Goal: Task Accomplishment & Management: Manage account settings

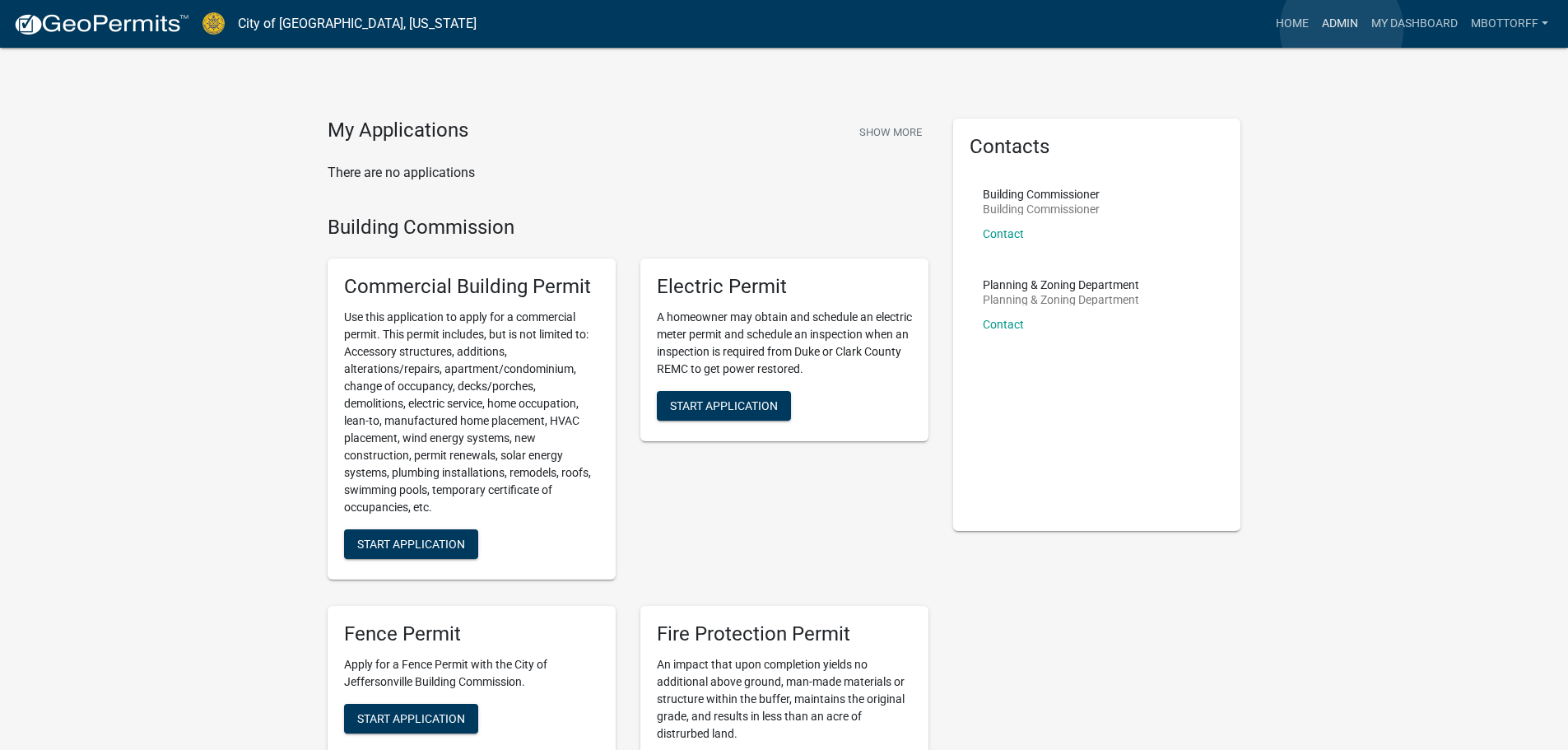
click at [1342, 29] on link "Admin" at bounding box center [1340, 24] width 49 height 31
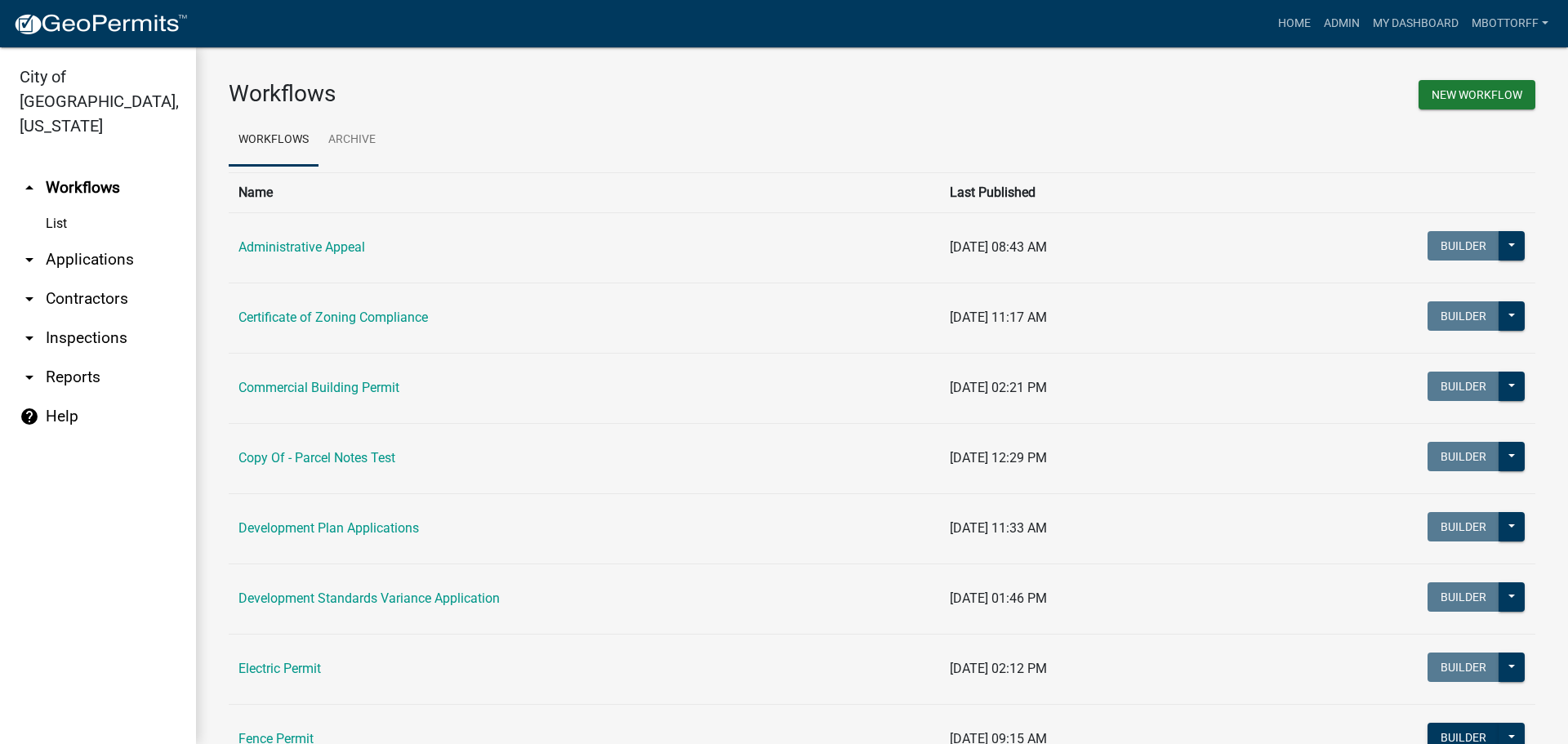
click at [70, 279] on link "arrow_drop_down Contractors" at bounding box center [98, 298] width 196 height 40
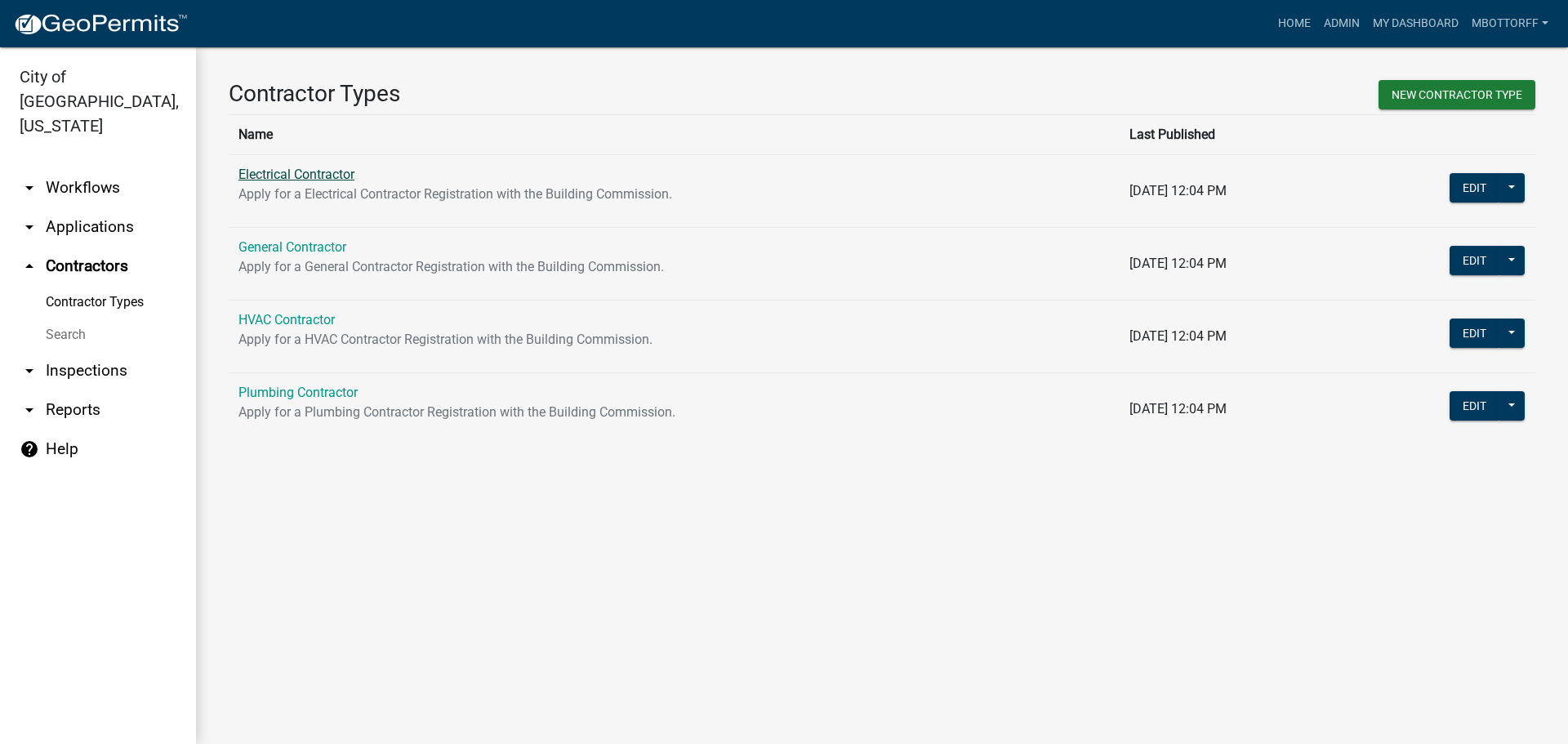
click at [299, 171] on link "Electrical Contractor" at bounding box center [297, 174] width 116 height 15
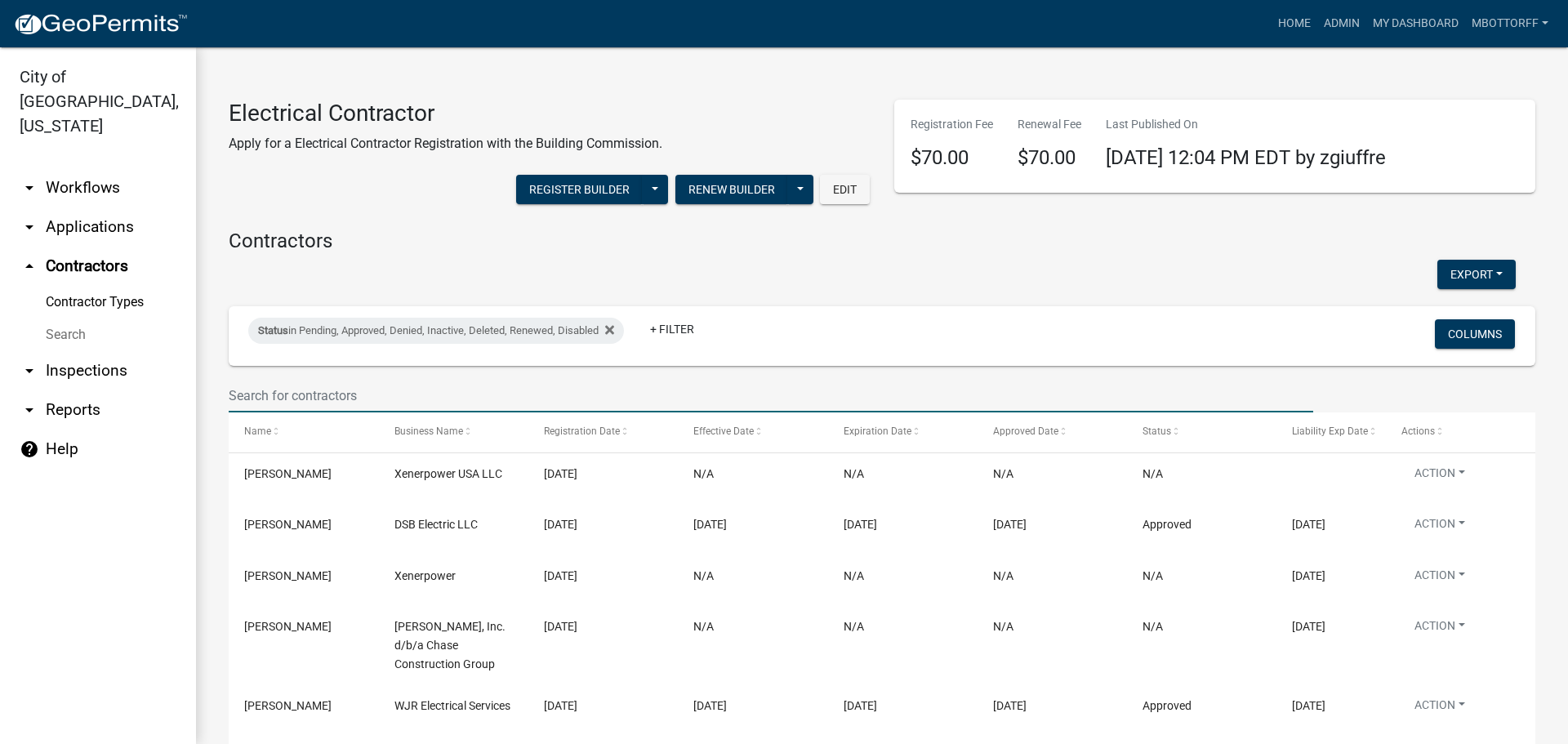
click at [265, 399] on input "text" at bounding box center [771, 396] width 1085 height 34
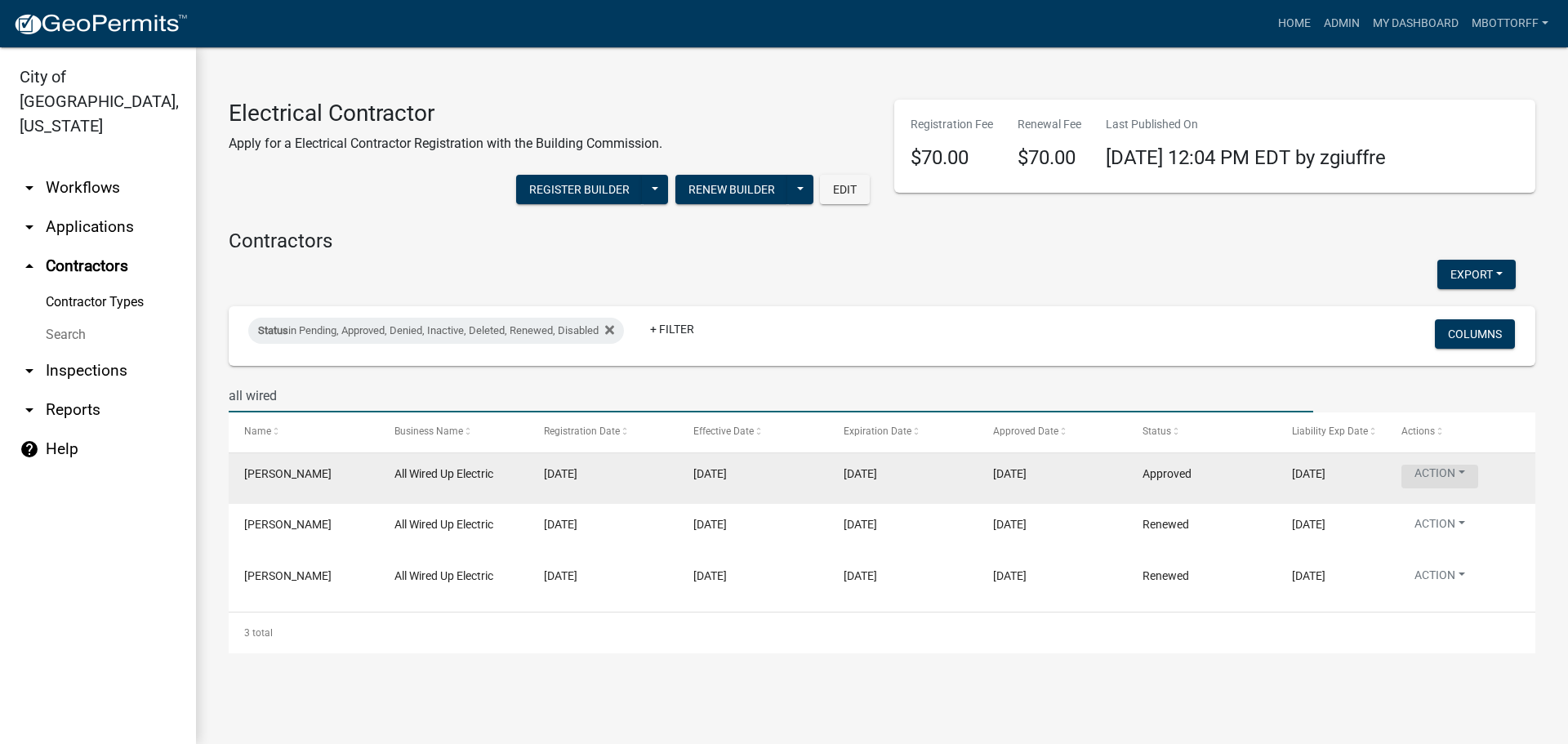
type input "all wired"
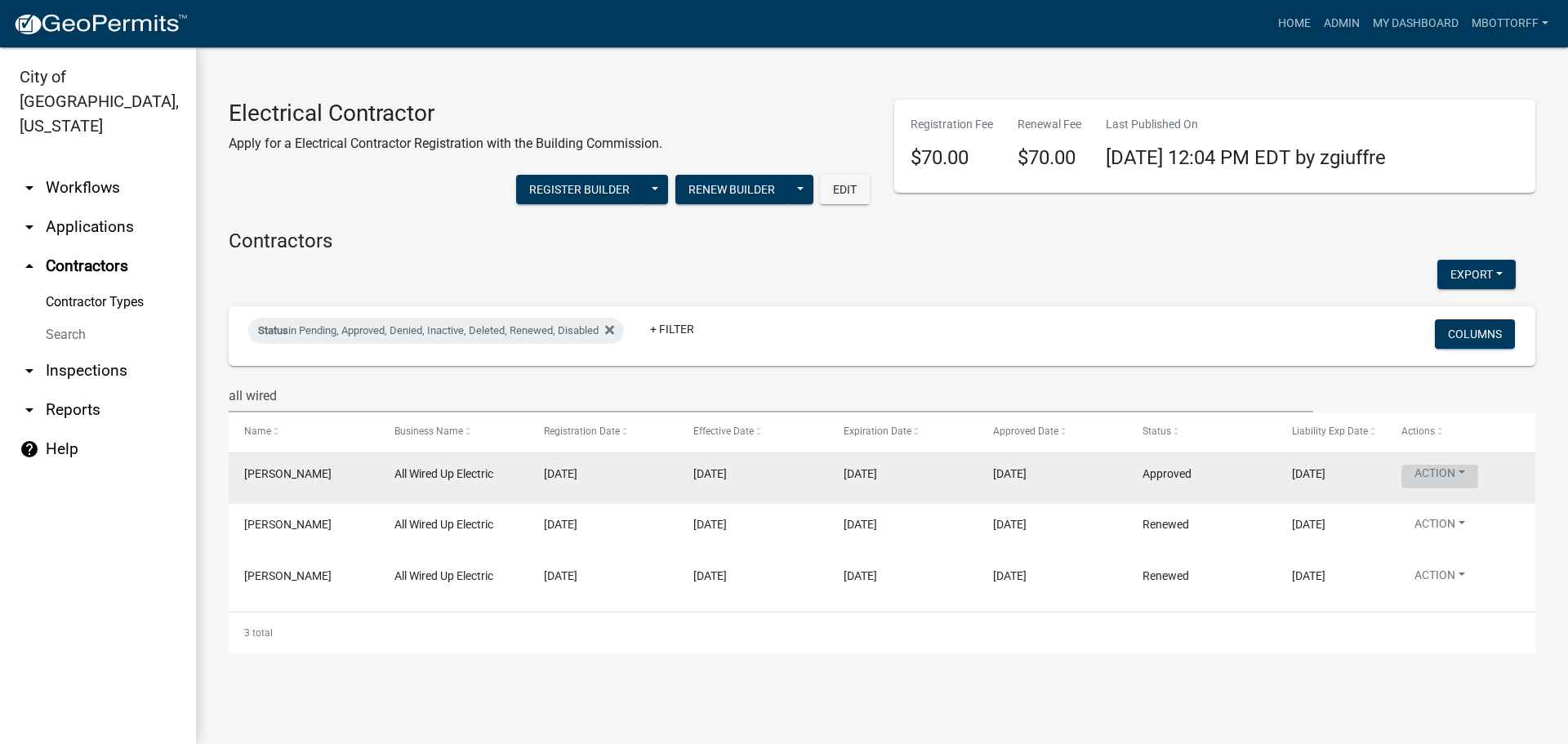
click at [1451, 471] on button "Action" at bounding box center [1439, 477] width 77 height 24
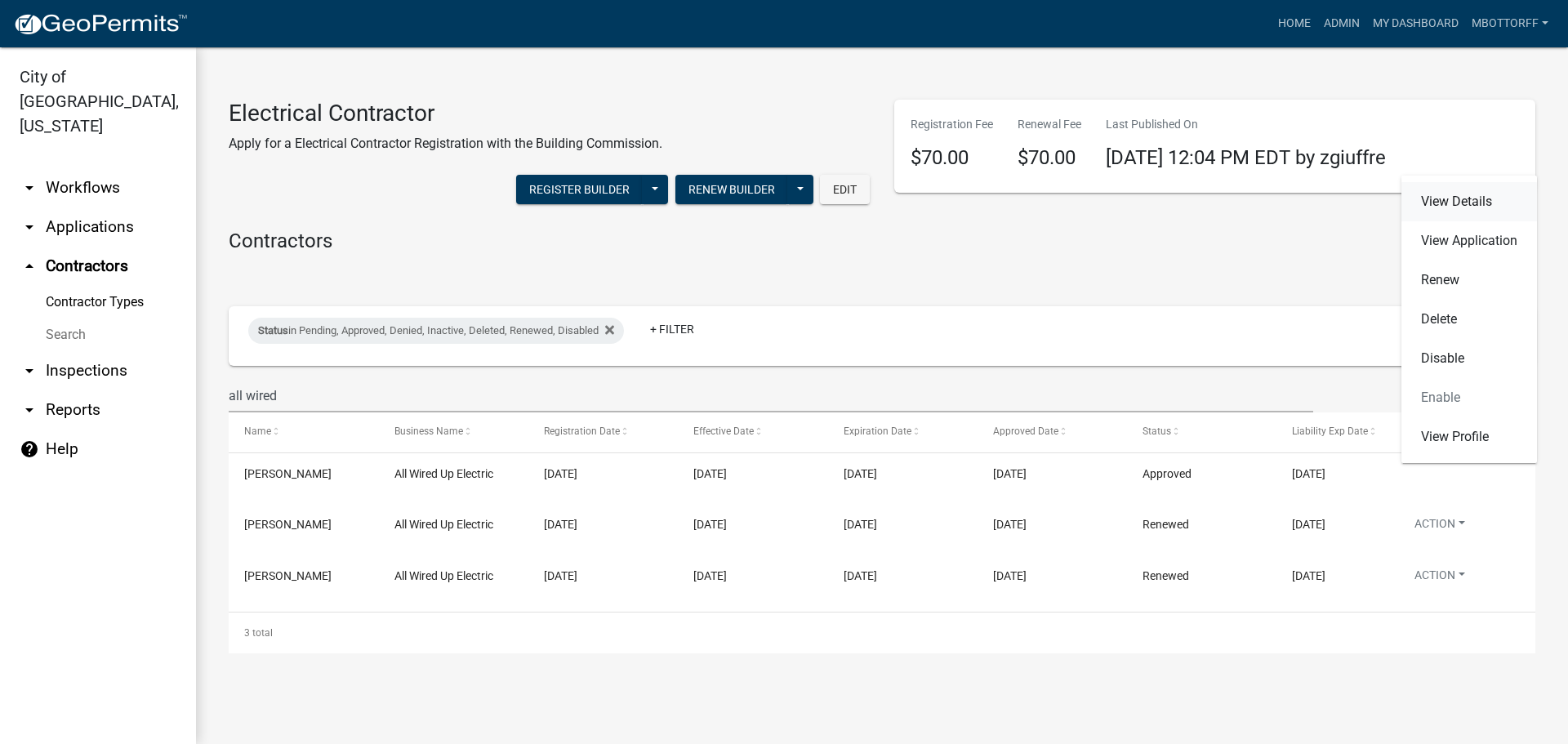
click at [1441, 204] on link "View Details" at bounding box center [1469, 202] width 135 height 40
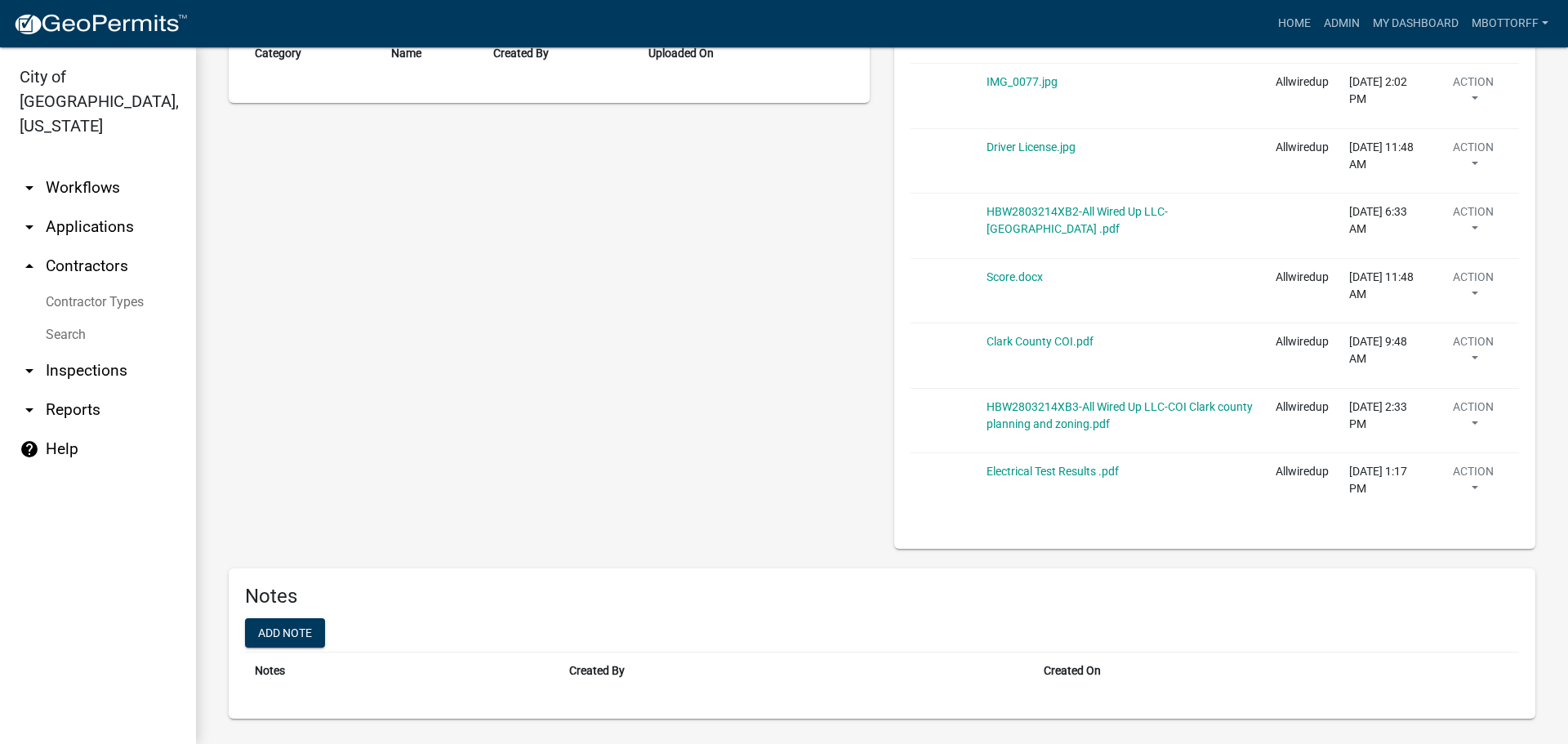
scroll to position [689, 0]
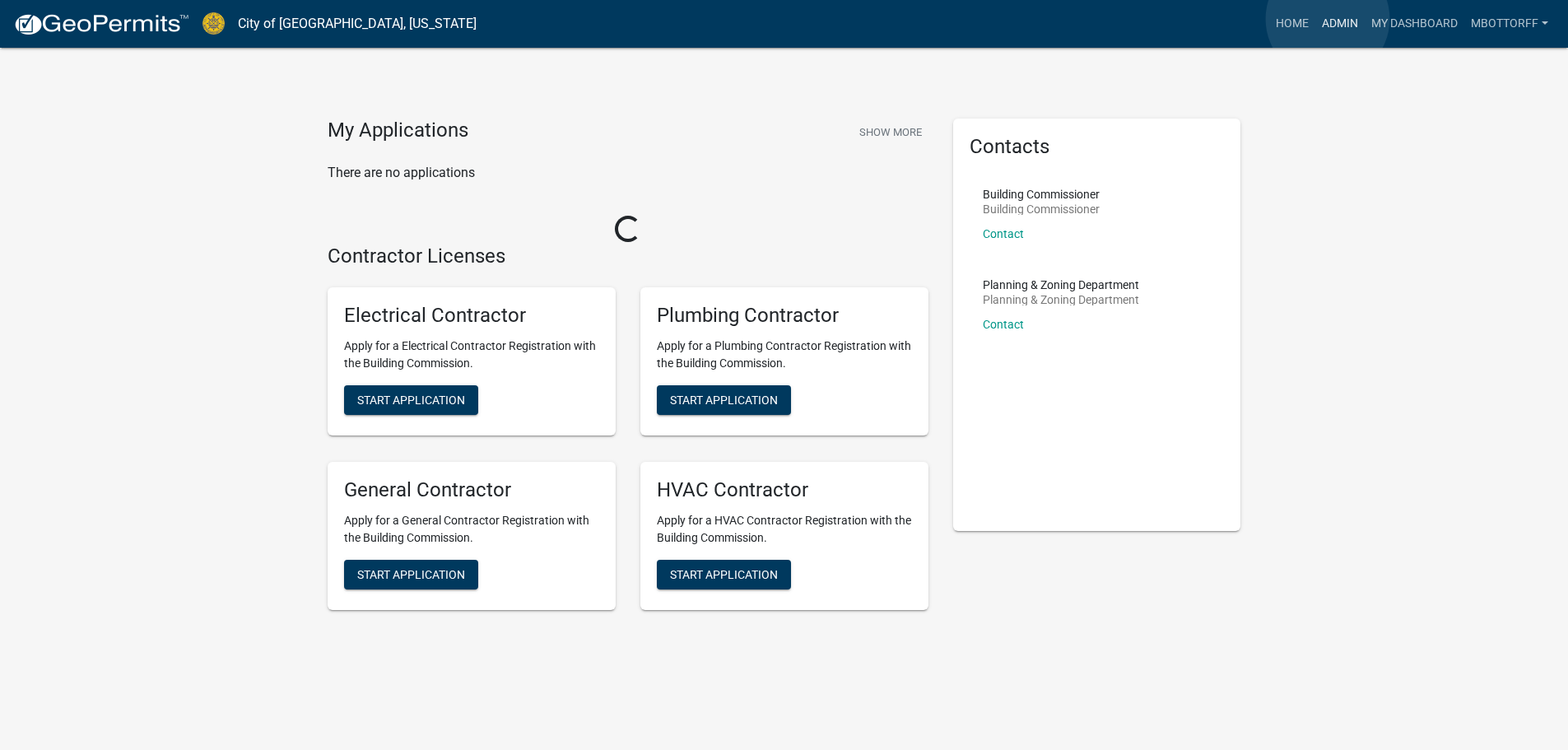
click at [1329, 19] on link "Admin" at bounding box center [1340, 24] width 49 height 31
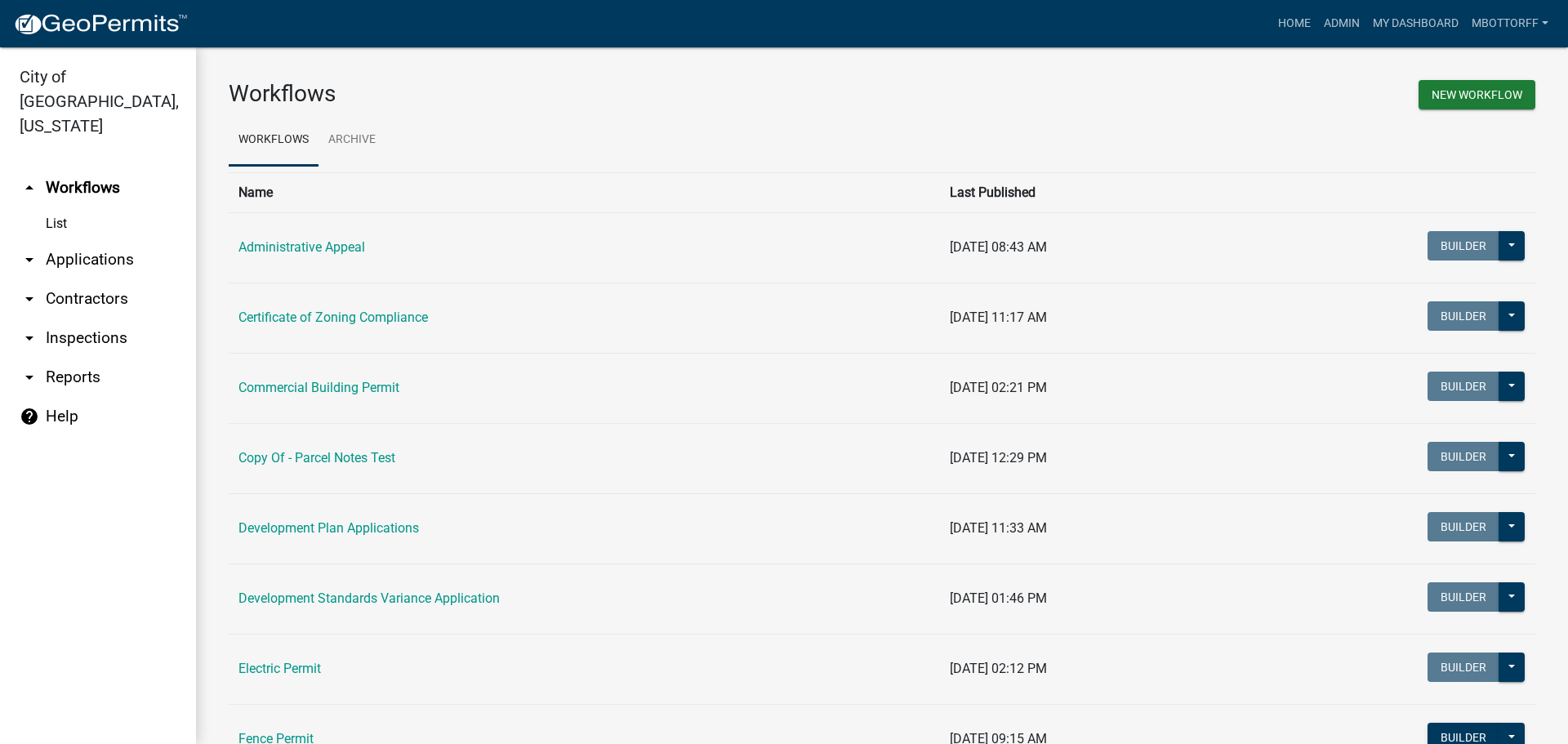
click at [81, 240] on link "arrow_drop_down Applications" at bounding box center [98, 260] width 196 height 40
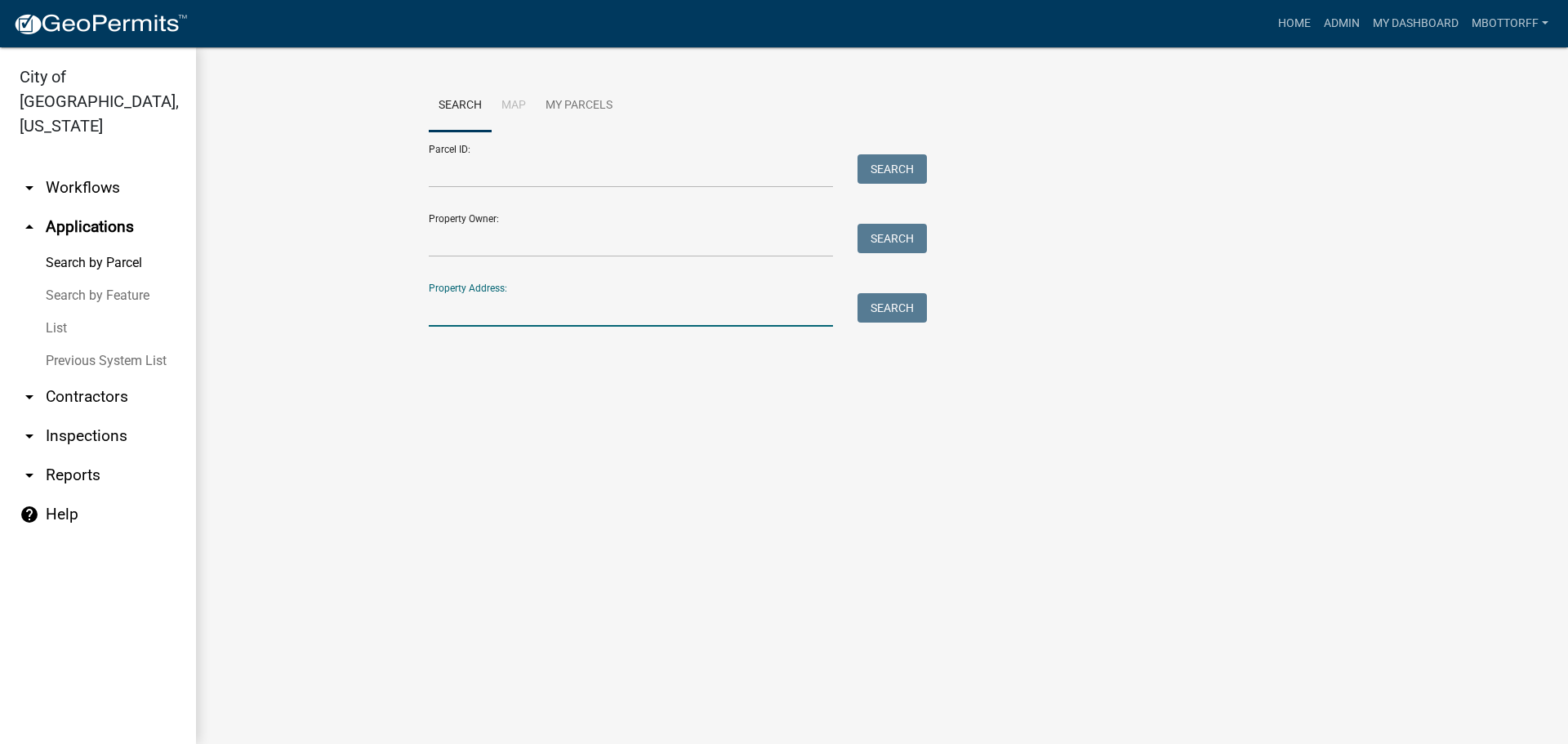
click at [499, 315] on input "Property Address:" at bounding box center [631, 310] width 404 height 34
type input "5"
type input "904 FULTON"
click at [886, 309] on button "Search" at bounding box center [892, 308] width 70 height 29
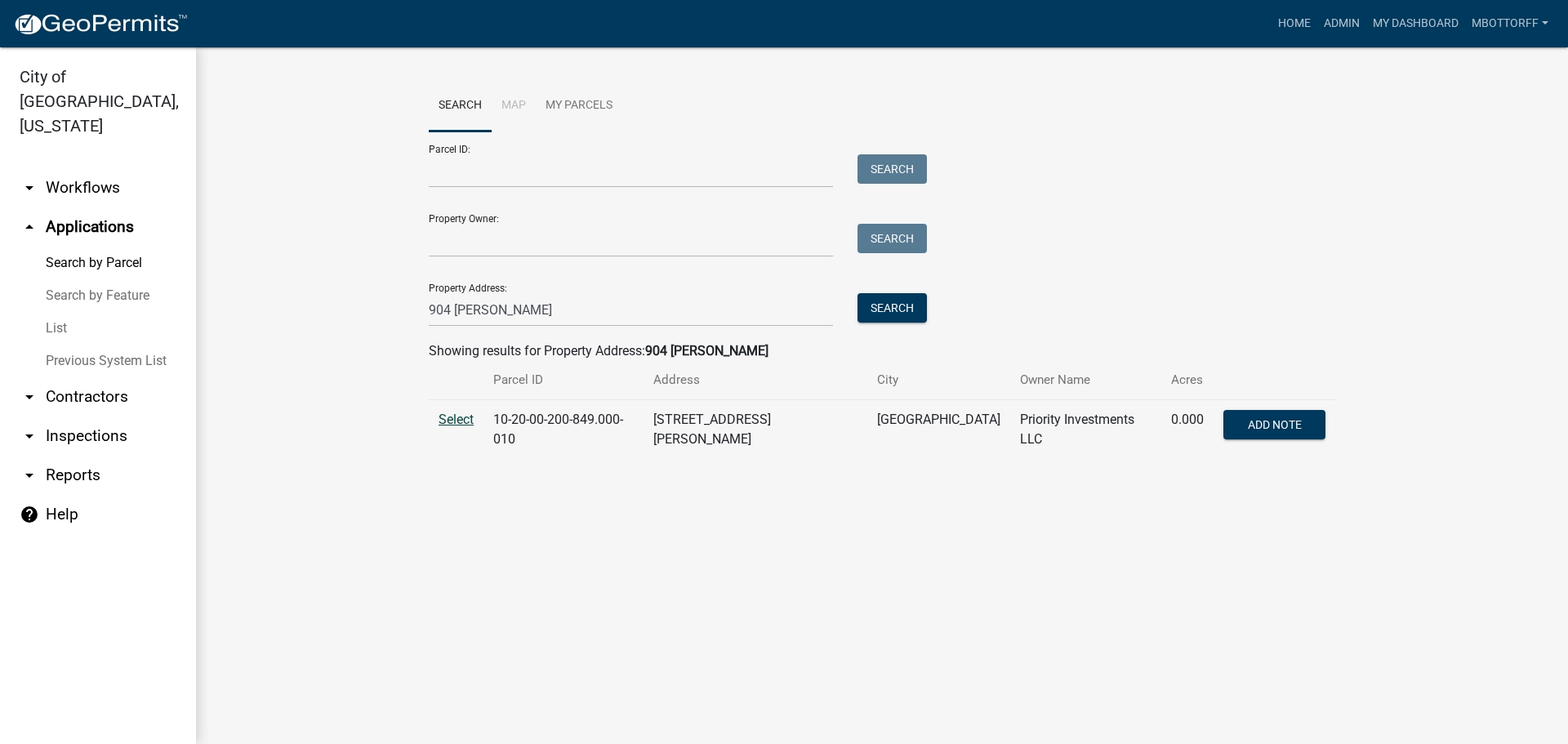
click at [465, 419] on span "Select" at bounding box center [457, 419] width 35 height 15
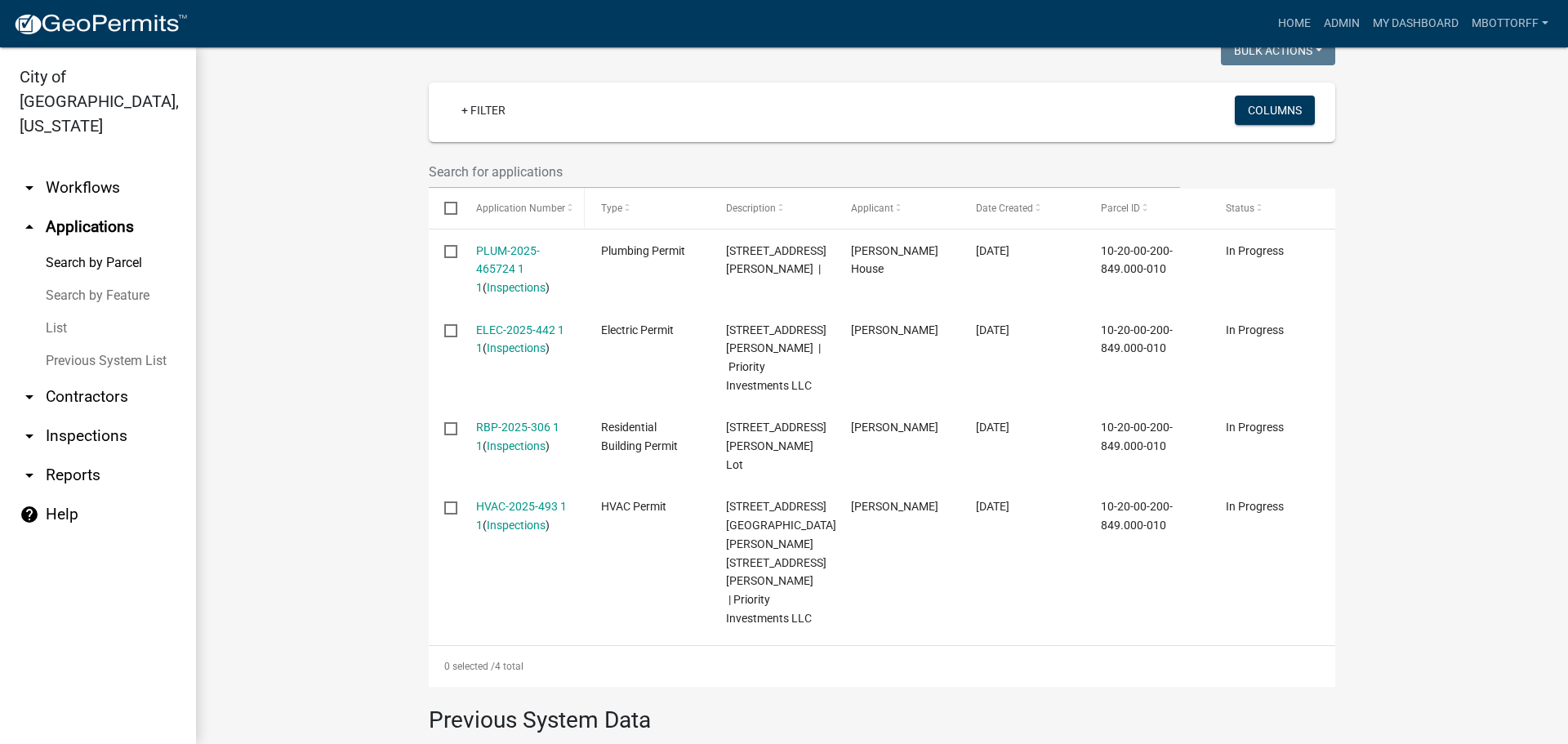
scroll to position [490, 0]
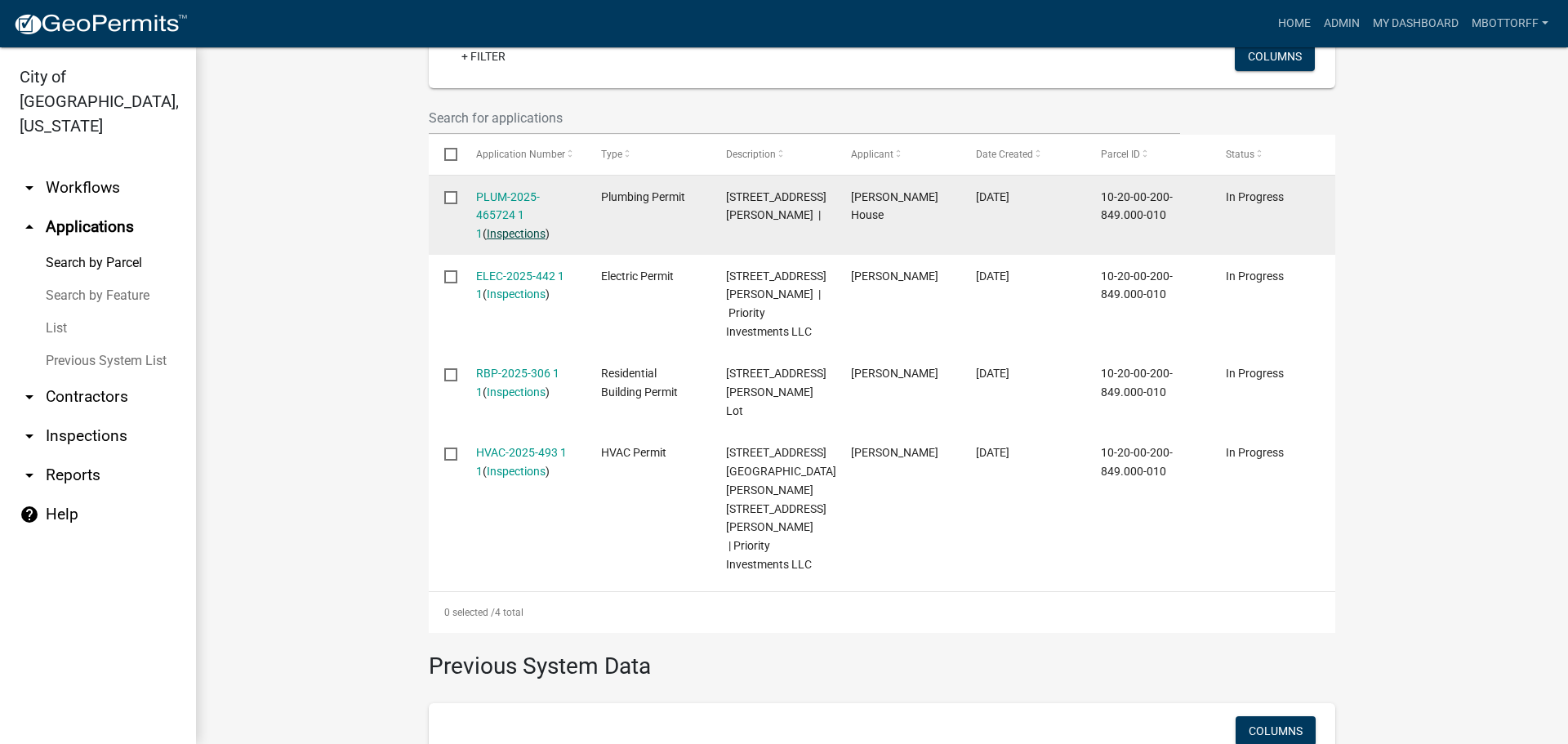
click at [488, 227] on link "Inspections" at bounding box center [516, 234] width 59 height 13
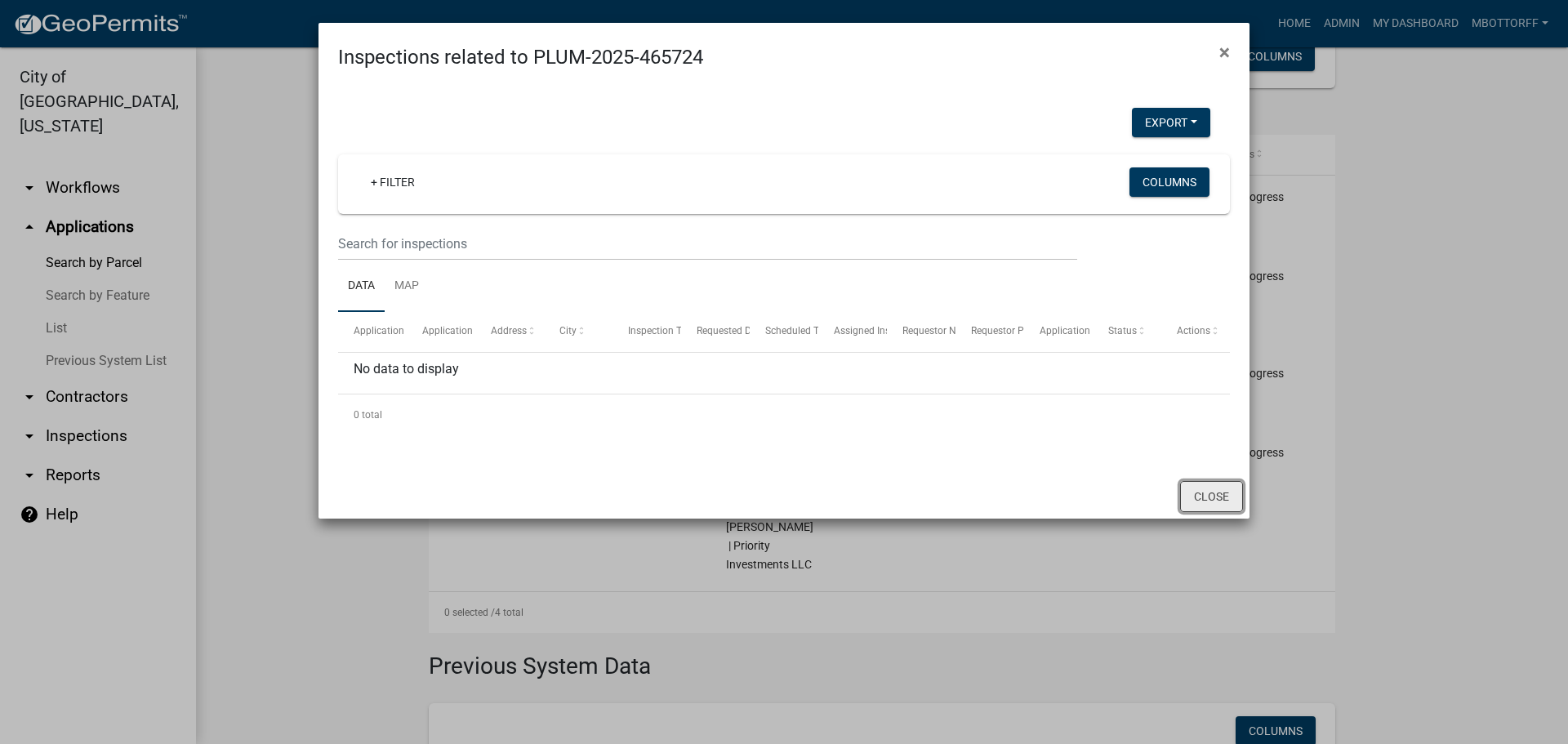
drag, startPoint x: 1221, startPoint y: 498, endPoint x: 1085, endPoint y: 496, distance: 136.0
click at [1217, 499] on button "Close" at bounding box center [1212, 496] width 63 height 31
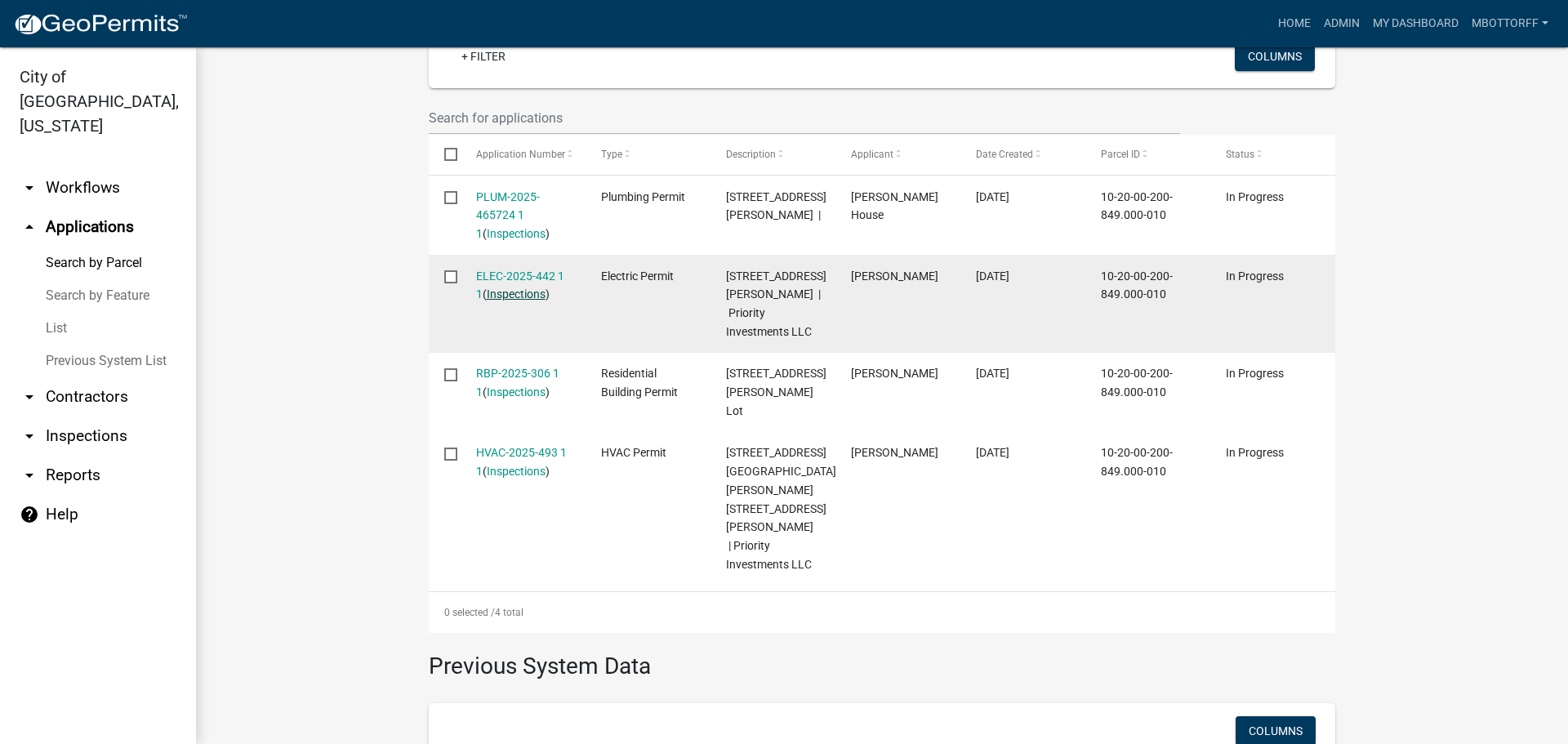
click at [495, 290] on link "Inspections" at bounding box center [516, 294] width 59 height 13
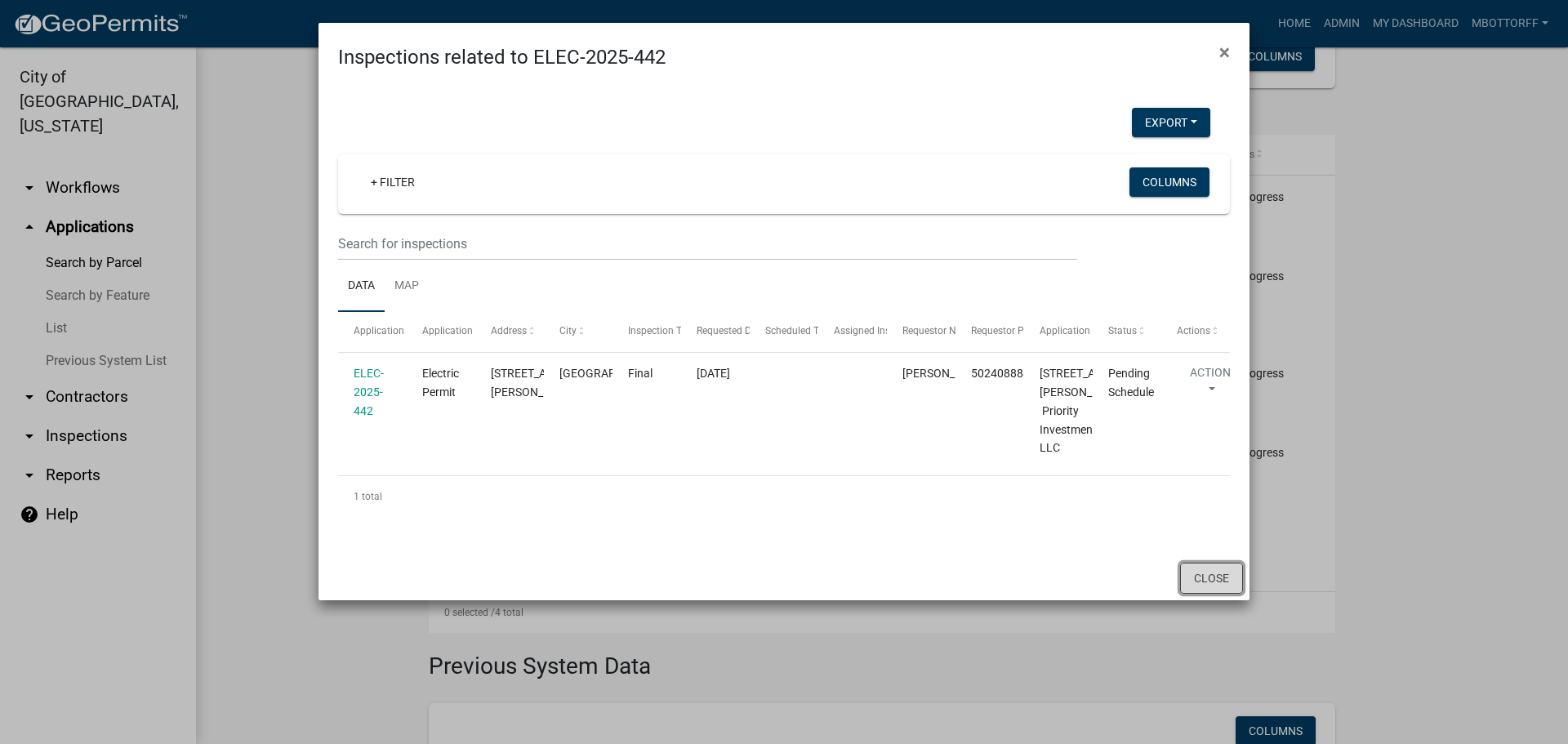
click at [1203, 594] on button "Close" at bounding box center [1212, 578] width 63 height 31
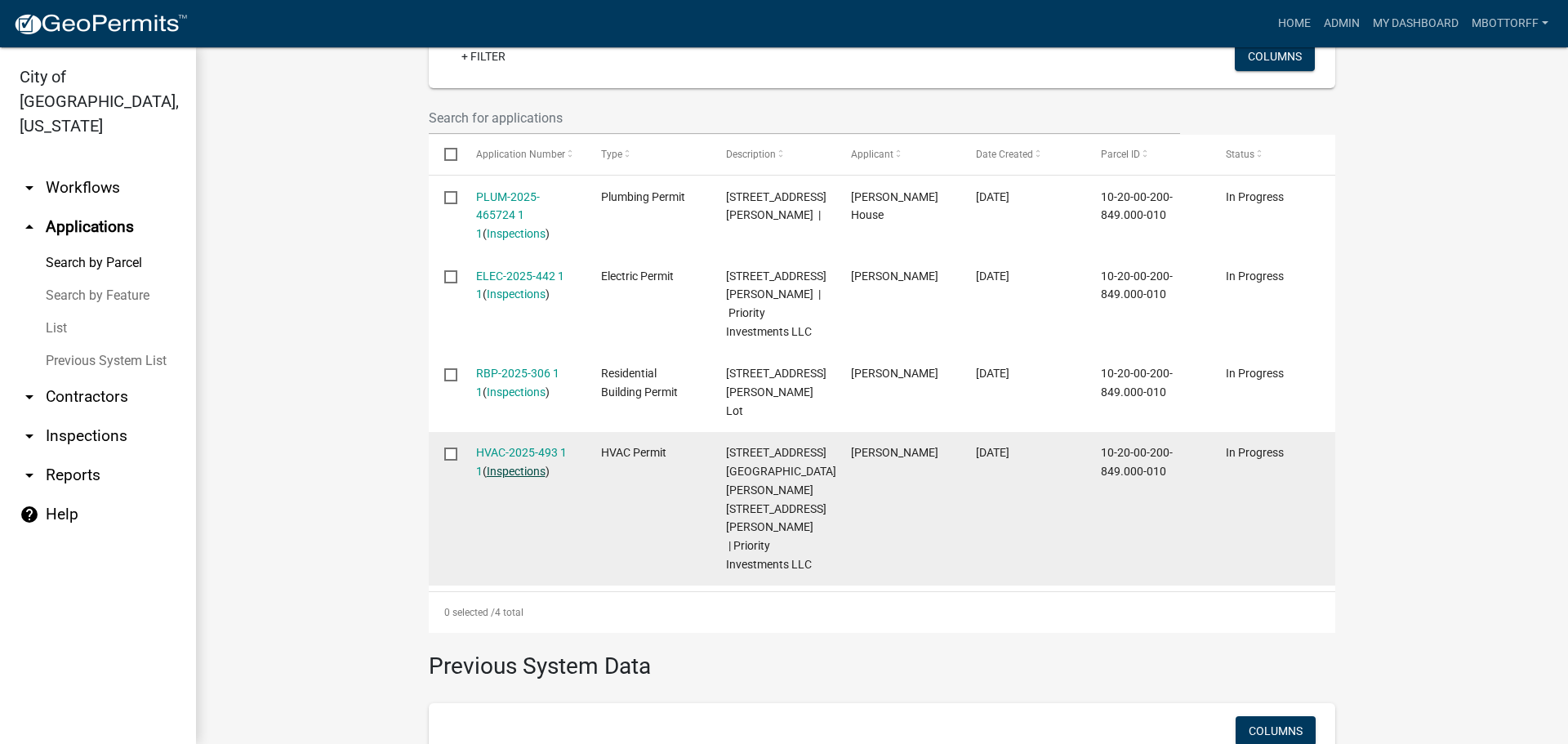
click at [519, 465] on link "Inspections" at bounding box center [516, 472] width 59 height 13
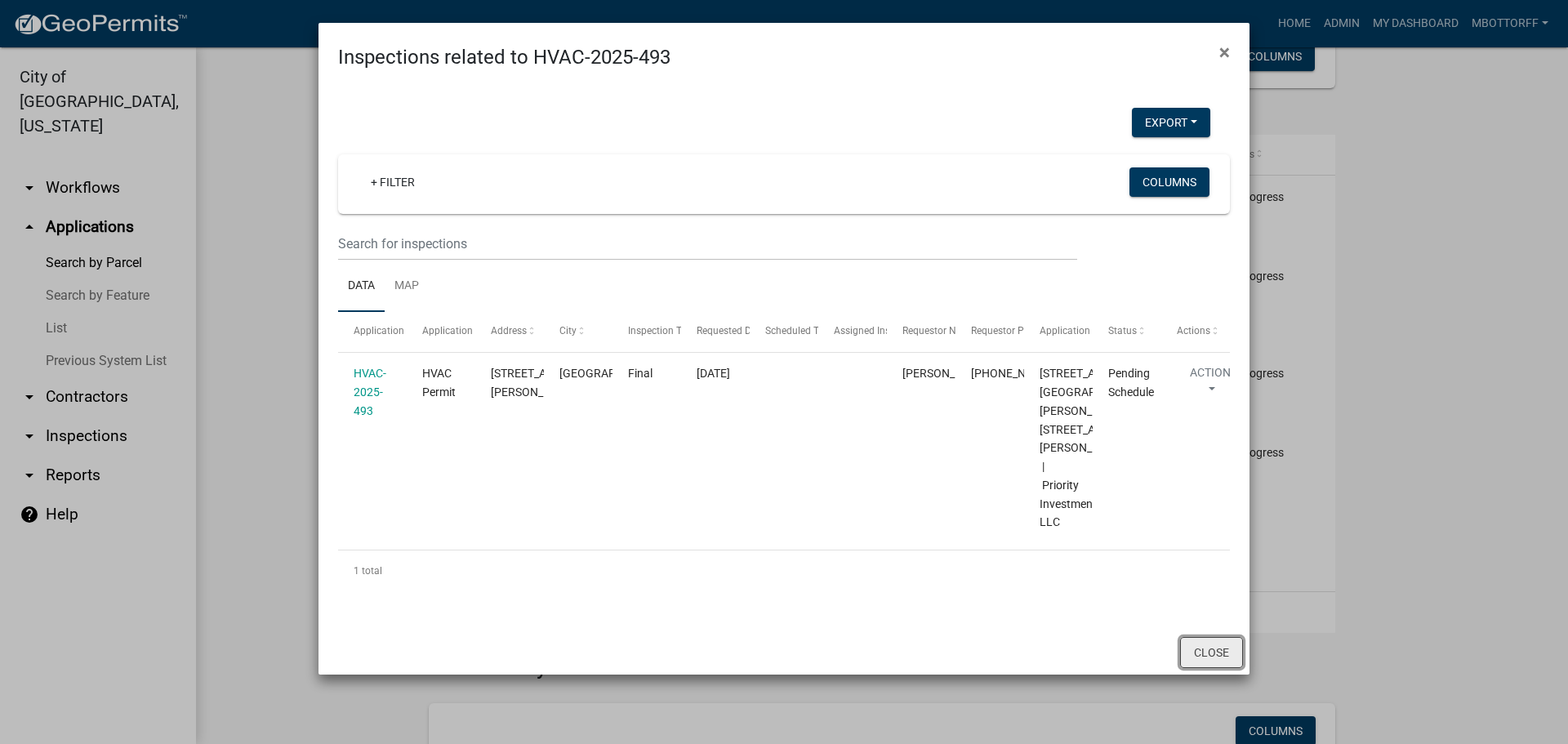
drag, startPoint x: 364, startPoint y: 383, endPoint x: 1208, endPoint y: 634, distance: 880.5
click at [1208, 637] on button "Close" at bounding box center [1212, 652] width 63 height 31
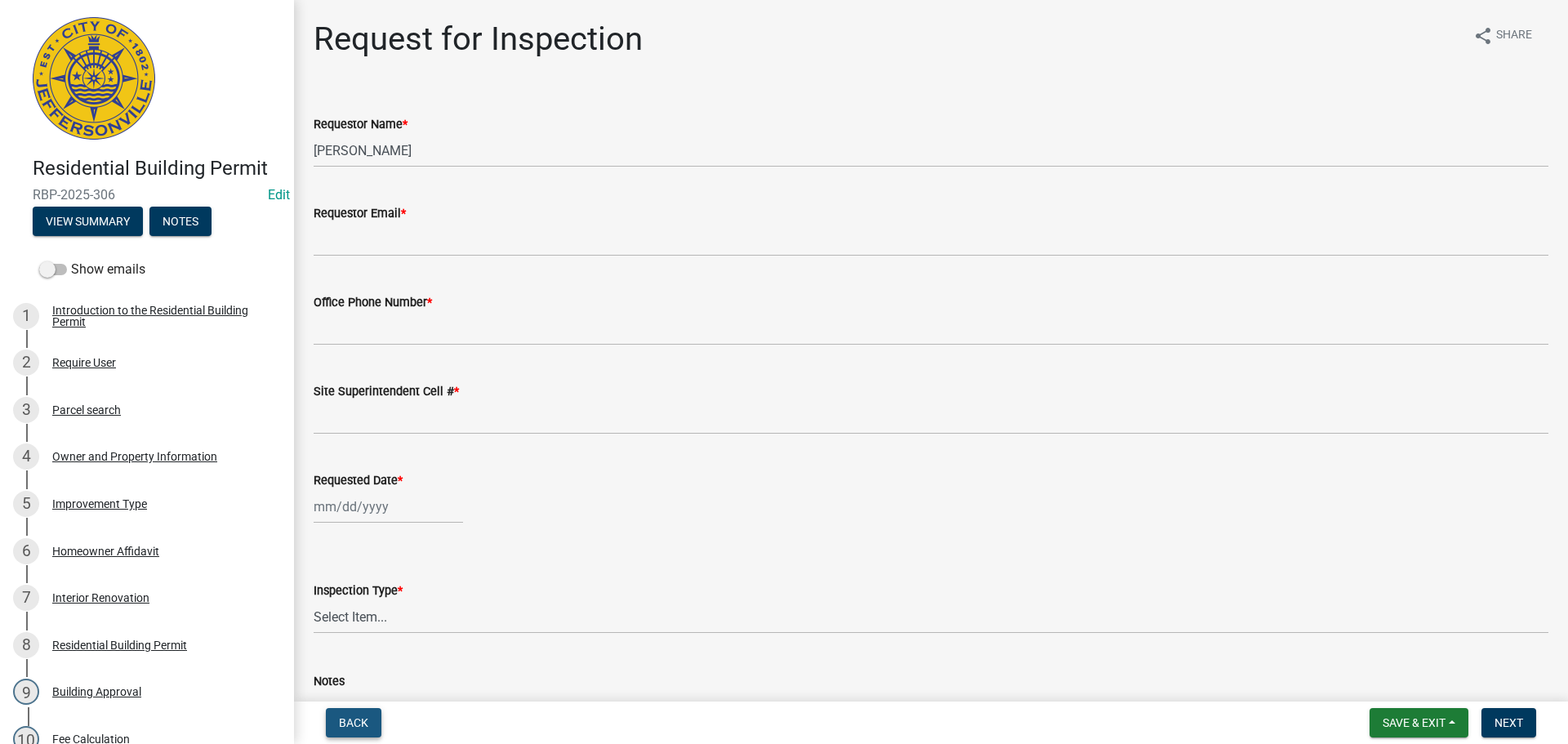
click at [358, 718] on span "Back" at bounding box center [353, 723] width 29 height 13
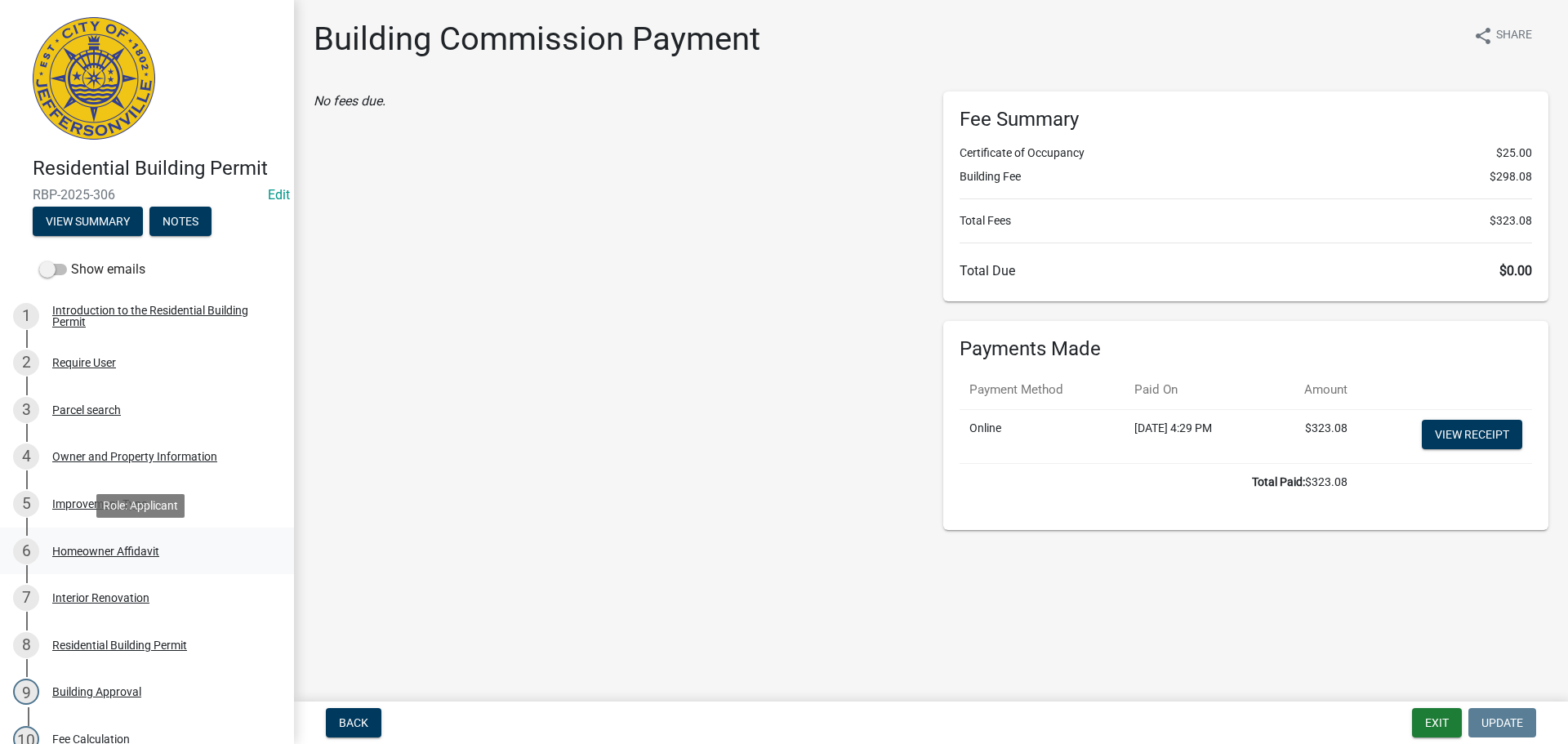
click at [82, 552] on div "Homeowner Affidavit" at bounding box center [105, 551] width 107 height 12
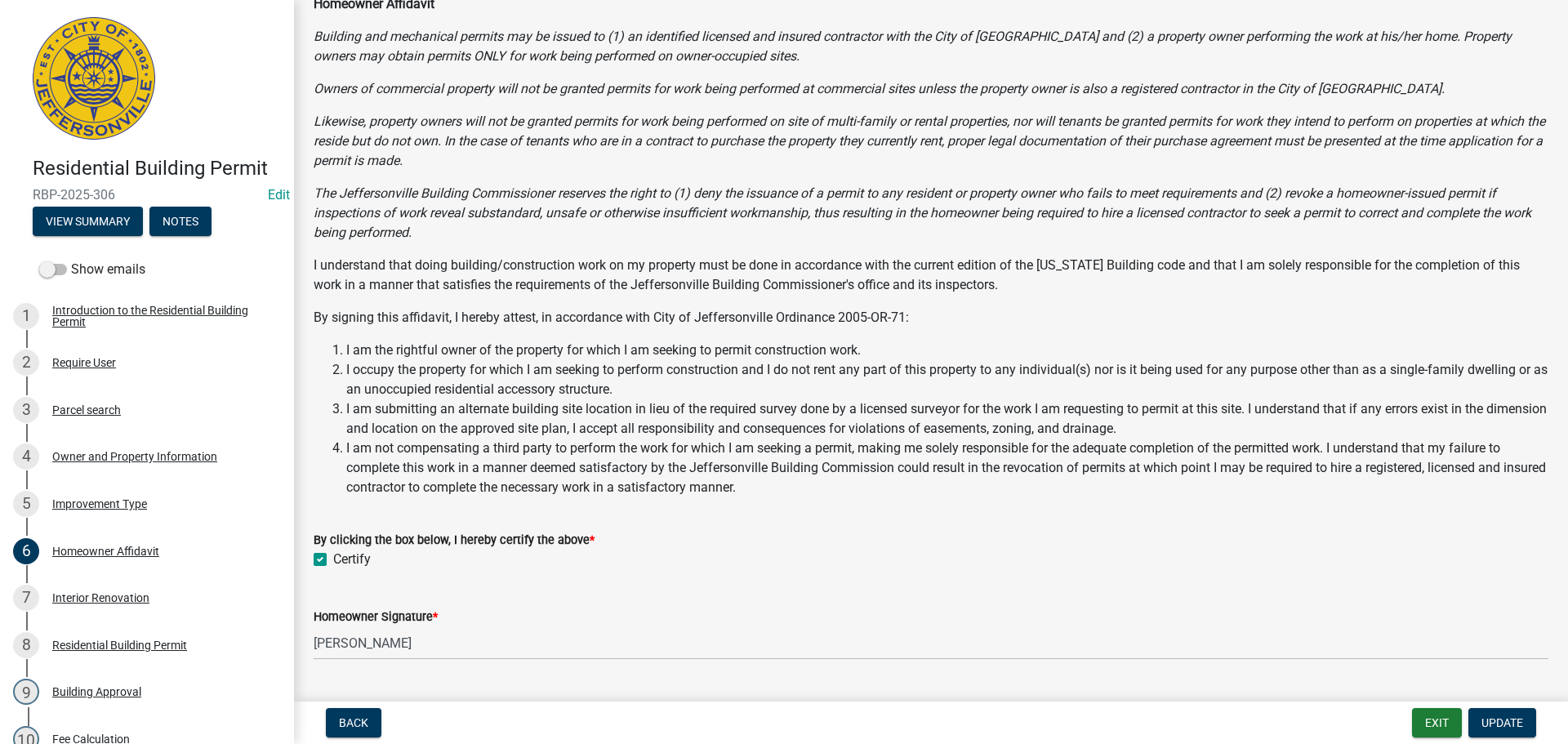
scroll to position [227, 0]
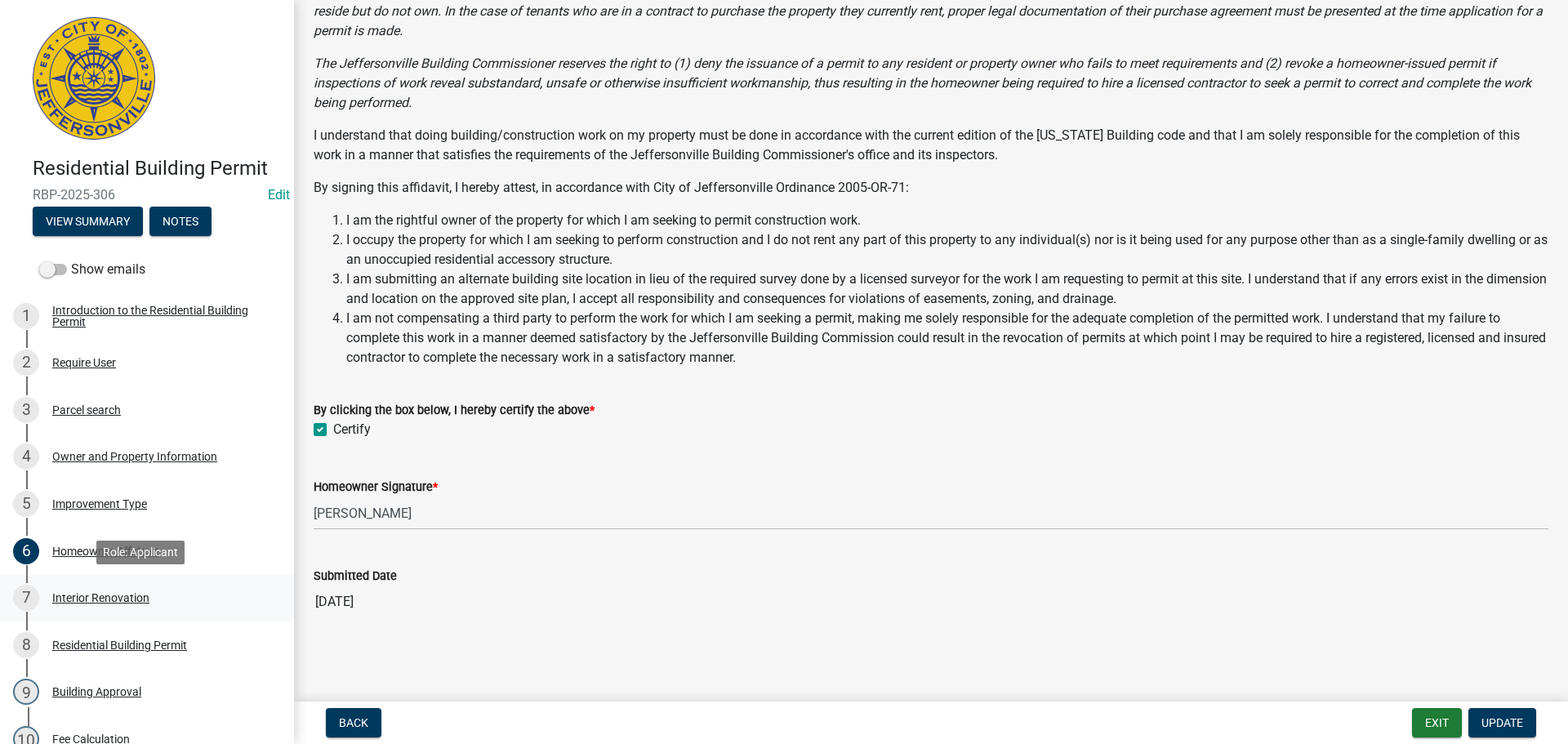
click at [104, 598] on div "Interior Renovation" at bounding box center [101, 598] width 98 height 12
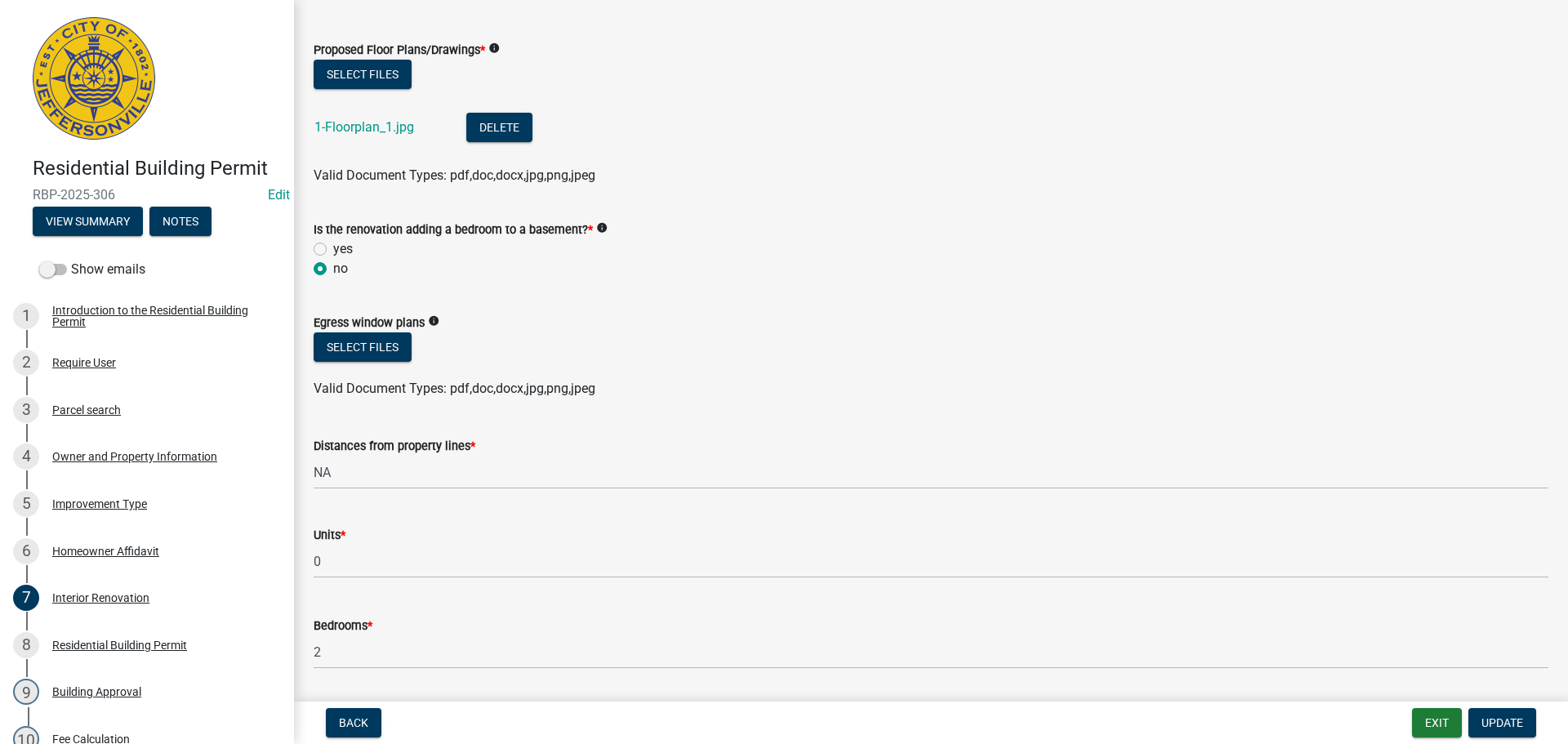
scroll to position [0, 0]
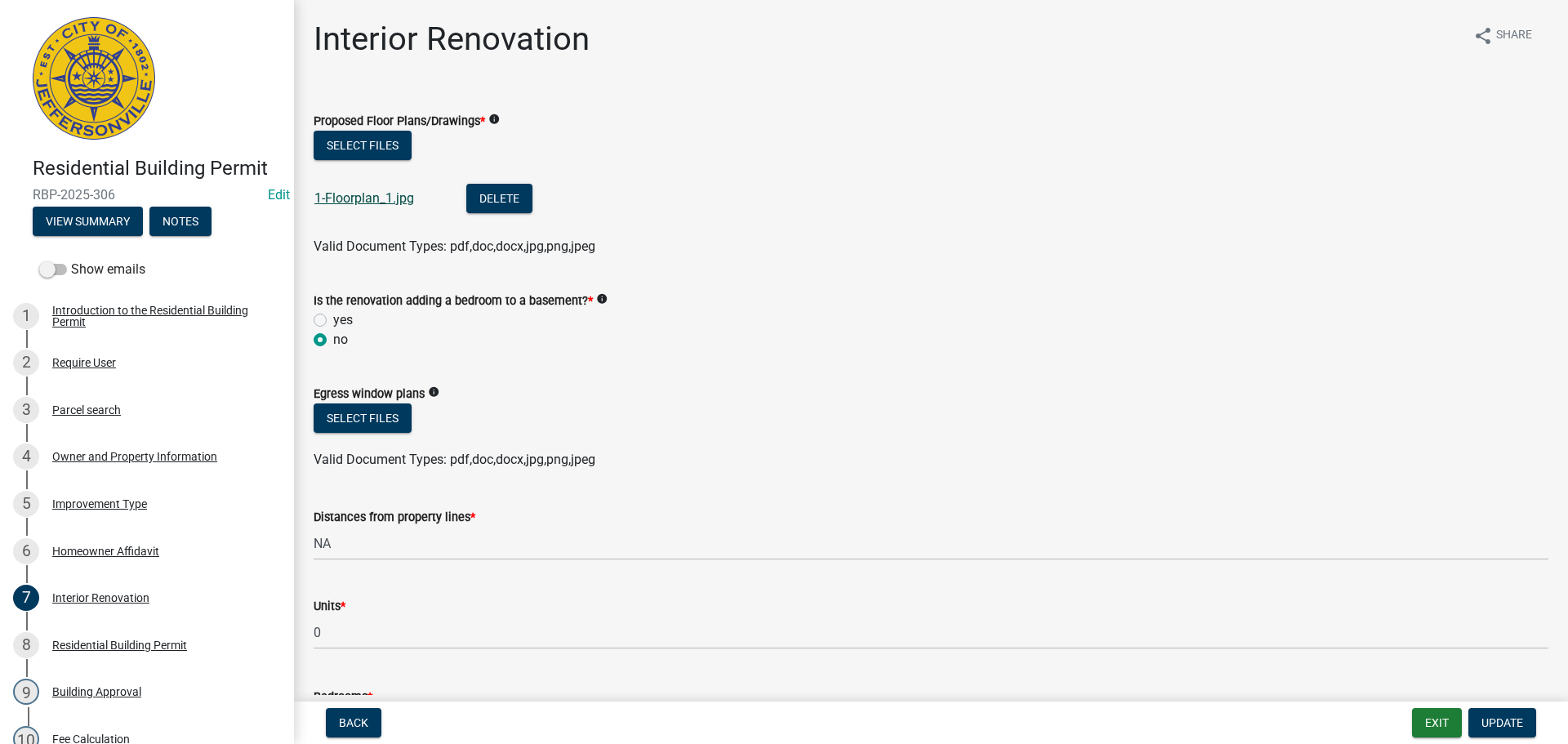
click at [360, 197] on link "1-Floorplan_1.jpg" at bounding box center [364, 198] width 100 height 15
click at [373, 194] on link "1-Floorplan_1.jpg" at bounding box center [364, 198] width 100 height 15
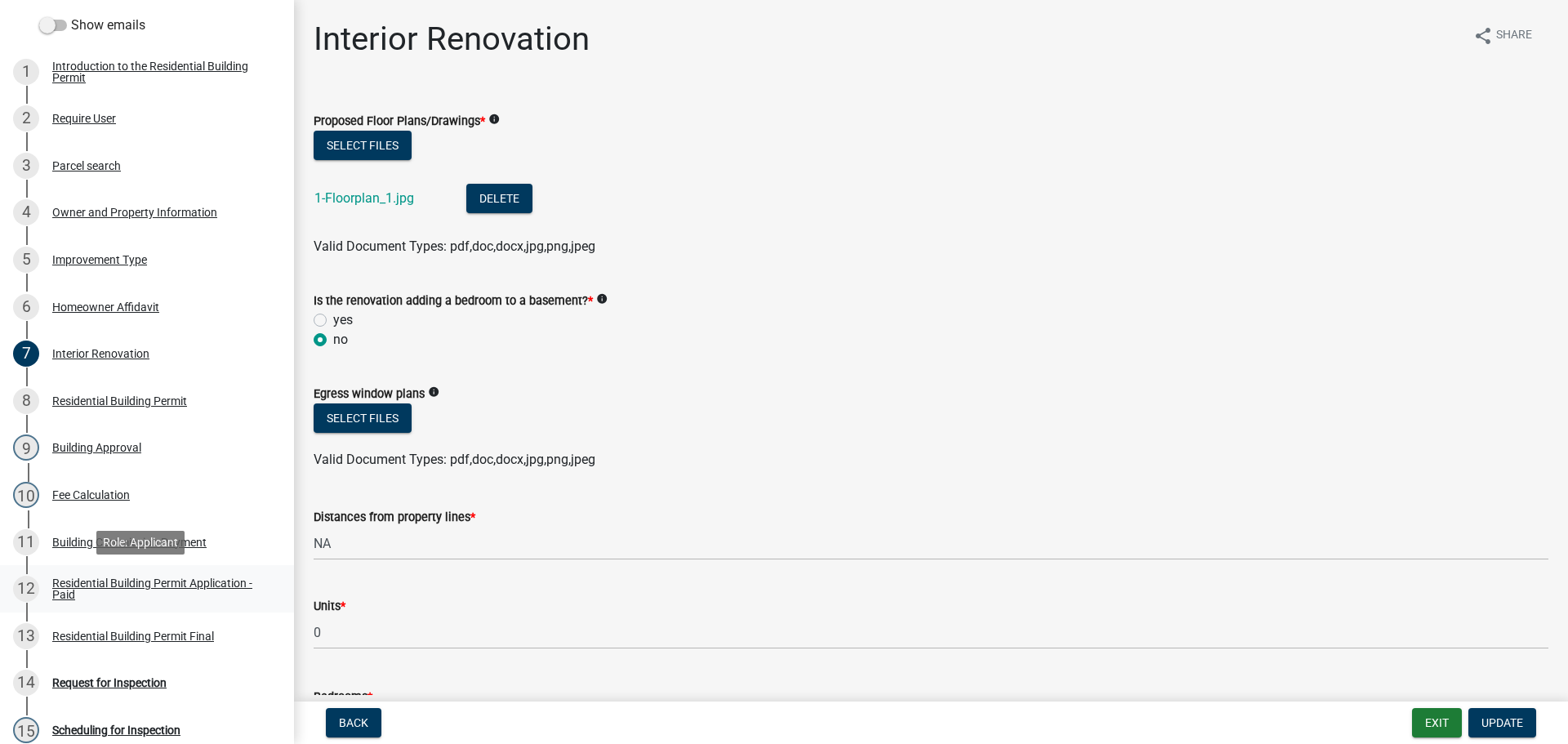
scroll to position [245, 0]
click at [1489, 716] on span "Update" at bounding box center [1502, 723] width 42 height 13
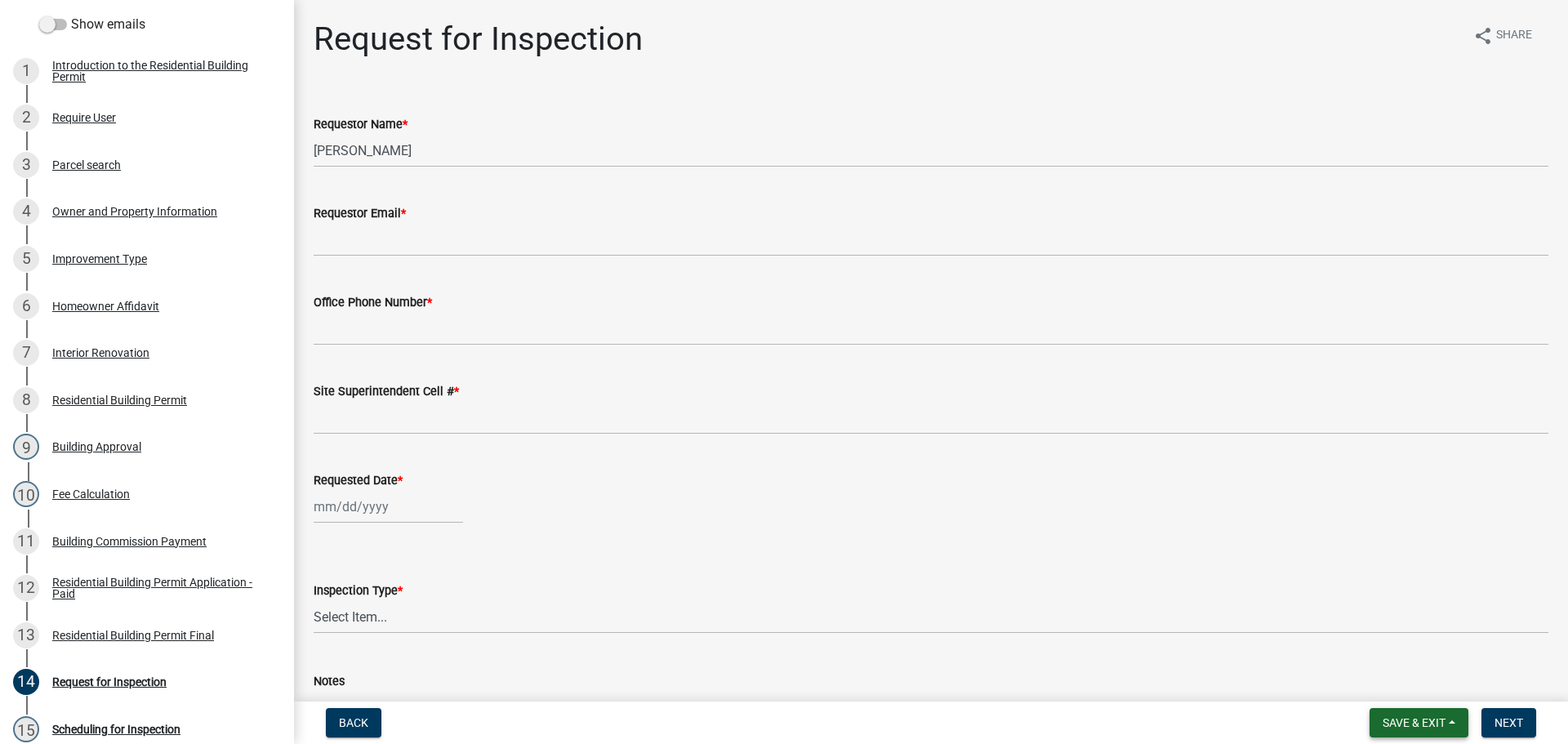
drag, startPoint x: 1418, startPoint y: 722, endPoint x: 1417, endPoint y: 712, distance: 10.0
click at [1418, 720] on span "Save & Exit" at bounding box center [1414, 723] width 63 height 13
click at [1416, 683] on button "Save & Exit" at bounding box center [1402, 680] width 130 height 40
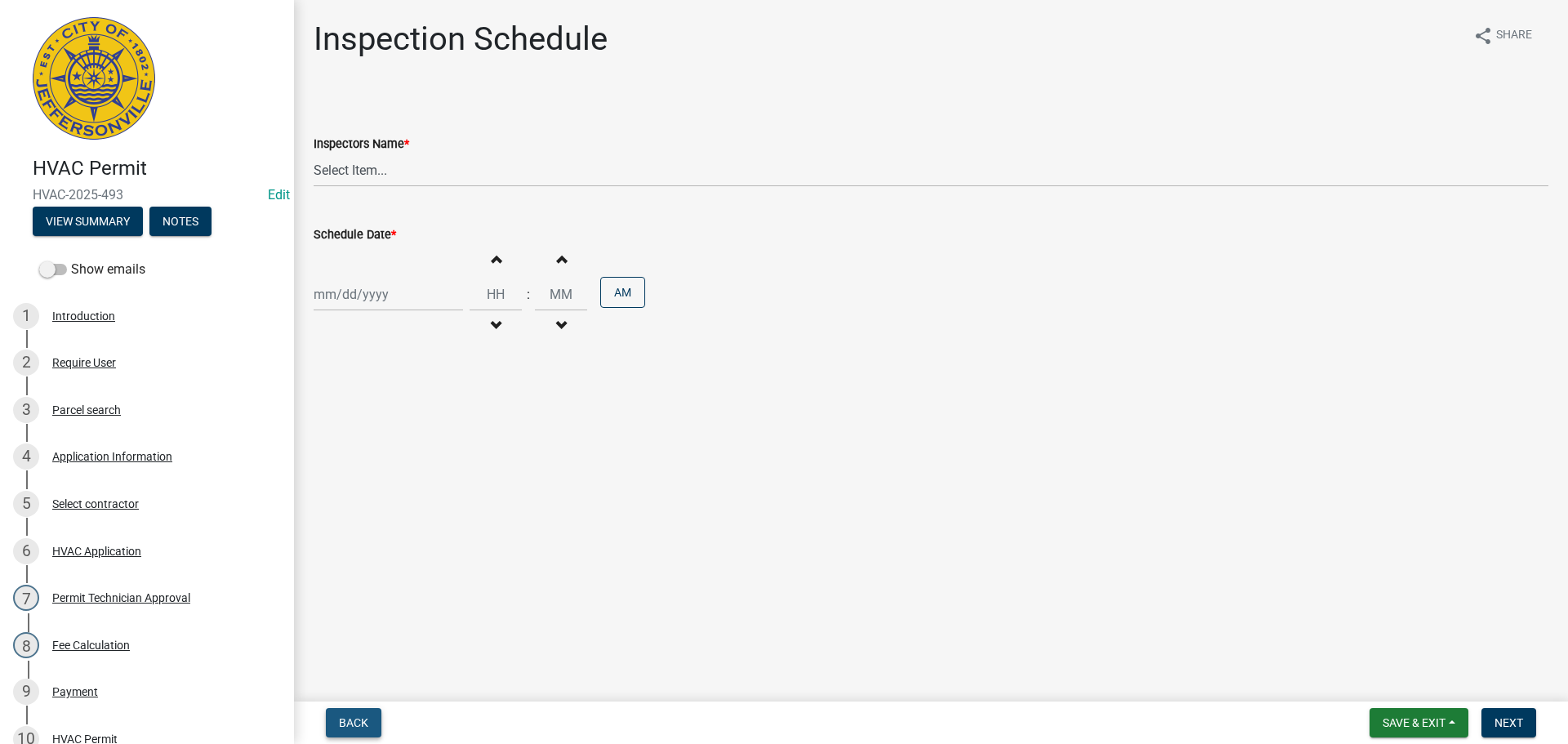
click at [351, 716] on span "Back" at bounding box center [353, 723] width 29 height 13
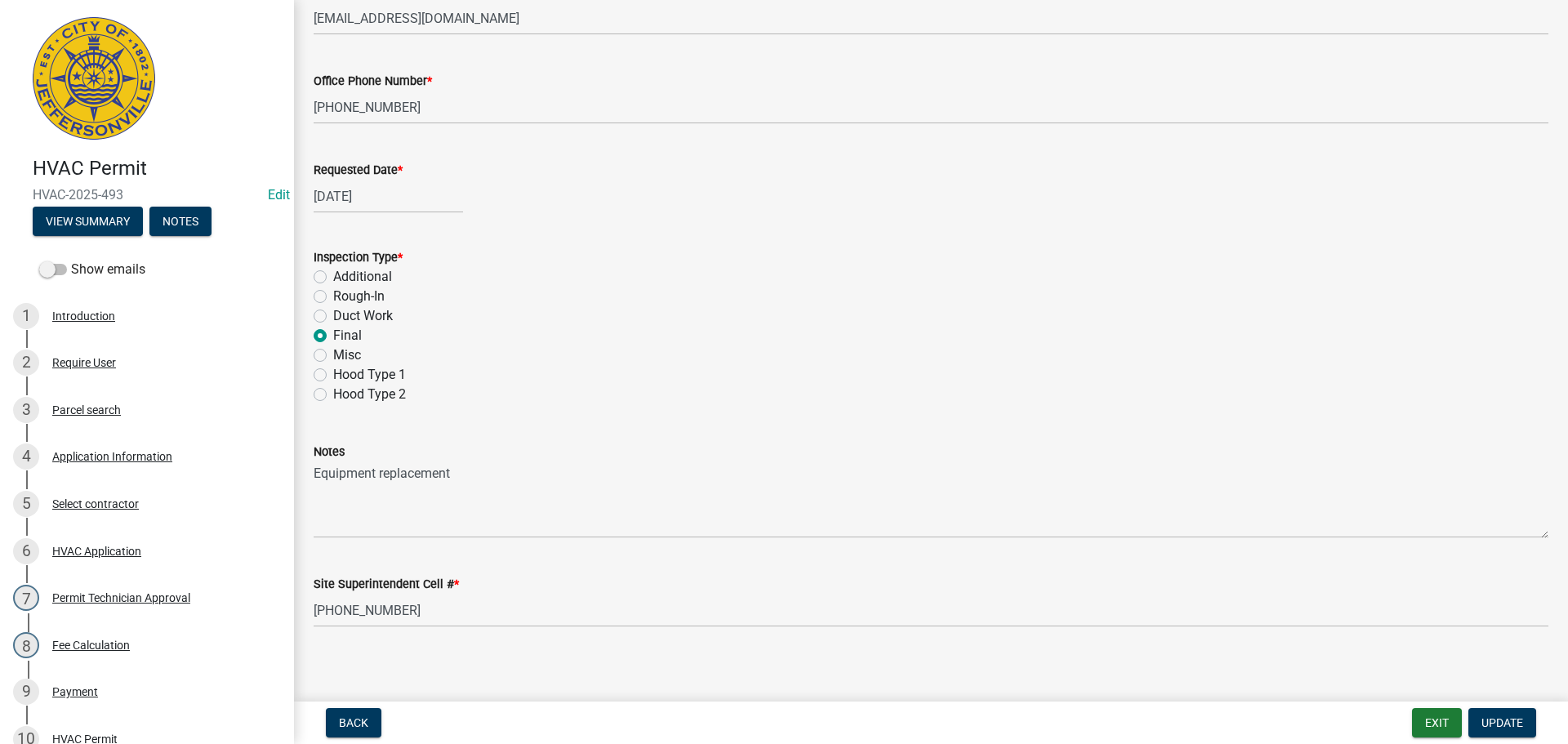
scroll to position [230, 0]
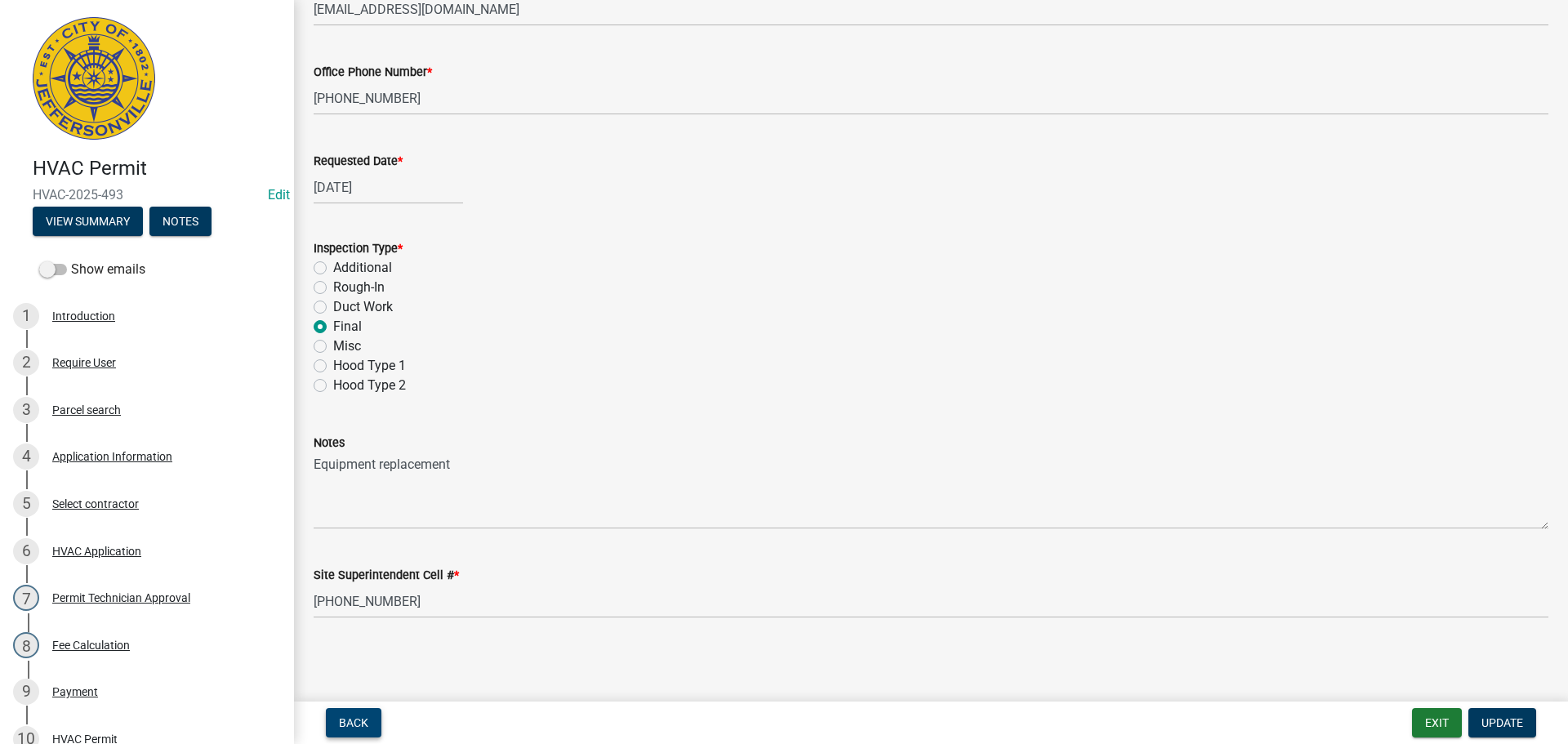
click at [346, 718] on span "Back" at bounding box center [353, 723] width 29 height 13
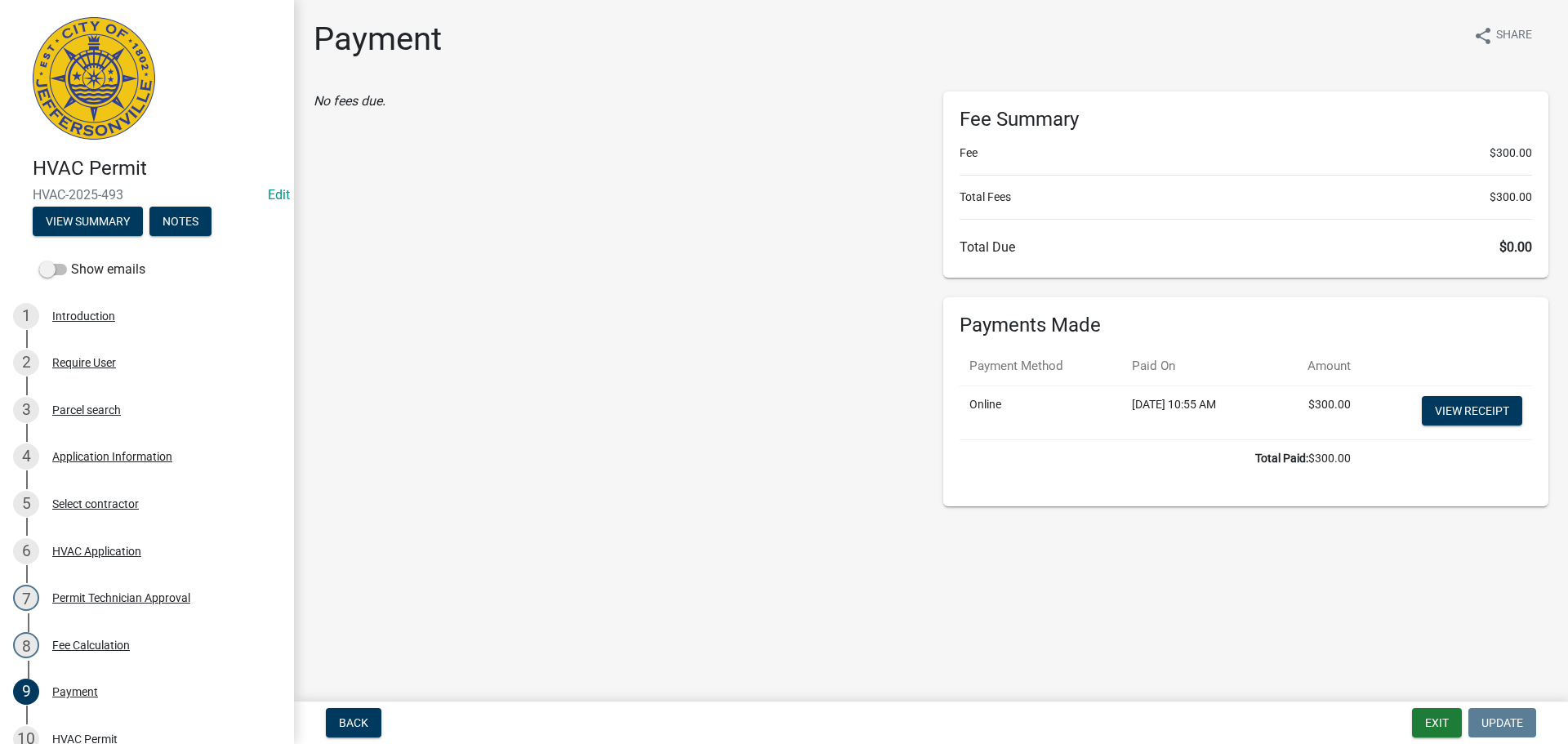
scroll to position [358, 0]
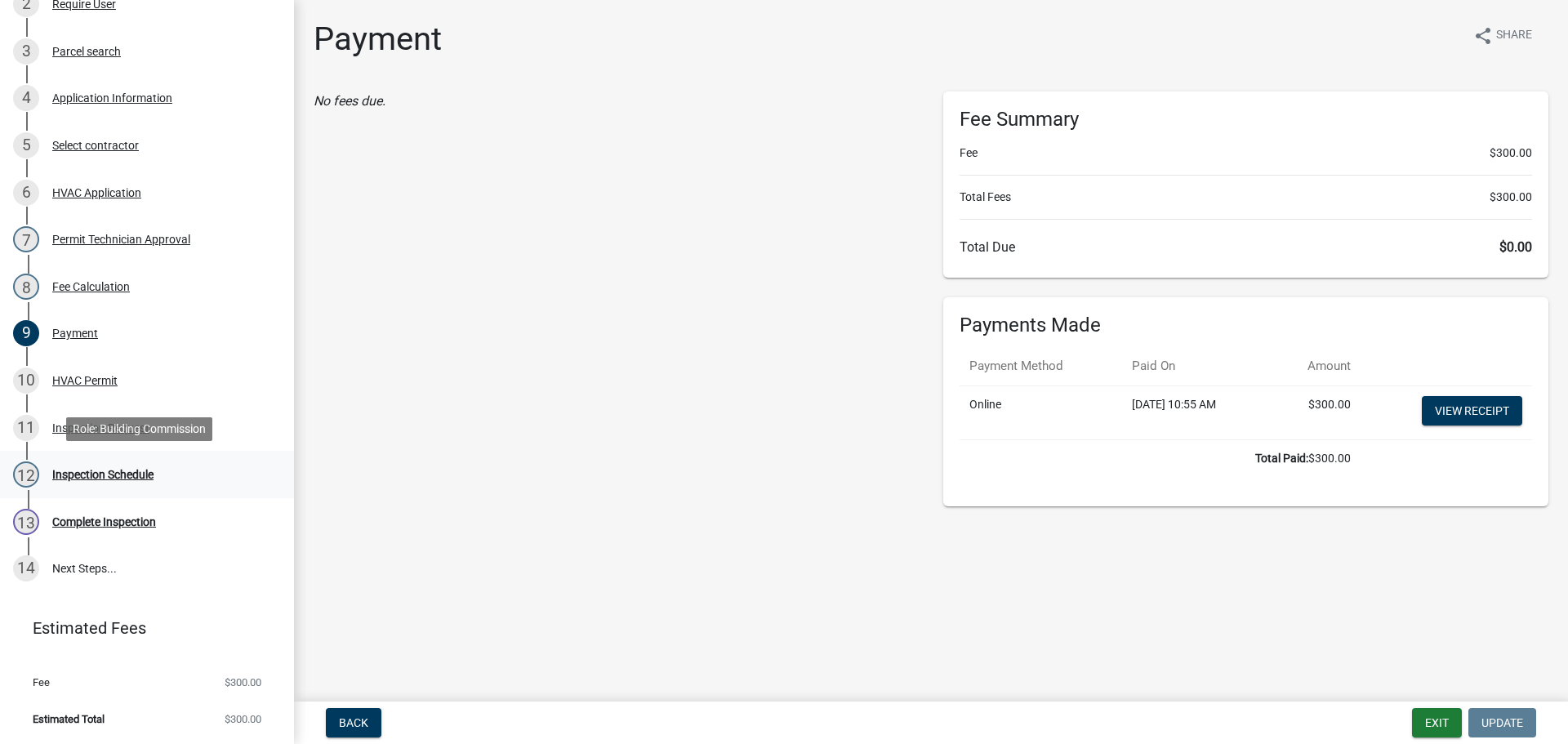
click at [86, 471] on div "Inspection Schedule" at bounding box center [103, 475] width 101 height 12
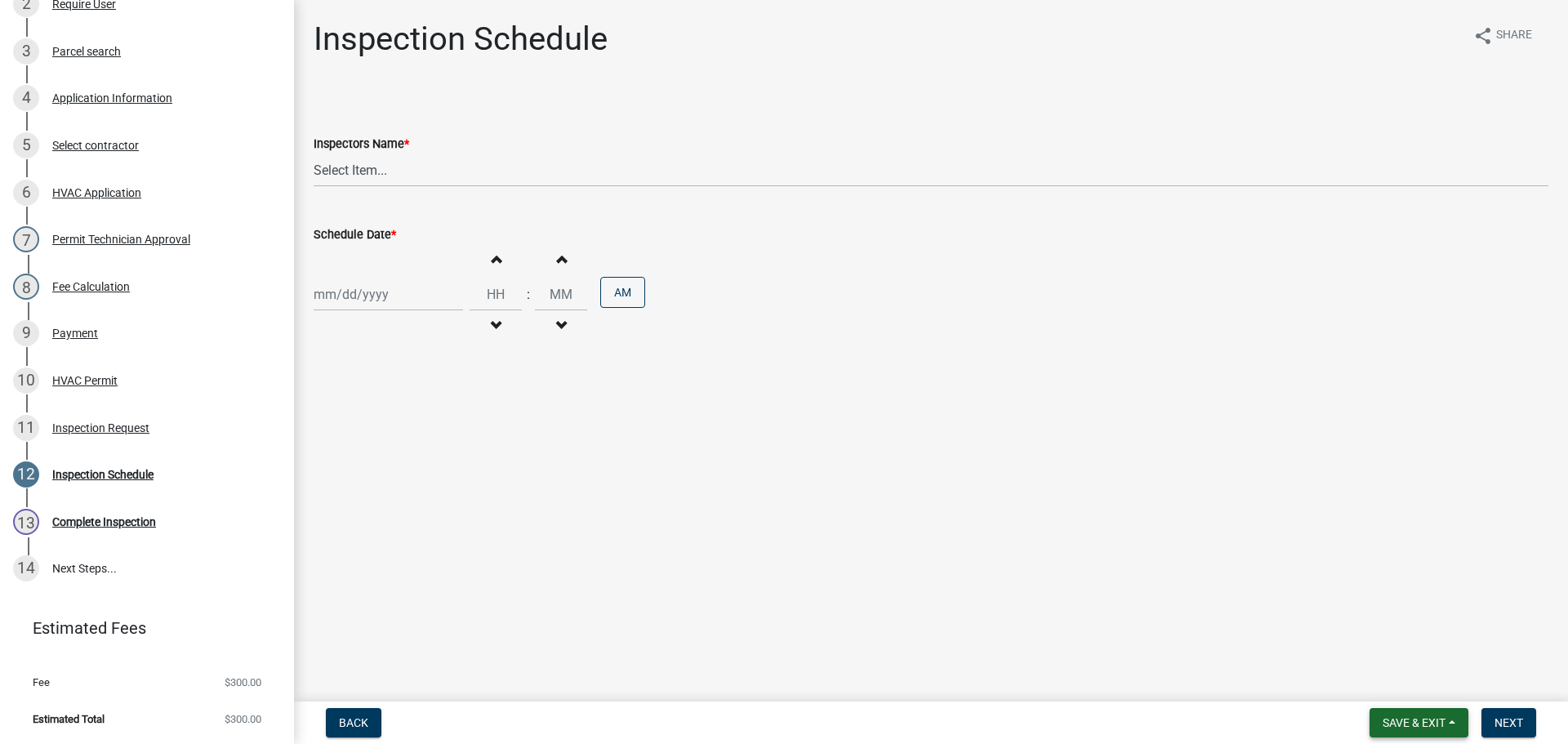
click at [1414, 723] on span "Save & Exit" at bounding box center [1414, 723] width 63 height 13
click at [1390, 683] on button "Save & Exit" at bounding box center [1402, 680] width 130 height 40
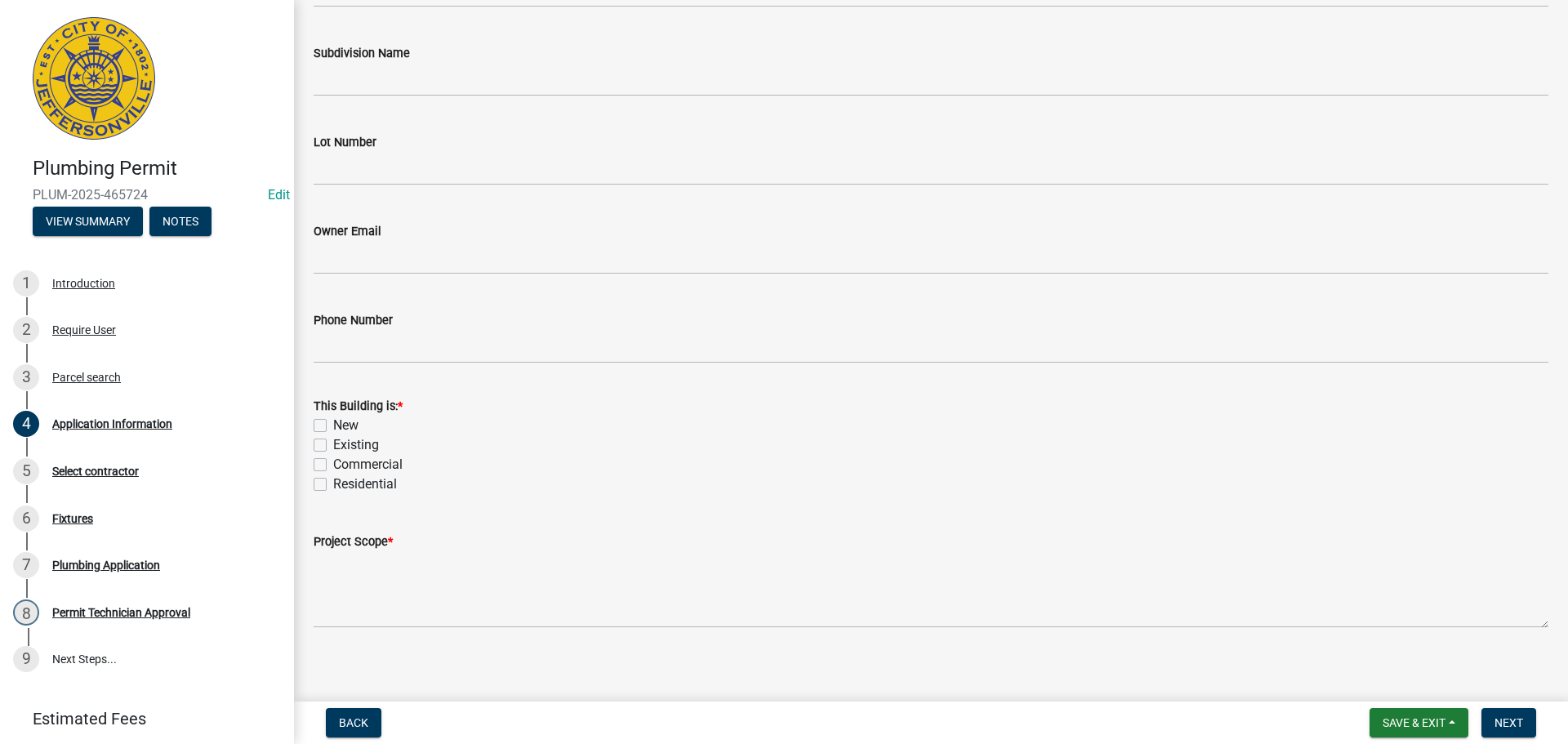
scroll to position [478, 0]
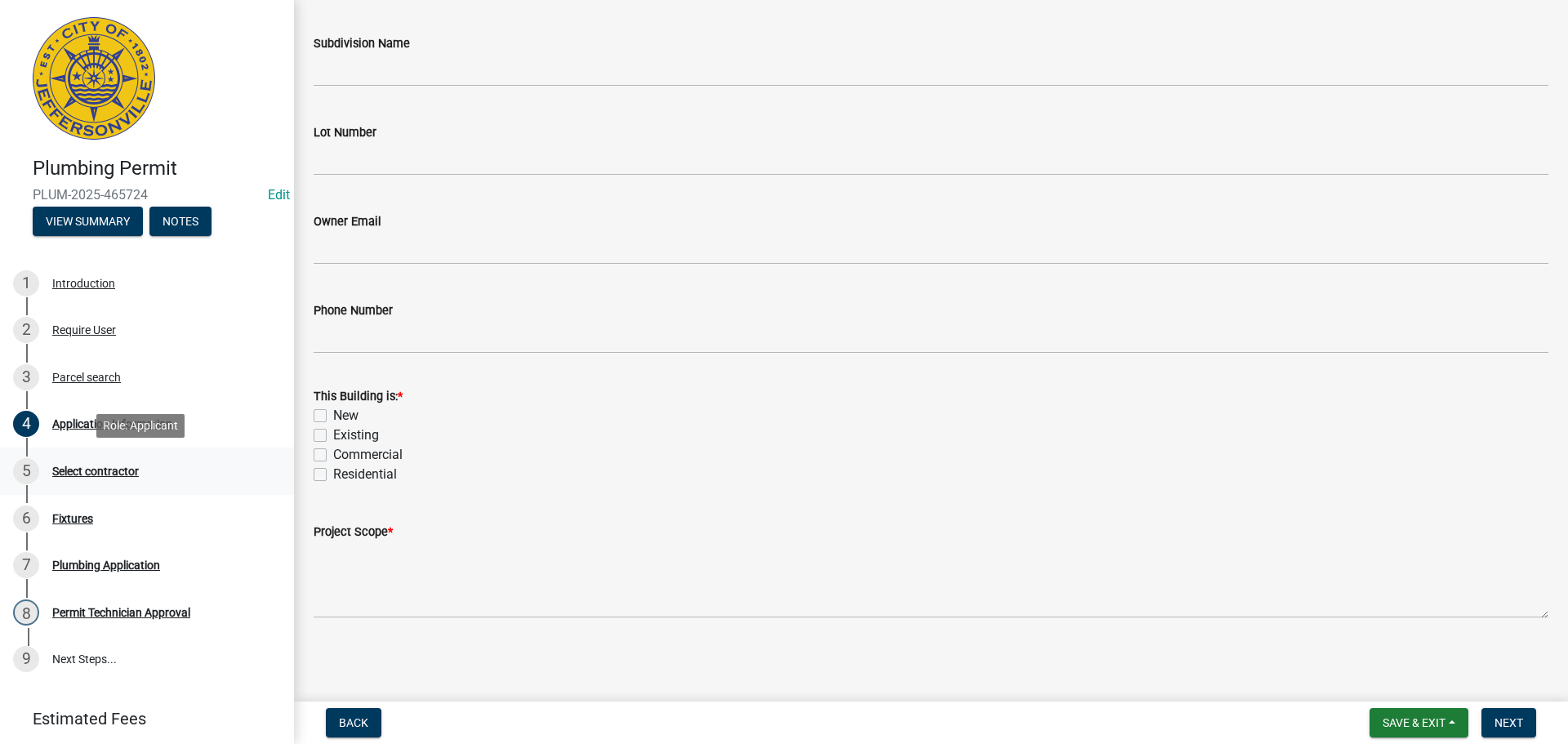
click at [71, 474] on div "Select contractor" at bounding box center [95, 472] width 87 height 12
click at [1383, 723] on span "Save & Exit" at bounding box center [1414, 723] width 63 height 13
click at [1386, 679] on button "Save & Exit" at bounding box center [1402, 680] width 130 height 40
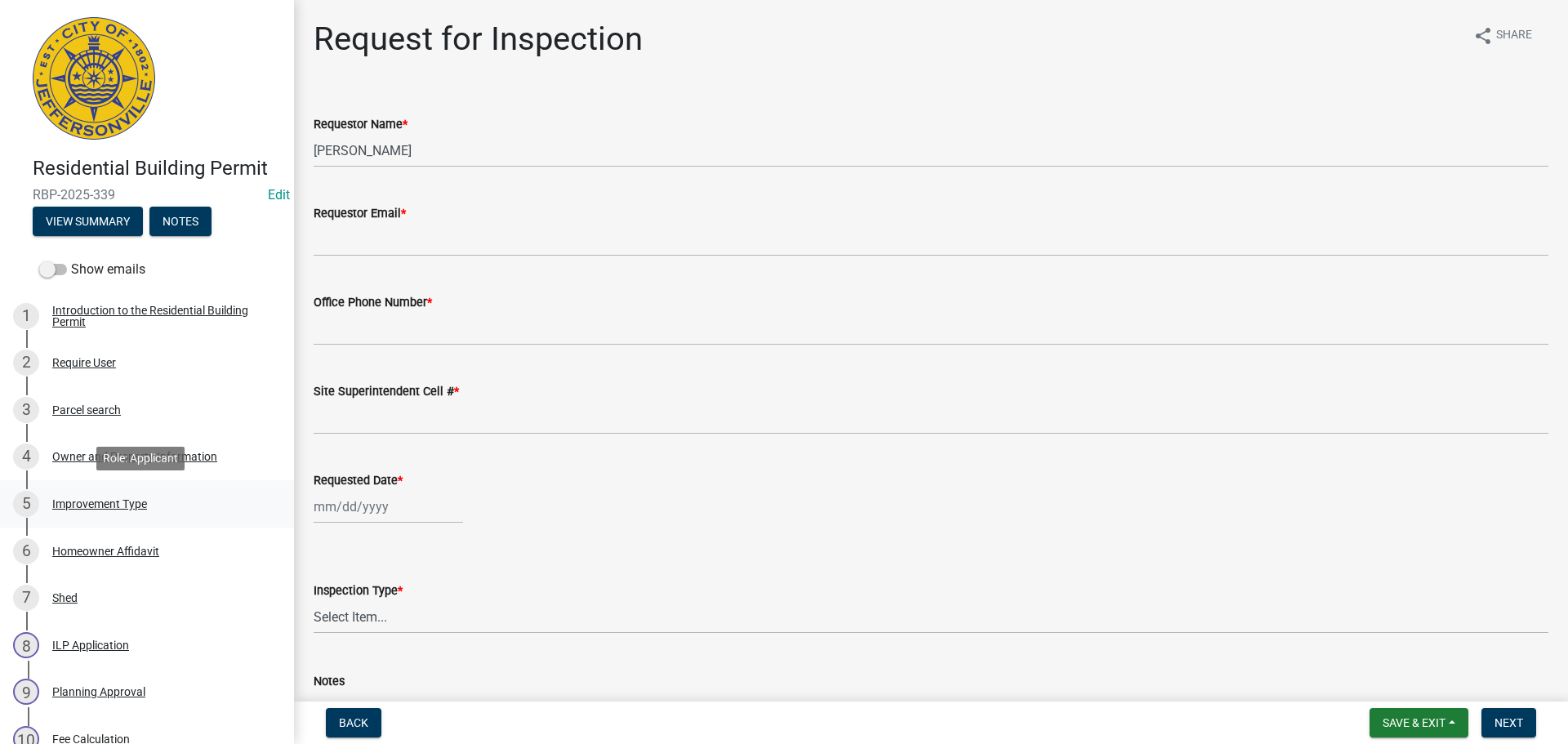
click at [120, 501] on div "Improvement Type" at bounding box center [99, 504] width 95 height 12
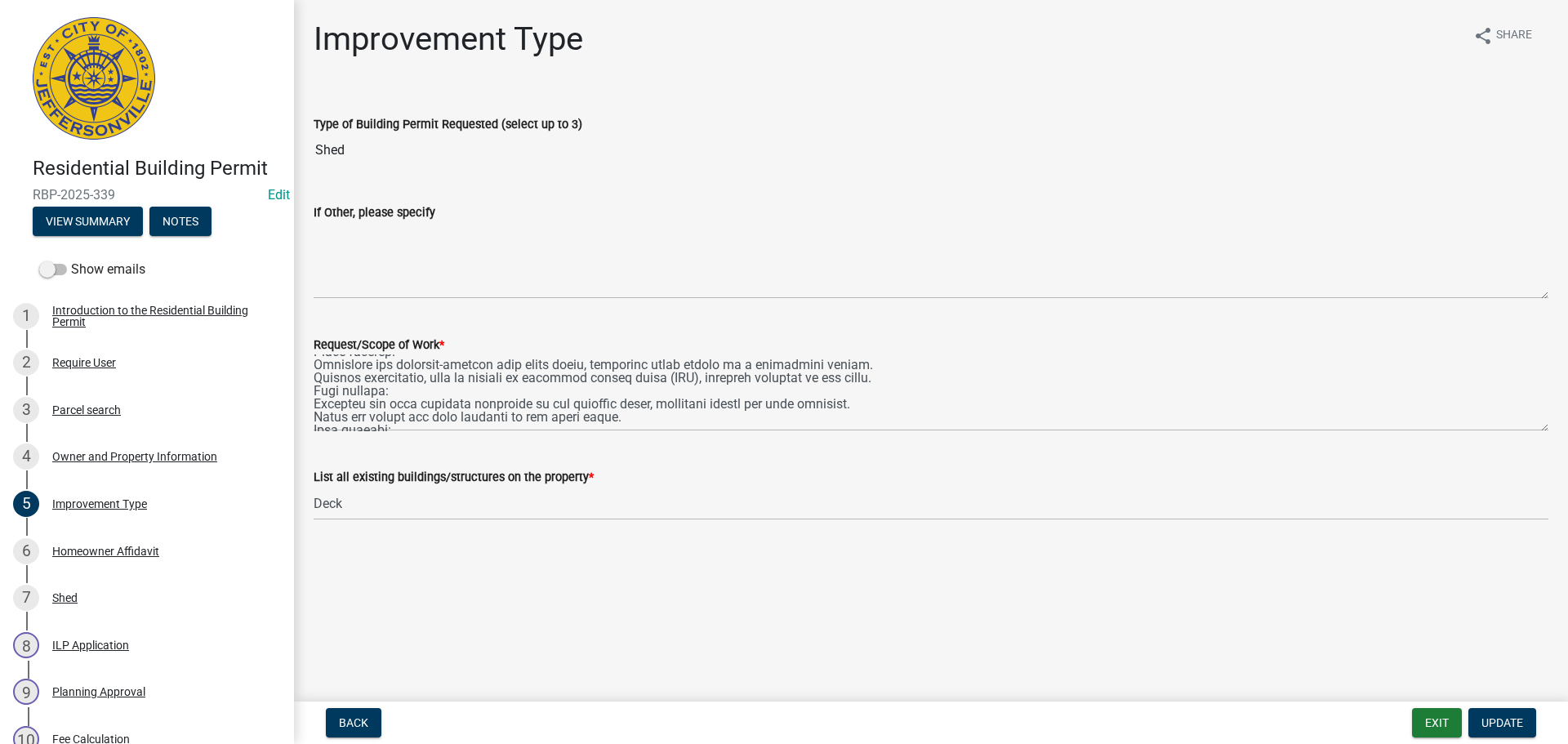
scroll to position [245, 0]
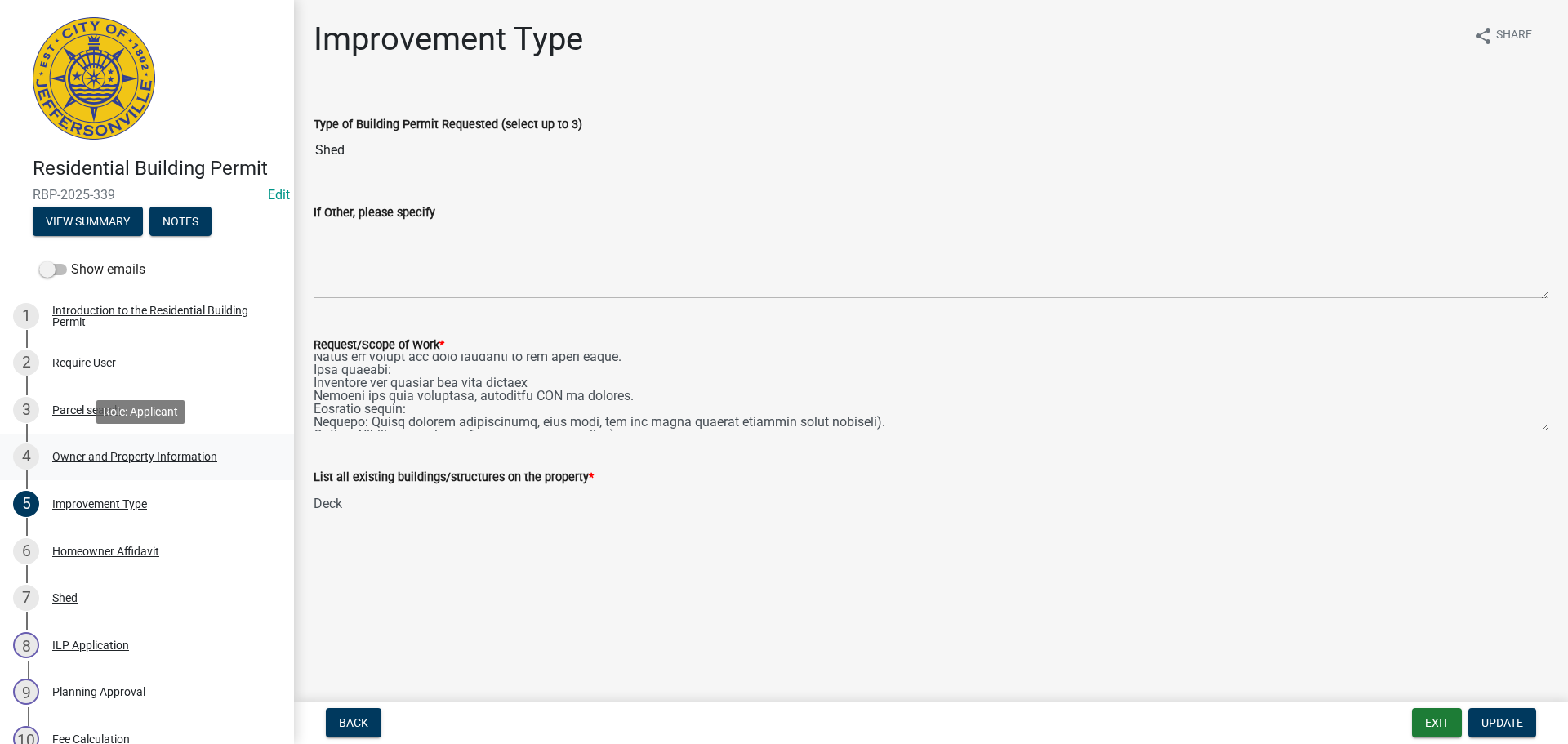
click at [90, 453] on div "Owner and Property Information" at bounding box center [135, 456] width 165 height 12
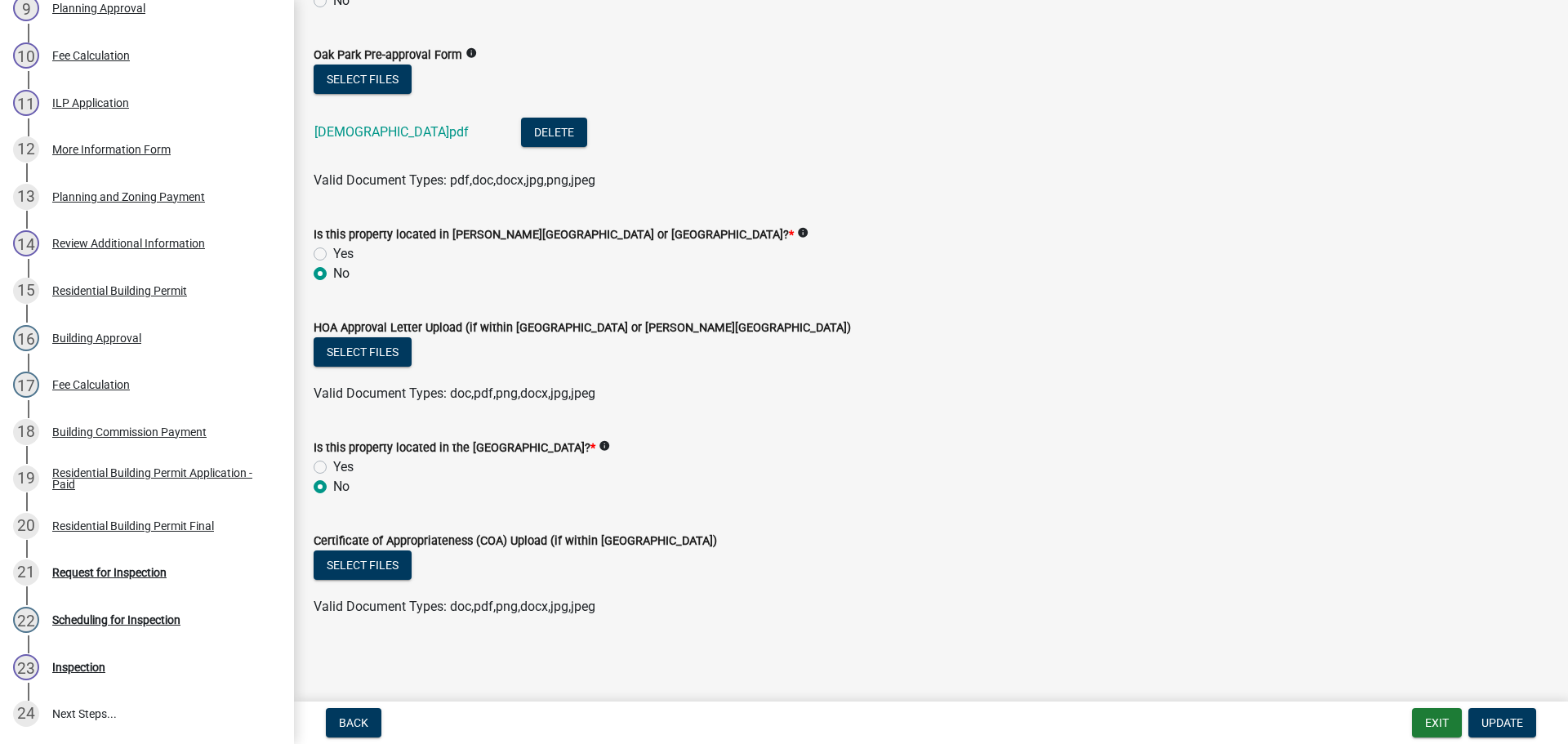
scroll to position [900, 0]
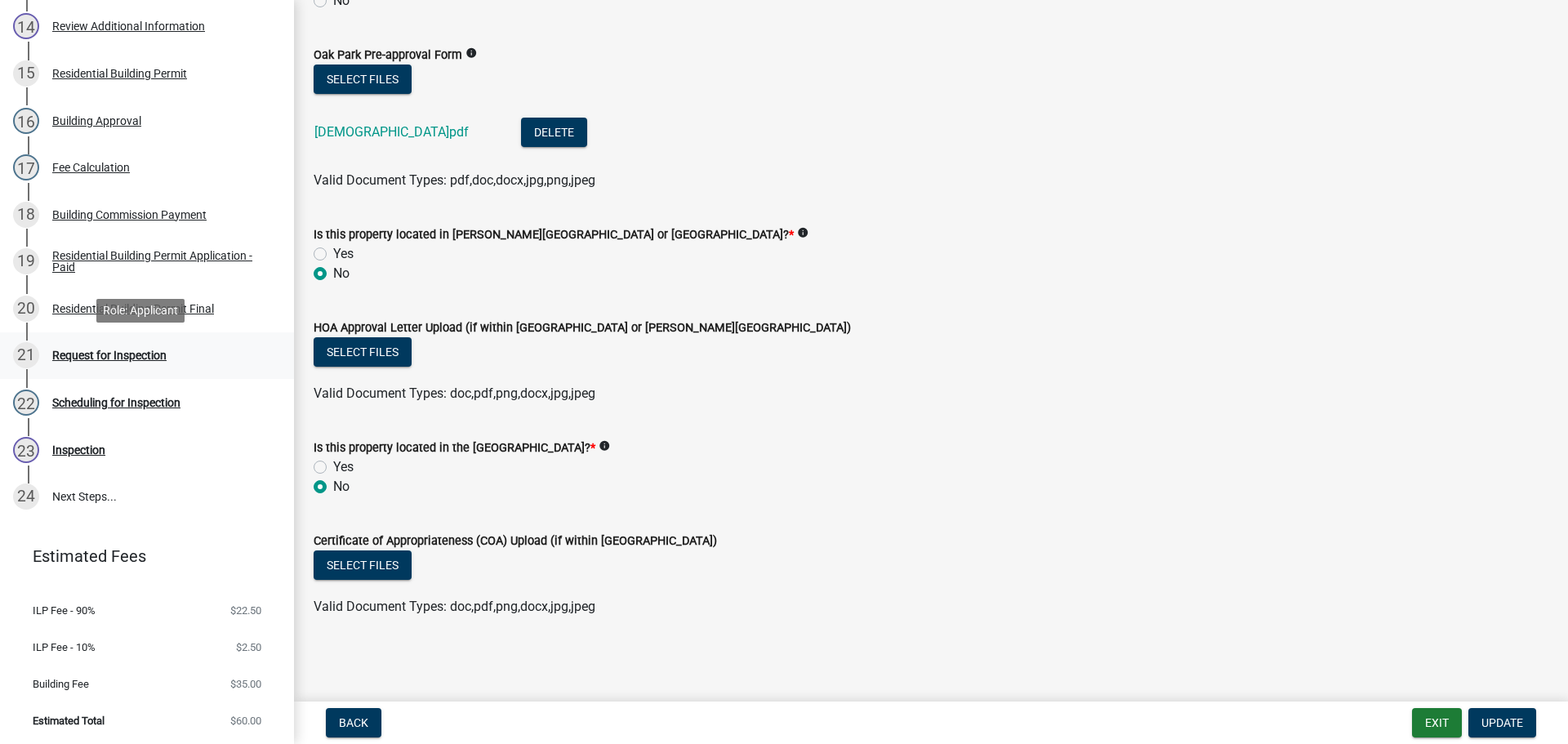
click at [94, 355] on div "Request for Inspection" at bounding box center [109, 356] width 114 height 12
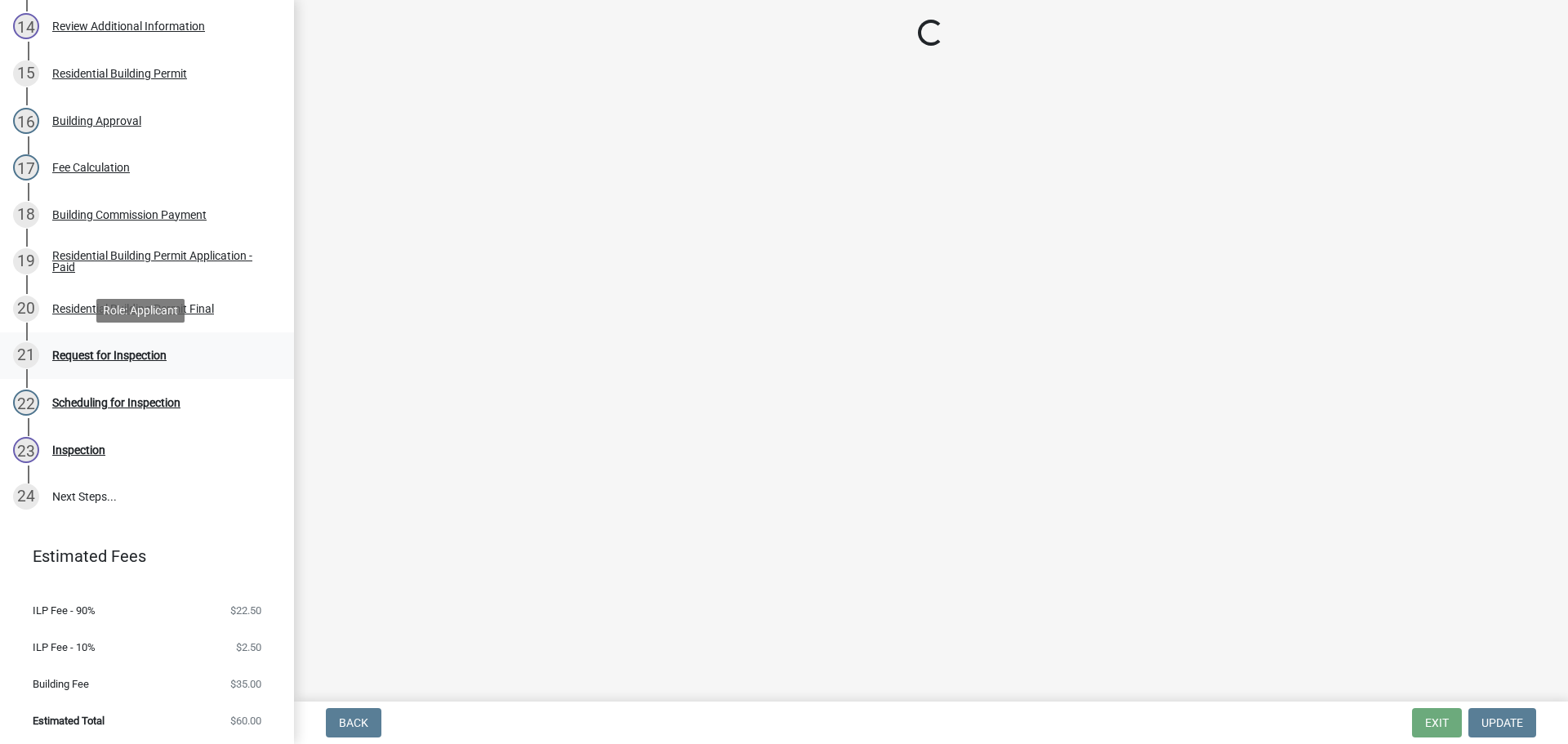
scroll to position [0, 0]
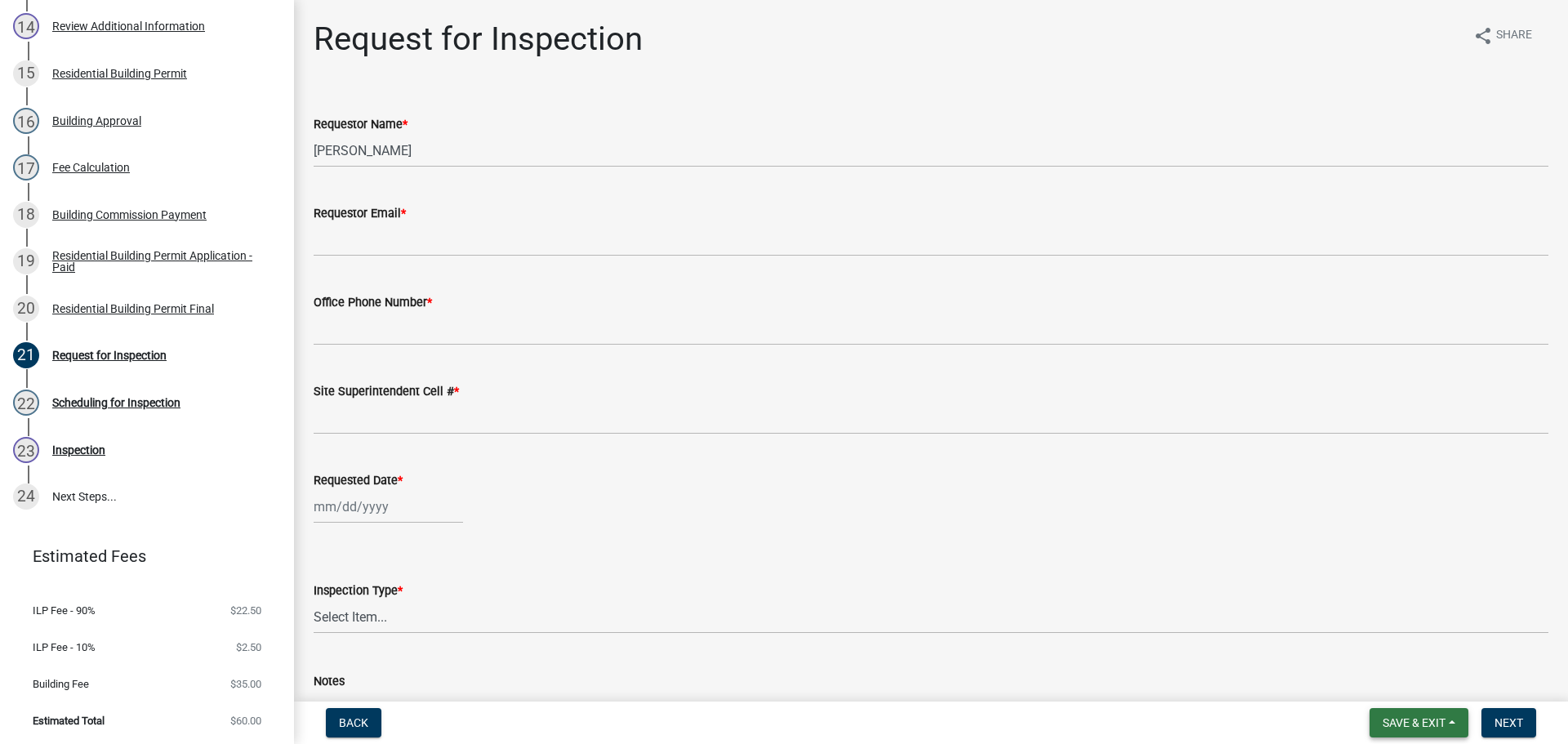
click at [1414, 722] on span "Save & Exit" at bounding box center [1414, 723] width 63 height 13
click at [1404, 673] on button "Save & Exit" at bounding box center [1402, 680] width 130 height 40
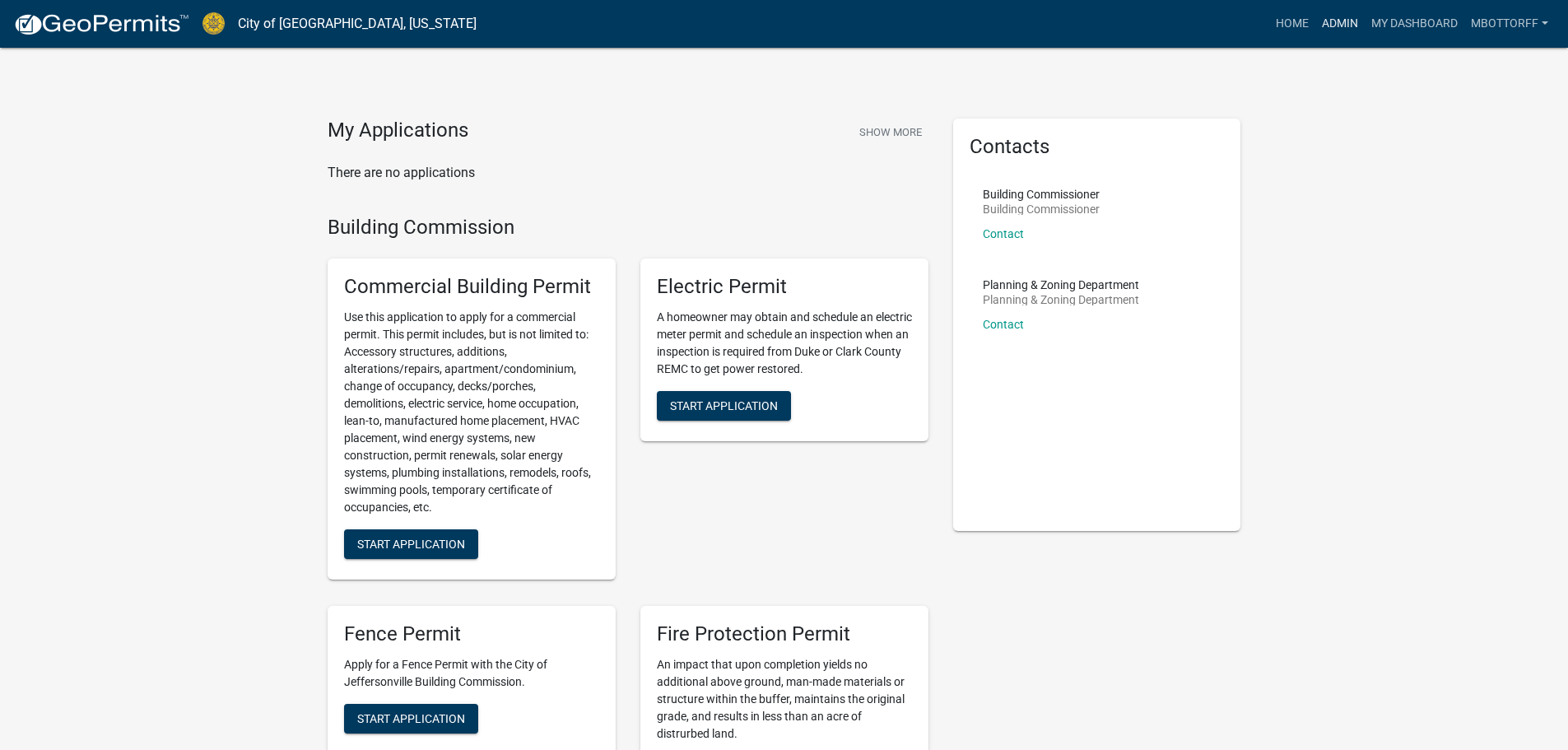
click at [1330, 18] on link "Admin" at bounding box center [1340, 24] width 49 height 31
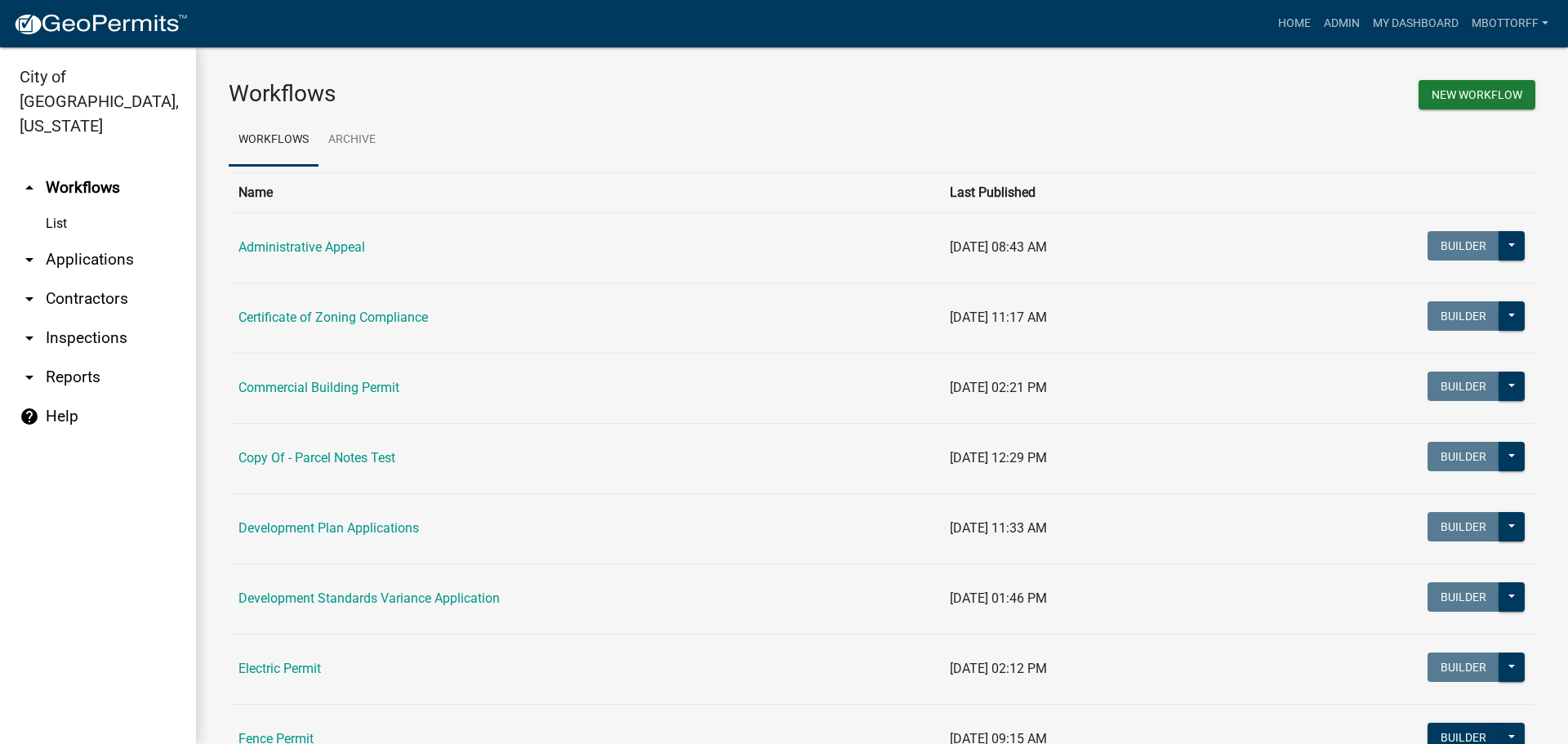
click at [87, 240] on link "arrow_drop_down Applications" at bounding box center [98, 260] width 196 height 40
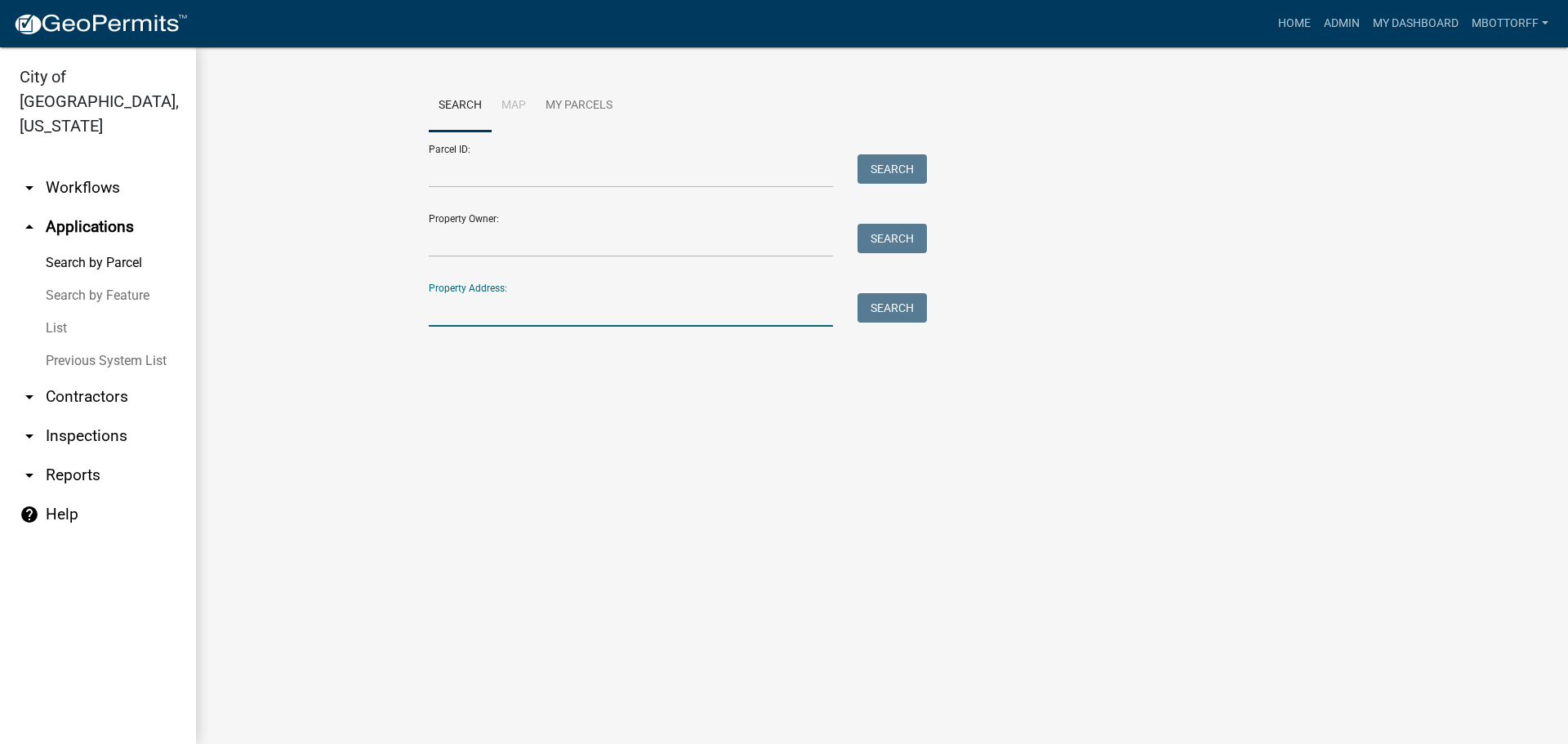
drag, startPoint x: 462, startPoint y: 294, endPoint x: 436, endPoint y: 260, distance: 42.8
click at [460, 292] on div "Property Address: Search" at bounding box center [673, 298] width 490 height 56
type input "828 WATT"
click at [884, 303] on button "Search" at bounding box center [892, 308] width 70 height 29
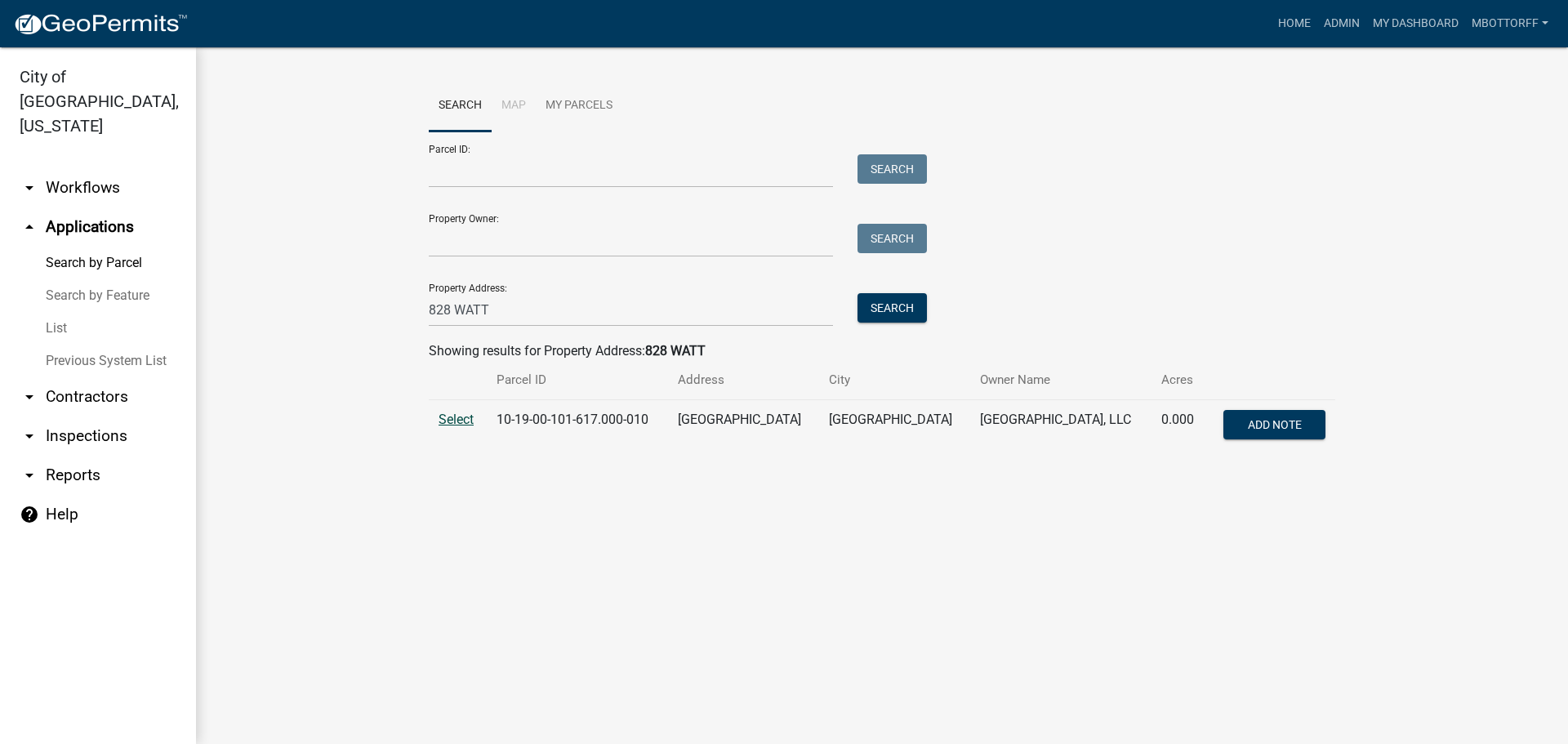
click at [461, 416] on span "Select" at bounding box center [457, 419] width 35 height 15
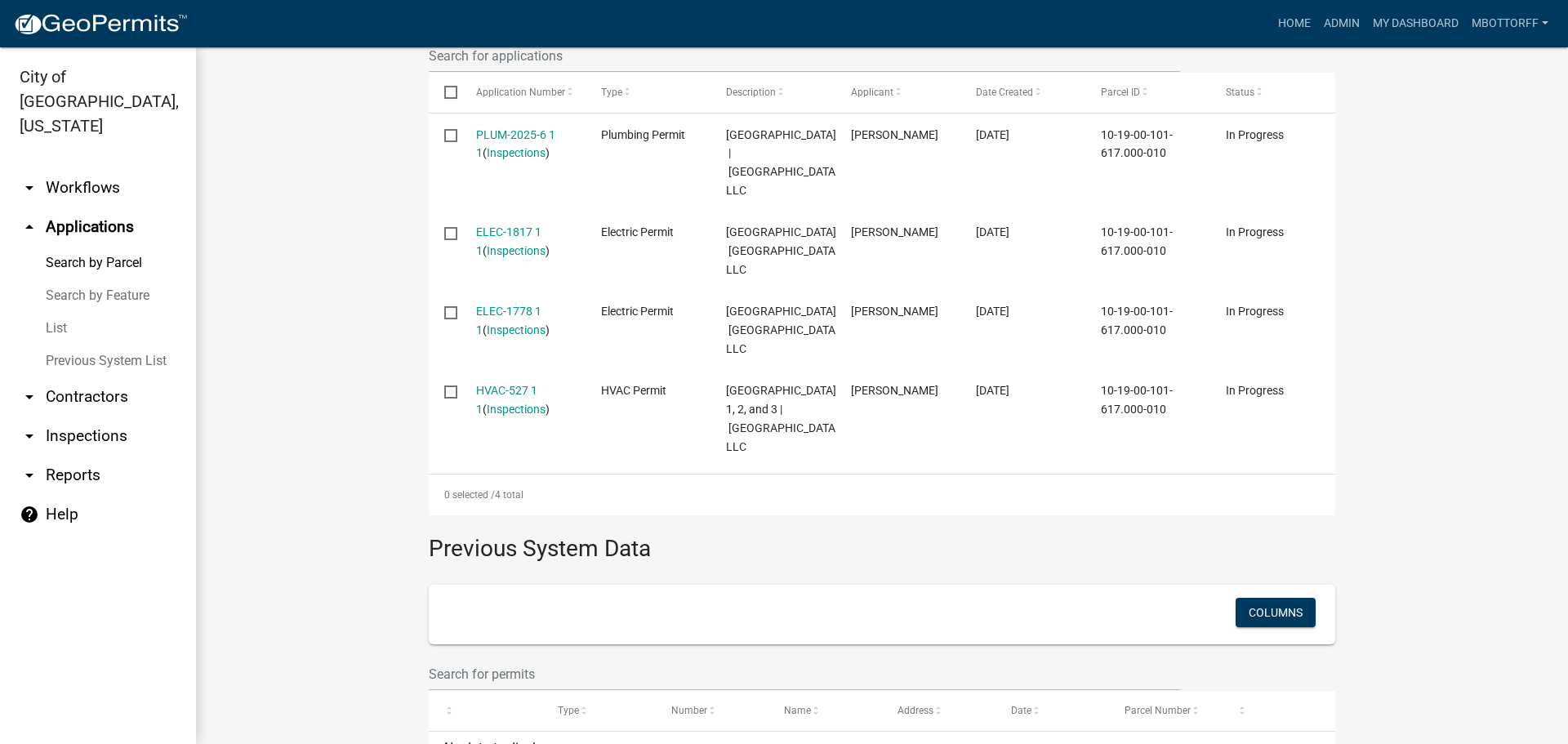
scroll to position [327, 0]
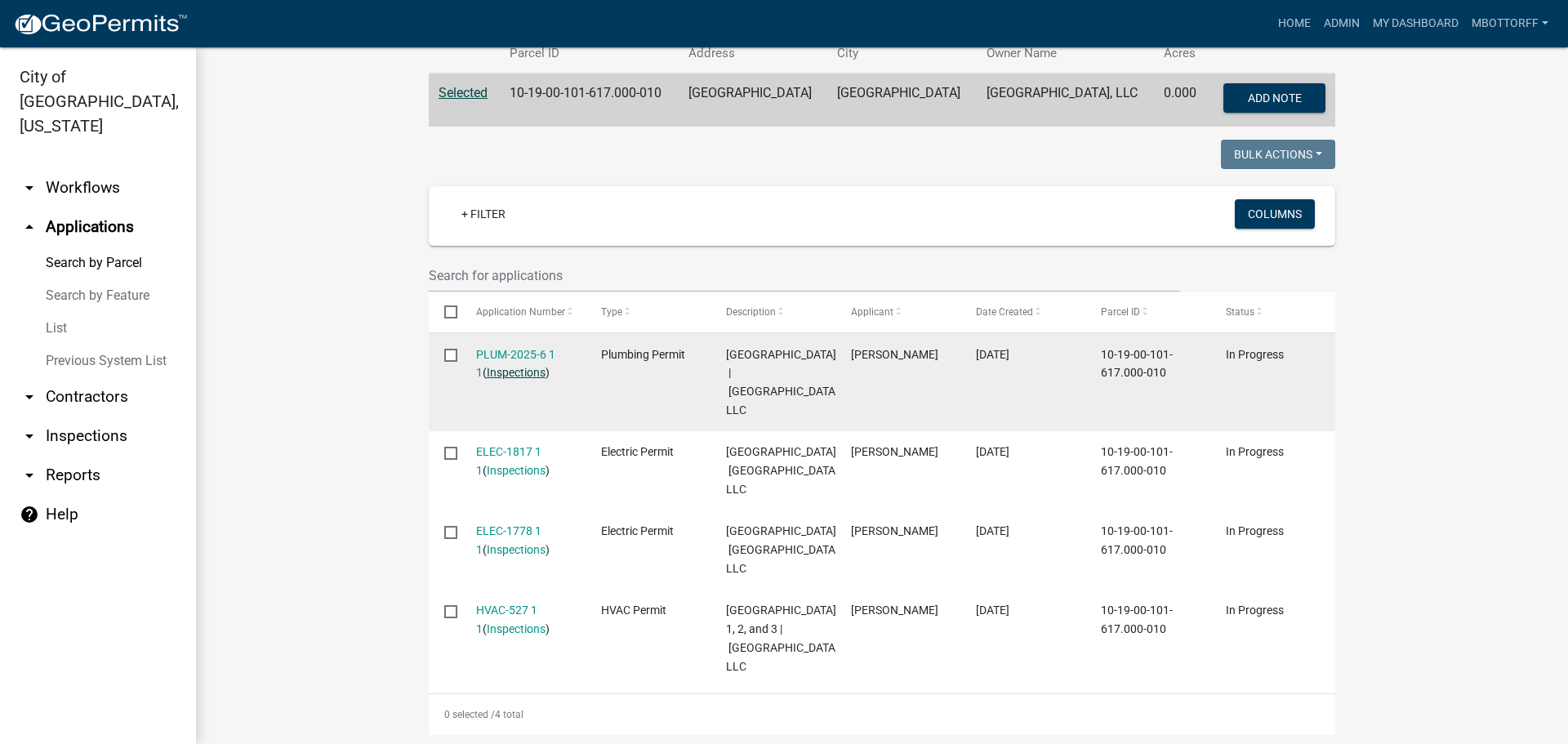
click at [517, 371] on link "Inspections" at bounding box center [516, 372] width 59 height 13
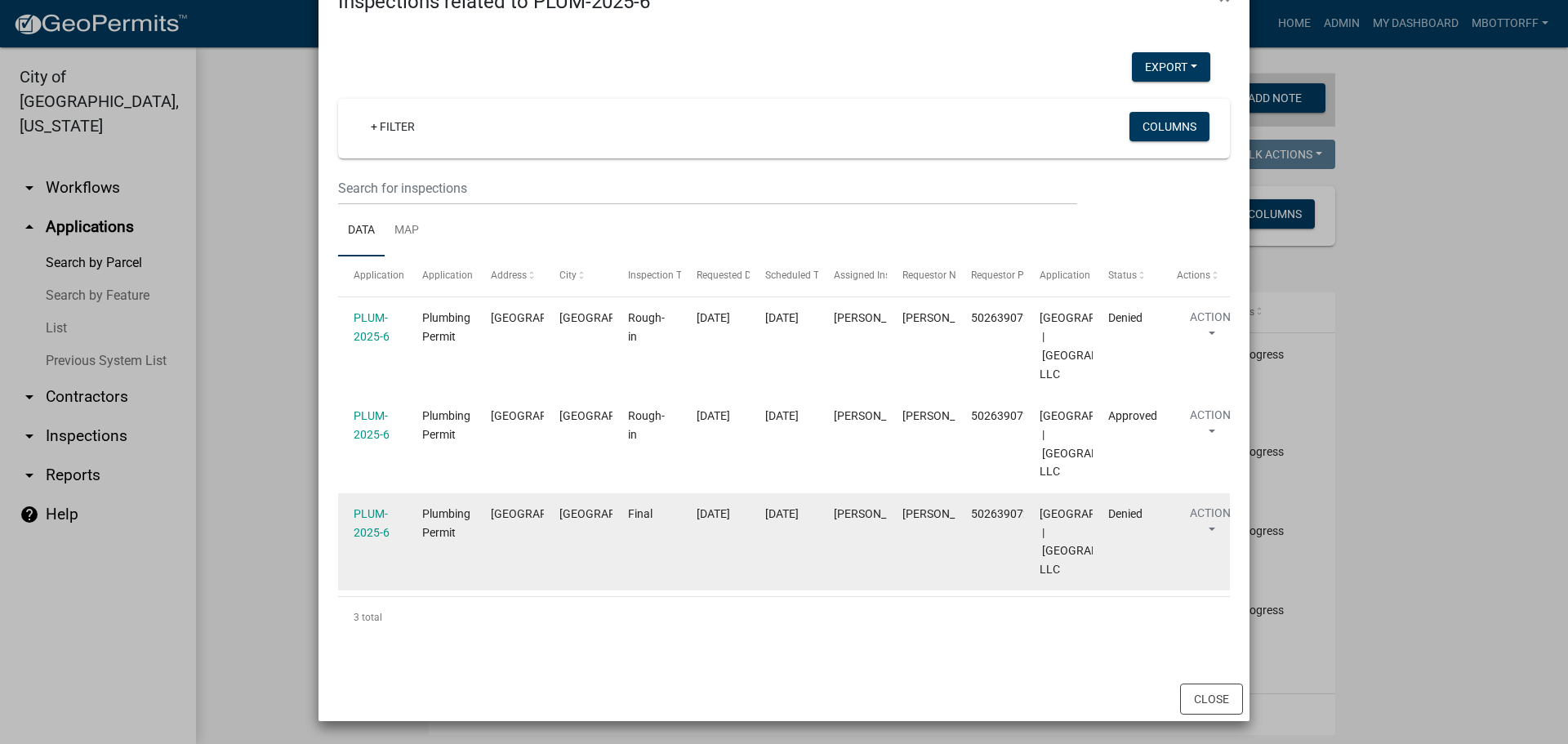
scroll to position [335, 0]
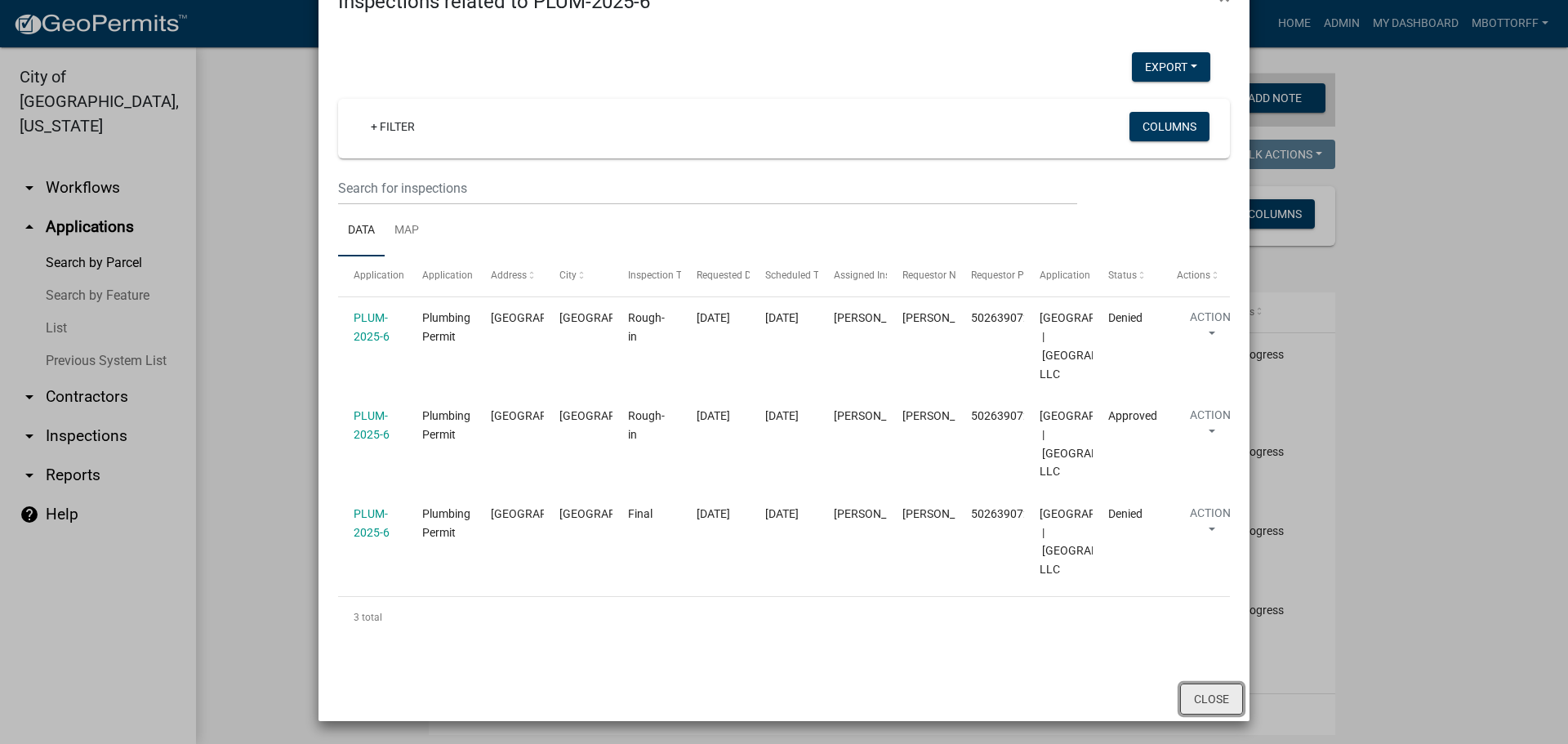
drag, startPoint x: 1207, startPoint y: 701, endPoint x: 1201, endPoint y: 692, distance: 10.8
click at [1207, 700] on button "Close" at bounding box center [1212, 699] width 63 height 31
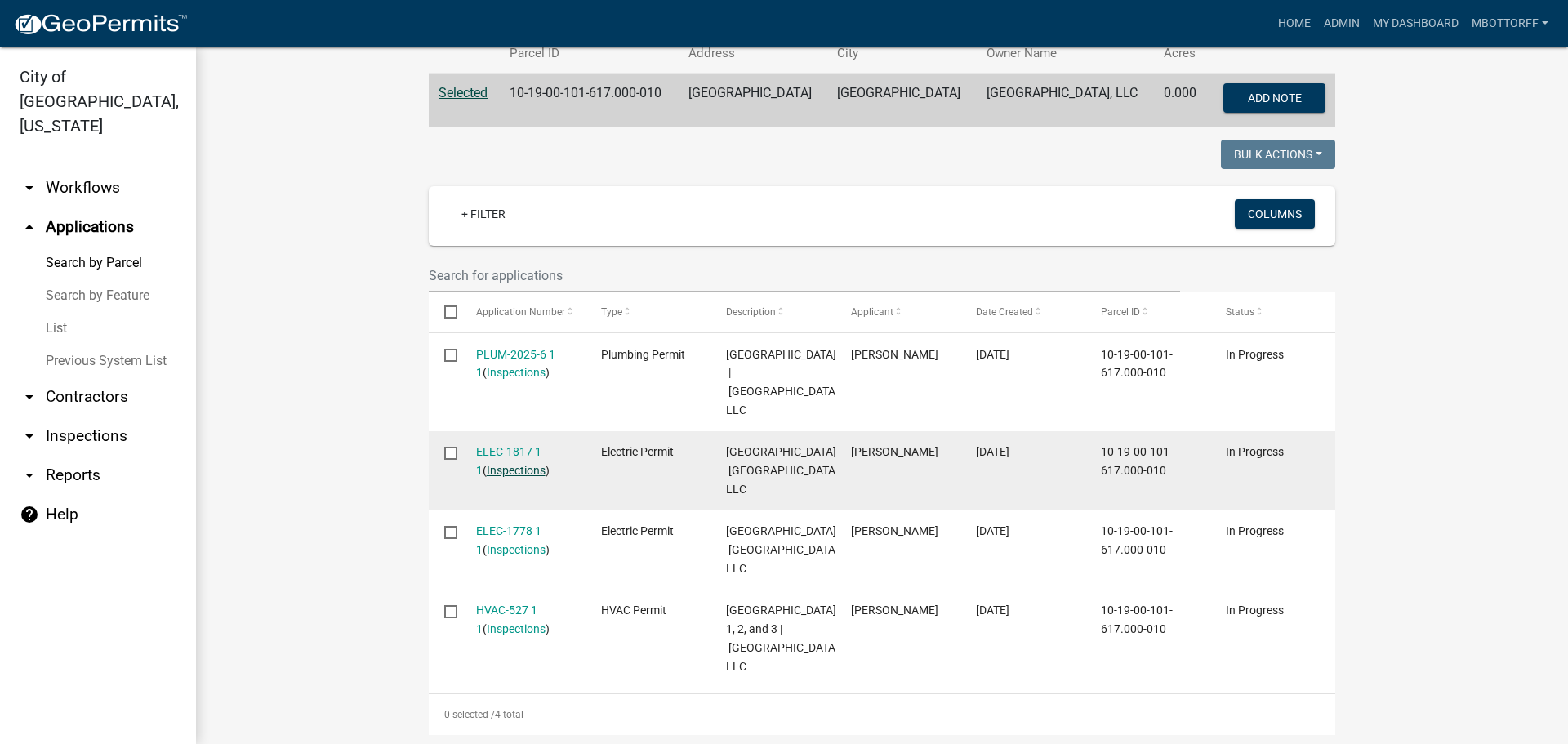
click at [514, 477] on link "Inspections" at bounding box center [516, 471] width 59 height 13
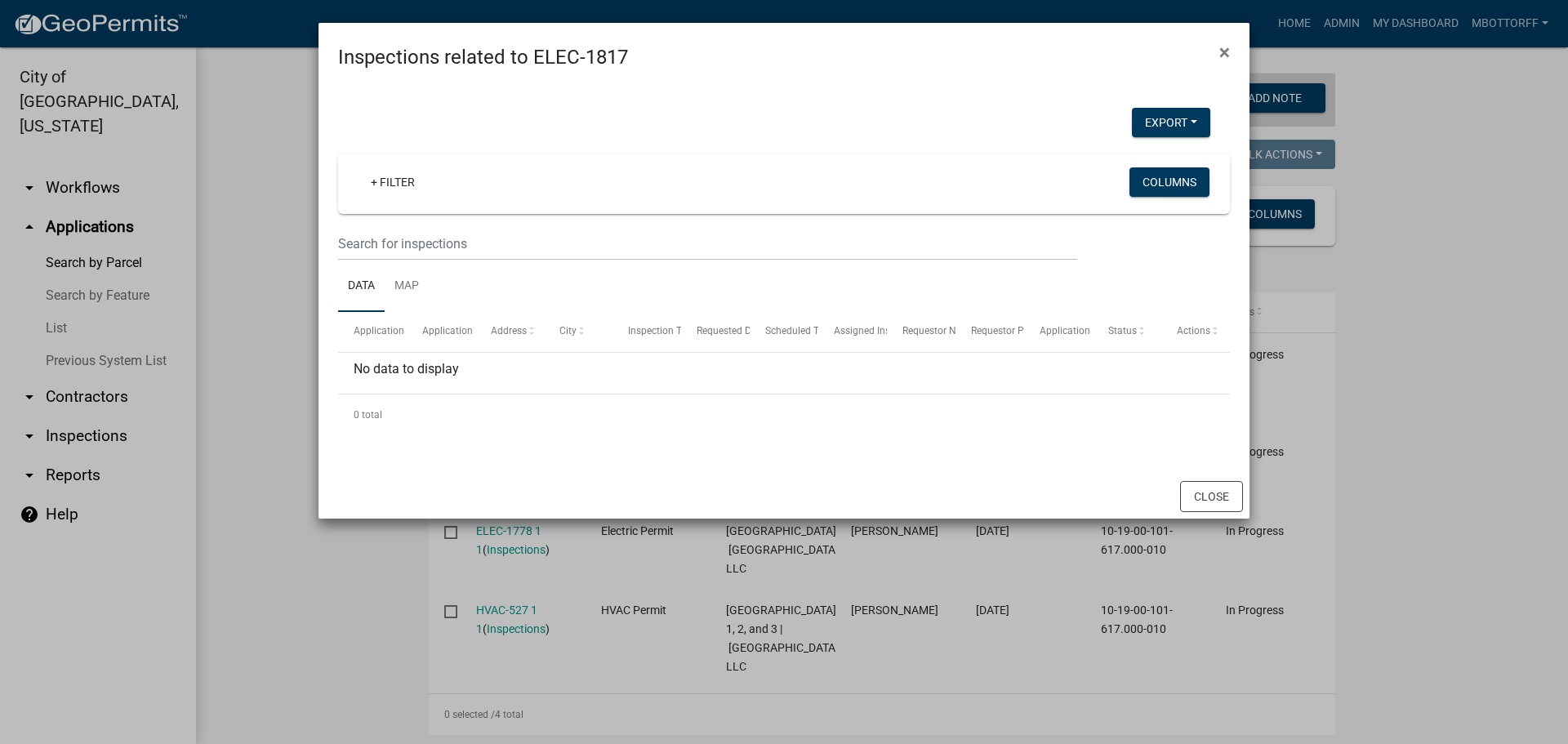
drag, startPoint x: 1201, startPoint y: 43, endPoint x: 1174, endPoint y: 18, distance: 36.8
click at [1185, 27] on div "Inspections related to ELEC-1817 ×" at bounding box center [784, 47] width 931 height 49
click at [1224, 50] on span "×" at bounding box center [1224, 52] width 11 height 23
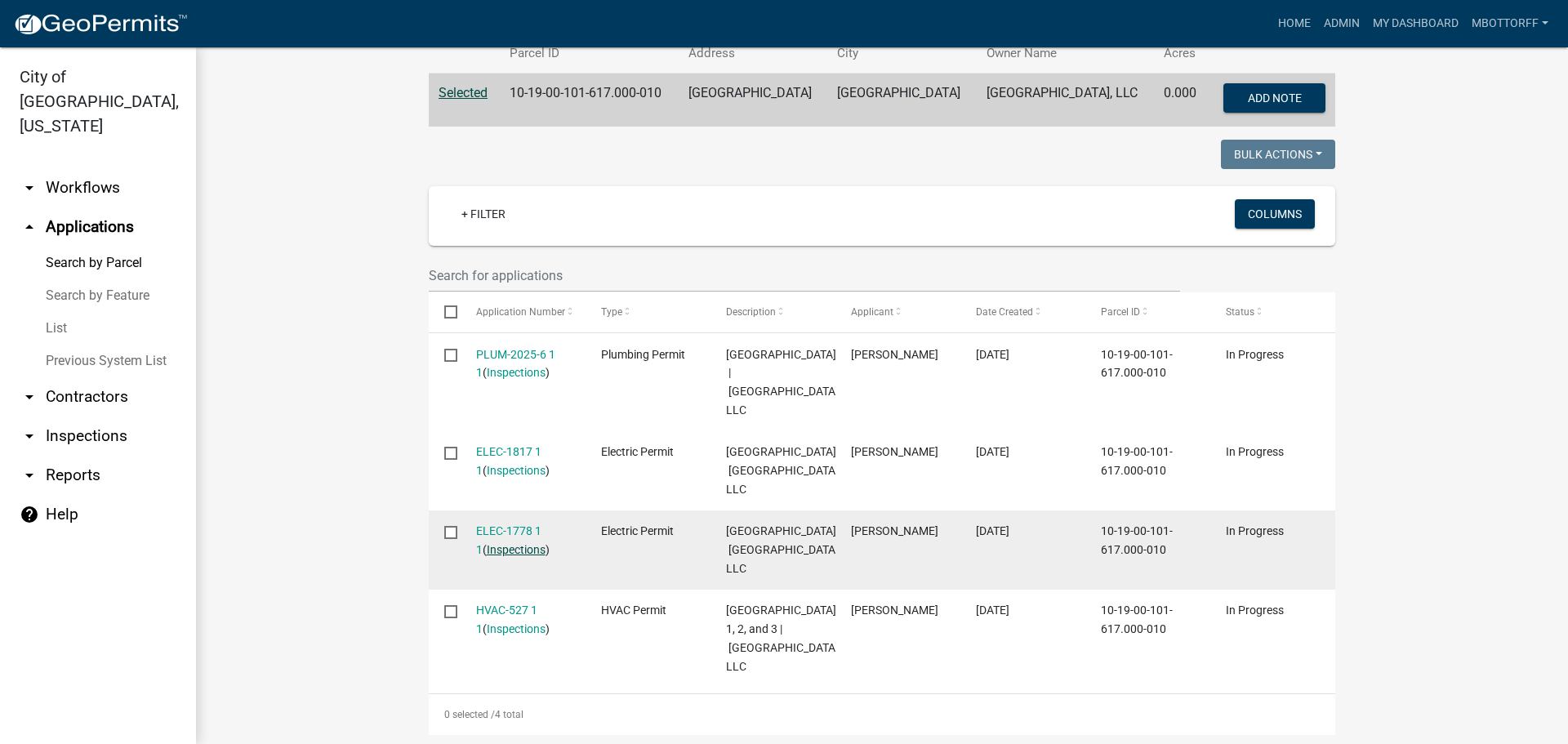
click at [501, 557] on link "Inspections" at bounding box center [516, 550] width 59 height 13
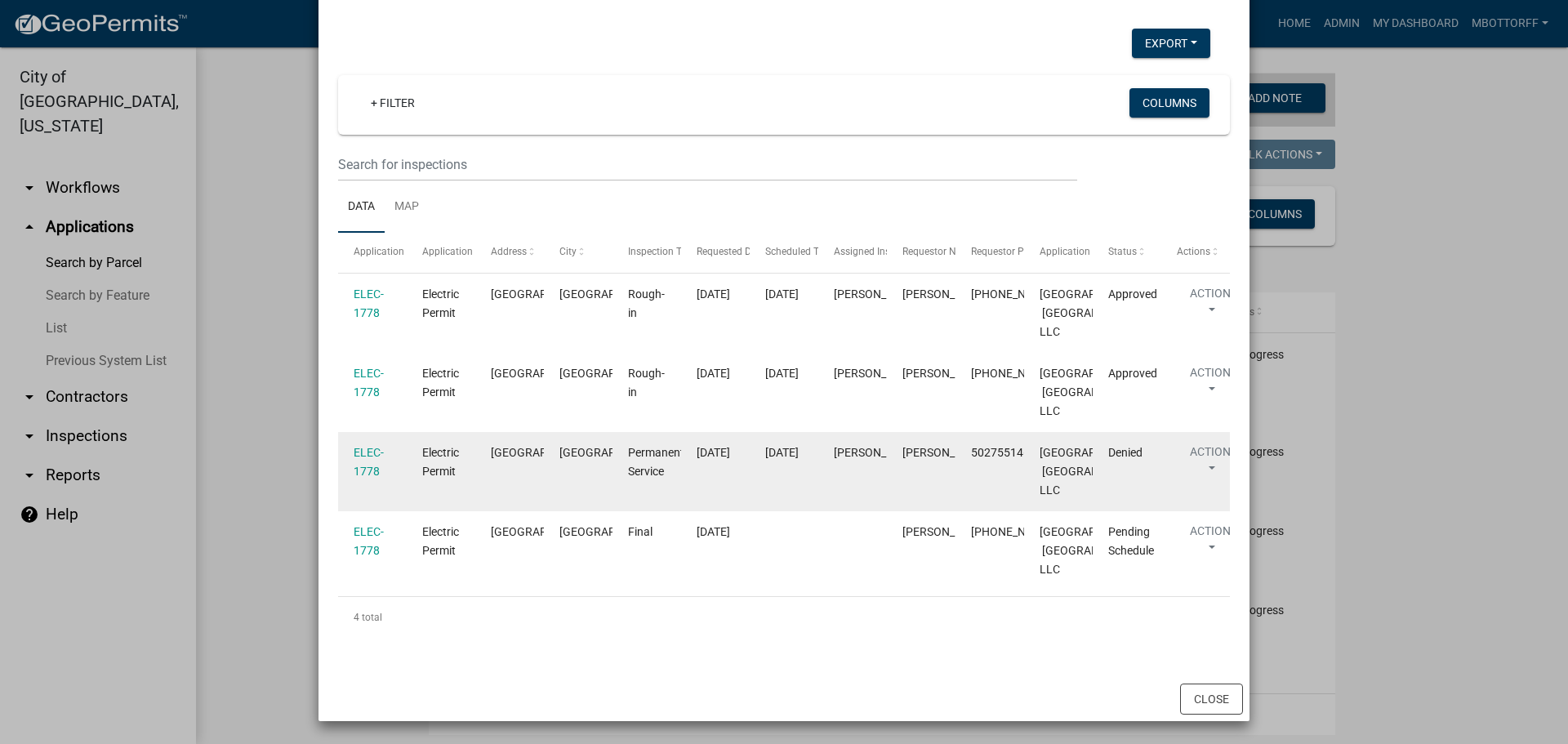
scroll to position [451, 0]
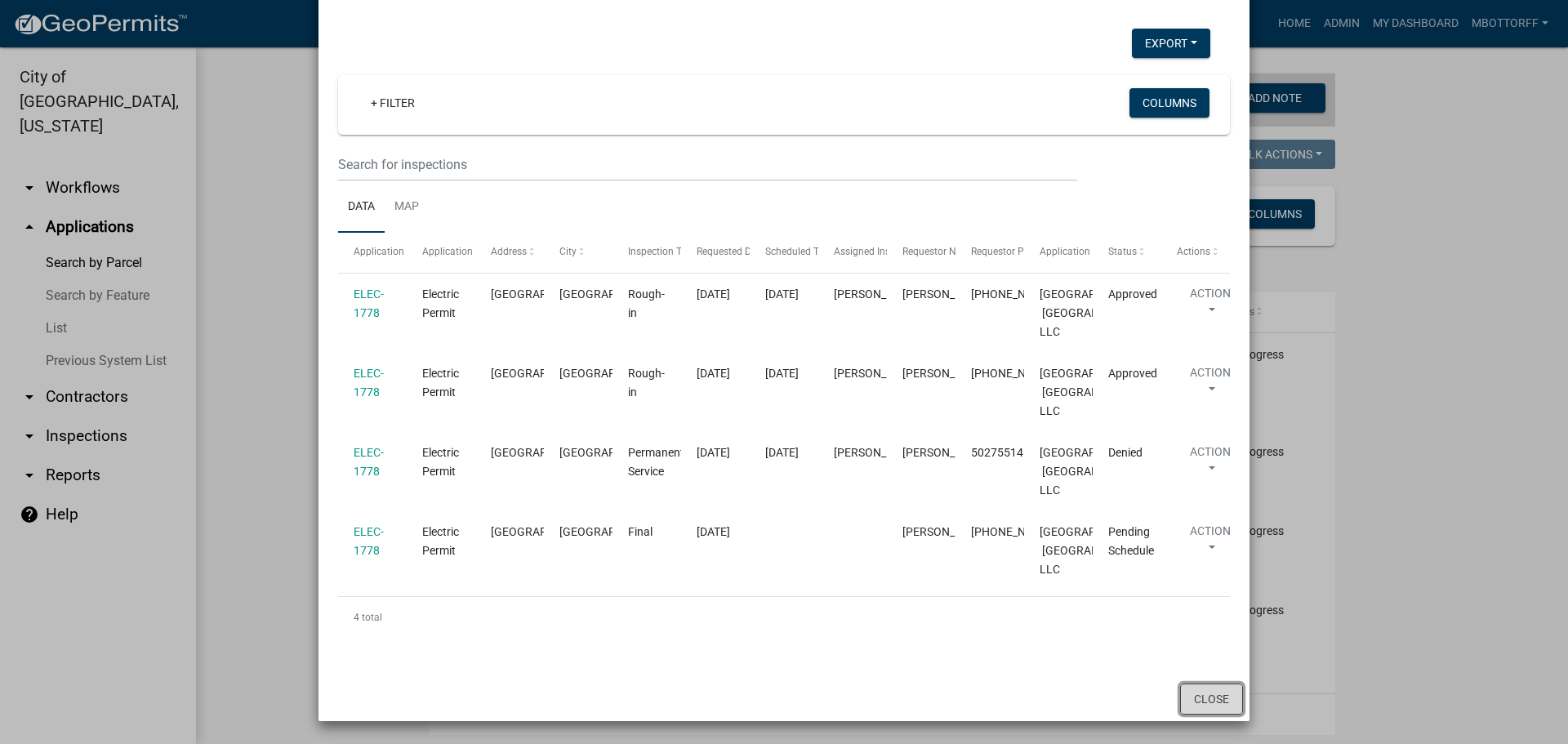
click at [1196, 694] on button "Close" at bounding box center [1212, 699] width 63 height 31
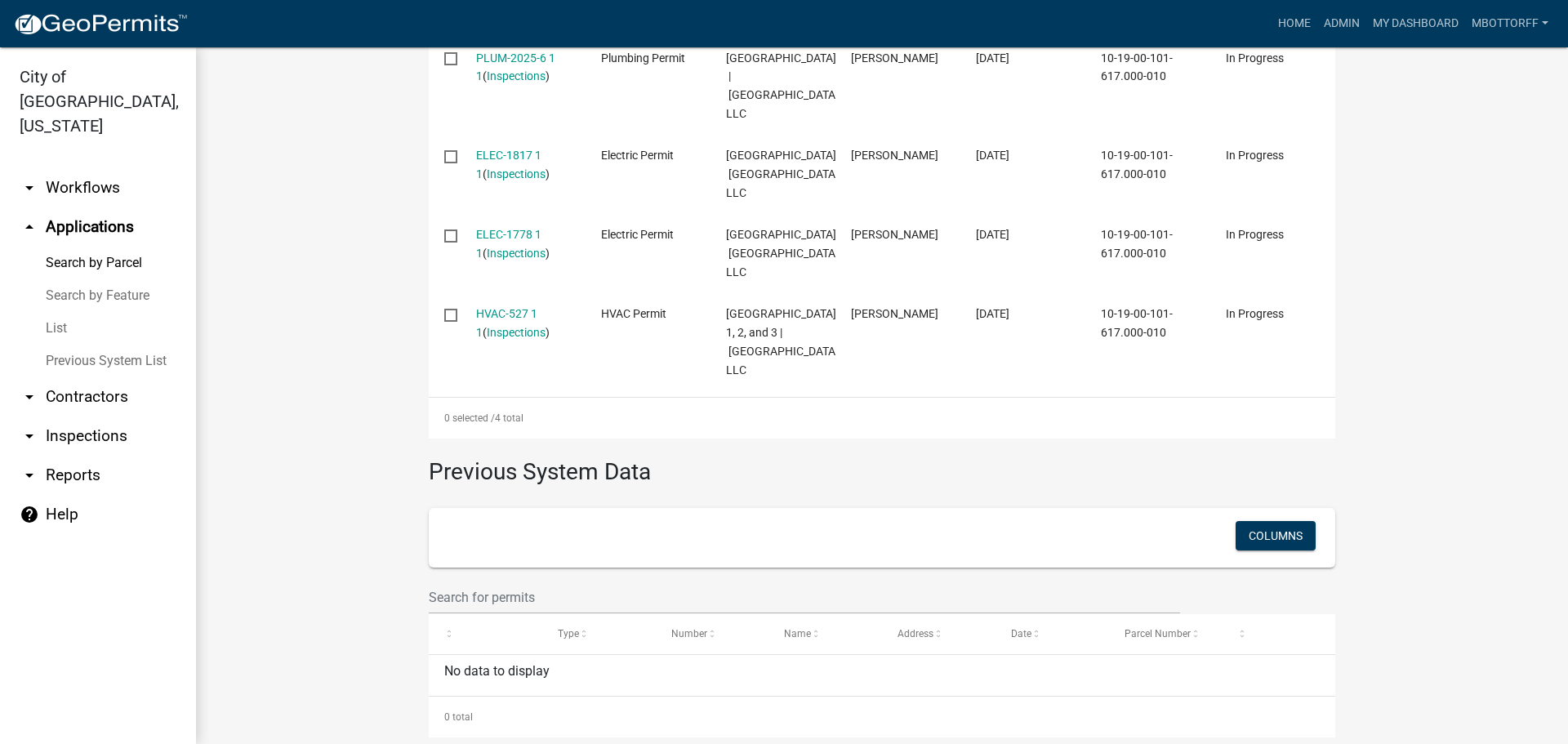
scroll to position [653, 0]
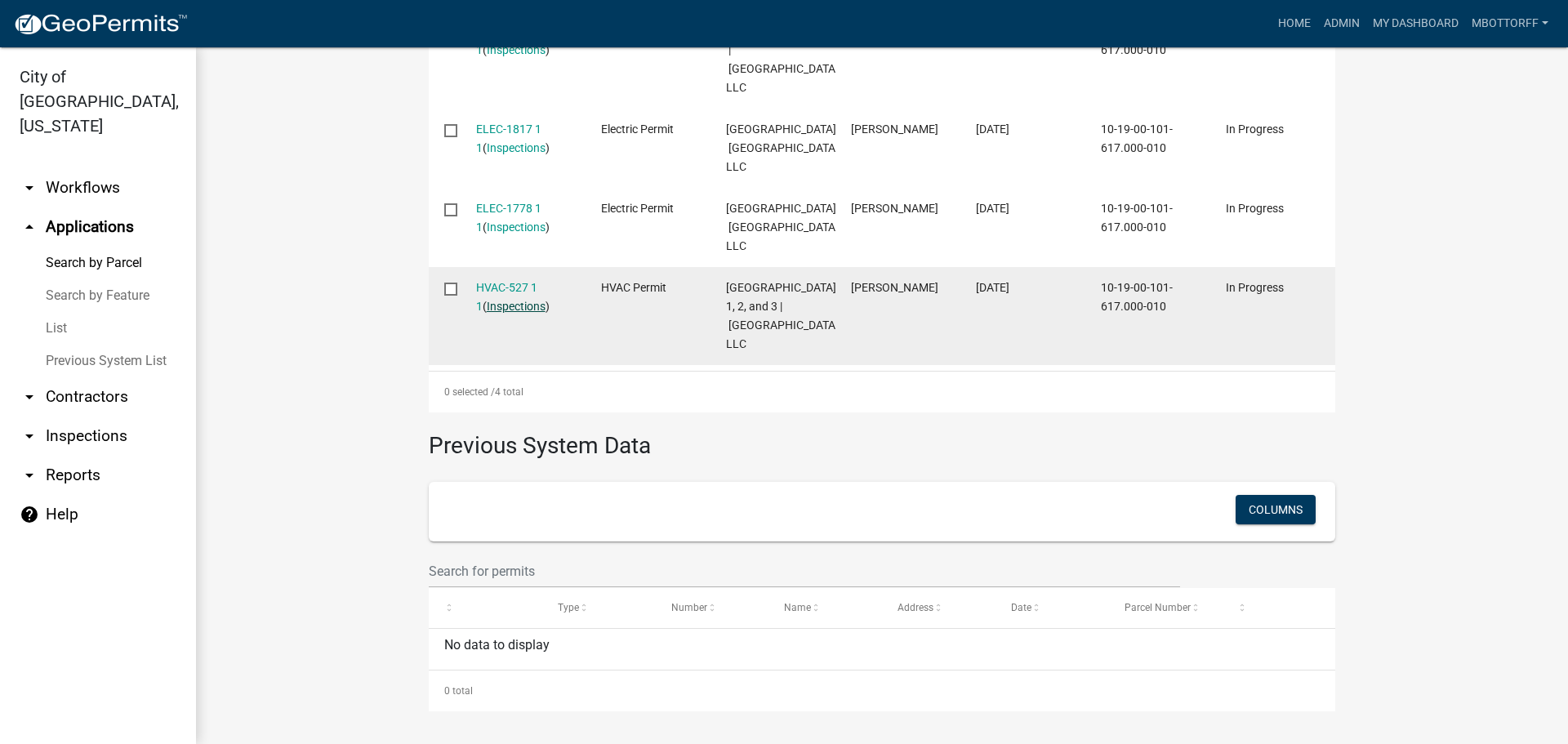
click at [499, 313] on link "Inspections" at bounding box center [516, 306] width 59 height 13
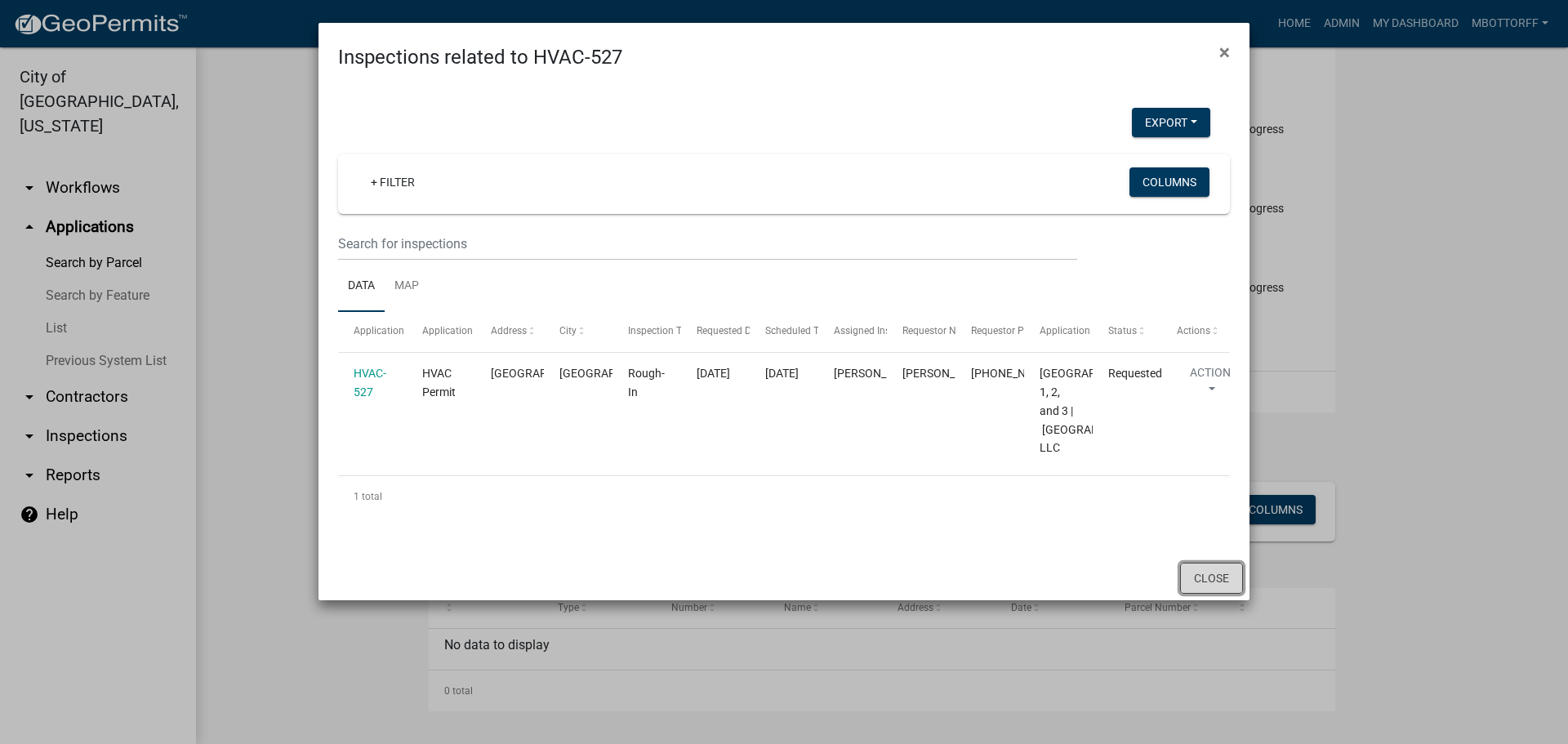
click at [1218, 594] on button "Close" at bounding box center [1212, 578] width 63 height 31
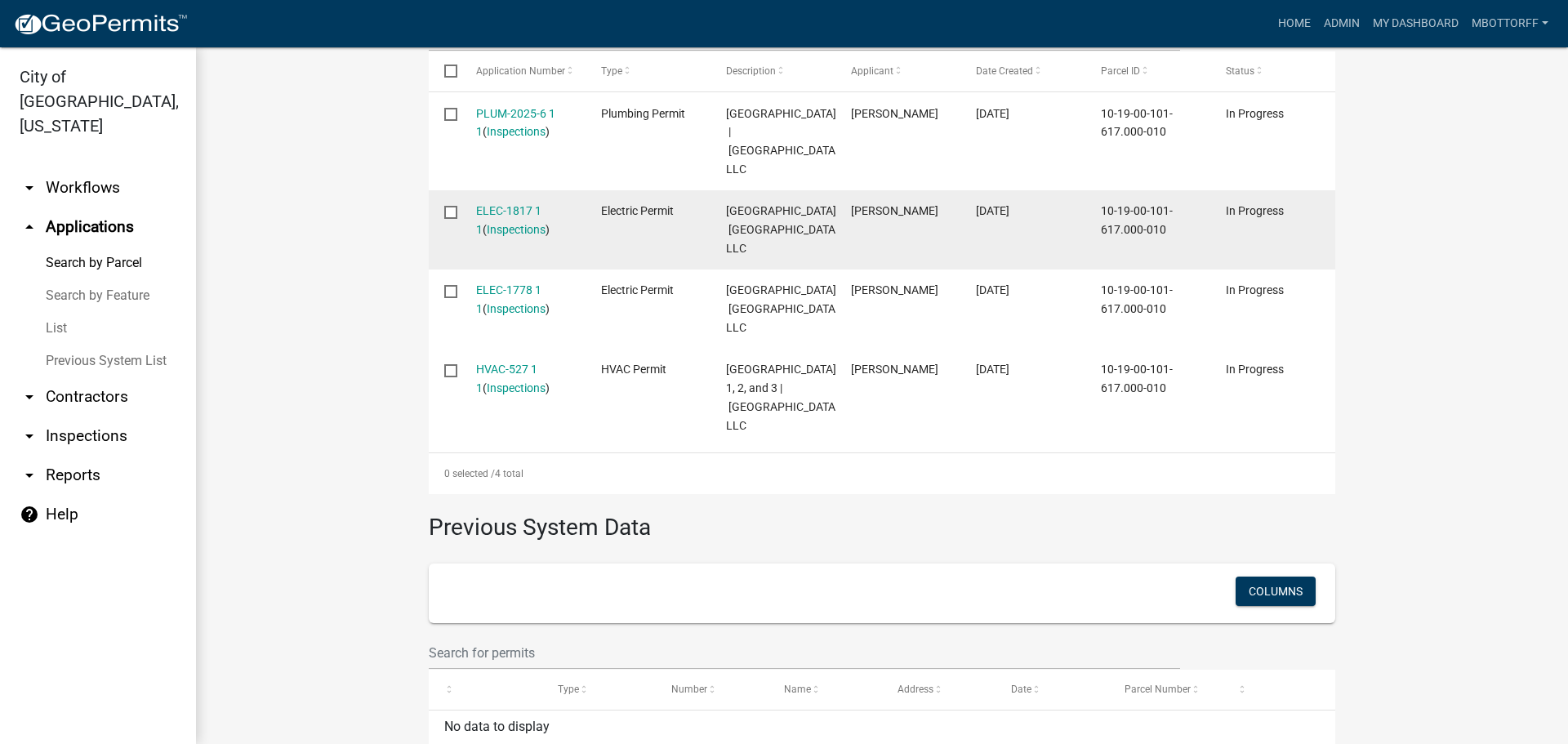
scroll to position [490, 0]
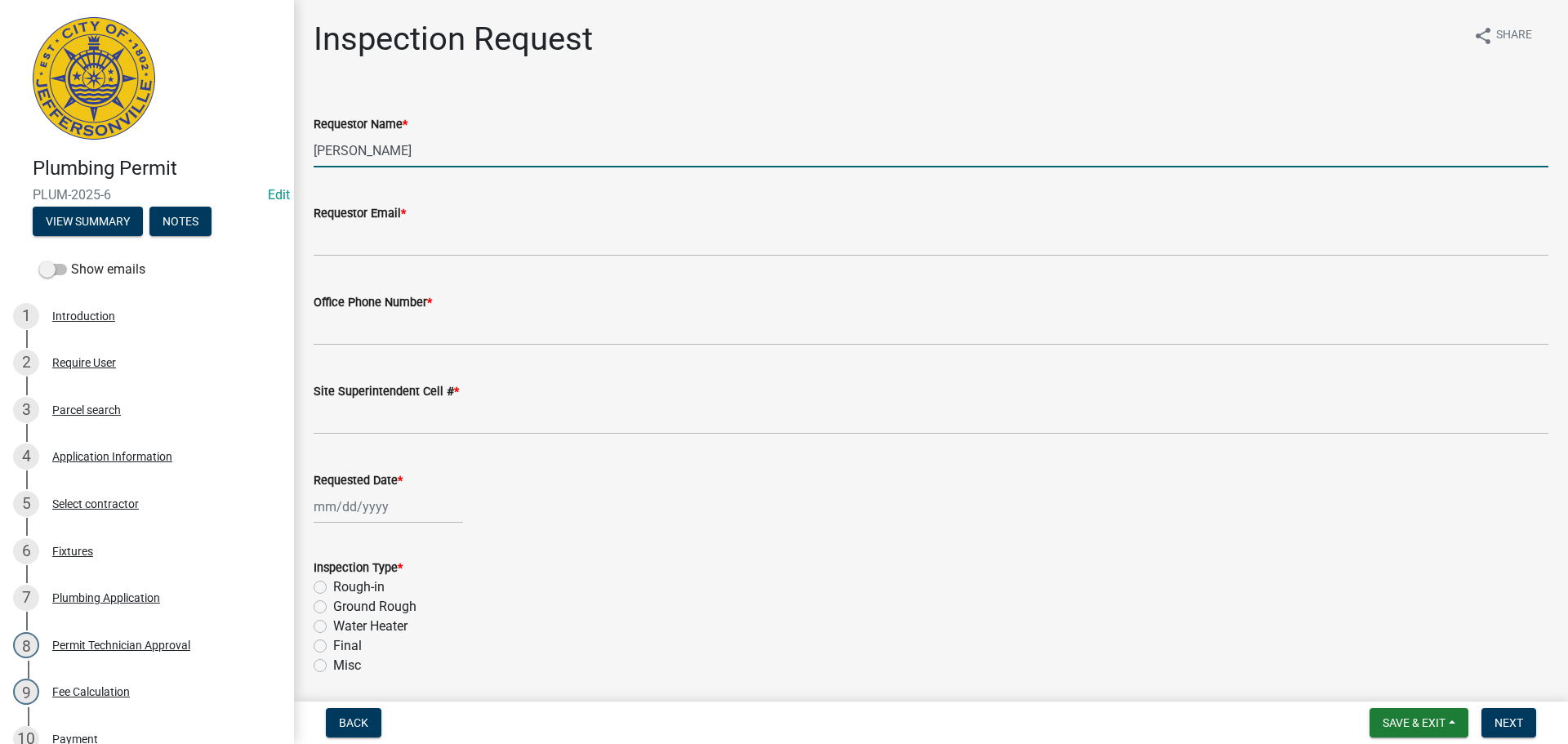
drag, startPoint x: 422, startPoint y: 146, endPoint x: 123, endPoint y: 127, distance: 299.6
click at [167, 129] on div "Plumbing Permit PLUM-2025-6 Edit View Summary Notes Show emails 1 Introduction …" at bounding box center [784, 372] width 1568 height 744
type input "GRACE"
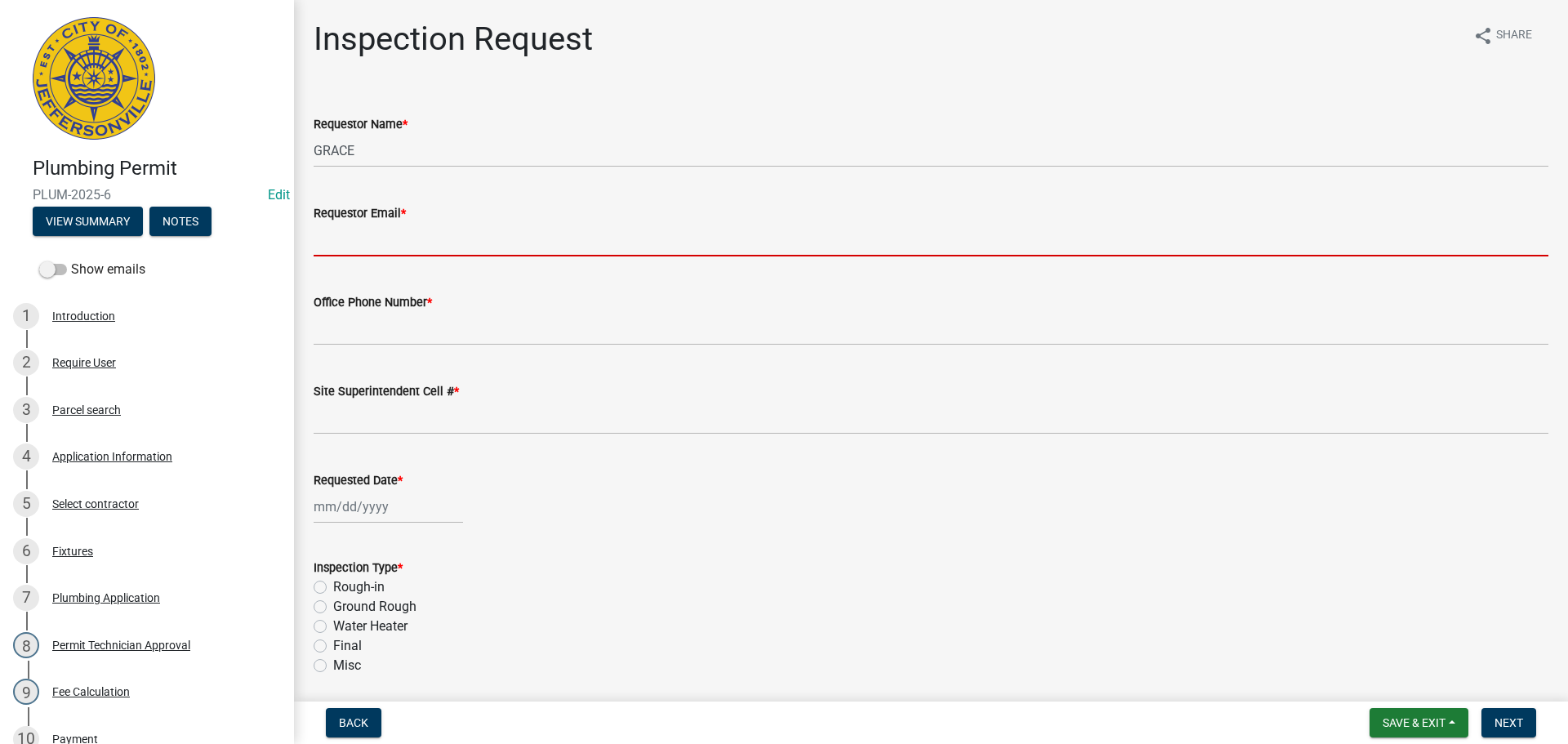
click at [334, 239] on input "Requestor Email *" at bounding box center [931, 240] width 1235 height 34
type input "mbottorff@cityofjeff.net"
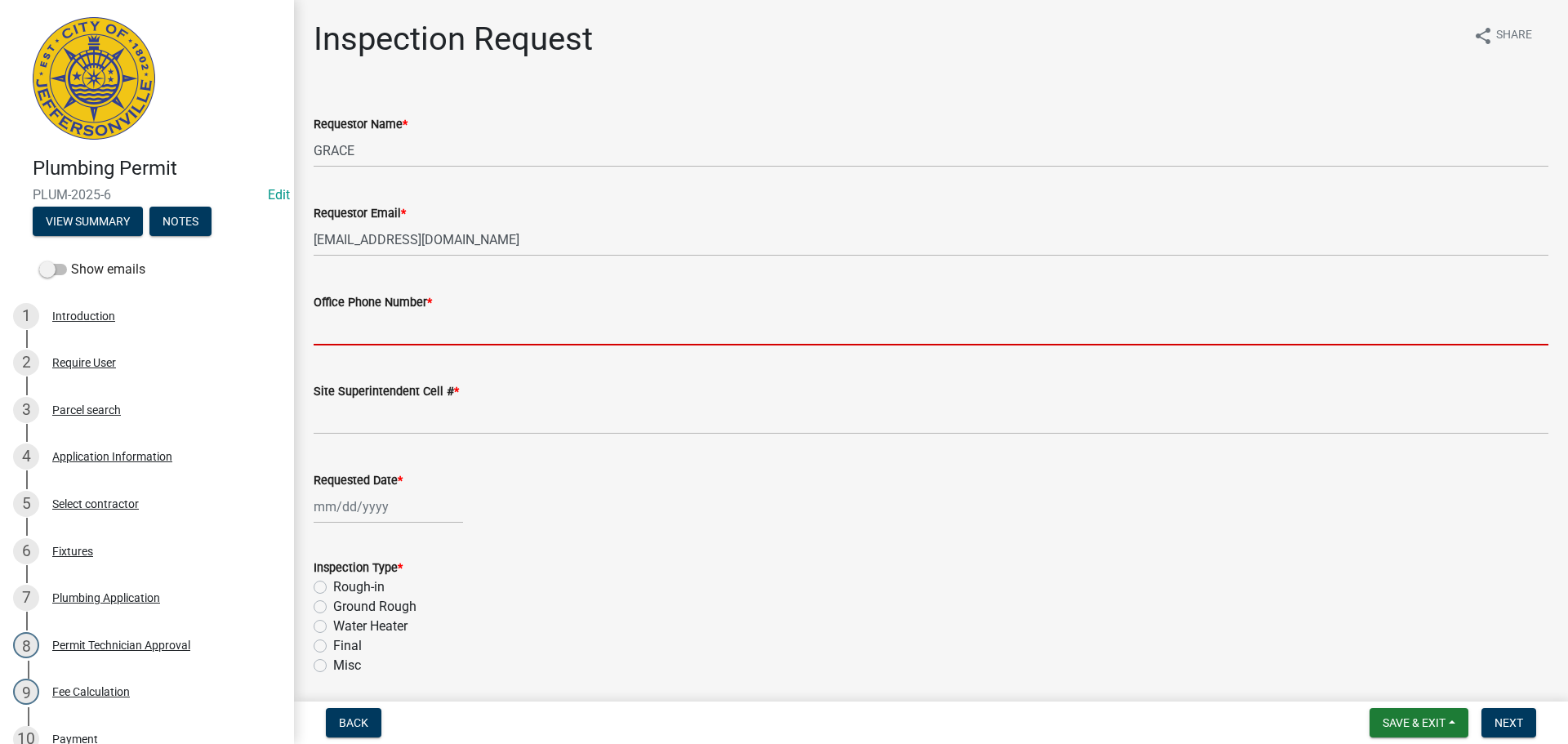
click at [363, 314] on input "Office Phone Number *" at bounding box center [931, 329] width 1235 height 34
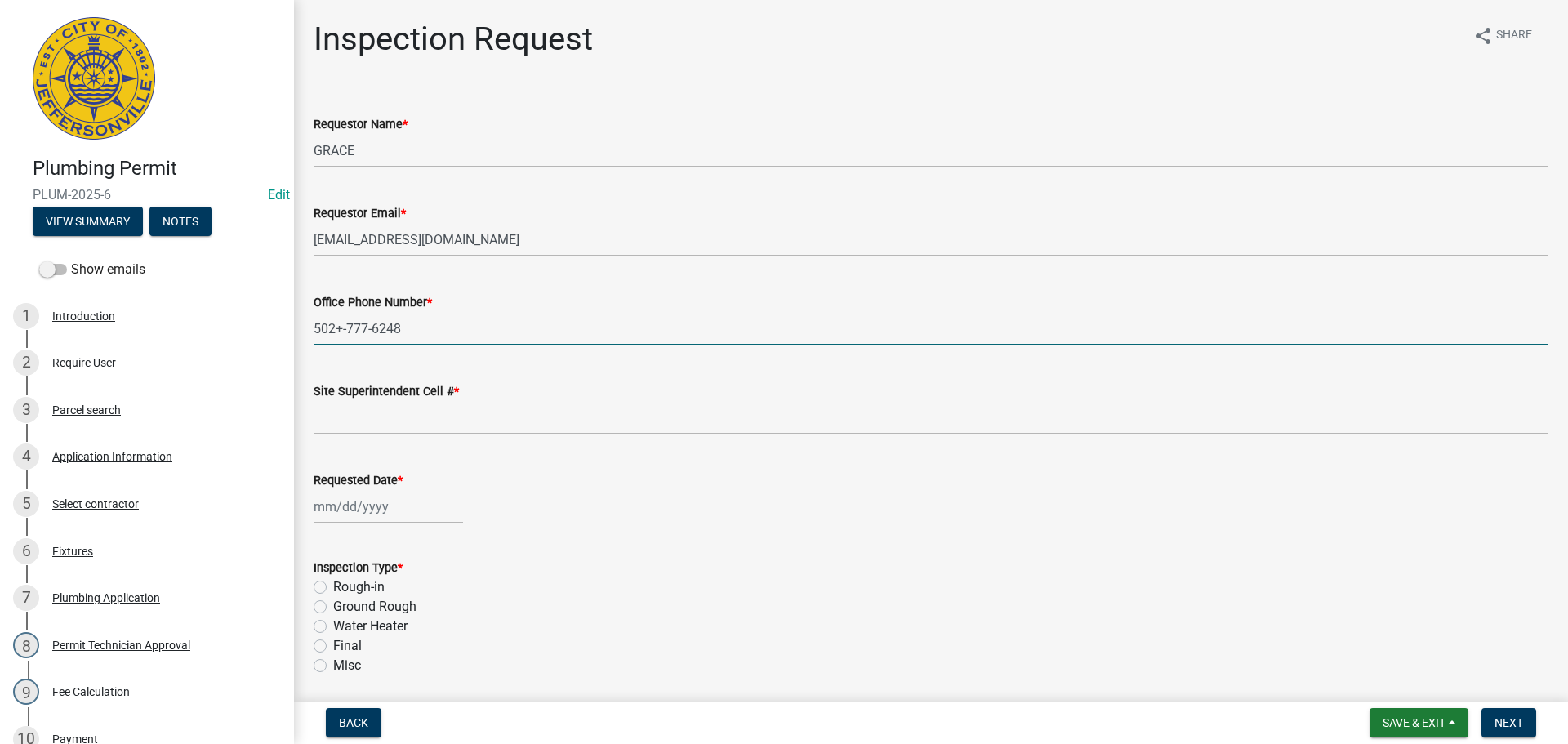
click at [341, 325] on input "502+-777-6248" at bounding box center [931, 329] width 1235 height 34
type input "502-777-6248"
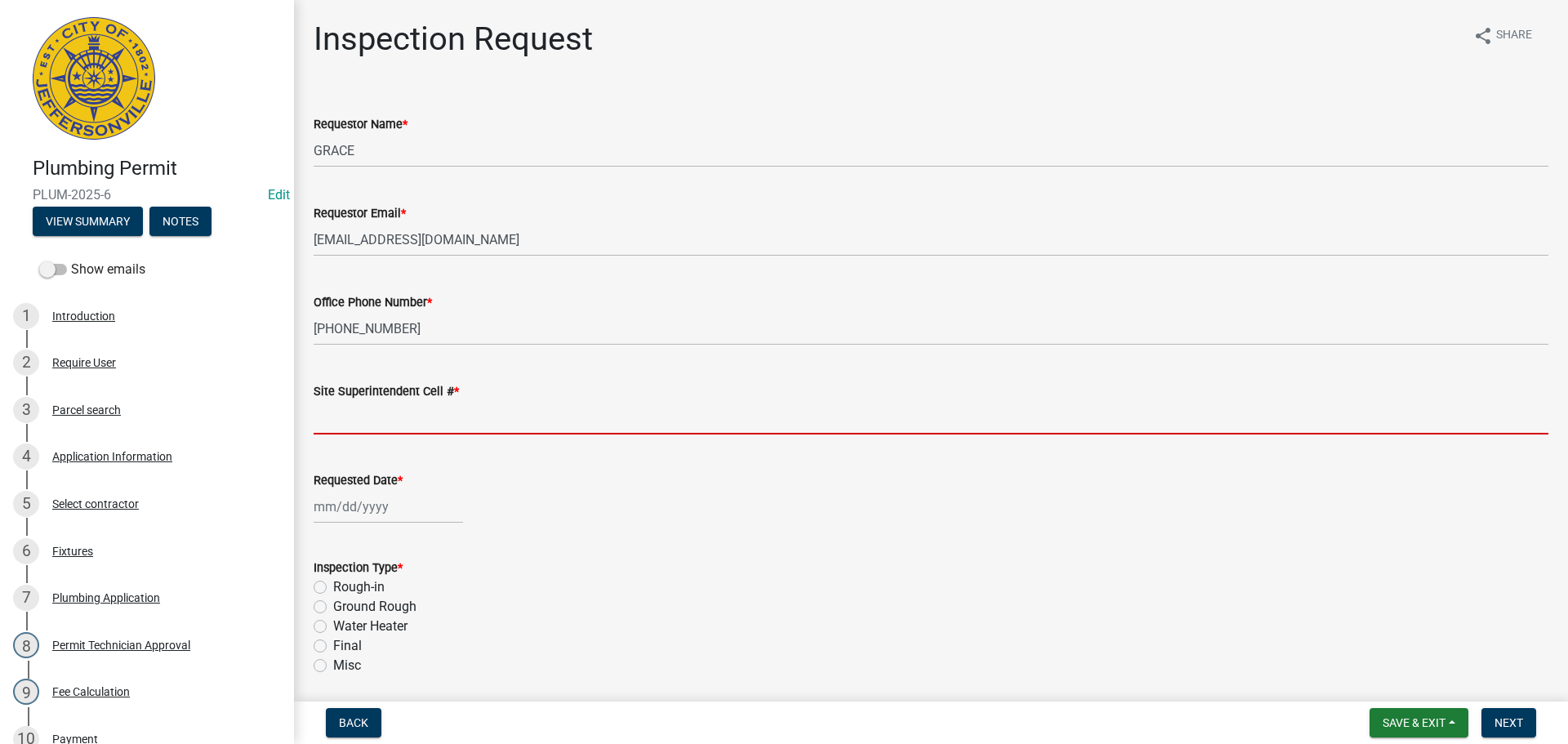
click at [345, 404] on input "Site Superintendent Cell # *" at bounding box center [931, 418] width 1235 height 34
type input "SAME"
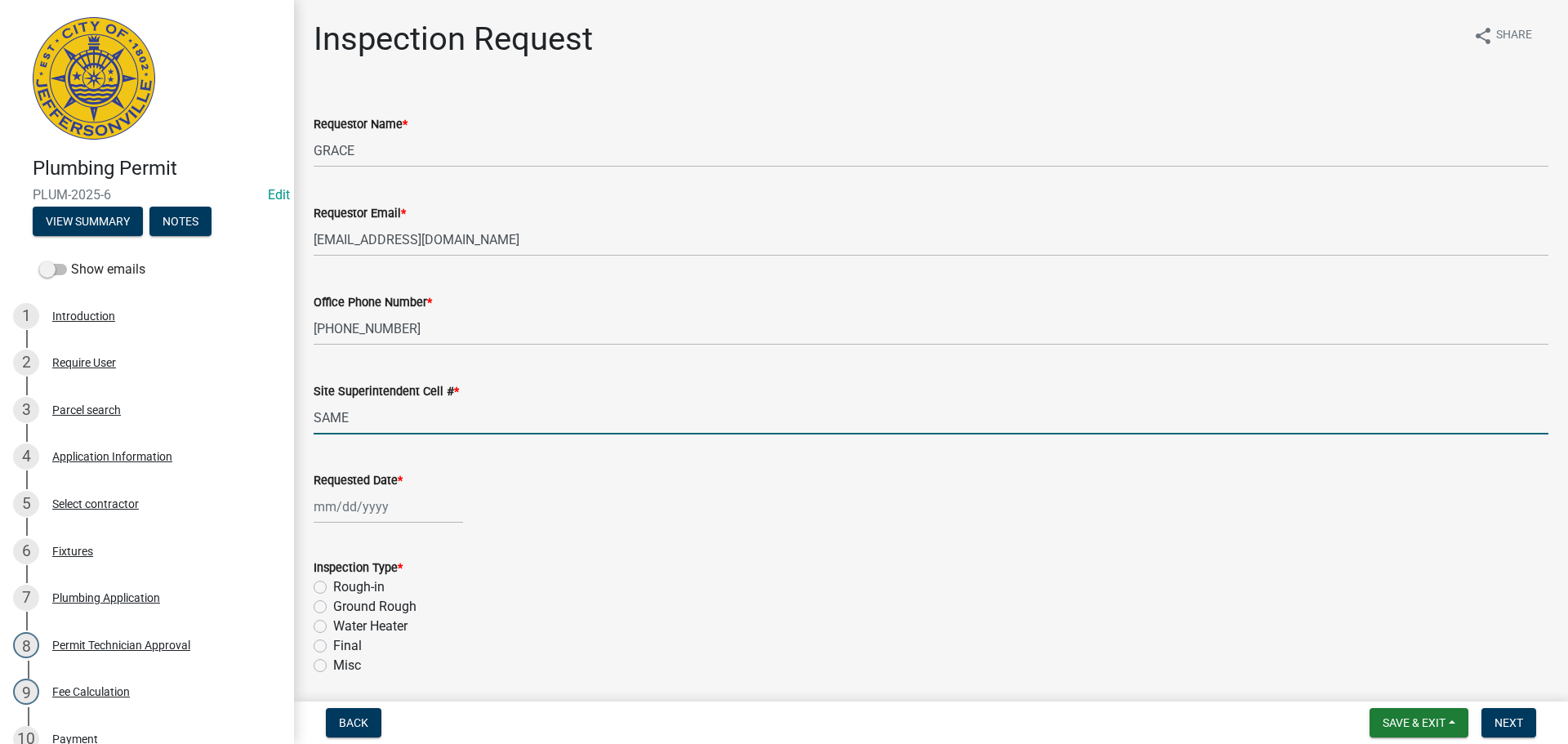
select select "9"
select select "2025"
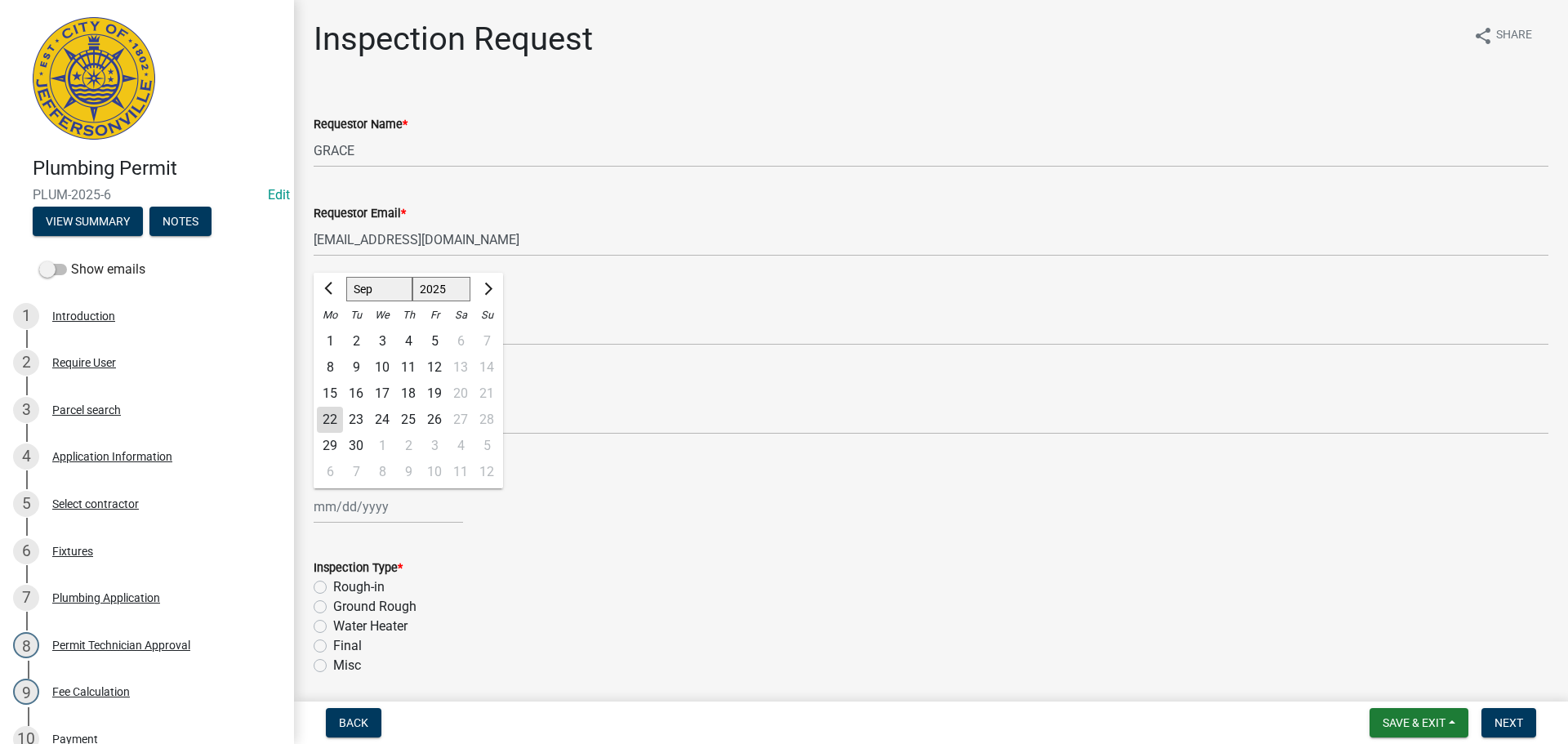
click at [349, 514] on div "Jan Feb Mar Apr May Jun Jul Aug Sep Oct Nov Dec 1525 1526 1527 1528 1529 1530 1…" at bounding box center [388, 507] width 150 height 34
click at [356, 421] on div "23" at bounding box center [356, 419] width 26 height 26
type input "09/23/2025"
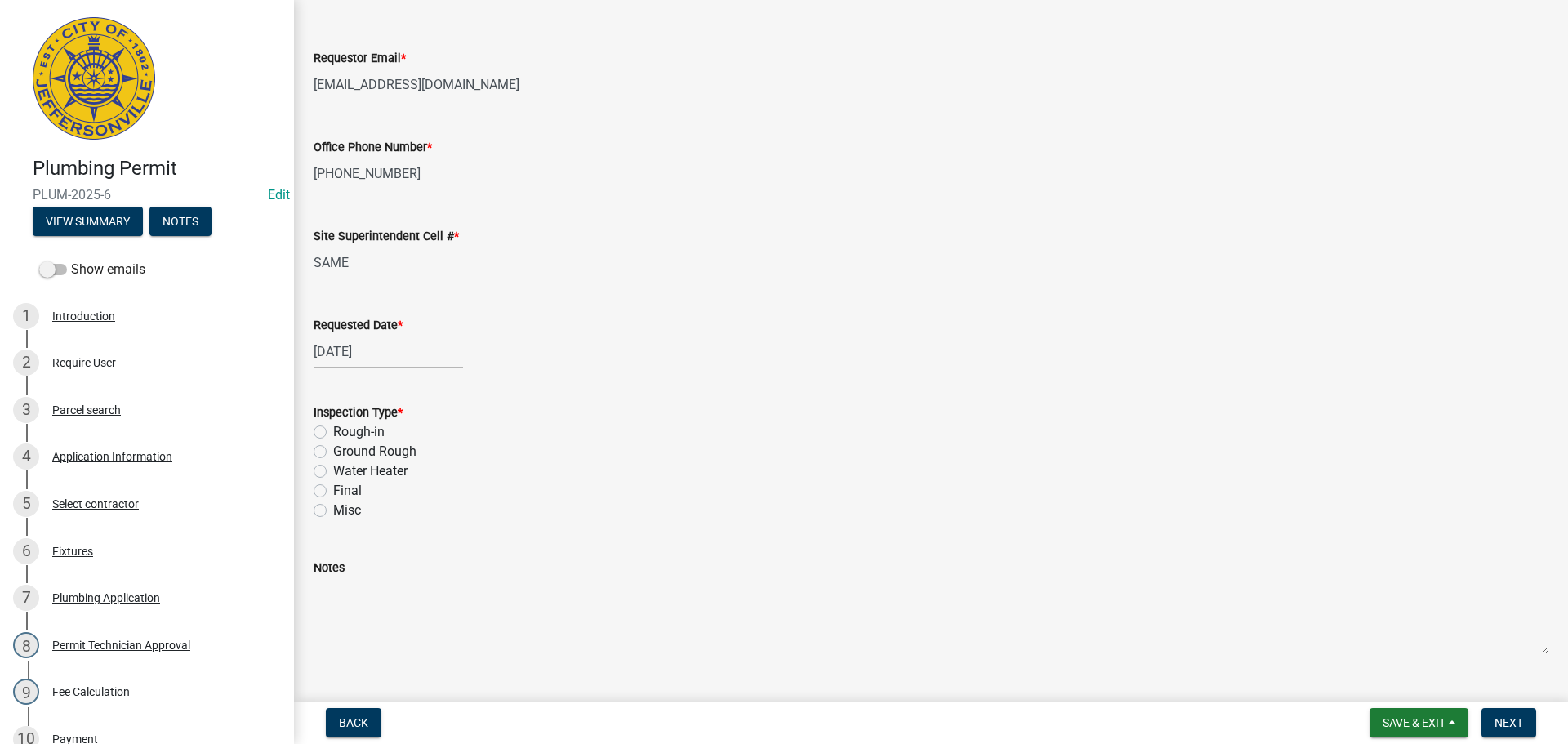
scroll to position [191, 0]
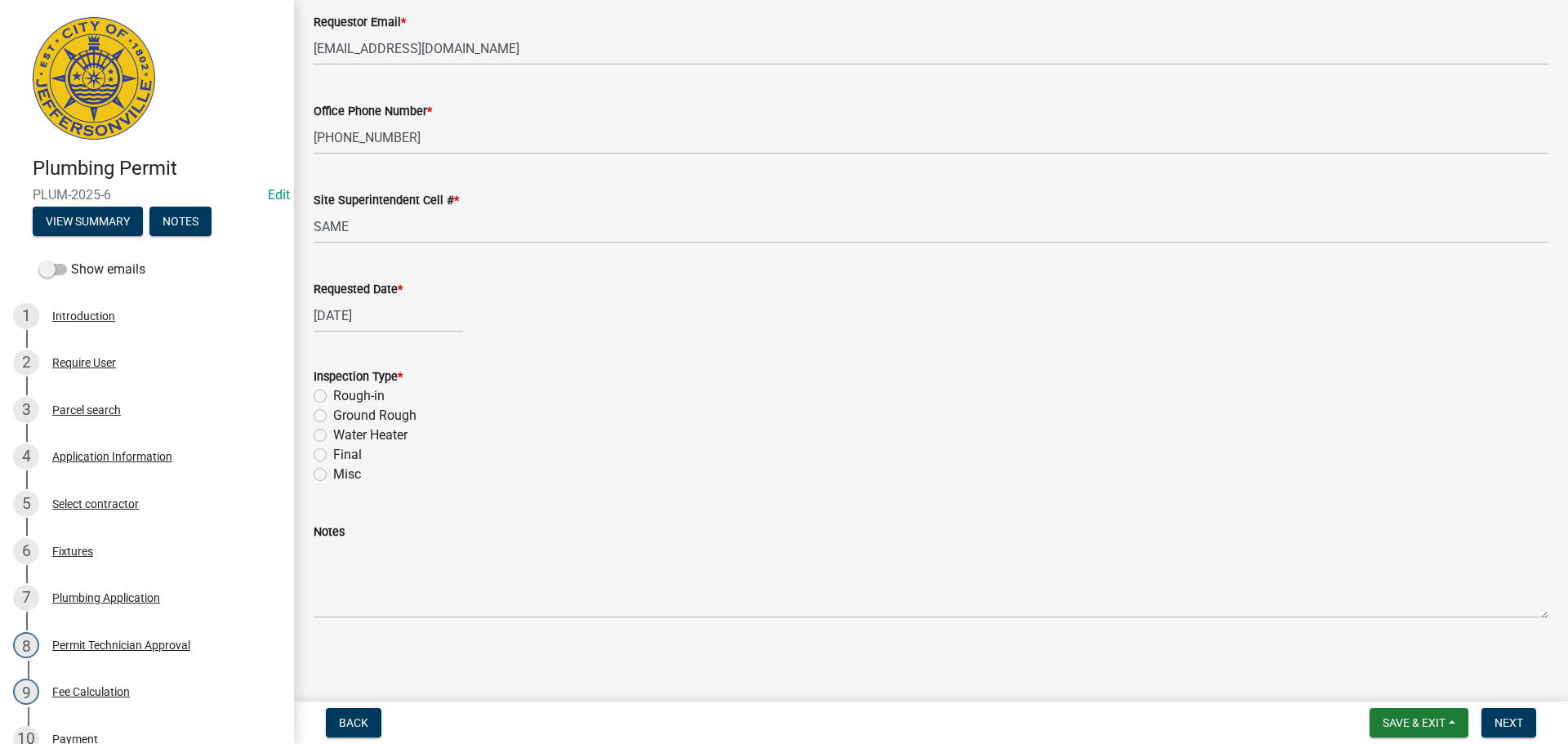
click at [333, 451] on label "Final" at bounding box center [347, 454] width 29 height 19
click at [333, 451] on input "Final" at bounding box center [338, 450] width 11 height 11
radio input "true"
click at [1502, 721] on span "Next" at bounding box center [1509, 723] width 29 height 13
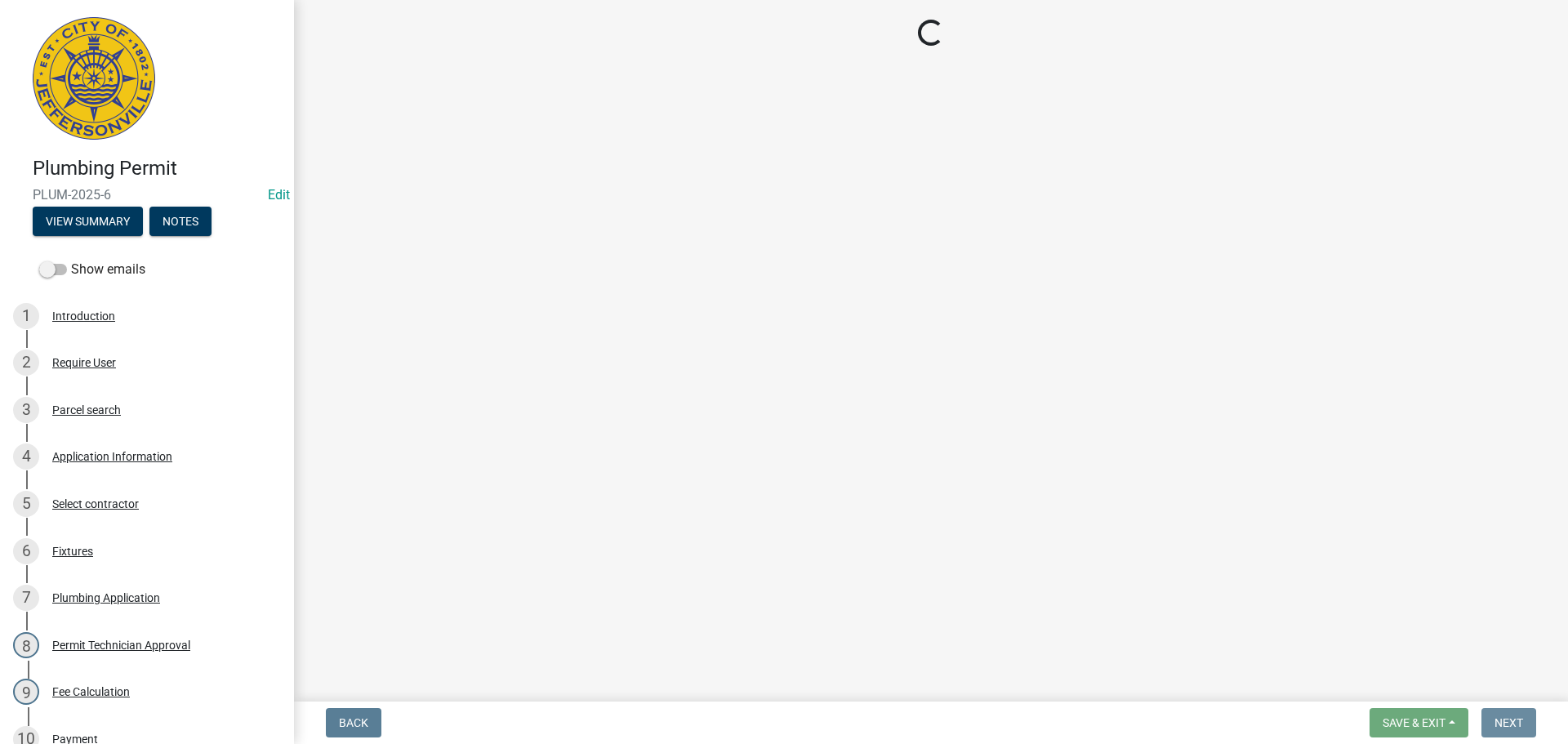
scroll to position [0, 0]
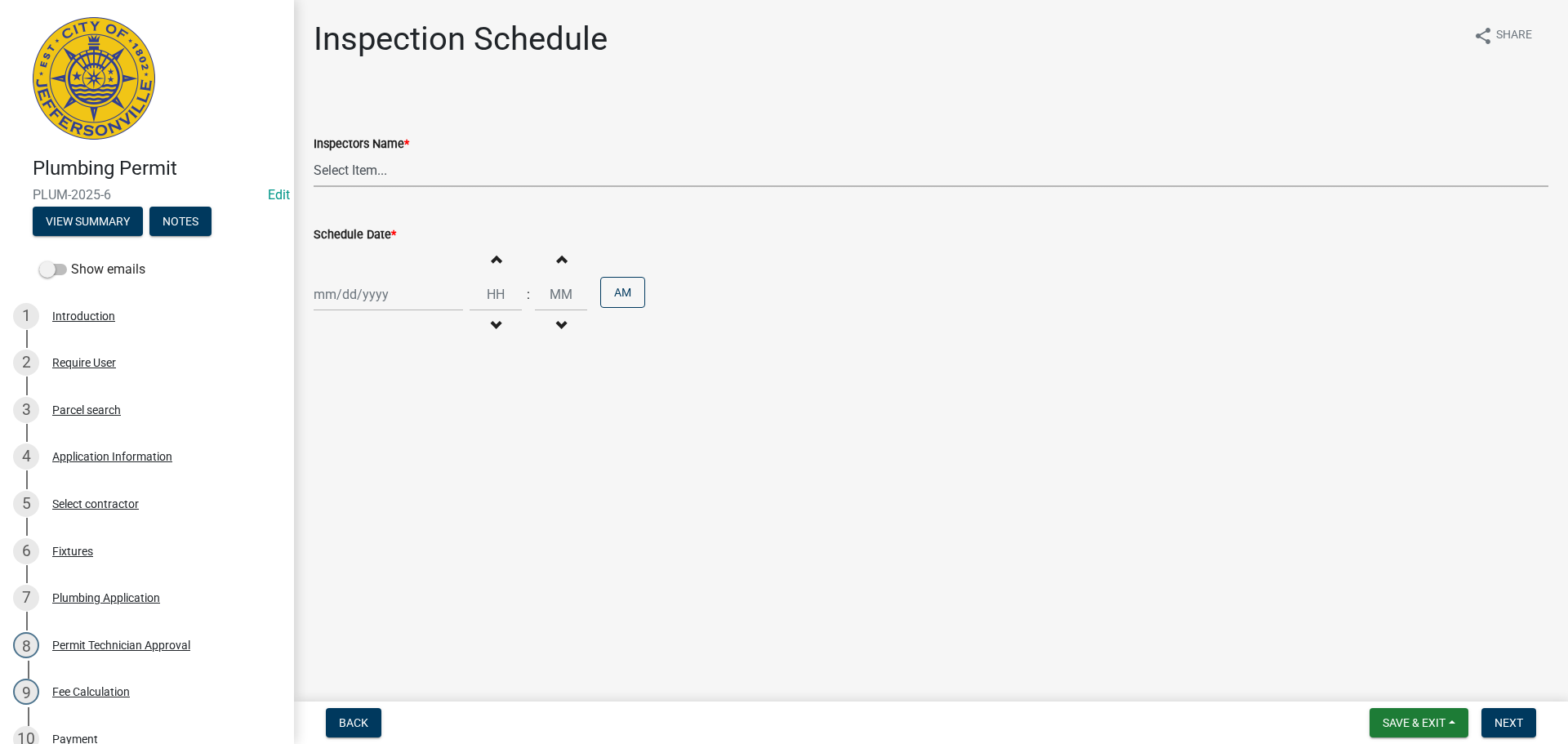
click at [351, 175] on select "Select Item... [PERSON_NAME] ([PERSON_NAME]) [PERSON_NAME] ([PERSON_NAME]) mkru…" at bounding box center [931, 171] width 1235 height 34
click at [314, 154] on select "Select Item... [PERSON_NAME] ([PERSON_NAME]) [PERSON_NAME] ([PERSON_NAME]) mkru…" at bounding box center [931, 171] width 1235 height 34
click at [341, 260] on div "Increment hours Decrement hours : Increment minutes Decrement minutes AM" at bounding box center [931, 293] width 1235 height 100
click at [341, 173] on select "Select Item... [PERSON_NAME] ([PERSON_NAME]) [PERSON_NAME] ([PERSON_NAME]) mkru…" at bounding box center [931, 171] width 1235 height 34
select select "13c97fbc-c819-4cee-844a-0db3d3c4db95"
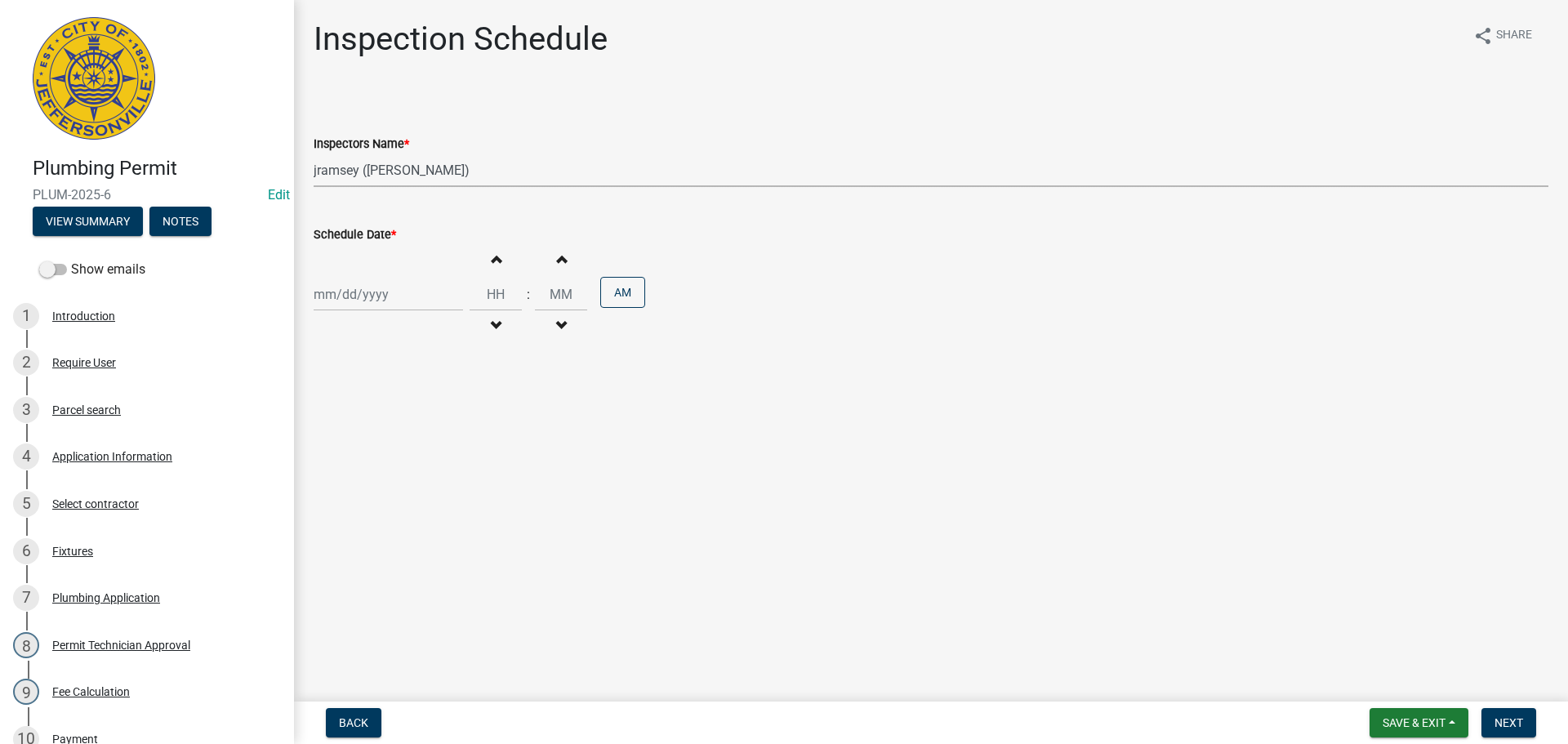
click at [314, 154] on select "Select Item... [PERSON_NAME] ([PERSON_NAME]) [PERSON_NAME] ([PERSON_NAME]) mkru…" at bounding box center [931, 171] width 1235 height 34
click at [332, 287] on div at bounding box center [388, 294] width 150 height 34
select select "9"
select select "2025"
click at [356, 458] on div "23" at bounding box center [356, 459] width 26 height 26
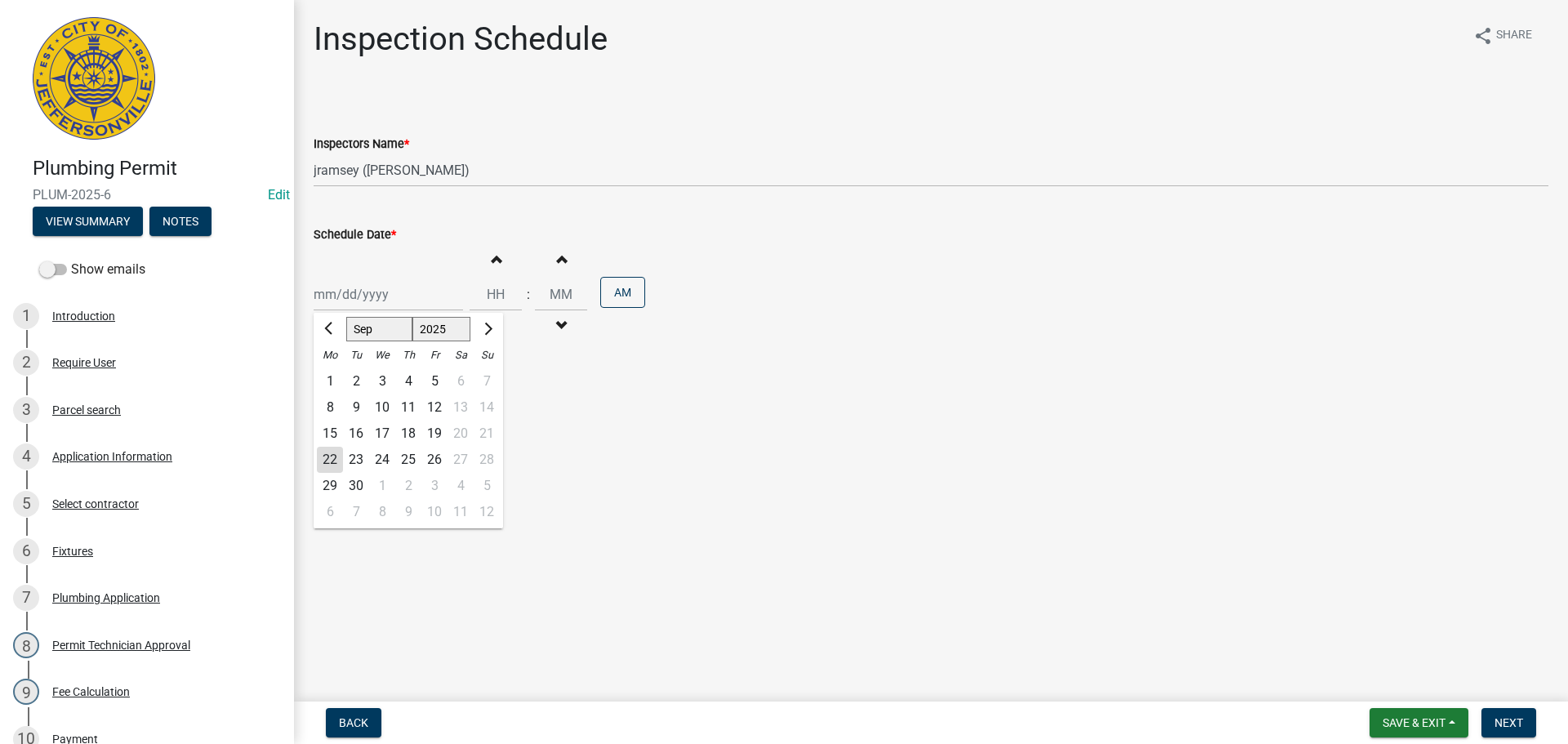
type input "[DATE]"
drag, startPoint x: 1496, startPoint y: 718, endPoint x: 1079, endPoint y: 504, distance: 468.7
click at [1493, 718] on button "Next" at bounding box center [1508, 722] width 55 height 29
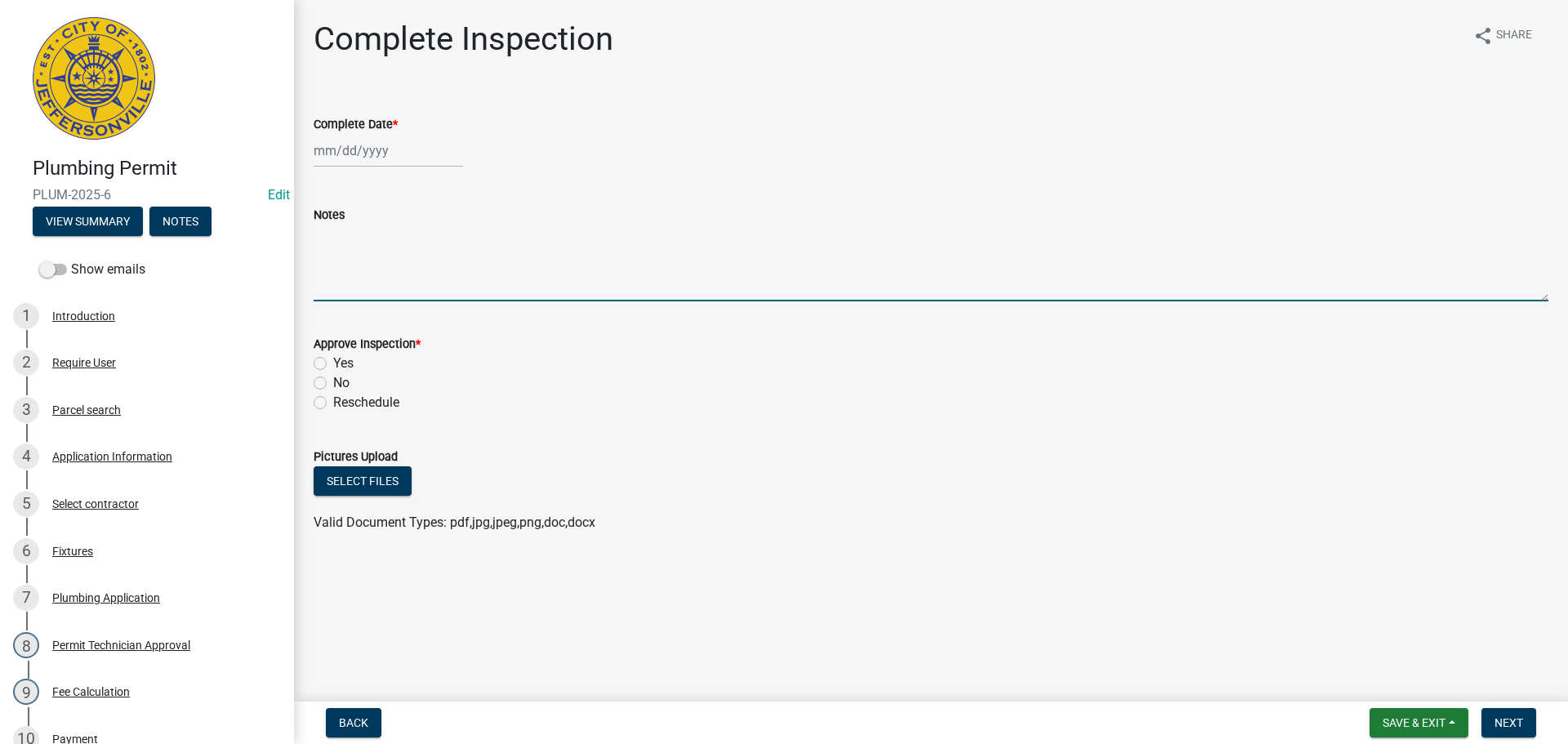
click at [343, 248] on textarea "Notes" at bounding box center [931, 262] width 1235 height 77
type textarea "CODE 1546"
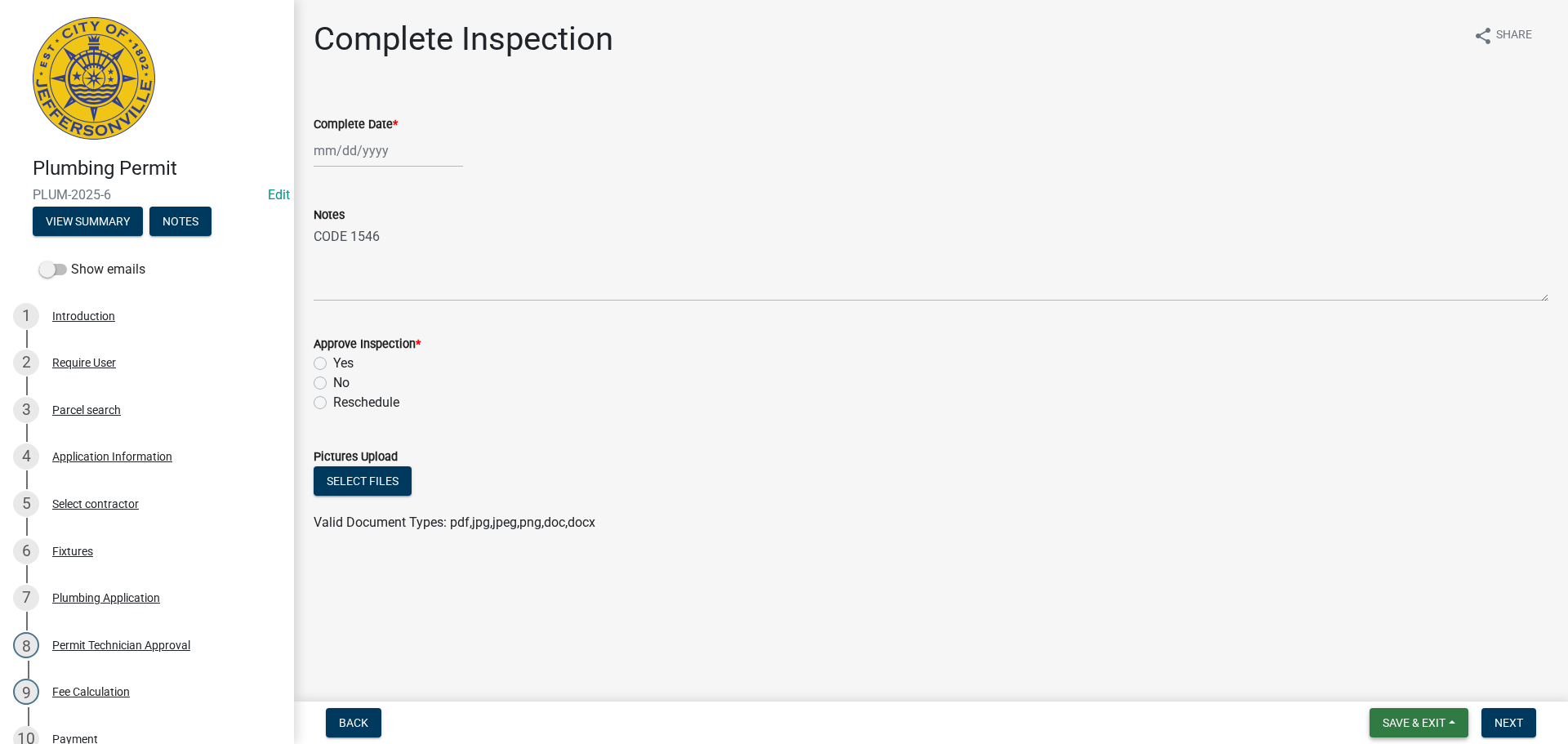
click at [1401, 719] on span "Save & Exit" at bounding box center [1414, 723] width 63 height 13
click at [1397, 683] on button "Save & Exit" at bounding box center [1402, 680] width 130 height 40
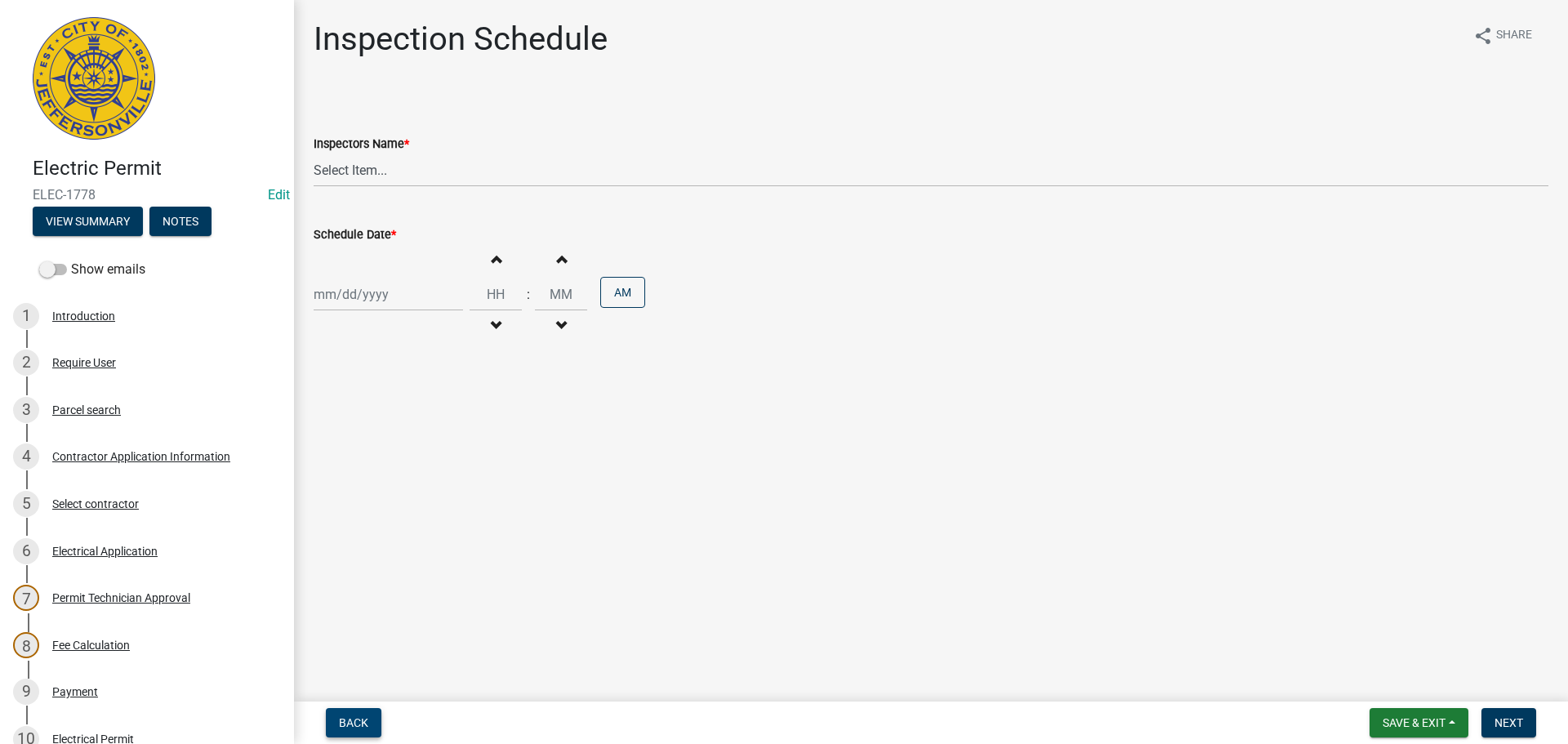
click at [355, 726] on span "Back" at bounding box center [353, 723] width 29 height 13
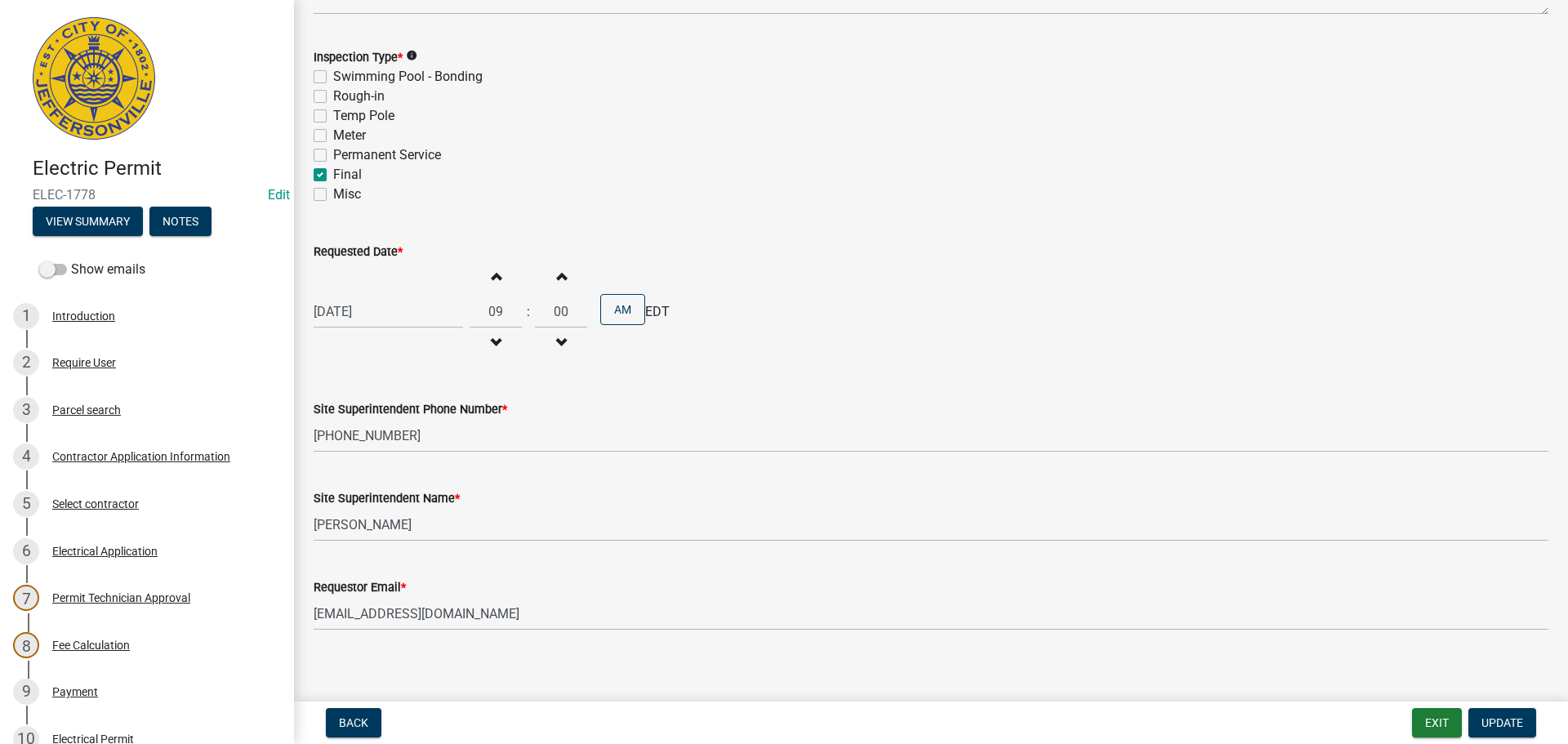
scroll to position [208, 0]
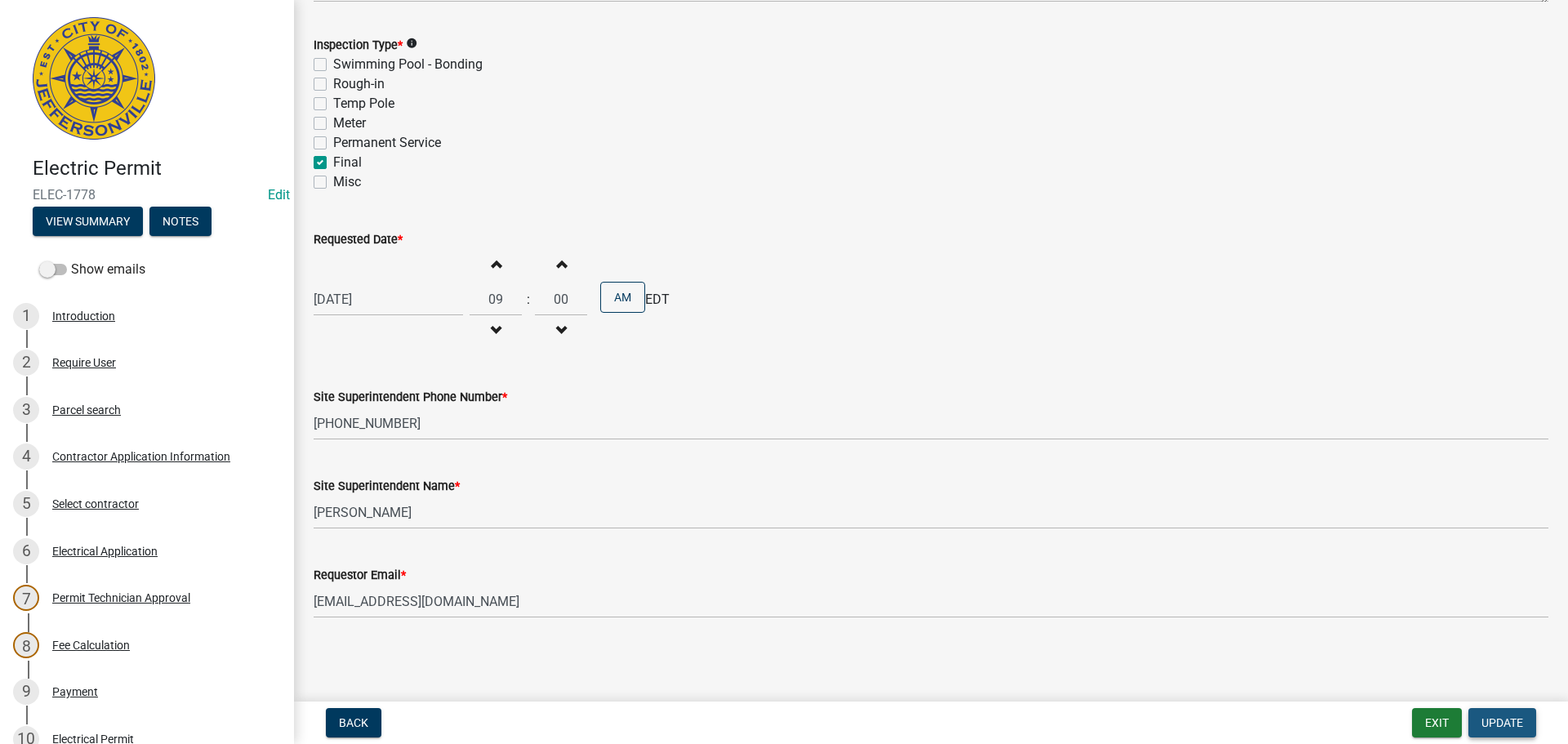
click at [1502, 725] on span "Update" at bounding box center [1502, 723] width 42 height 13
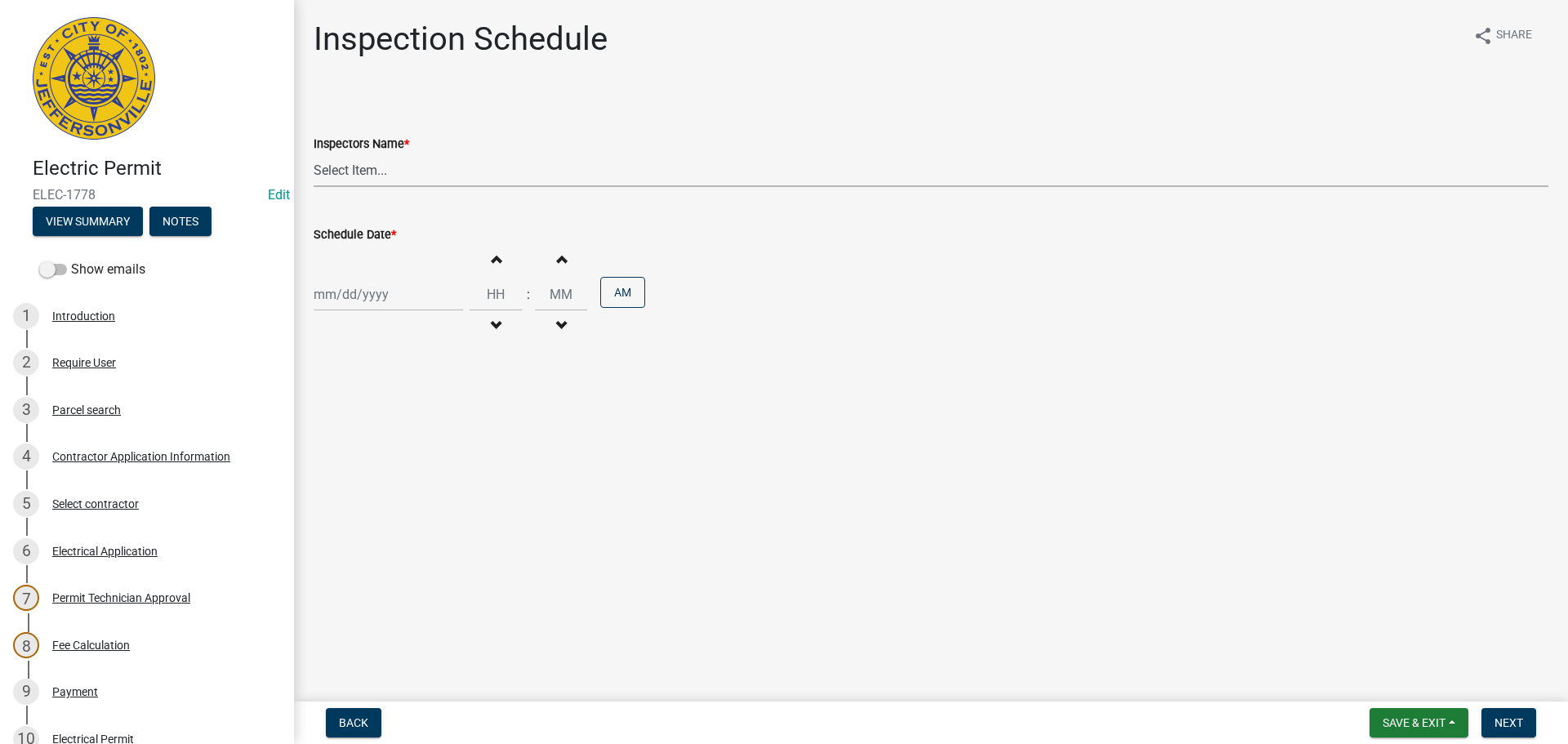
click at [335, 169] on select "Select Item... [PERSON_NAME] ([PERSON_NAME]) [PERSON_NAME] ([PERSON_NAME]) mkru…" at bounding box center [931, 171] width 1235 height 34
select select "36a8b8f0-2ef8-43e9-ae06-718f51af8d36"
click at [314, 154] on select "Select Item... [PERSON_NAME] ([PERSON_NAME]) [PERSON_NAME] ([PERSON_NAME]) mkru…" at bounding box center [931, 171] width 1235 height 34
click at [341, 299] on div at bounding box center [388, 294] width 150 height 34
select select "9"
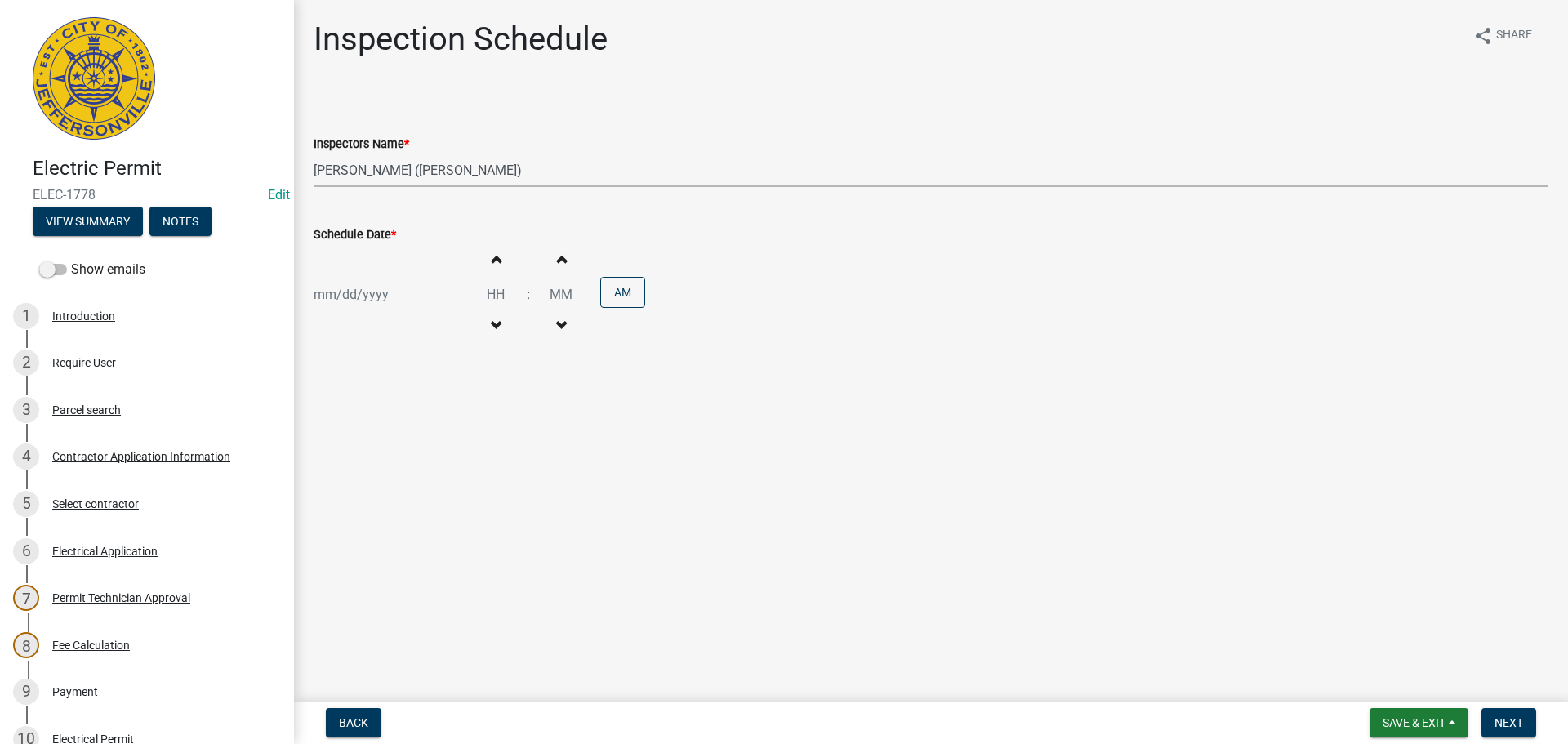
select select "2025"
click at [360, 459] on div "23" at bounding box center [356, 459] width 26 height 26
type input "[DATE]"
click at [1508, 725] on span "Next" at bounding box center [1509, 723] width 29 height 13
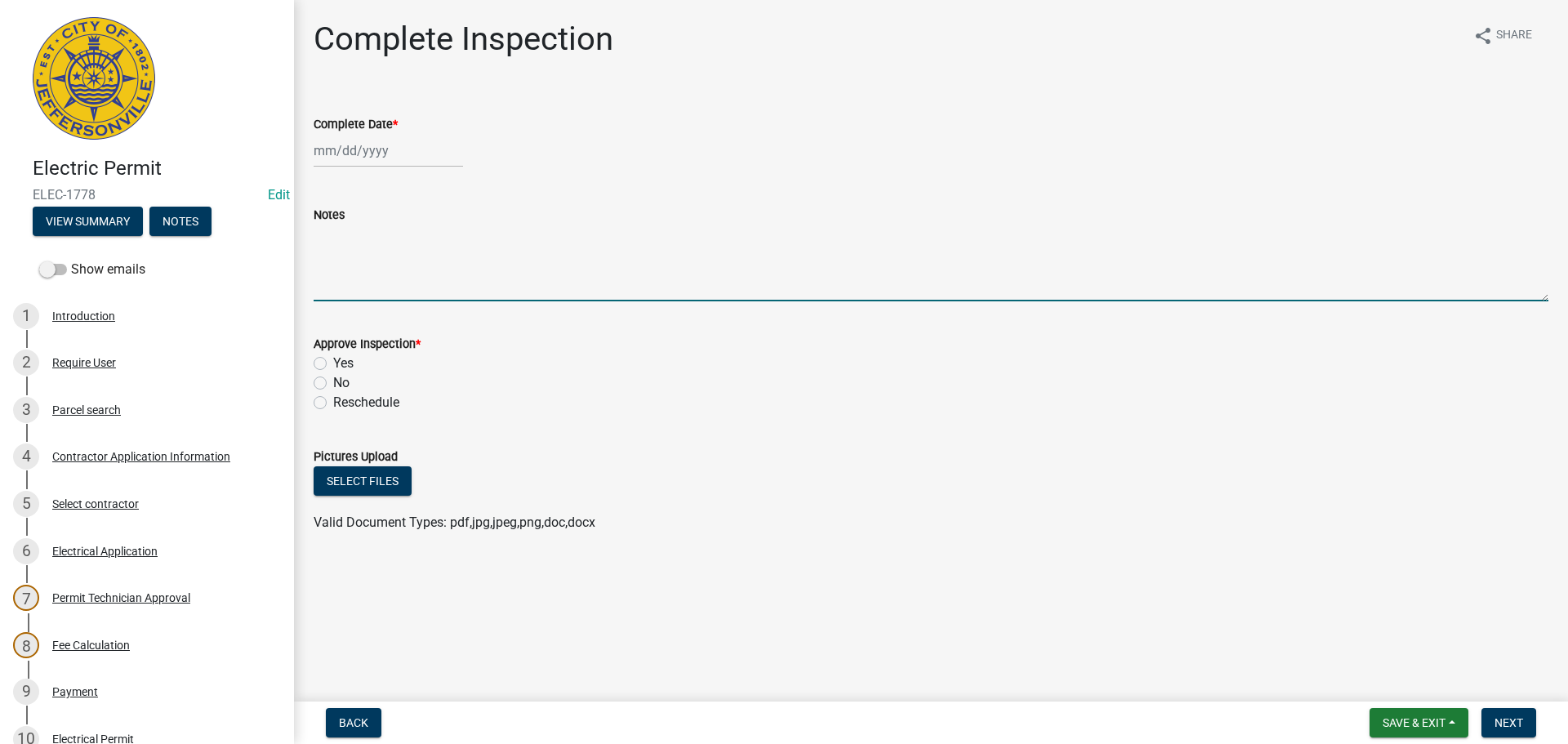
click at [357, 247] on textarea "Notes" at bounding box center [931, 262] width 1235 height 77
type textarea "CODE 1546"
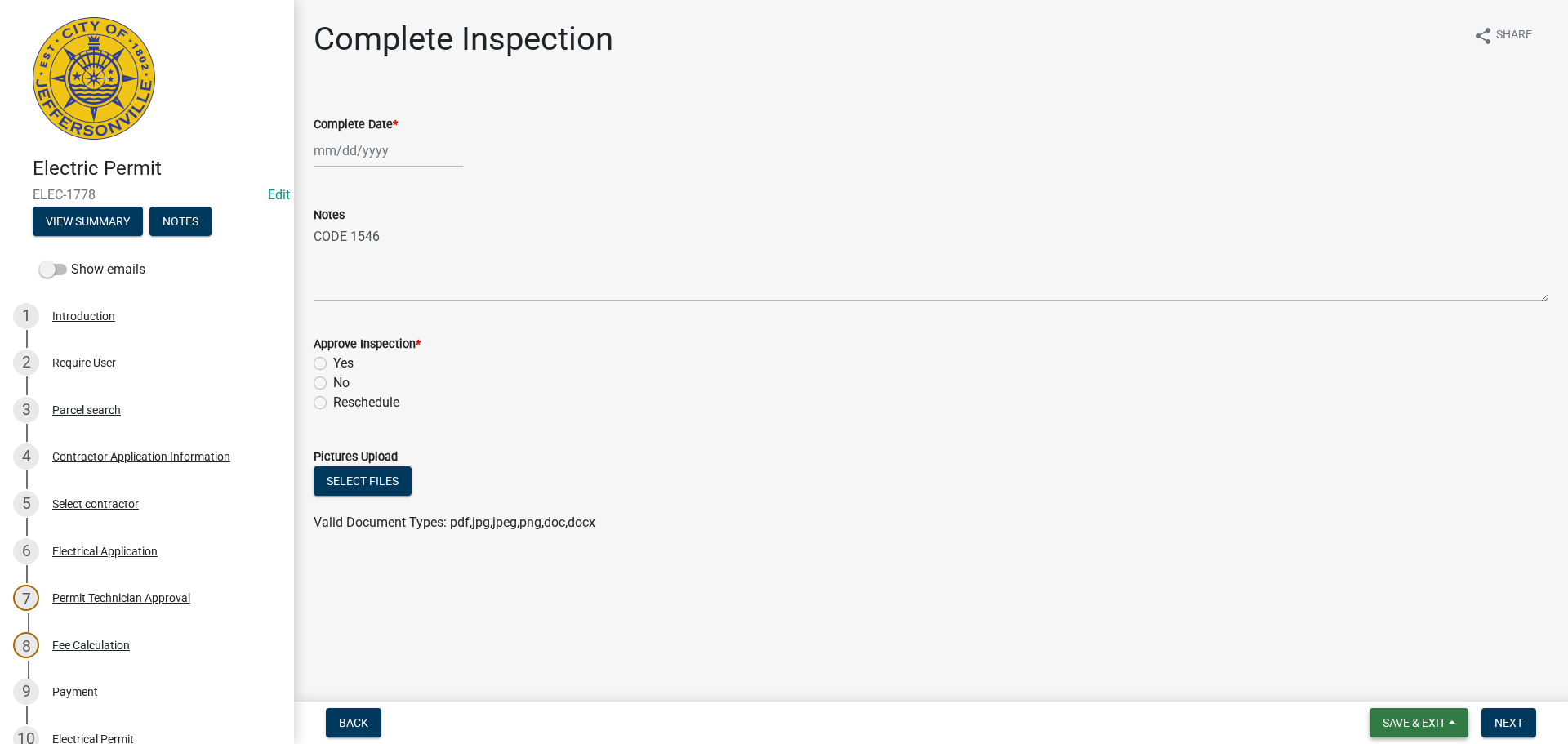
click at [1408, 720] on span "Save & Exit" at bounding box center [1414, 723] width 63 height 13
click at [1375, 671] on button "Save & Exit" at bounding box center [1402, 680] width 130 height 40
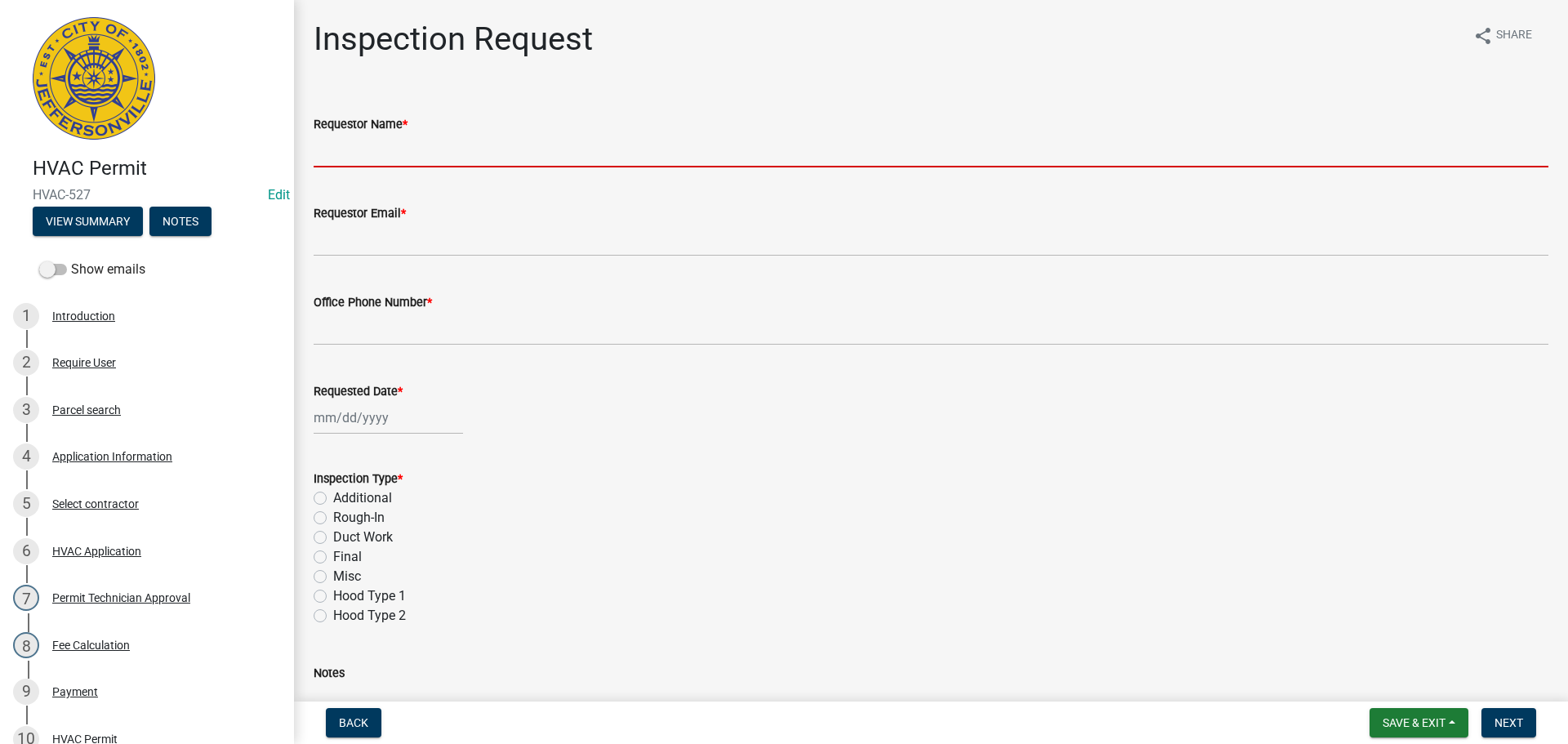
click at [356, 153] on input "Requestor Name *" at bounding box center [931, 150] width 1235 height 34
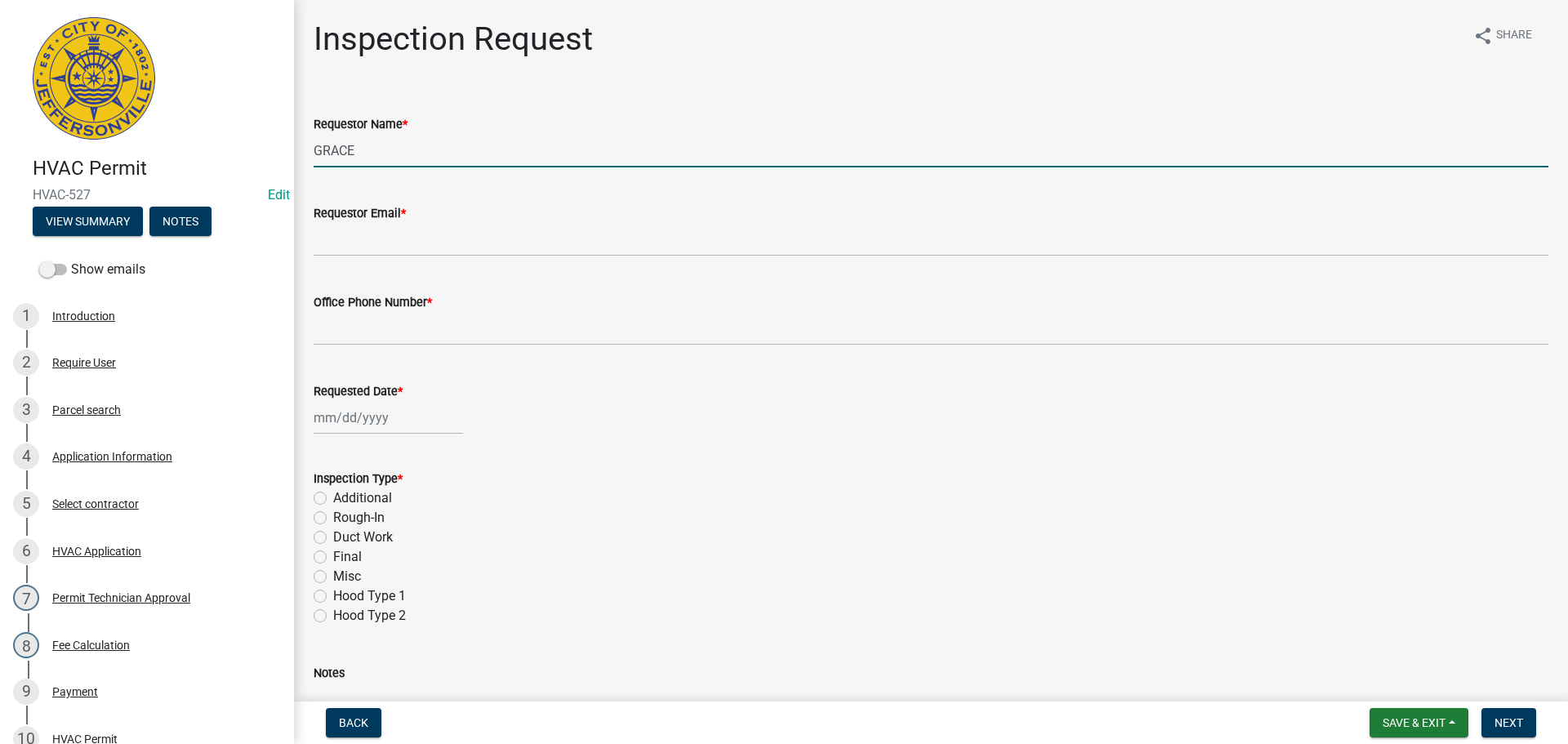
type input "GRACE"
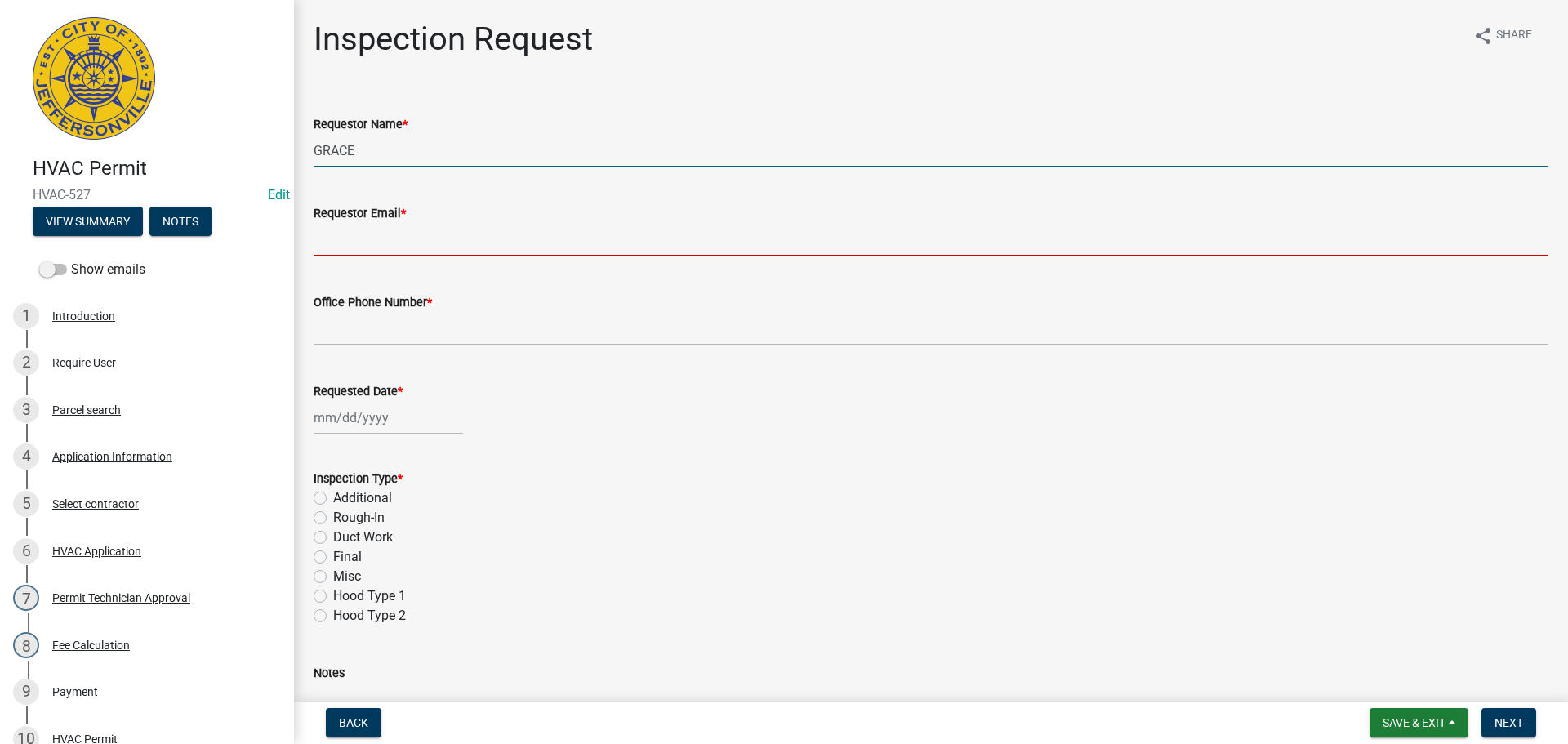
click at [372, 243] on input "Requestor Email *" at bounding box center [931, 240] width 1235 height 34
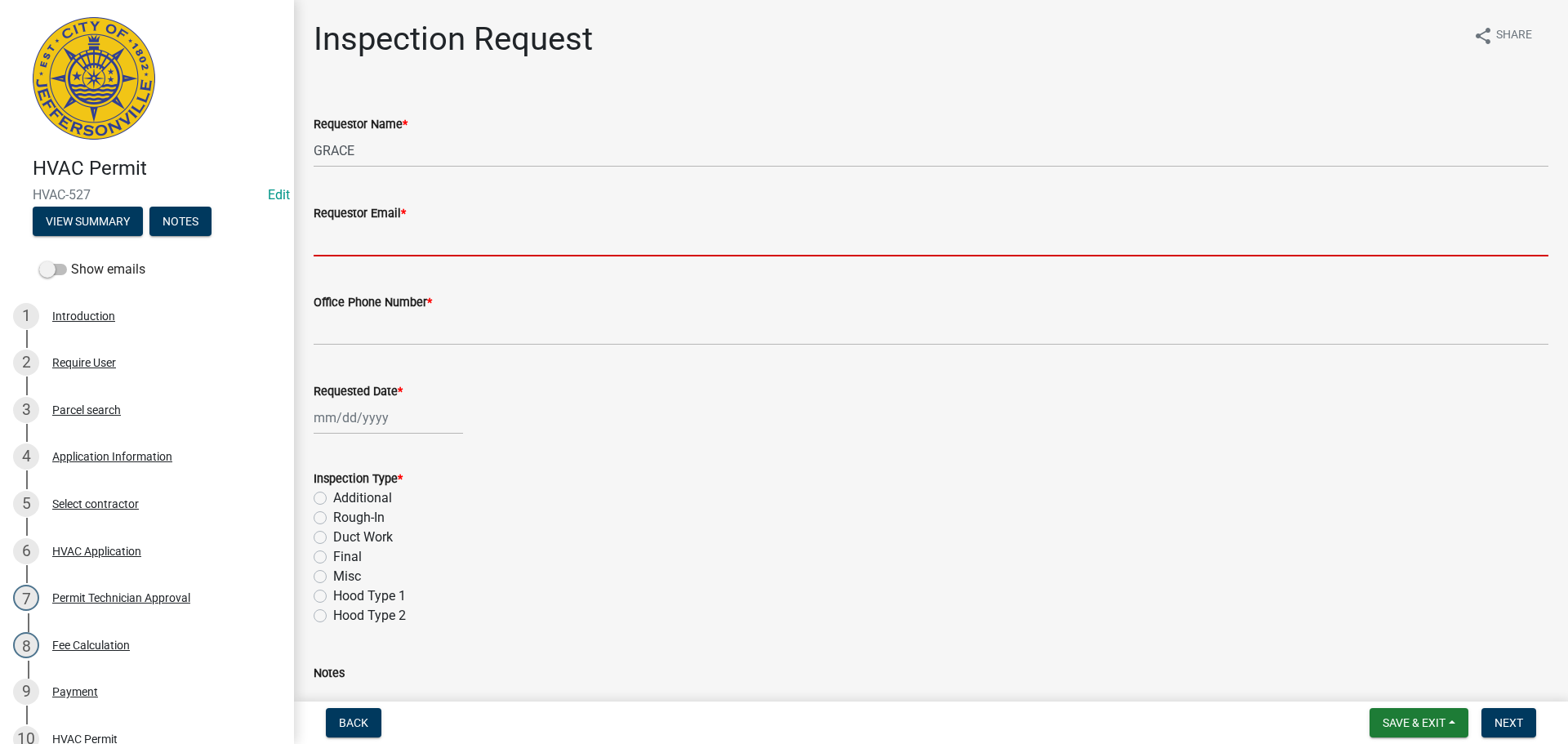
type input "mbottorff@cityofjeff.net"
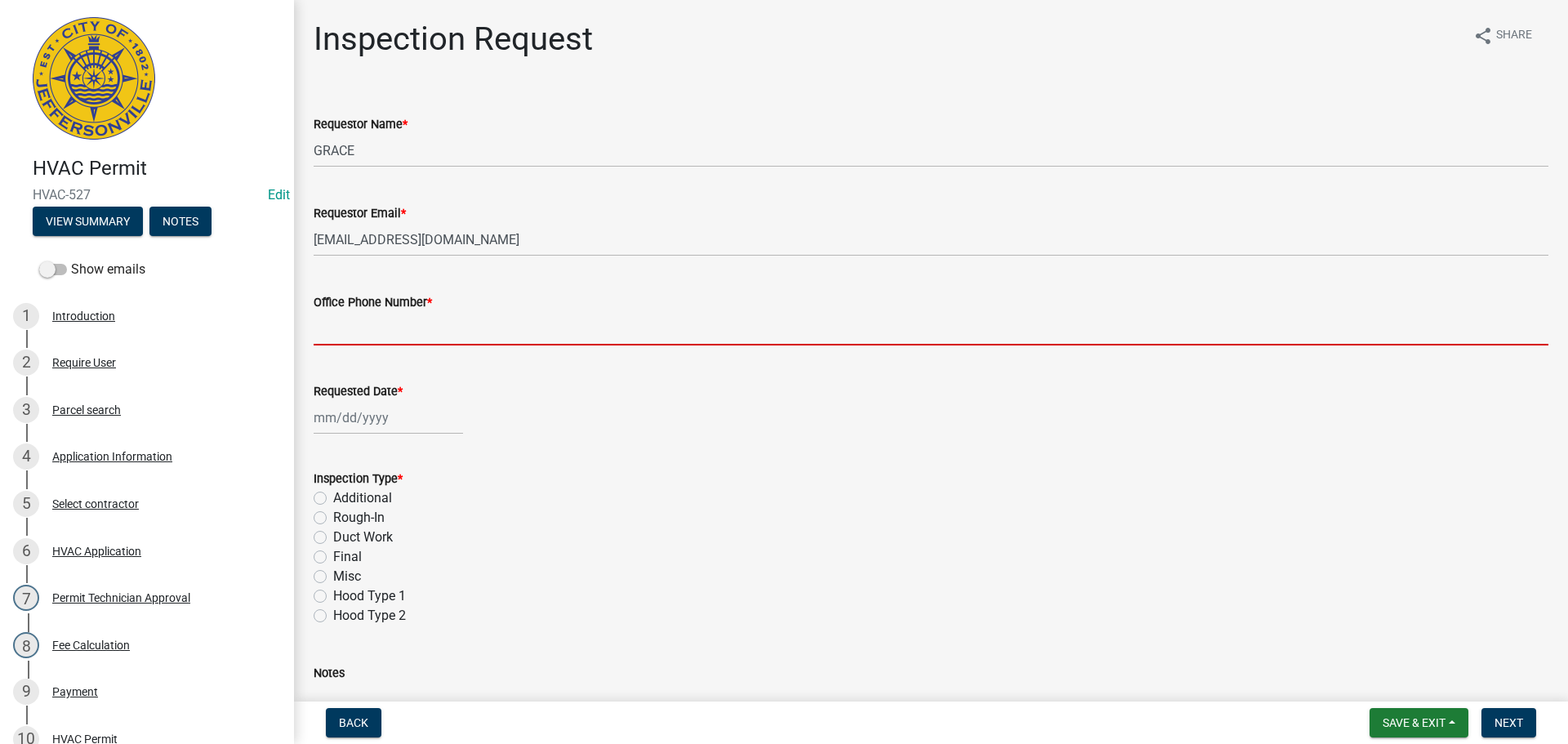
click at [372, 320] on input "Office Phone Number *" at bounding box center [931, 329] width 1235 height 34
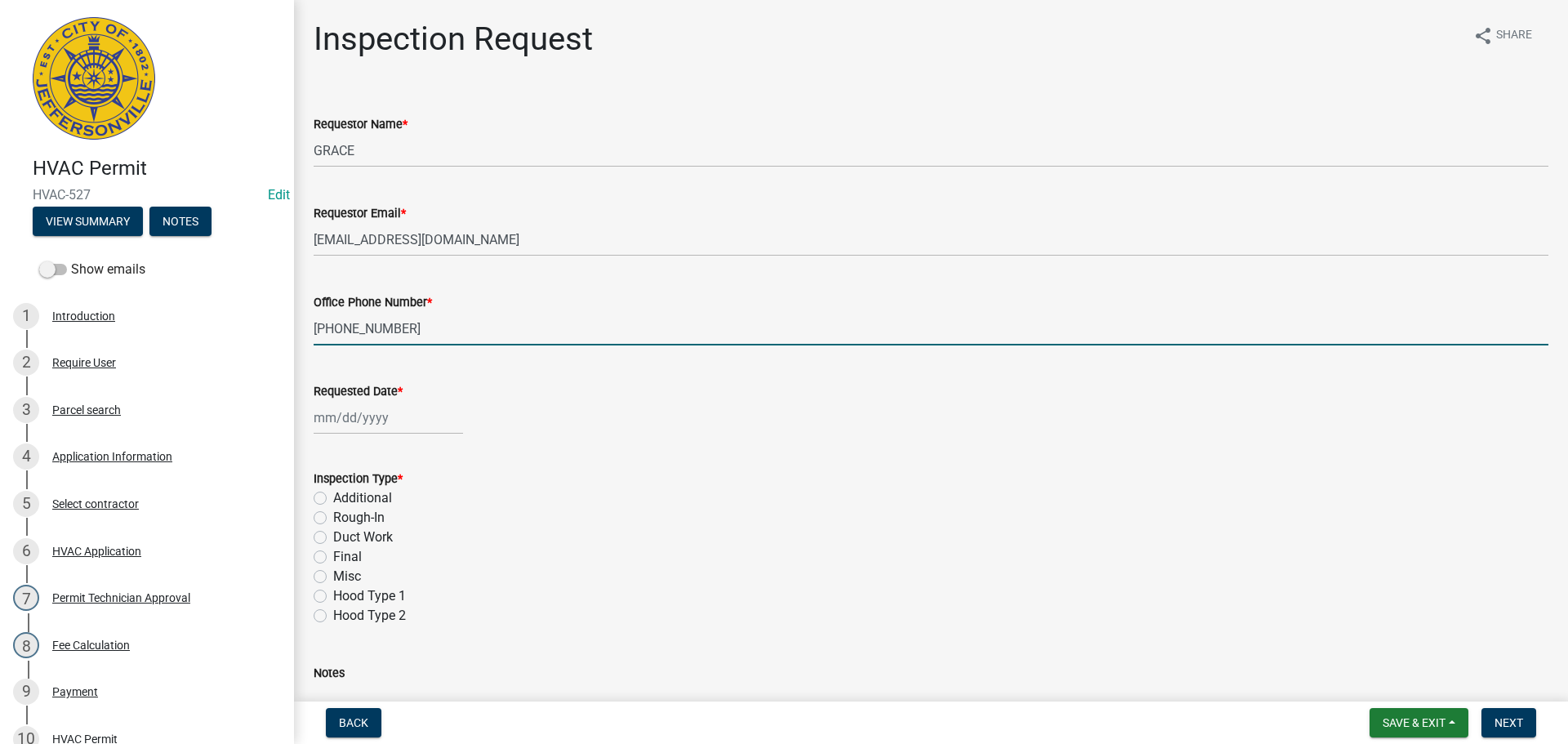
type input "502-777-6248"
select select "9"
select select "2025"
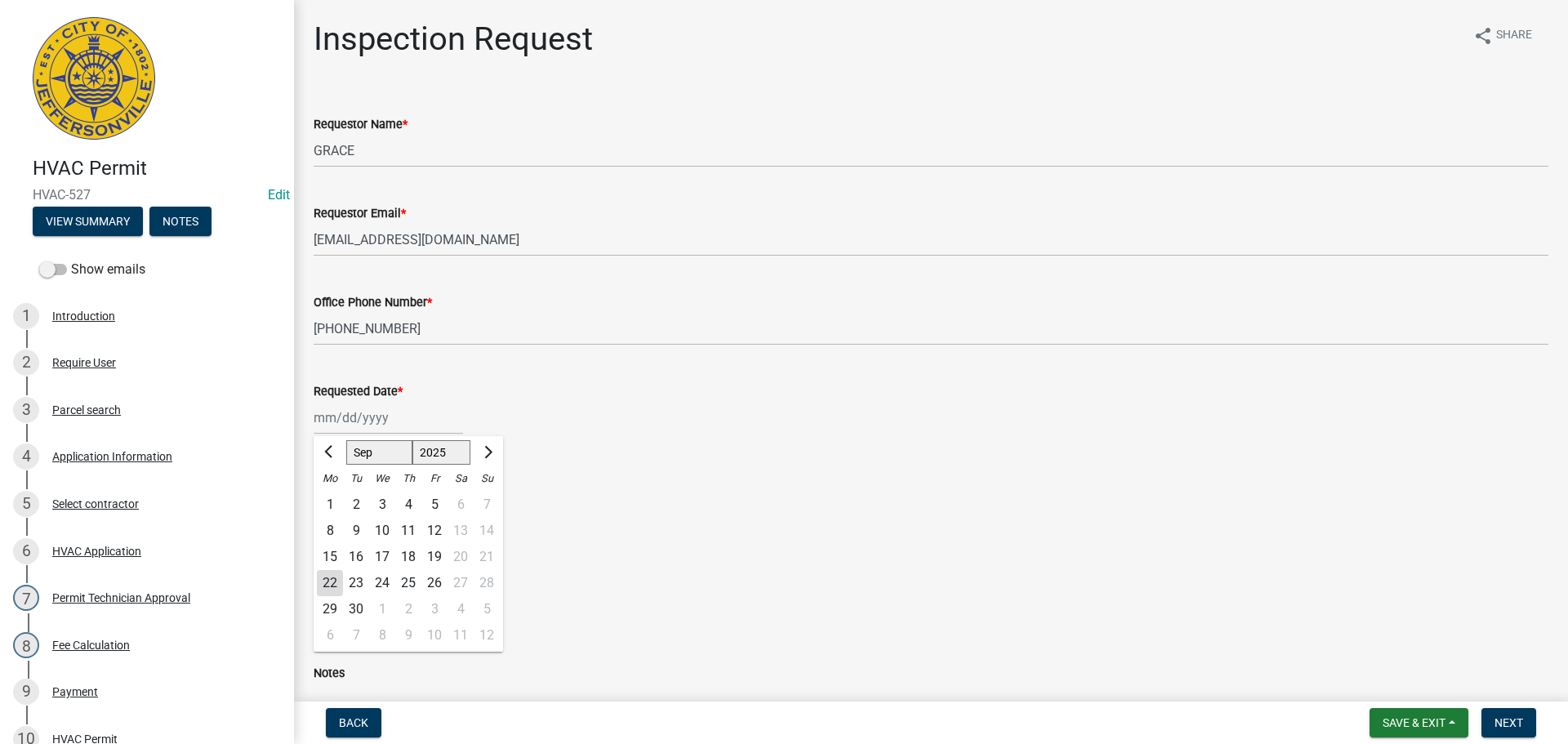
click at [344, 419] on div "Jan Feb Mar Apr May Jun Jul Aug Sep Oct Nov Dec 1525 1526 1527 1528 1529 1530 1…" at bounding box center [388, 418] width 150 height 34
click at [353, 576] on div "23" at bounding box center [356, 583] width 26 height 26
type input "09/23/2025"
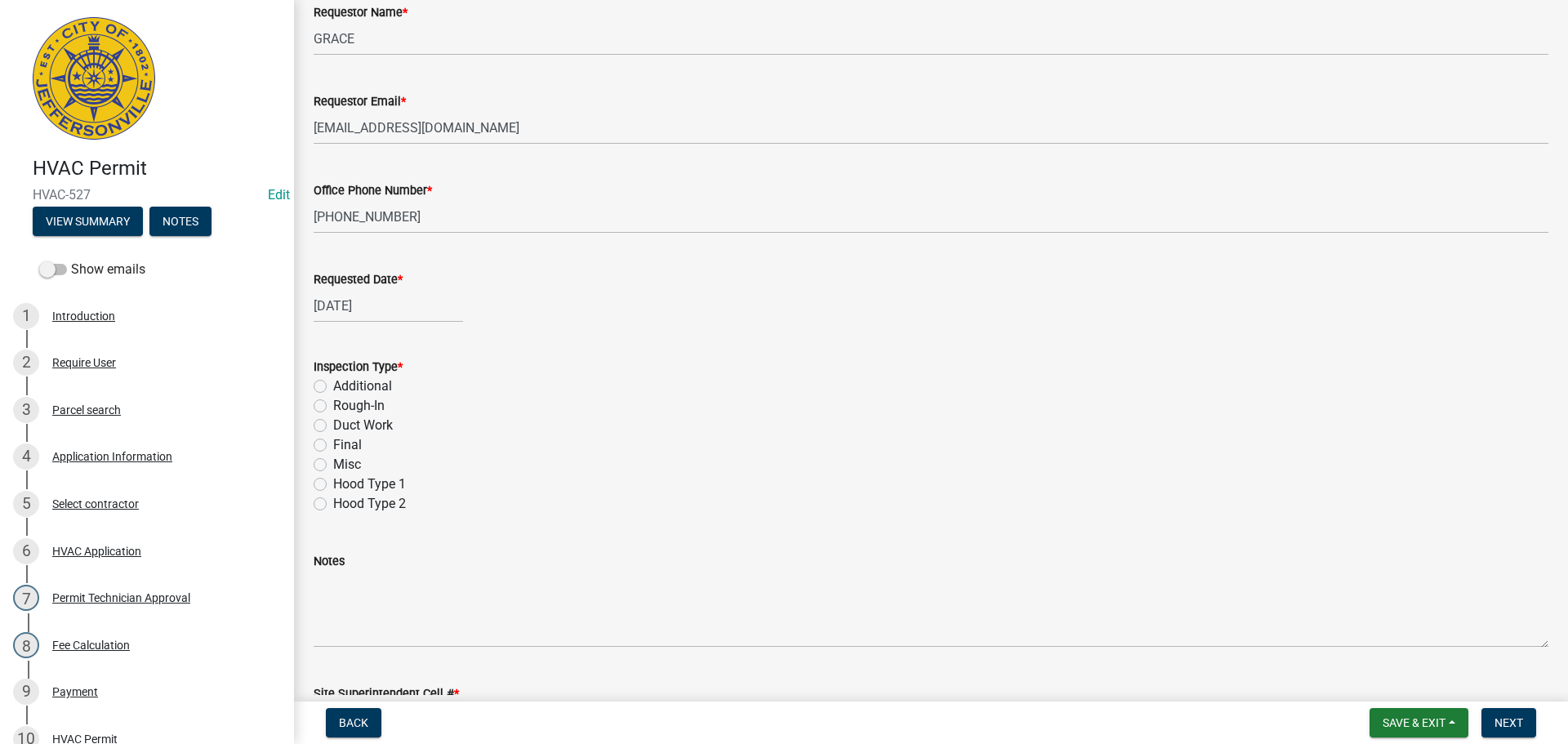
scroll to position [230, 0]
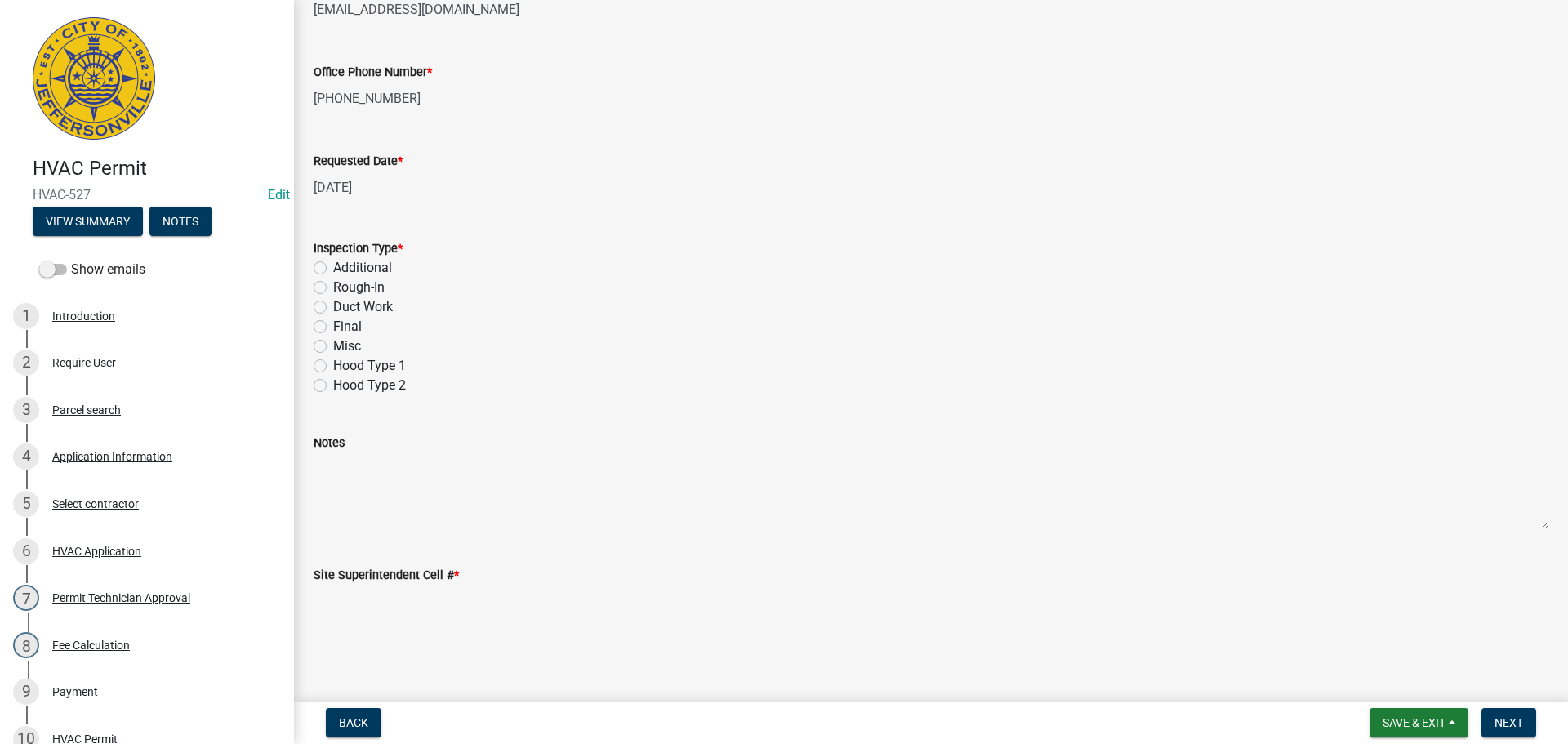
click at [333, 327] on label "Final" at bounding box center [347, 326] width 29 height 19
click at [333, 327] on input "Final" at bounding box center [338, 322] width 11 height 11
radio input "true"
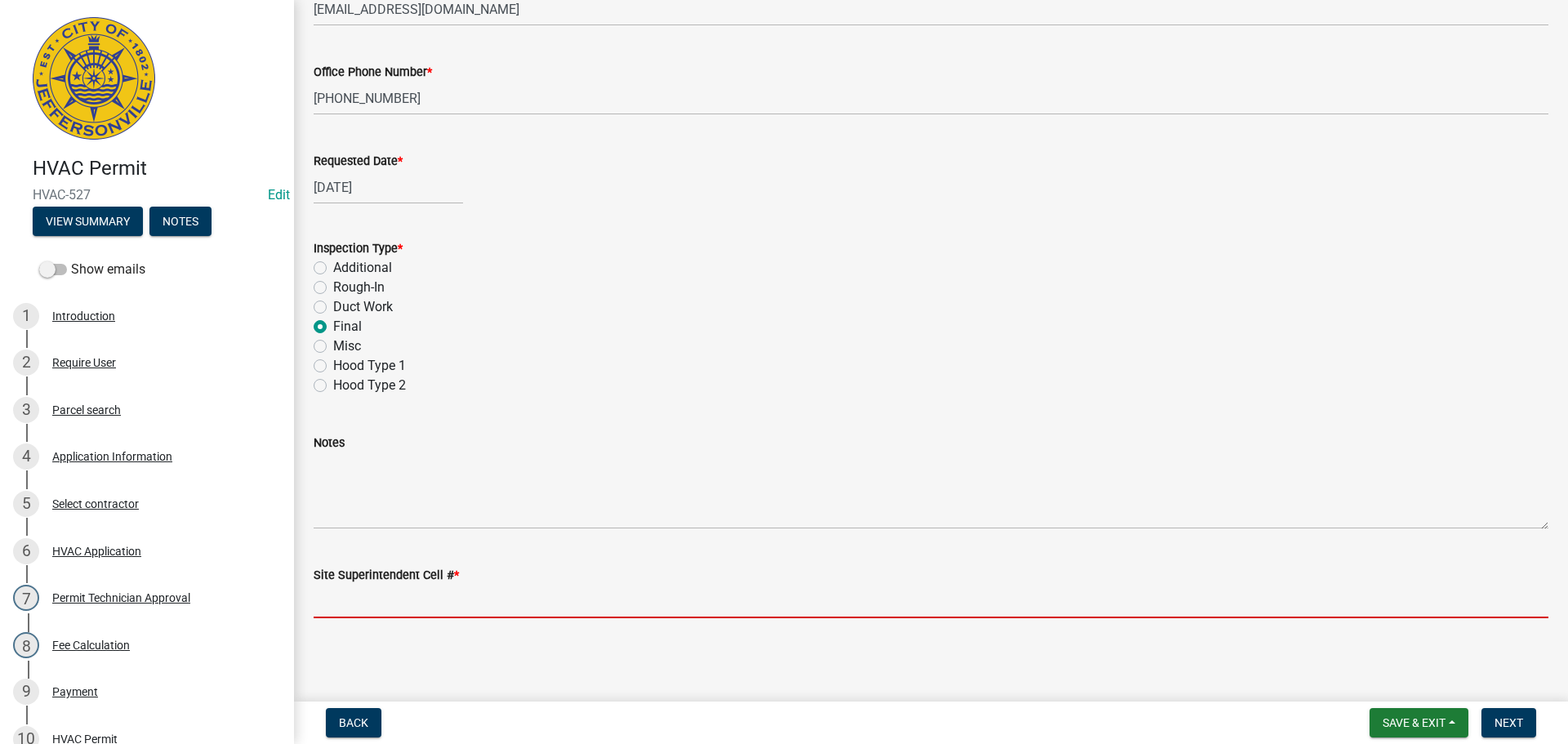
click at [386, 594] on input "Site Superintendent Cell # *" at bounding box center [931, 601] width 1235 height 34
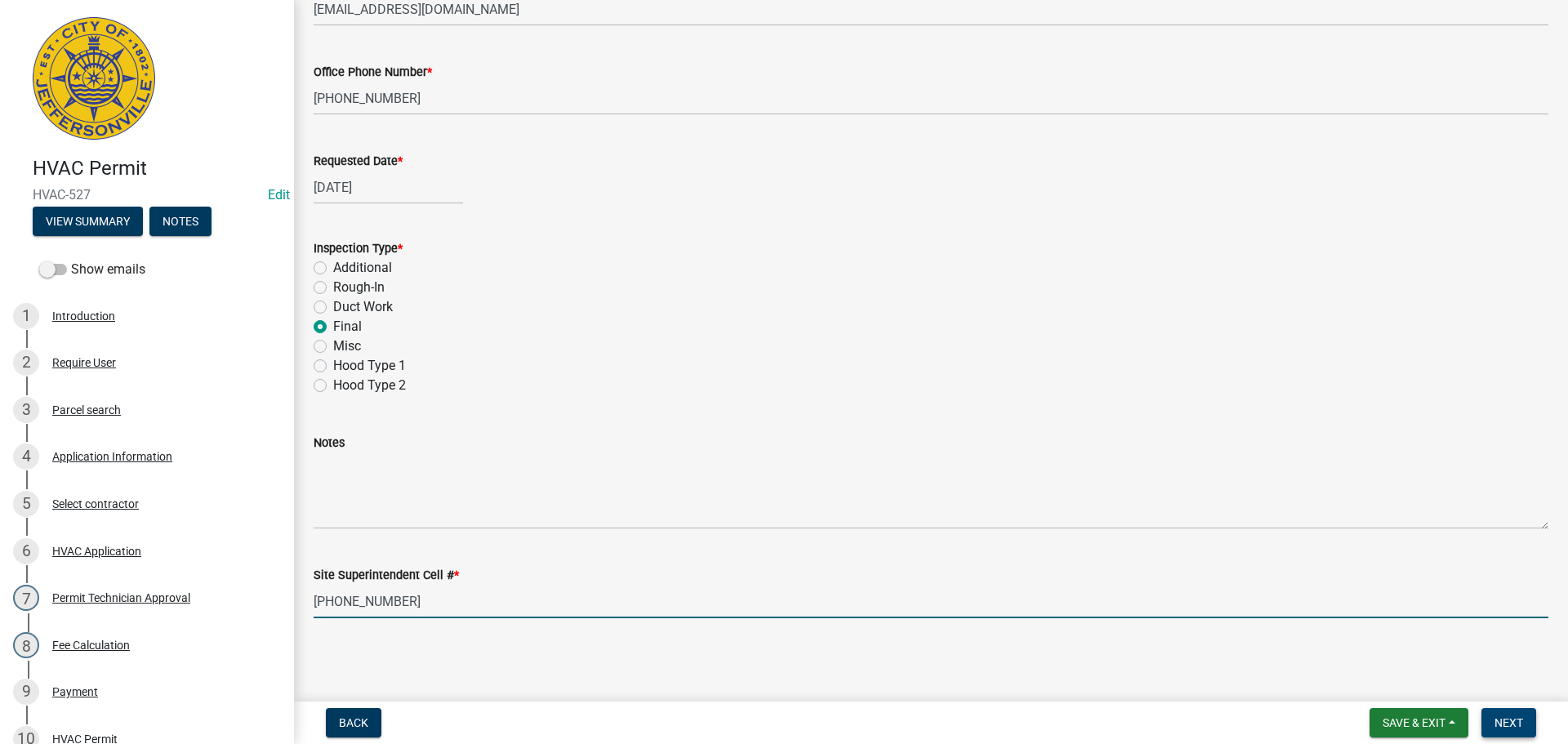
type input "502-777-6248"
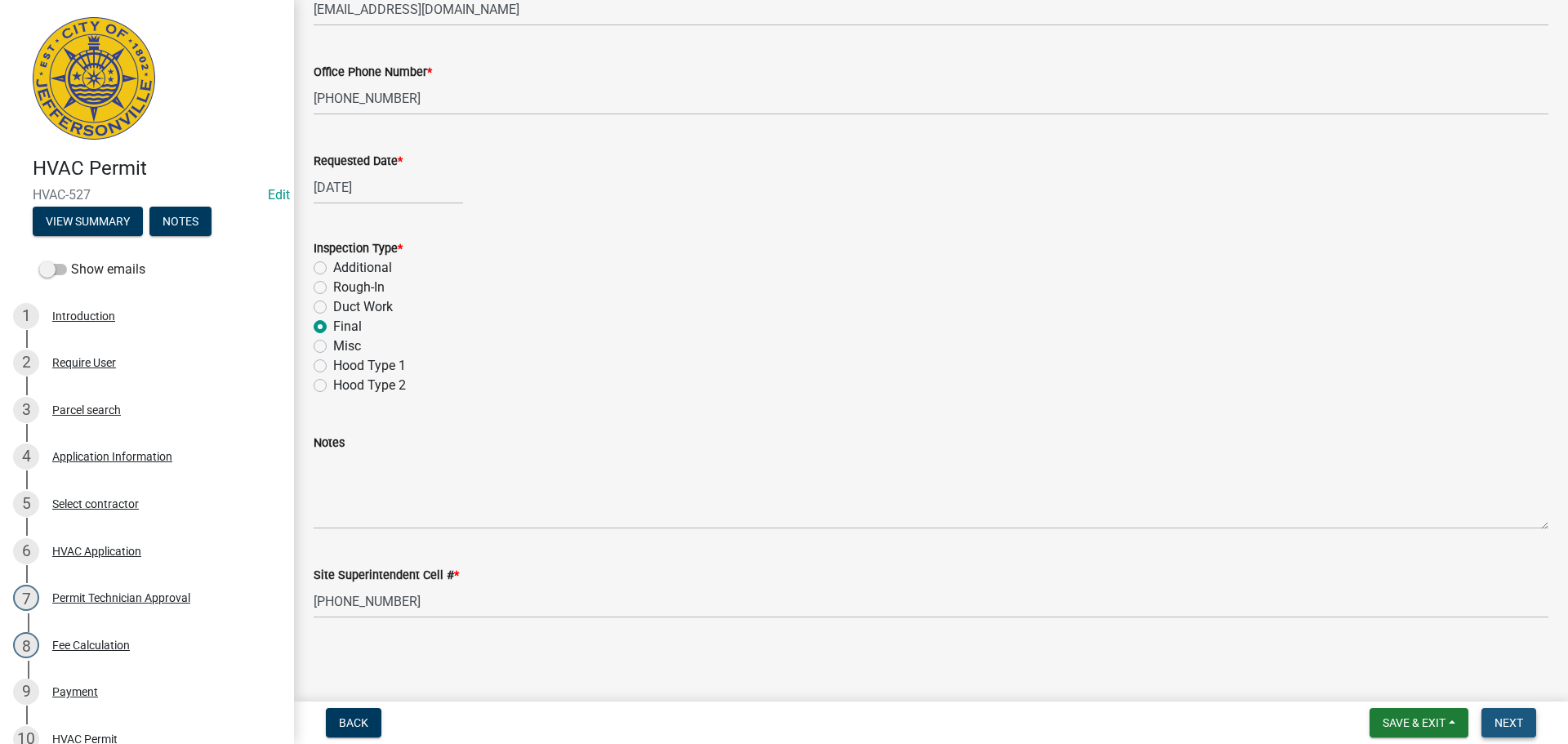
click at [1512, 720] on span "Next" at bounding box center [1509, 723] width 29 height 13
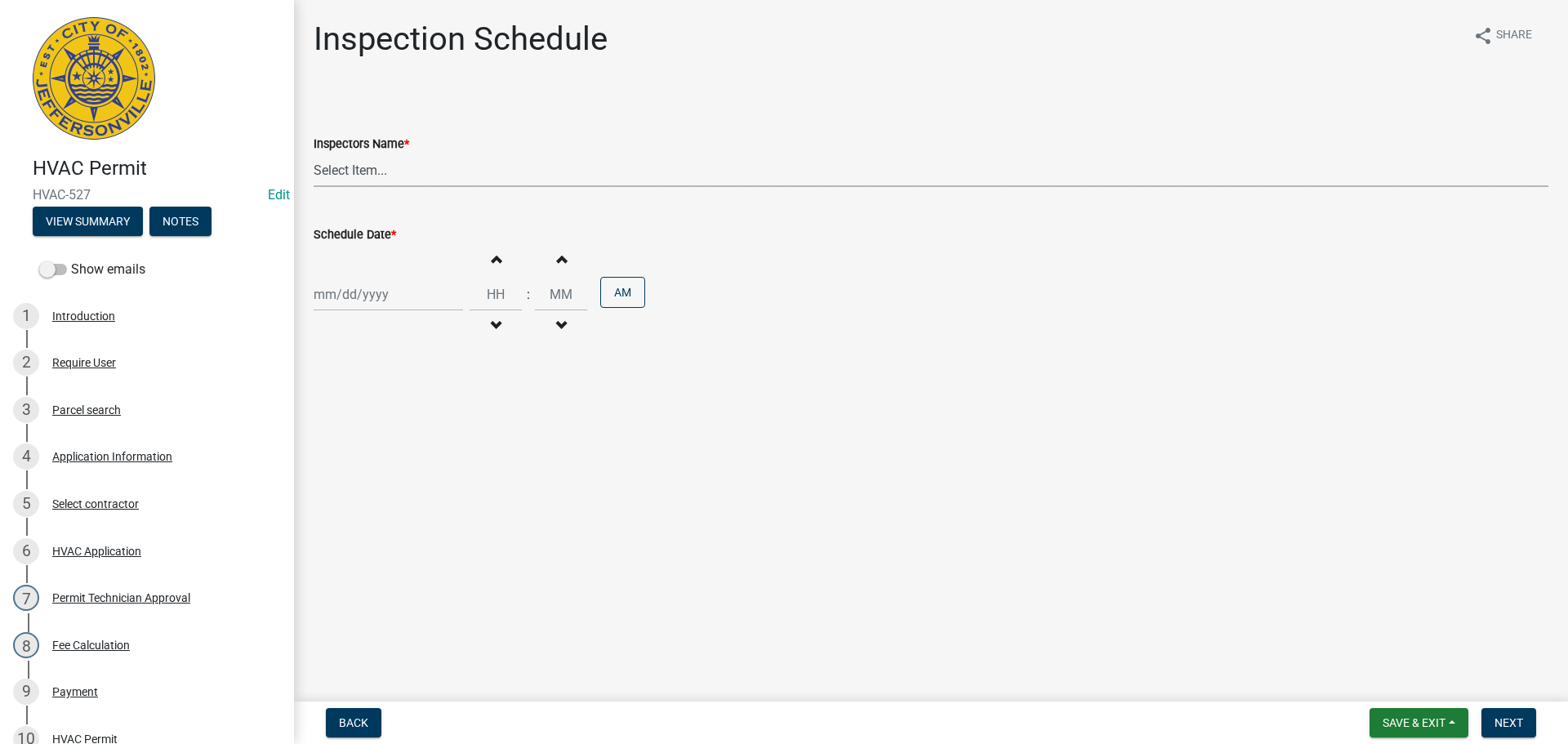
click at [342, 173] on select "Select Item... [PERSON_NAME] ([PERSON_NAME]) [PERSON_NAME] ([PERSON_NAME]) mkru…" at bounding box center [931, 171] width 1235 height 34
select select "13c97fbc-c819-4cee-844a-0db3d3c4db95"
click at [314, 154] on select "Select Item... [PERSON_NAME] ([PERSON_NAME]) [PERSON_NAME] ([PERSON_NAME]) mkru…" at bounding box center [931, 171] width 1235 height 34
select select "9"
select select "2025"
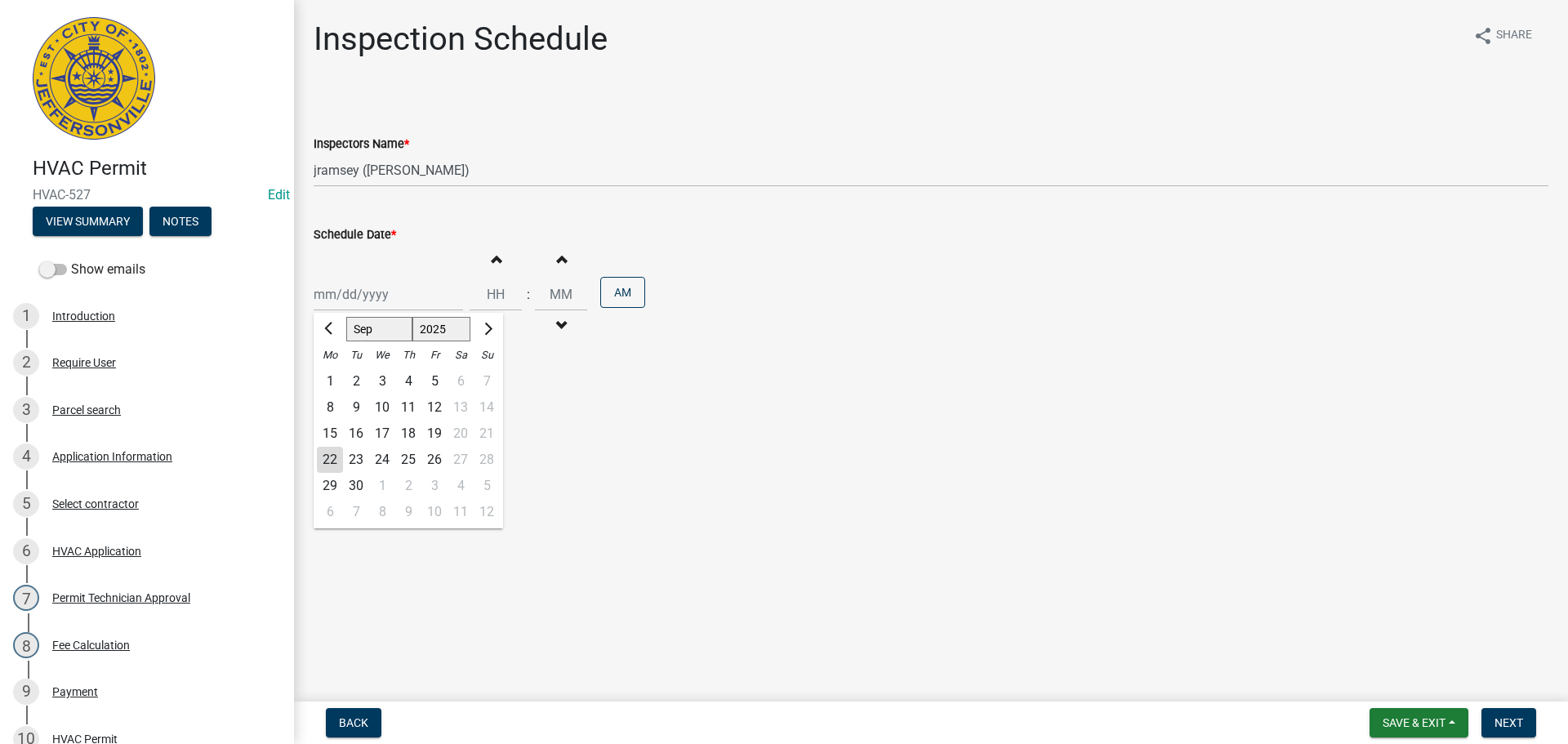
click at [335, 288] on div "[PERSON_NAME] Feb Mar Apr [PERSON_NAME][DATE] Oct Nov [DATE] 1526 1527 1528 152…" at bounding box center [388, 294] width 150 height 34
click at [353, 462] on div "23" at bounding box center [356, 459] width 26 height 26
type input "[DATE]"
click at [492, 294] on input "Hours" at bounding box center [496, 294] width 52 height 34
click at [1516, 718] on span "Next" at bounding box center [1509, 723] width 29 height 13
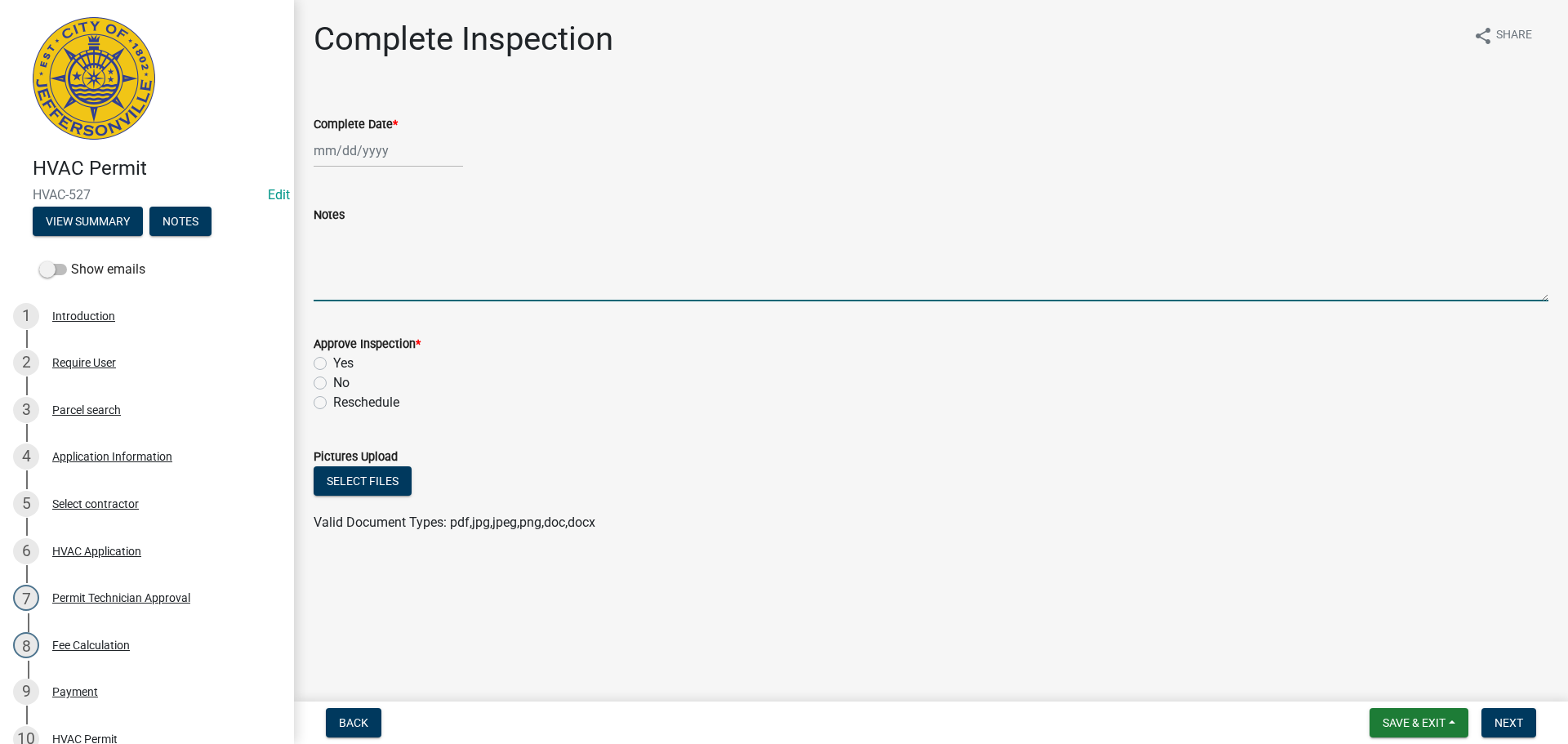
click at [374, 252] on textarea "Notes" at bounding box center [931, 262] width 1235 height 77
type textarea "CODE 1546"
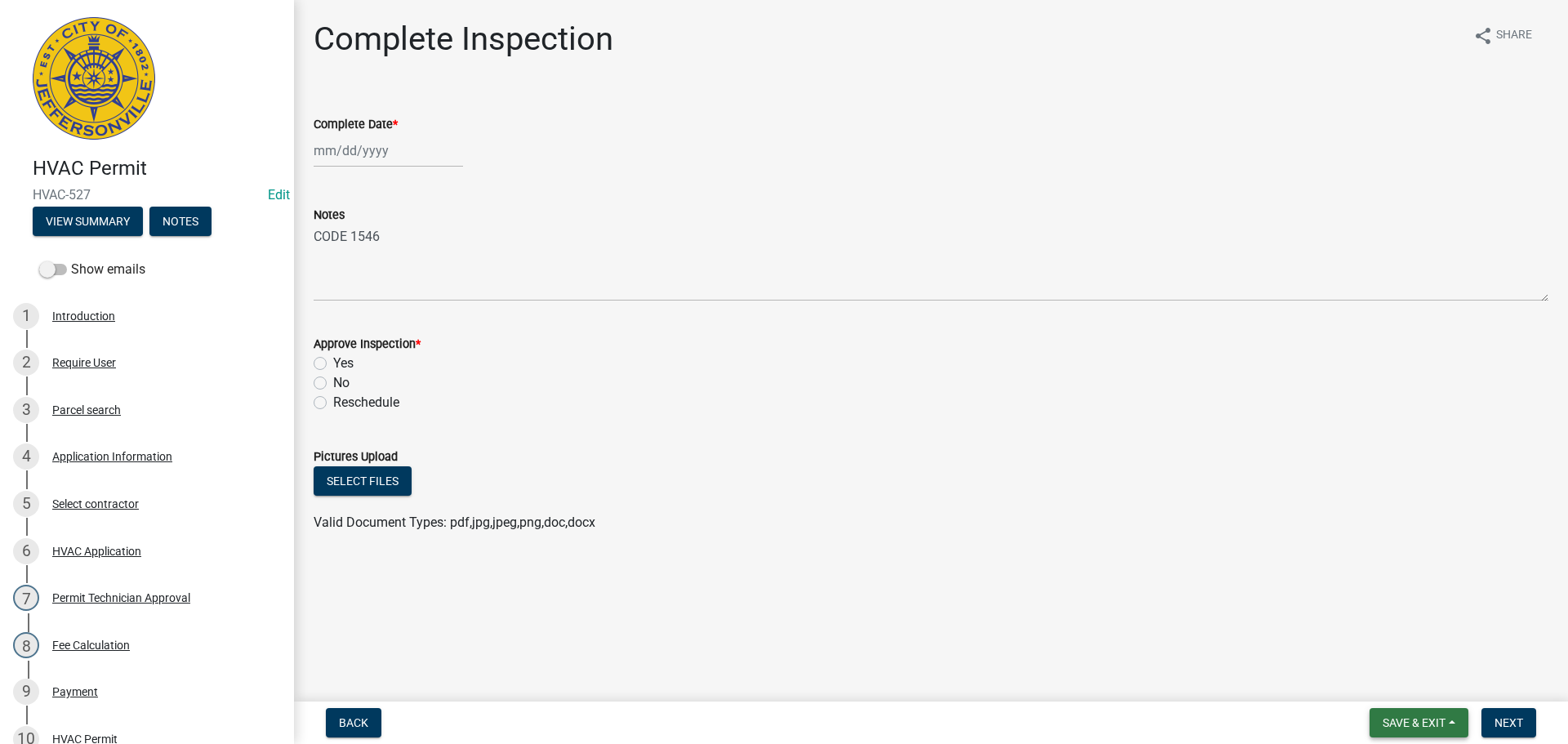
click at [1388, 711] on button "Save & Exit" at bounding box center [1419, 722] width 99 height 29
click at [1388, 686] on button "Save & Exit" at bounding box center [1402, 680] width 130 height 40
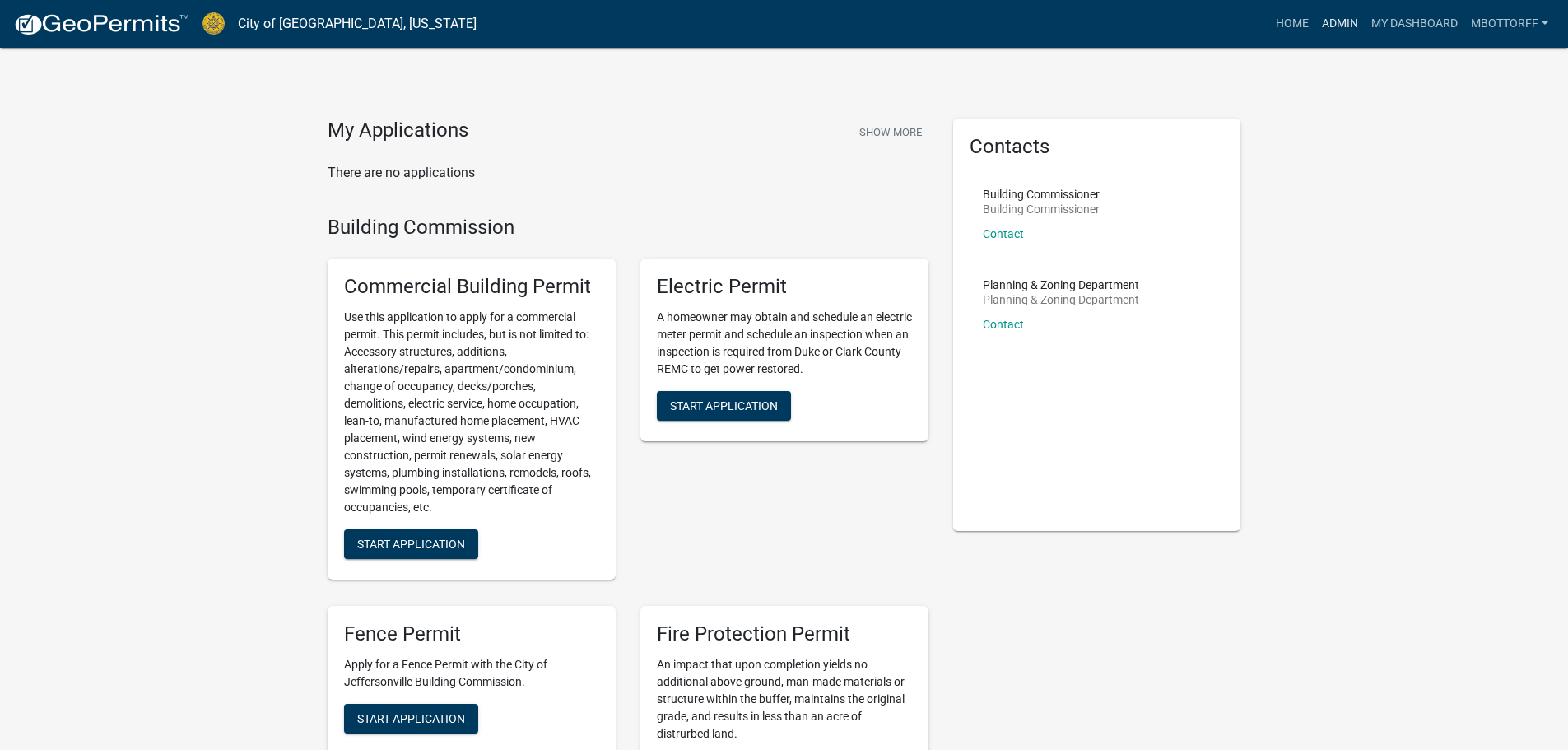
click at [1327, 20] on link "Admin" at bounding box center [1340, 24] width 49 height 31
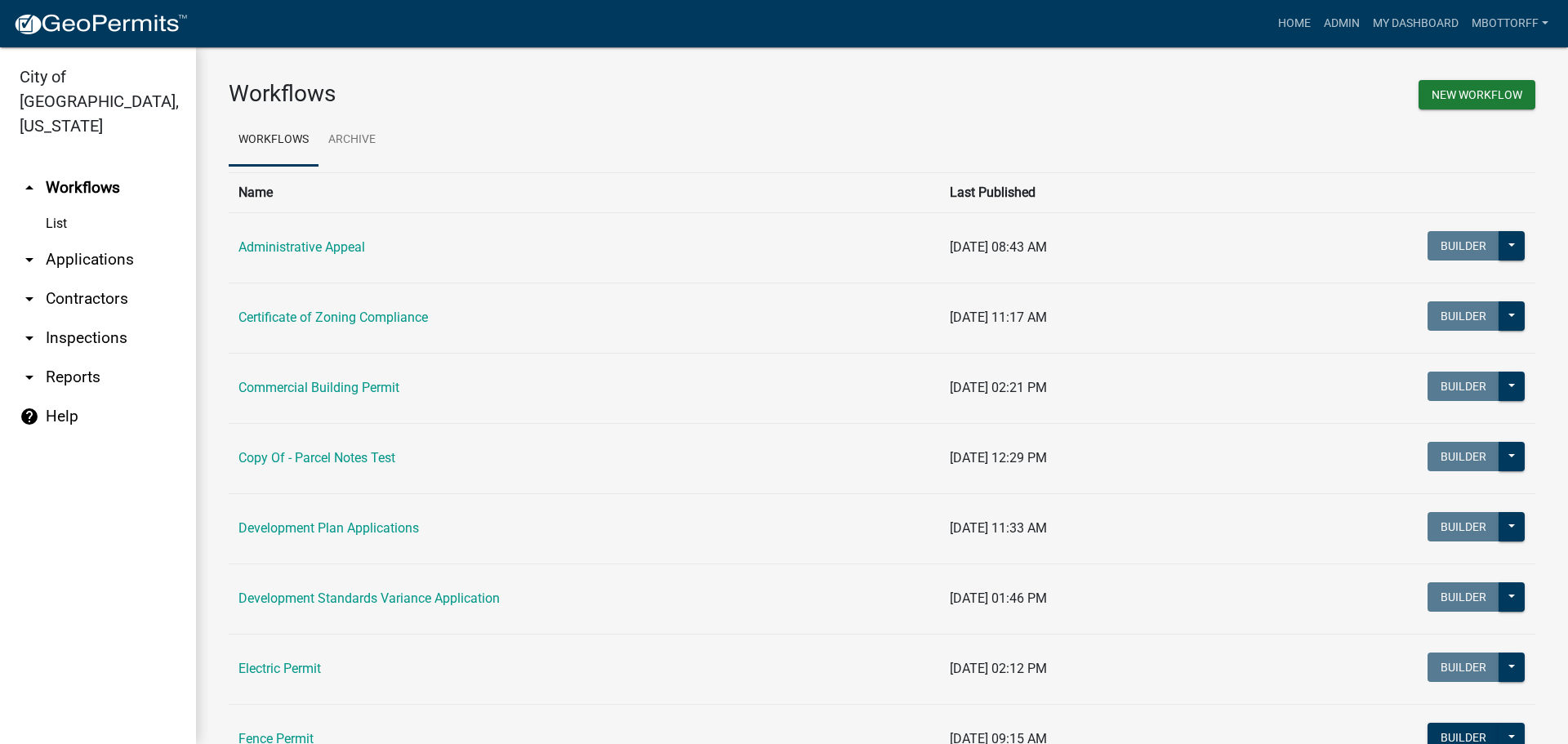
click at [62, 319] on link "arrow_drop_down Inspections" at bounding box center [98, 338] width 196 height 40
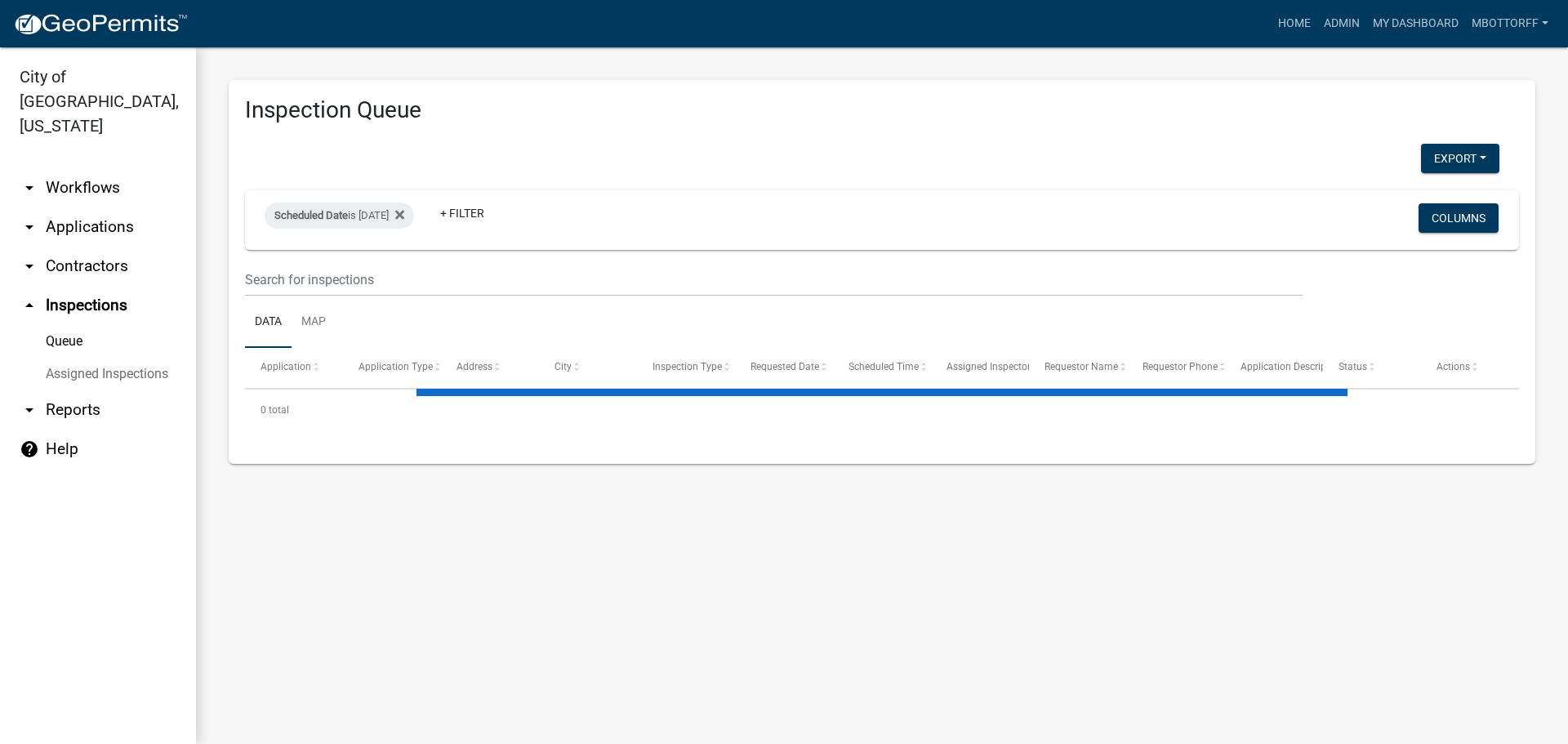
select select "3: 100"
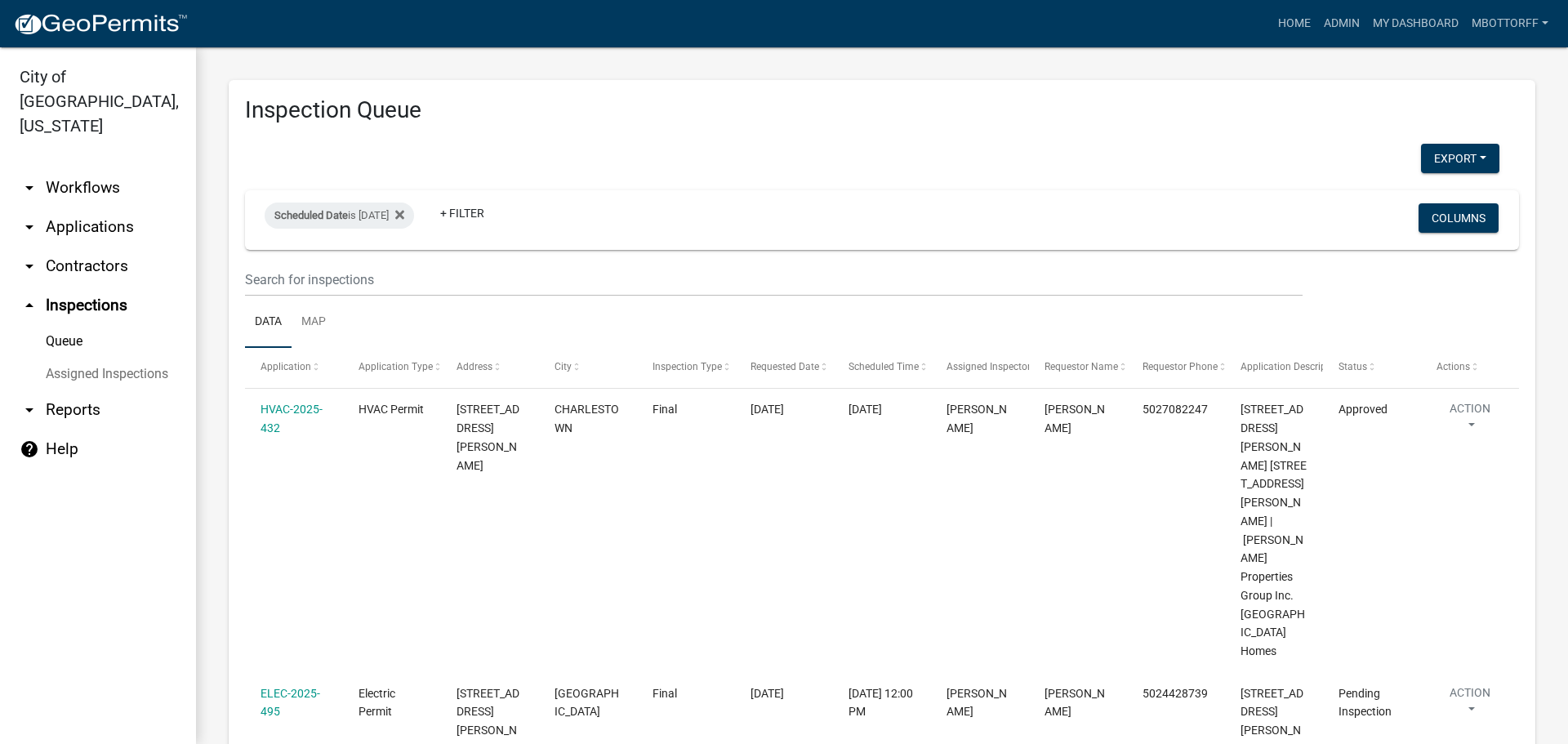
click at [95, 357] on link "Assigned Inspections" at bounding box center [98, 373] width 196 height 33
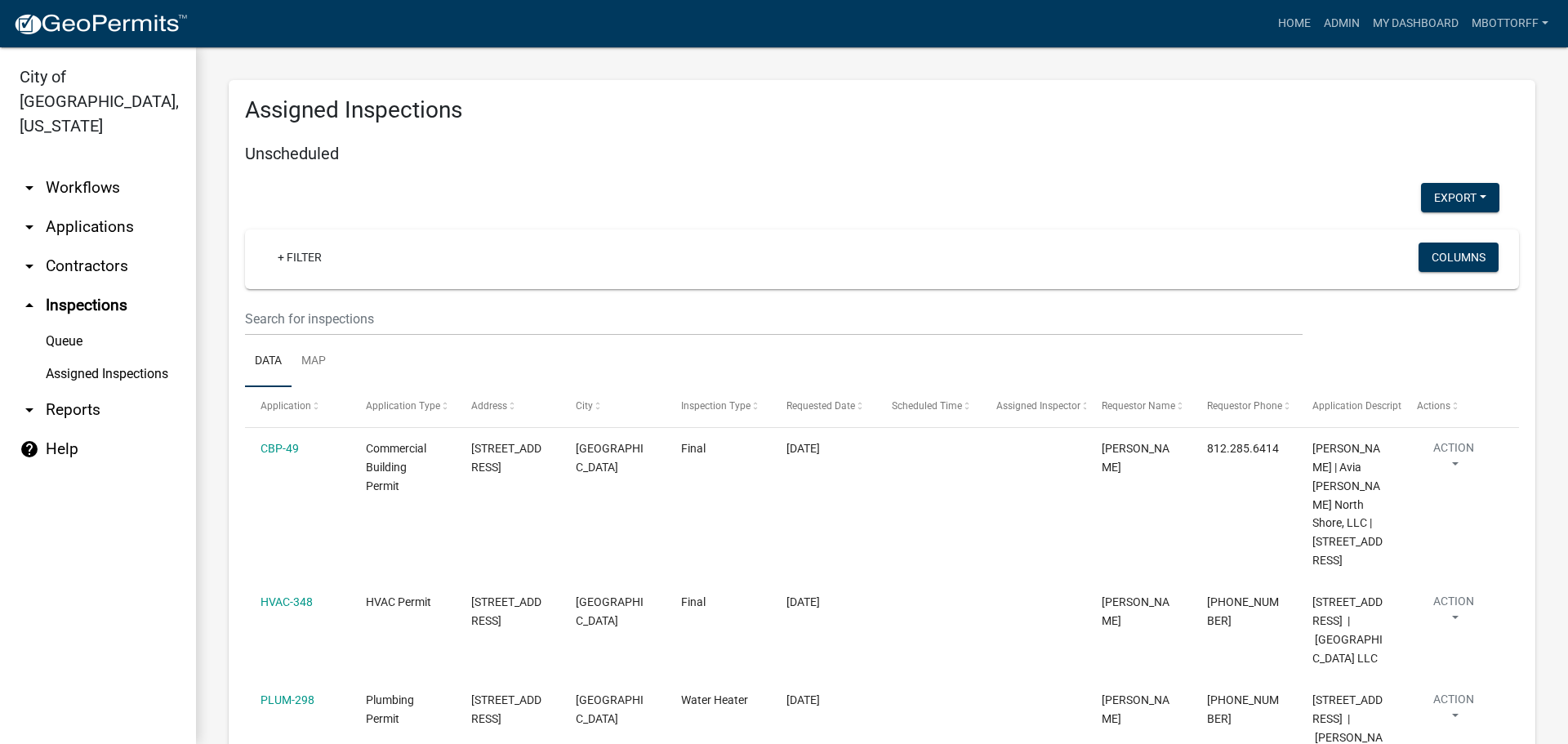
click at [121, 357] on link "Assigned Inspections" at bounding box center [98, 373] width 196 height 33
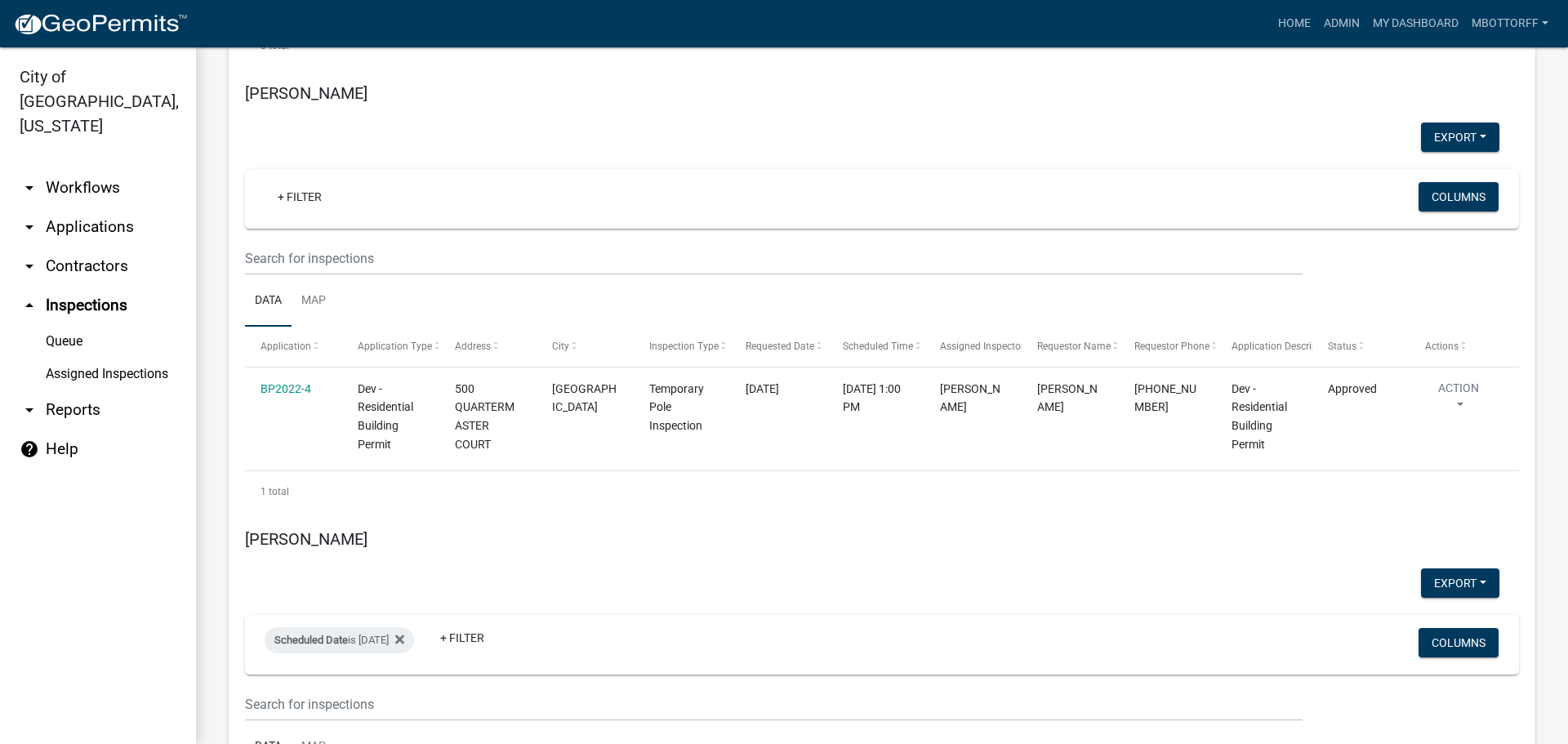
scroll to position [3103, 0]
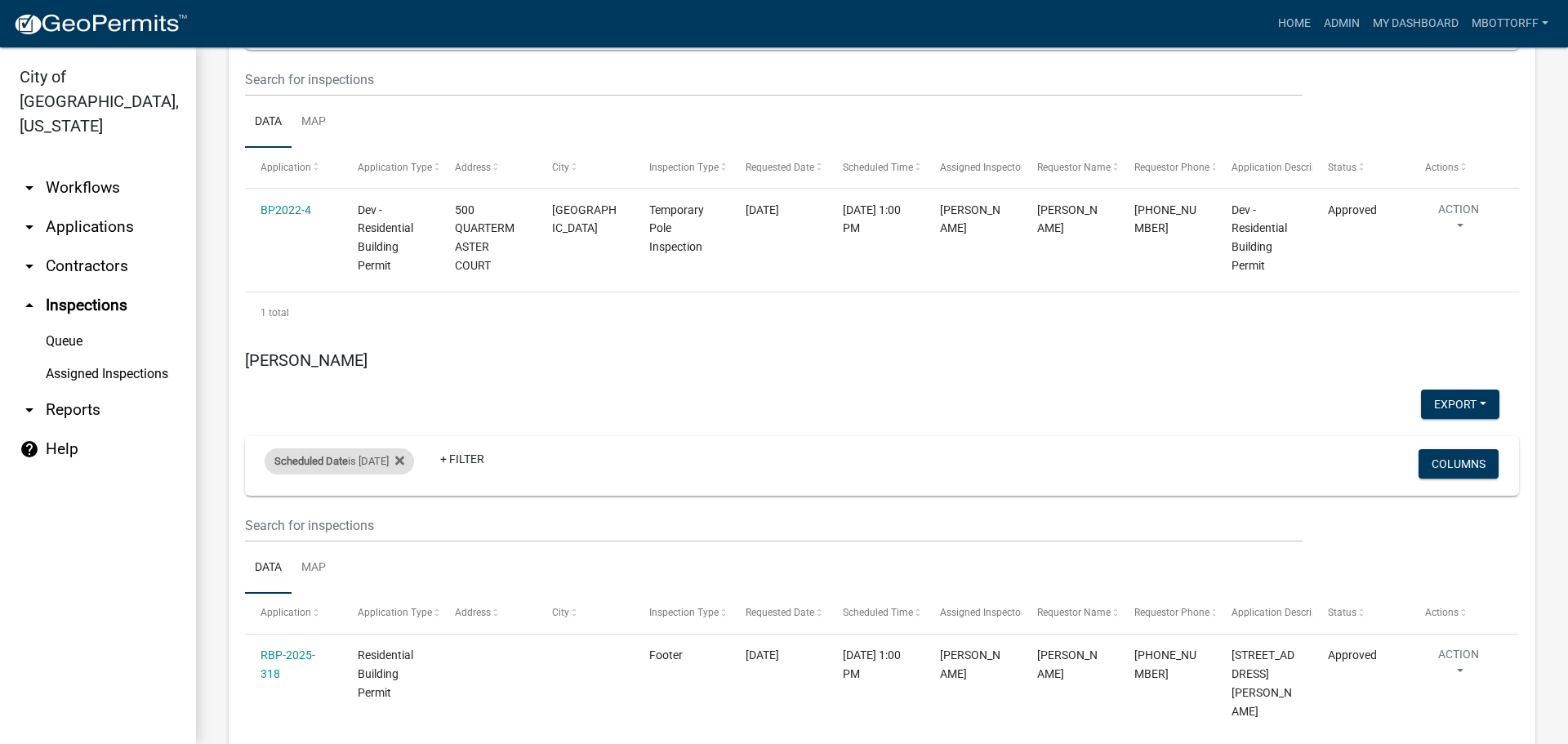
click at [394, 448] on div "Scheduled Date is [DATE]" at bounding box center [340, 461] width 150 height 26
click at [402, 351] on input "[DATE]" at bounding box center [354, 355] width 114 height 34
type input "[DATE]"
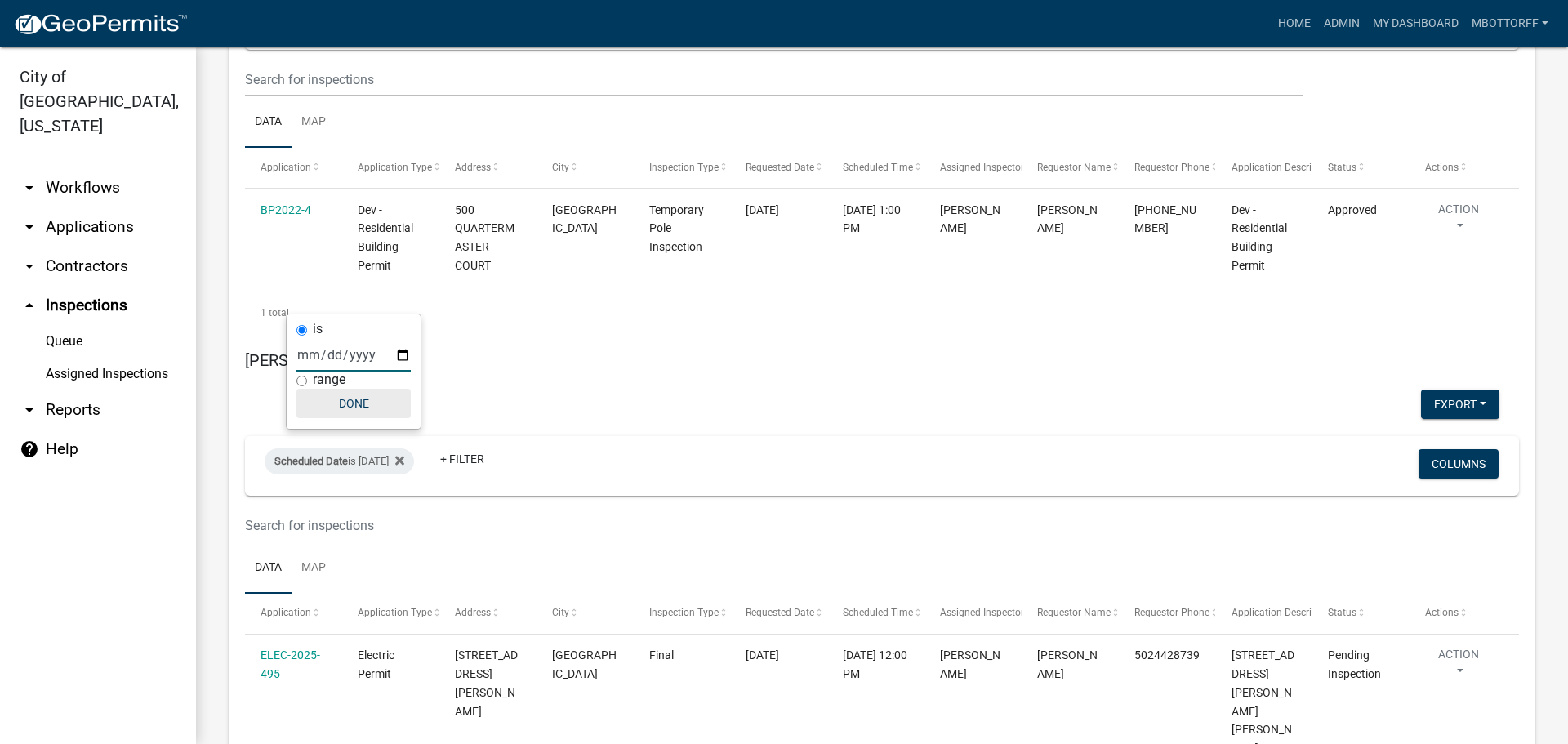
click at [357, 401] on button "Done" at bounding box center [354, 403] width 114 height 29
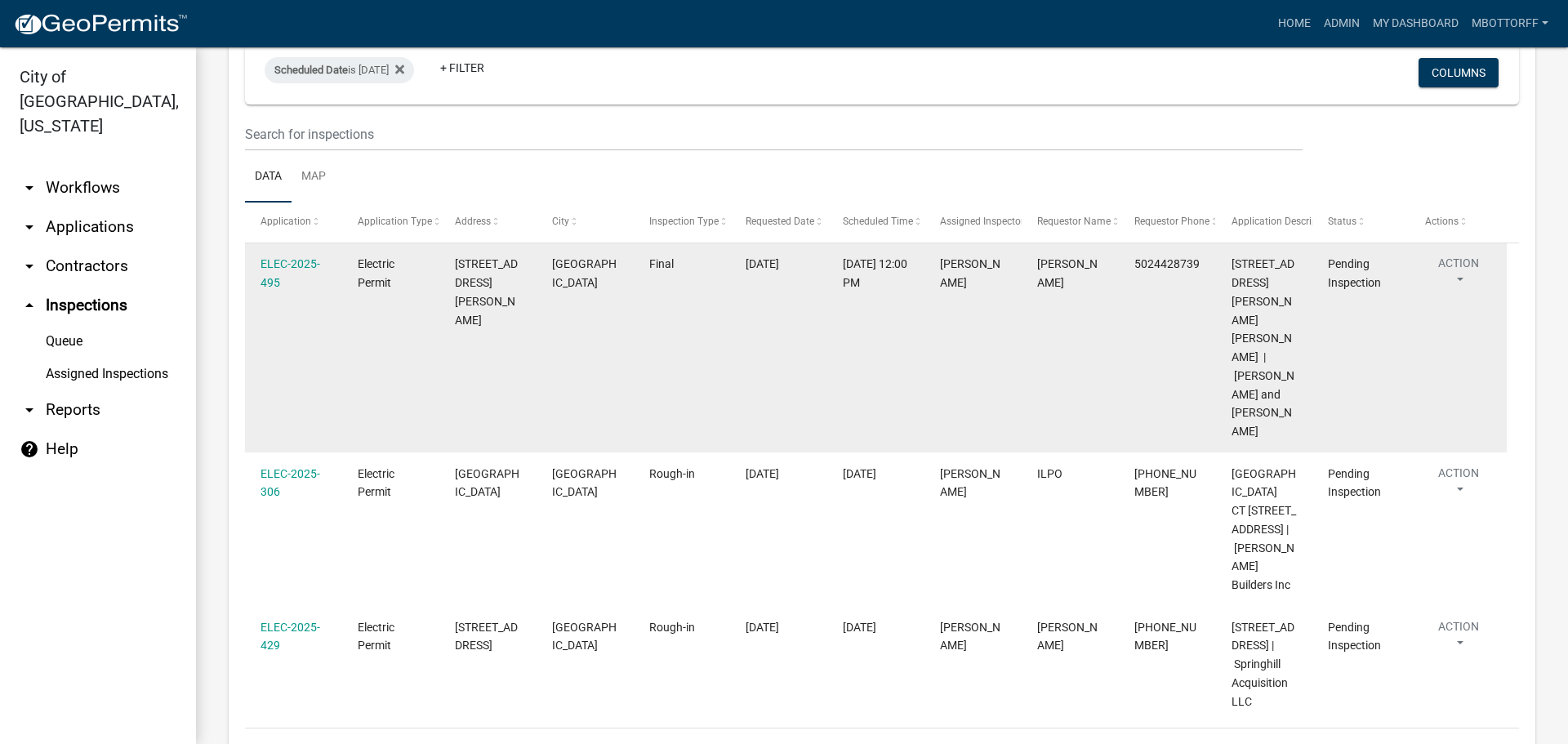
scroll to position [3512, 0]
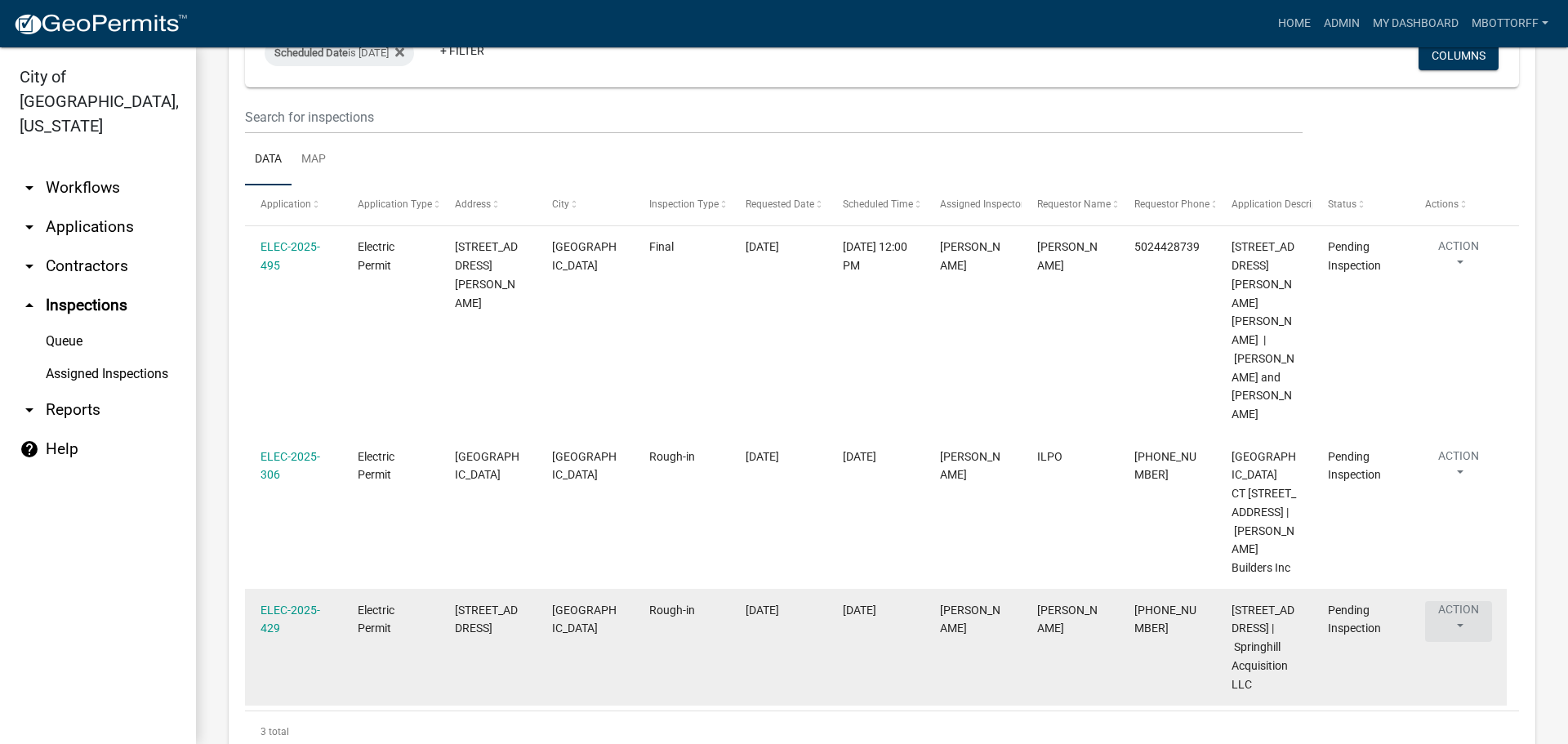
click at [1459, 601] on button "Action" at bounding box center [1459, 621] width 67 height 41
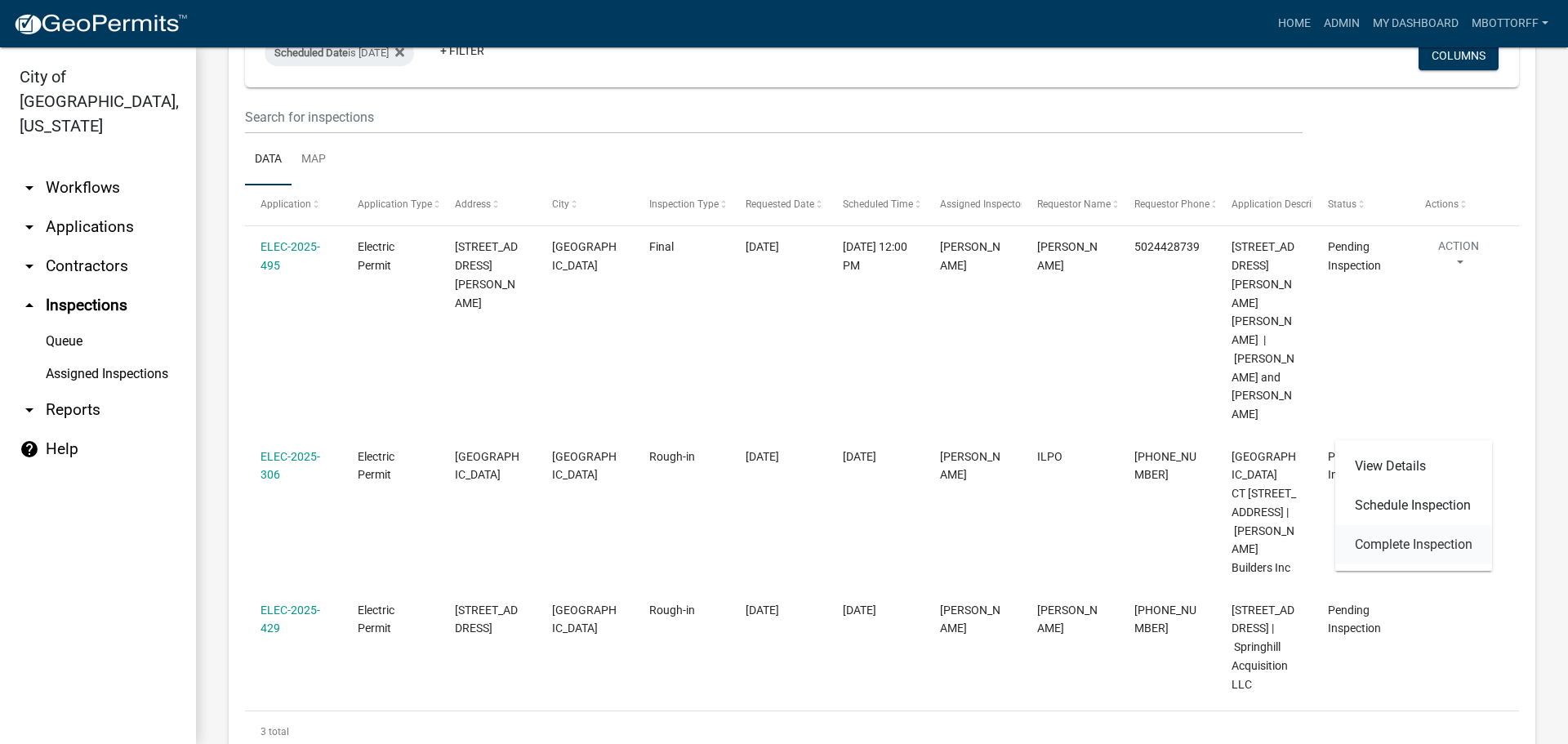
click at [1363, 546] on link "Complete Inspection" at bounding box center [1413, 545] width 157 height 40
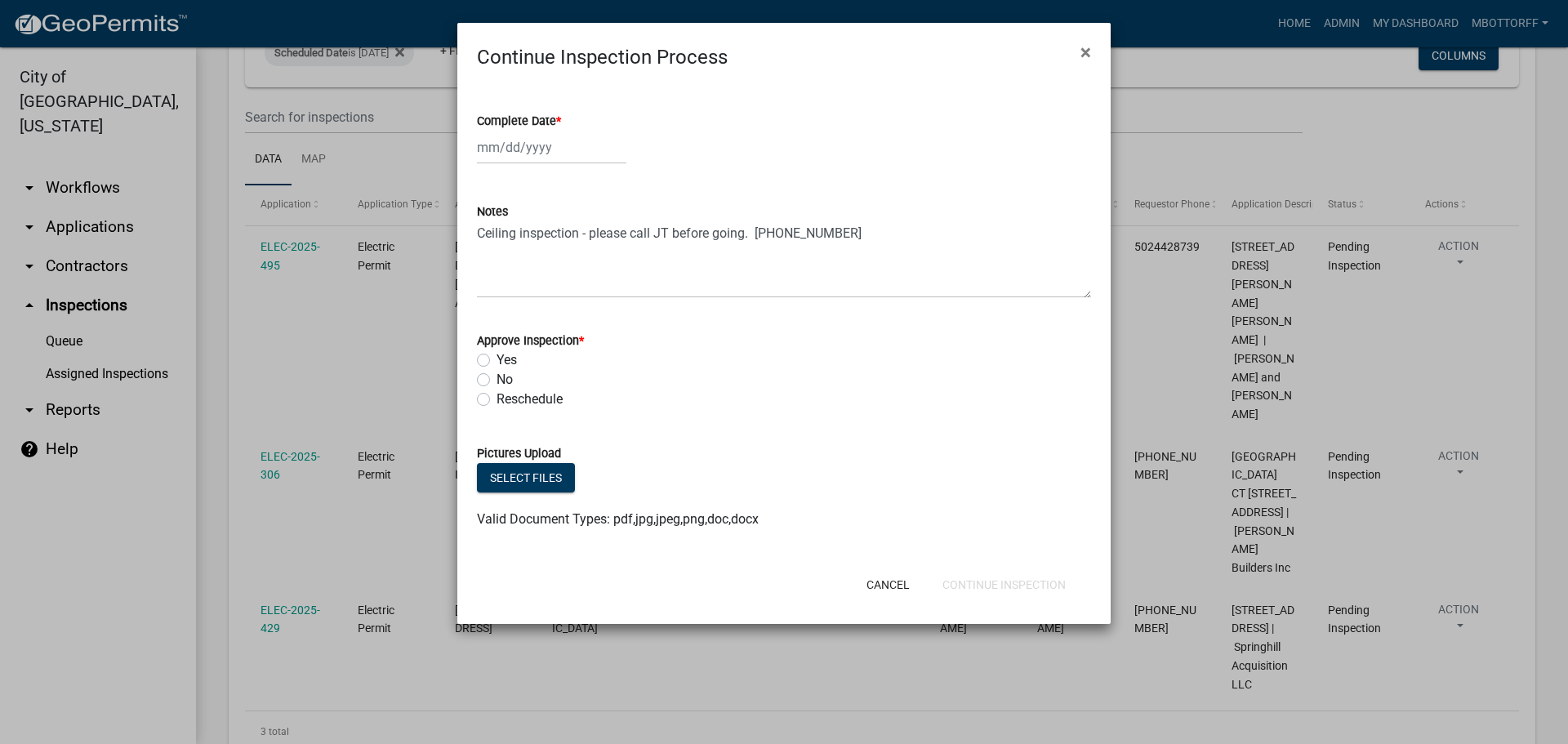
click at [497, 378] on label "No" at bounding box center [504, 379] width 16 height 19
click at [497, 378] on input "No" at bounding box center [502, 375] width 11 height 11
radio input "true"
click at [504, 148] on div at bounding box center [552, 147] width 150 height 34
select select "9"
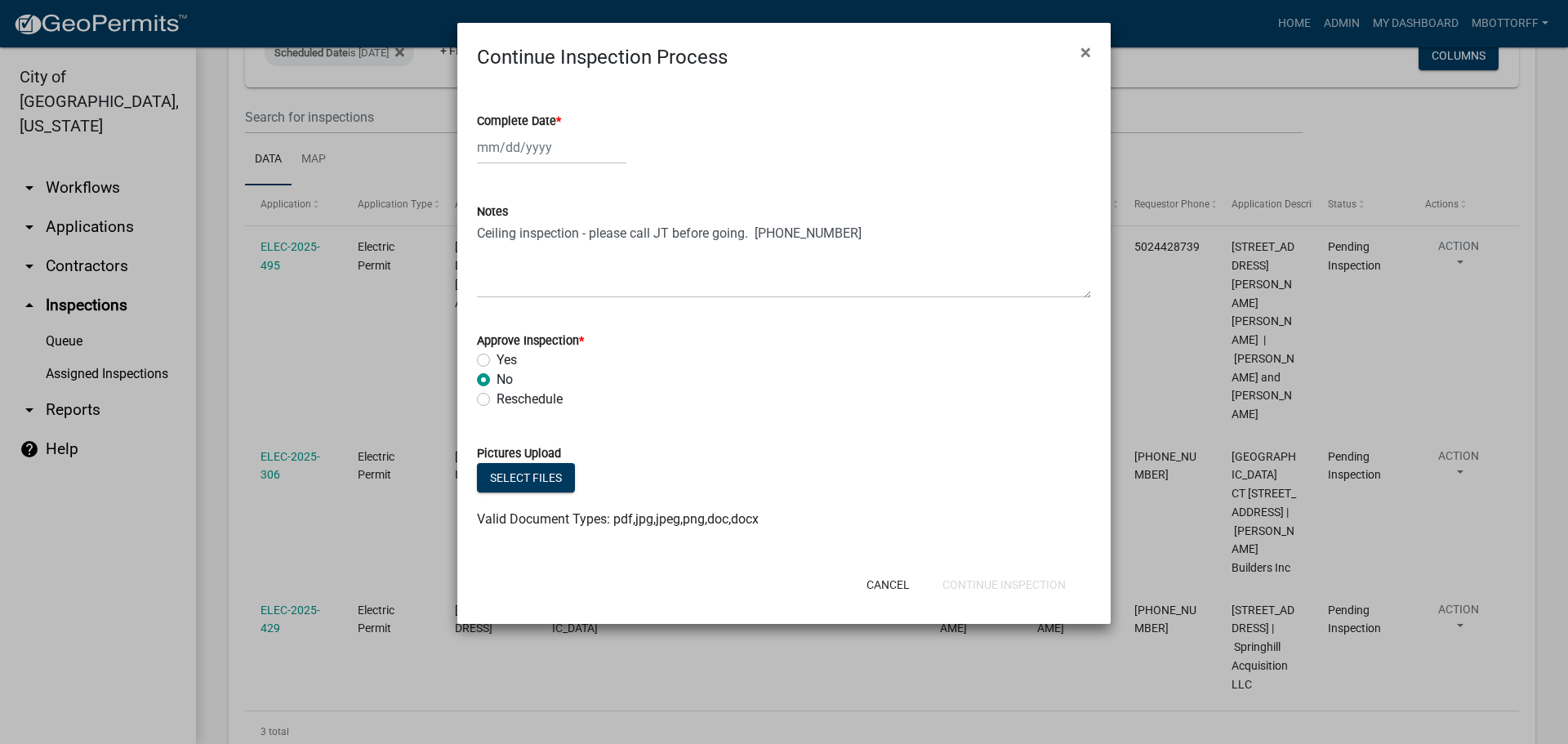
select select "2025"
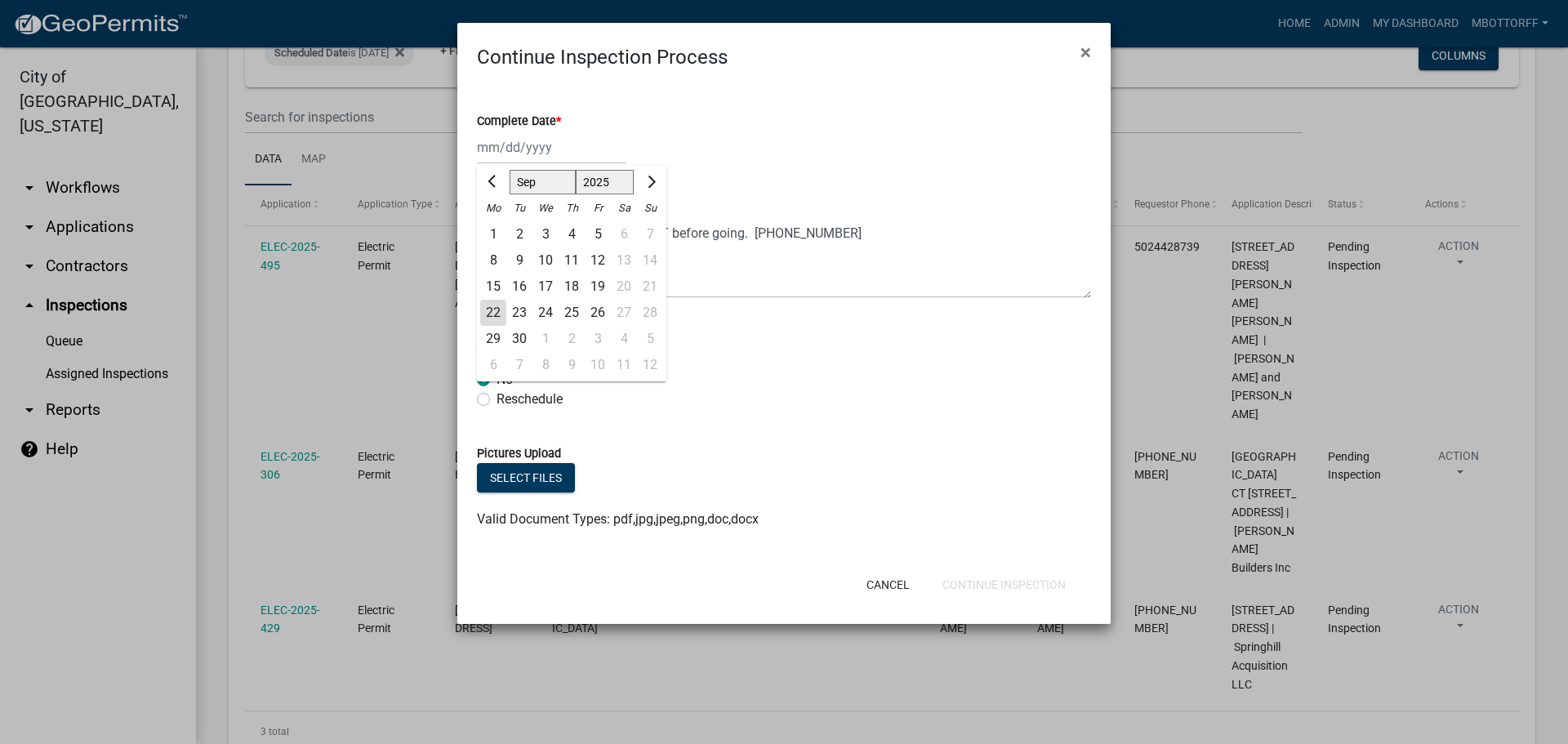
click at [499, 311] on div "22" at bounding box center [493, 312] width 26 height 26
type input "[DATE]"
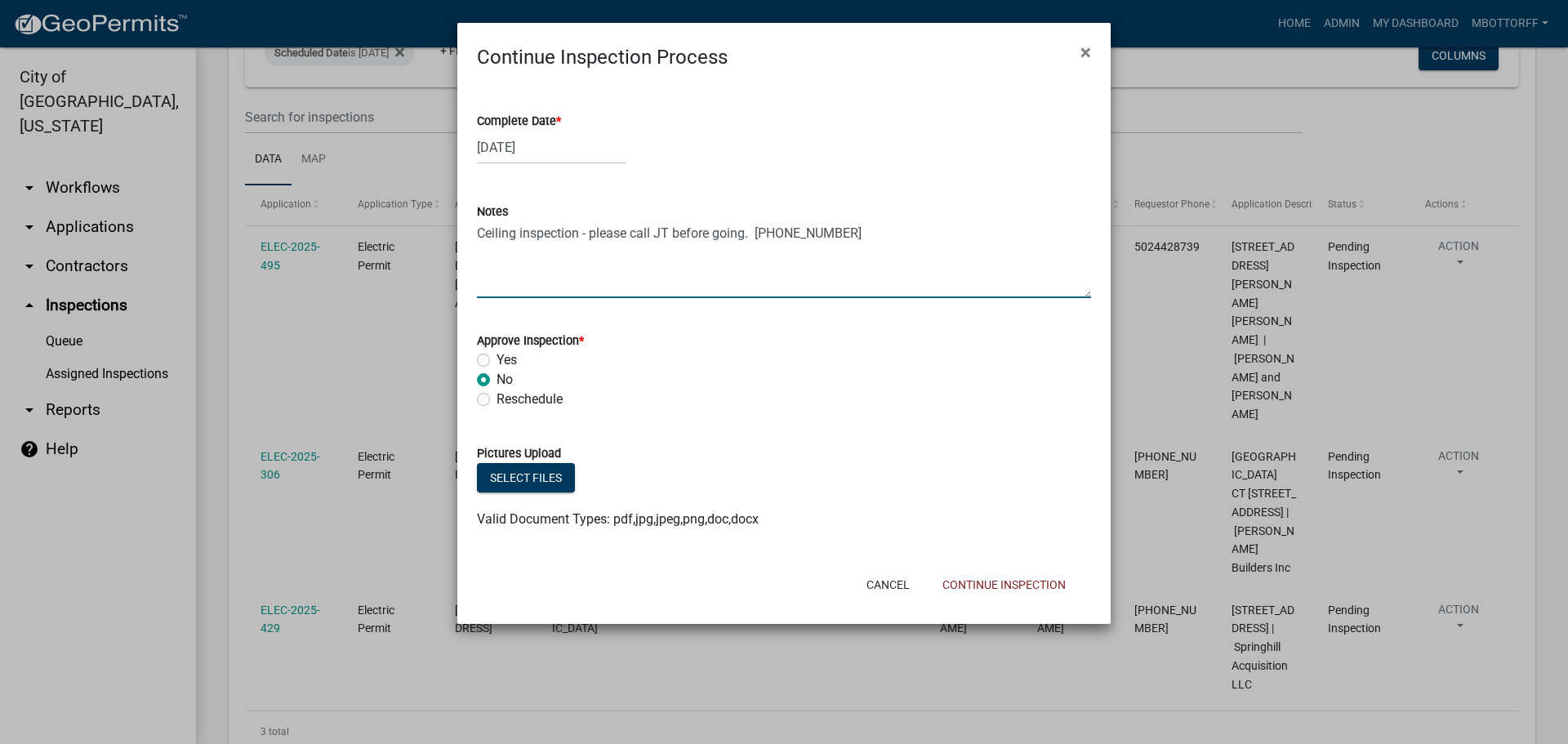
click at [858, 229] on textarea "Ceiling inspection - please call JT before going. 502-755-1460" at bounding box center [784, 259] width 614 height 77
type textarea "Ceiling inspection - please call JT before going. 502-755-1460 NOT READY PER LW"
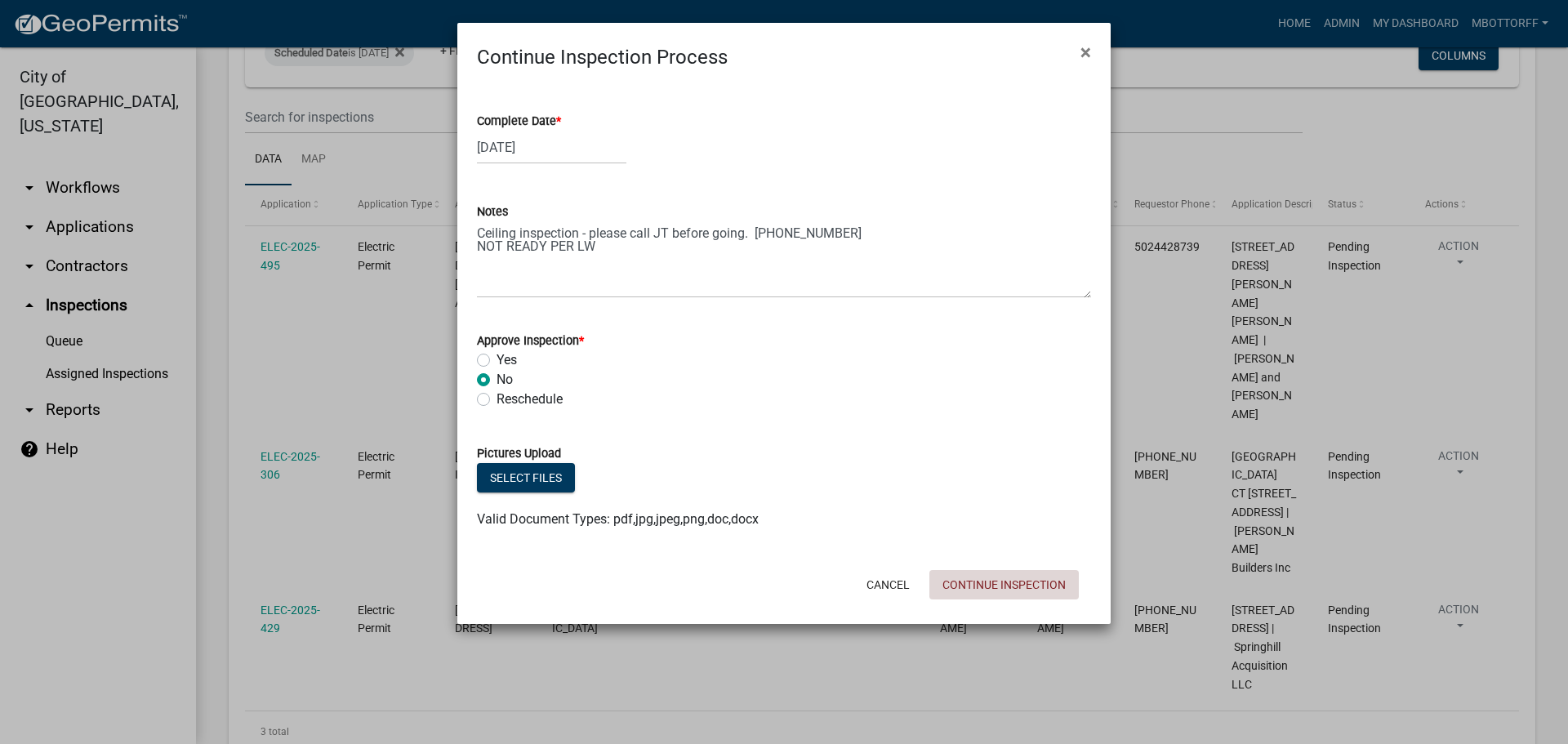
click at [1018, 586] on button "Continue Inspection" at bounding box center [1004, 584] width 150 height 29
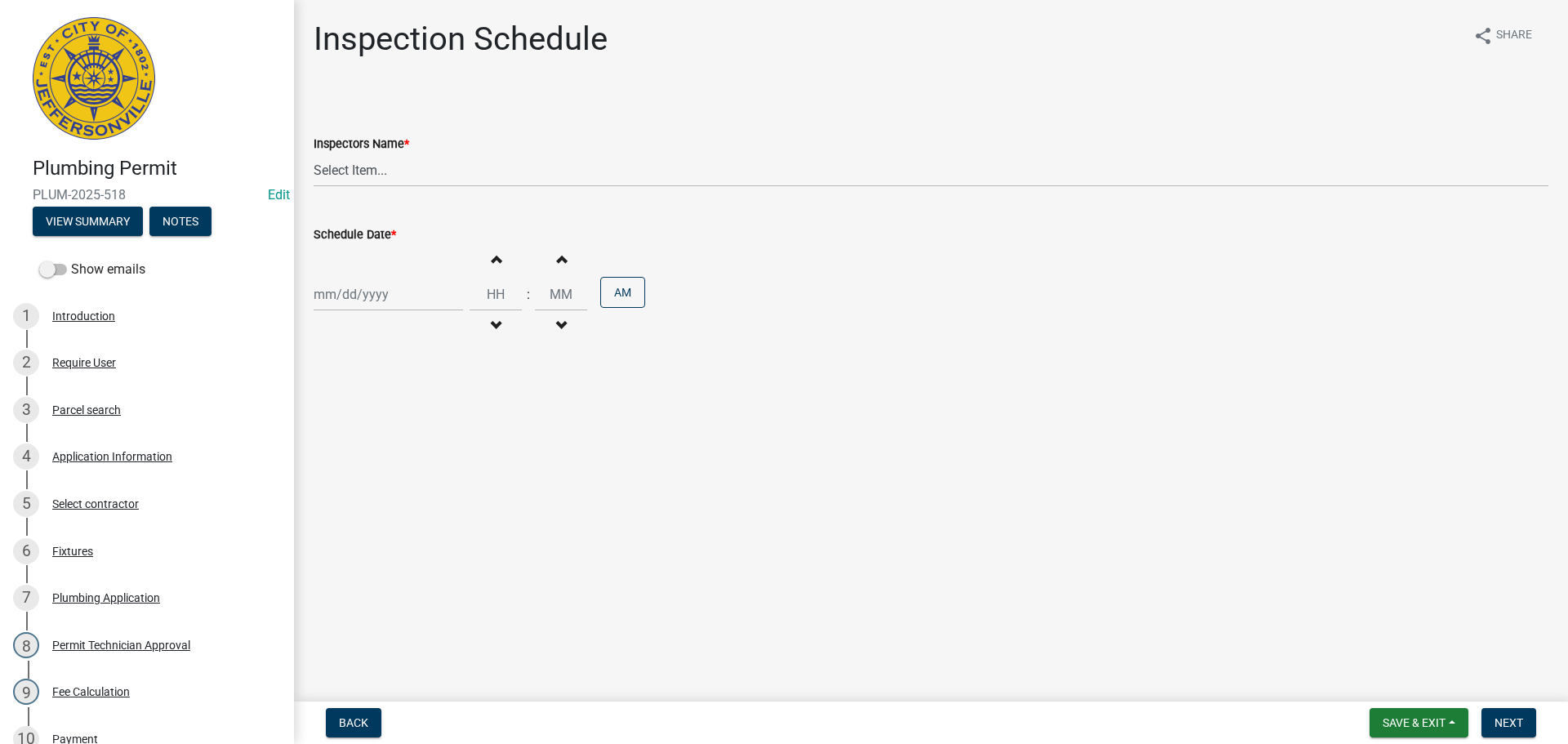
click at [357, 698] on div "Plumbing Permit PLUM-2025-518 Edit View Summary Notes Show emails 1 Introductio…" at bounding box center [784, 372] width 1568 height 744
click at [347, 714] on button "Back" at bounding box center [354, 722] width 55 height 29
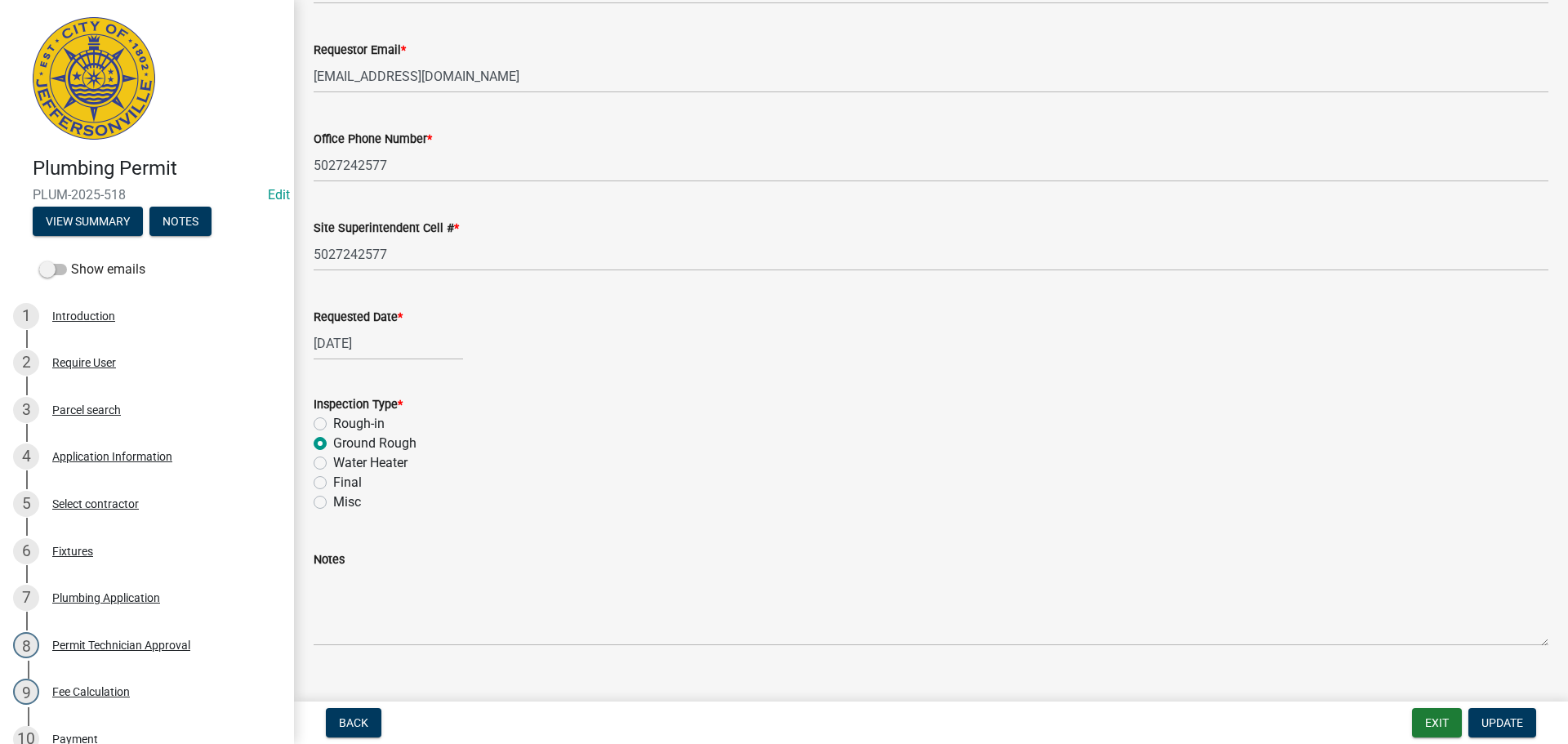
scroll to position [191, 0]
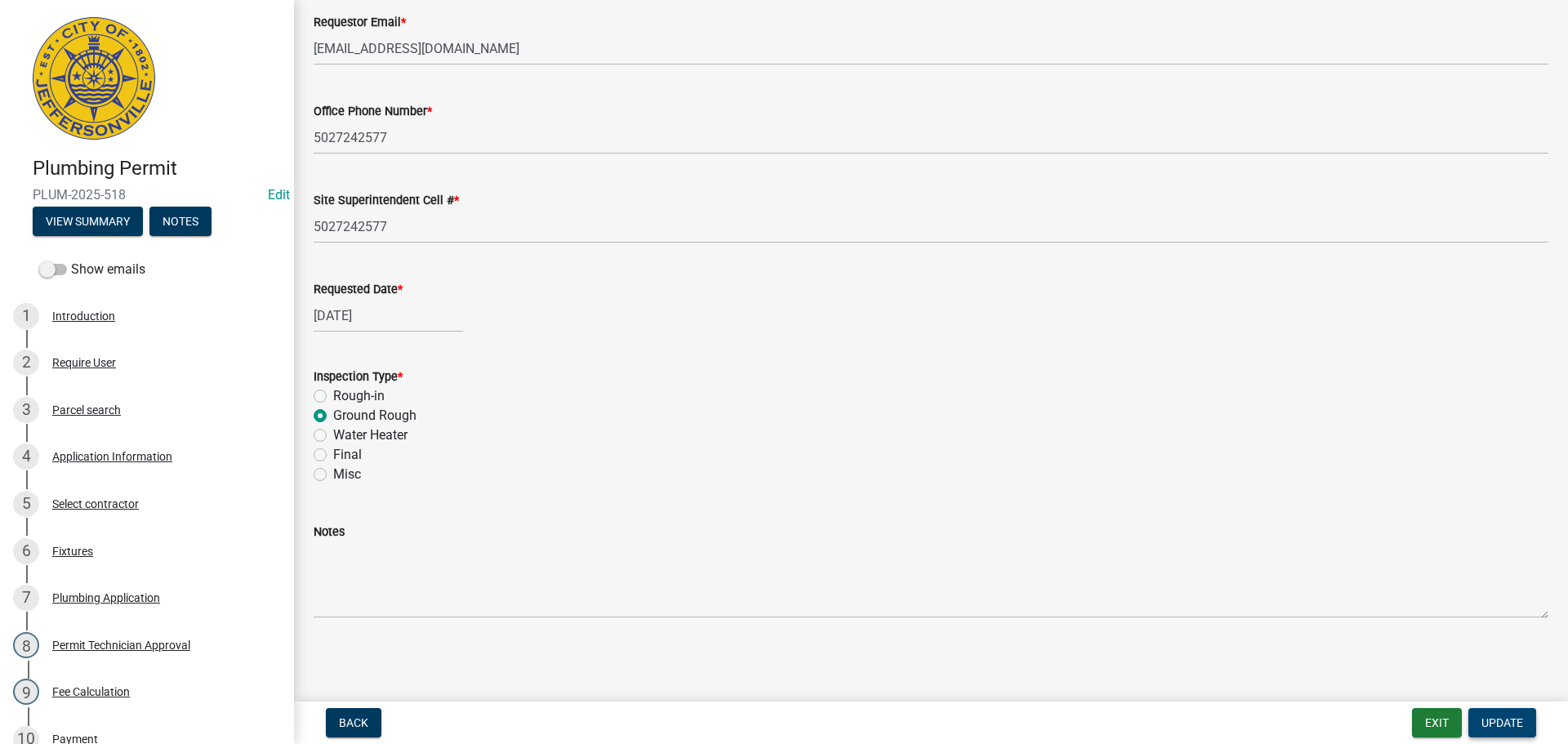
click at [1507, 715] on button "Update" at bounding box center [1502, 722] width 68 height 29
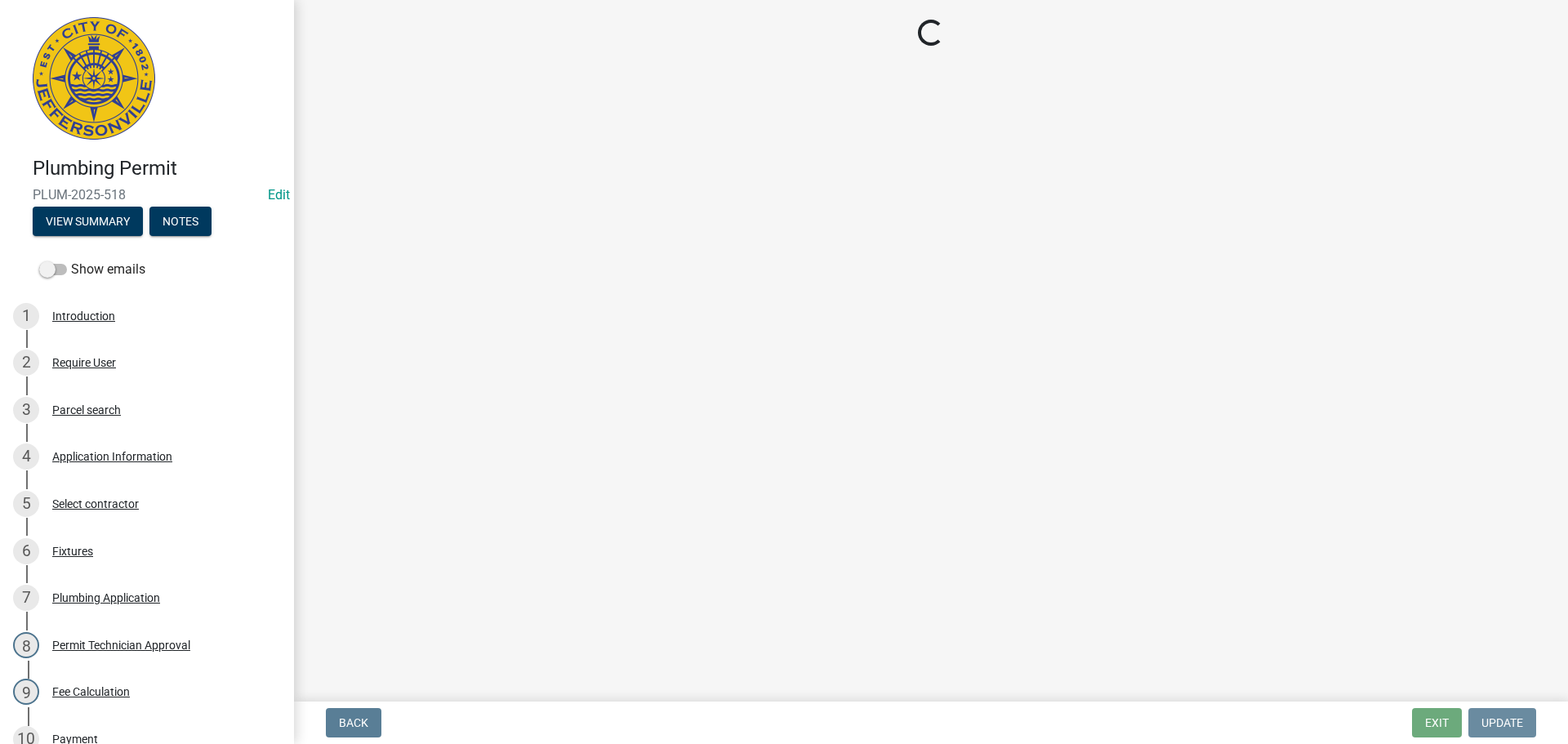
scroll to position [0, 0]
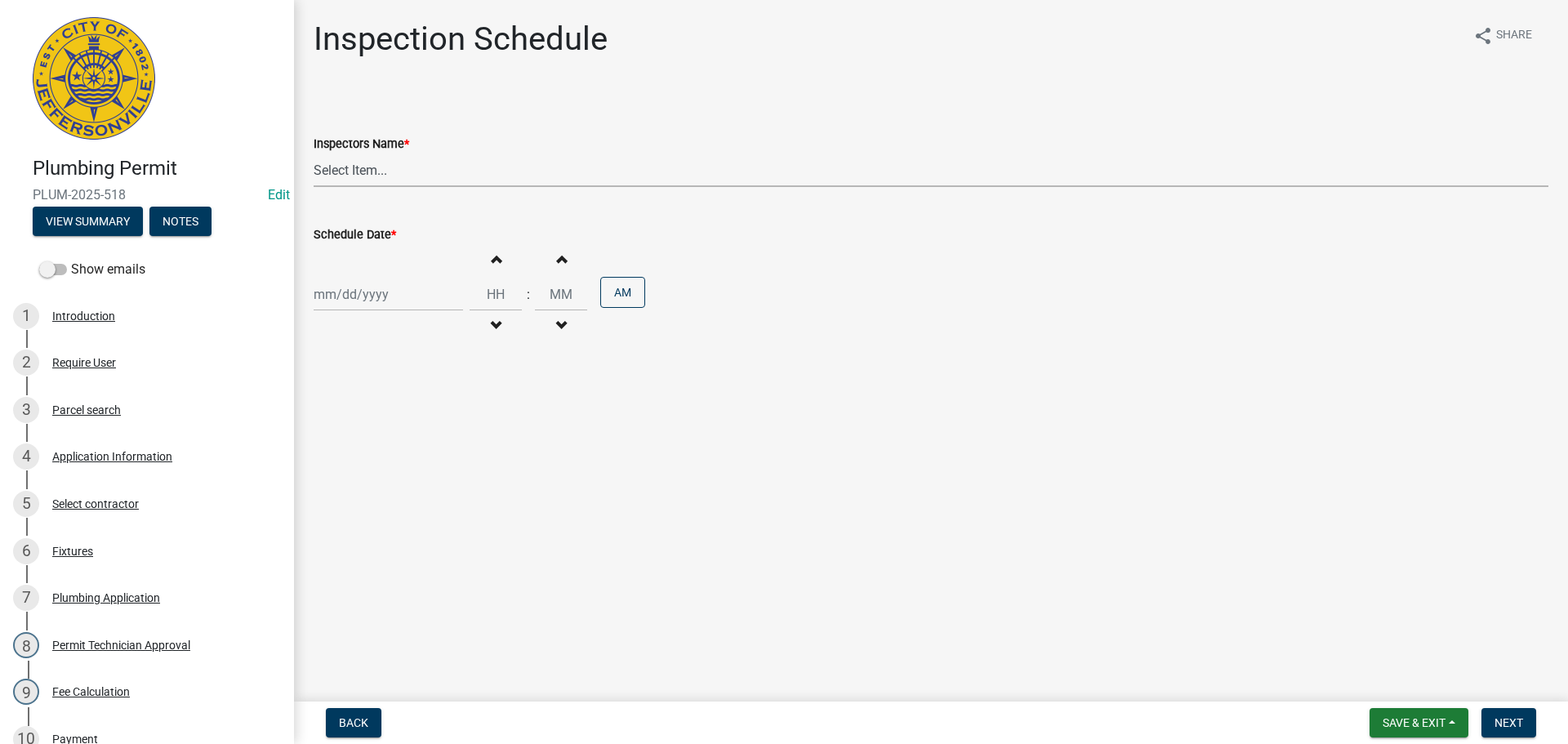
click at [317, 166] on select "Select Item... [PERSON_NAME] ([PERSON_NAME]) [PERSON_NAME] ([PERSON_NAME]) mkru…" at bounding box center [931, 171] width 1235 height 34
select select "13c97fbc-c819-4cee-844a-0db3d3c4db95"
click at [314, 154] on select "Select Item... [PERSON_NAME] ([PERSON_NAME]) [PERSON_NAME] ([PERSON_NAME]) mkru…" at bounding box center [931, 171] width 1235 height 34
select select "9"
select select "2025"
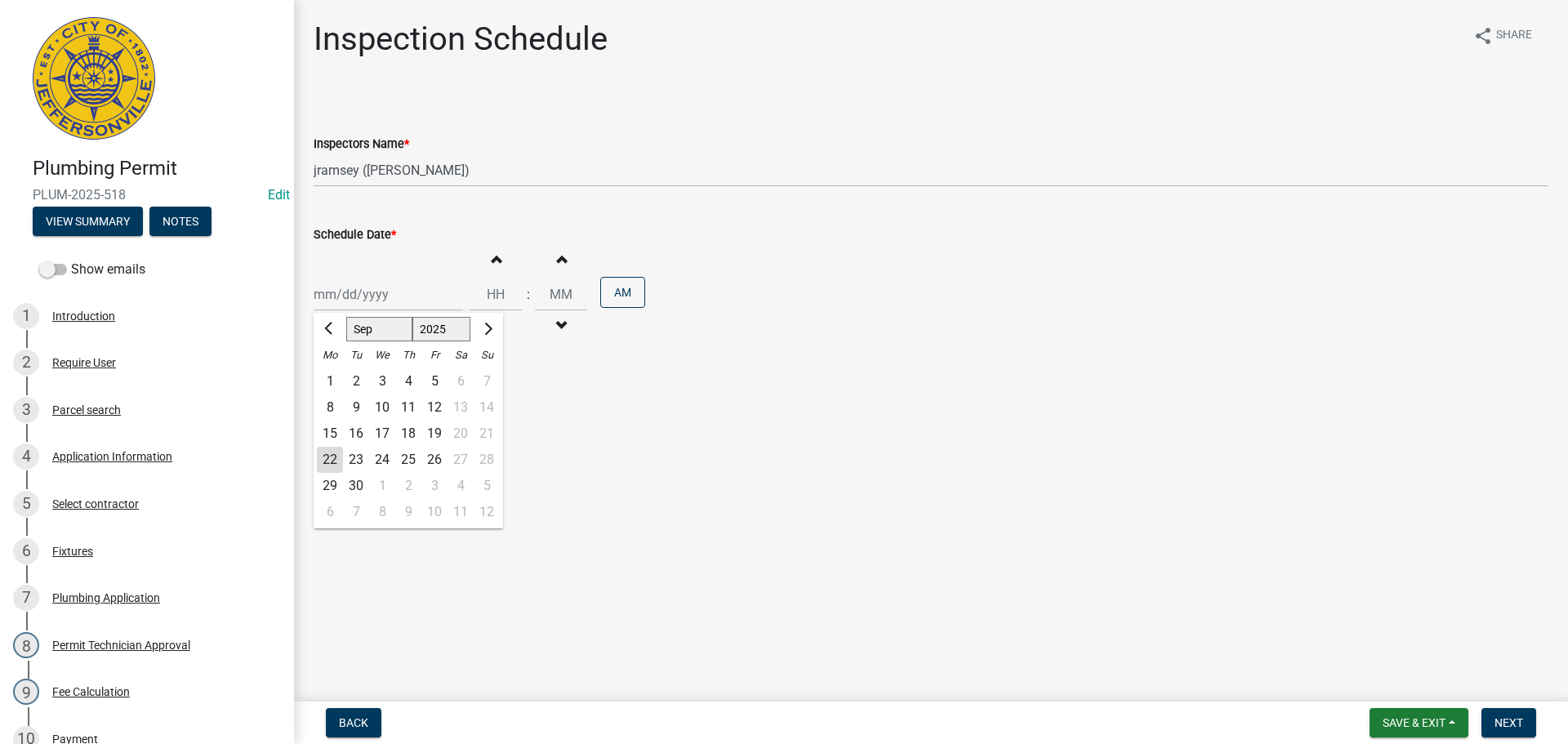
click at [345, 289] on div "[PERSON_NAME] Feb Mar Apr [PERSON_NAME][DATE] Oct Nov [DATE] 1526 1527 1528 152…" at bounding box center [388, 294] width 150 height 34
drag, startPoint x: 359, startPoint y: 456, endPoint x: 367, endPoint y: 458, distance: 8.2
click at [362, 457] on div "23" at bounding box center [356, 459] width 26 height 26
type input "[DATE]"
click at [1500, 720] on span "Next" at bounding box center [1509, 723] width 29 height 13
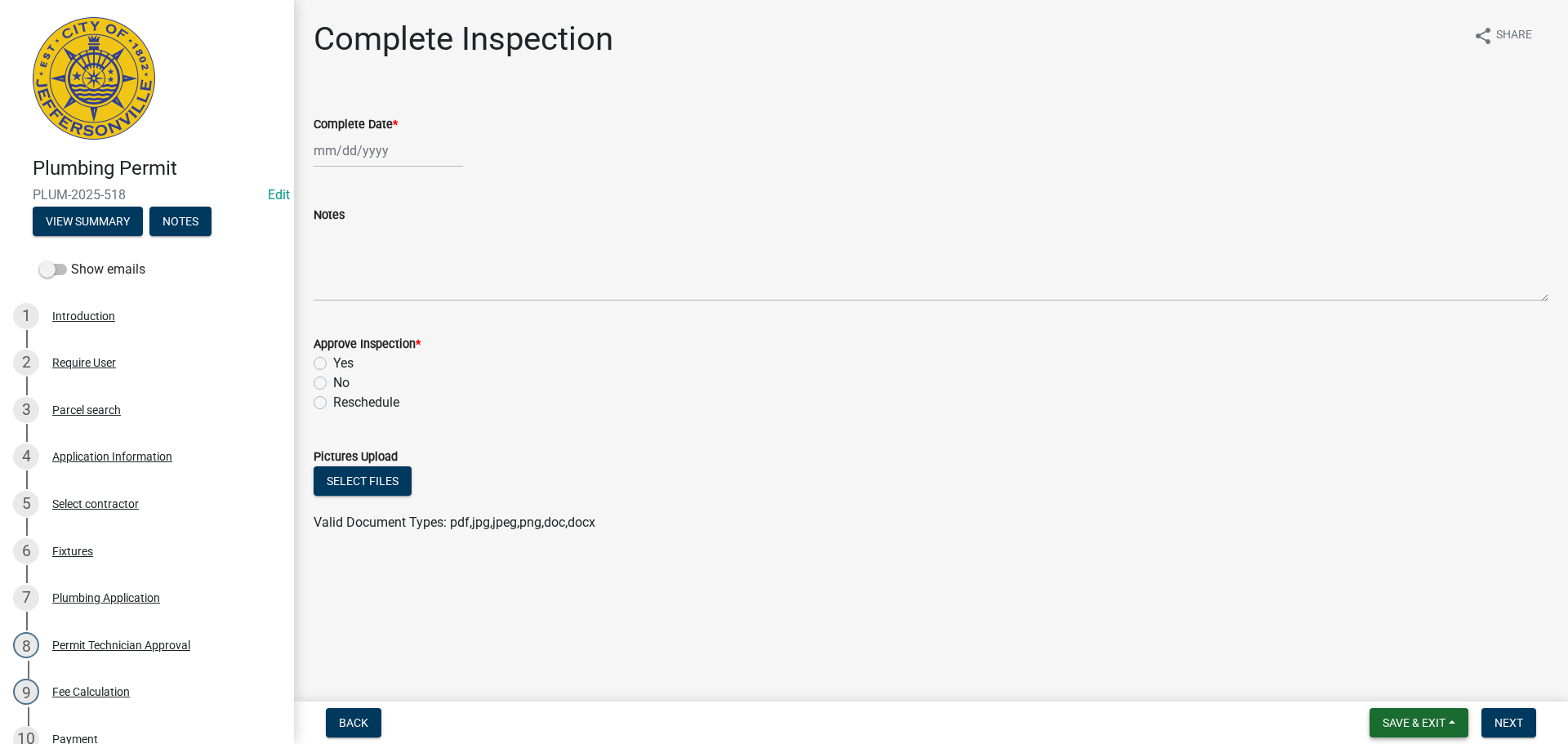
click at [1420, 727] on span "Save & Exit" at bounding box center [1414, 723] width 63 height 13
click at [1386, 682] on button "Save & Exit" at bounding box center [1402, 680] width 130 height 40
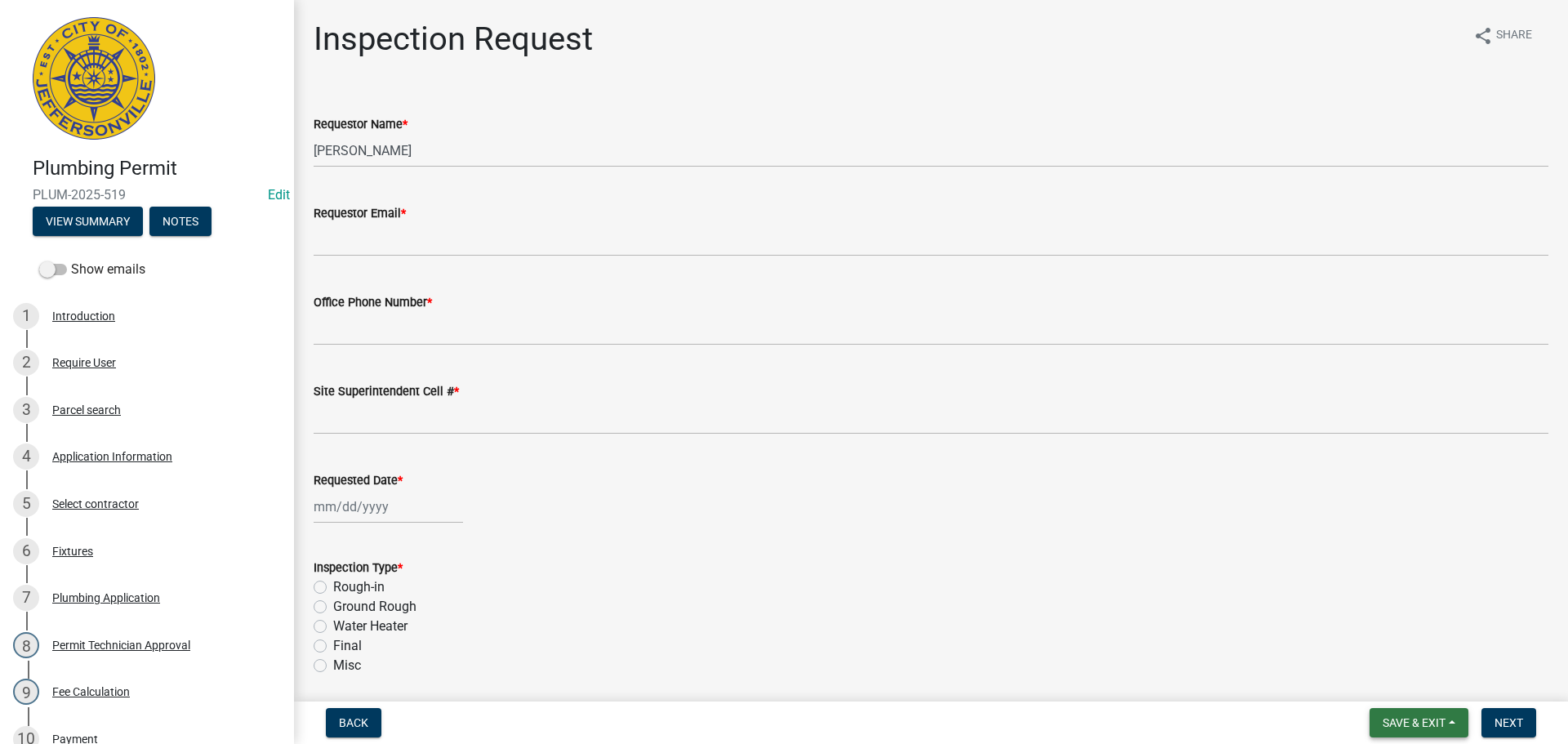
click at [1404, 719] on span "Save & Exit" at bounding box center [1414, 723] width 63 height 13
click at [1394, 682] on button "Save & Exit" at bounding box center [1402, 680] width 130 height 40
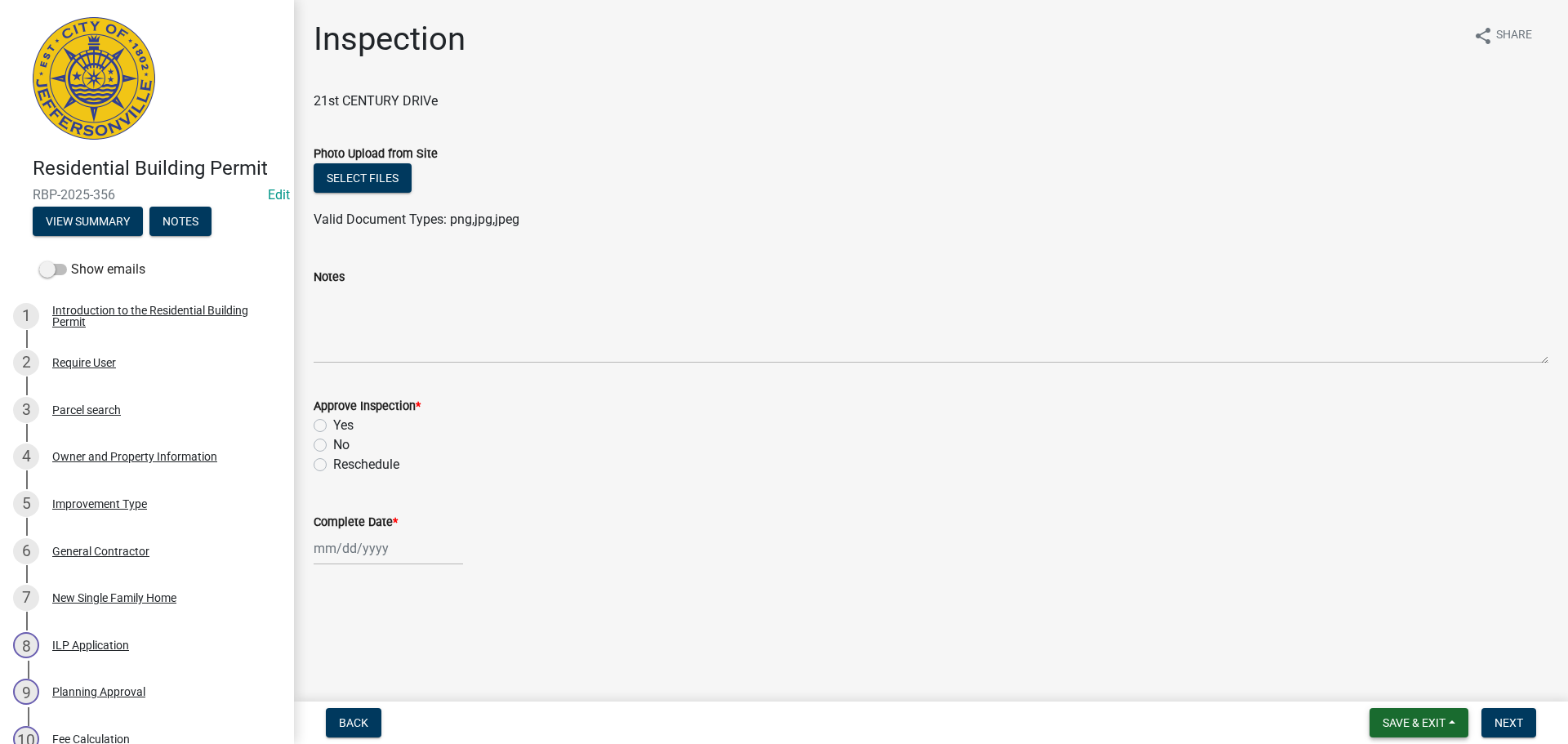
drag, startPoint x: 1402, startPoint y: 715, endPoint x: 1392, endPoint y: 709, distance: 11.7
click at [1402, 715] on button "Save & Exit" at bounding box center [1419, 722] width 99 height 29
click at [1386, 689] on button "Save & Exit" at bounding box center [1402, 680] width 130 height 40
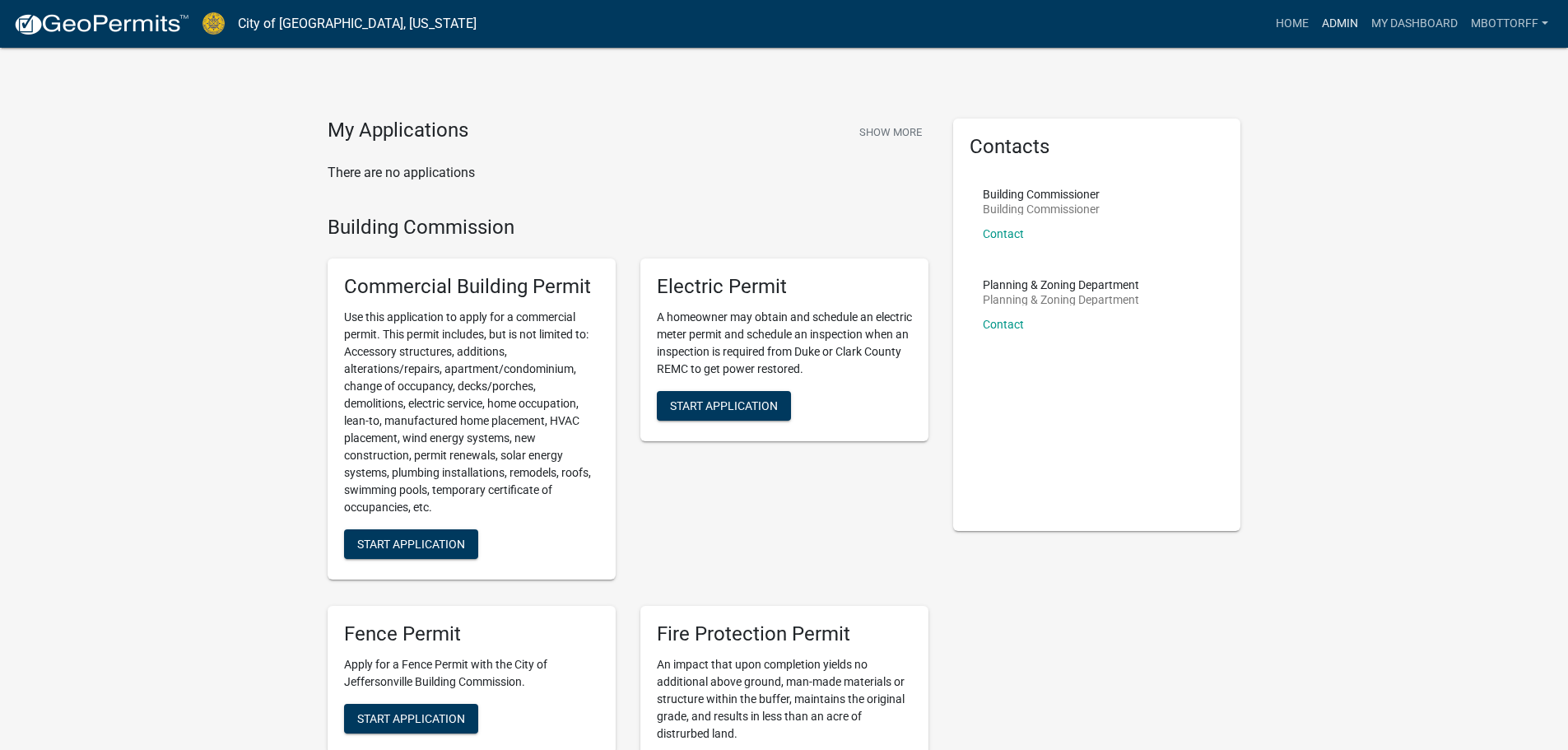
click at [1338, 25] on link "Admin" at bounding box center [1340, 24] width 49 height 31
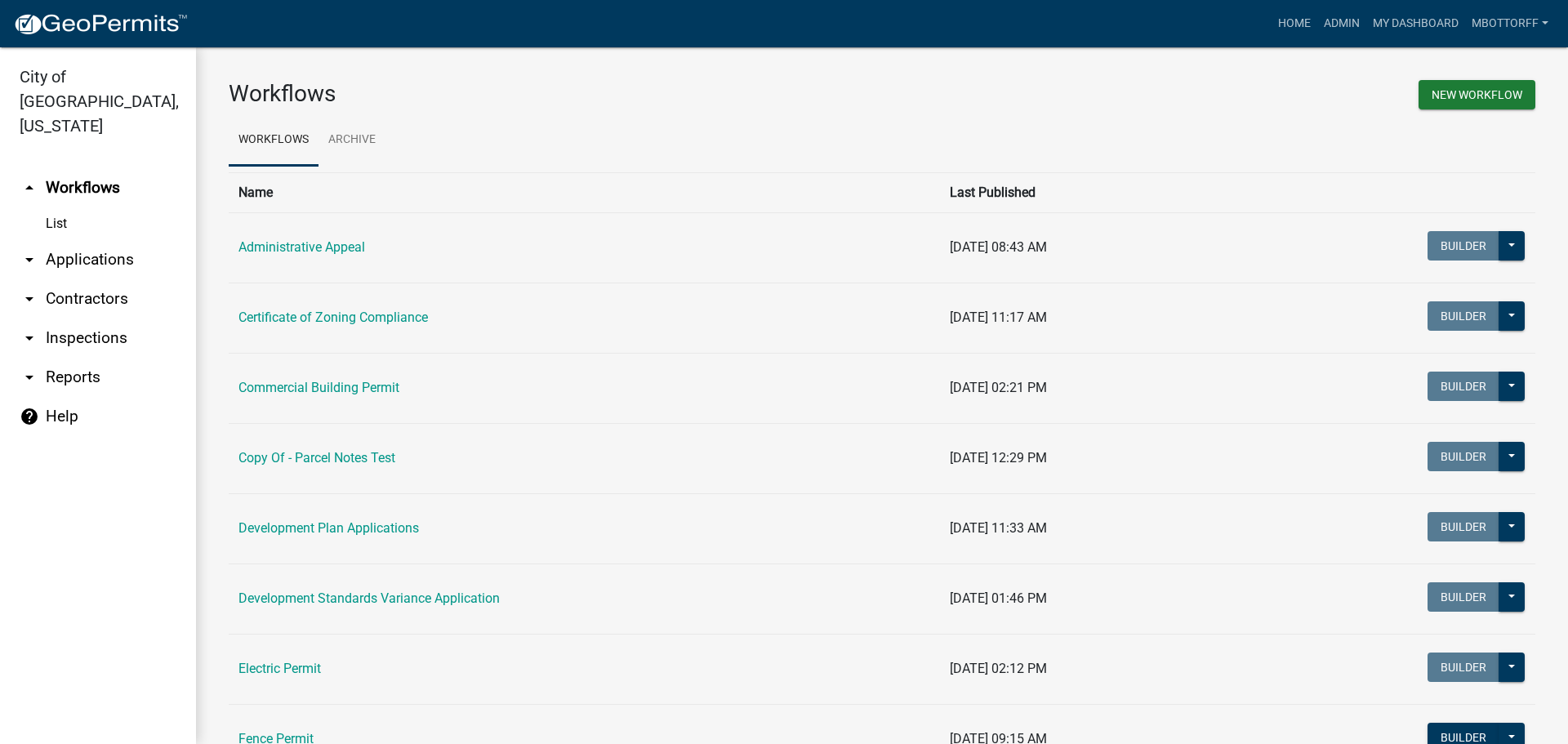
click at [61, 279] on link "arrow_drop_down Contractors" at bounding box center [98, 298] width 196 height 40
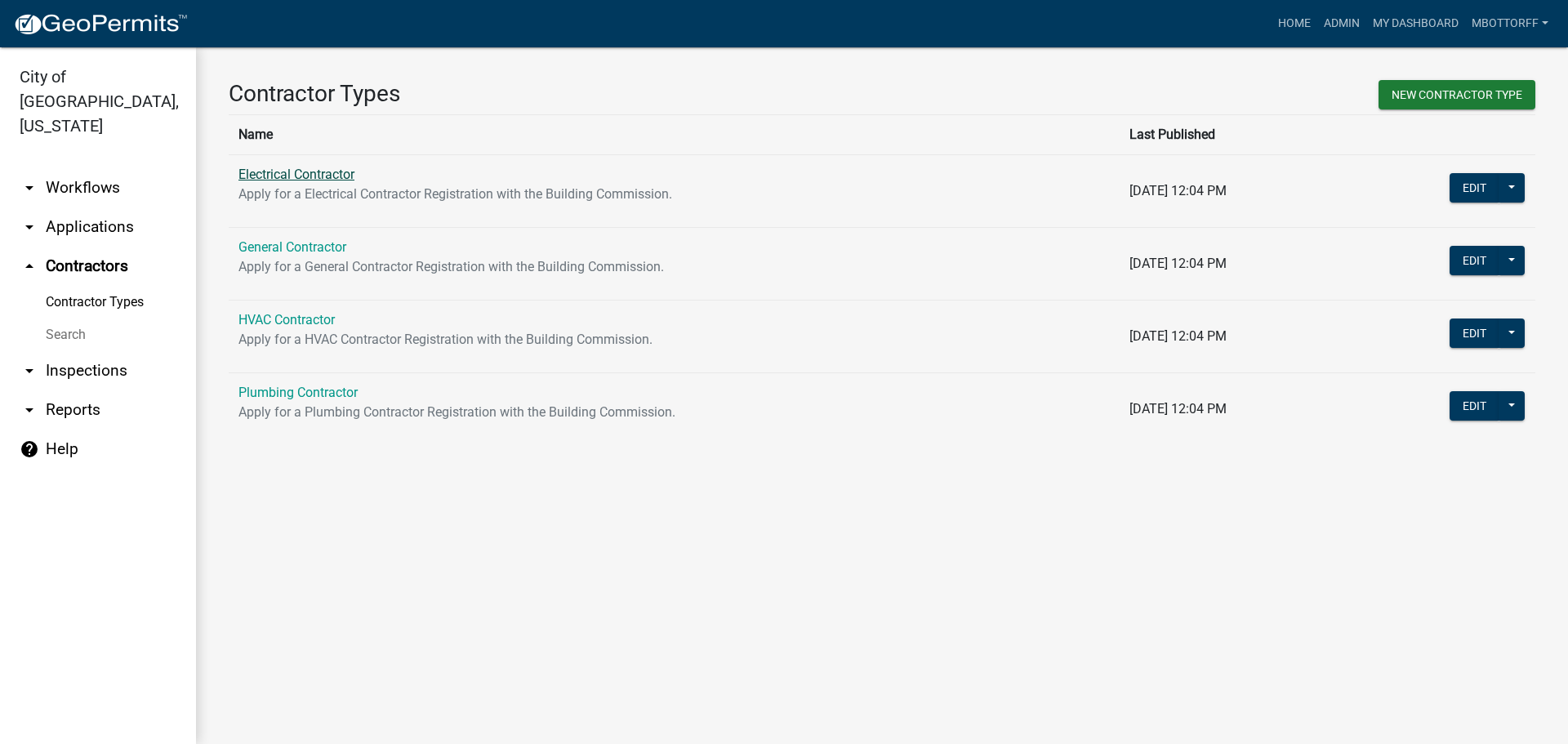
click at [272, 180] on link "Electrical Contractor" at bounding box center [297, 174] width 116 height 15
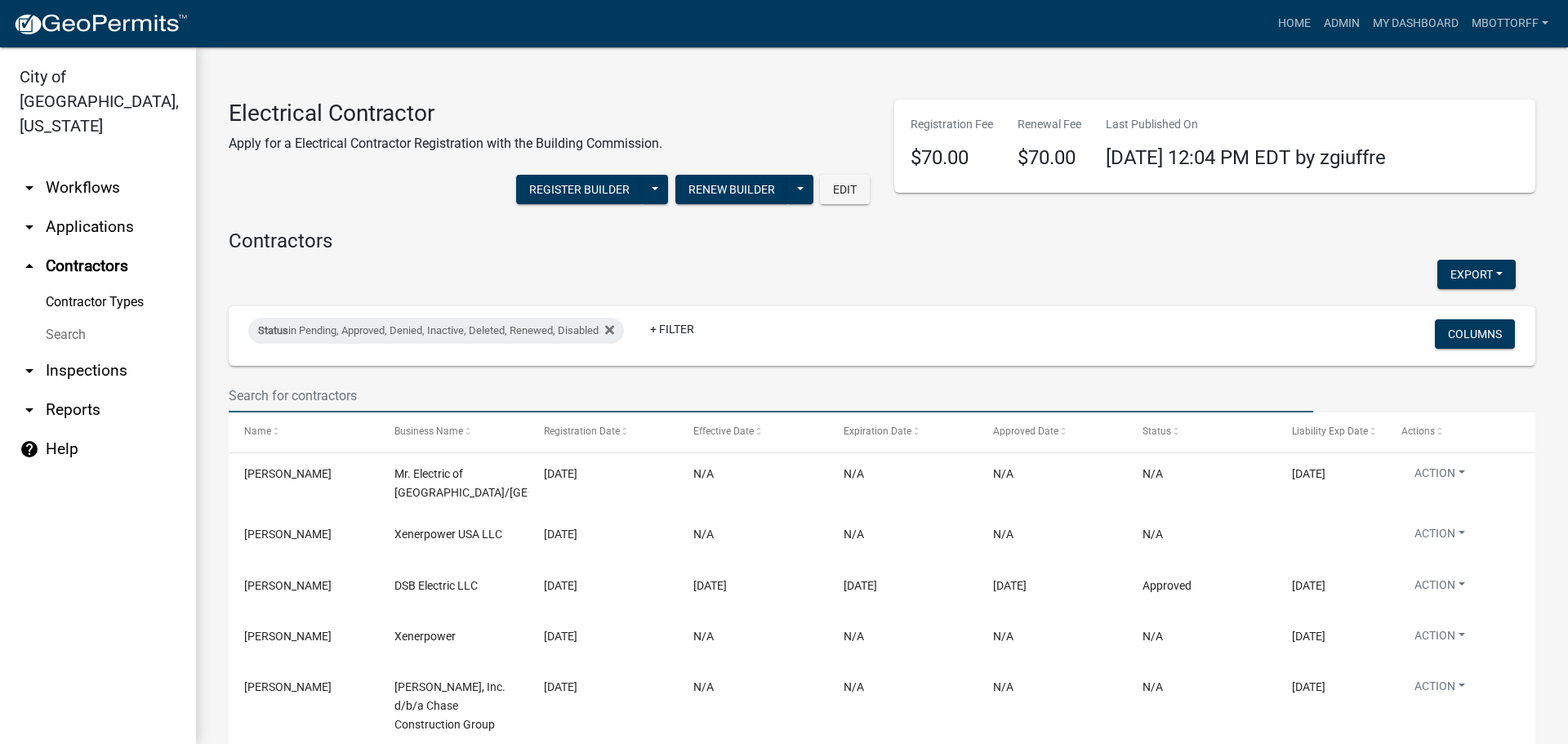
click at [258, 382] on input "text" at bounding box center [771, 396] width 1085 height 34
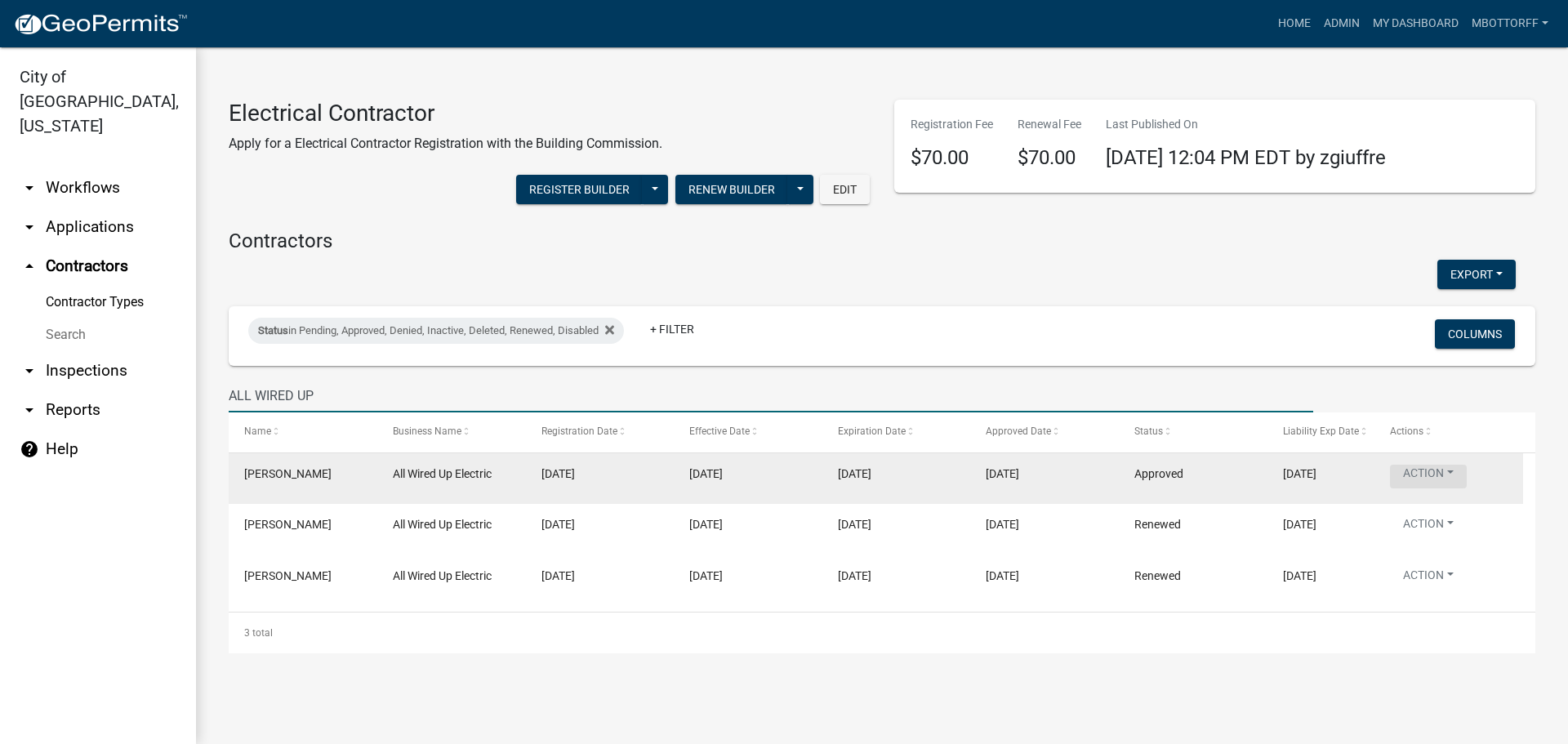
type input "ALL WIRED UP"
click at [1445, 472] on button "Action" at bounding box center [1428, 477] width 77 height 24
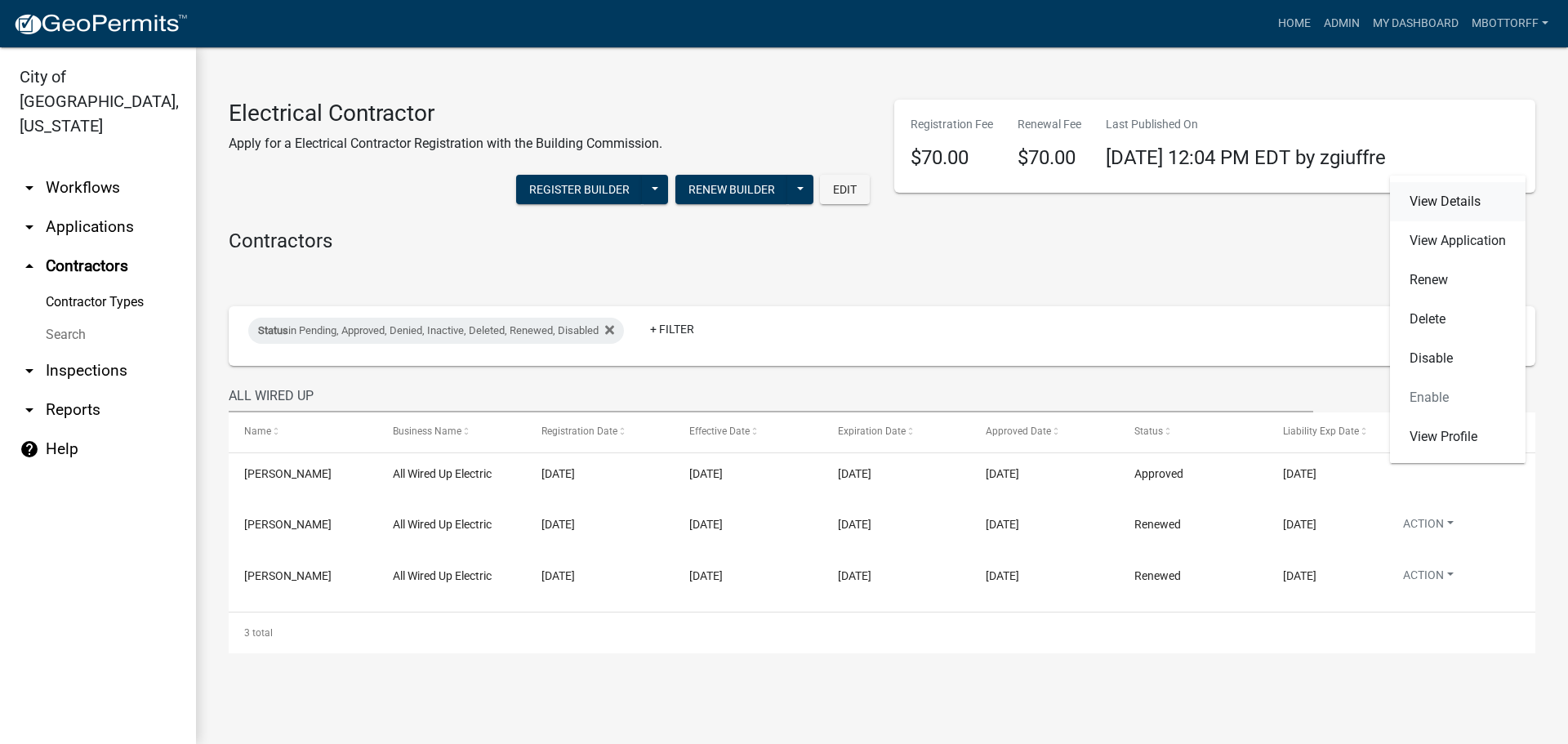
click at [1439, 201] on link "View Details" at bounding box center [1457, 202] width 135 height 40
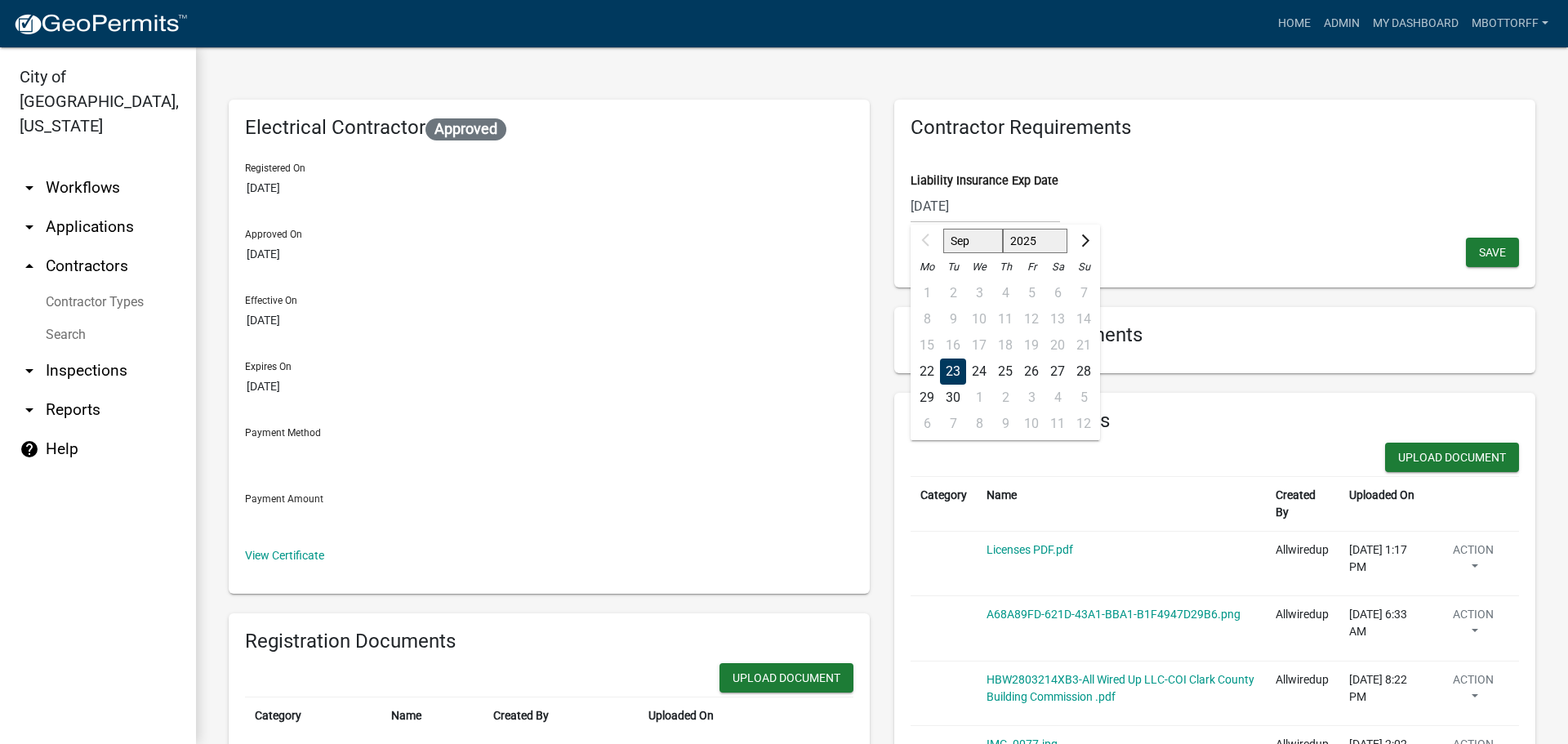
drag, startPoint x: 991, startPoint y: 210, endPoint x: 939, endPoint y: 204, distance: 52.3
click at [939, 204] on input "09/23/2025" at bounding box center [985, 206] width 150 height 34
drag, startPoint x: 980, startPoint y: 206, endPoint x: 857, endPoint y: 192, distance: 123.8
click at [857, 192] on div "Electrical Contractor Approved Registered On 3/10/2025 Approved On 3/11/2025 Ef…" at bounding box center [881, 655] width 1331 height 1111
type input "08/17/2026"
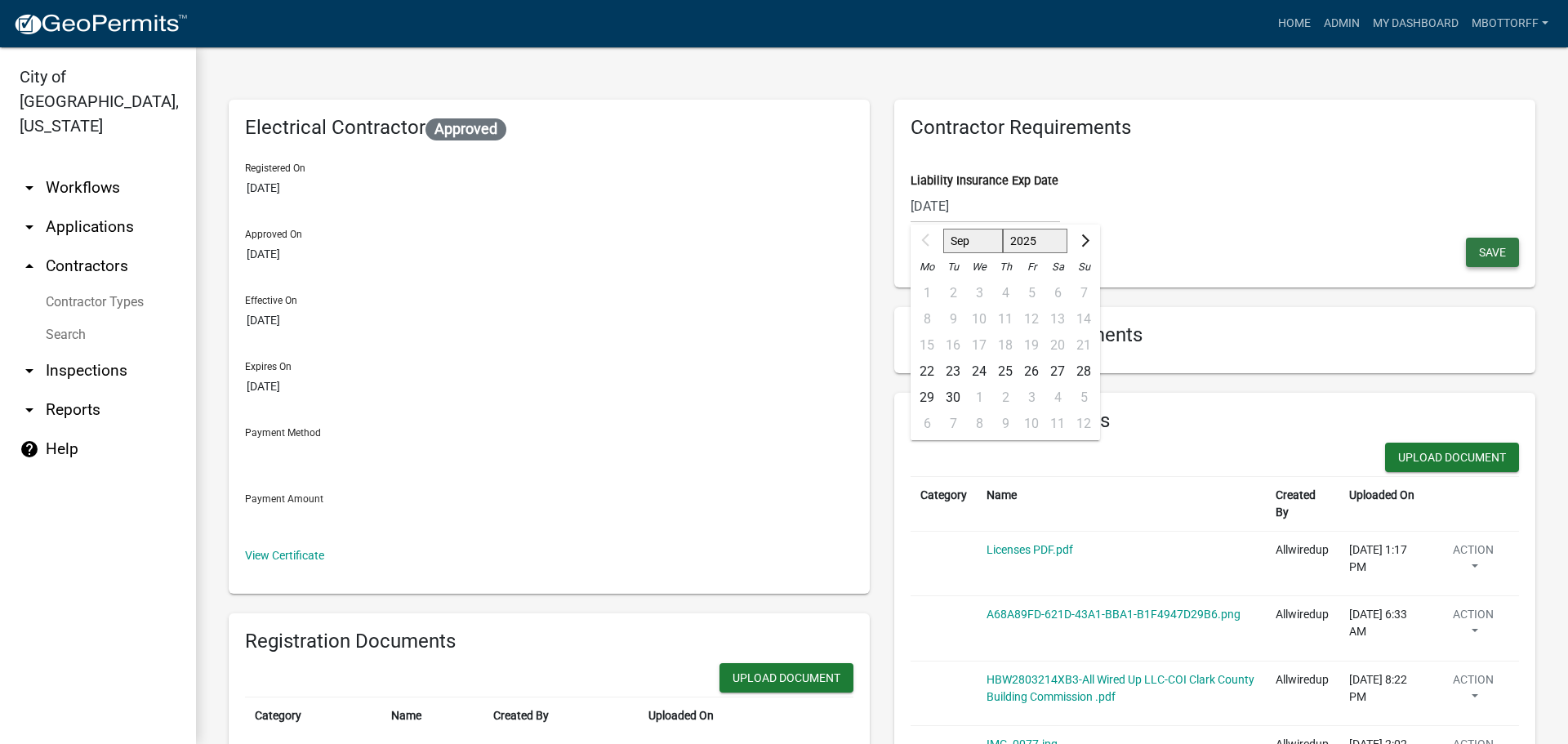
click at [1486, 254] on span "Save" at bounding box center [1492, 252] width 27 height 13
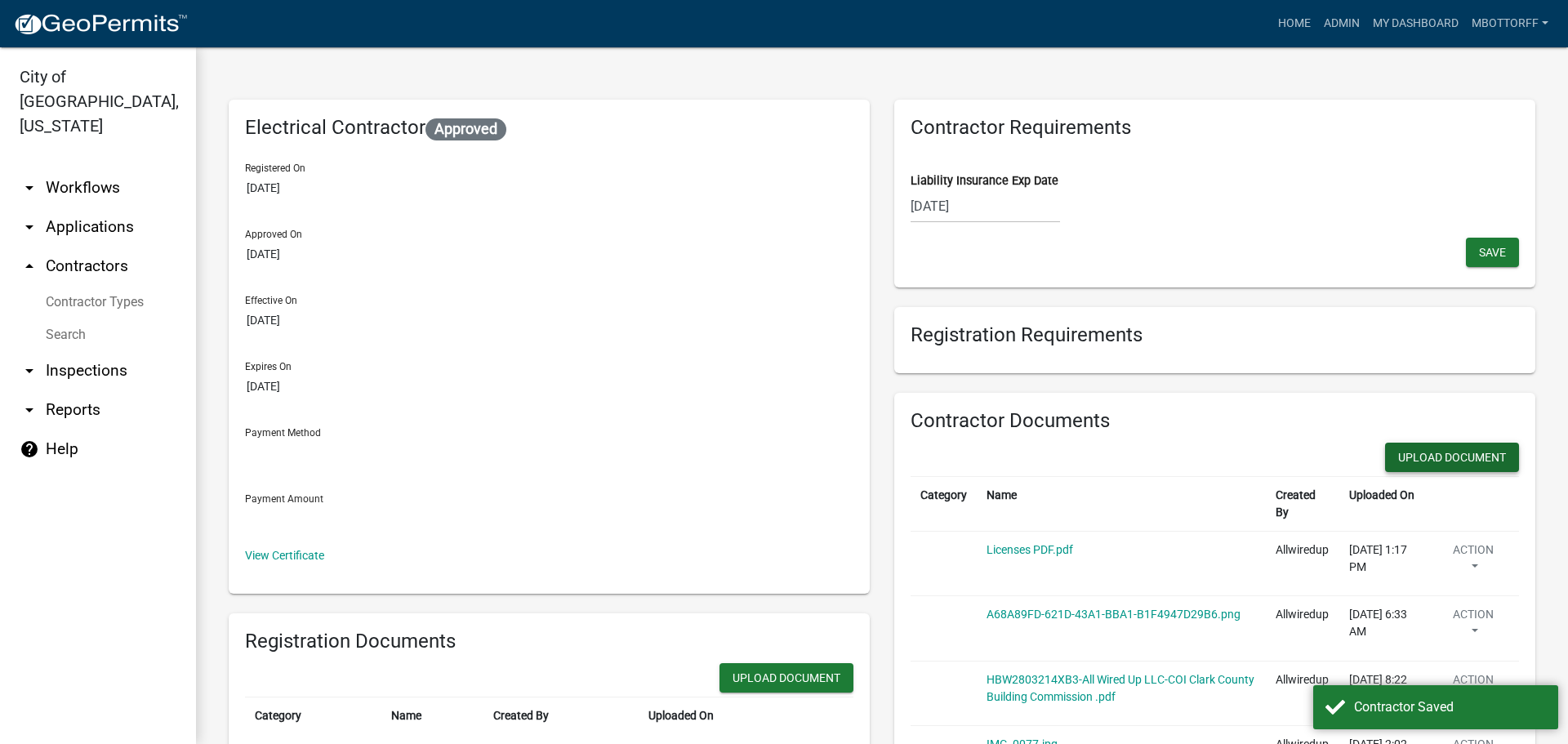
click at [1439, 456] on button "Upload Document" at bounding box center [1451, 456] width 134 height 29
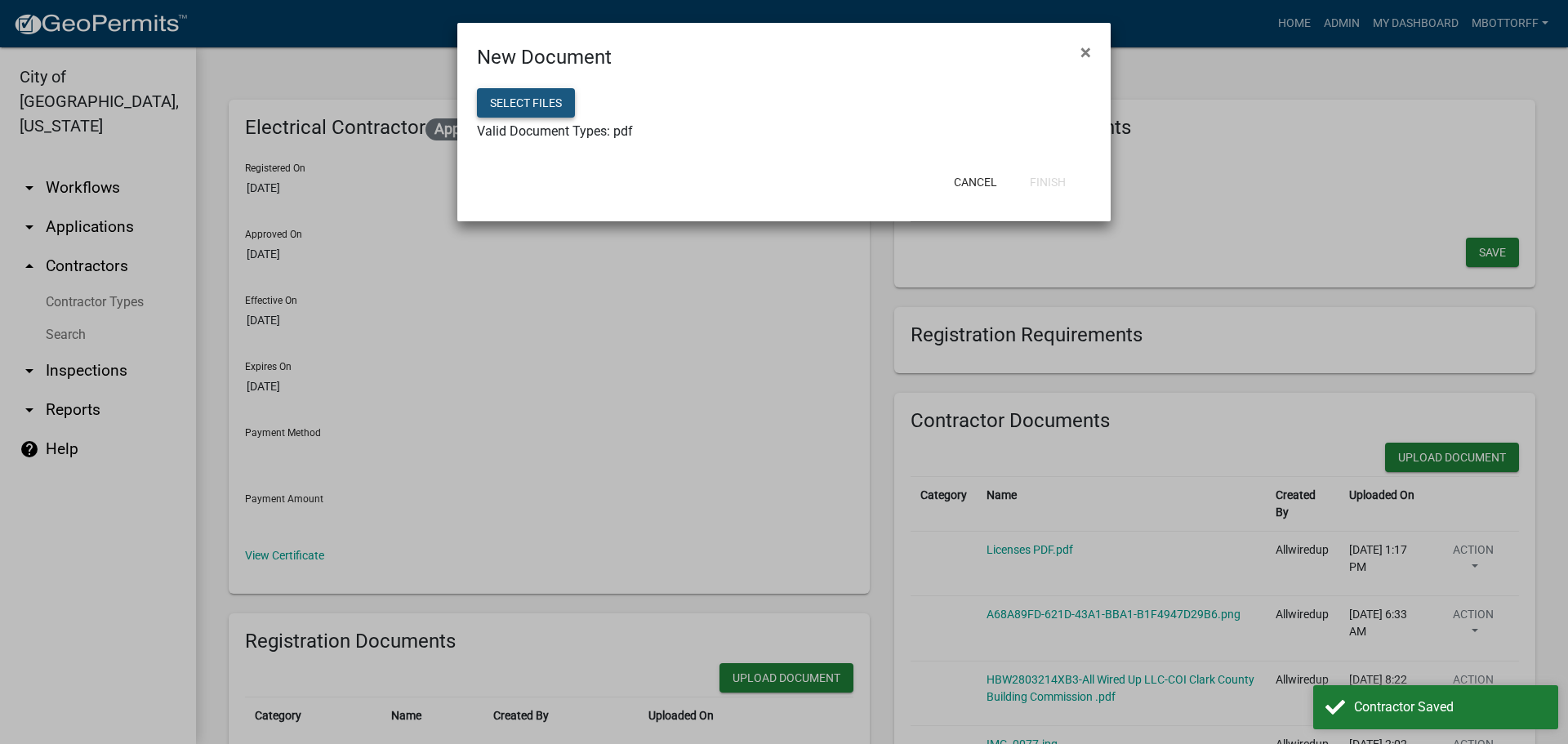
click at [515, 106] on button "Select files" at bounding box center [525, 103] width 98 height 29
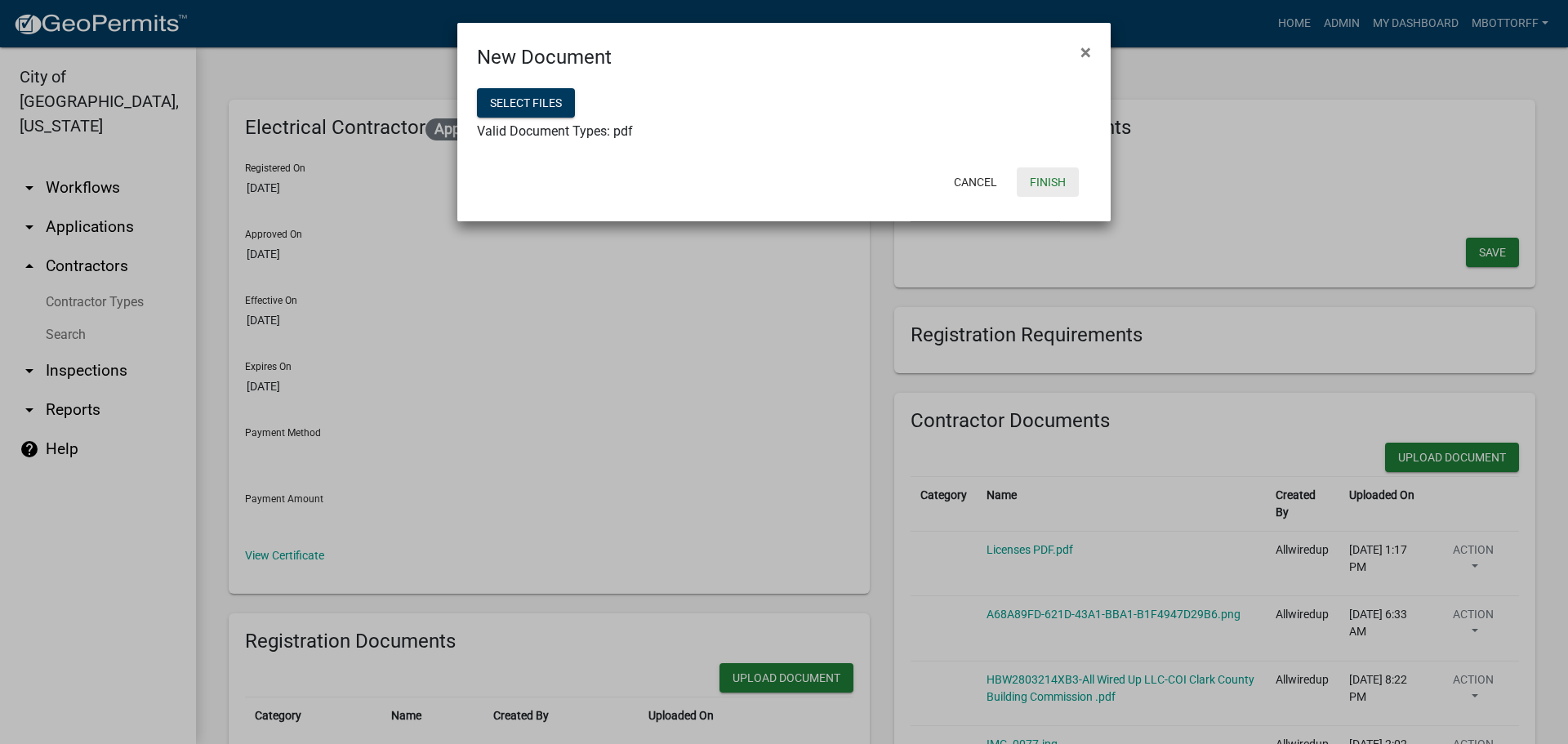
click at [1037, 182] on button "Finish" at bounding box center [1048, 182] width 62 height 29
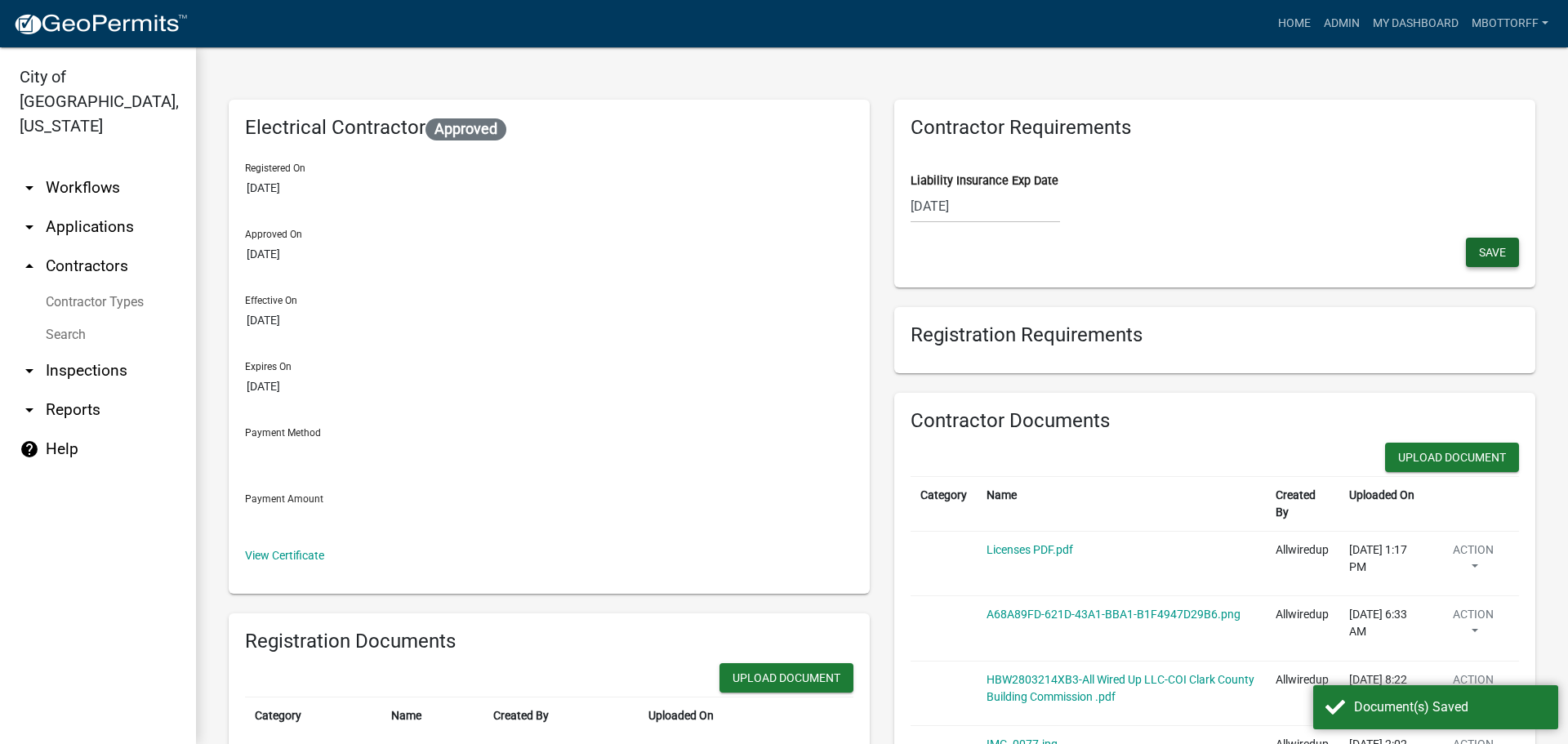
click at [1486, 259] on span "Save" at bounding box center [1492, 252] width 27 height 13
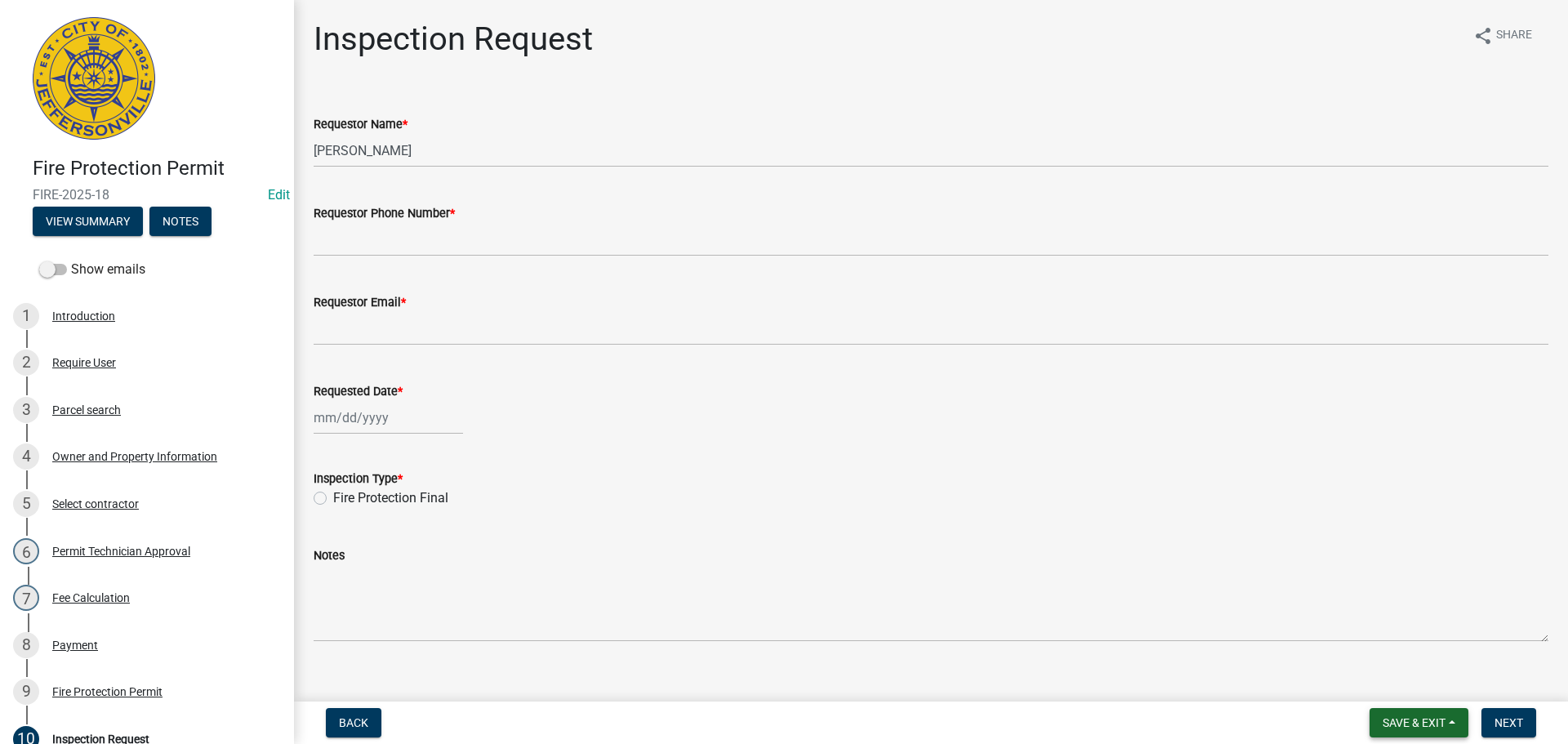
click at [1412, 716] on span "Save & Exit" at bounding box center [1414, 723] width 63 height 13
click at [1396, 685] on button "Save & Exit" at bounding box center [1402, 680] width 130 height 40
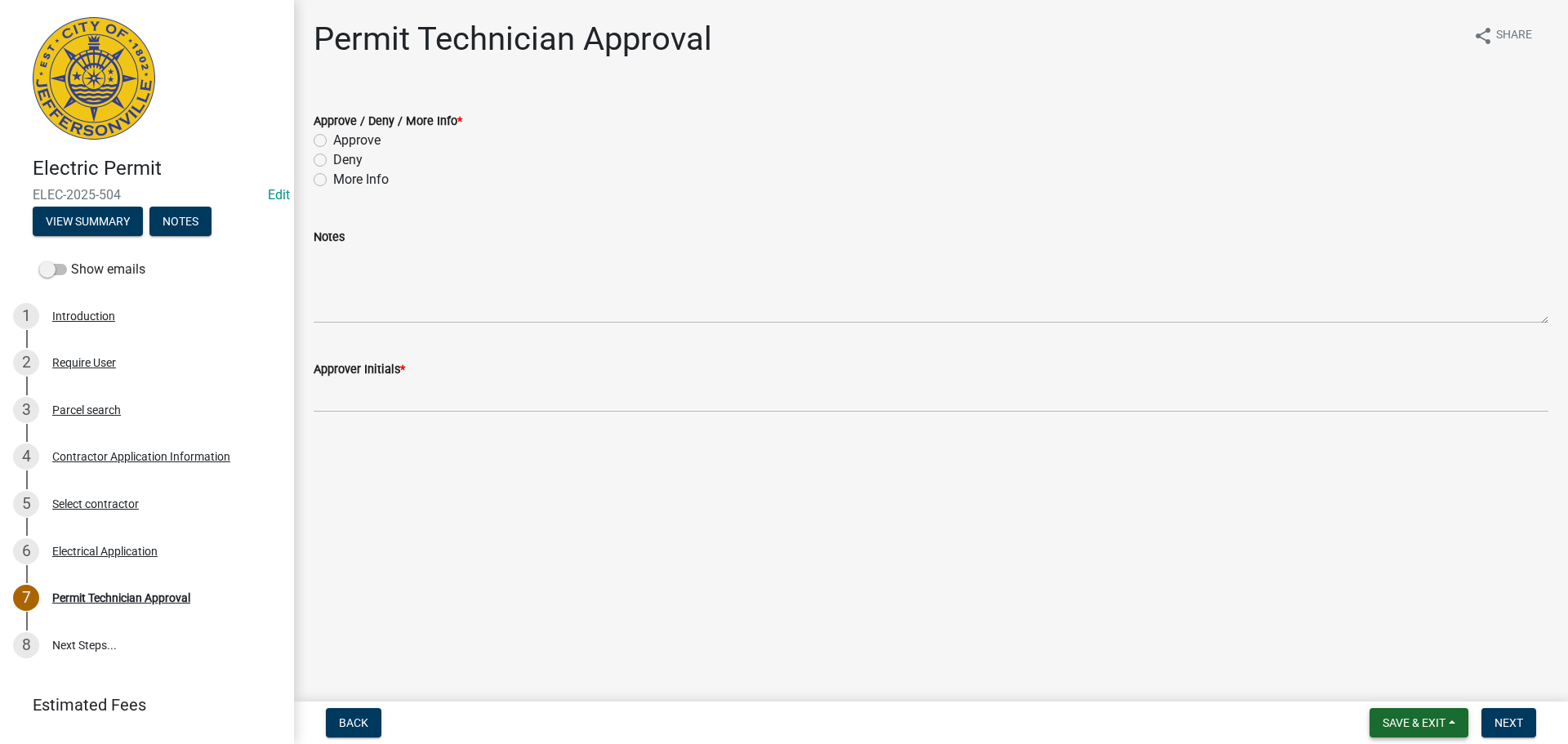
click at [1404, 720] on span "Save & Exit" at bounding box center [1414, 723] width 63 height 13
click at [1393, 677] on button "Save & Exit" at bounding box center [1402, 680] width 130 height 40
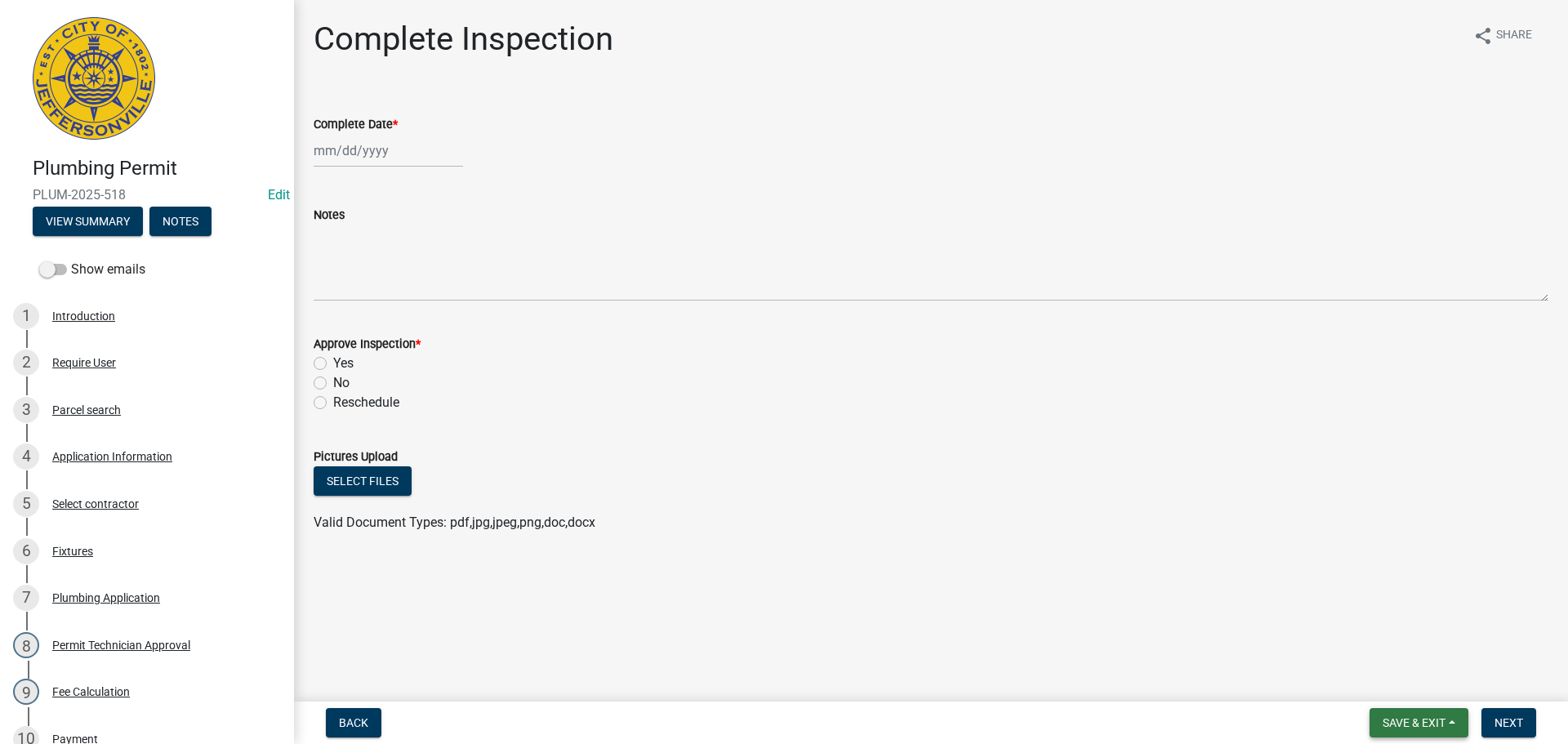
click at [1405, 722] on span "Save & Exit" at bounding box center [1414, 723] width 63 height 13
click at [1382, 674] on button "Save & Exit" at bounding box center [1402, 680] width 130 height 40
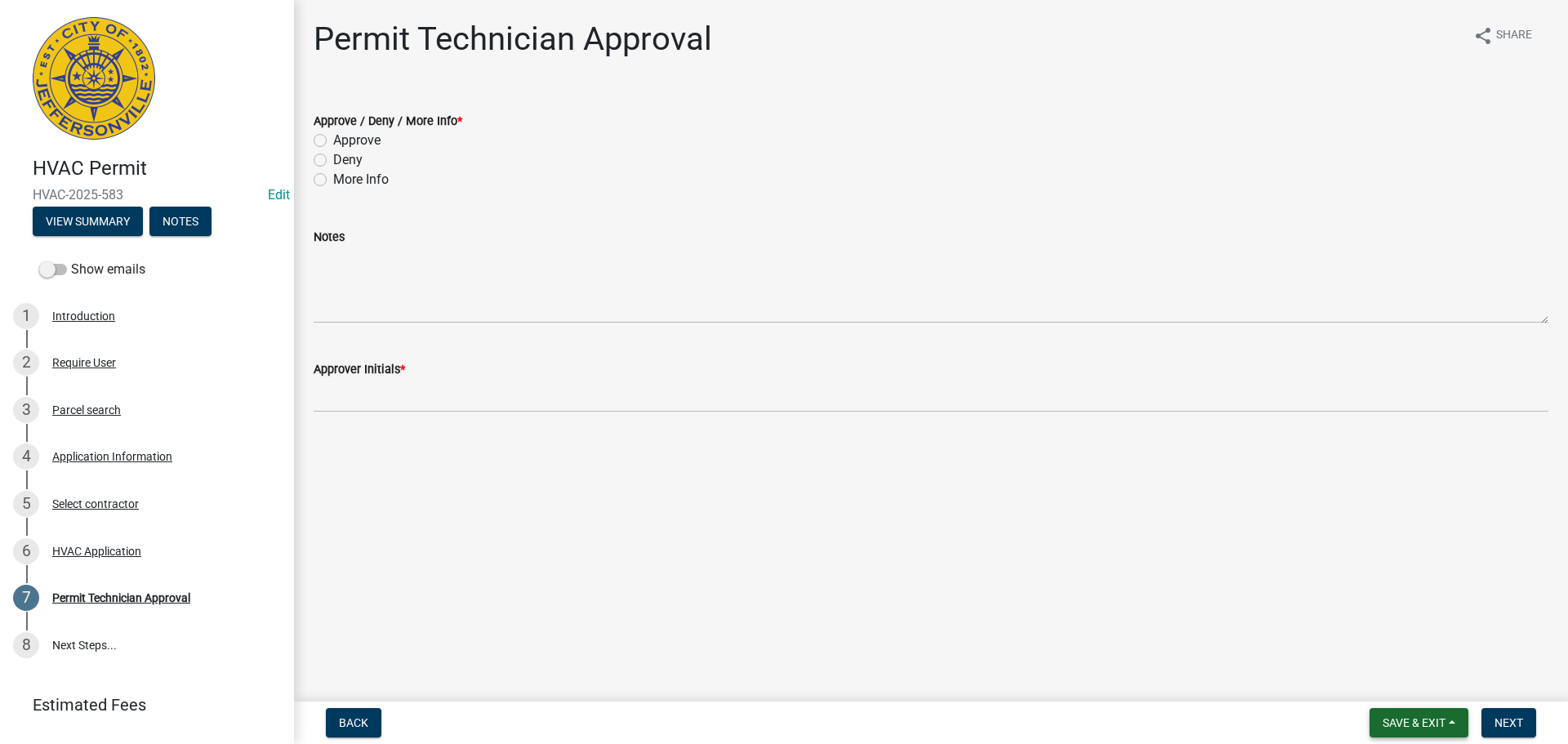
click at [1413, 720] on span "Save & Exit" at bounding box center [1414, 723] width 63 height 13
drag, startPoint x: 1389, startPoint y: 675, endPoint x: 1198, endPoint y: 602, distance: 204.5
click at [1387, 675] on button "Save & Exit" at bounding box center [1402, 680] width 130 height 40
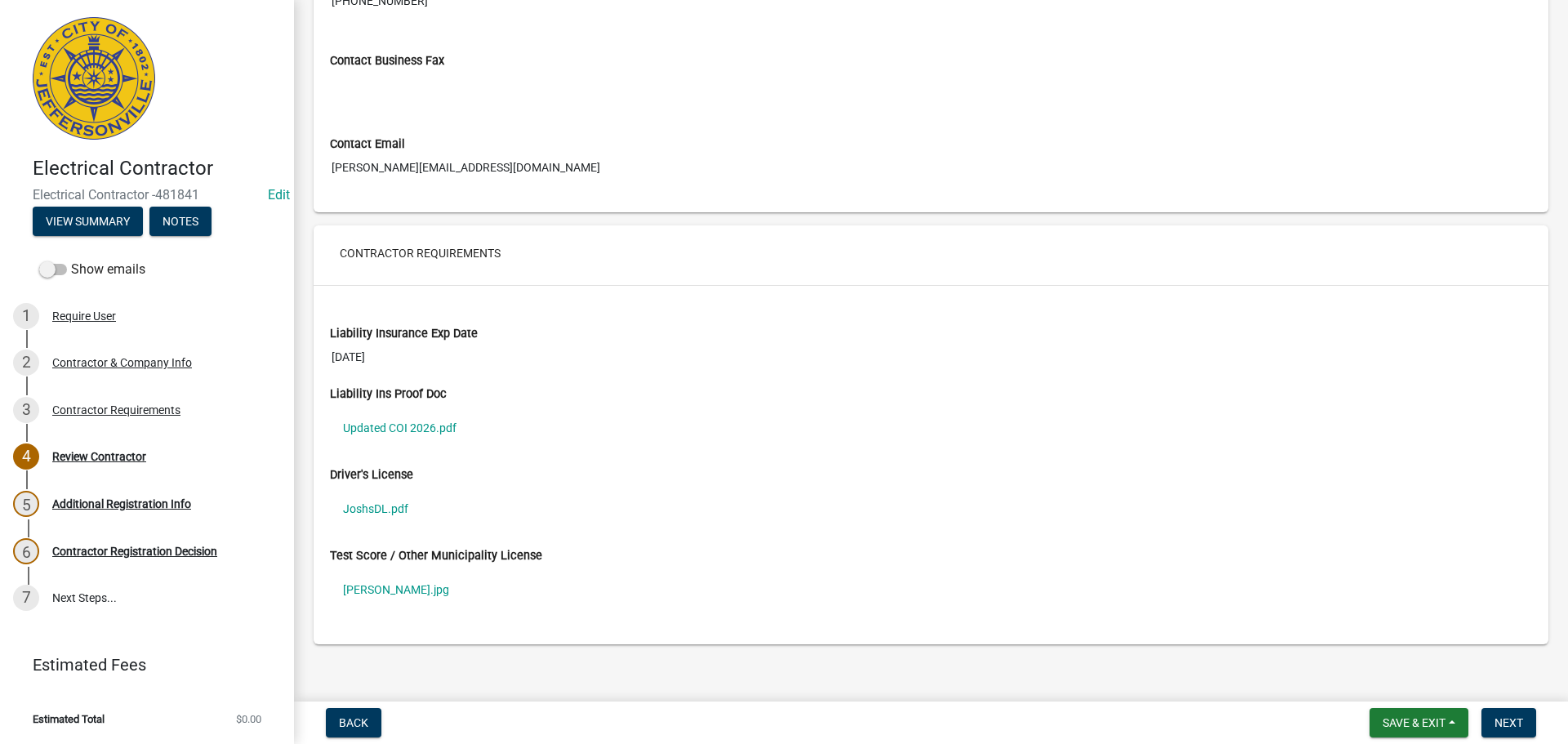
scroll to position [1069, 0]
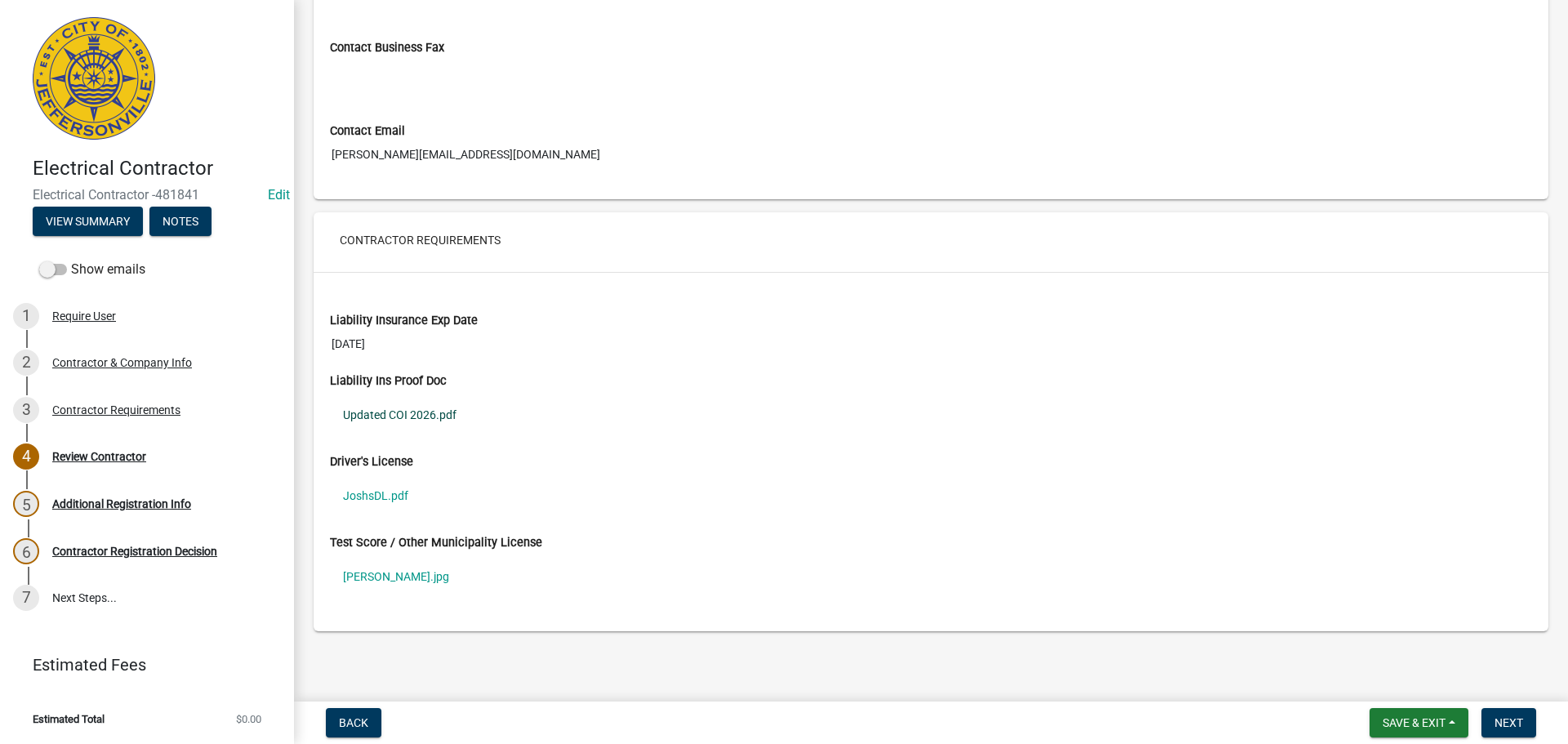
click at [382, 414] on link "Updated COI 2026.pdf" at bounding box center [931, 414] width 1202 height 38
click at [370, 493] on link "JoshsDL.pdf" at bounding box center [931, 495] width 1202 height 38
click at [395, 580] on link "[PERSON_NAME].jpg" at bounding box center [931, 576] width 1202 height 38
click at [99, 406] on div "Contractor Requirements" at bounding box center [116, 410] width 129 height 12
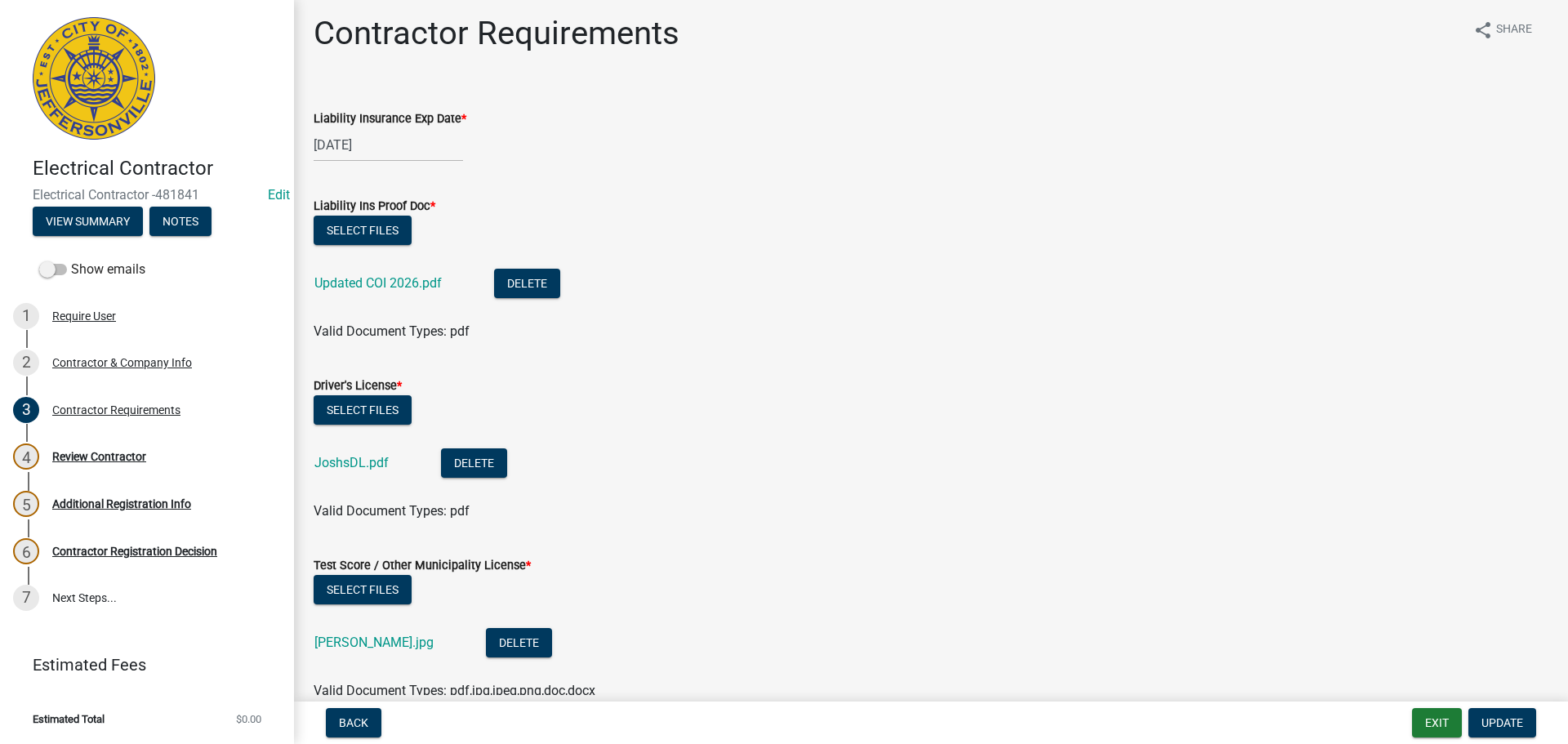
scroll to position [0, 0]
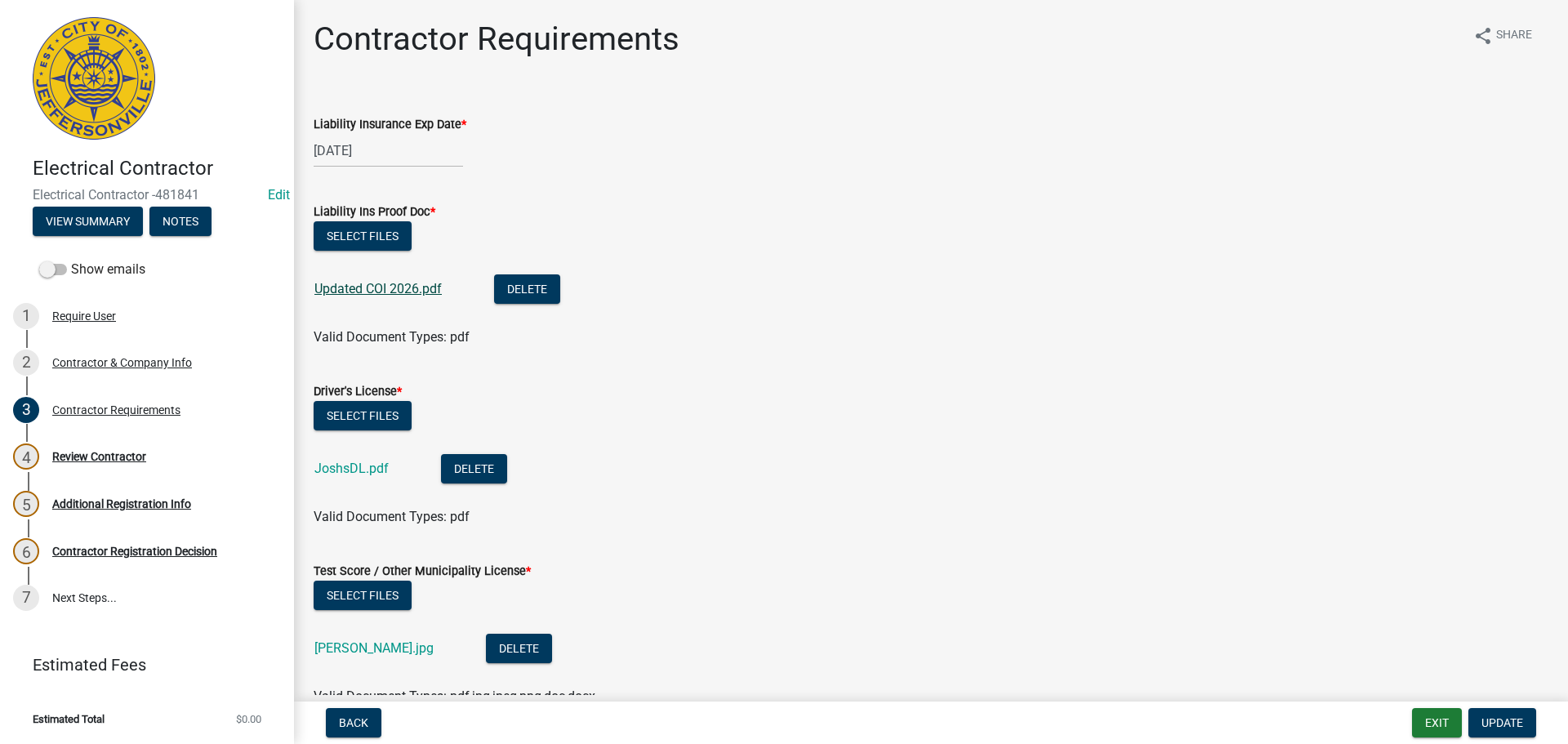
click at [370, 293] on link "Updated COI 2026.pdf" at bounding box center [378, 288] width 128 height 15
drag, startPoint x: 119, startPoint y: 363, endPoint x: 148, endPoint y: 351, distance: 31.4
click at [119, 363] on div "Contractor & Company Info" at bounding box center [122, 362] width 140 height 12
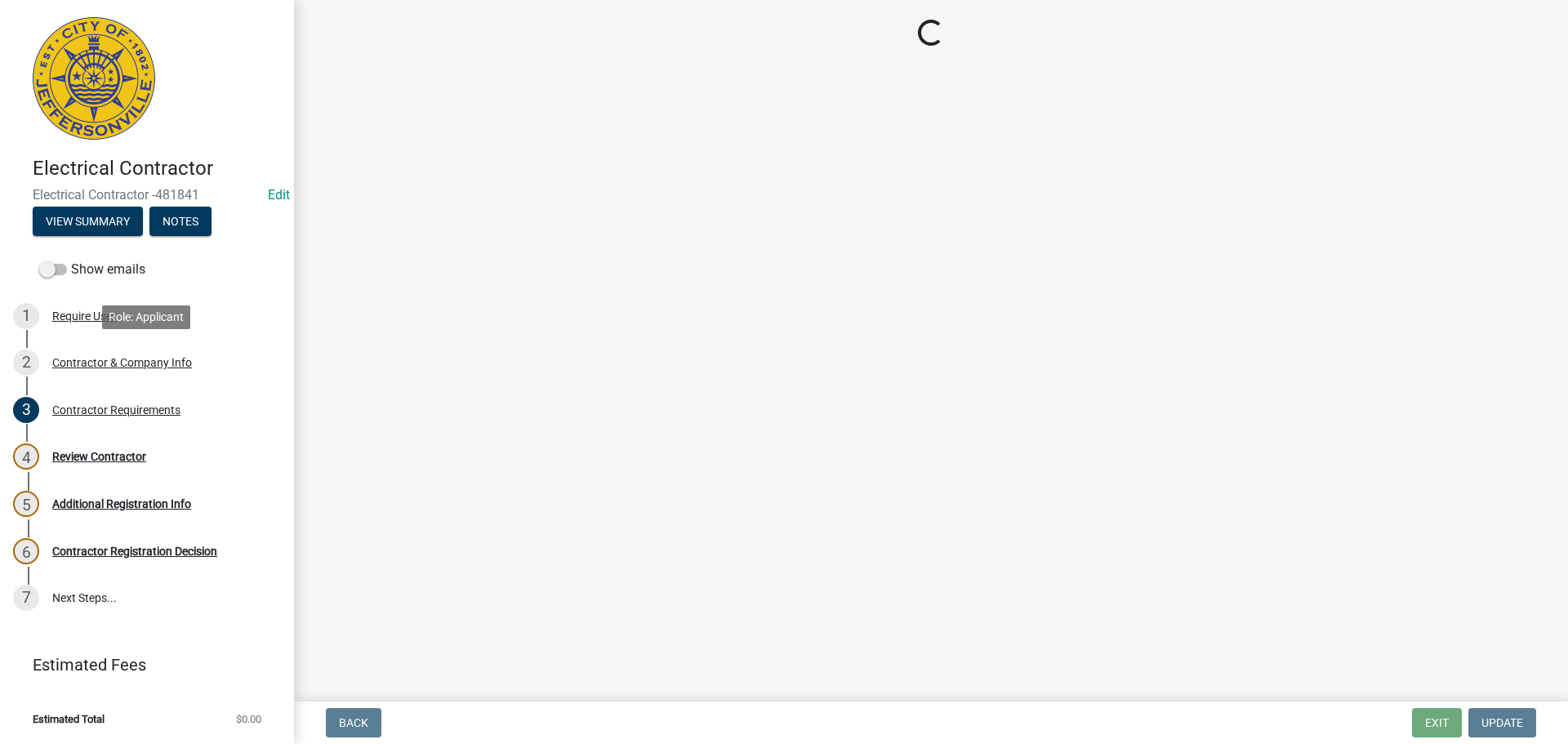
select select "KY"
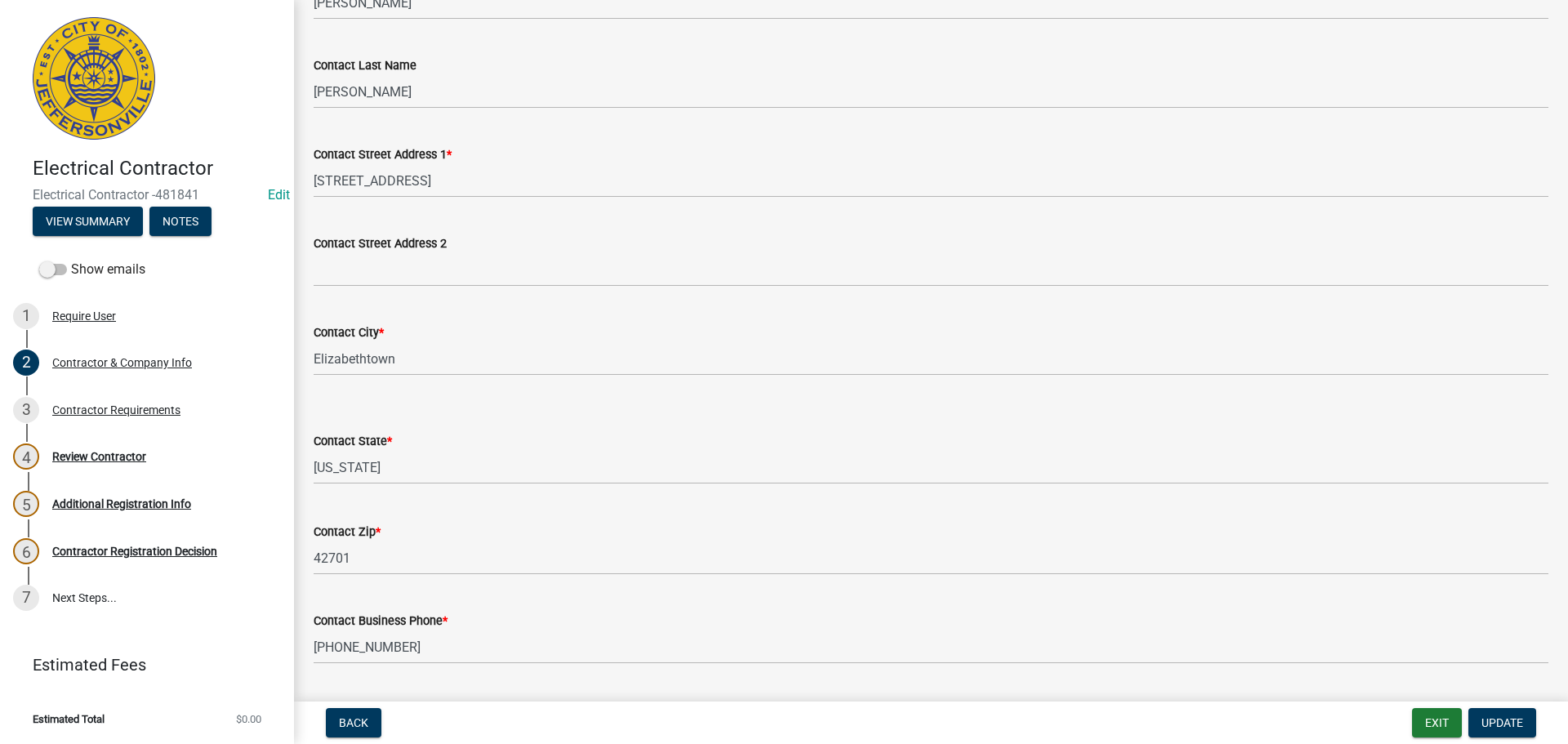
scroll to position [327, 0]
click at [1487, 721] on span "Update" at bounding box center [1502, 723] width 42 height 13
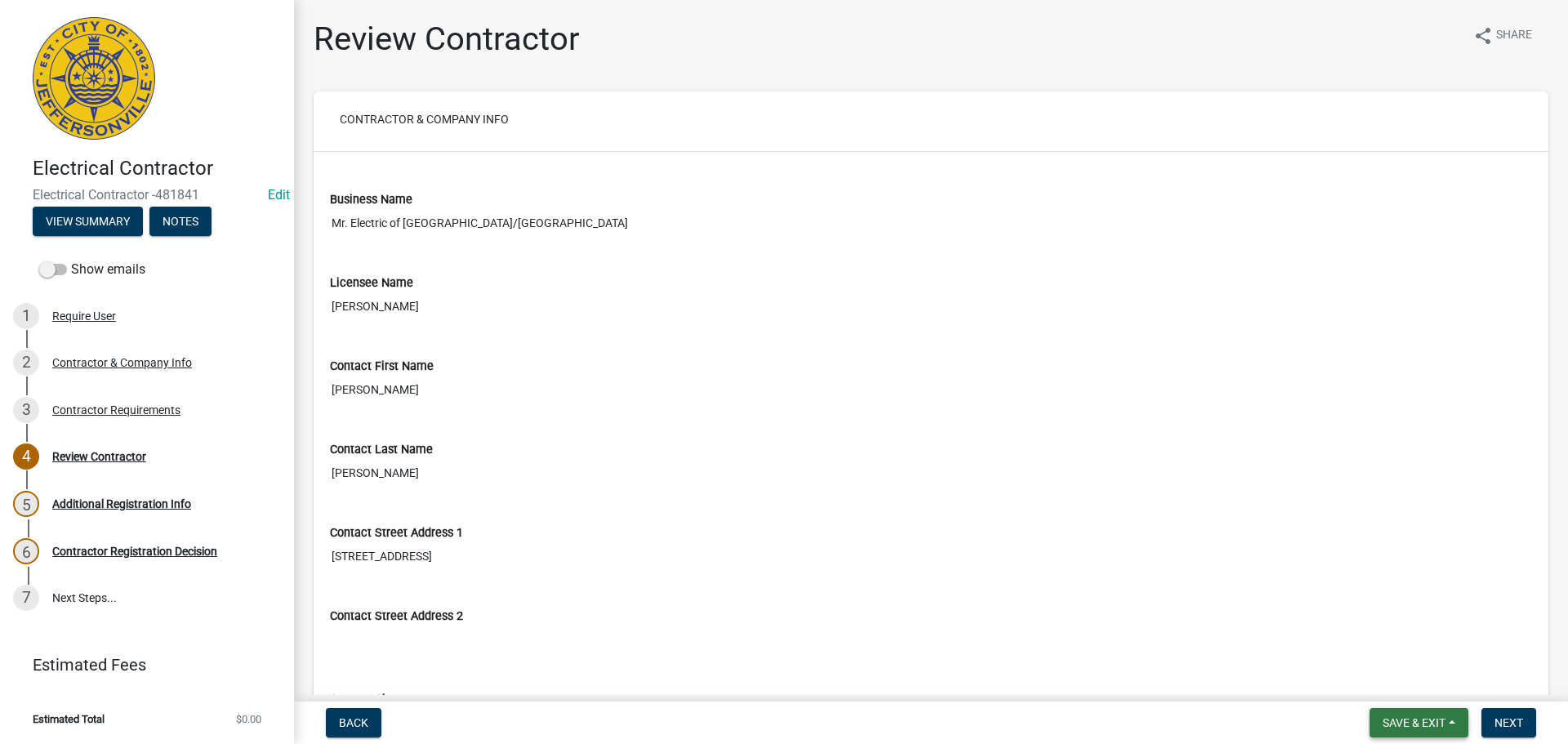
click at [1390, 725] on span "Save & Exit" at bounding box center [1414, 723] width 63 height 13
click at [1386, 686] on button "Save & Exit" at bounding box center [1402, 680] width 130 height 40
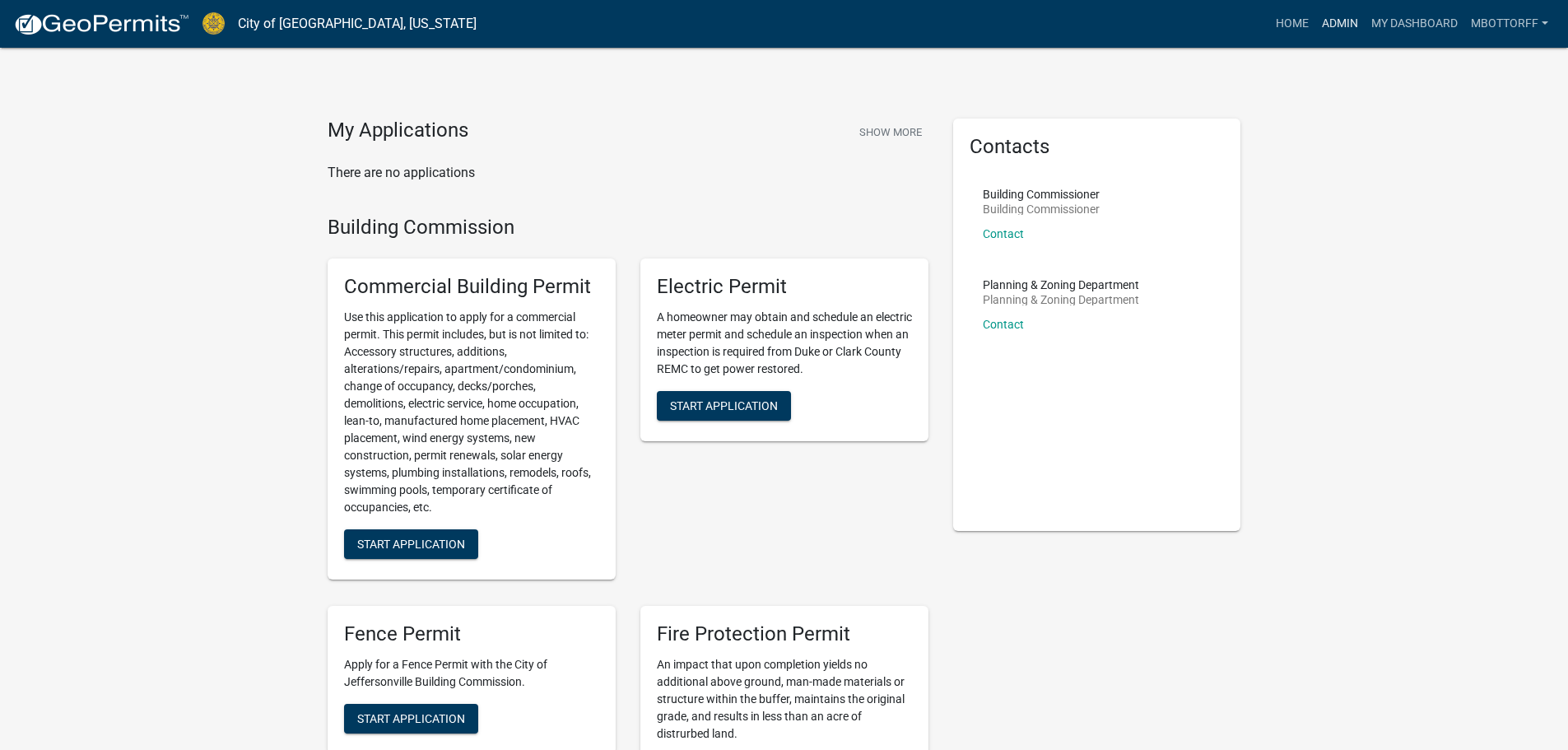
drag, startPoint x: 1344, startPoint y: 21, endPoint x: 1333, endPoint y: 22, distance: 11.0
click at [1344, 21] on link "Admin" at bounding box center [1340, 24] width 49 height 31
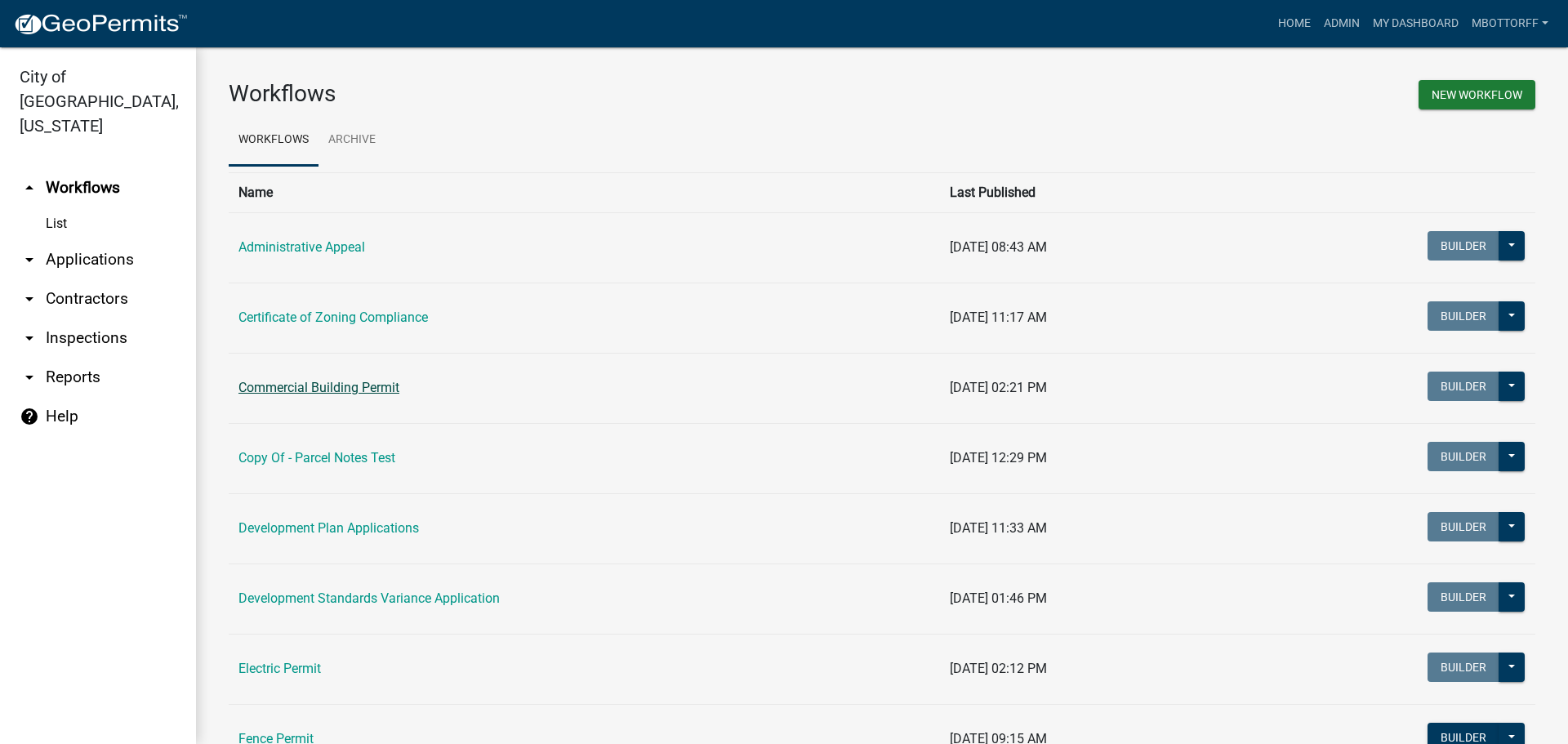
click at [308, 388] on link "Commercial Building Permit" at bounding box center [319, 388] width 161 height 15
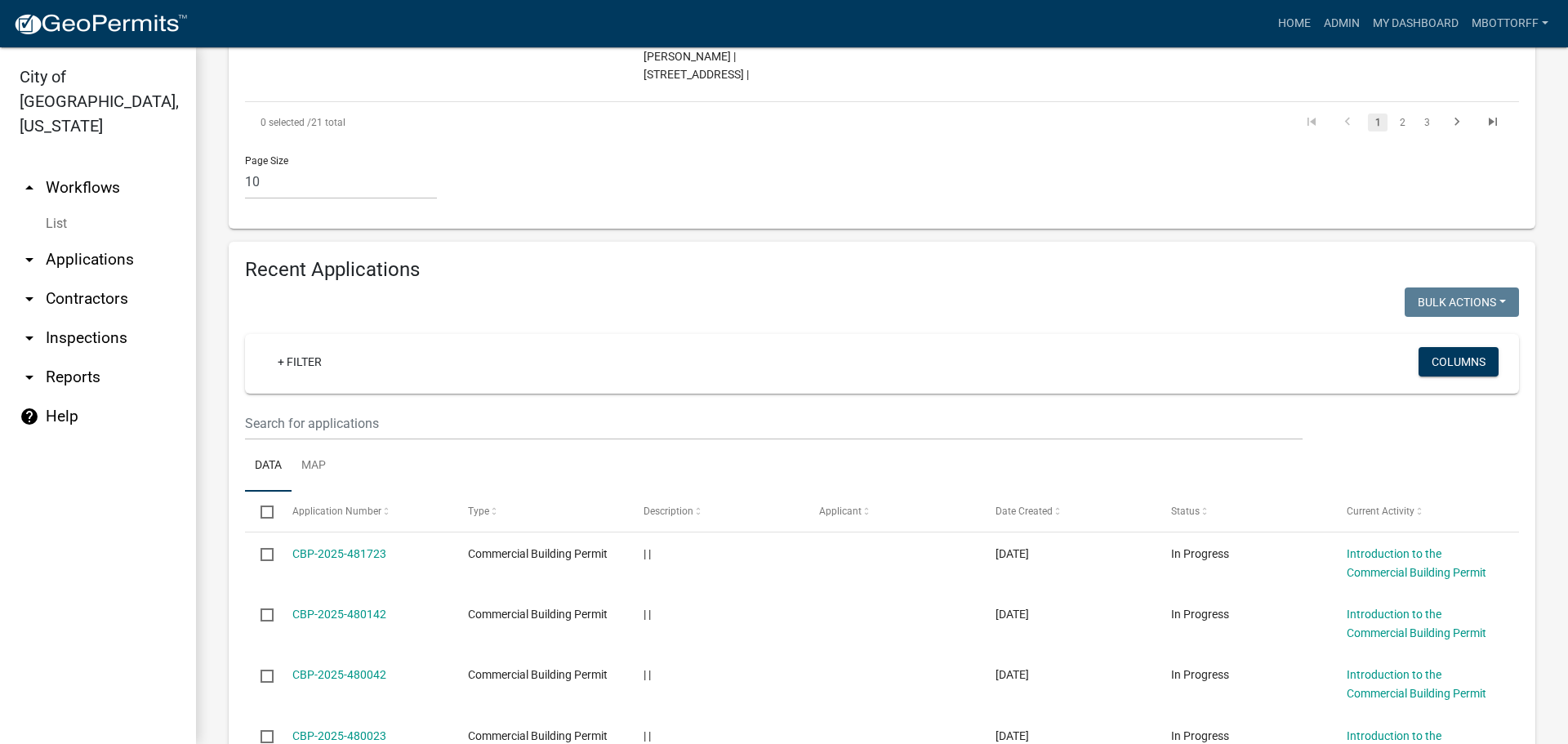
scroll to position [1388, 0]
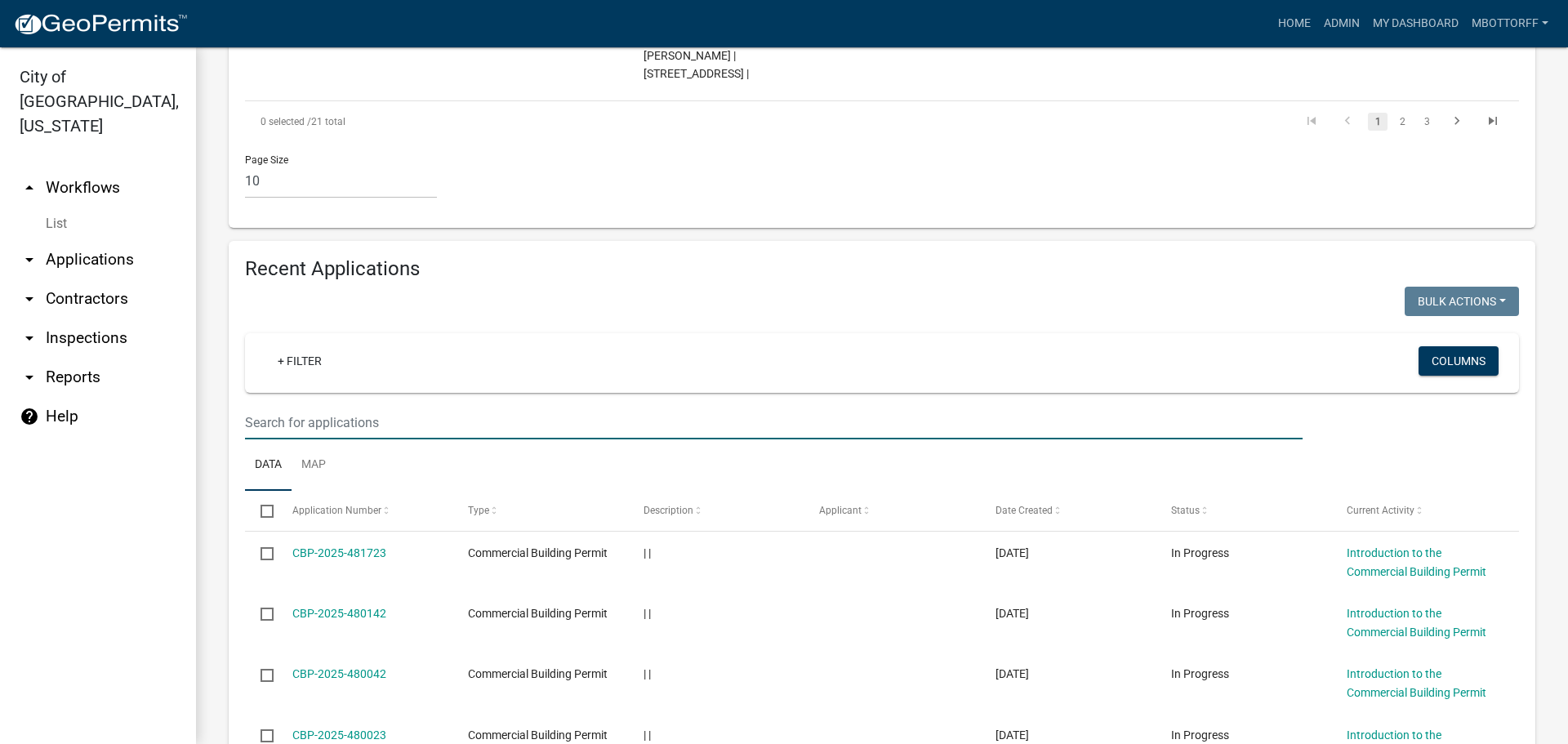
click at [278, 418] on input "text" at bounding box center [773, 423] width 1058 height 34
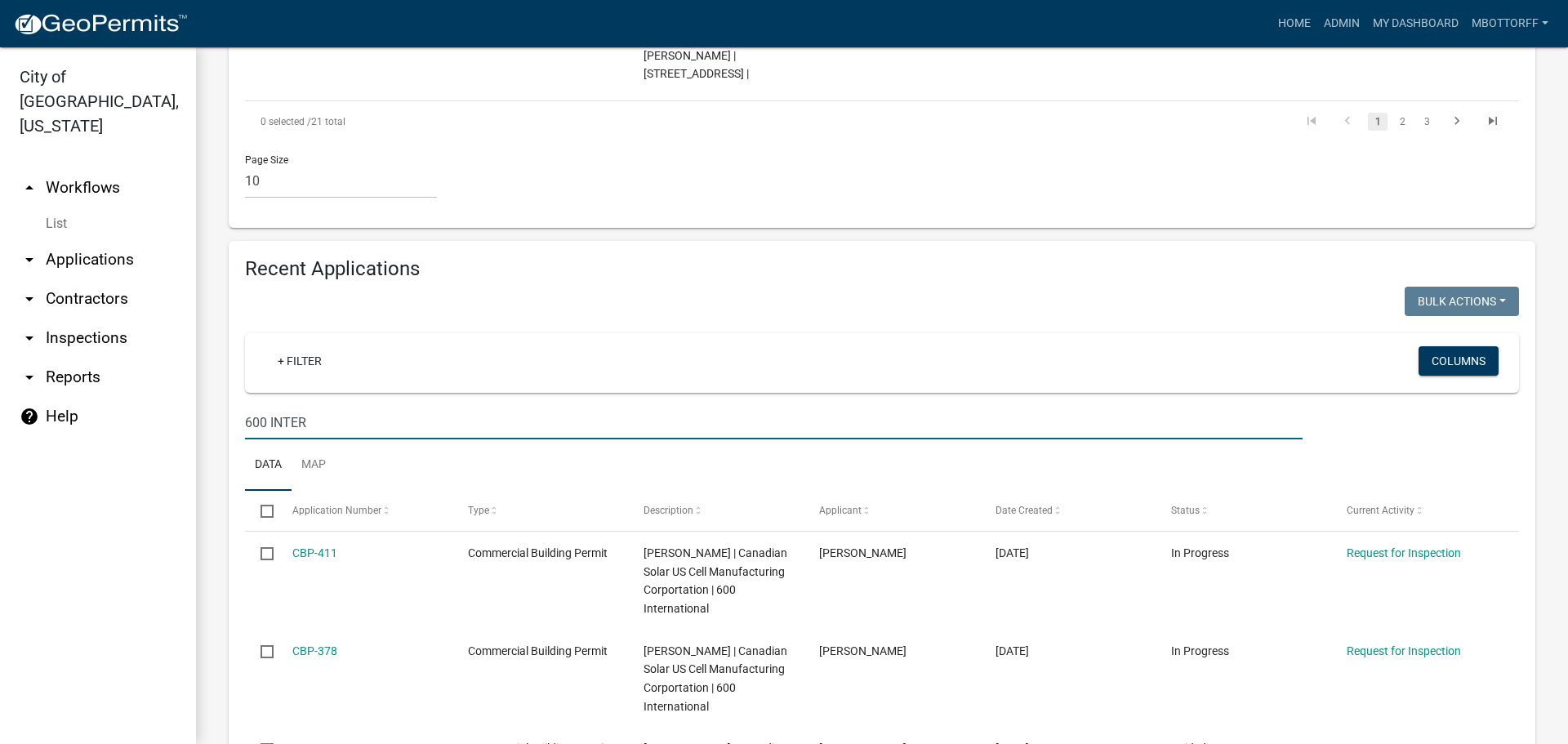
type input "600 INTER"
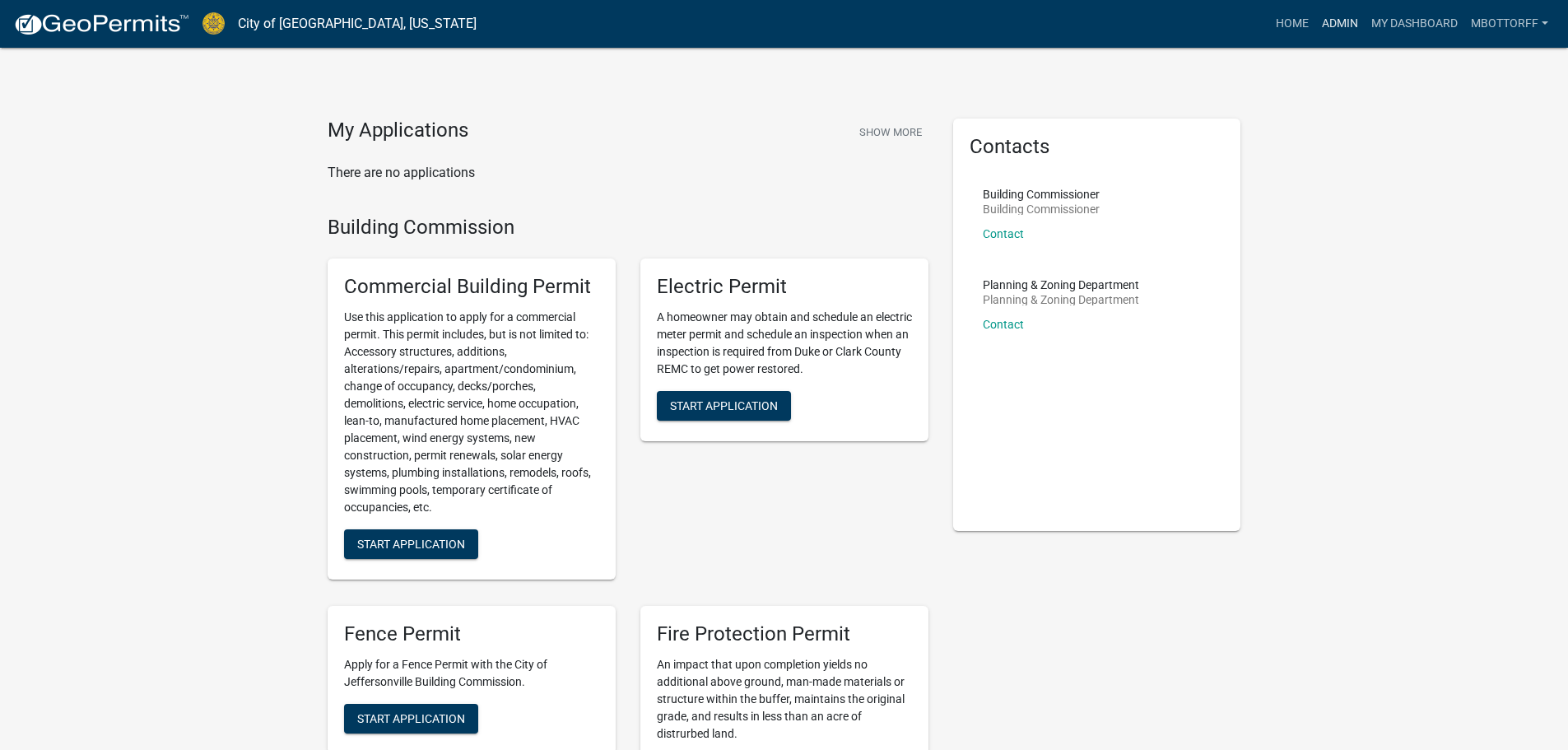
click at [1335, 25] on link "Admin" at bounding box center [1340, 24] width 49 height 31
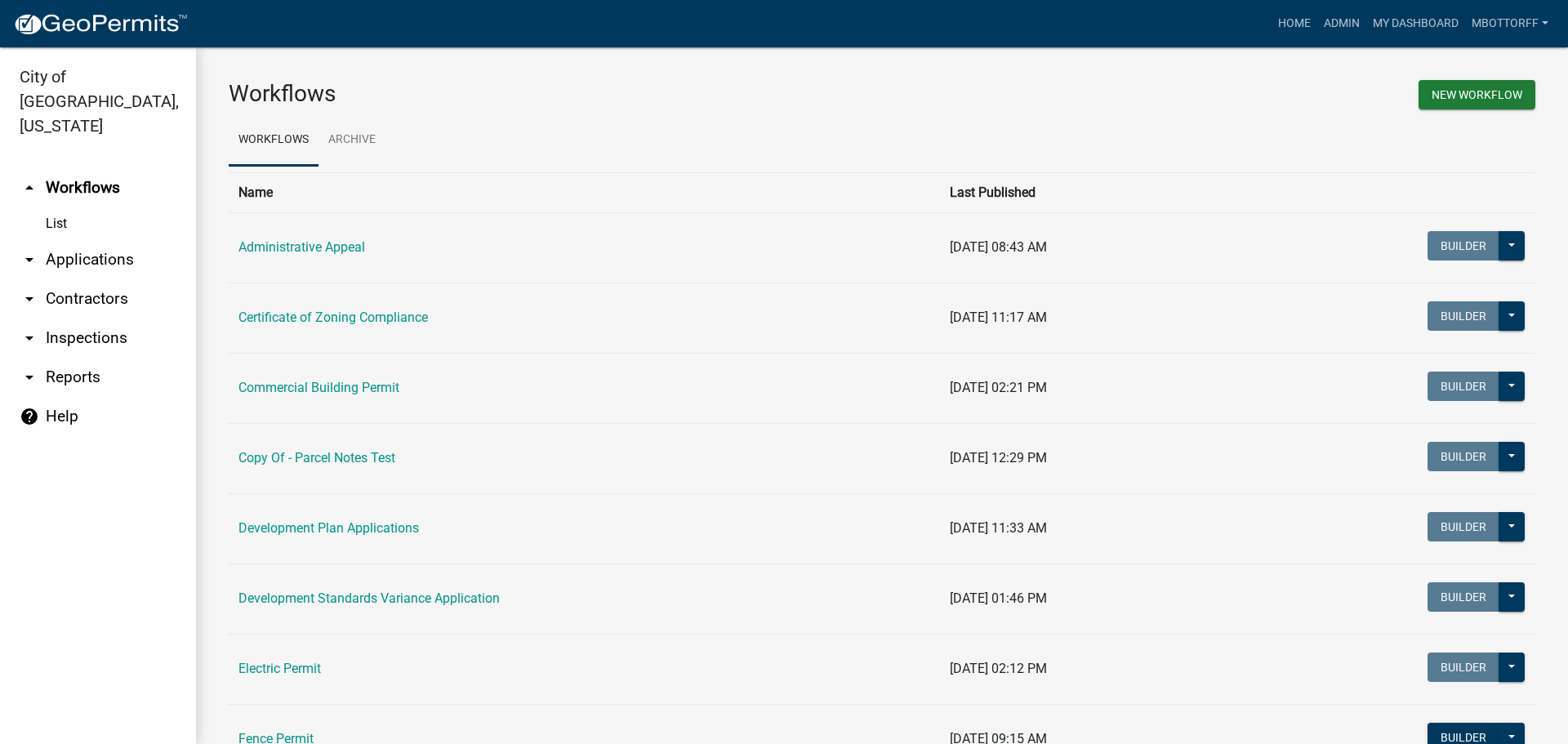
click at [84, 240] on link "arrow_drop_down Applications" at bounding box center [98, 260] width 196 height 40
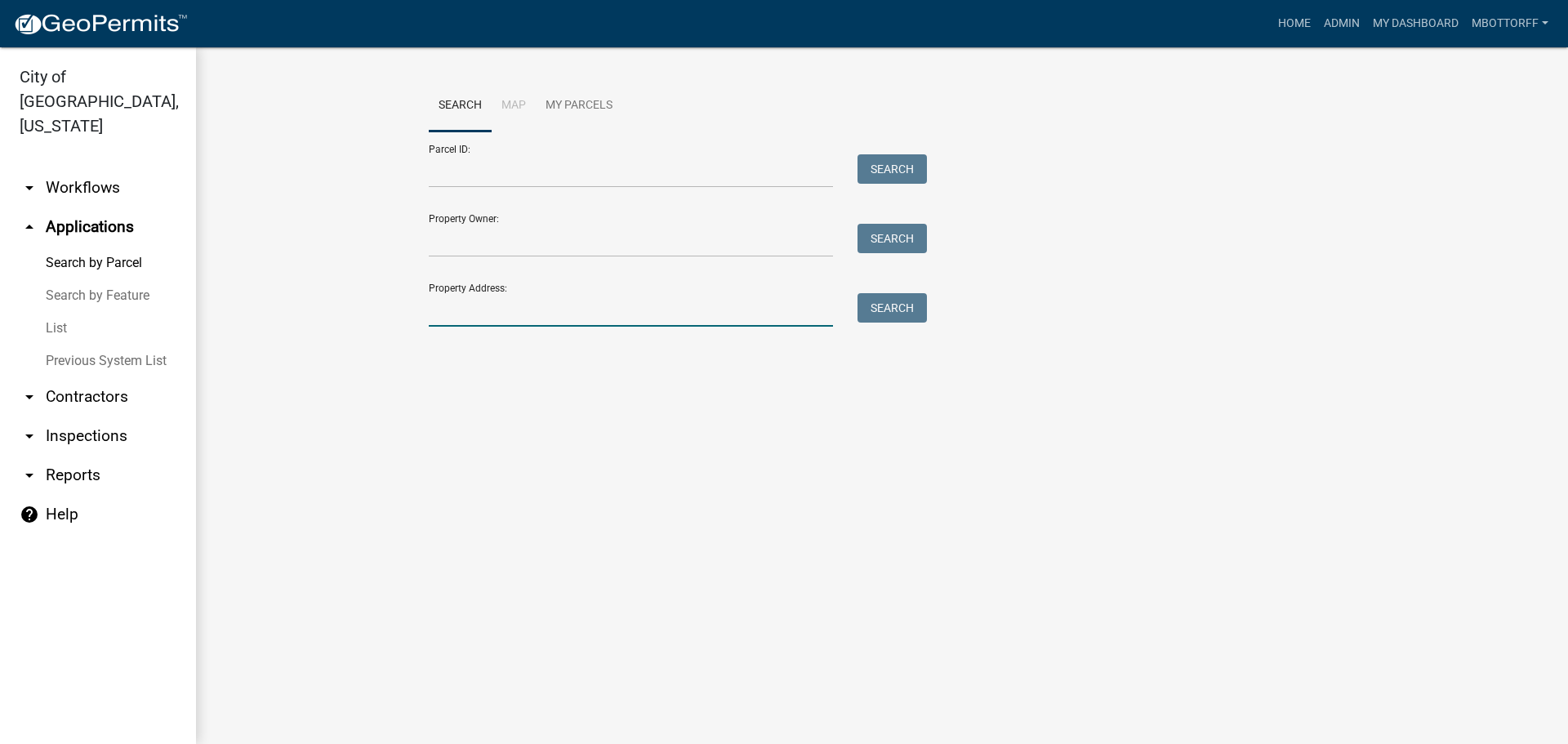
click at [446, 317] on input "Property Address:" at bounding box center [631, 310] width 404 height 34
type input "1"
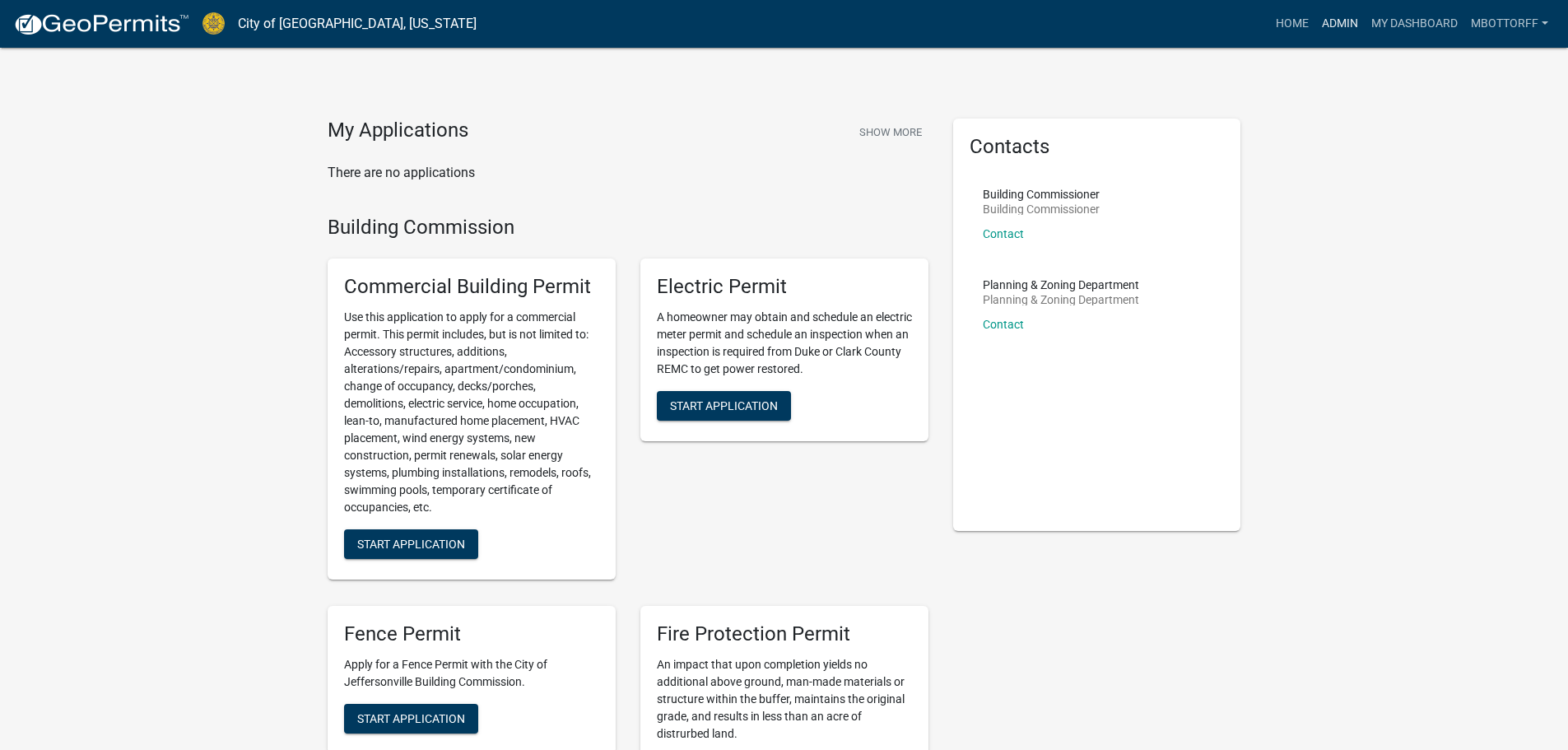
click at [1336, 23] on link "Admin" at bounding box center [1340, 24] width 49 height 31
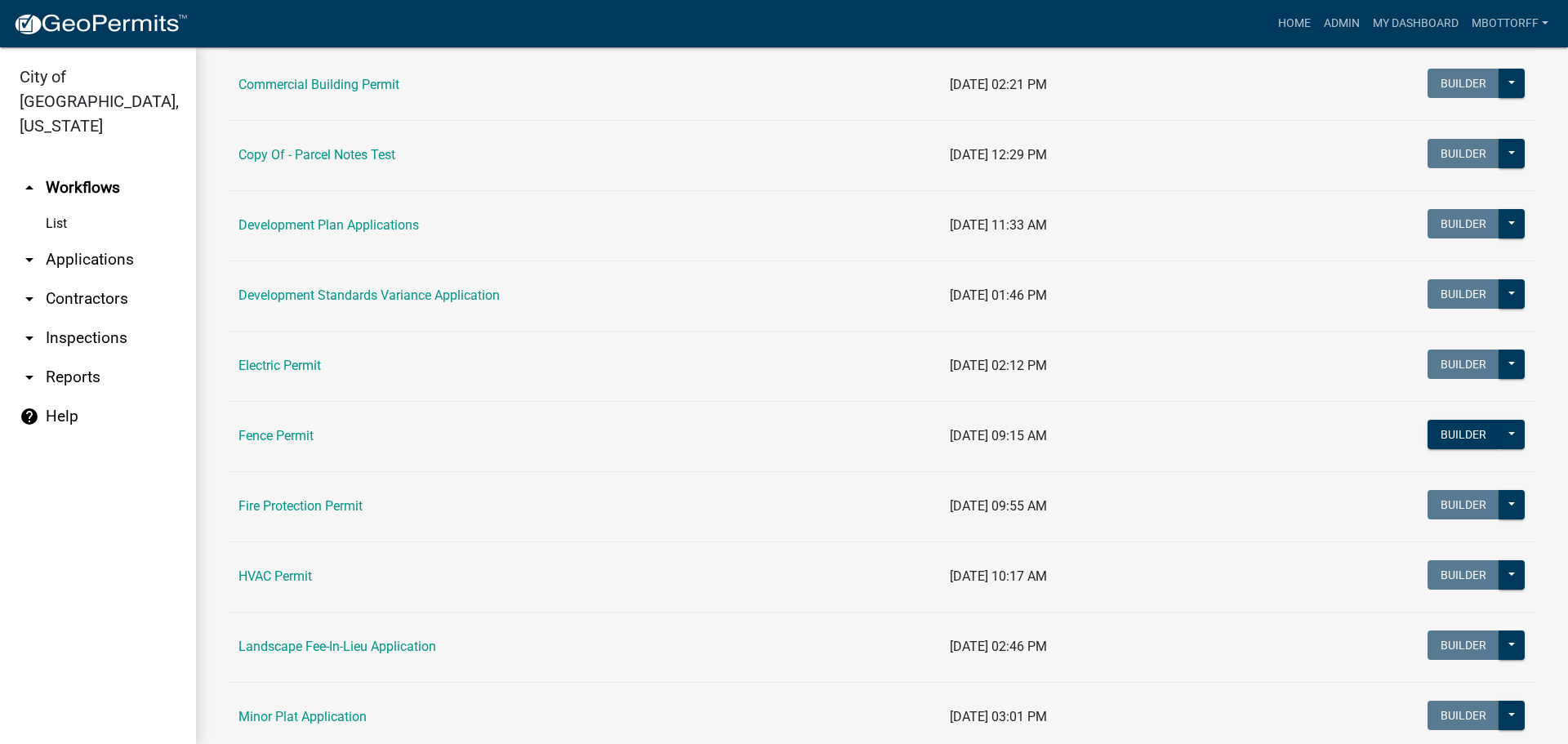
scroll to position [327, 0]
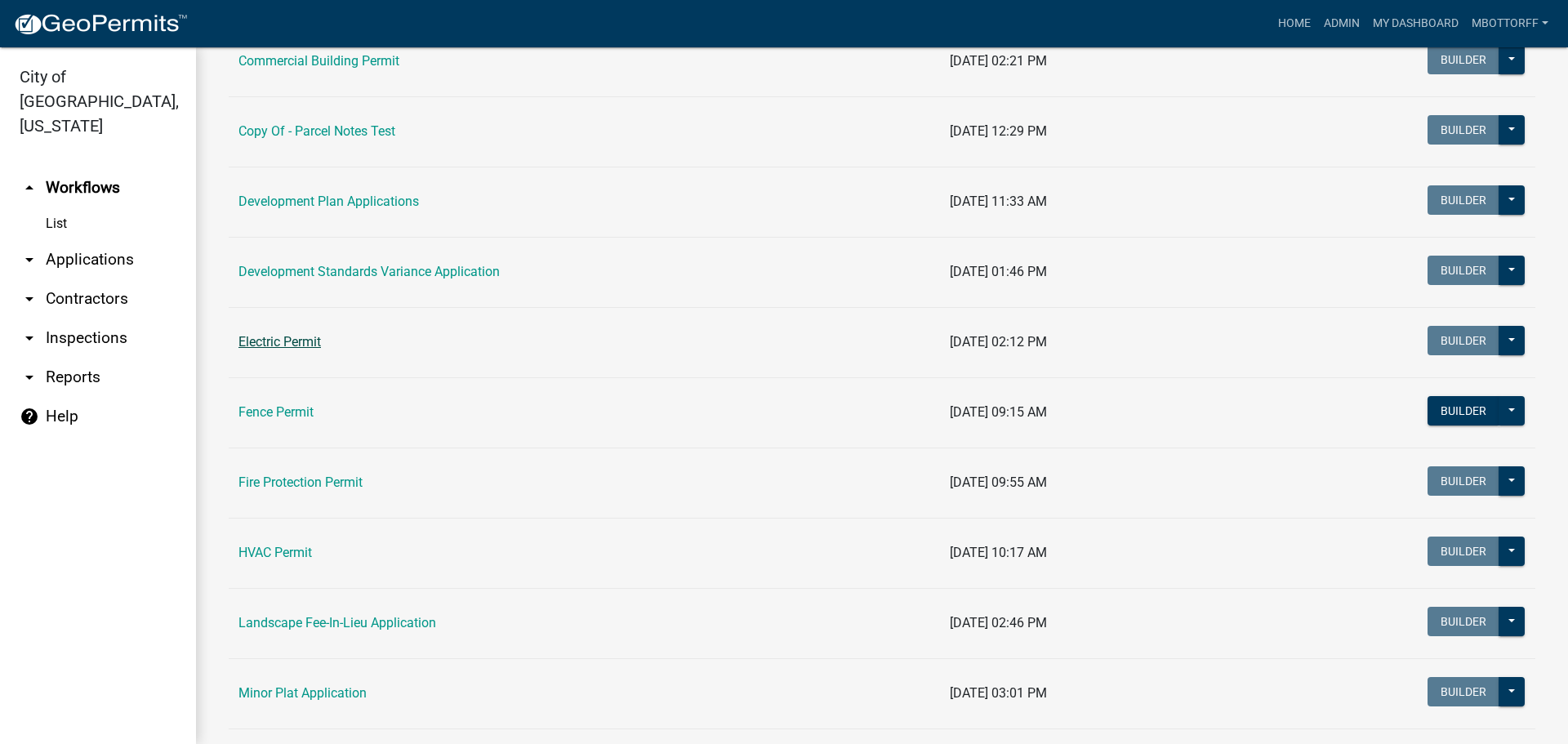
click at [286, 336] on link "Electric Permit" at bounding box center [280, 341] width 82 height 15
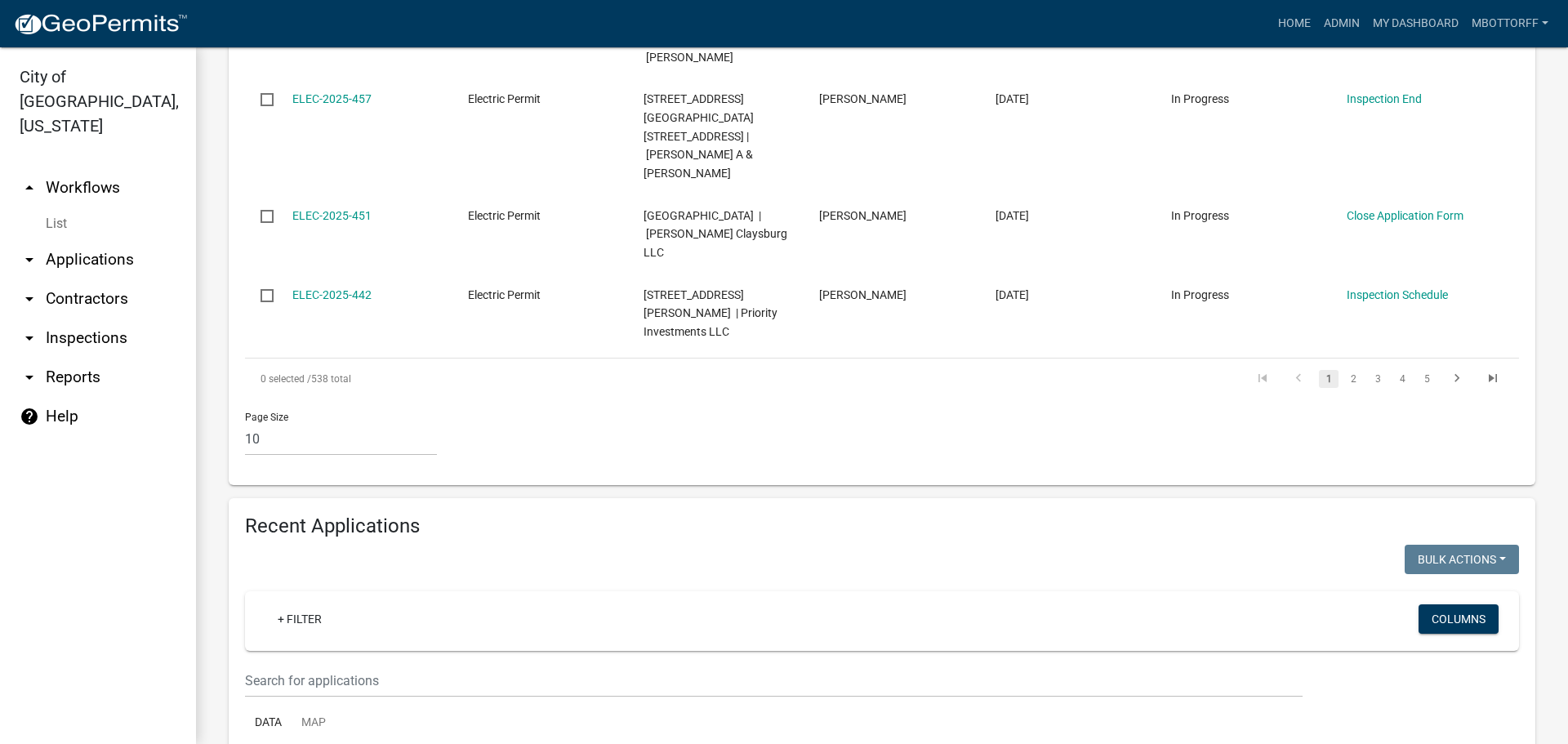
scroll to position [1137, 0]
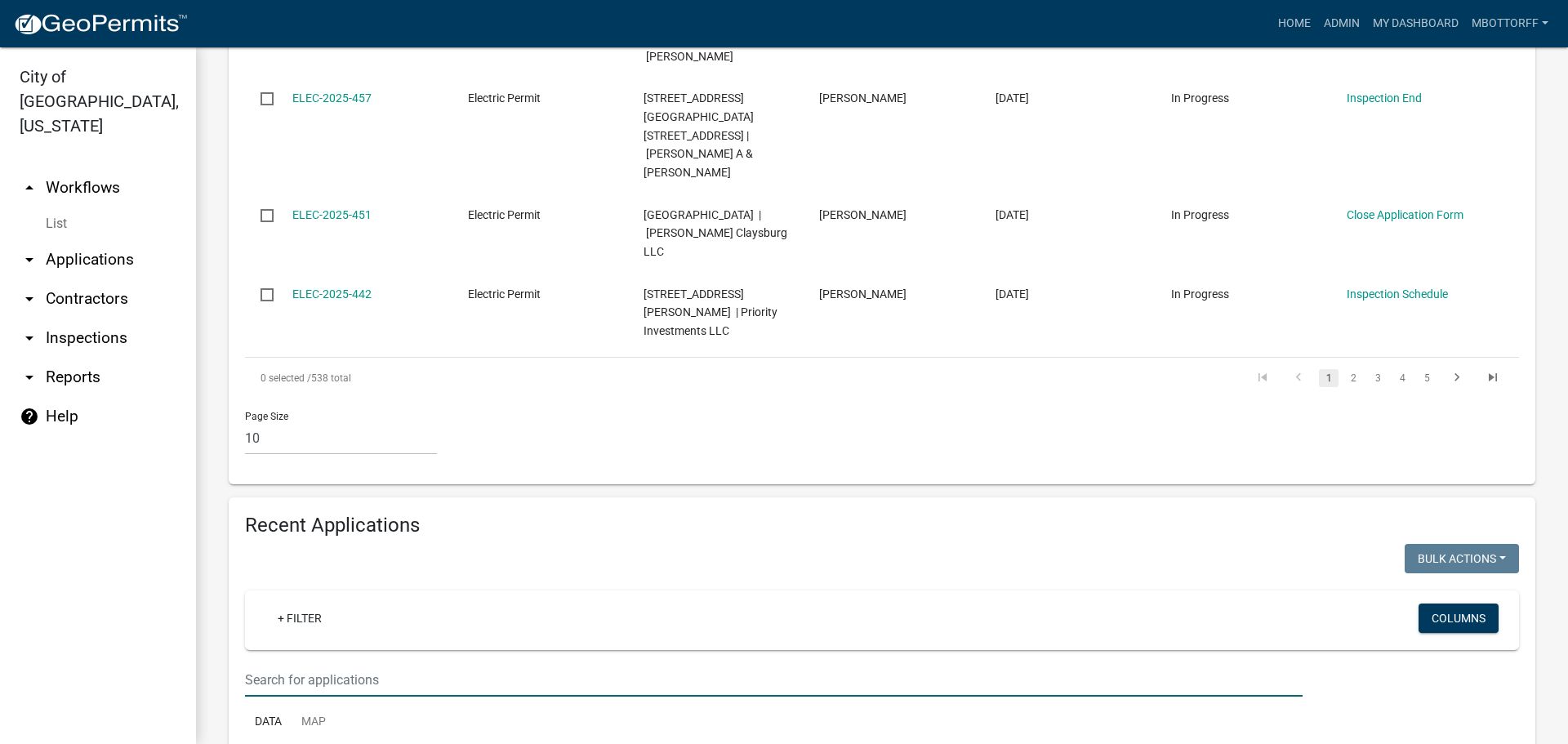
click at [277, 663] on input "text" at bounding box center [773, 680] width 1058 height 34
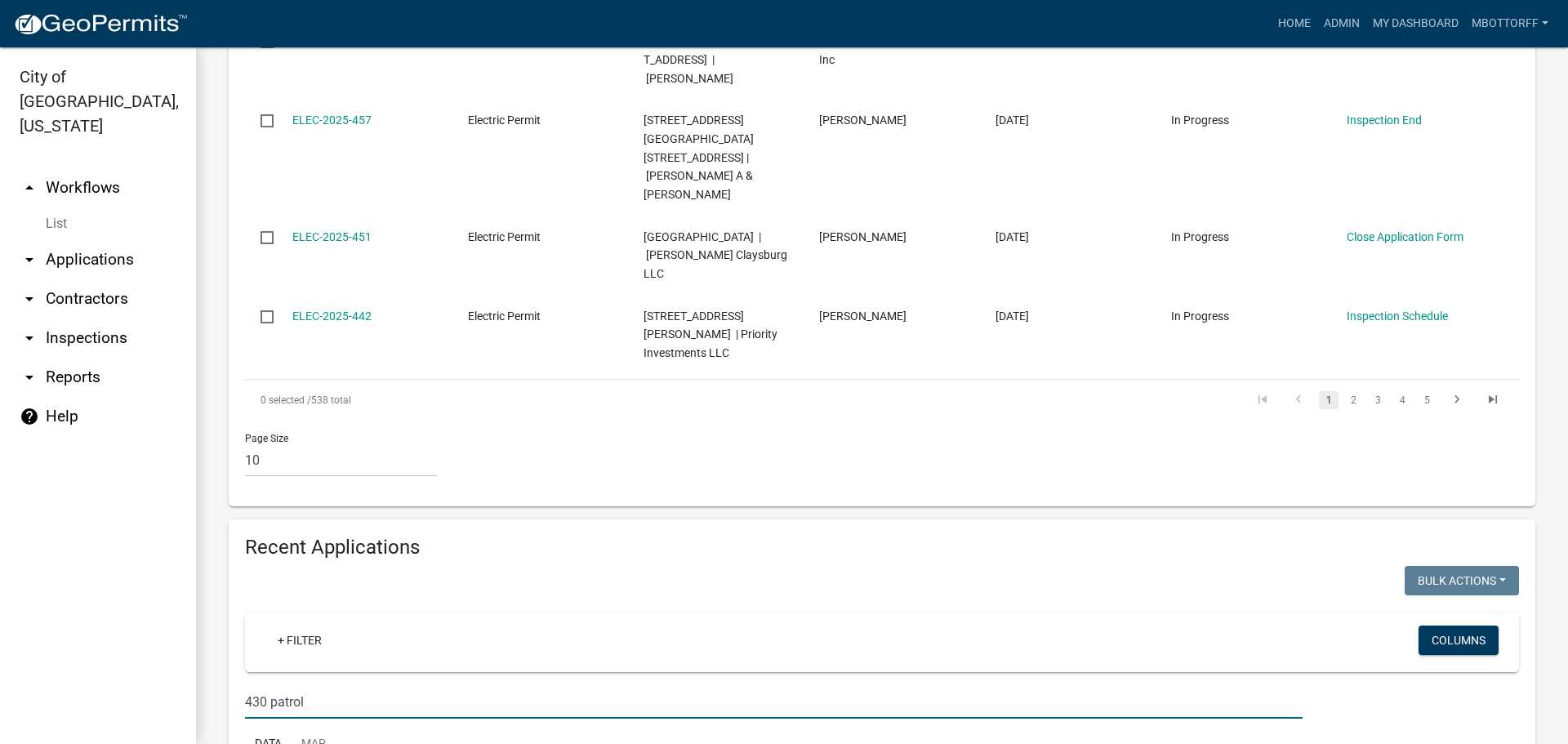
type input "430 patrol"
click at [53, 208] on link "List" at bounding box center [98, 224] width 196 height 33
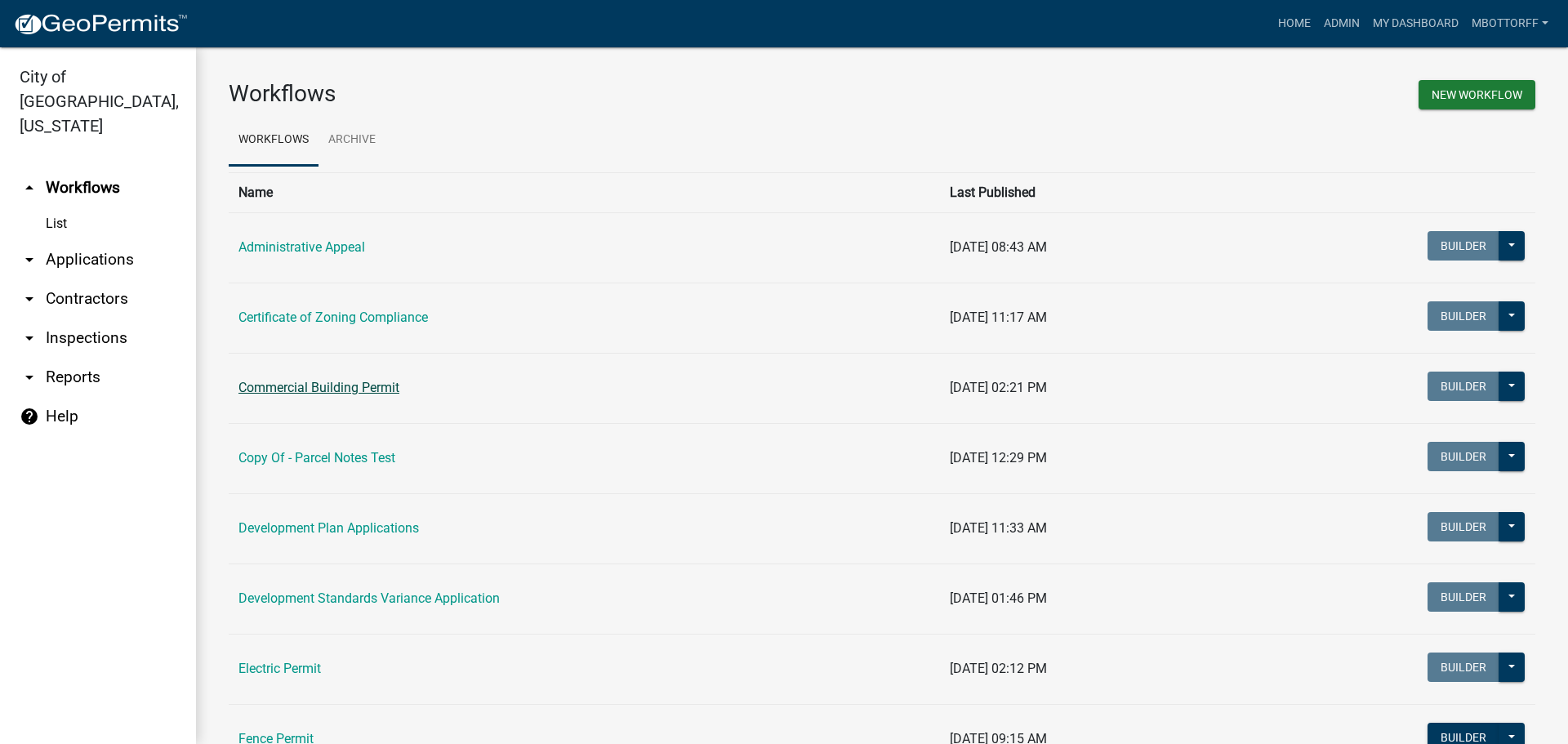
click at [288, 388] on link "Commercial Building Permit" at bounding box center [319, 388] width 161 height 15
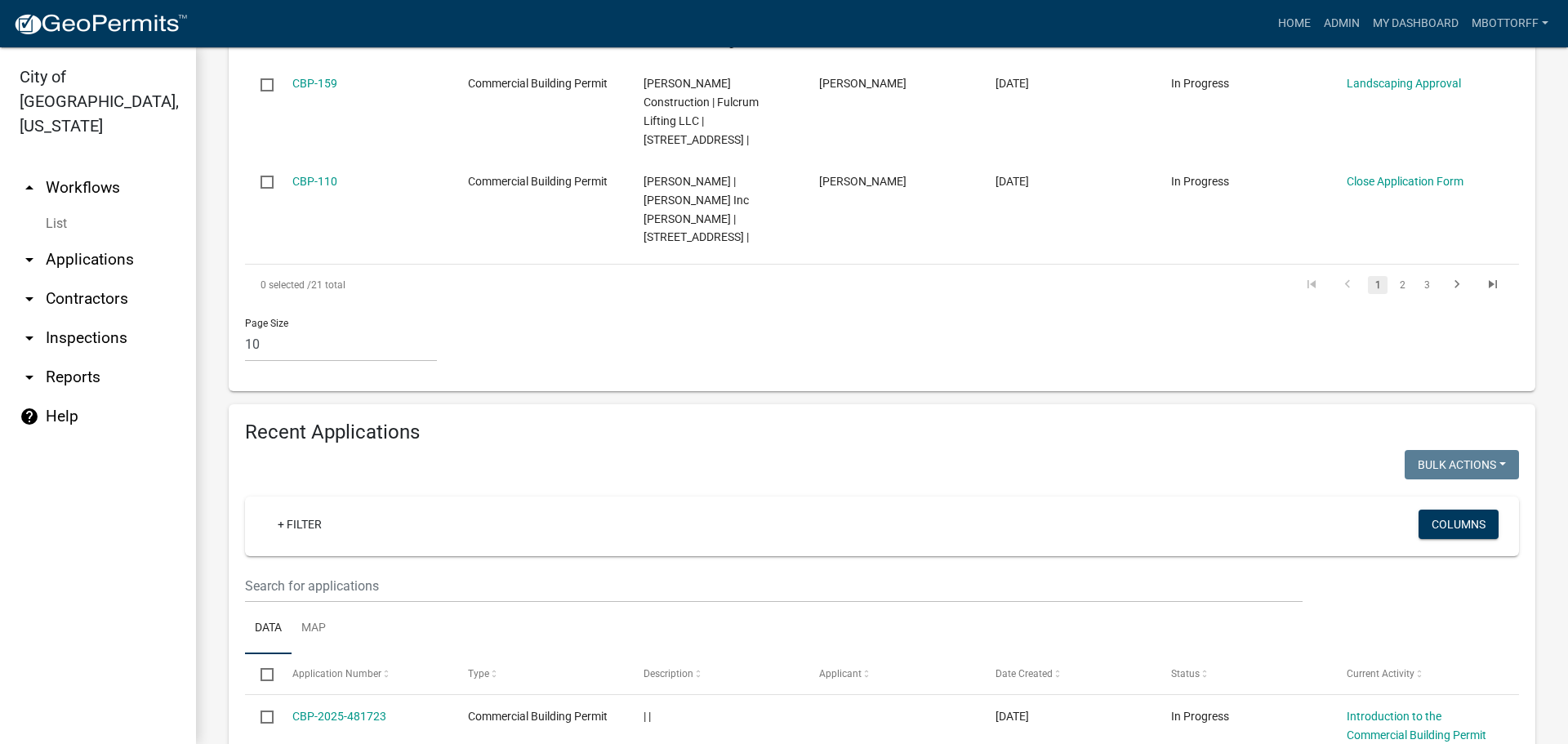
scroll to position [1633, 0]
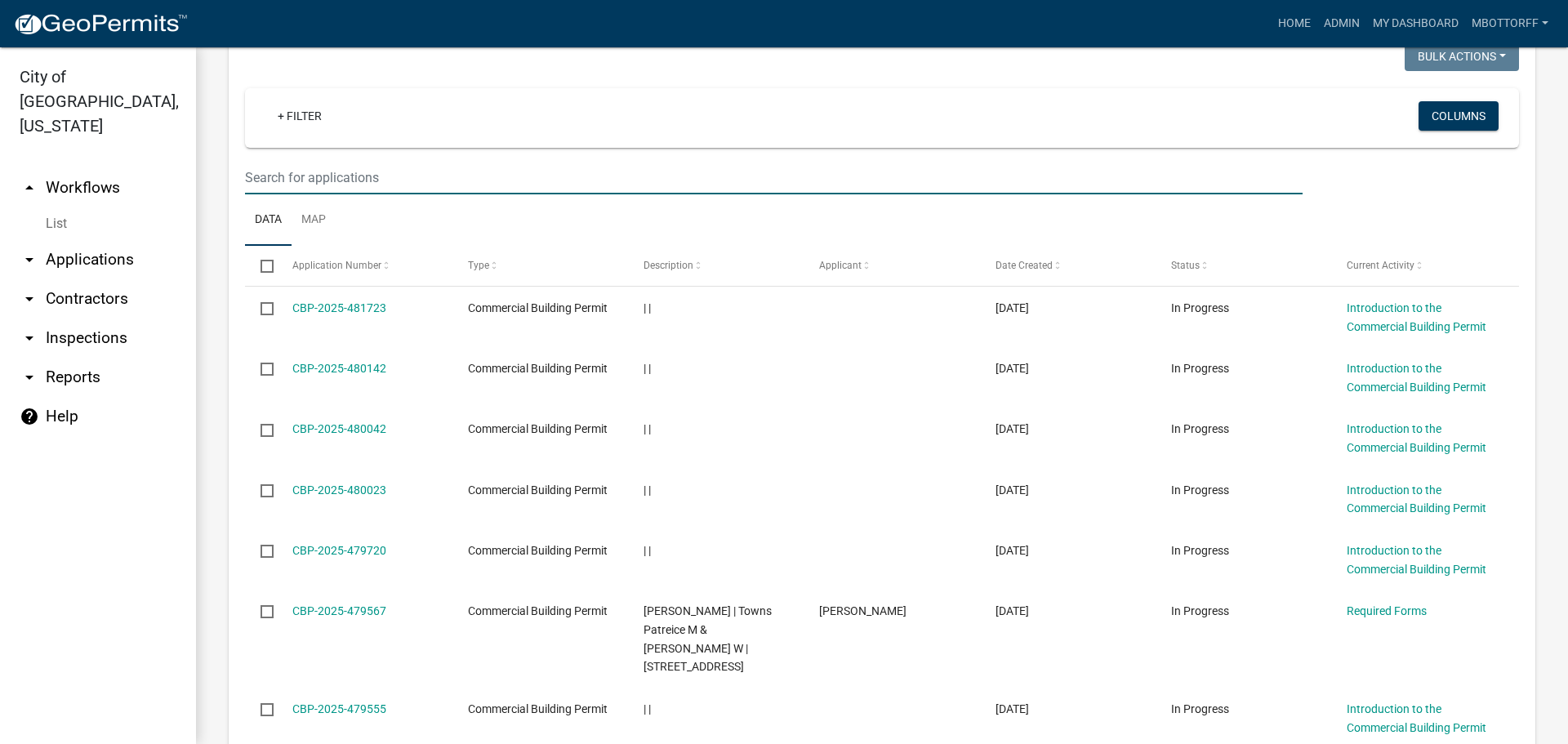
click at [282, 164] on input "text" at bounding box center [773, 177] width 1058 height 34
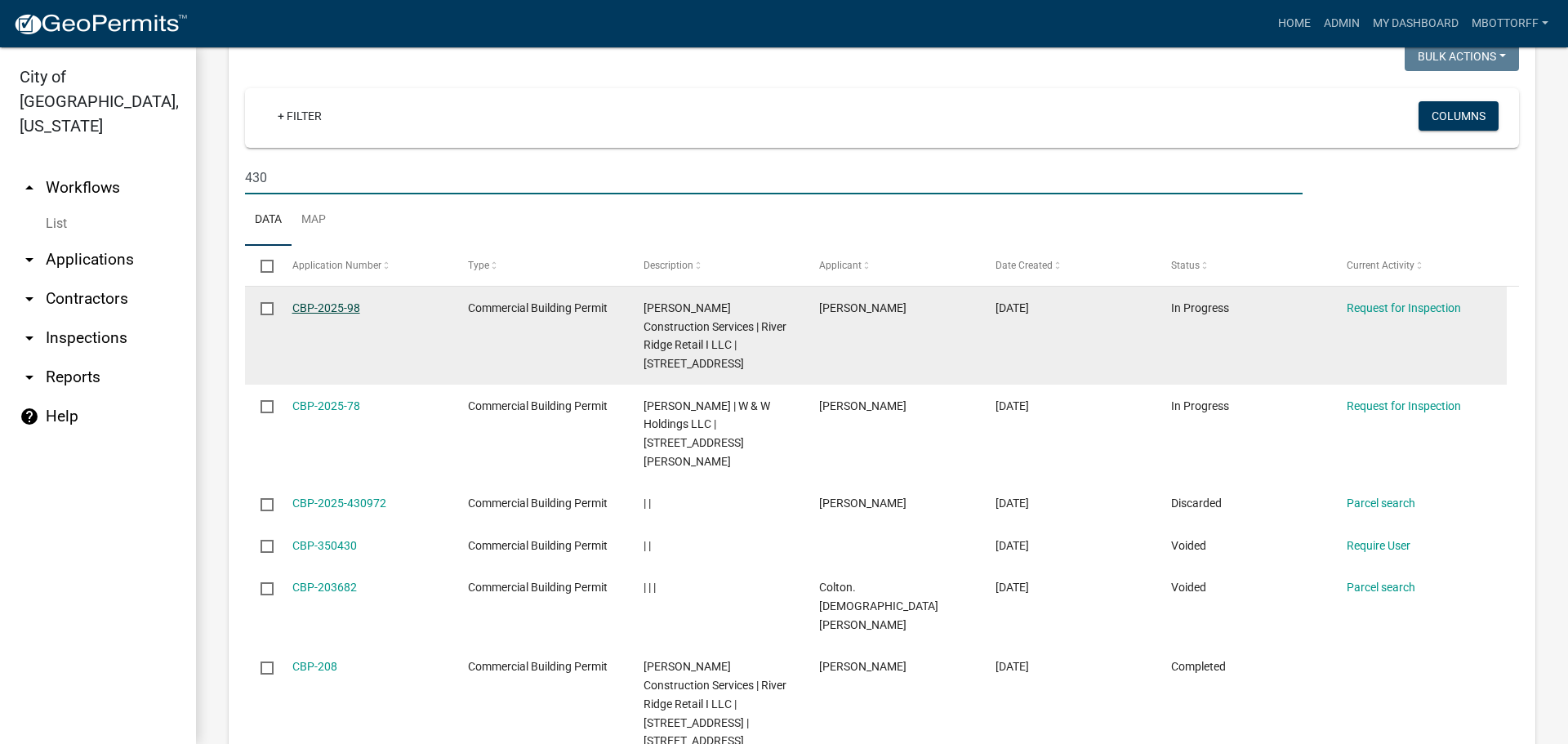
type input "430"
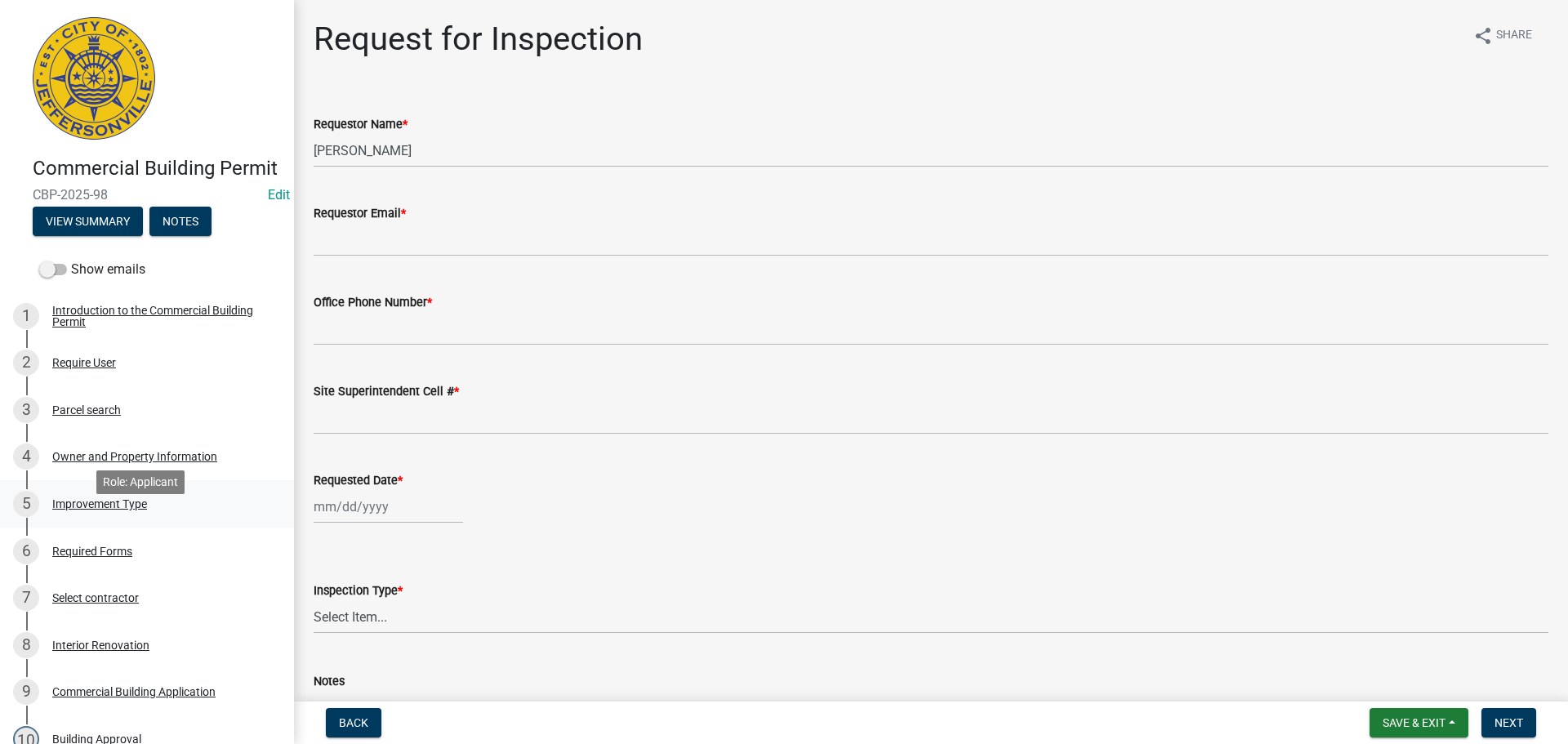
click at [80, 509] on div "Improvement Type" at bounding box center [99, 504] width 95 height 12
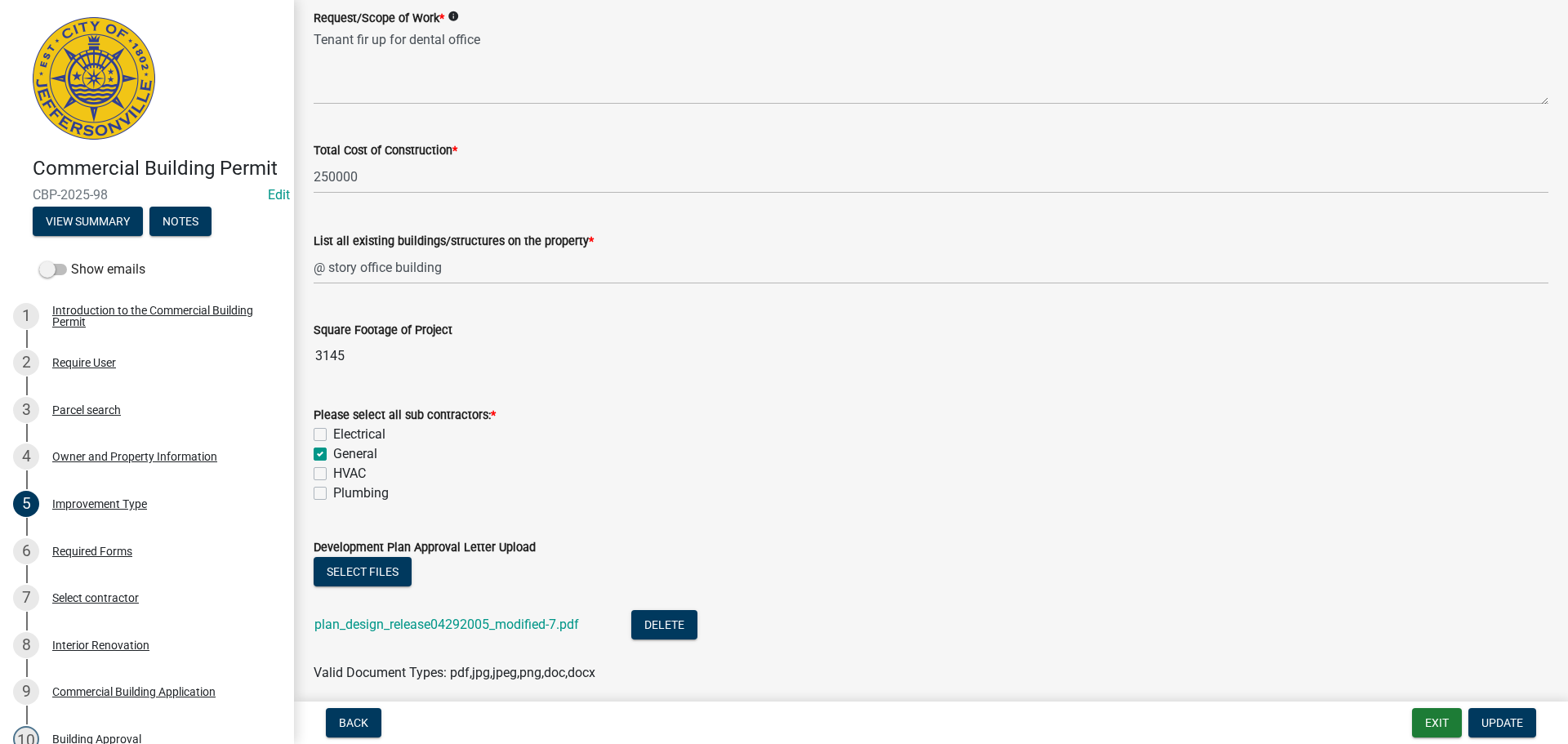
scroll to position [651, 0]
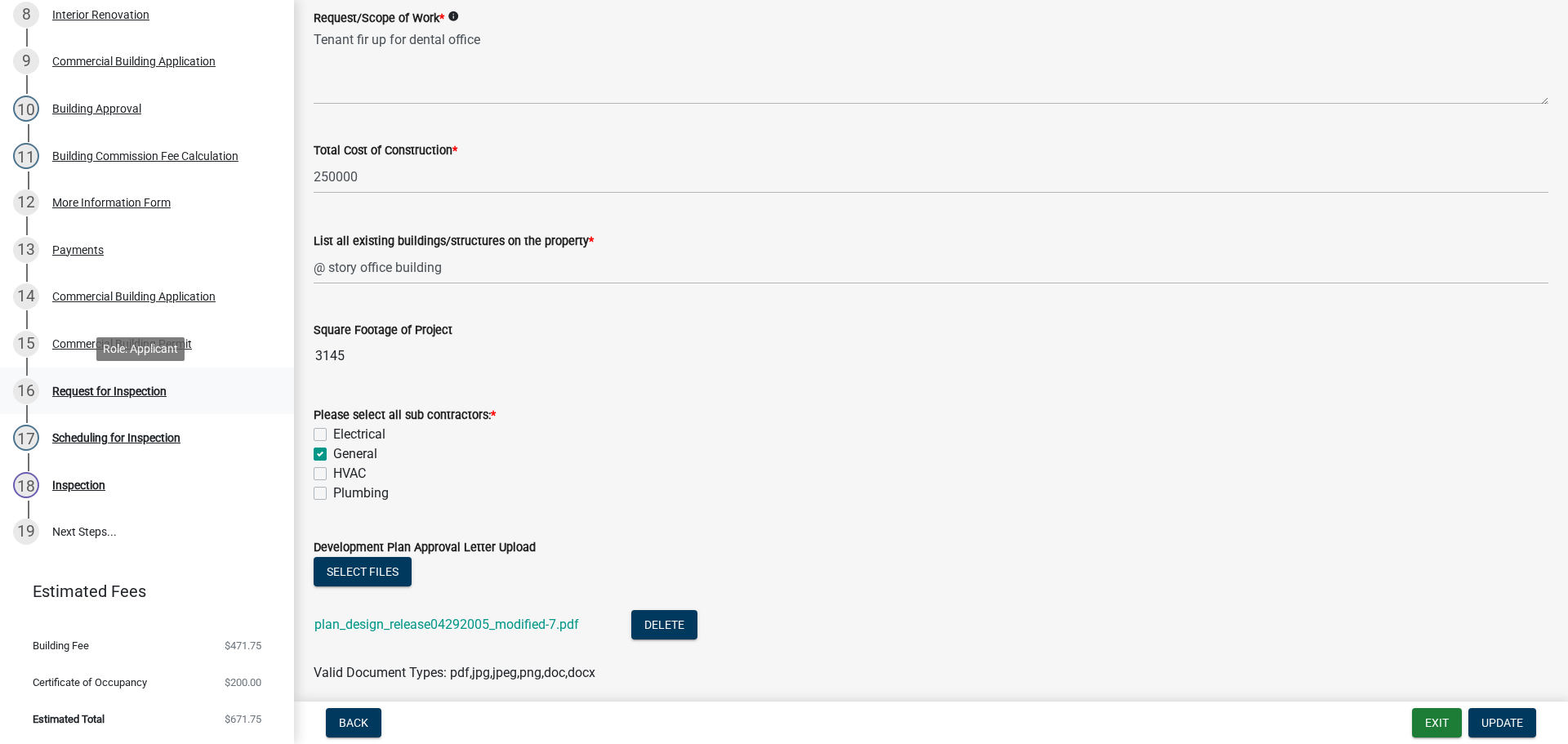
click at [71, 388] on div "Request for Inspection" at bounding box center [109, 391] width 114 height 12
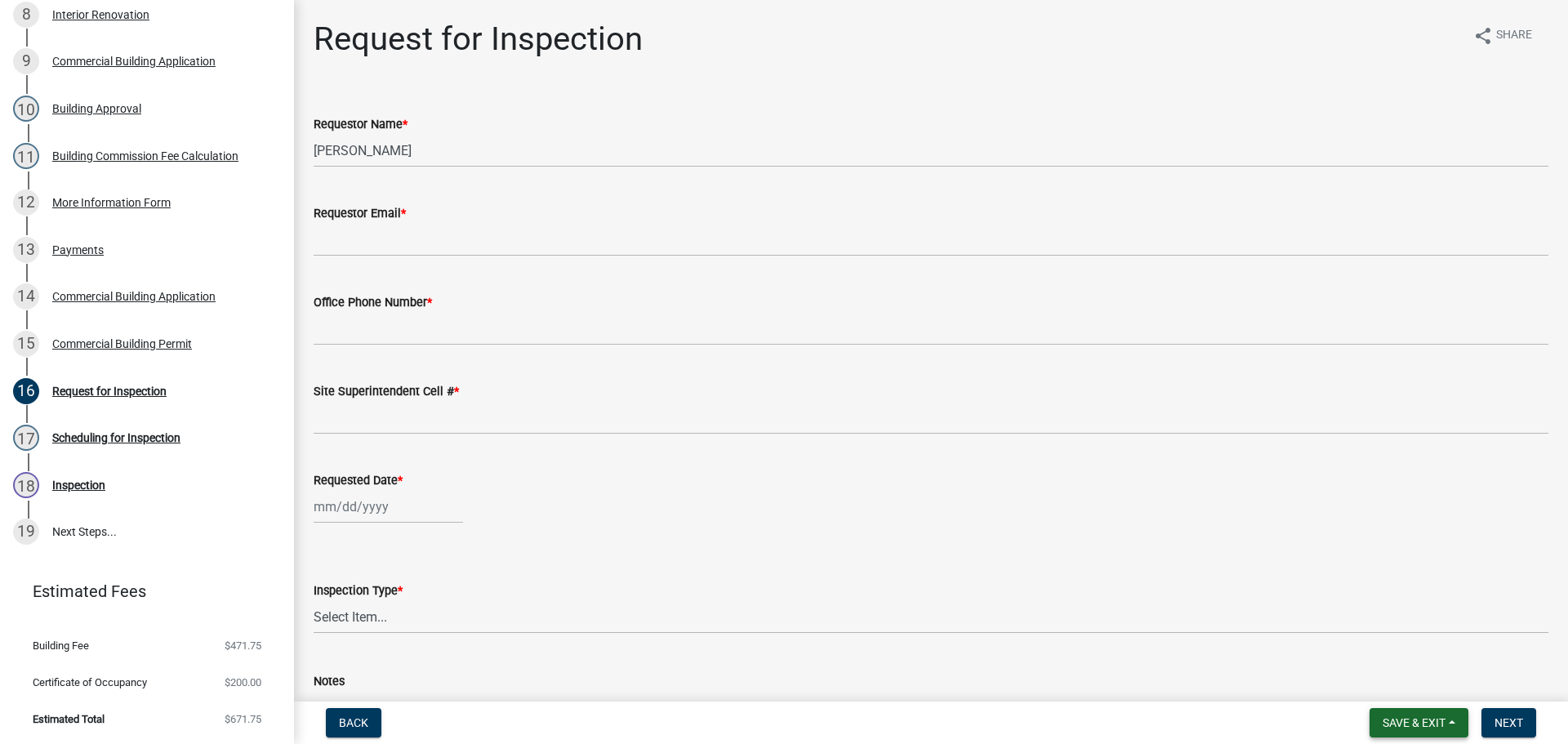
click at [1407, 727] on span "Save & Exit" at bounding box center [1414, 723] width 63 height 13
click at [1364, 682] on button "Save & Exit" at bounding box center [1402, 680] width 130 height 40
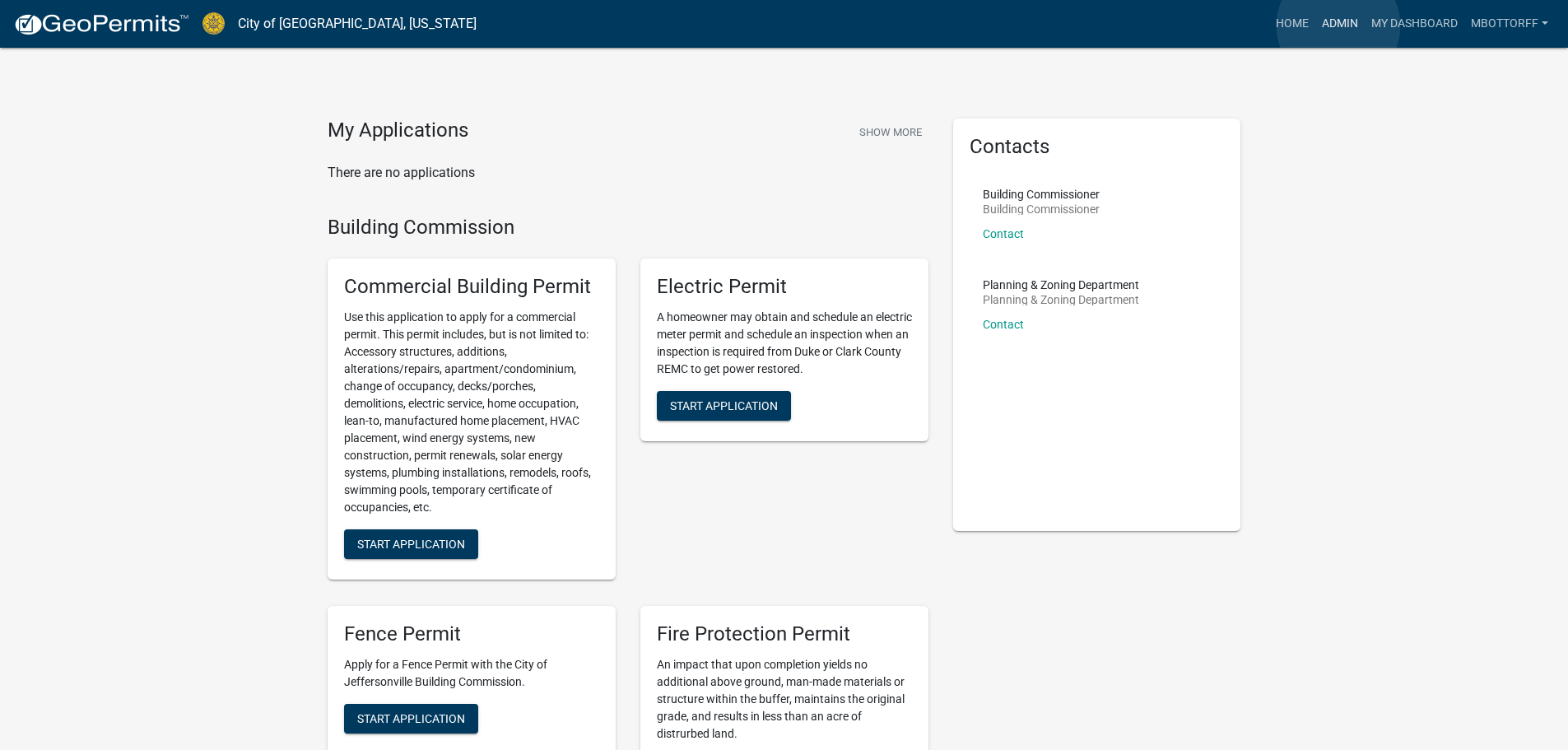
click at [1338, 25] on link "Admin" at bounding box center [1340, 24] width 49 height 31
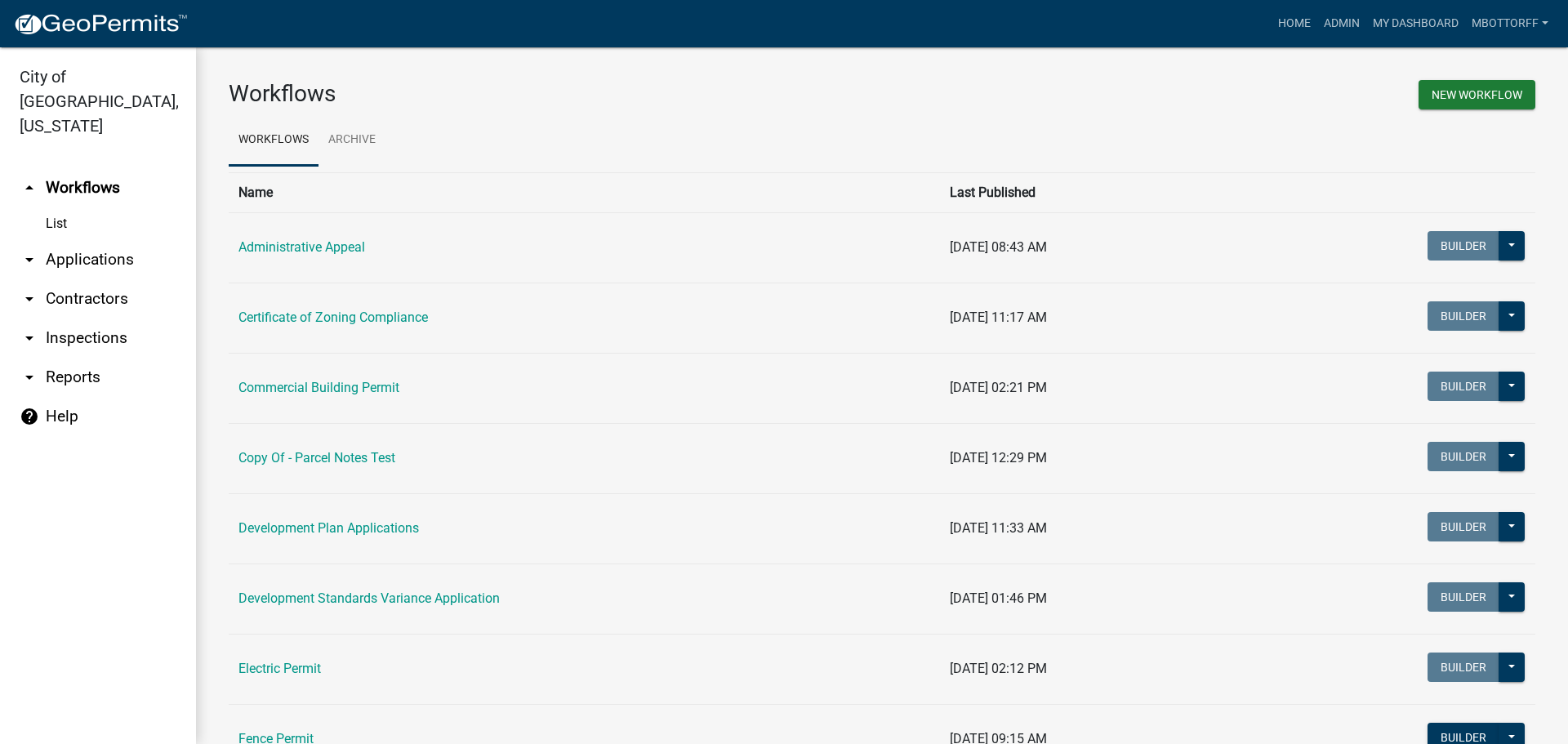
click at [77, 279] on link "arrow_drop_down Contractors" at bounding box center [98, 298] width 196 height 40
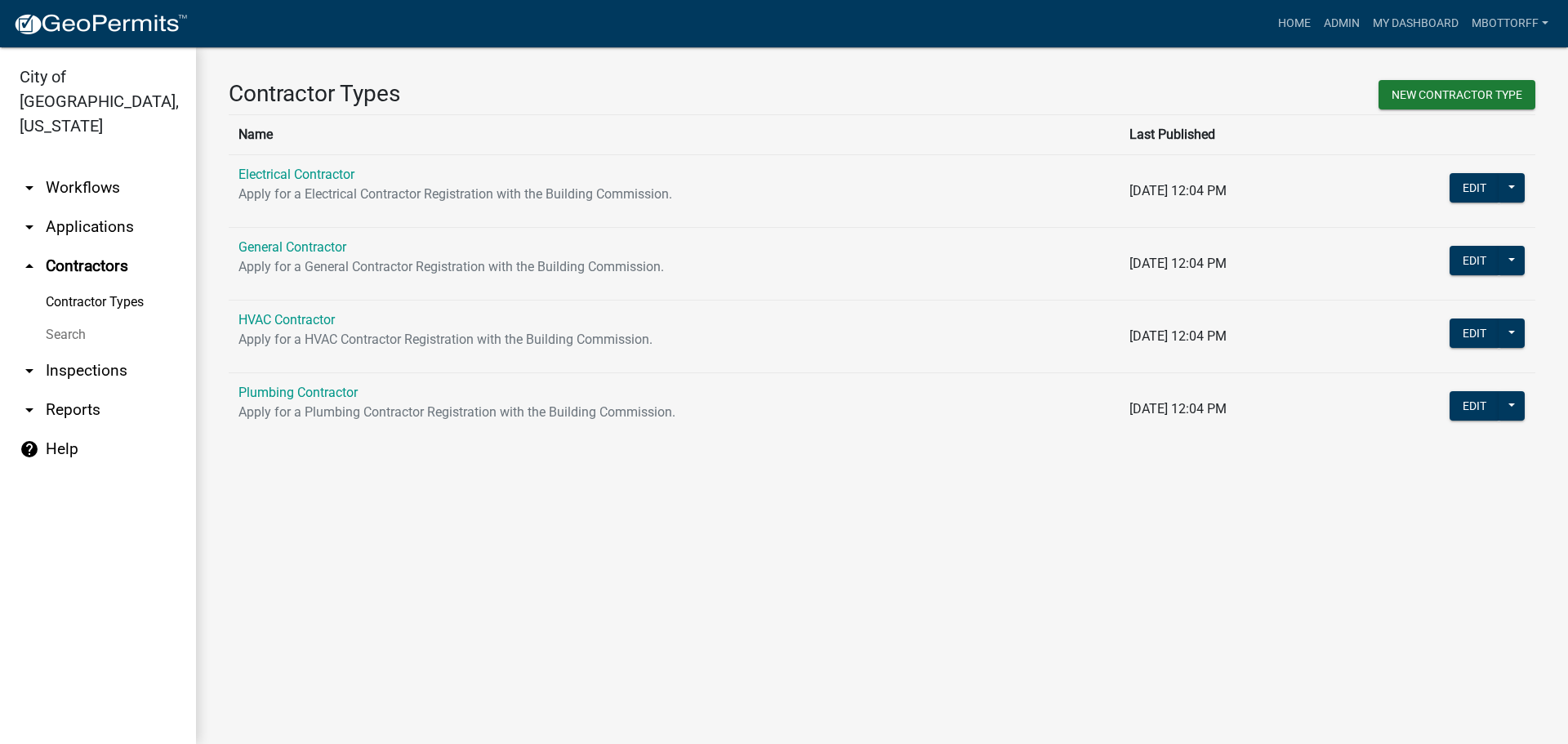
click at [64, 319] on link "Search" at bounding box center [98, 335] width 196 height 33
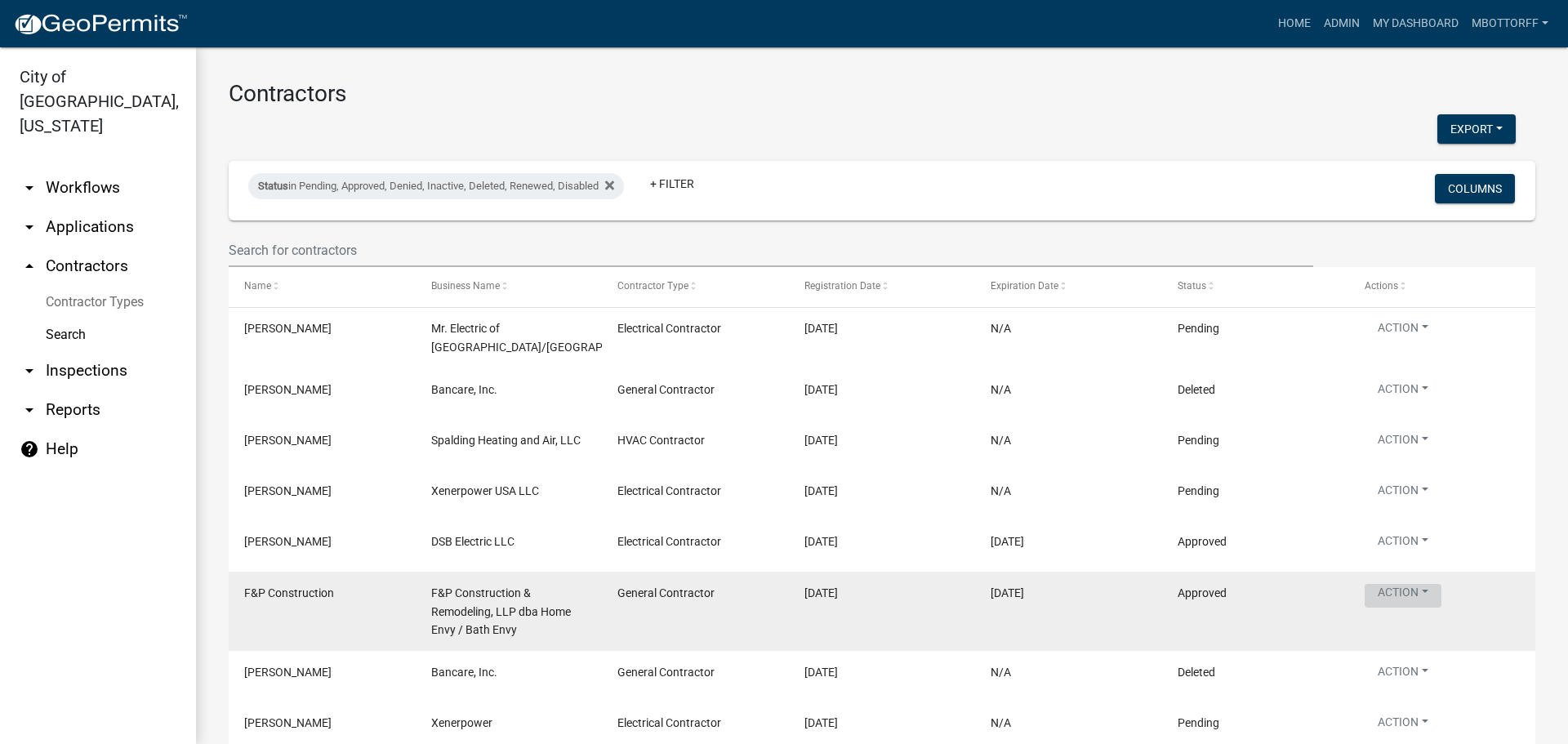
click at [1423, 589] on button "Action" at bounding box center [1402, 596] width 77 height 24
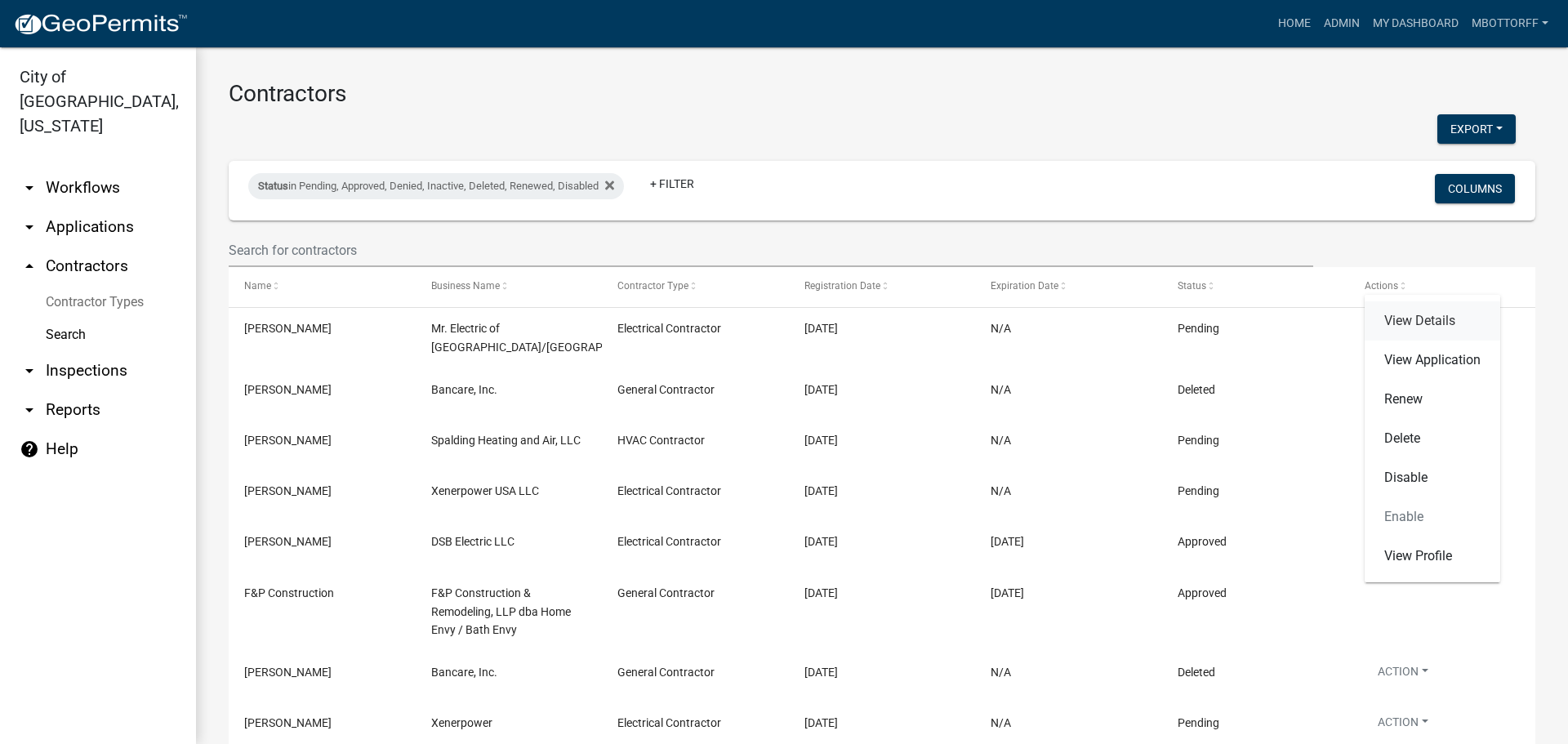
click at [1420, 319] on link "View Details" at bounding box center [1432, 320] width 135 height 40
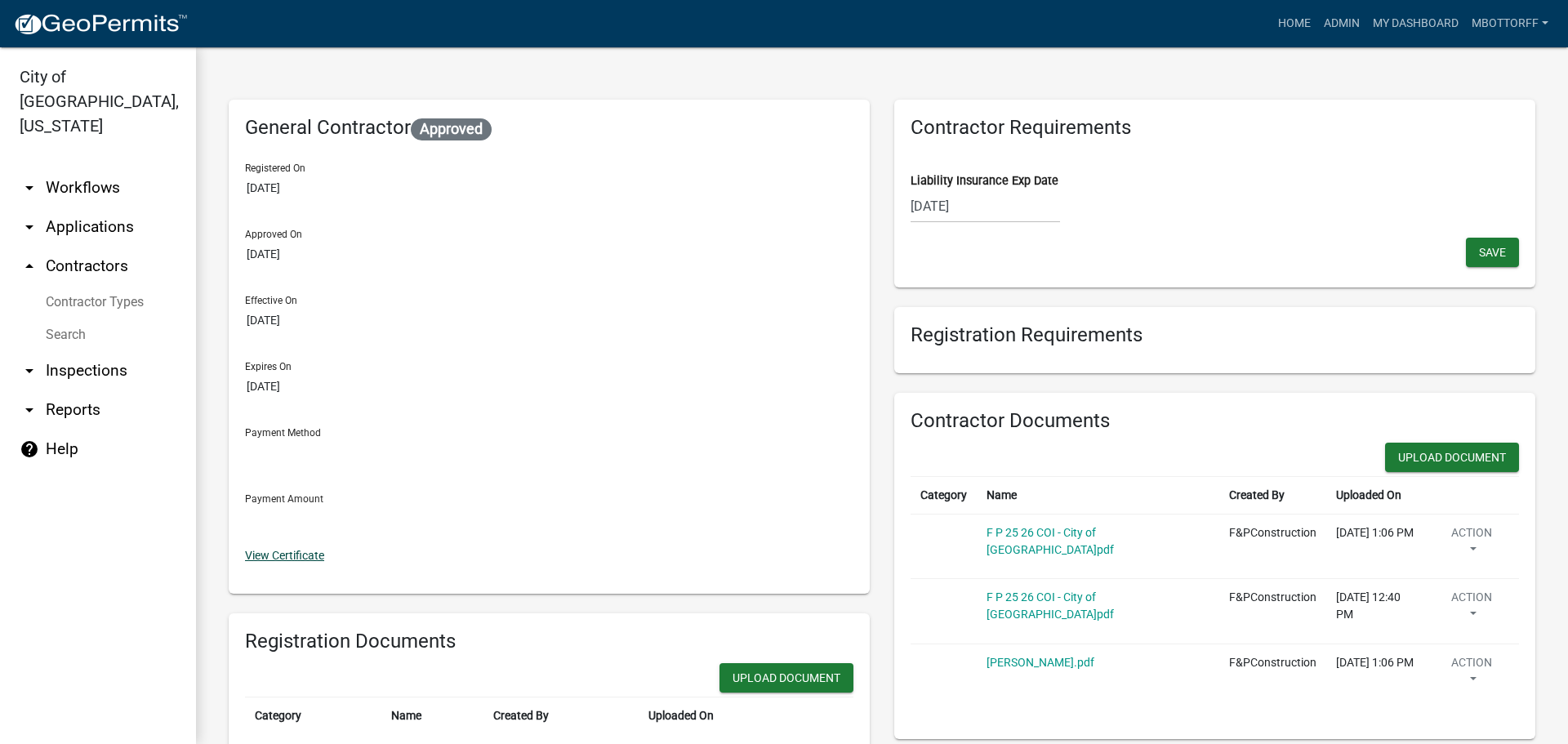
click at [271, 552] on link "View Certificate" at bounding box center [284, 556] width 79 height 13
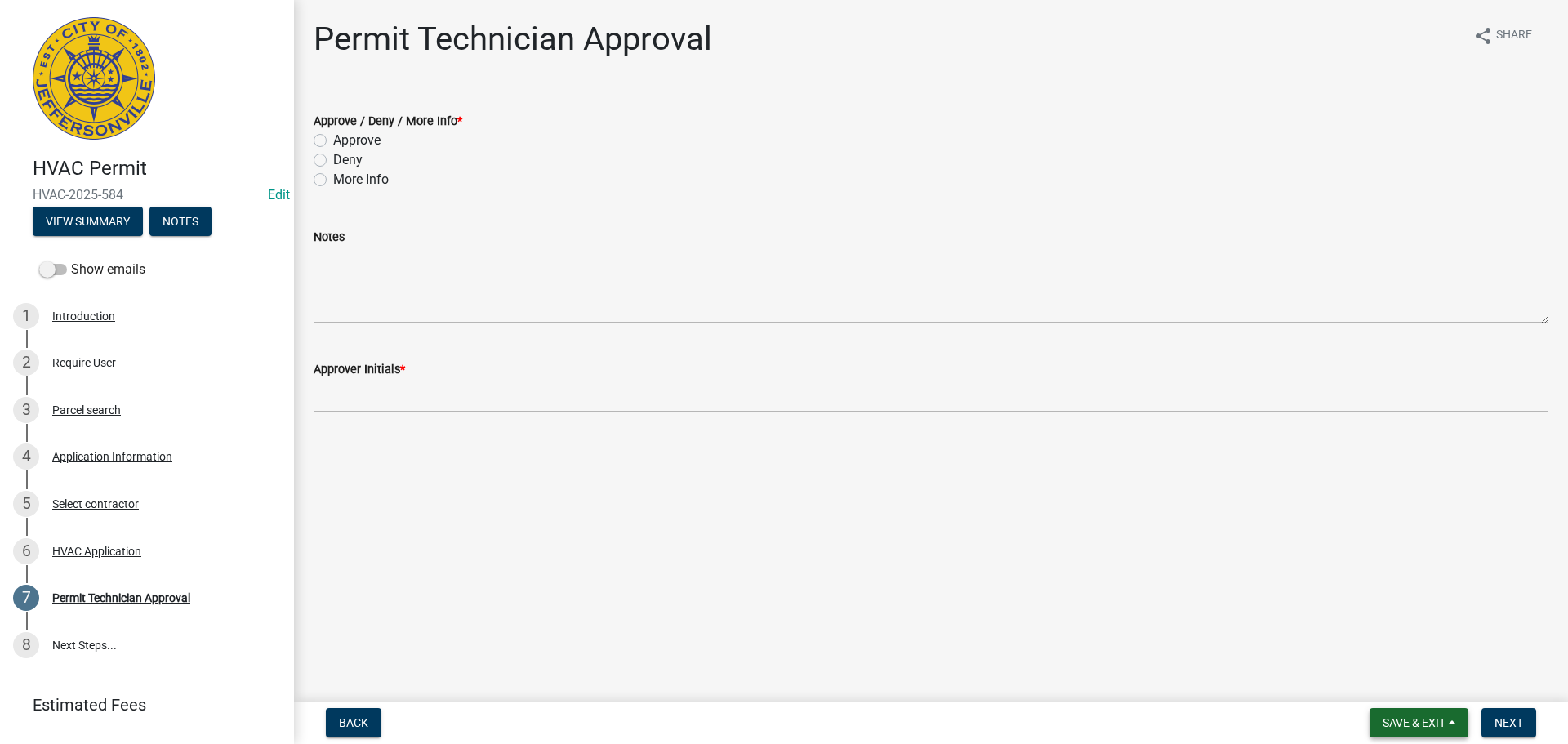
click at [1412, 726] on button "Save & Exit" at bounding box center [1419, 722] width 99 height 29
drag, startPoint x: 1387, startPoint y: 683, endPoint x: 1333, endPoint y: 674, distance: 54.7
click at [1384, 683] on button "Save & Exit" at bounding box center [1402, 680] width 130 height 40
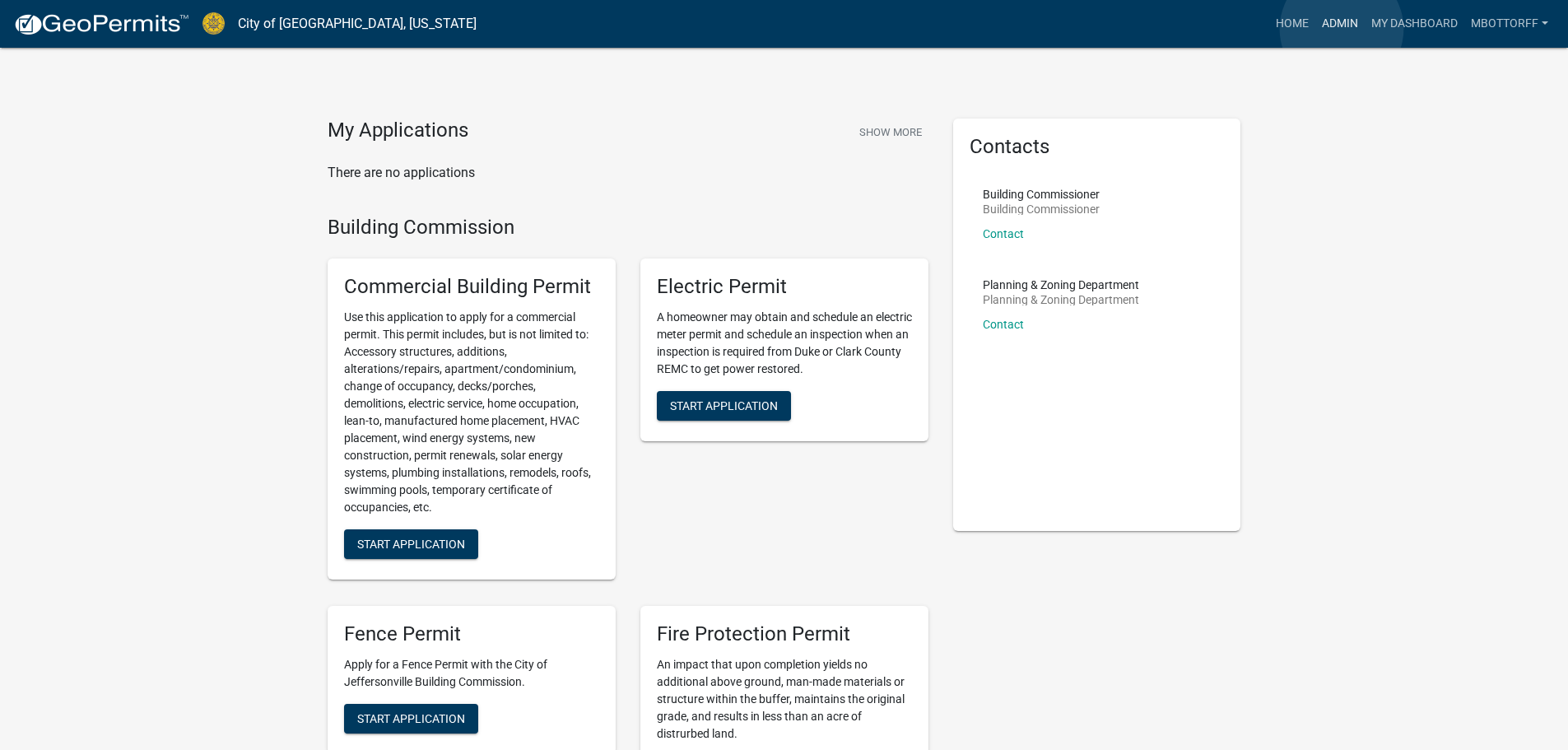
drag, startPoint x: 1342, startPoint y: 28, endPoint x: 1319, endPoint y: 8, distance: 30.5
click at [1341, 27] on link "Admin" at bounding box center [1340, 24] width 49 height 31
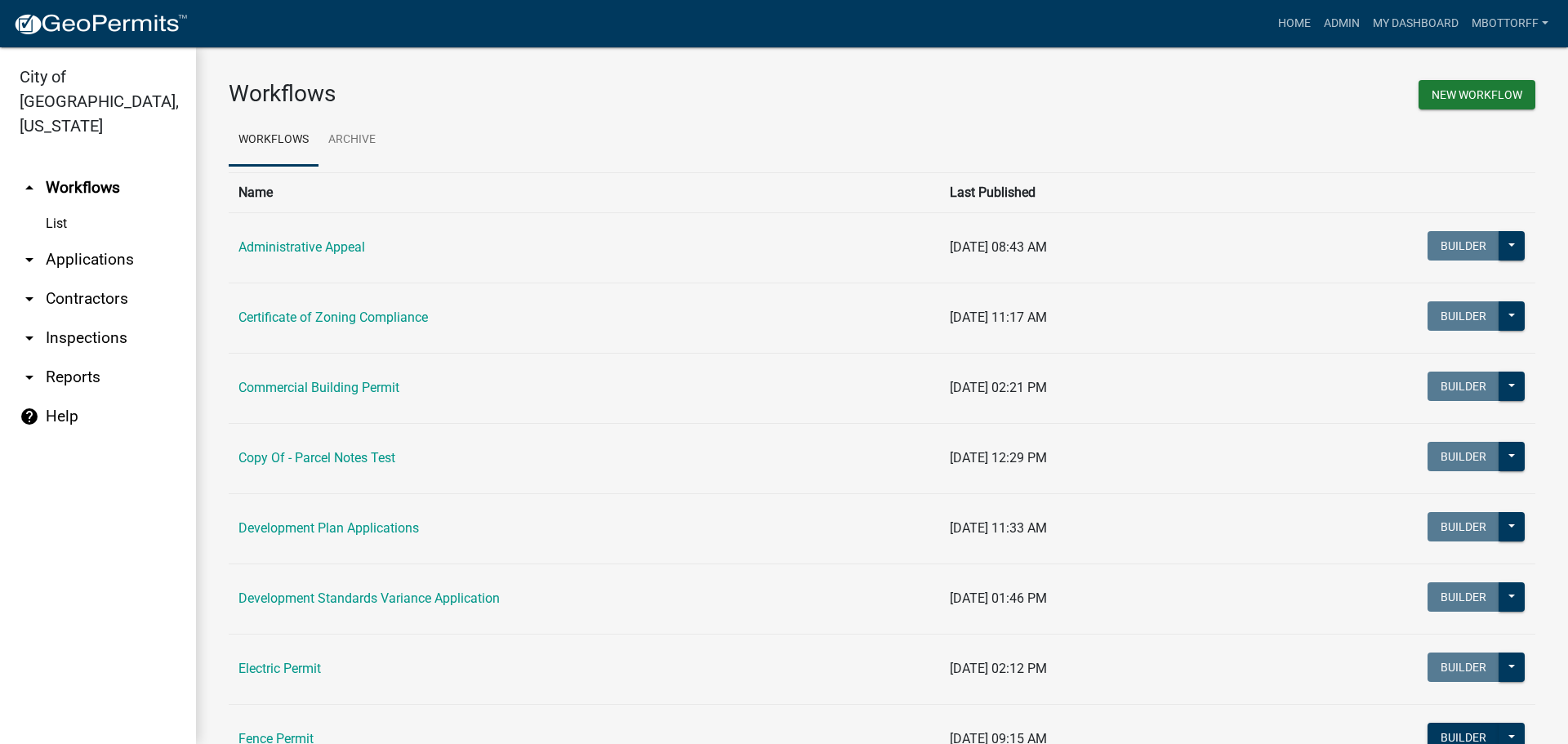
click at [67, 279] on link "arrow_drop_down Contractors" at bounding box center [98, 298] width 196 height 40
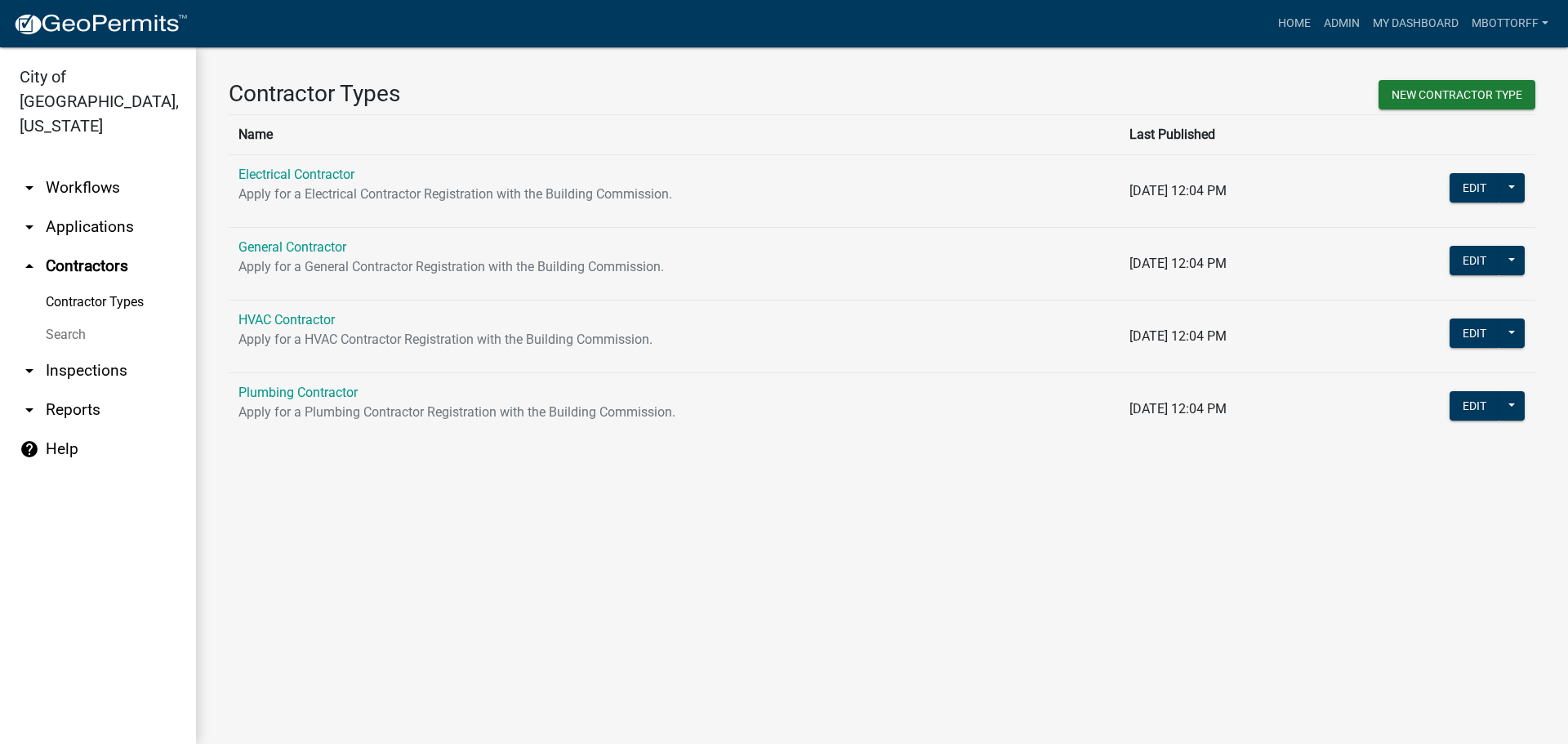
click at [79, 168] on link "arrow_drop_down Workflows" at bounding box center [98, 187] width 196 height 40
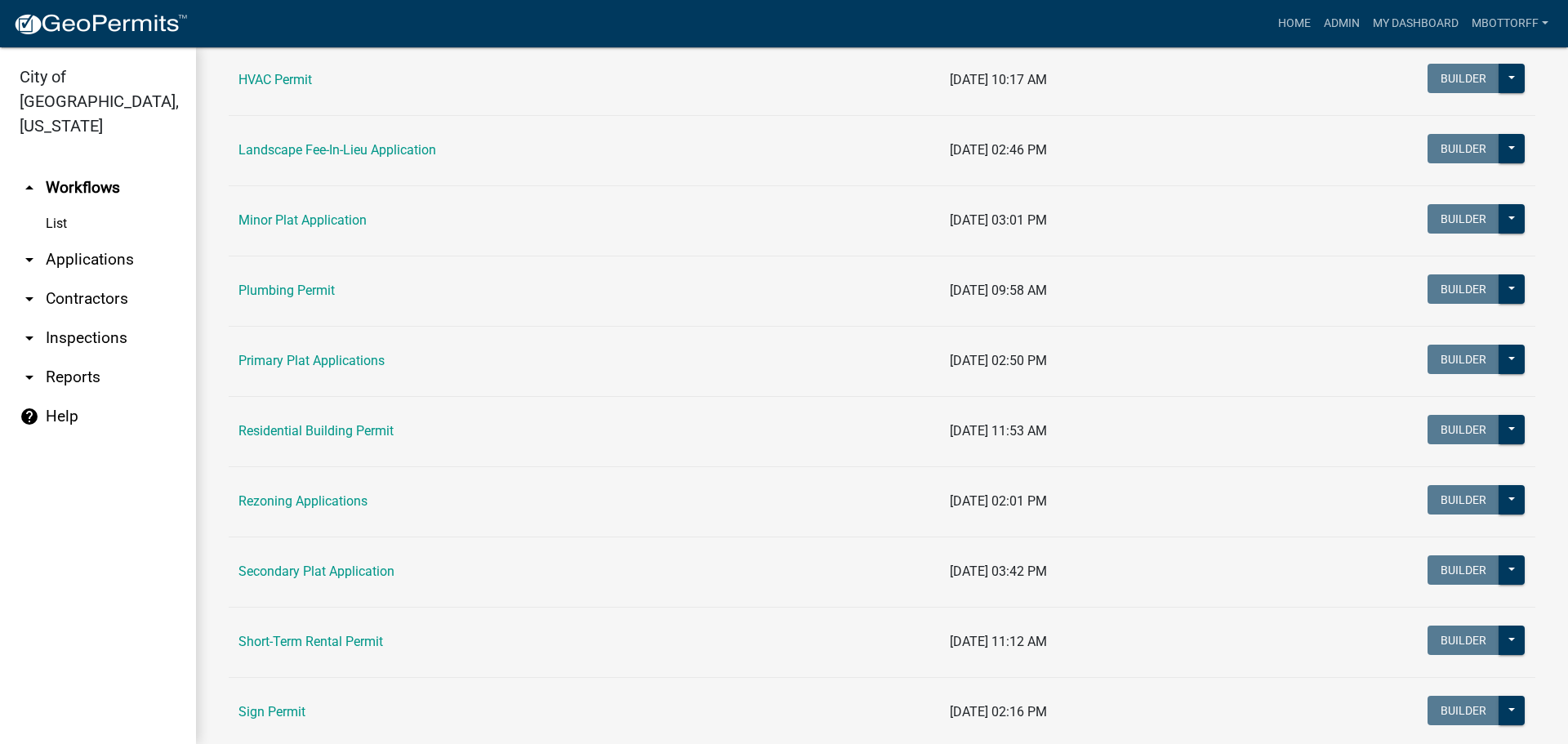
scroll to position [816, 0]
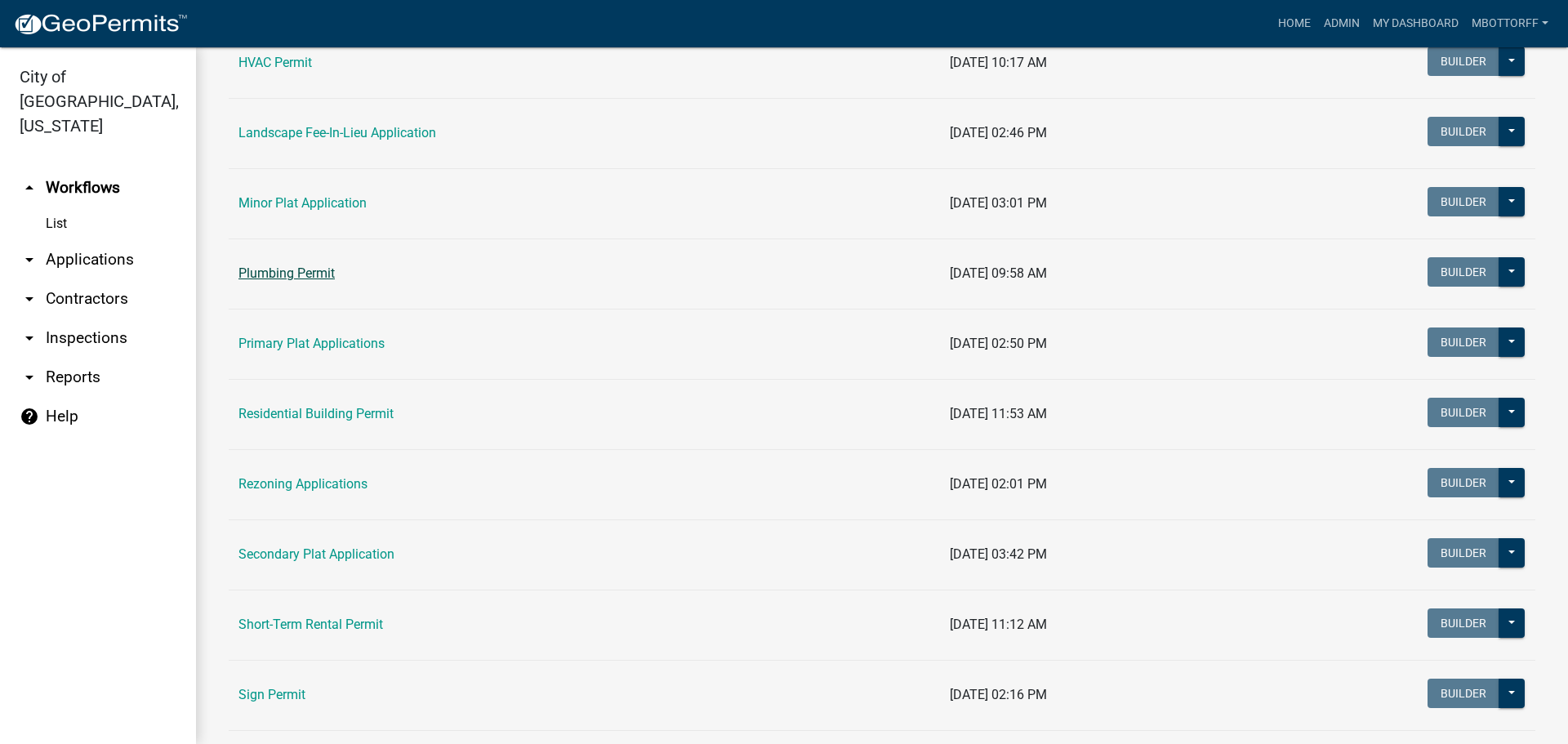
click at [281, 272] on link "Plumbing Permit" at bounding box center [287, 273] width 97 height 15
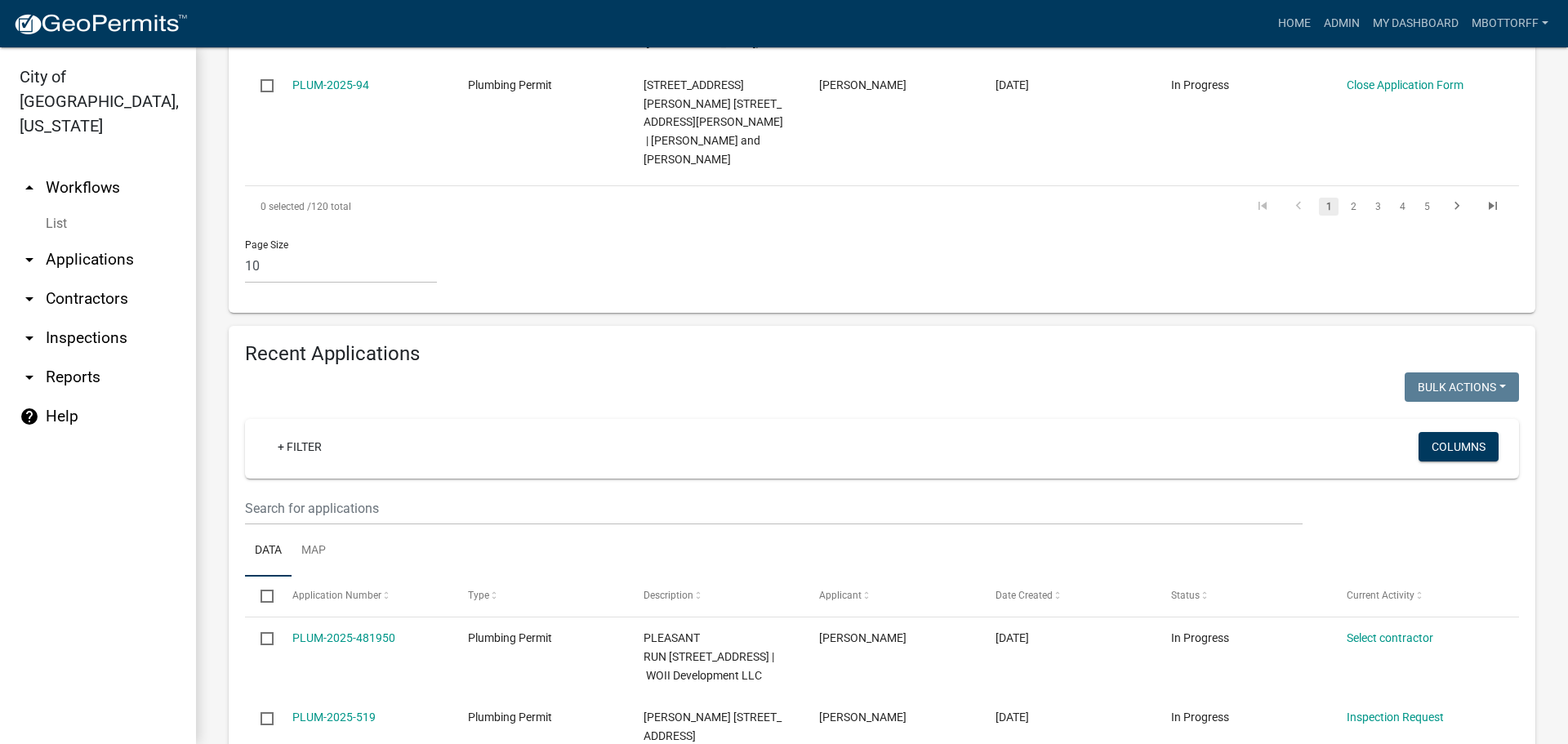
scroll to position [1546, 0]
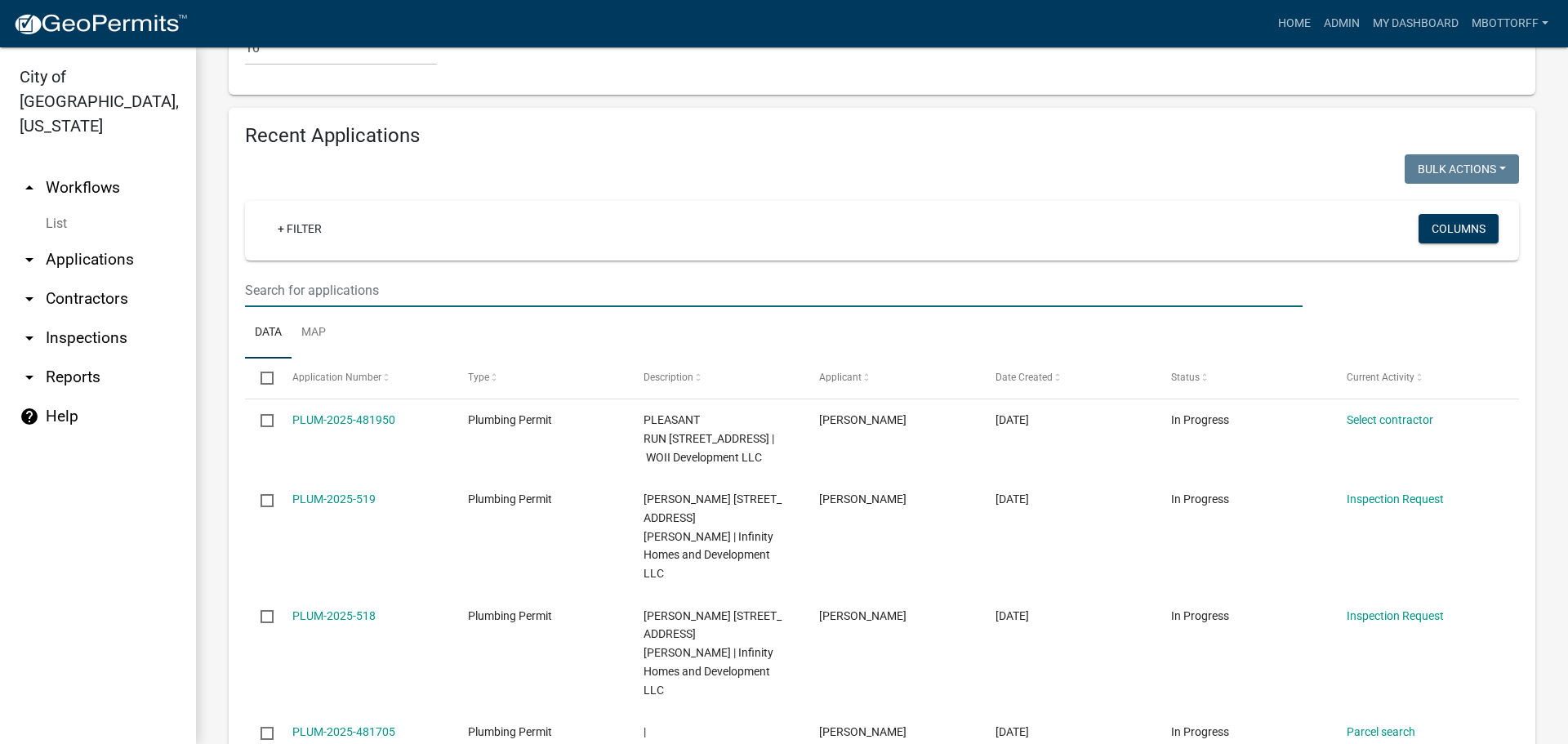
click at [281, 273] on input "text" at bounding box center [773, 290] width 1058 height 34
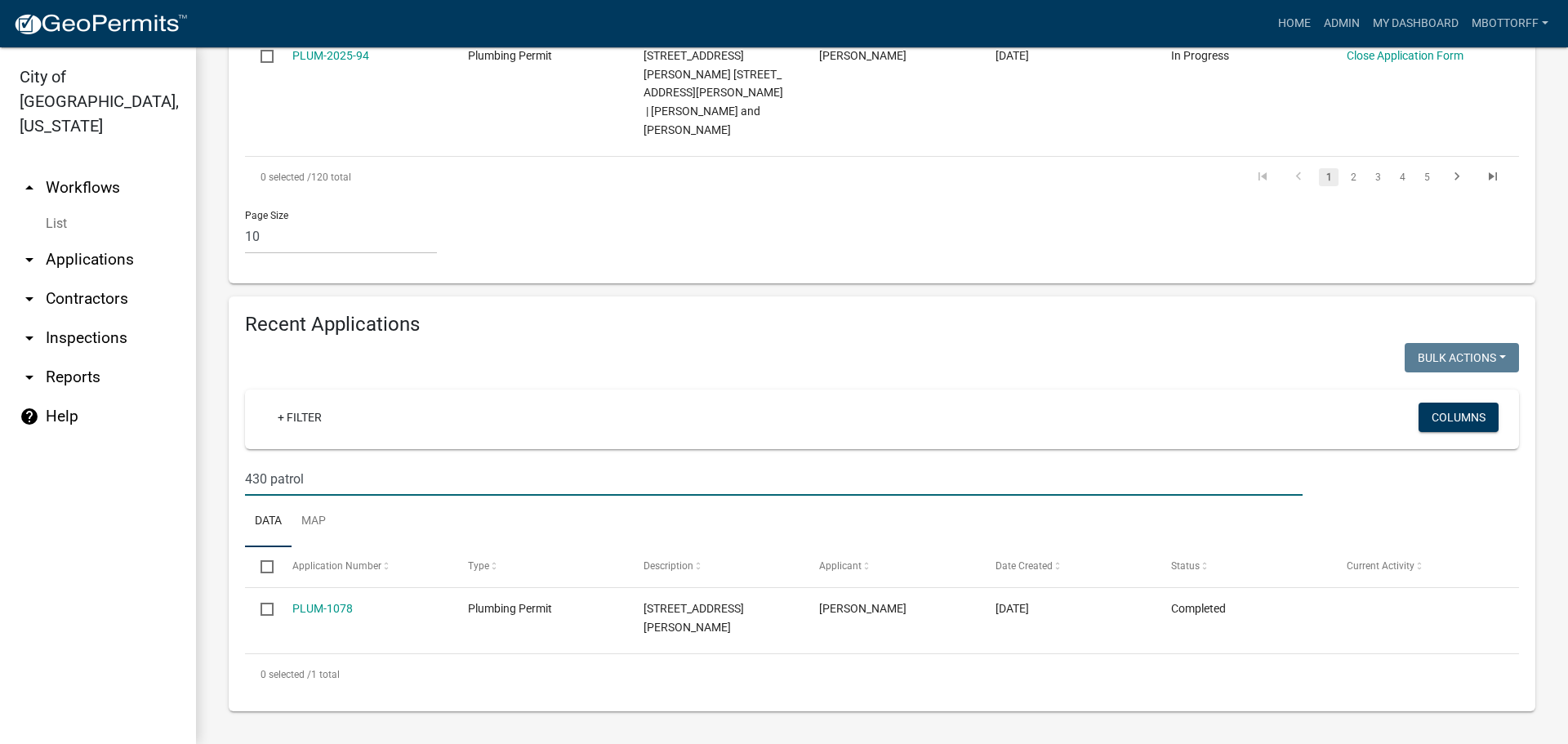
scroll to position [1209, 0]
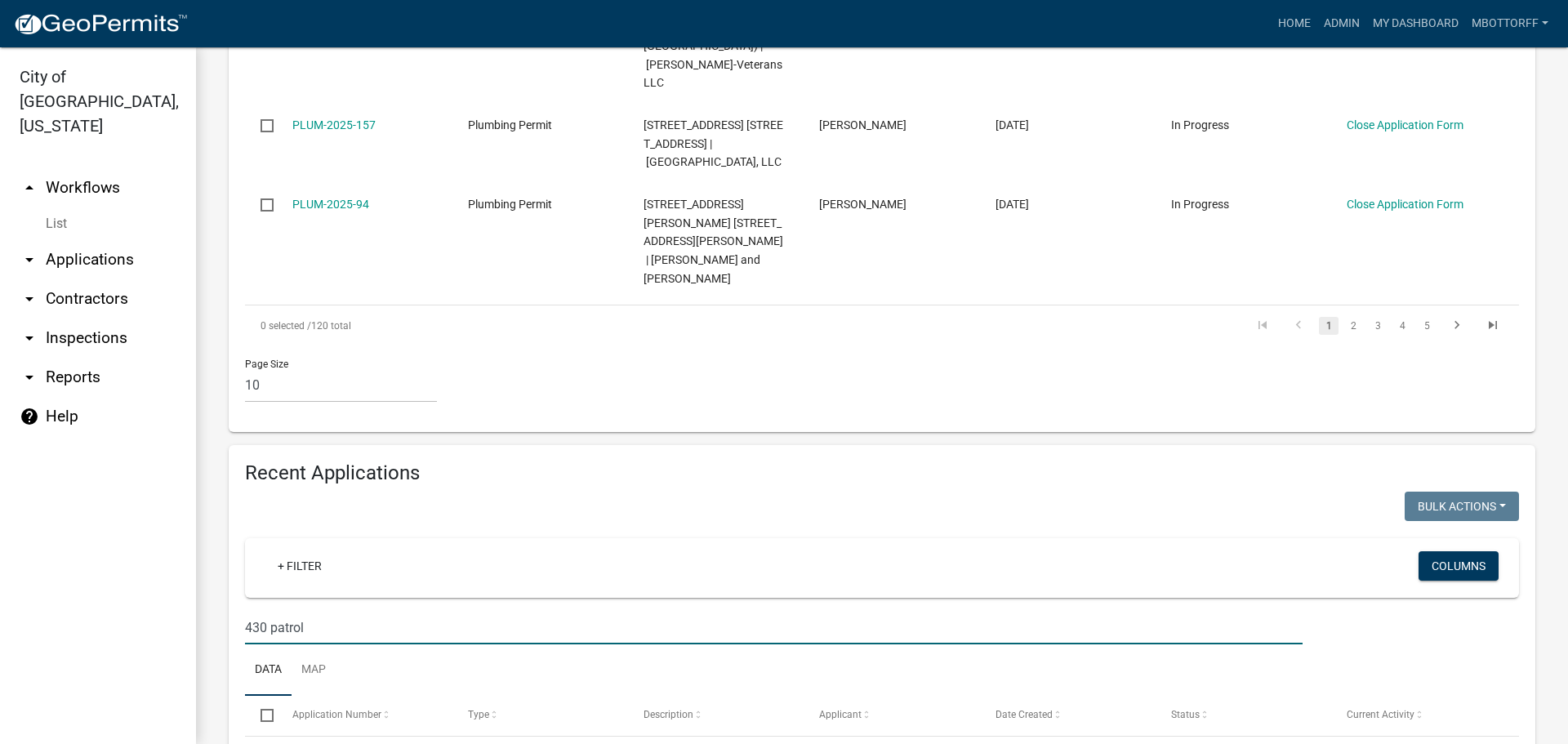
type input "430 patrol"
click at [52, 208] on link "List" at bounding box center [98, 224] width 196 height 33
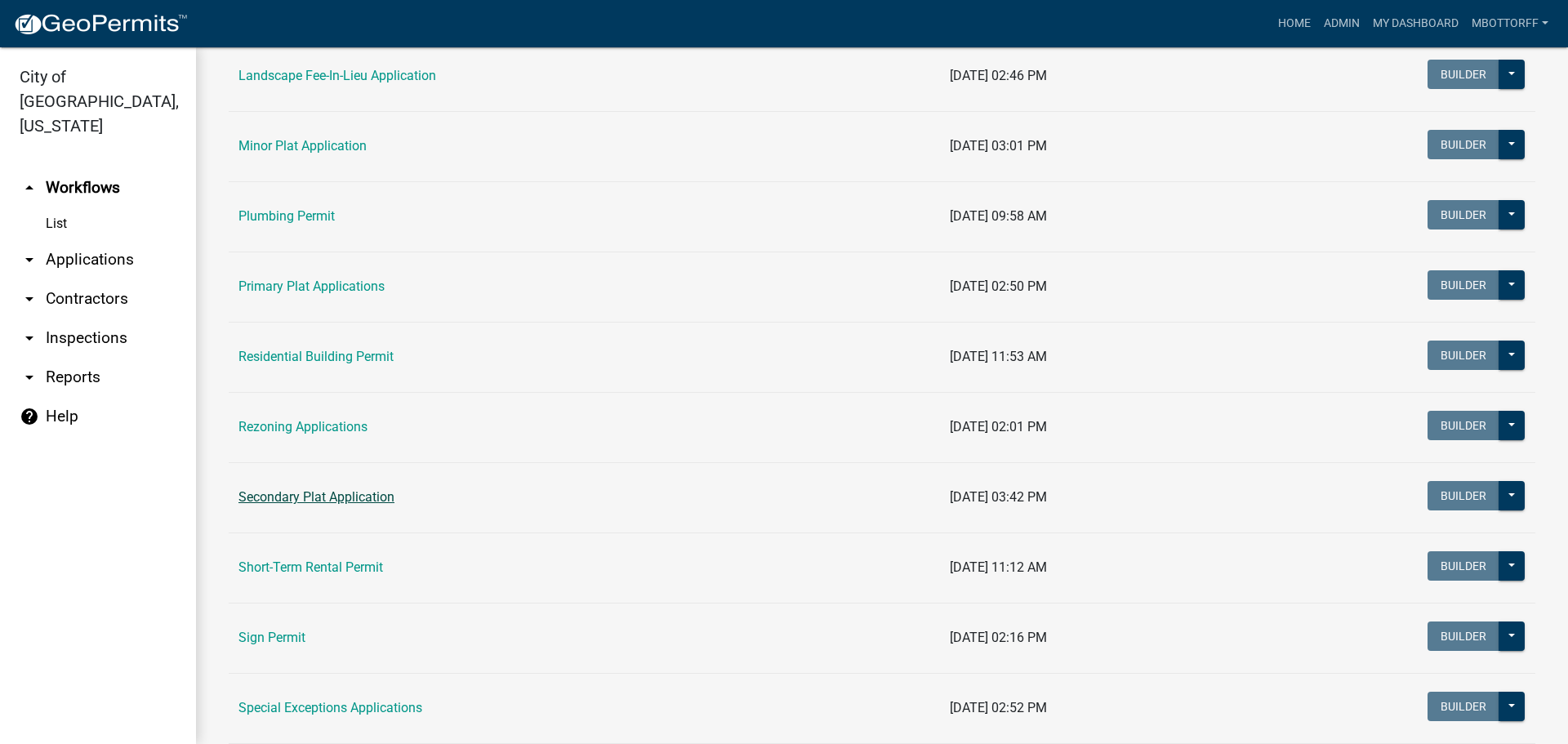
scroll to position [862, 0]
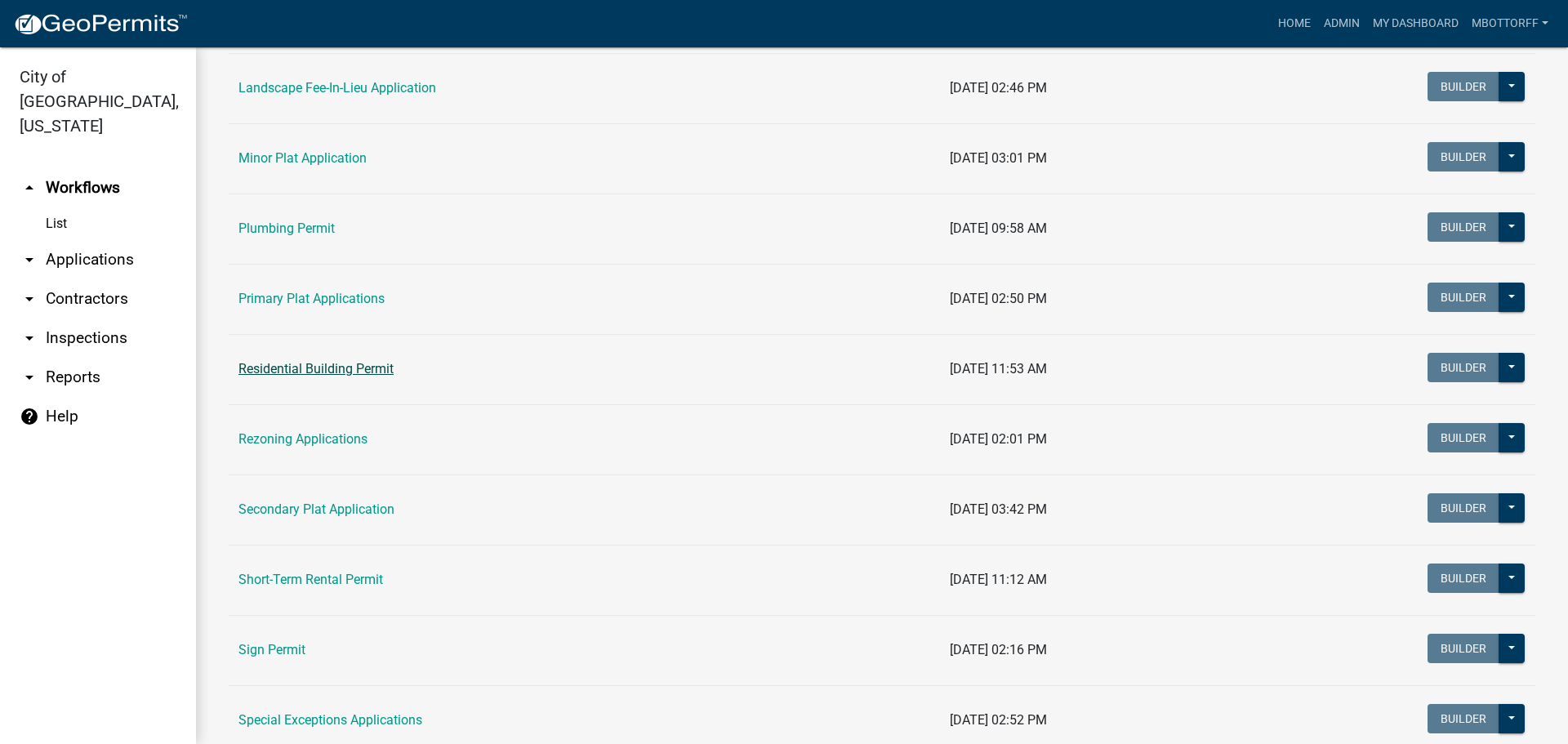
click at [297, 367] on link "Residential Building Permit" at bounding box center [316, 368] width 156 height 15
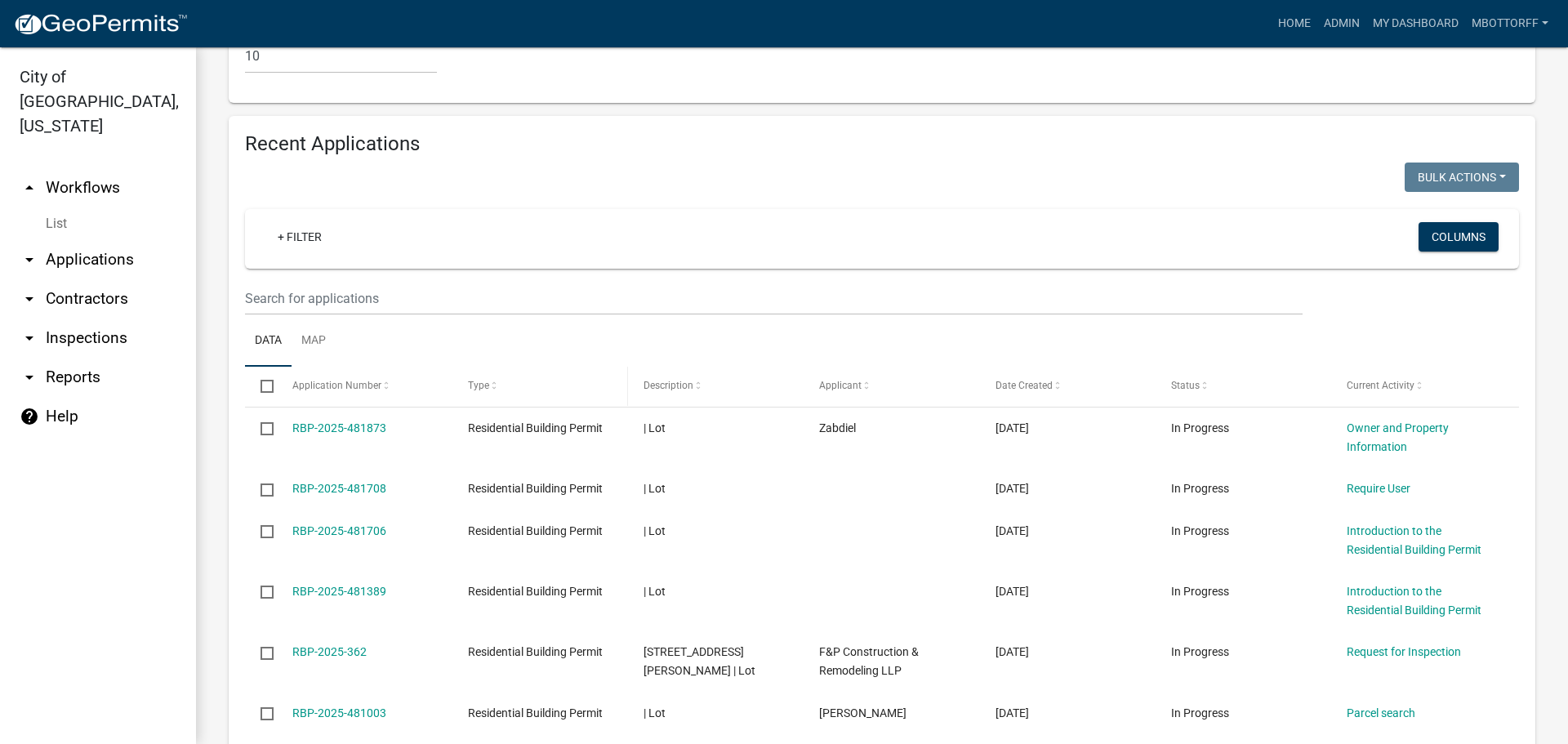
scroll to position [1225, 0]
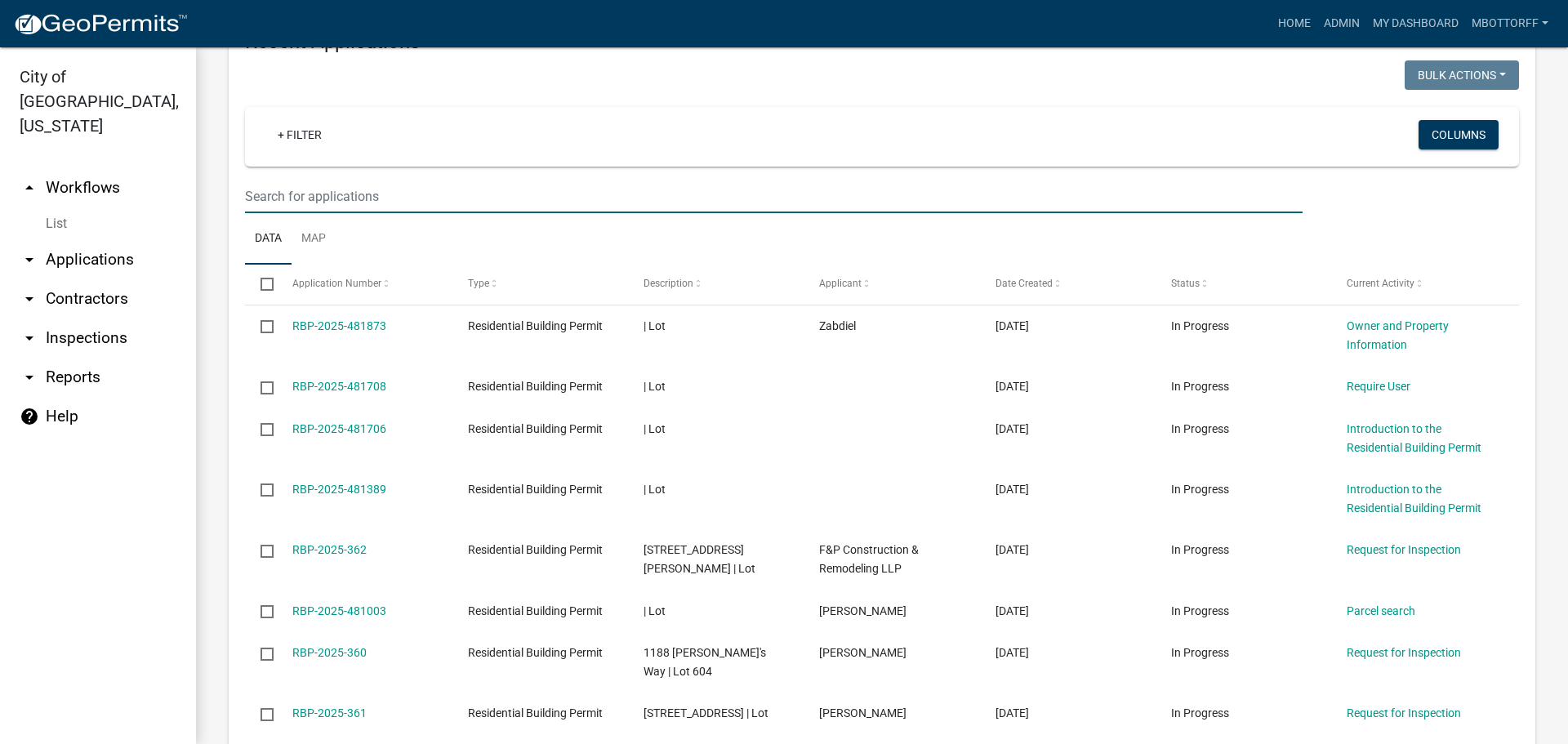
click at [262, 214] on input "text" at bounding box center [773, 197] width 1058 height 34
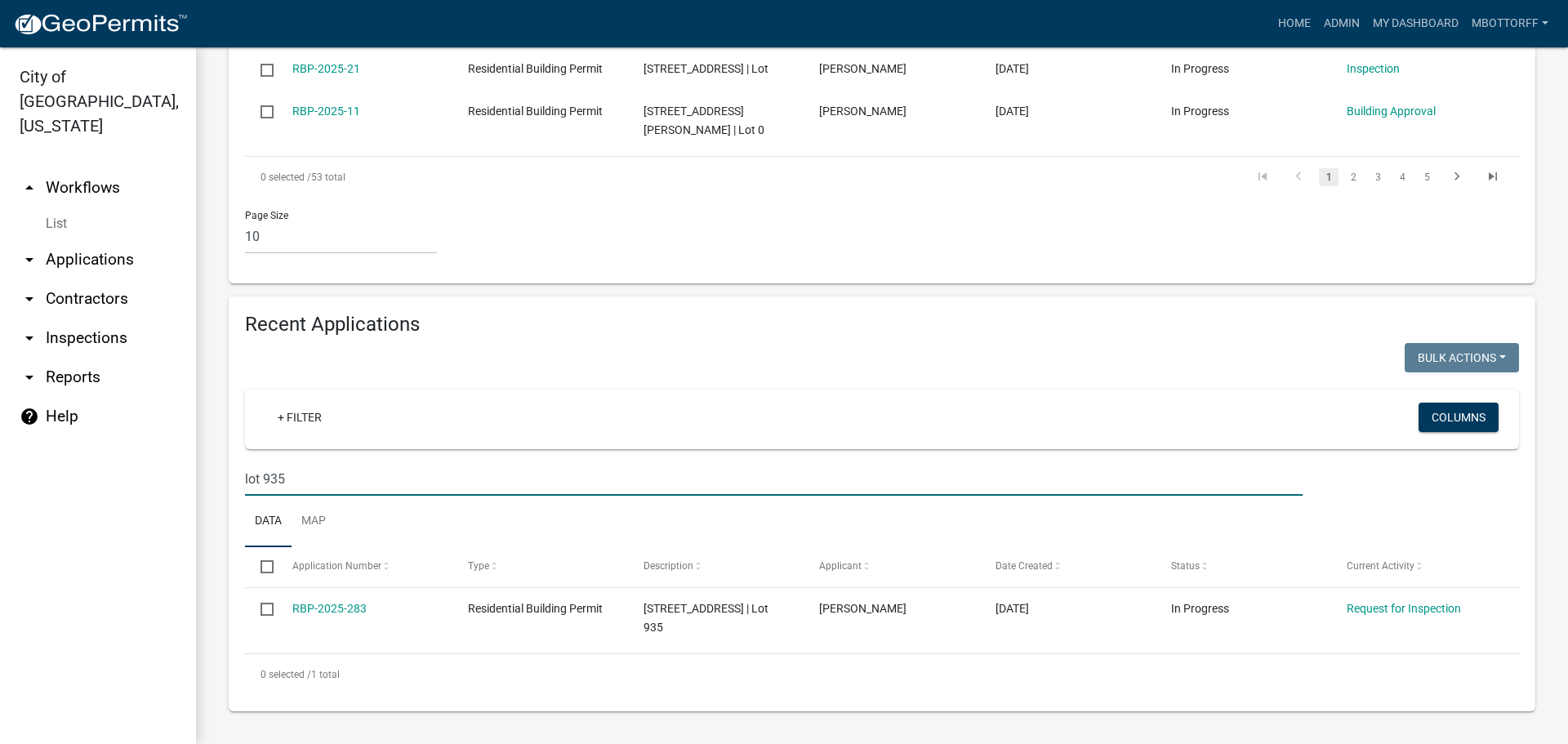
scroll to position [1035, 0]
type input "lot 935"
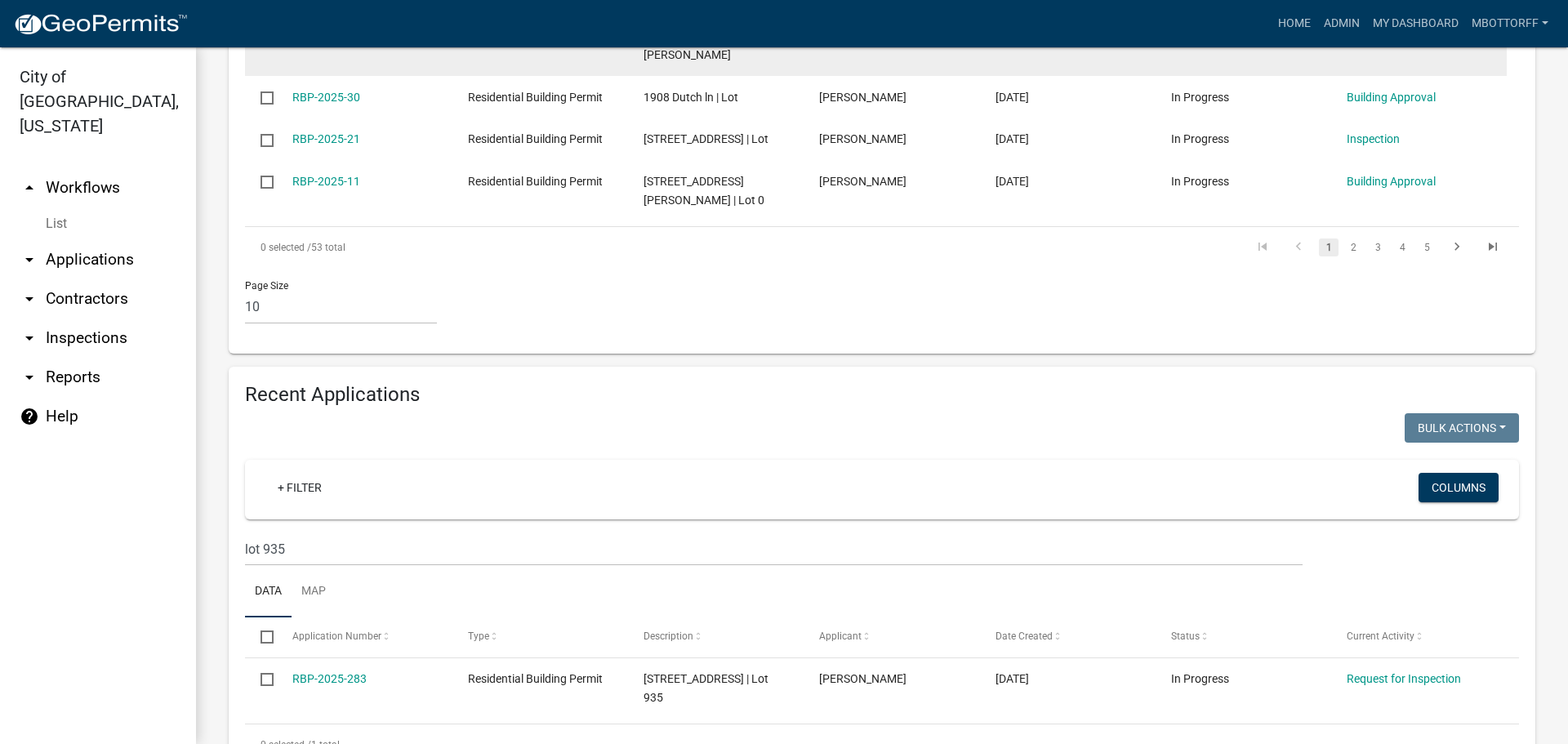
scroll to position [790, 0]
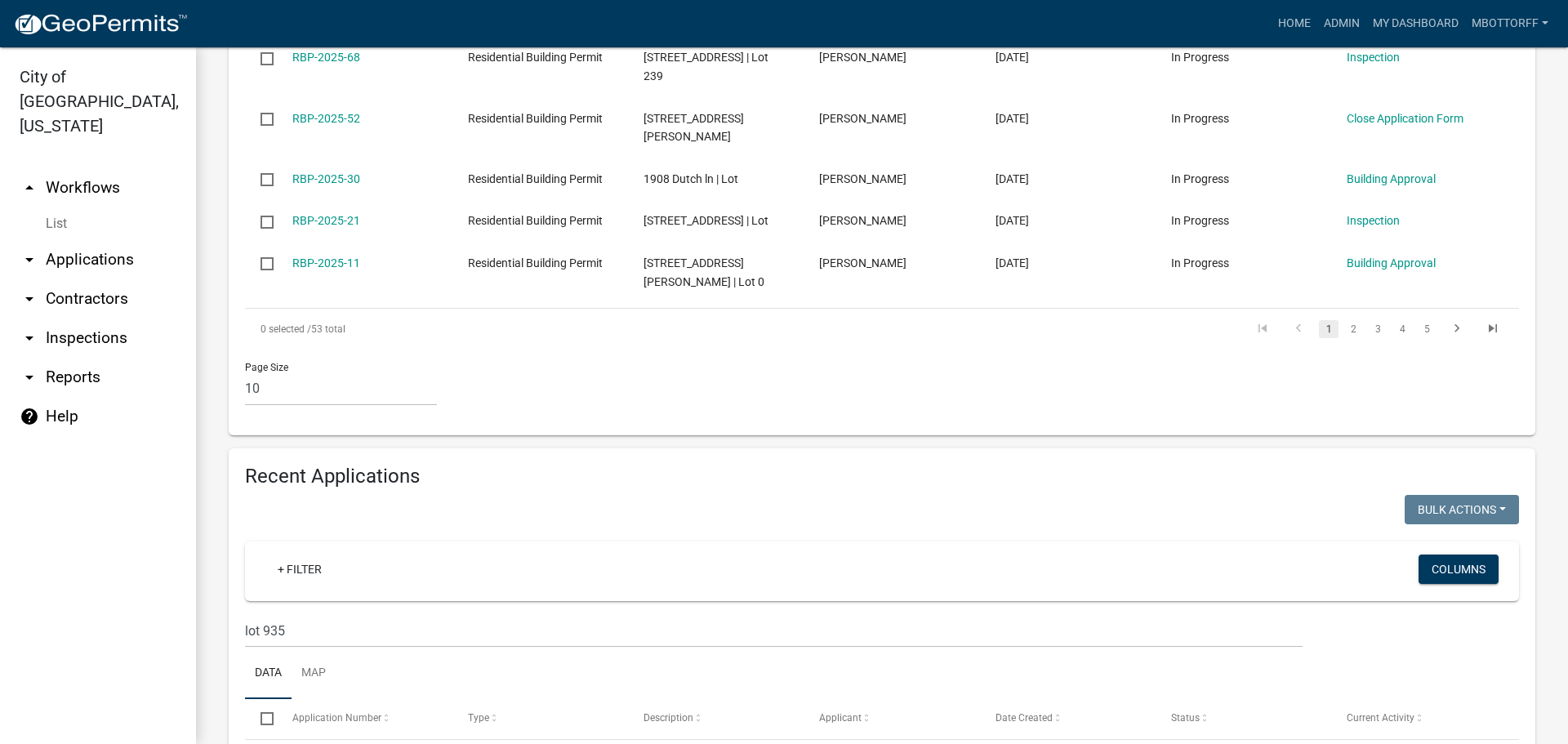
click at [76, 240] on link "arrow_drop_down Applications" at bounding box center [98, 260] width 196 height 40
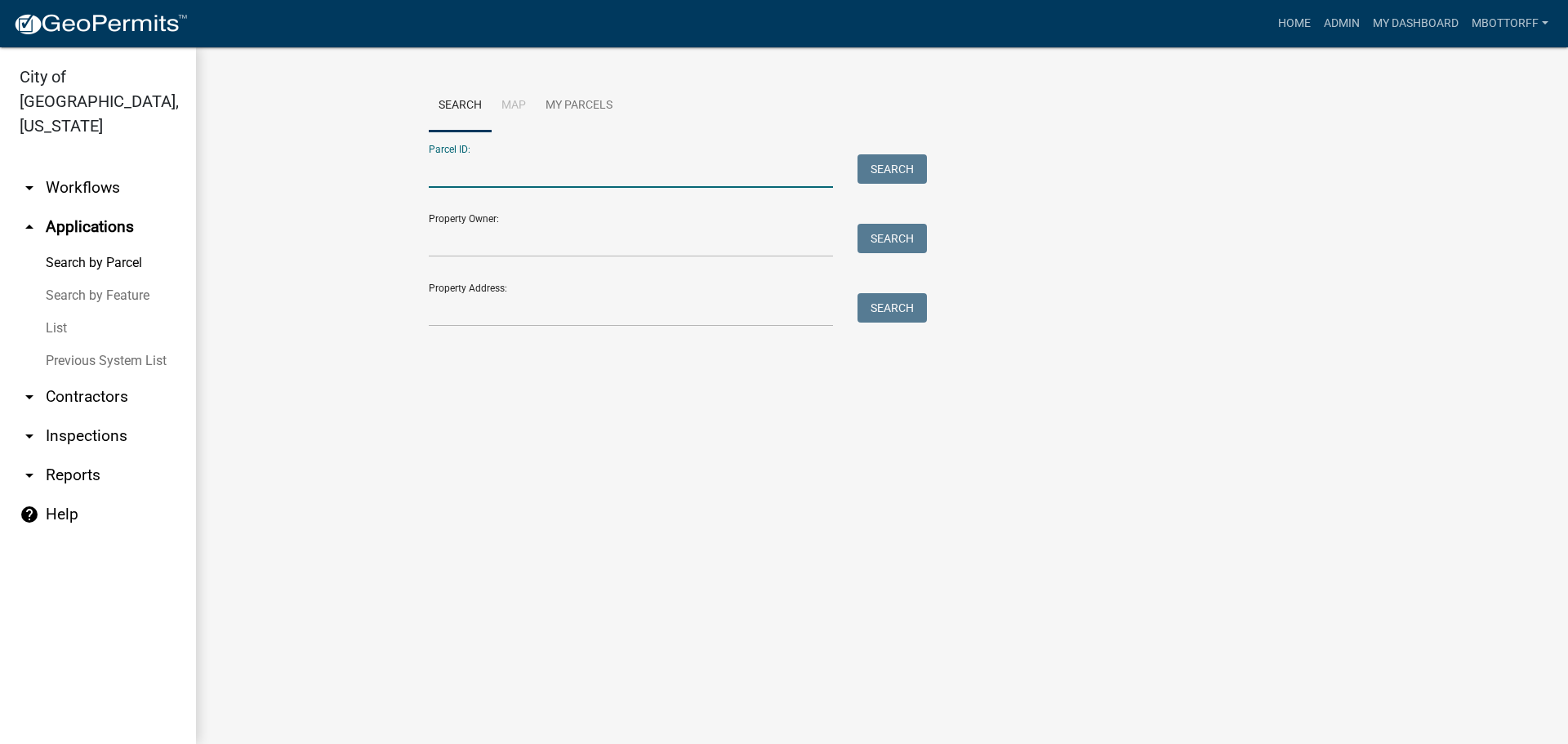
paste input "10-42-06-900-314.000-039"
type input "10-42-06-900-314.000-039"
click at [897, 167] on button "Search" at bounding box center [892, 169] width 70 height 29
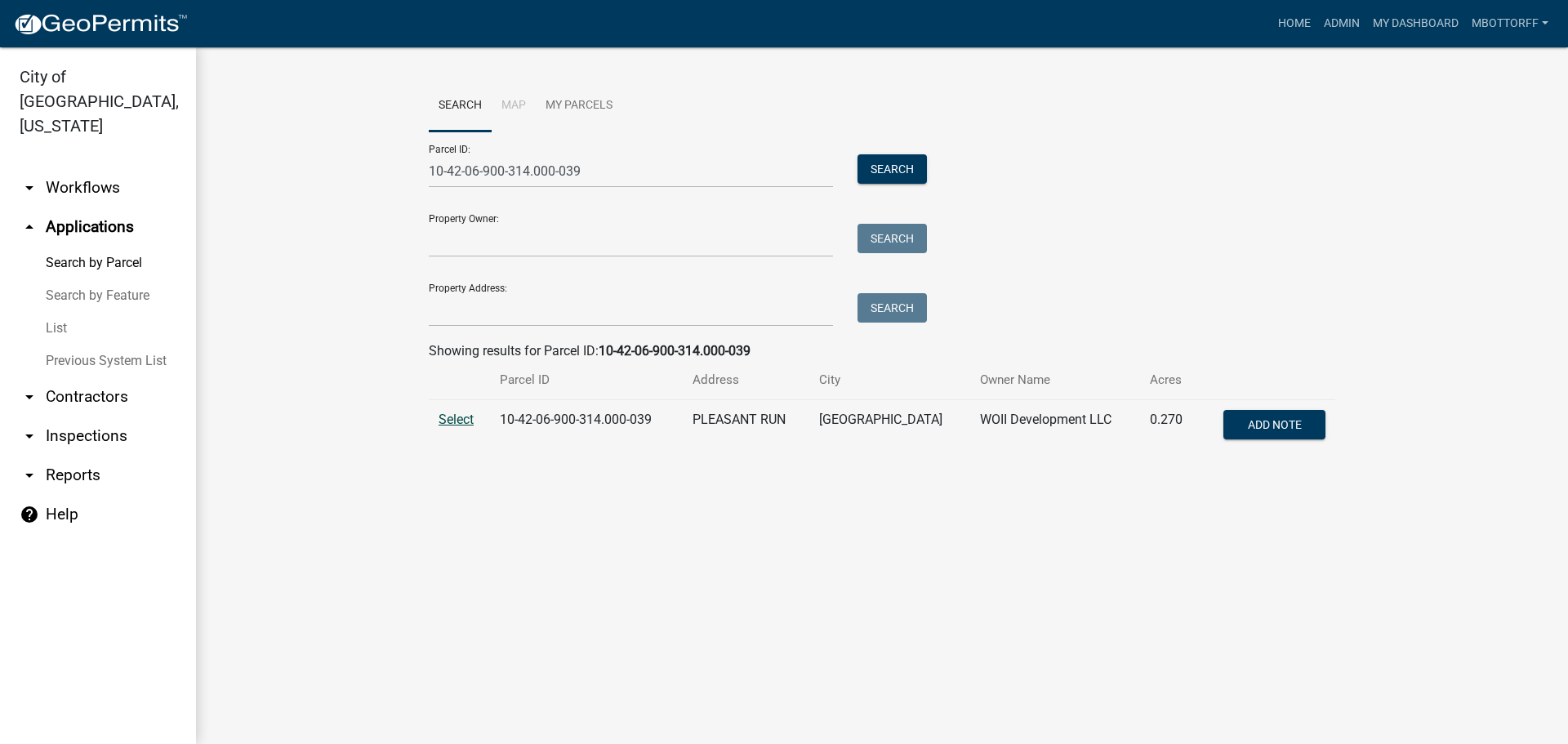
click at [459, 419] on span "Select" at bounding box center [457, 419] width 35 height 15
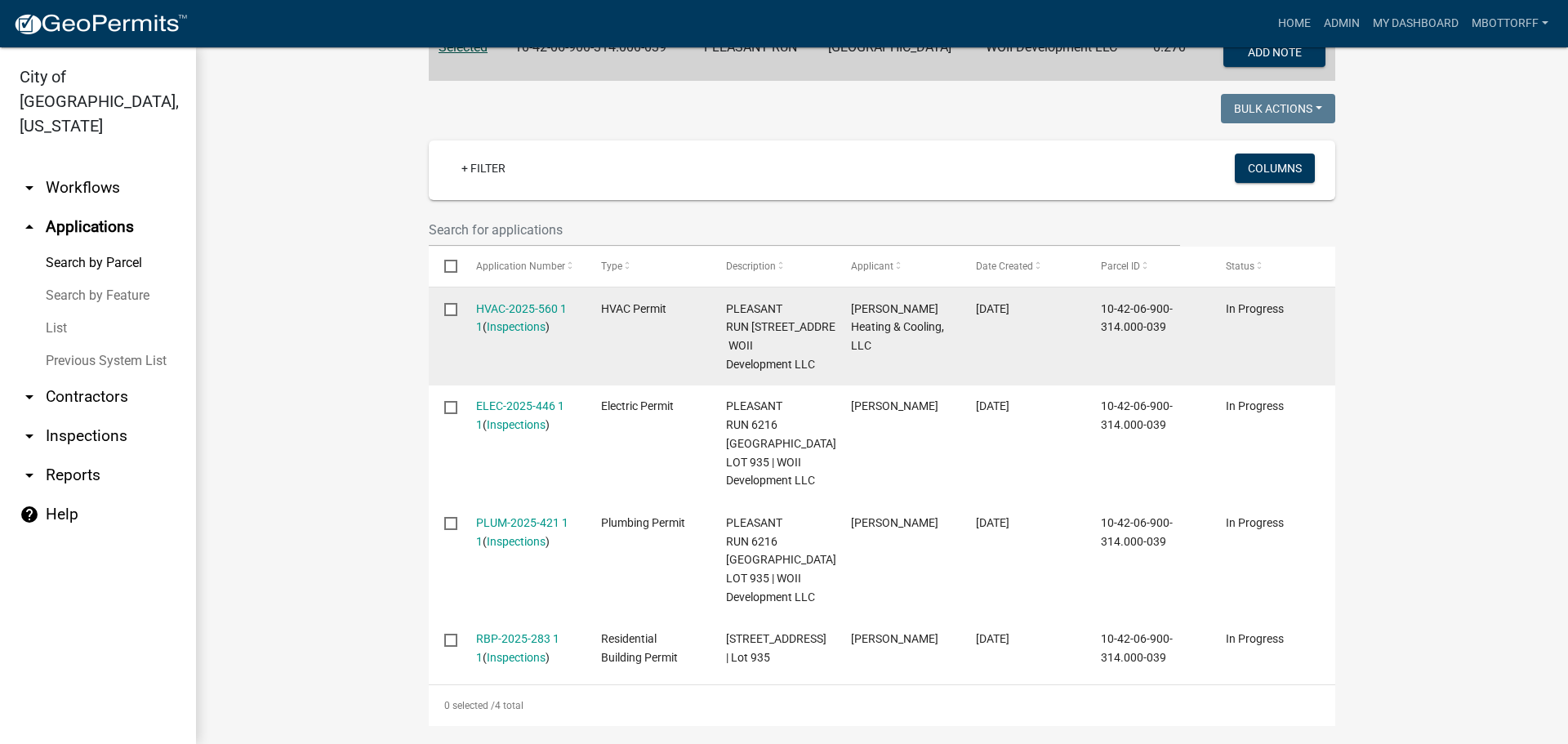
scroll to position [409, 0]
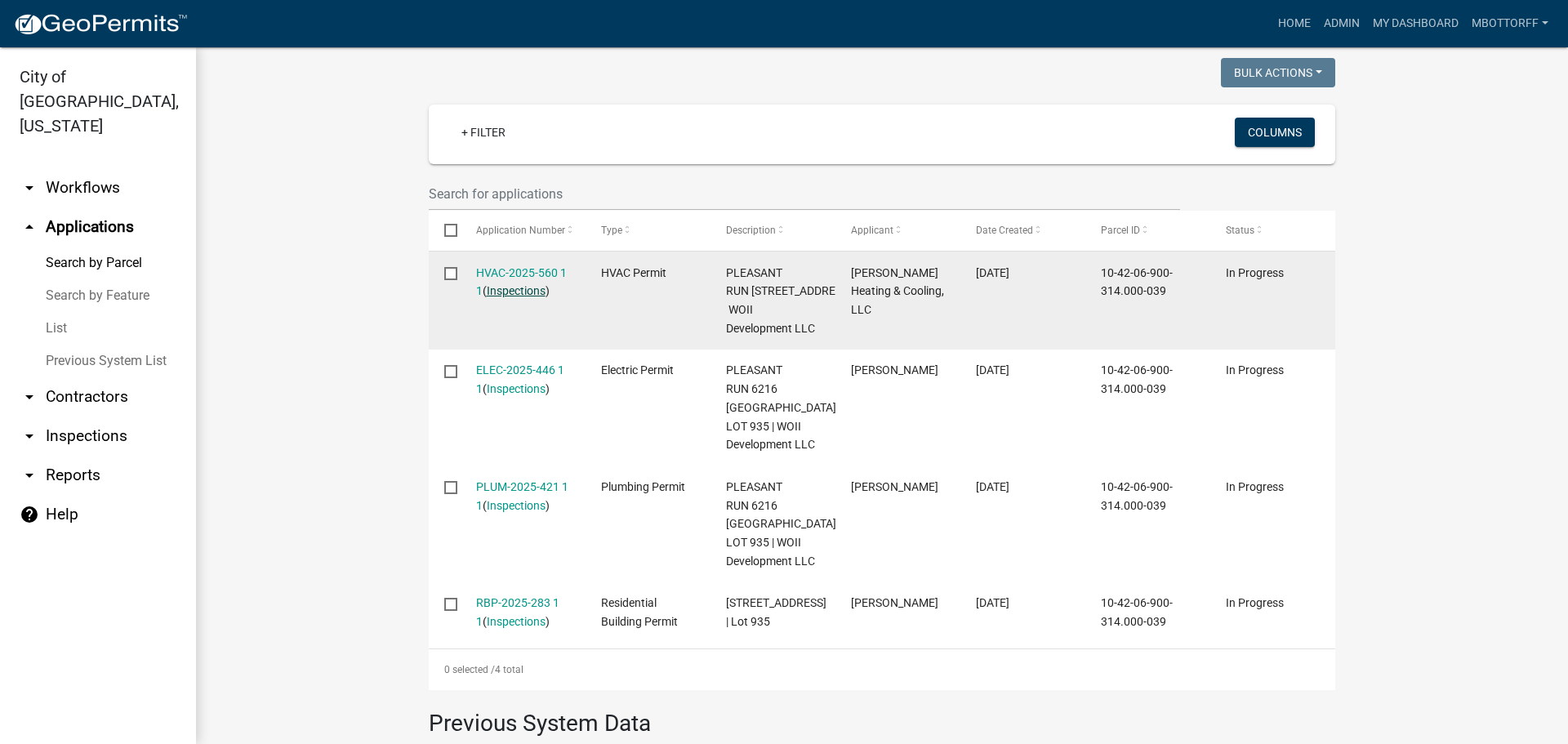
click at [507, 290] on link "Inspections" at bounding box center [516, 291] width 59 height 13
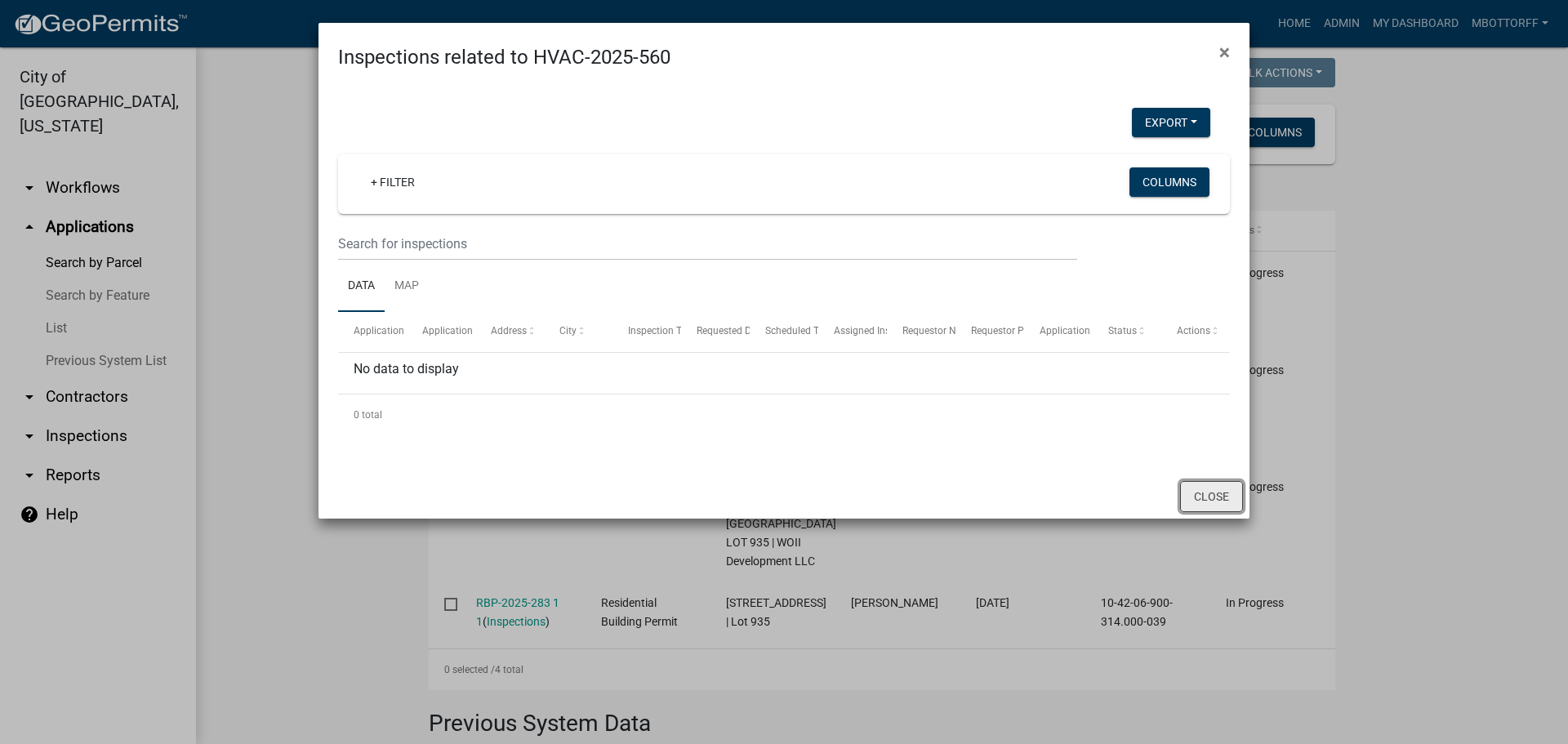
click at [1214, 497] on button "Close" at bounding box center [1212, 496] width 63 height 31
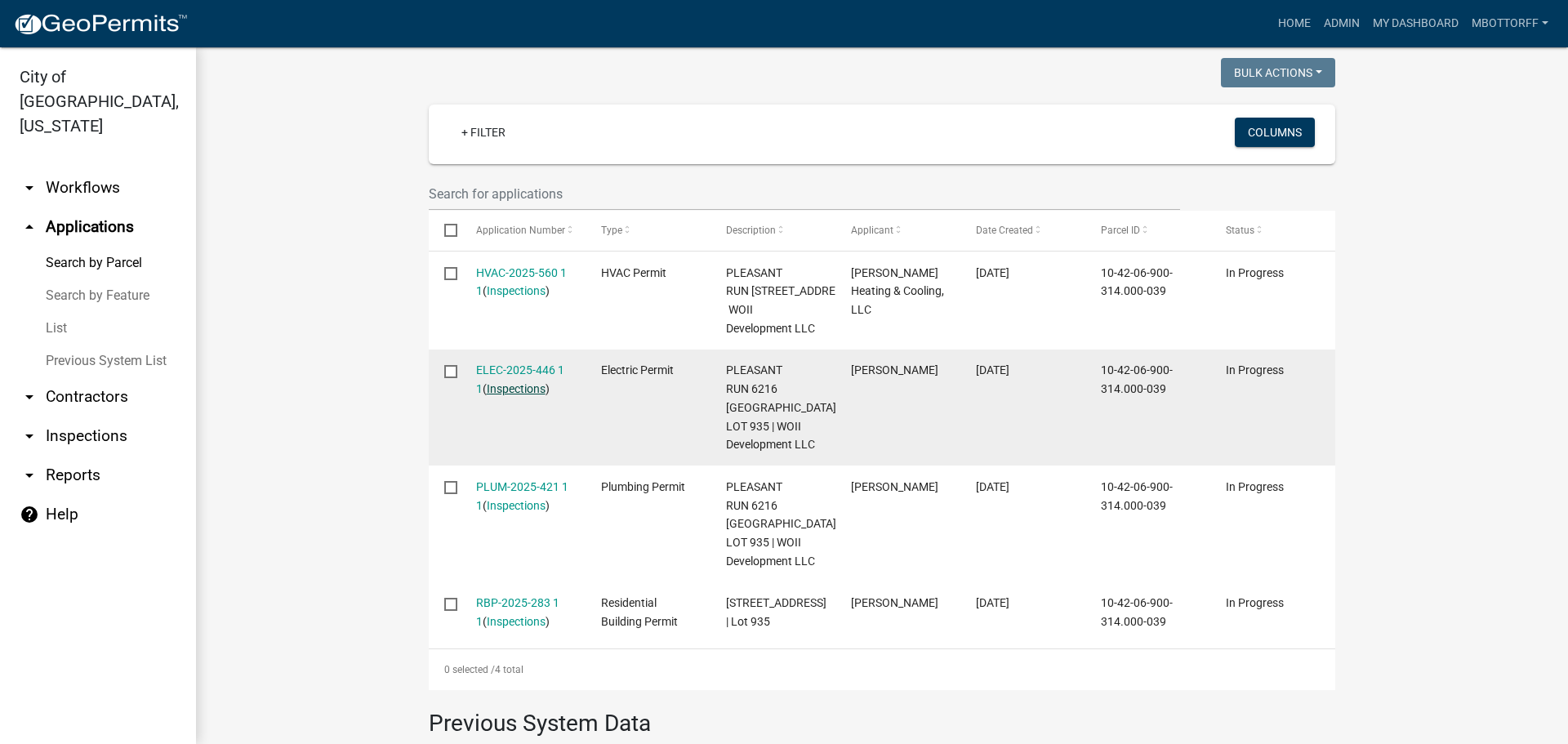
click at [508, 395] on link "Inspections" at bounding box center [516, 389] width 59 height 13
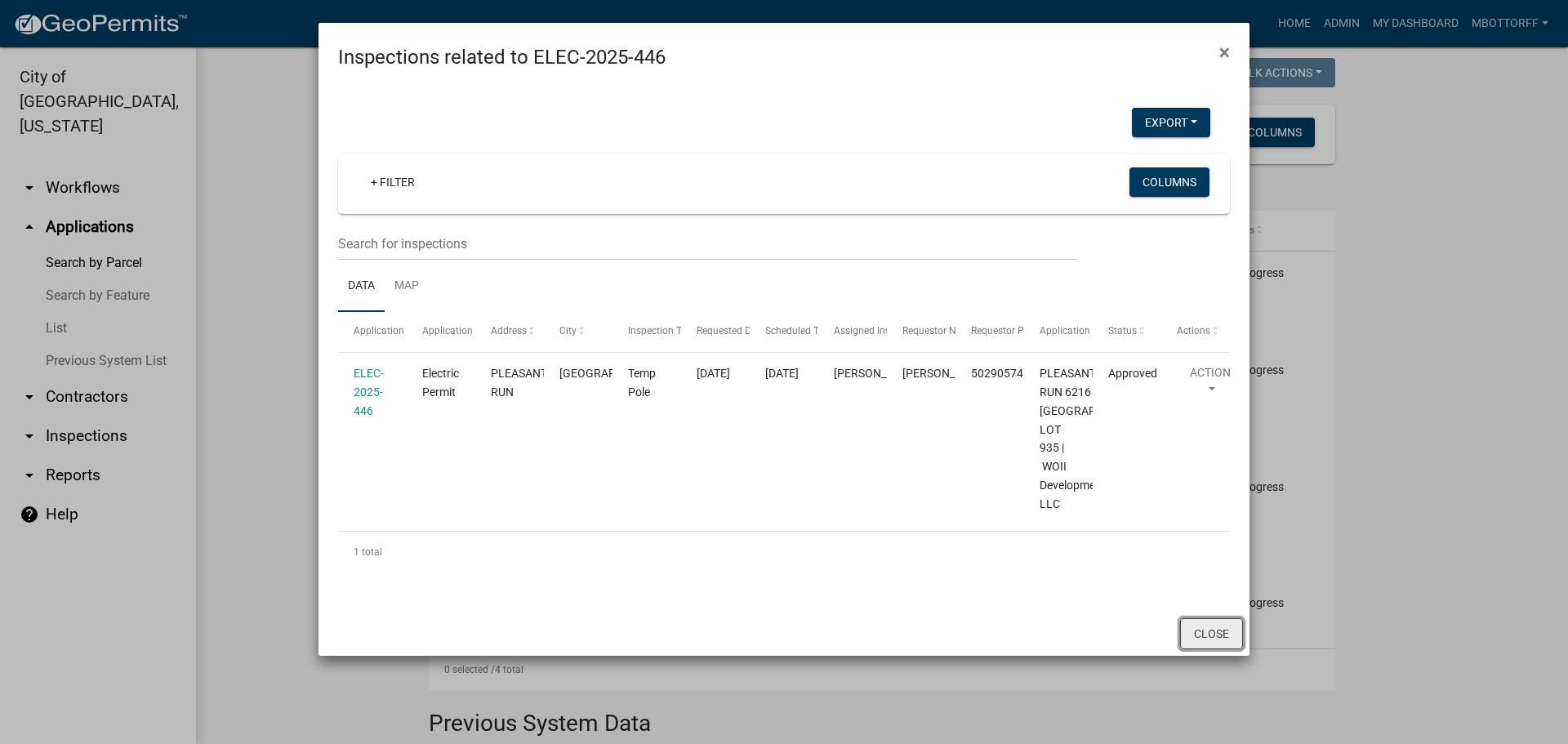
click at [1213, 649] on button "Close" at bounding box center [1212, 633] width 63 height 31
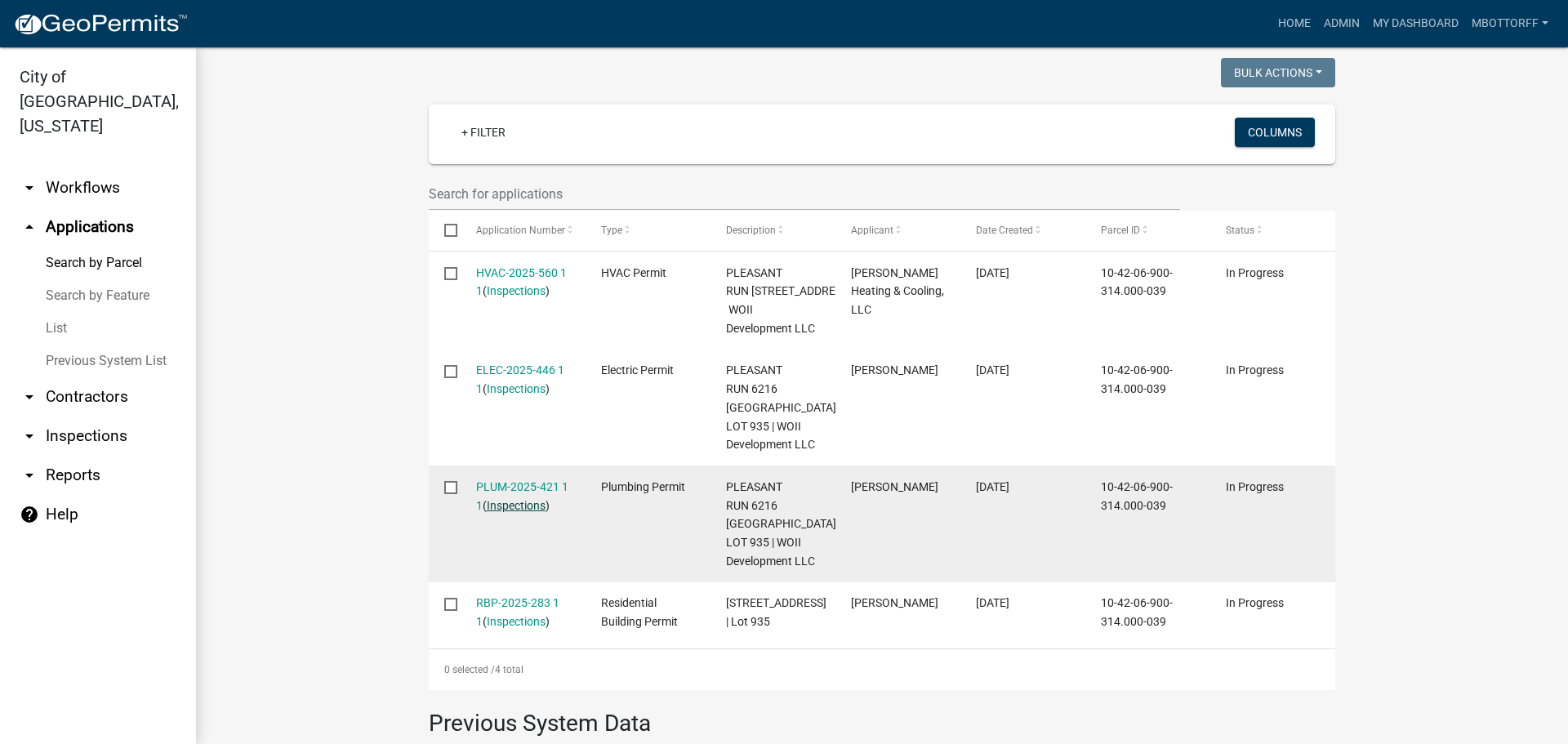
click at [503, 512] on link "Inspections" at bounding box center [516, 506] width 59 height 13
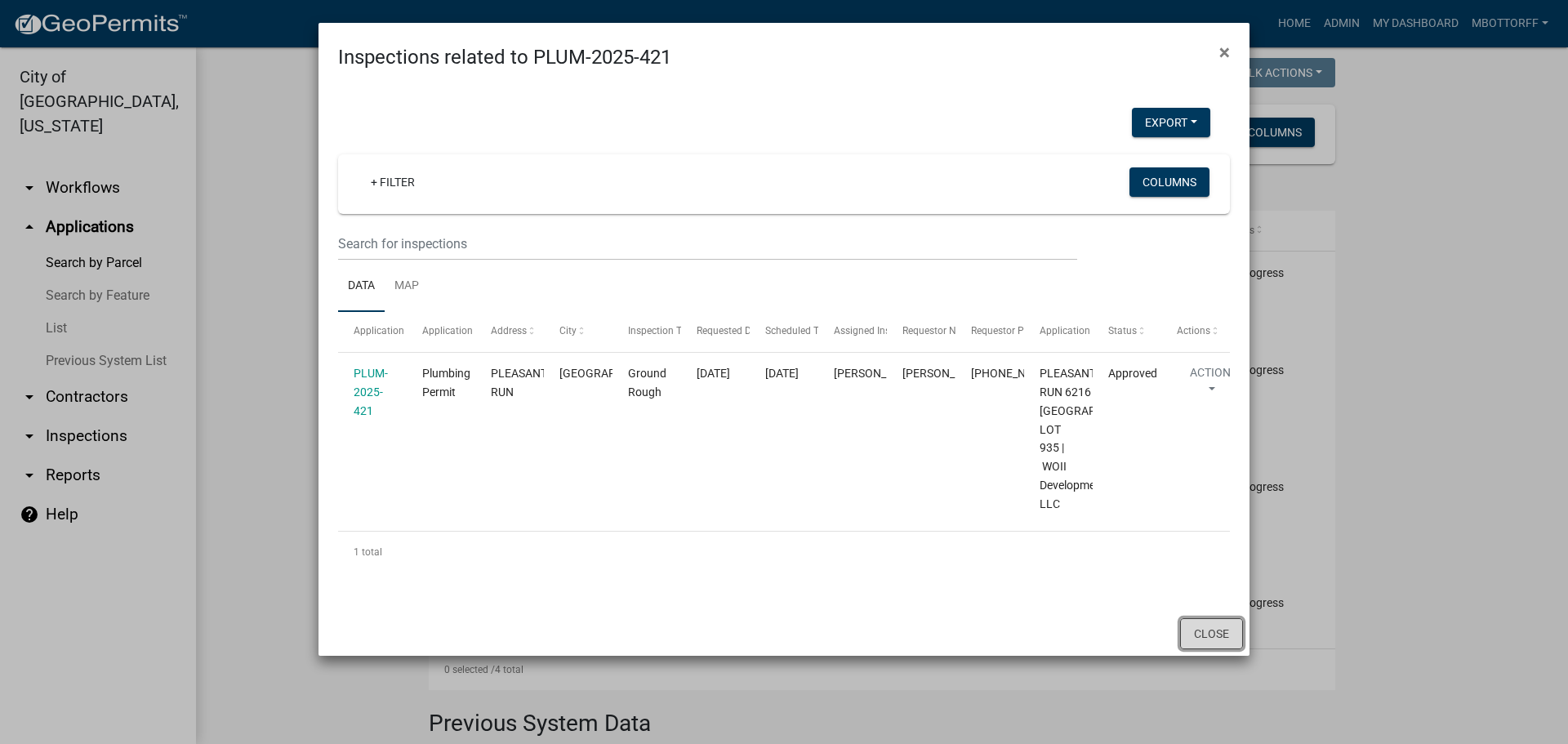
click at [1204, 649] on button "Close" at bounding box center [1212, 633] width 63 height 31
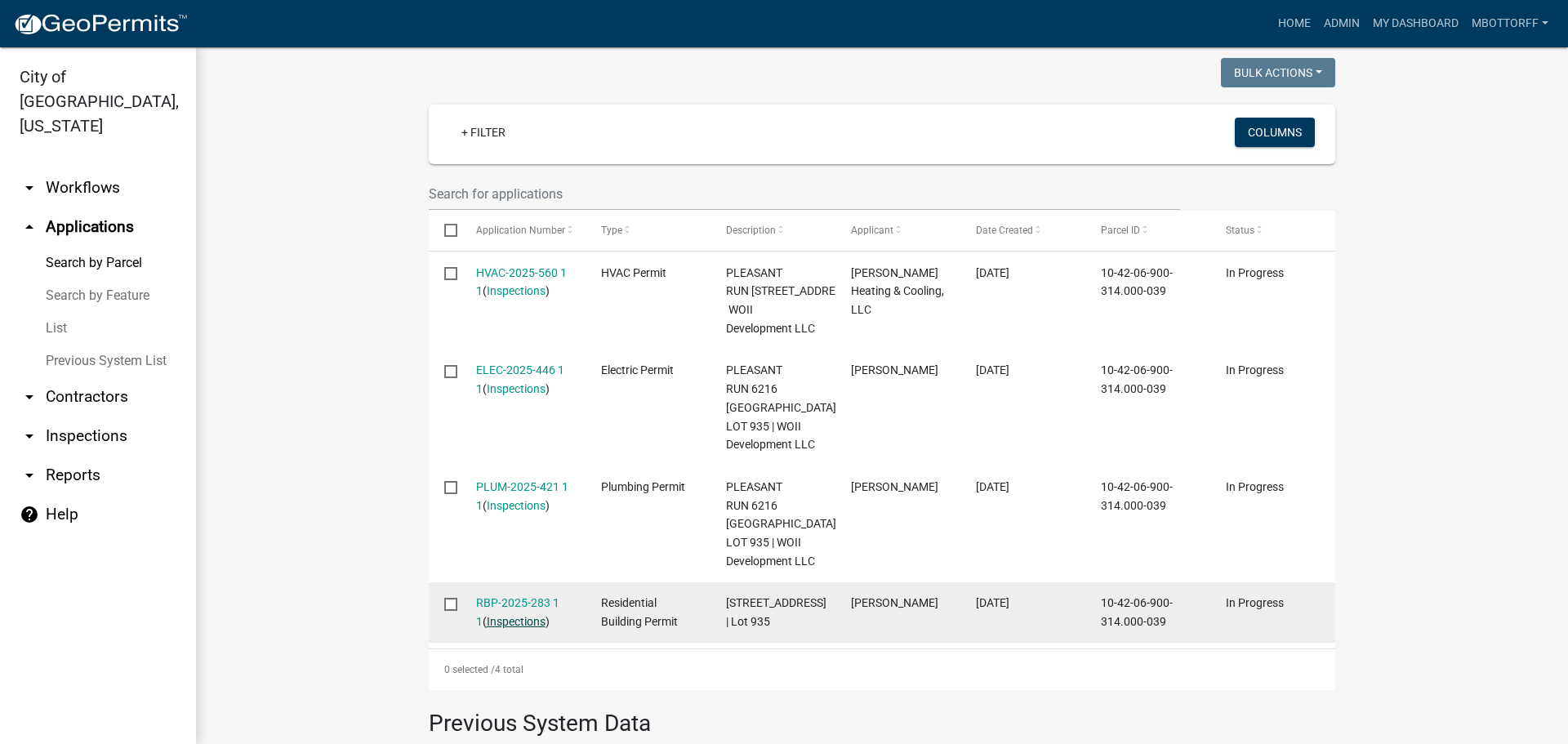
click at [494, 628] on link "Inspections" at bounding box center [516, 621] width 59 height 13
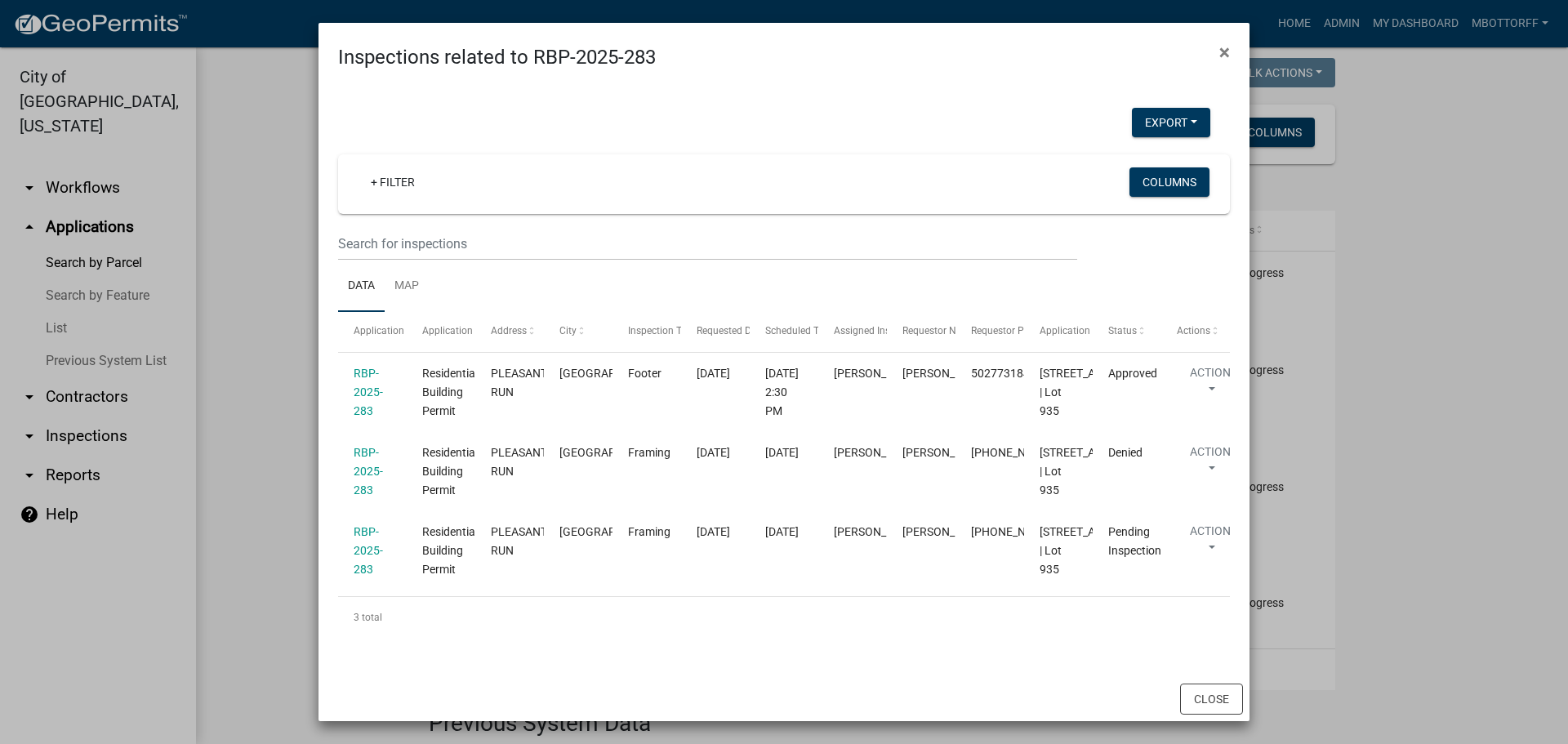
scroll to position [278, 0]
click at [1202, 696] on button "Close" at bounding box center [1212, 699] width 63 height 31
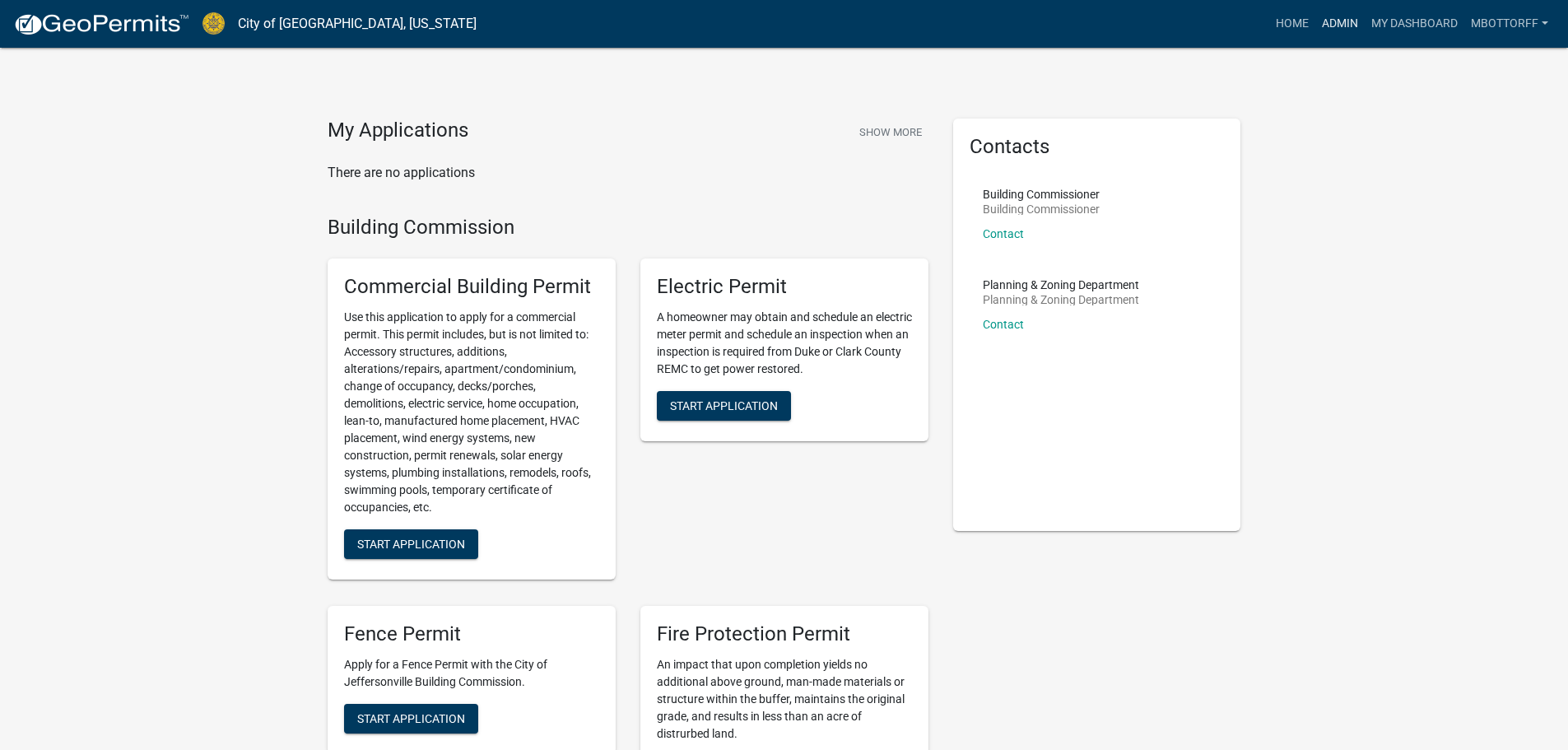
drag, startPoint x: 1332, startPoint y: 21, endPoint x: 1321, endPoint y: 28, distance: 13.0
click at [1332, 21] on link "Admin" at bounding box center [1340, 24] width 49 height 31
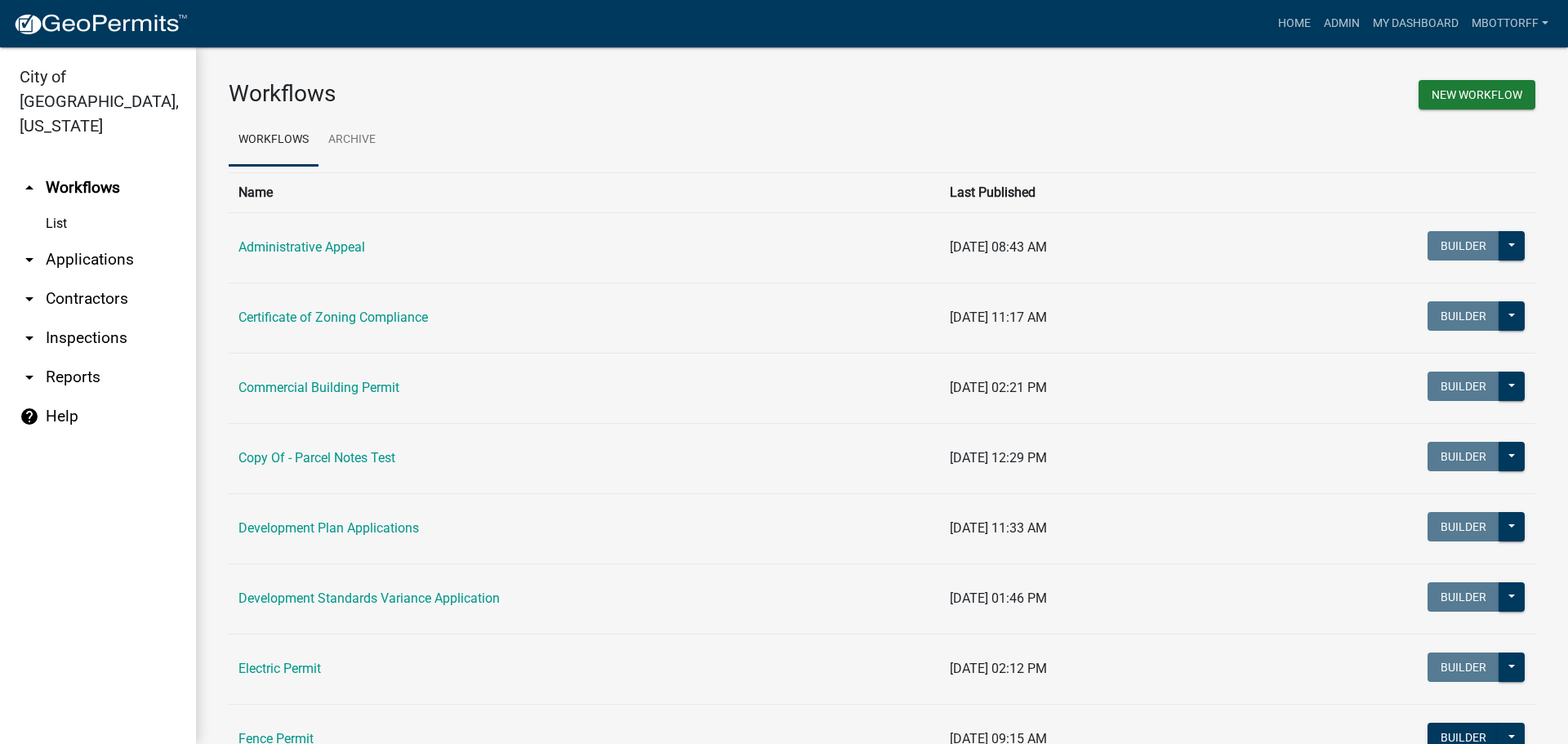
click at [98, 240] on link "arrow_drop_down Applications" at bounding box center [98, 260] width 196 height 40
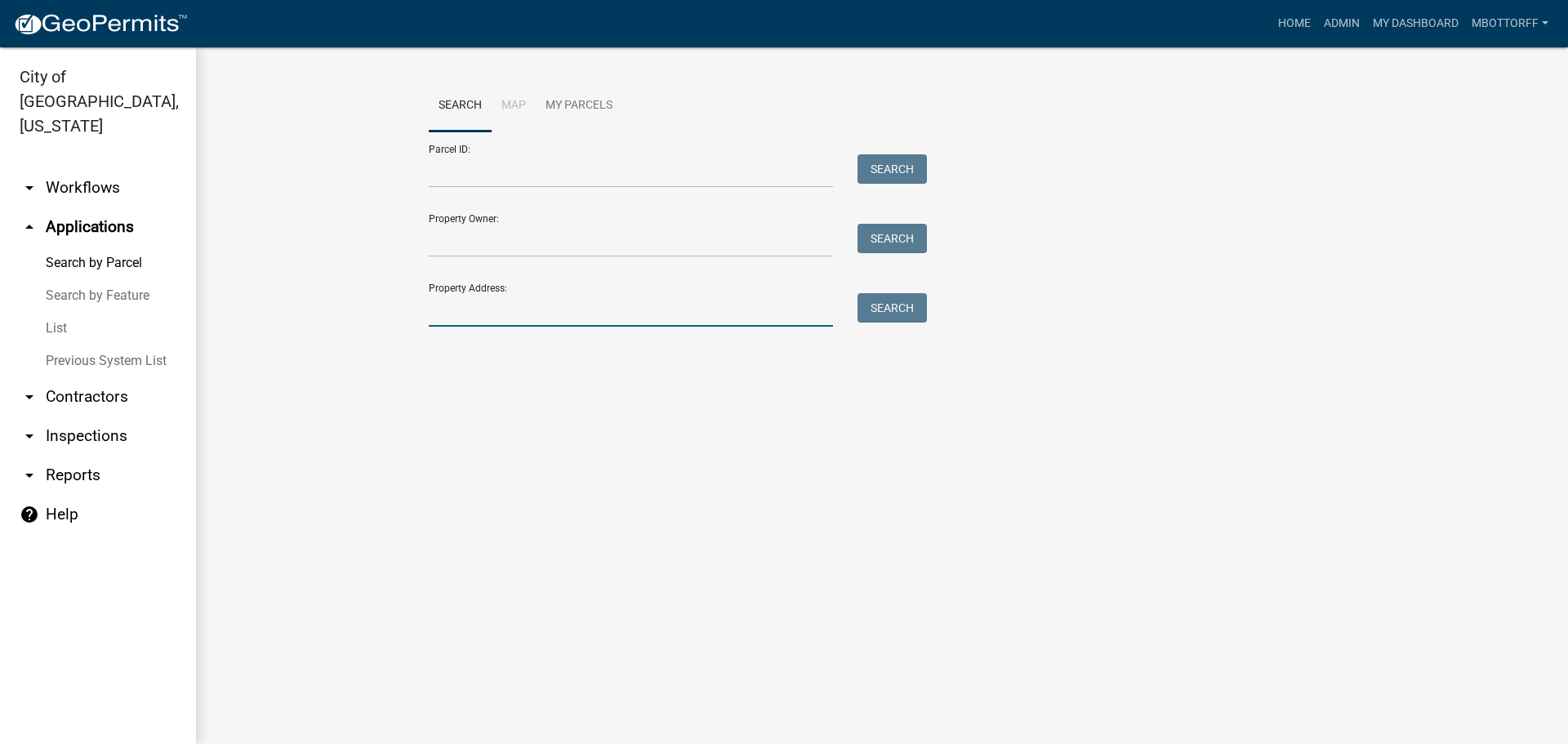
click at [500, 304] on input "Property Address:" at bounding box center [631, 310] width 404 height 34
type input "4216"
click at [881, 307] on button "Search" at bounding box center [892, 308] width 70 height 29
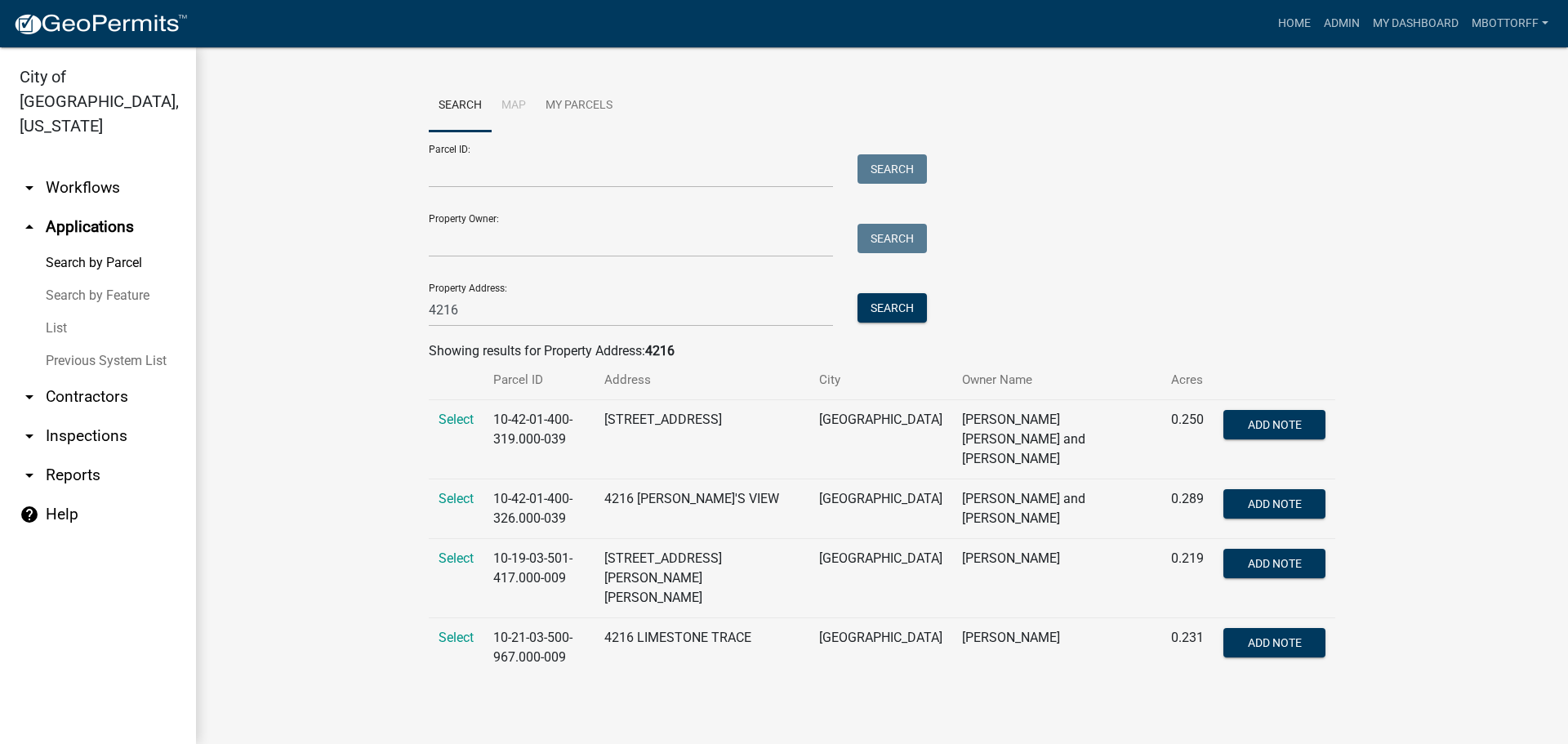
click at [79, 377] on link "arrow_drop_down Contractors" at bounding box center [98, 397] width 196 height 40
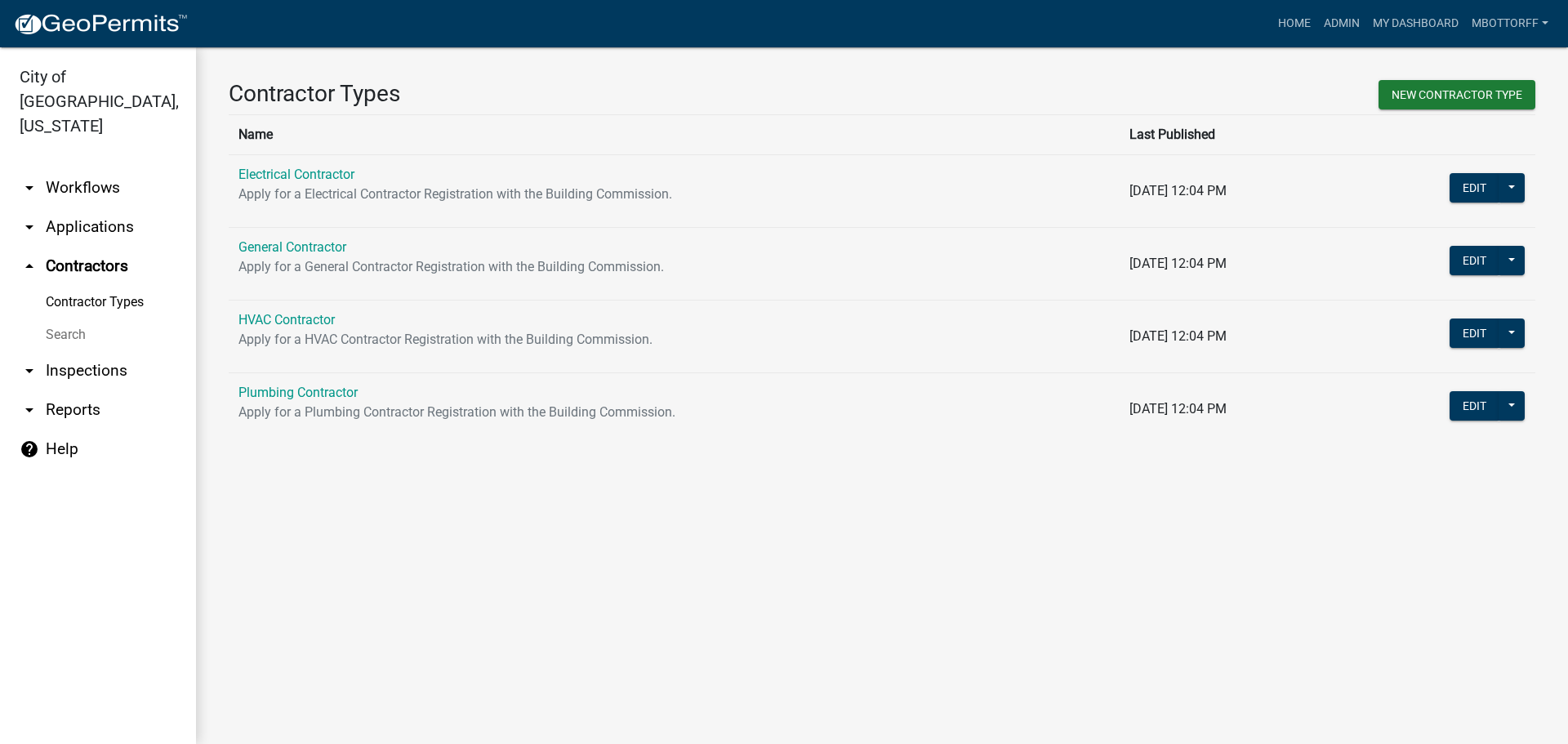
click at [68, 319] on link "Search" at bounding box center [98, 335] width 196 height 33
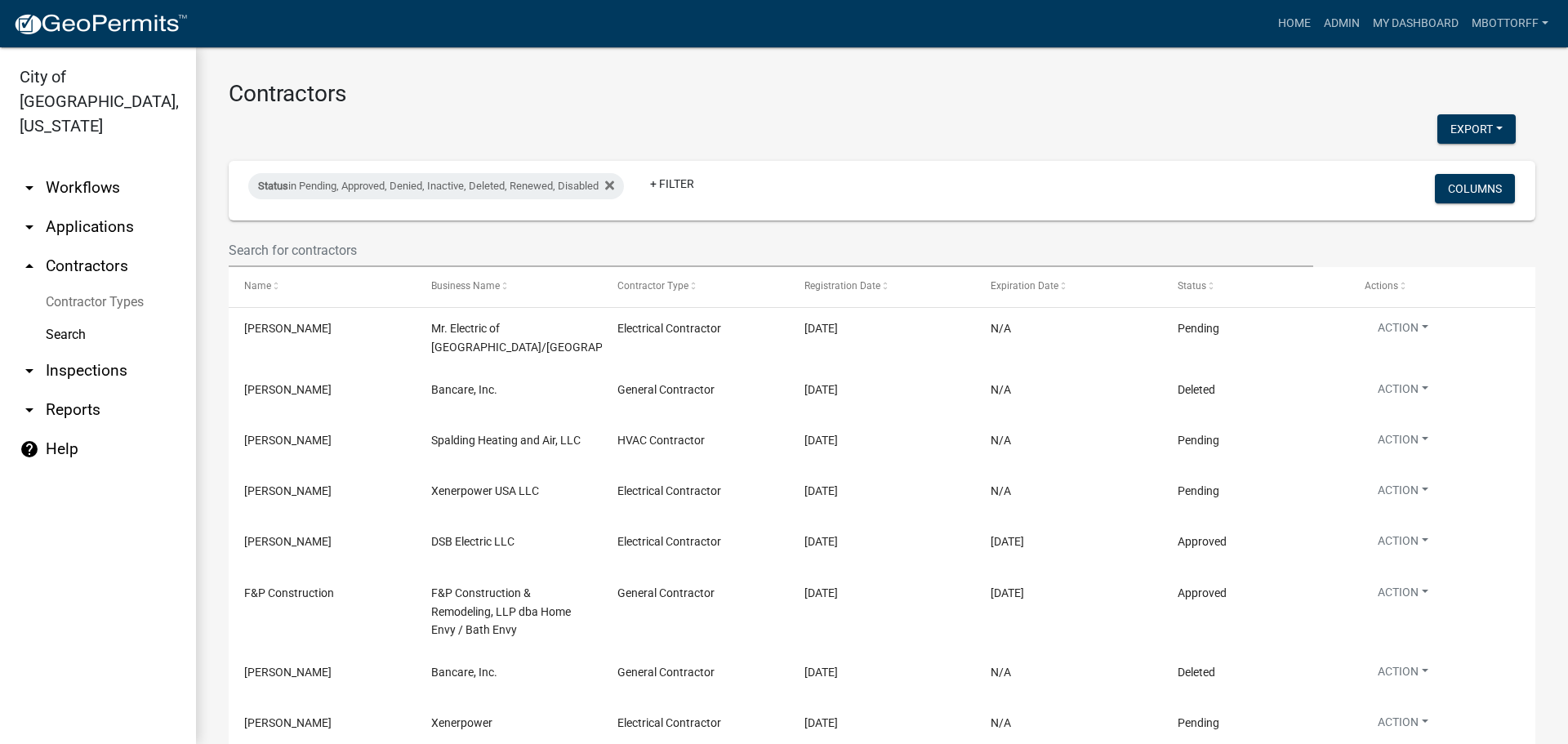
click at [114, 286] on link "Contractor Types" at bounding box center [98, 302] width 196 height 33
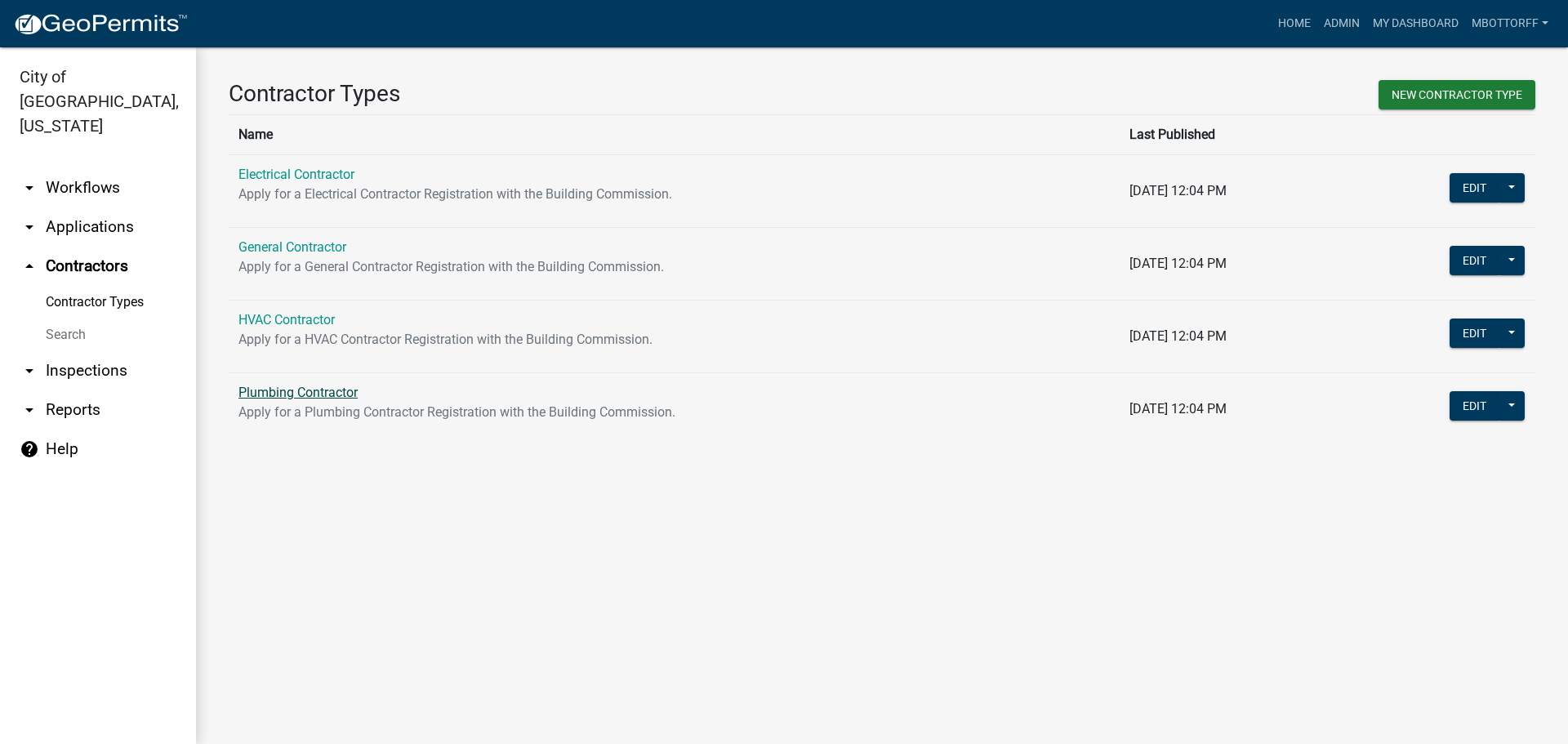
click at [336, 396] on link "Plumbing Contractor" at bounding box center [298, 393] width 119 height 15
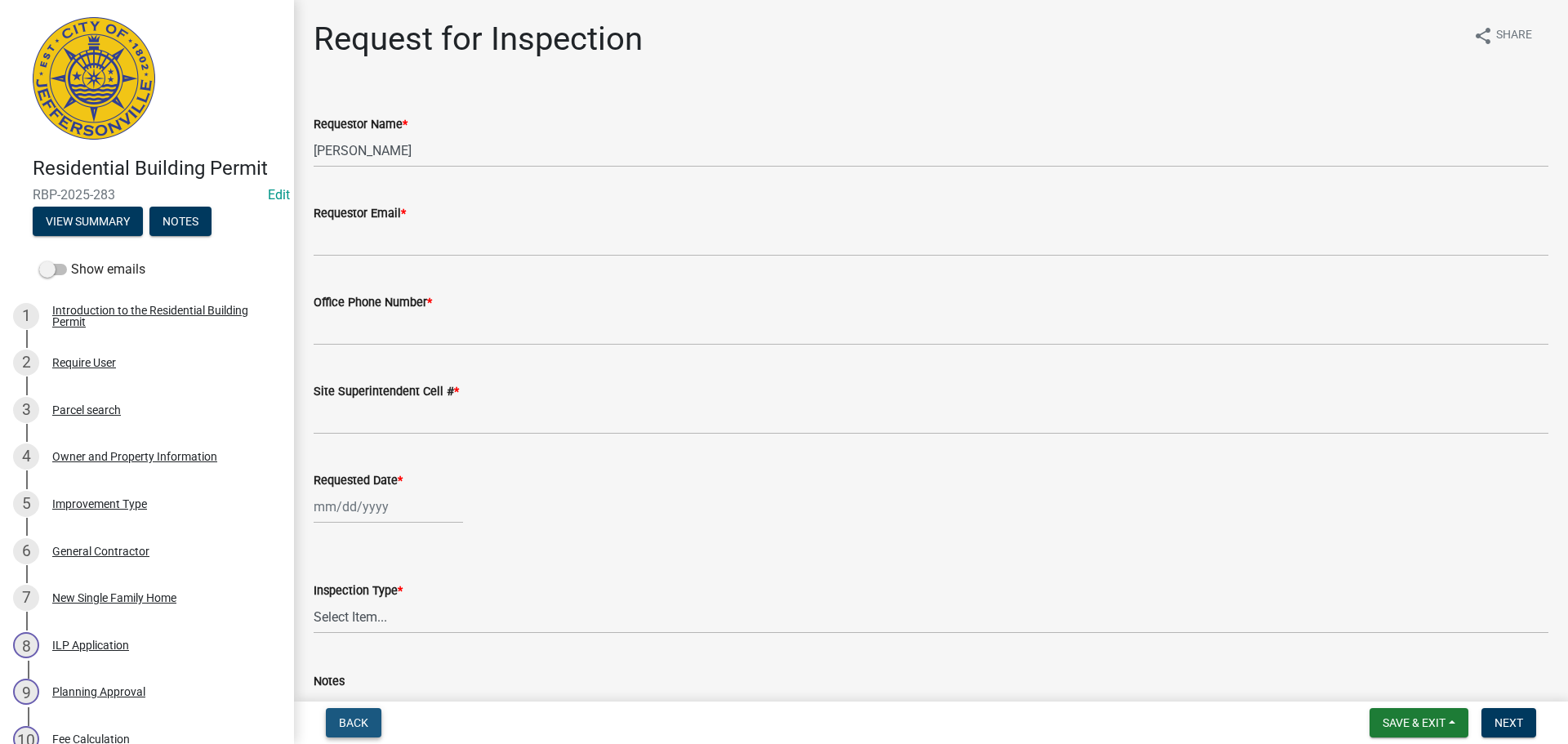
click at [366, 717] on span "Back" at bounding box center [353, 723] width 29 height 13
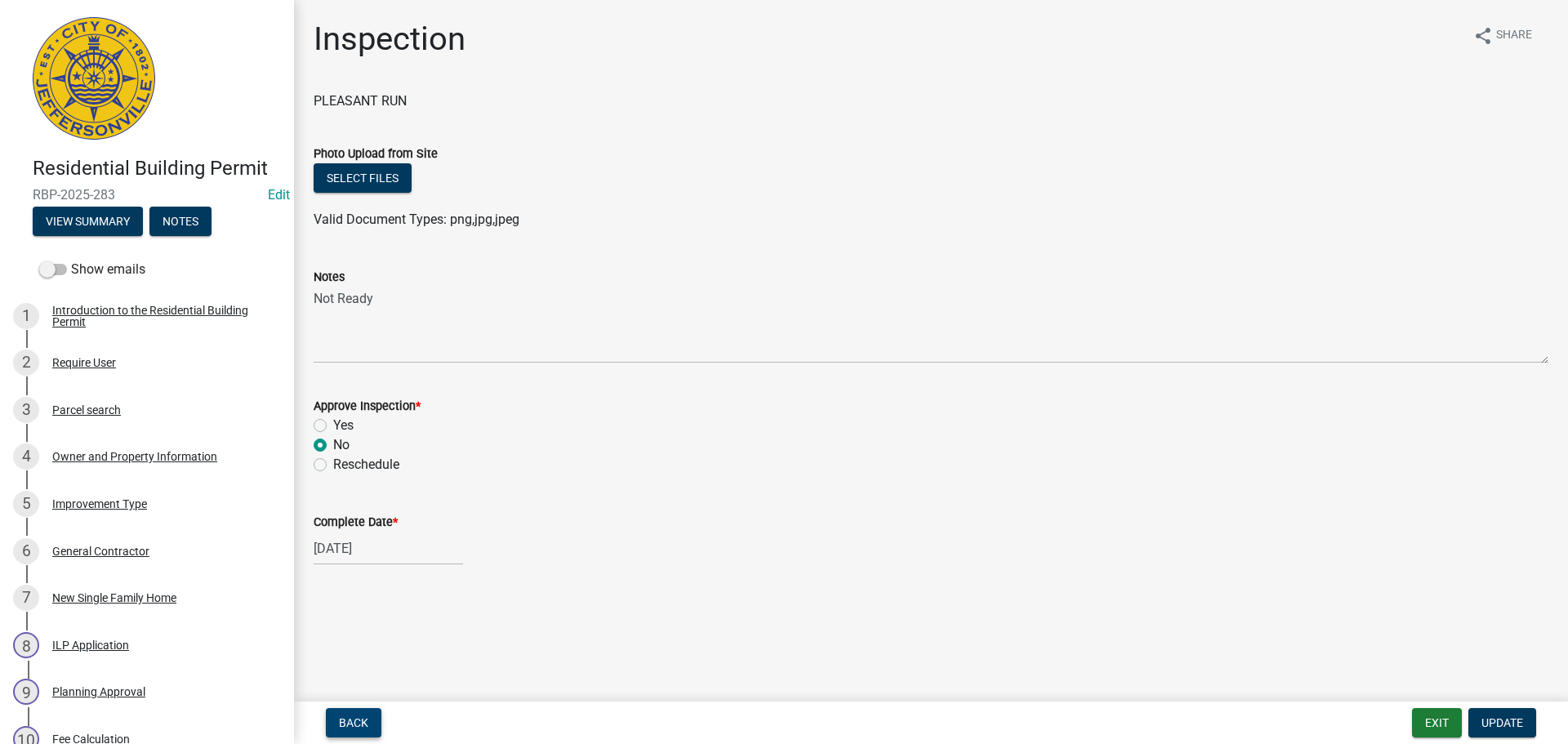
click at [366, 717] on span "Back" at bounding box center [353, 723] width 29 height 13
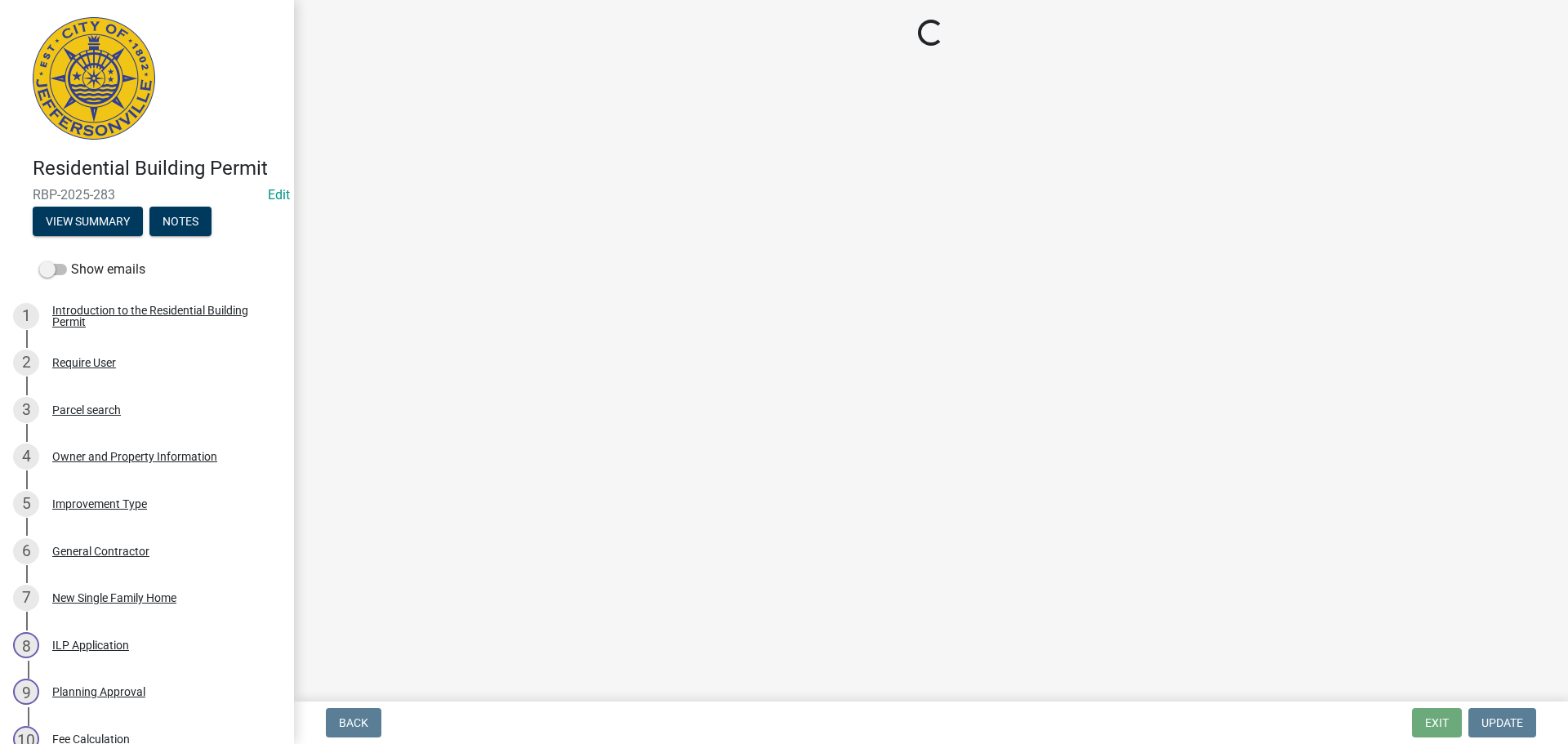
select select "fdb3bcc6-ce93-4663-8a18-5c08884dd177"
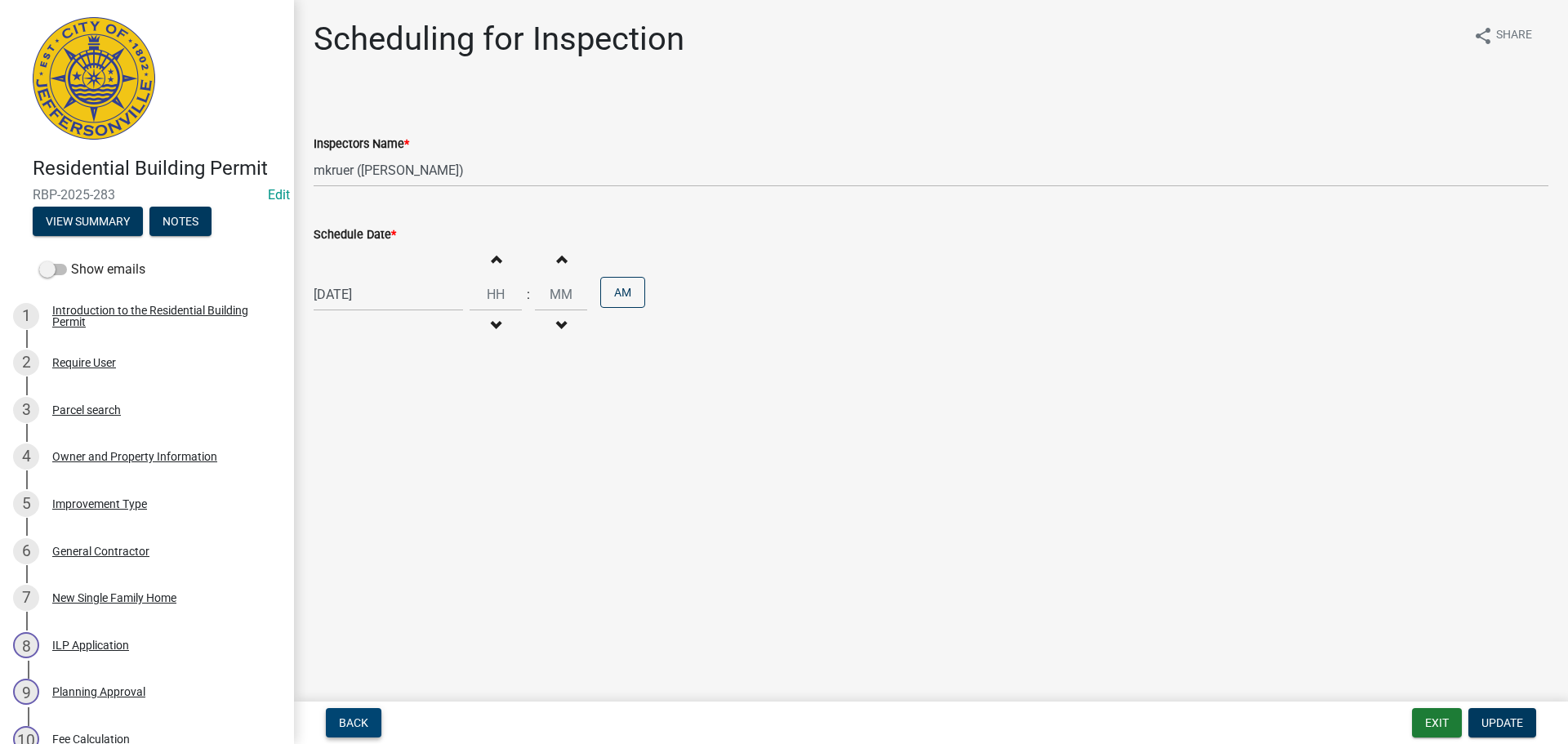
click at [366, 717] on span "Back" at bounding box center [353, 723] width 29 height 13
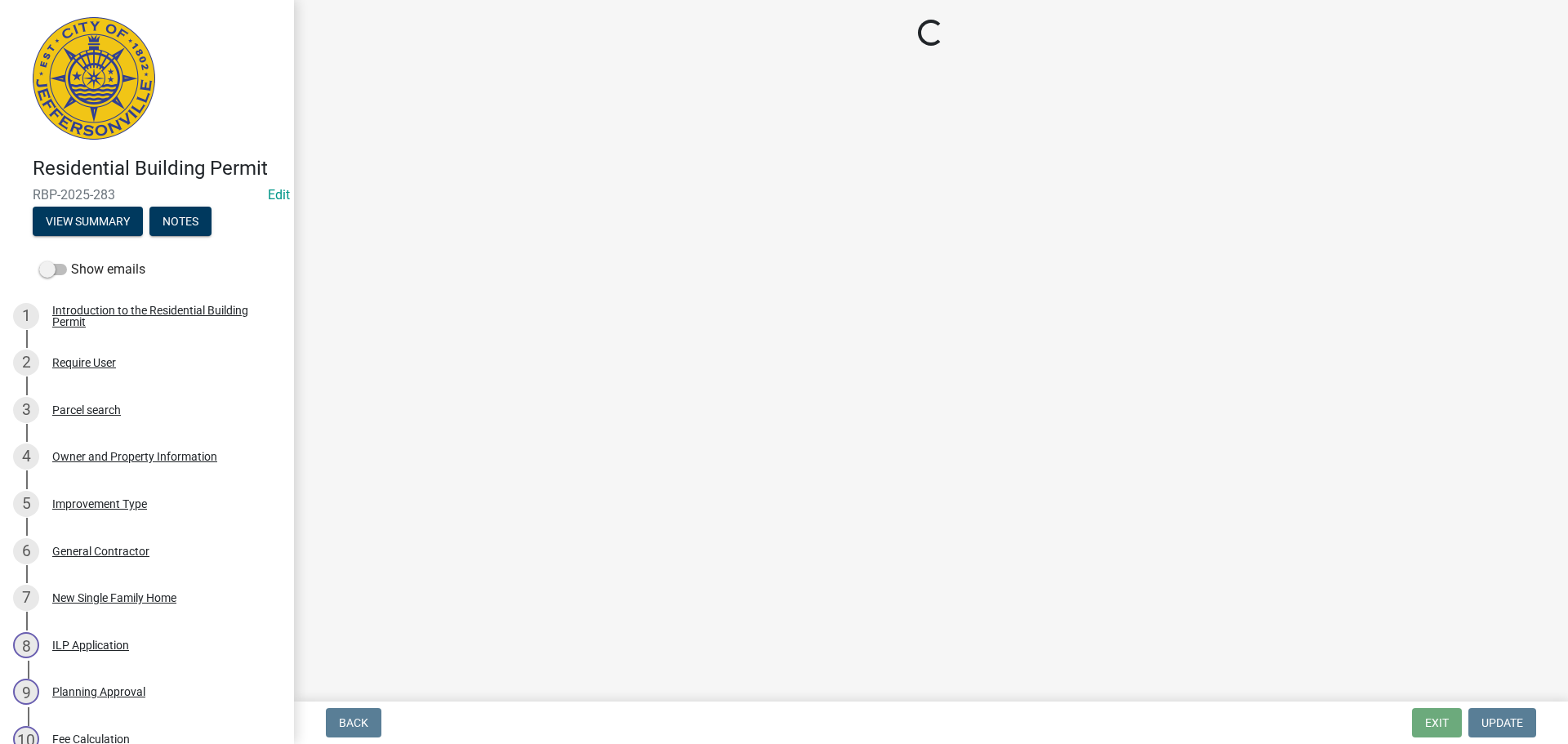
select select "cf00f61e-4b77-4892-83dd-df63e4708b2f"
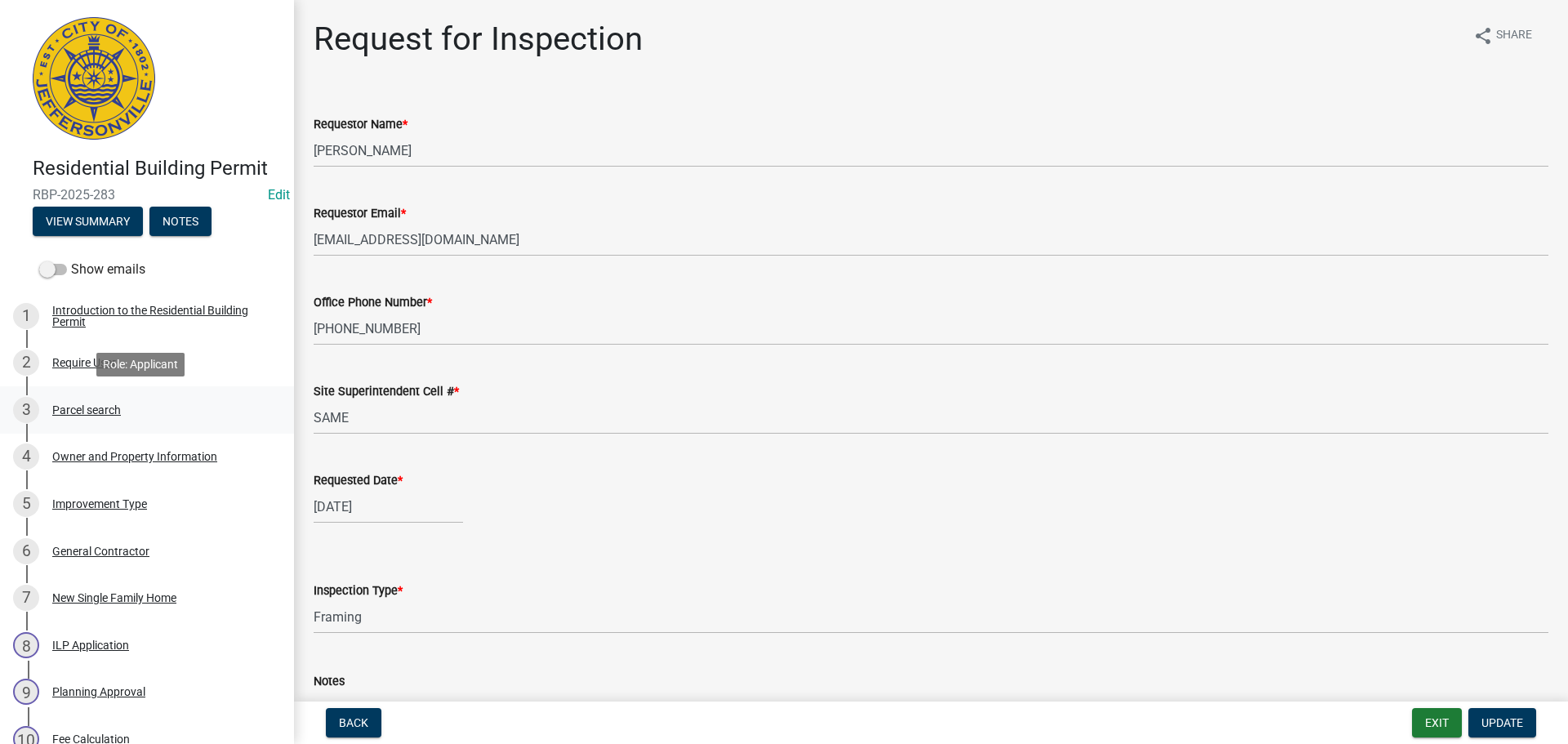
click at [80, 401] on div "3 Parcel search" at bounding box center [140, 409] width 255 height 26
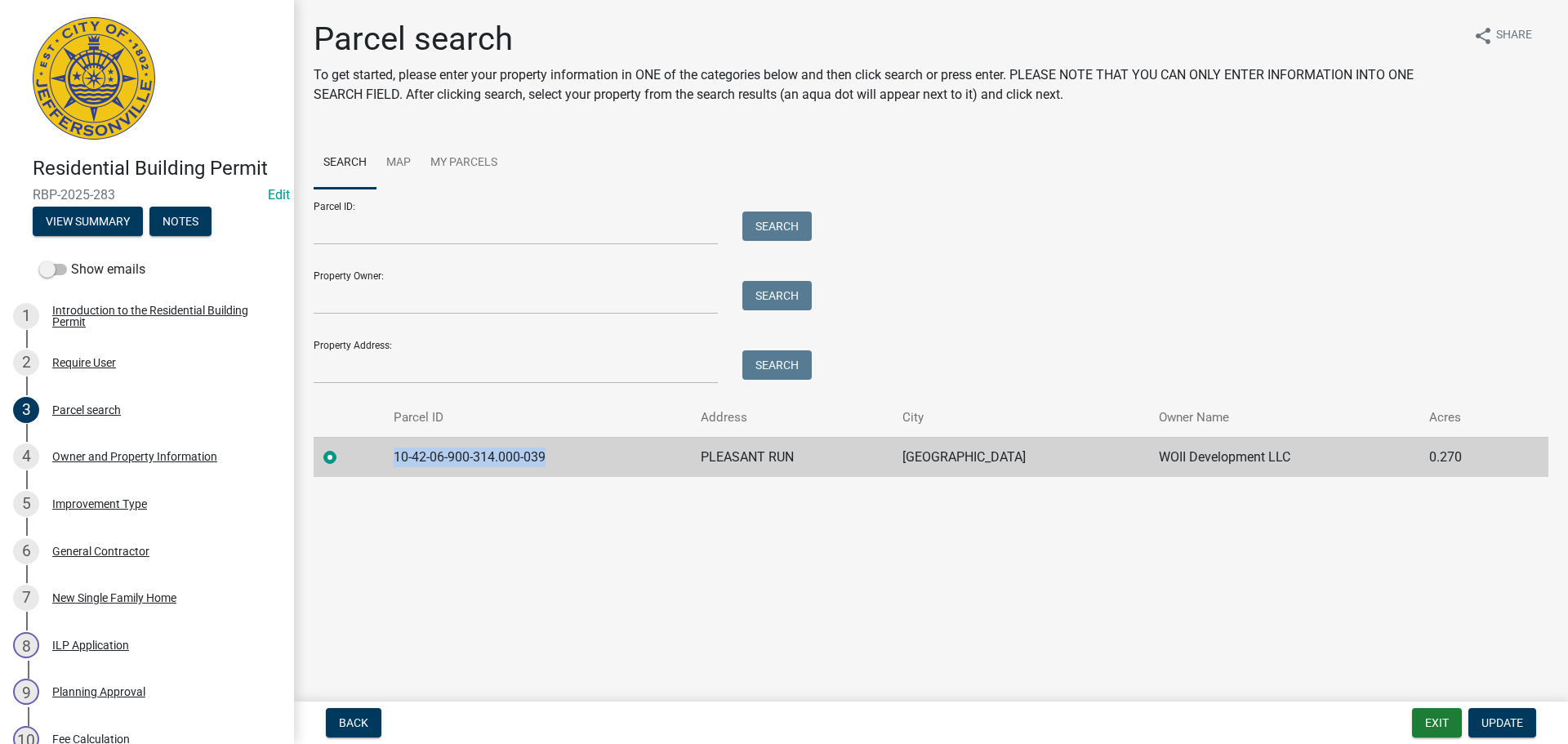
drag, startPoint x: 557, startPoint y: 451, endPoint x: 391, endPoint y: 452, distance: 166.0
click at [391, 452] on td "10-42-06-900-314.000-039" at bounding box center [537, 457] width 307 height 40
copy td "10-42-06-900-314.000-039"
drag, startPoint x: 65, startPoint y: 454, endPoint x: 75, endPoint y: 455, distance: 10.0
click at [66, 454] on div "Owner and Property Information" at bounding box center [135, 456] width 165 height 12
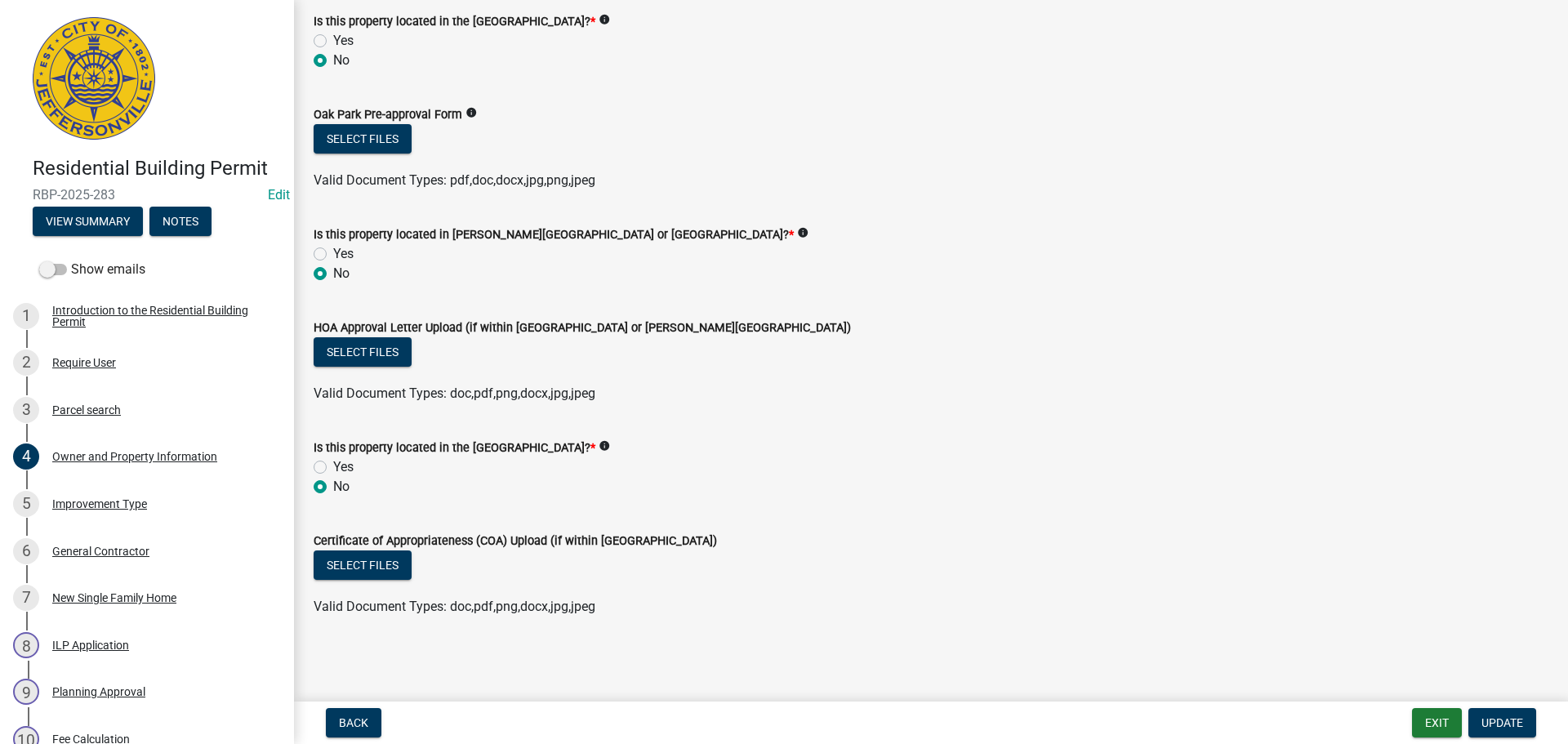
scroll to position [651, 0]
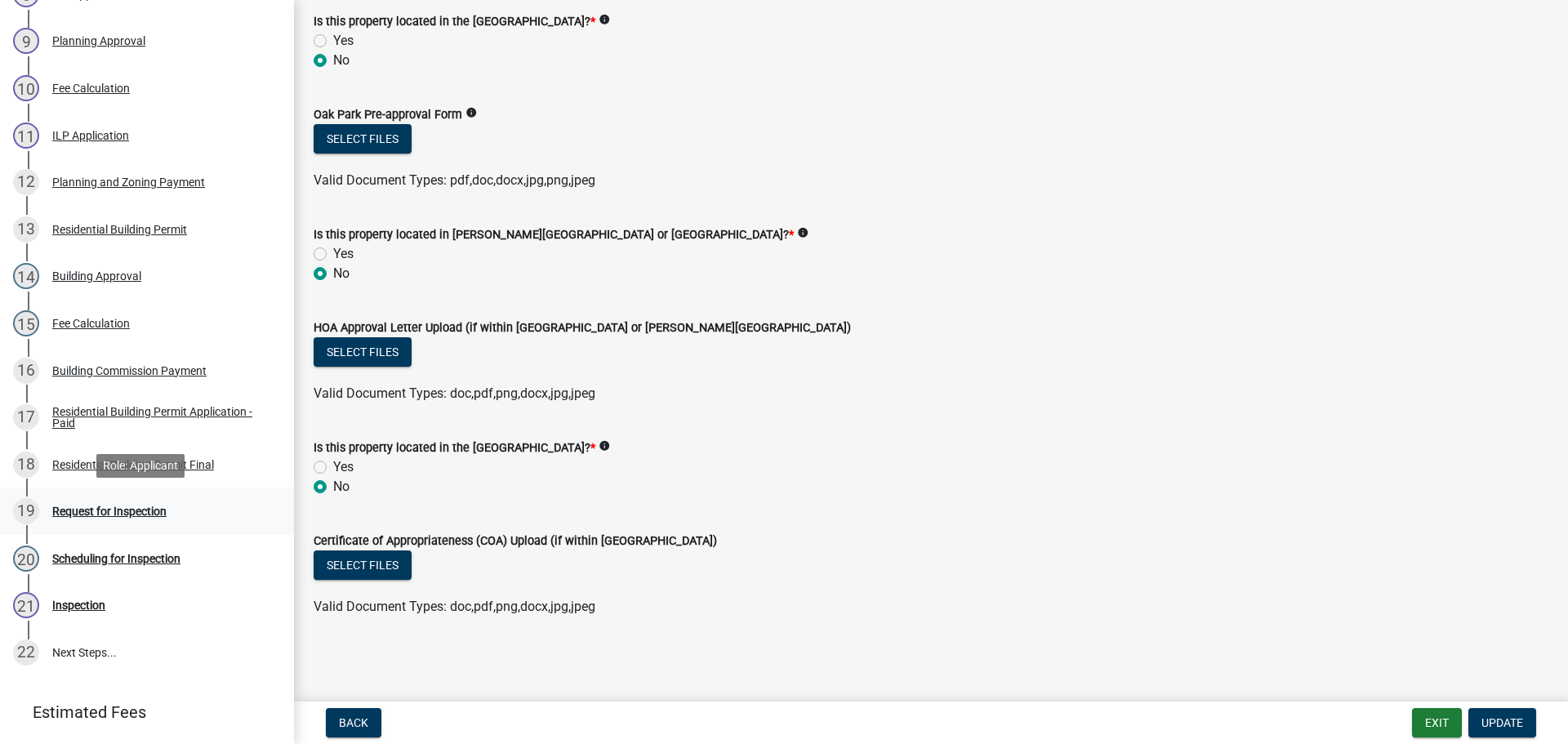
click at [92, 509] on div "Request for Inspection" at bounding box center [109, 511] width 114 height 12
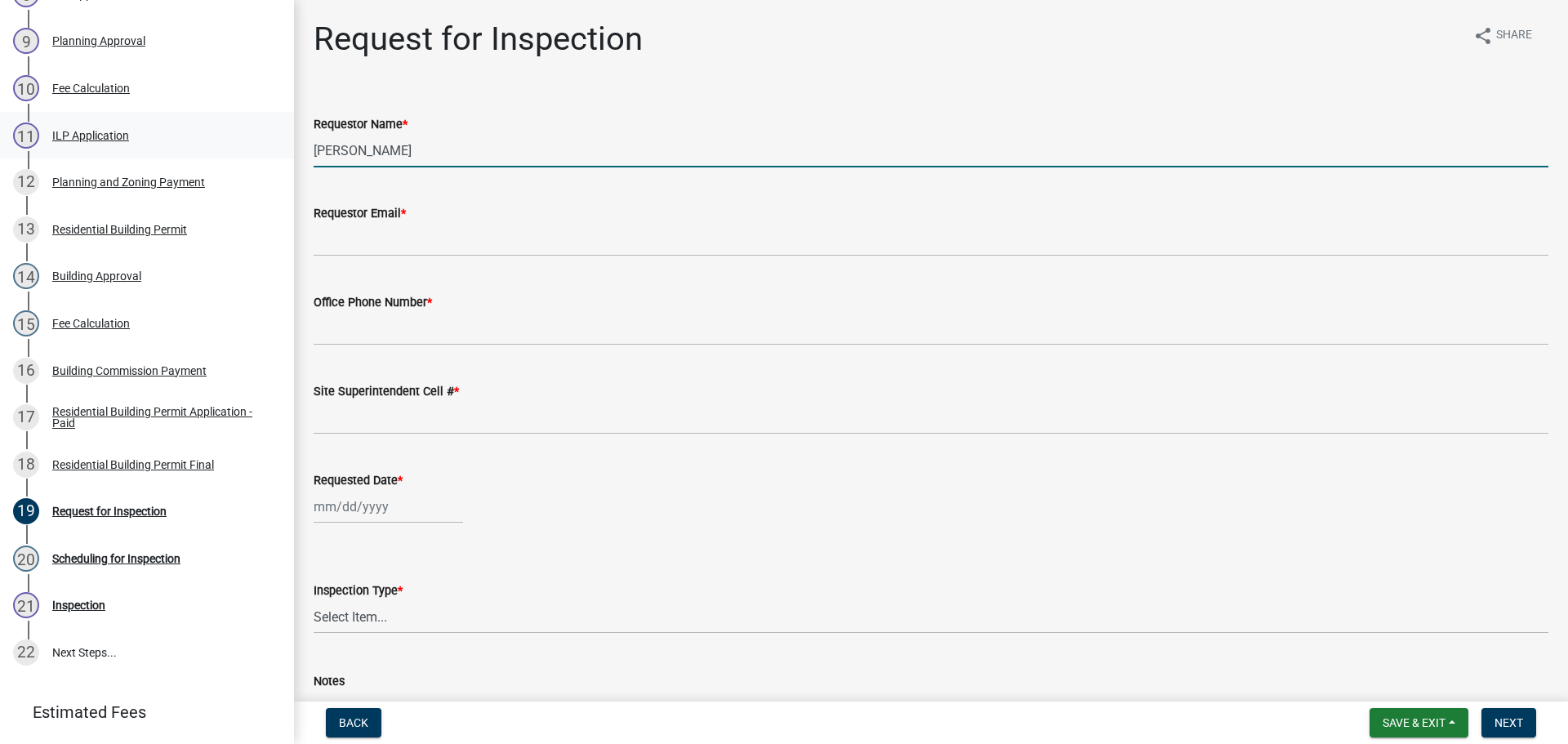
drag, startPoint x: 394, startPoint y: 156, endPoint x: 28, endPoint y: 154, distance: 366.0
click at [97, 150] on div "Residential Building Permit RBP-2025-283 Edit View Summary Notes Show emails 1 …" at bounding box center [784, 372] width 1568 height 744
type input "r"
type input "[PERSON_NAME]"
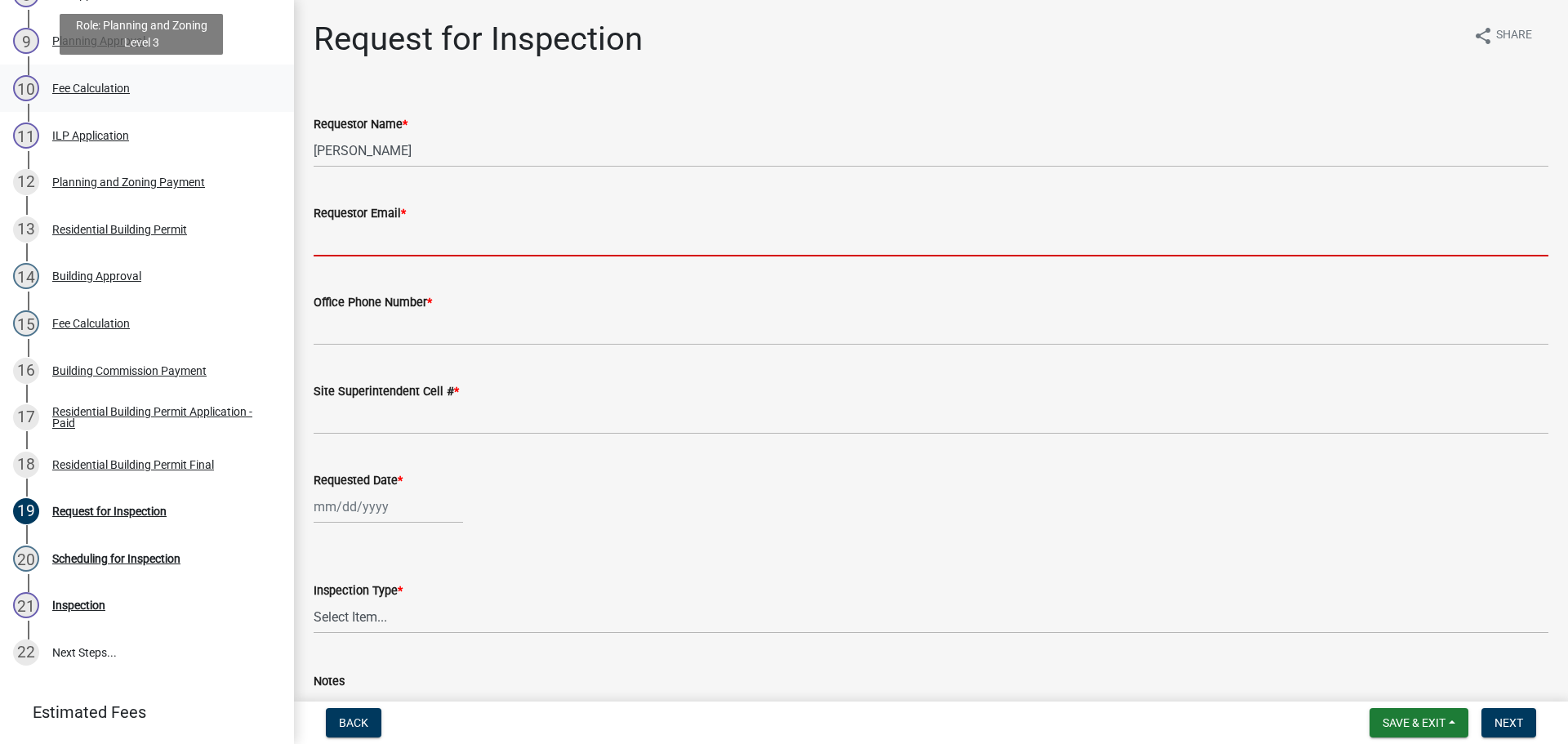
type input "L"
type input "E"
click at [339, 247] on input "Requestor Email *" at bounding box center [931, 240] width 1235 height 34
type input "[EMAIL_ADDRESS][DOMAIN_NAME]"
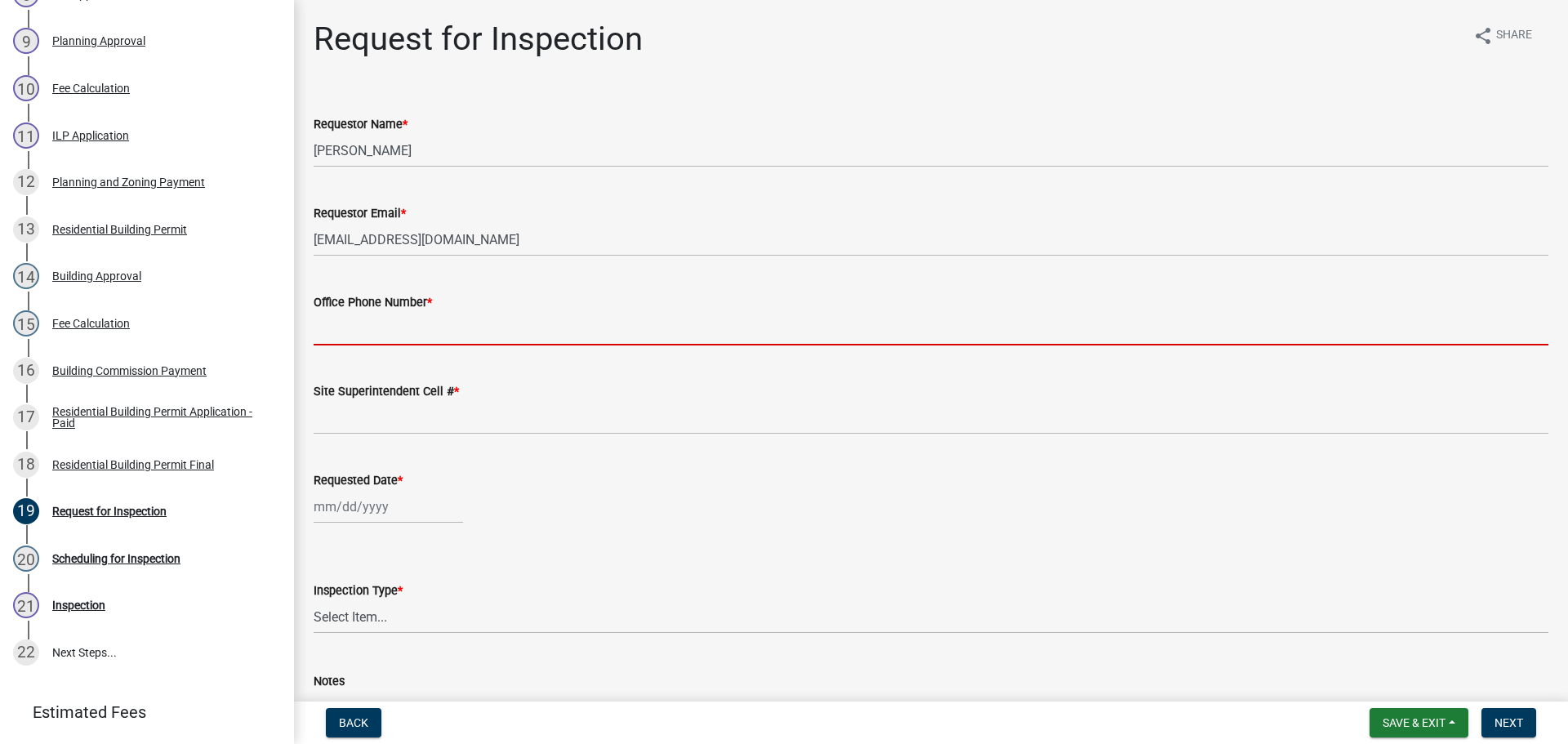
click at [357, 318] on input "Office Phone Number *" at bounding box center [931, 329] width 1235 height 34
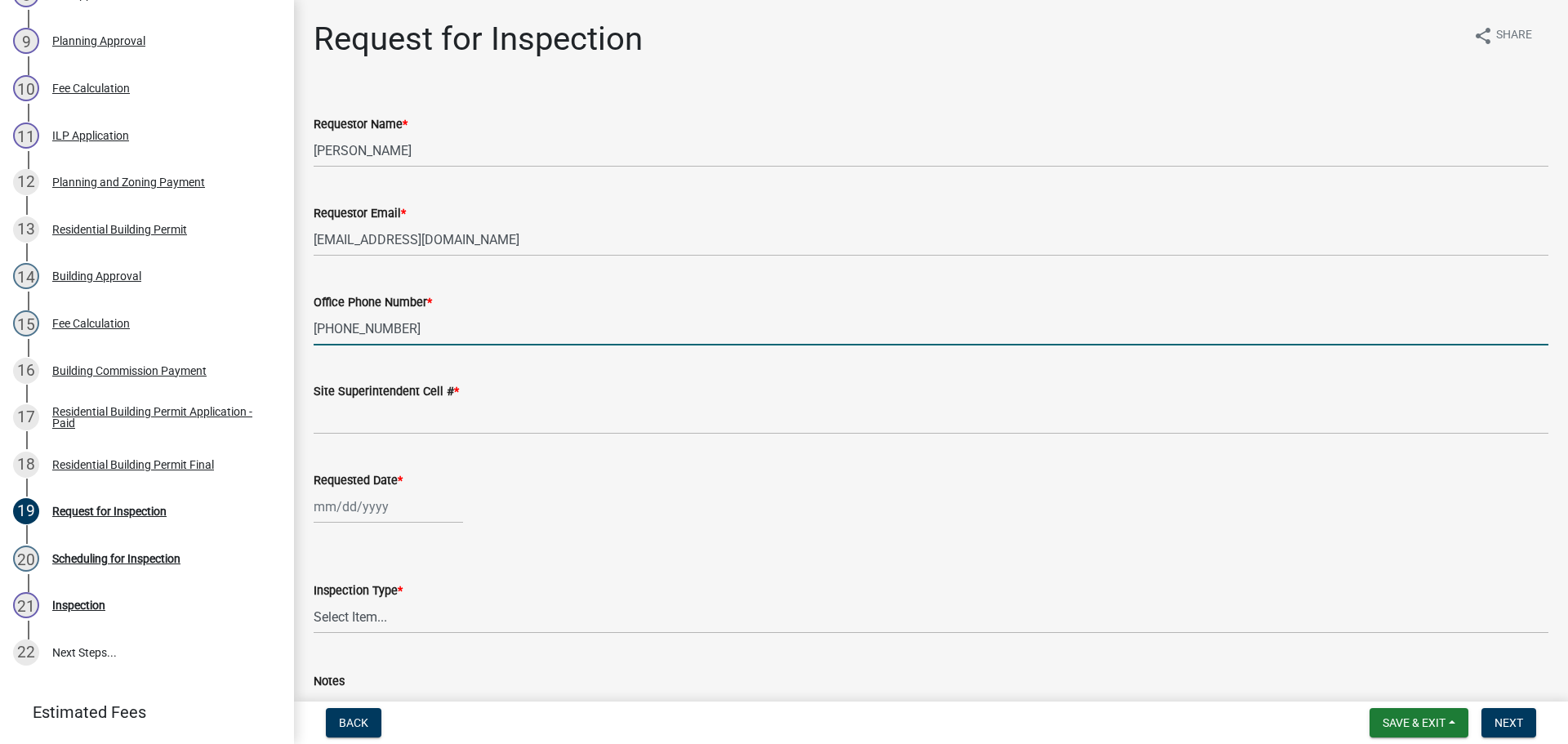
type input "[PHONE_NUMBER]"
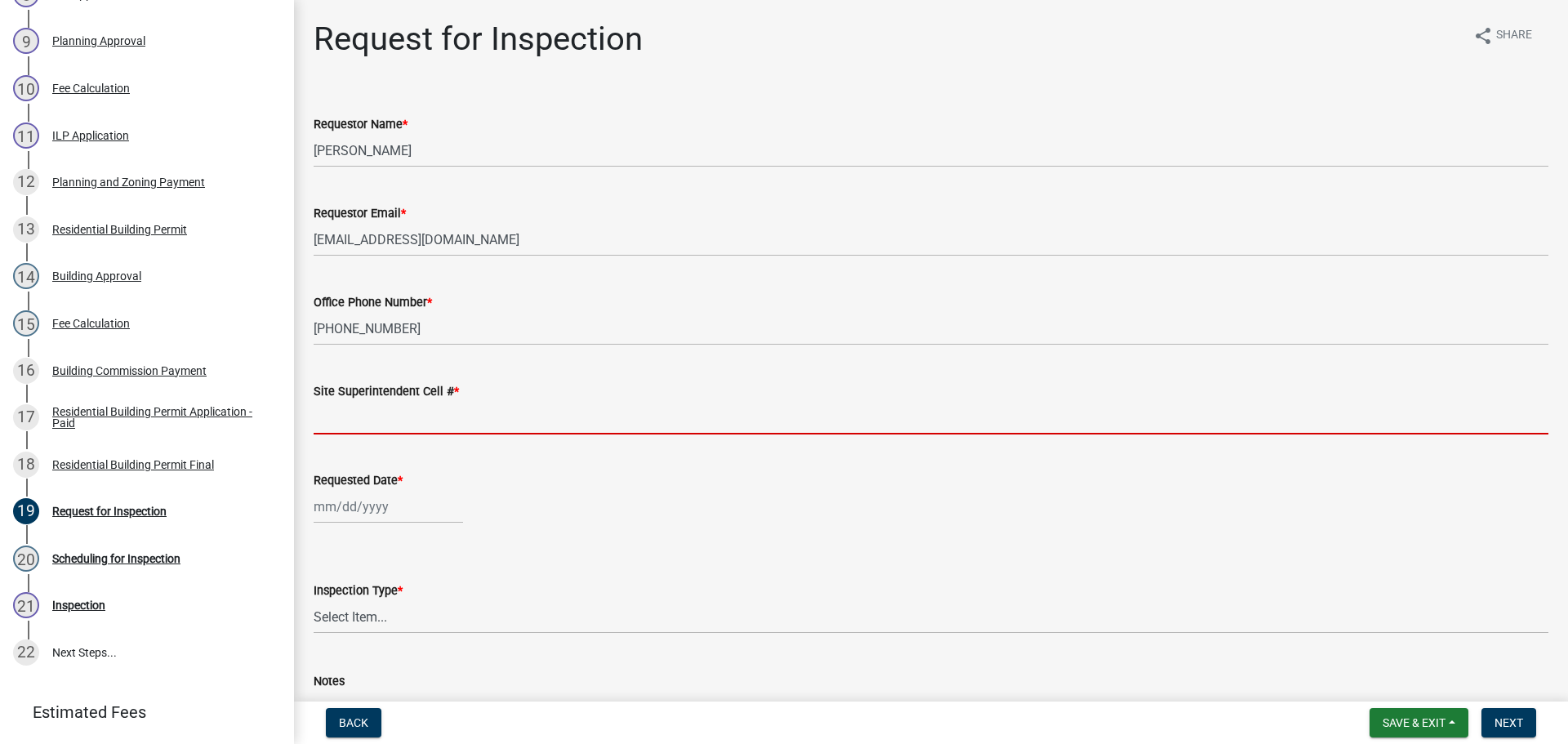
click at [387, 413] on input "Site Superintendent Cell # *" at bounding box center [931, 418] width 1235 height 34
type input "SAME"
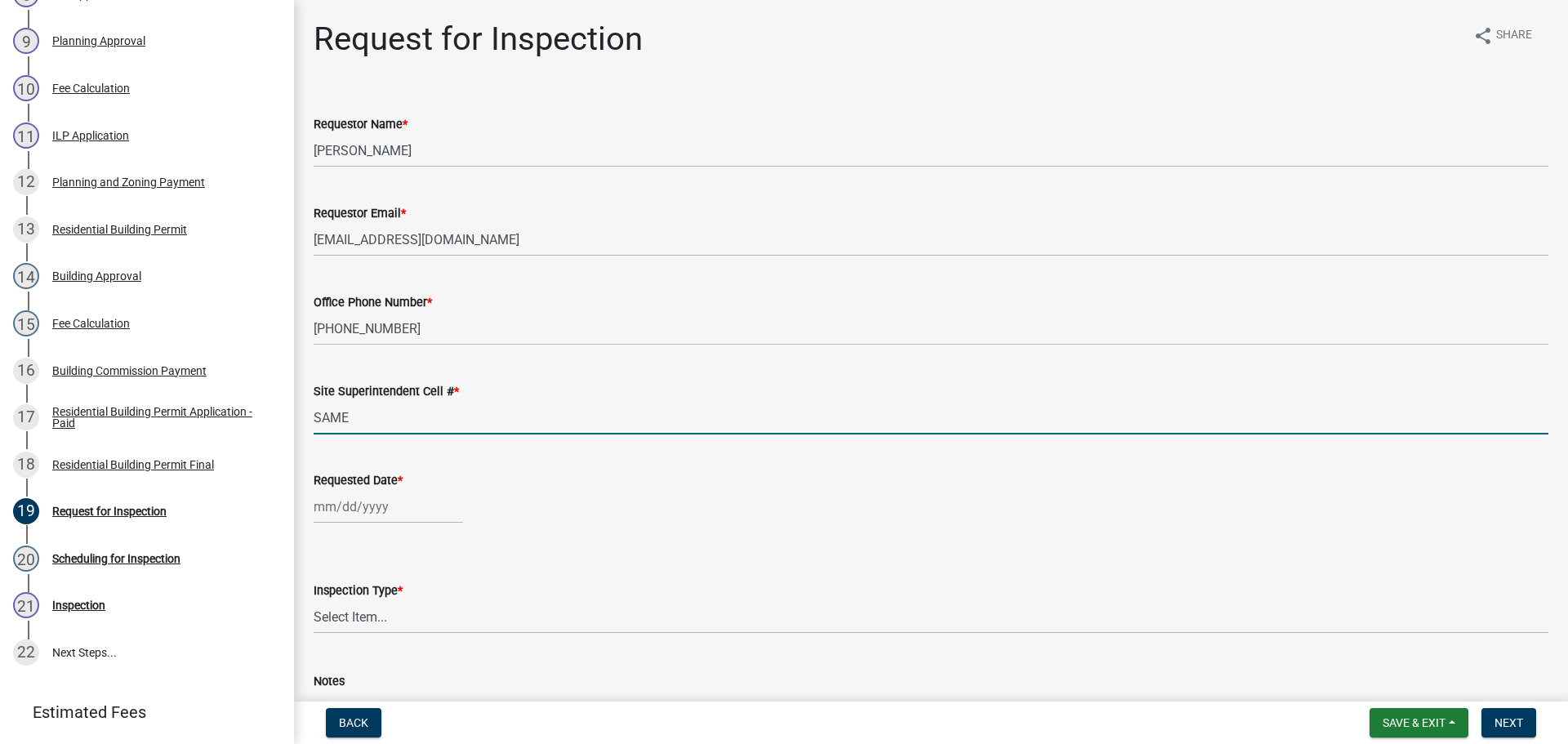
select select "9"
select select "2025"
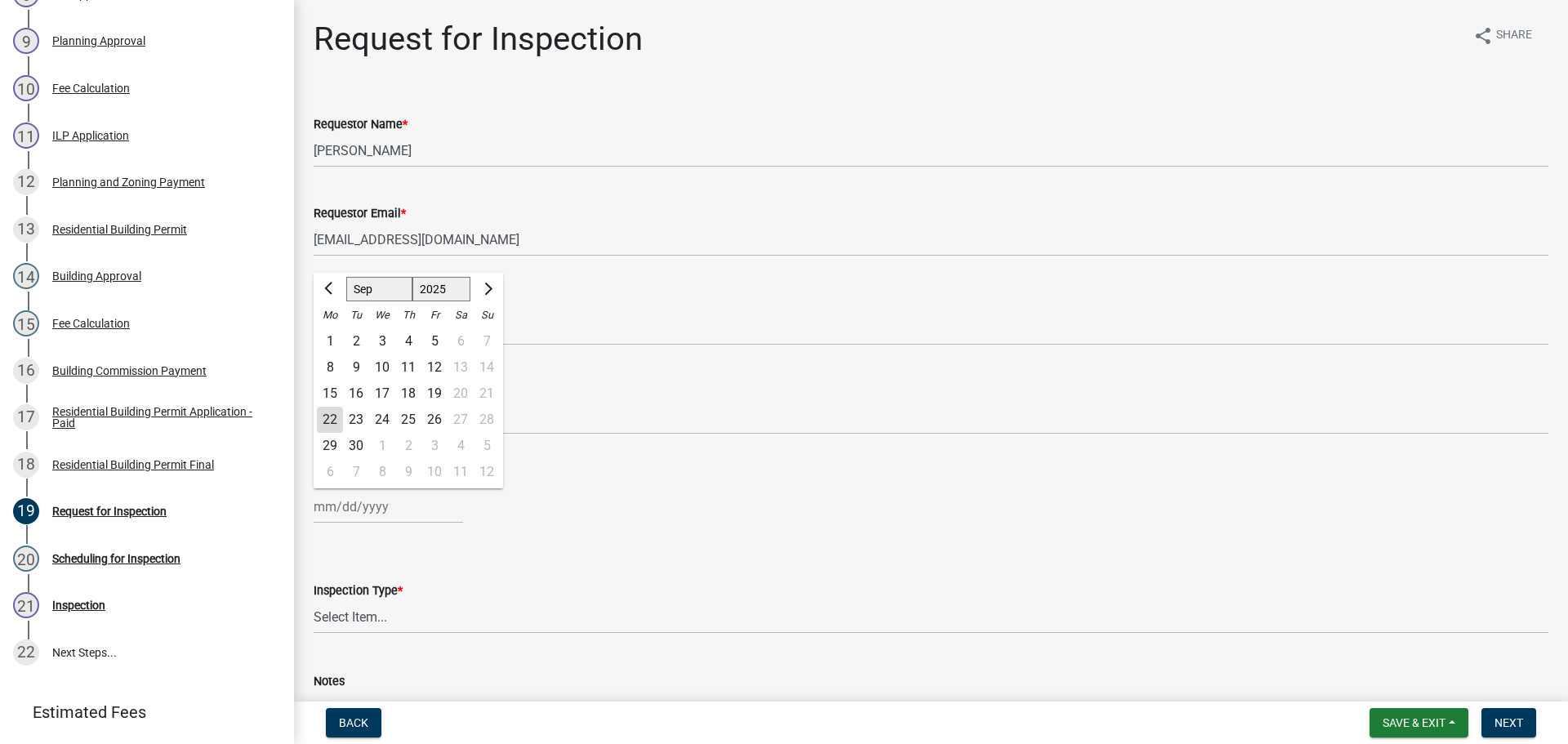
click at [363, 509] on div "[PERSON_NAME] Feb Mar Apr [PERSON_NAME][DATE] Oct Nov [DATE] 1526 1527 1528 152…" at bounding box center [388, 507] width 150 height 34
click at [359, 414] on div "23" at bounding box center [356, 419] width 26 height 26
type input "[DATE]"
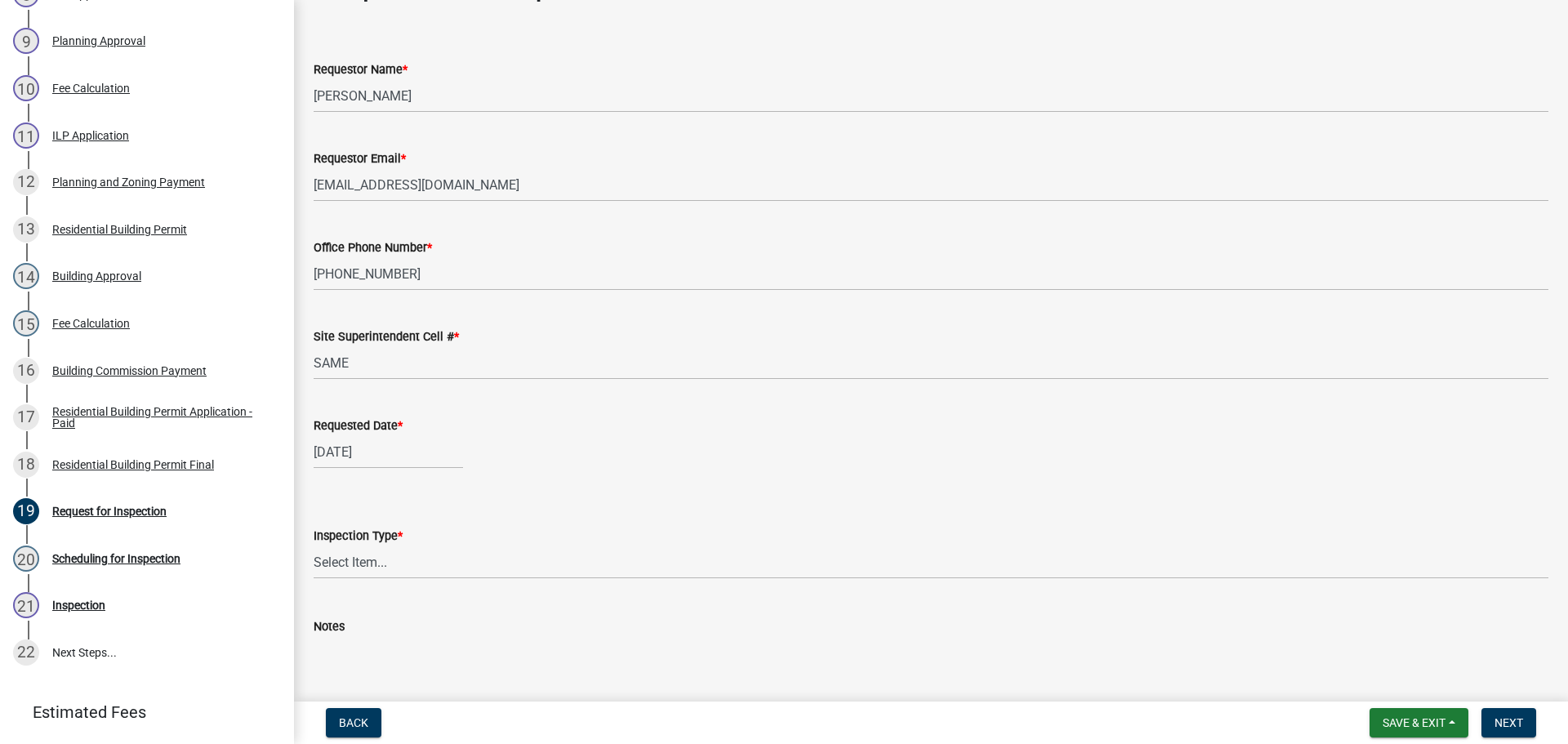
scroll to position [150, 0]
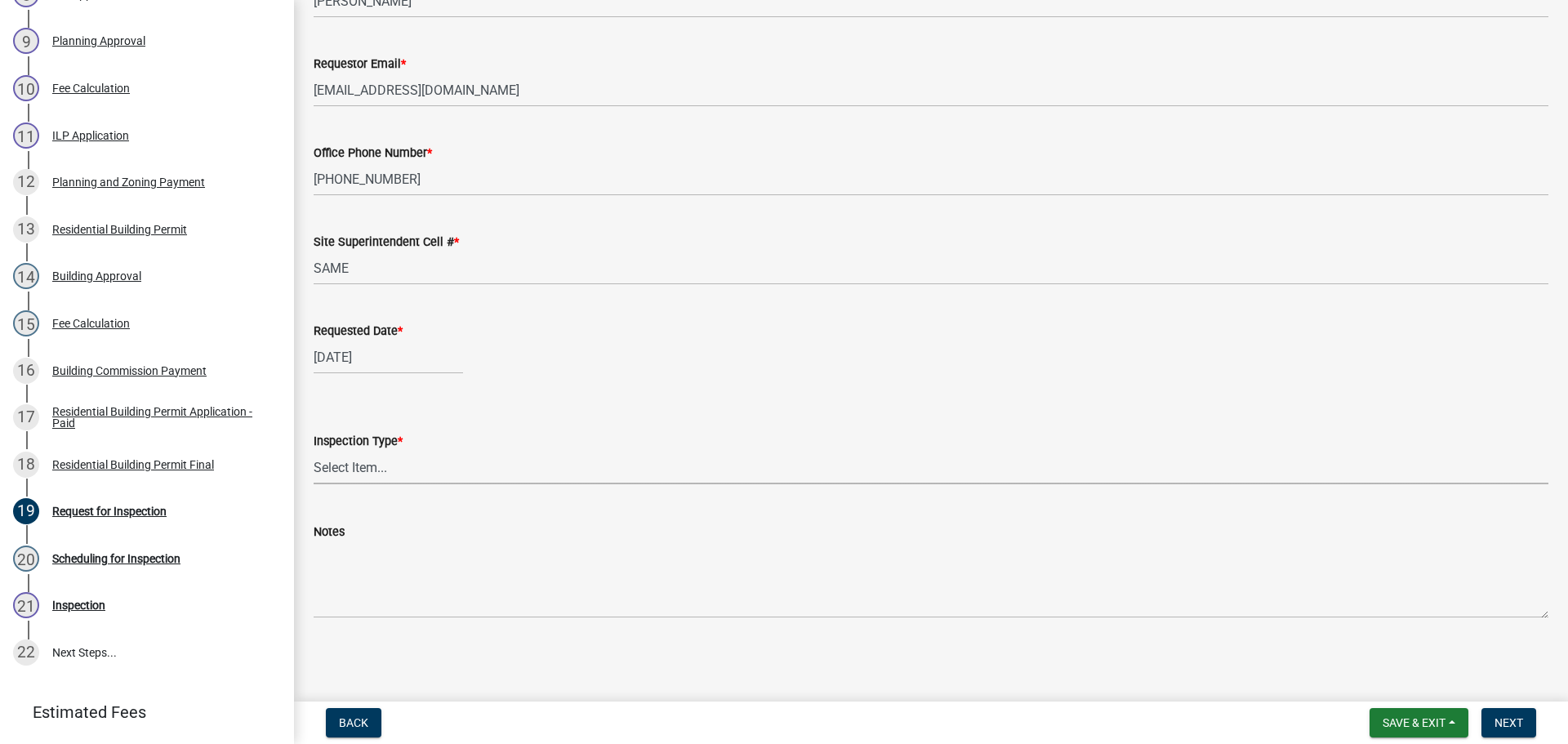
click at [353, 464] on select "Select Item... Footer Foundation Framing Final" at bounding box center [931, 467] width 1235 height 34
click at [314, 451] on select "Select Item... Footer Foundation Framing Final" at bounding box center [931, 467] width 1235 height 34
select select "cf00f61e-4b77-4892-83dd-df63e4708b2f"
click at [1510, 721] on span "Next" at bounding box center [1509, 723] width 29 height 13
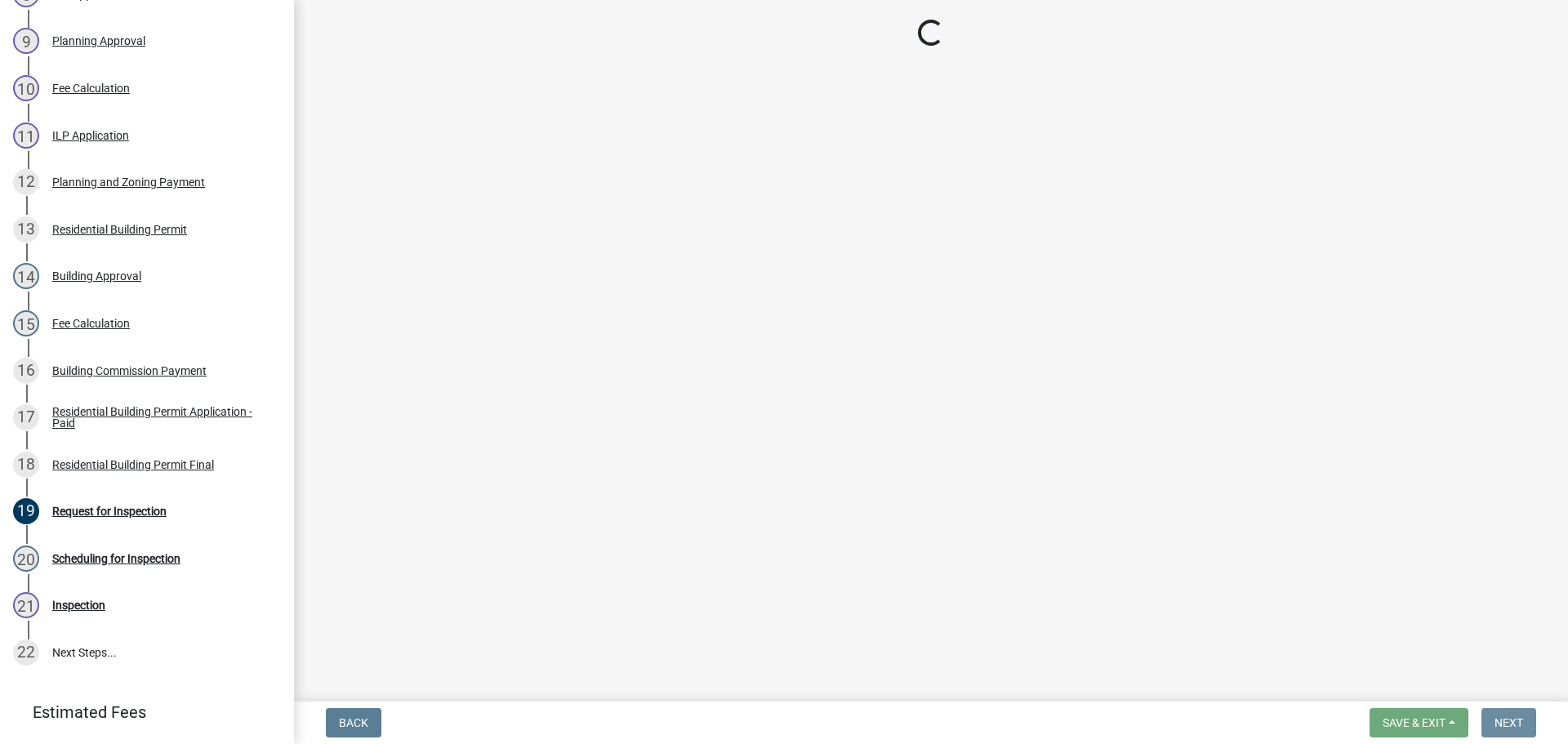
scroll to position [0, 0]
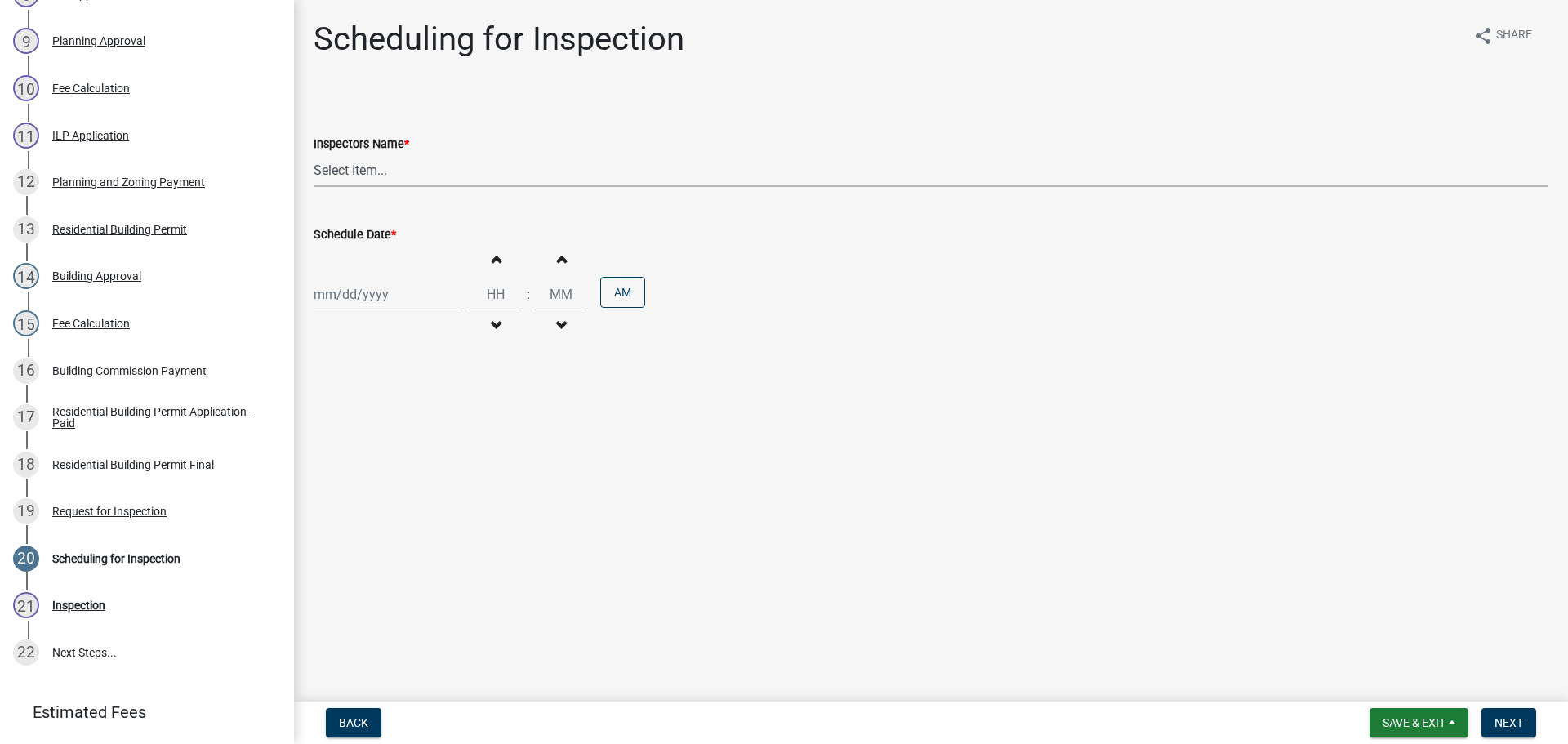
click at [340, 169] on select "Select Item... [PERSON_NAME] ([PERSON_NAME]) [PERSON_NAME] ([PERSON_NAME]) mkru…" at bounding box center [931, 171] width 1235 height 34
select select "fdb3bcc6-ce93-4663-8a18-5c08884dd177"
click at [314, 154] on select "Select Item... [PERSON_NAME] ([PERSON_NAME]) [PERSON_NAME] ([PERSON_NAME]) mkru…" at bounding box center [931, 171] width 1235 height 34
select select "9"
select select "2025"
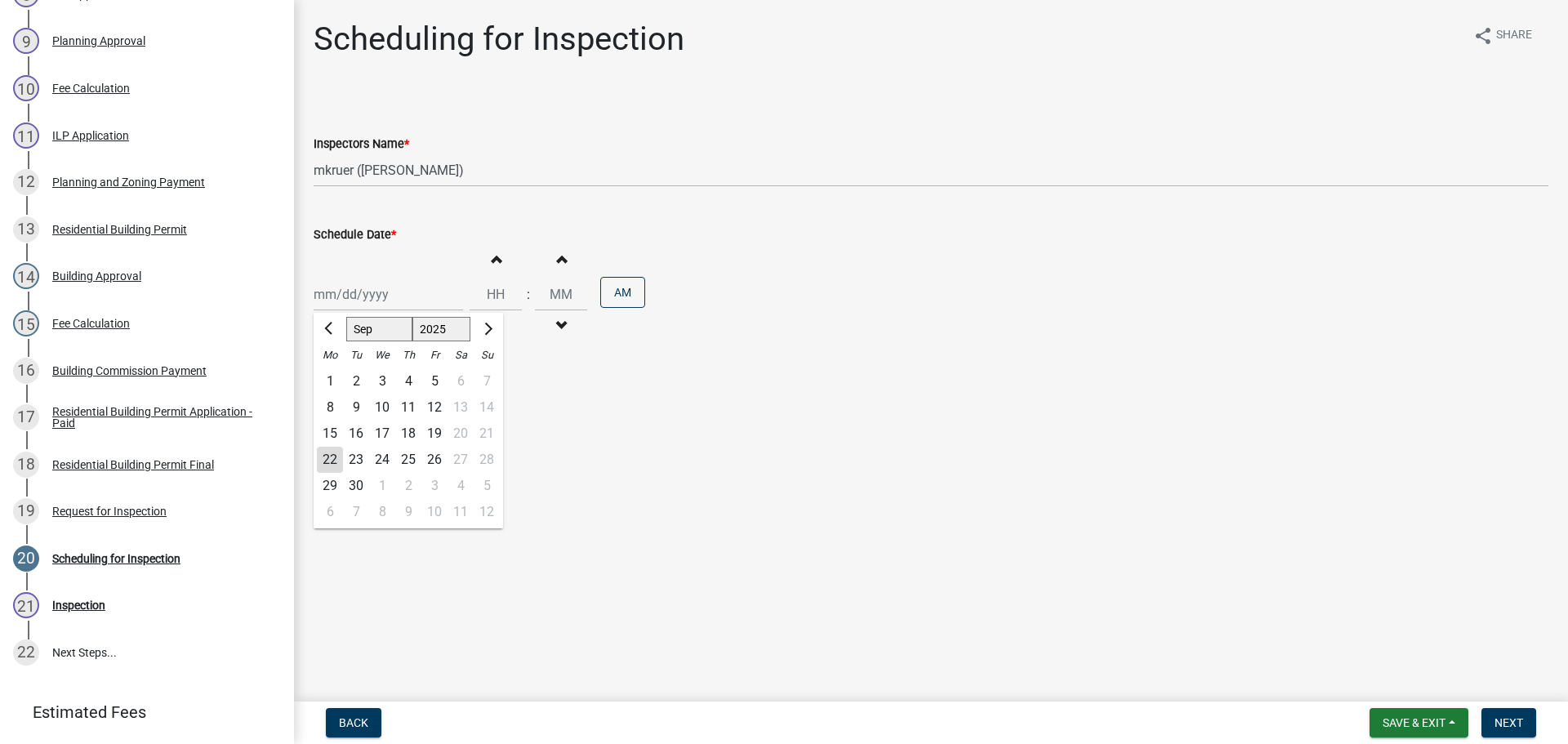
click at [345, 284] on div "[PERSON_NAME] Feb Mar Apr [PERSON_NAME][DATE] Oct Nov [DATE] 1526 1527 1528 152…" at bounding box center [388, 294] width 150 height 34
click at [356, 462] on div "23" at bounding box center [356, 459] width 26 height 26
type input "[DATE]"
click at [1504, 719] on span "Next" at bounding box center [1509, 723] width 29 height 13
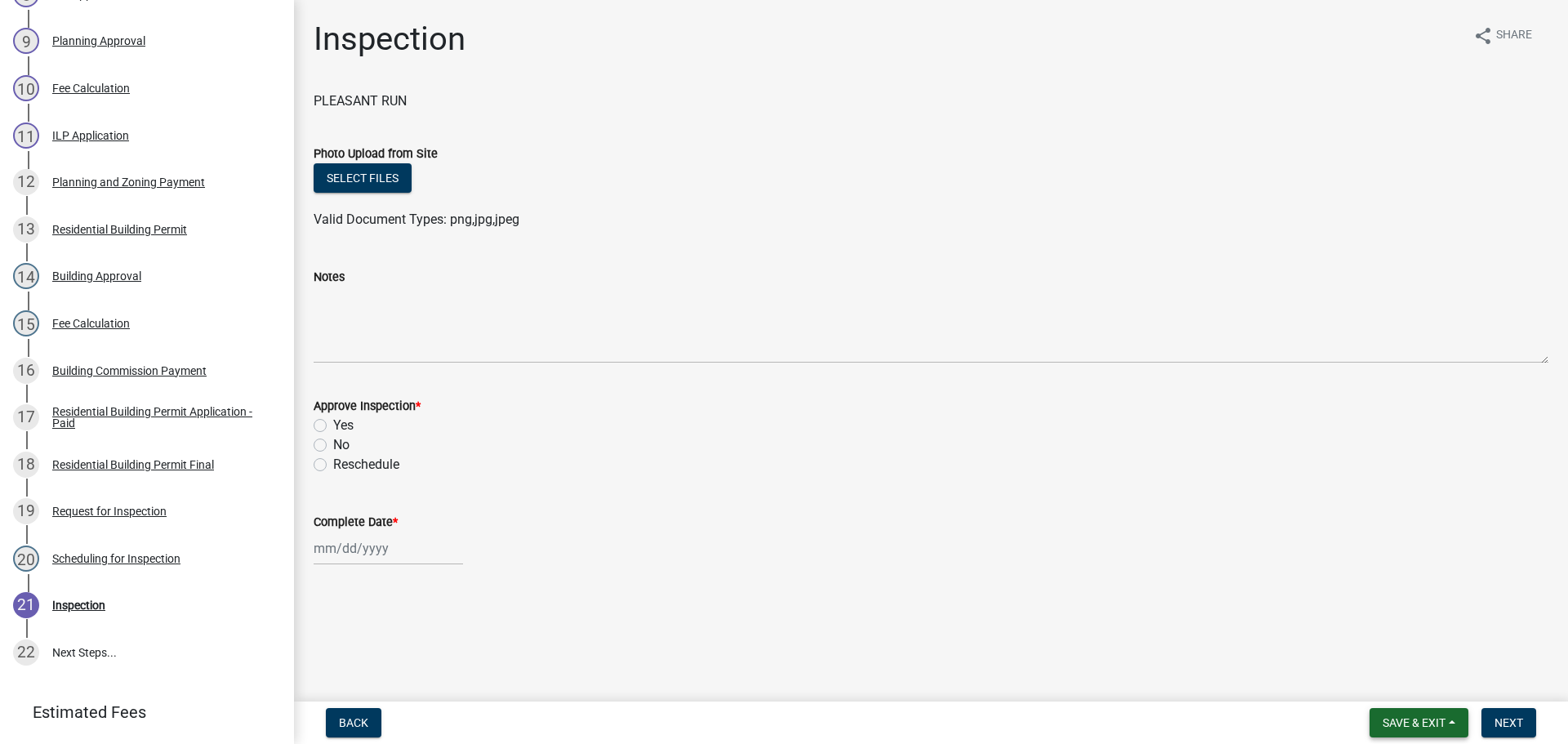
click at [1420, 719] on span "Save & Exit" at bounding box center [1414, 723] width 63 height 13
click at [1405, 686] on button "Save & Exit" at bounding box center [1402, 680] width 130 height 40
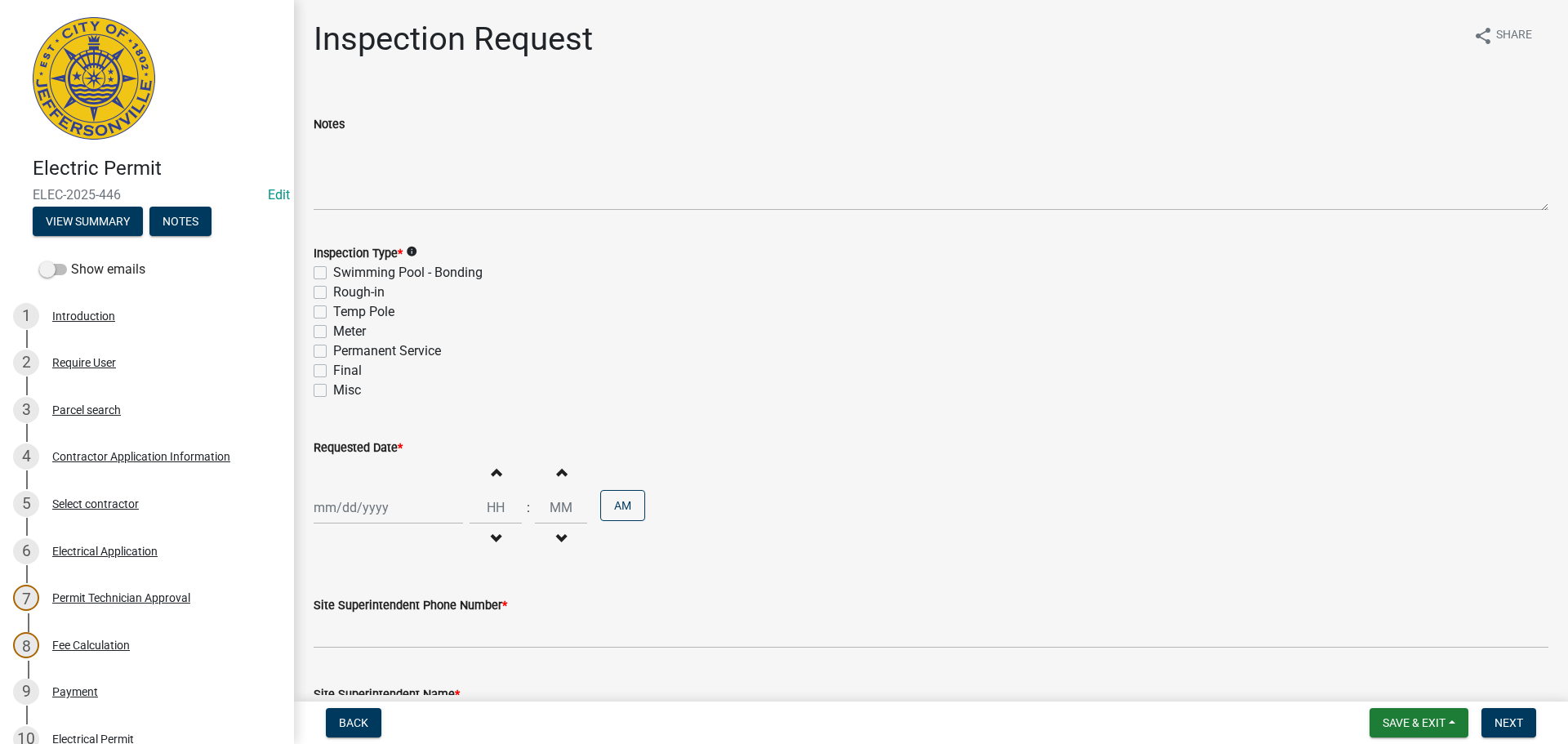
click at [333, 293] on label "Rough-in" at bounding box center [358, 292] width 51 height 19
click at [333, 293] on input "Rough-in" at bounding box center [338, 288] width 11 height 11
checkbox input "true"
checkbox input "false"
checkbox input "true"
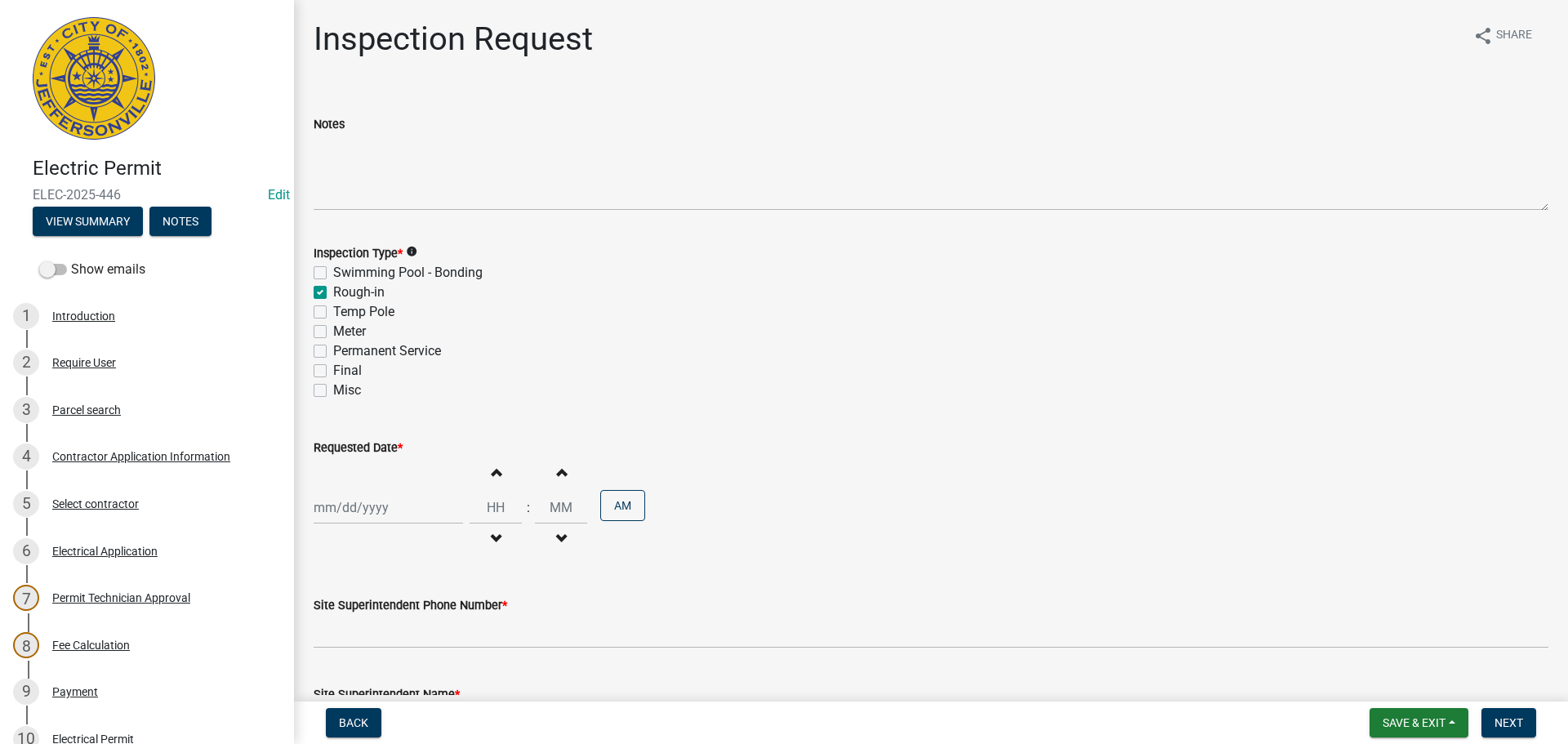
checkbox input "false"
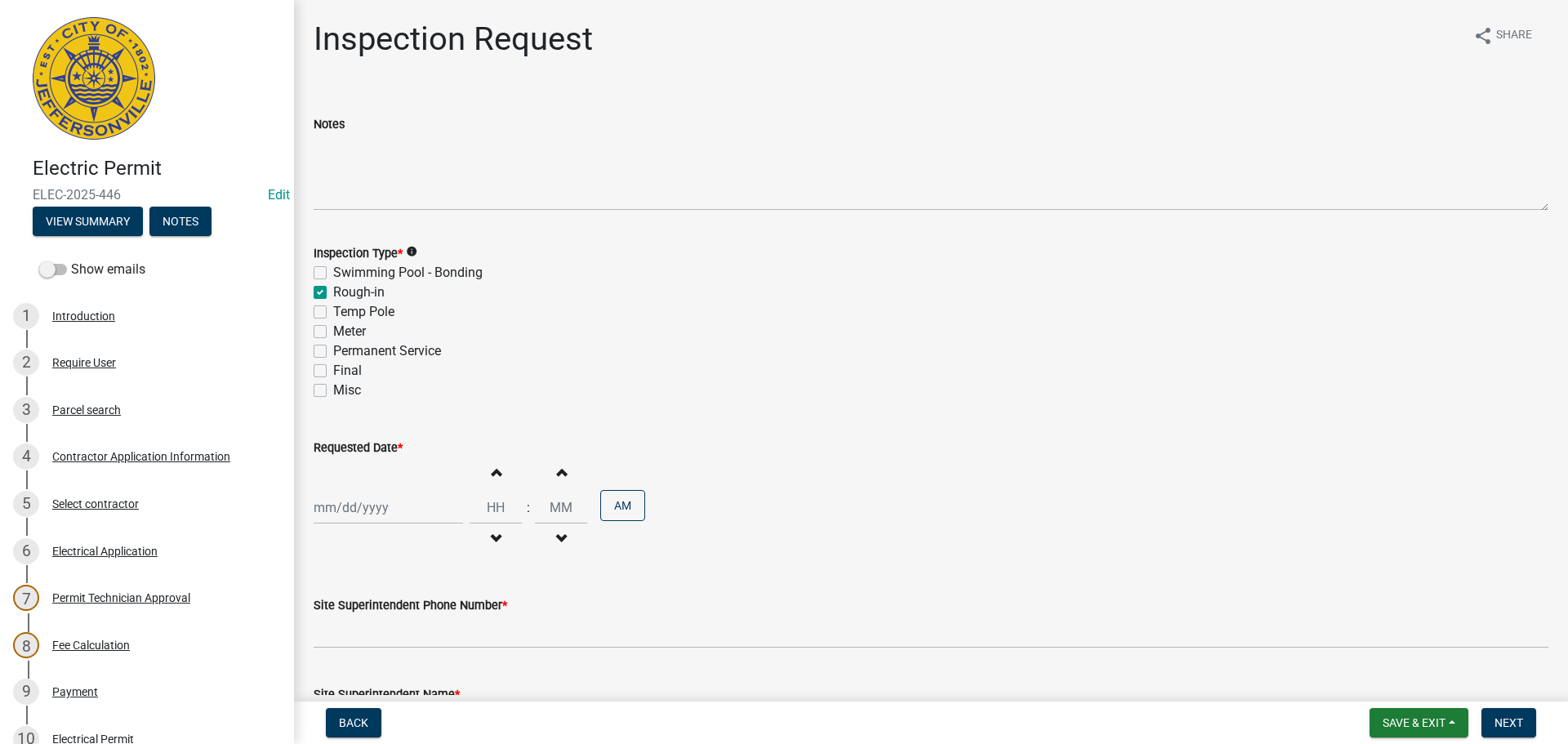
click at [333, 351] on label "Permanent Service" at bounding box center [387, 351] width 108 height 19
click at [333, 351] on input "Permanent Service" at bounding box center [338, 346] width 11 height 11
checkbox input "true"
checkbox input "false"
checkbox input "true"
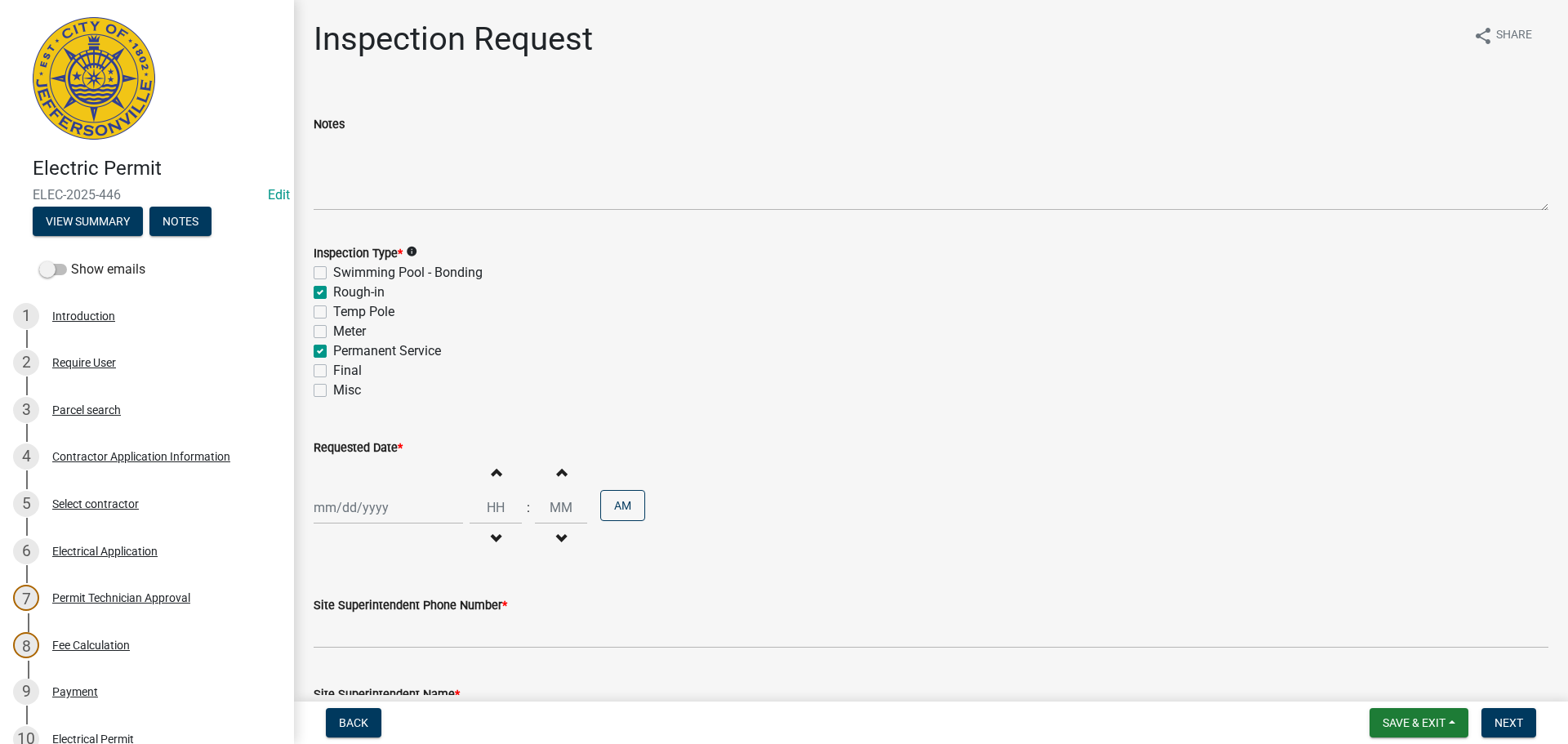
checkbox input "false"
checkbox input "true"
checkbox input "false"
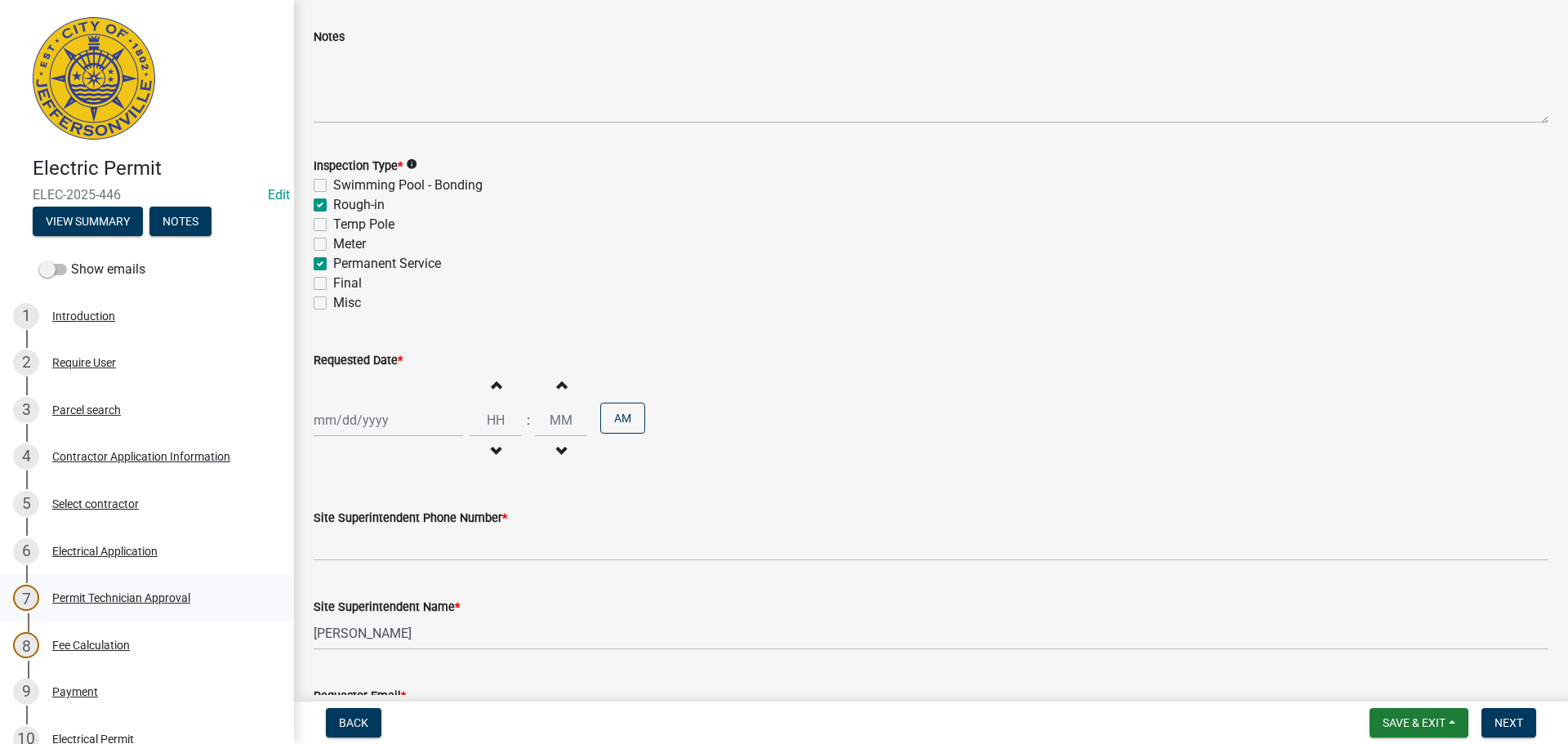
scroll to position [208, 0]
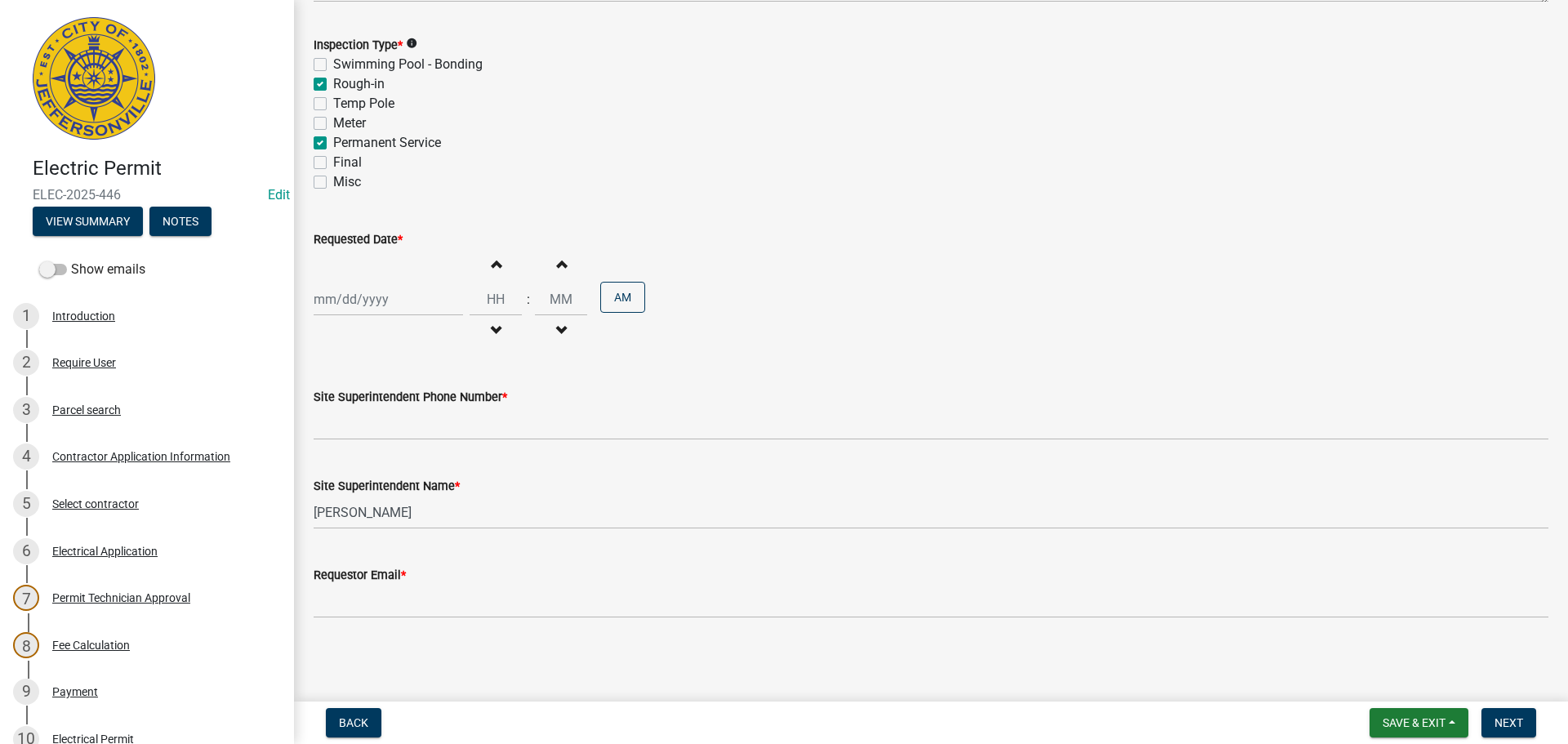
click at [361, 287] on div at bounding box center [388, 299] width 150 height 34
select select "9"
select select "2025"
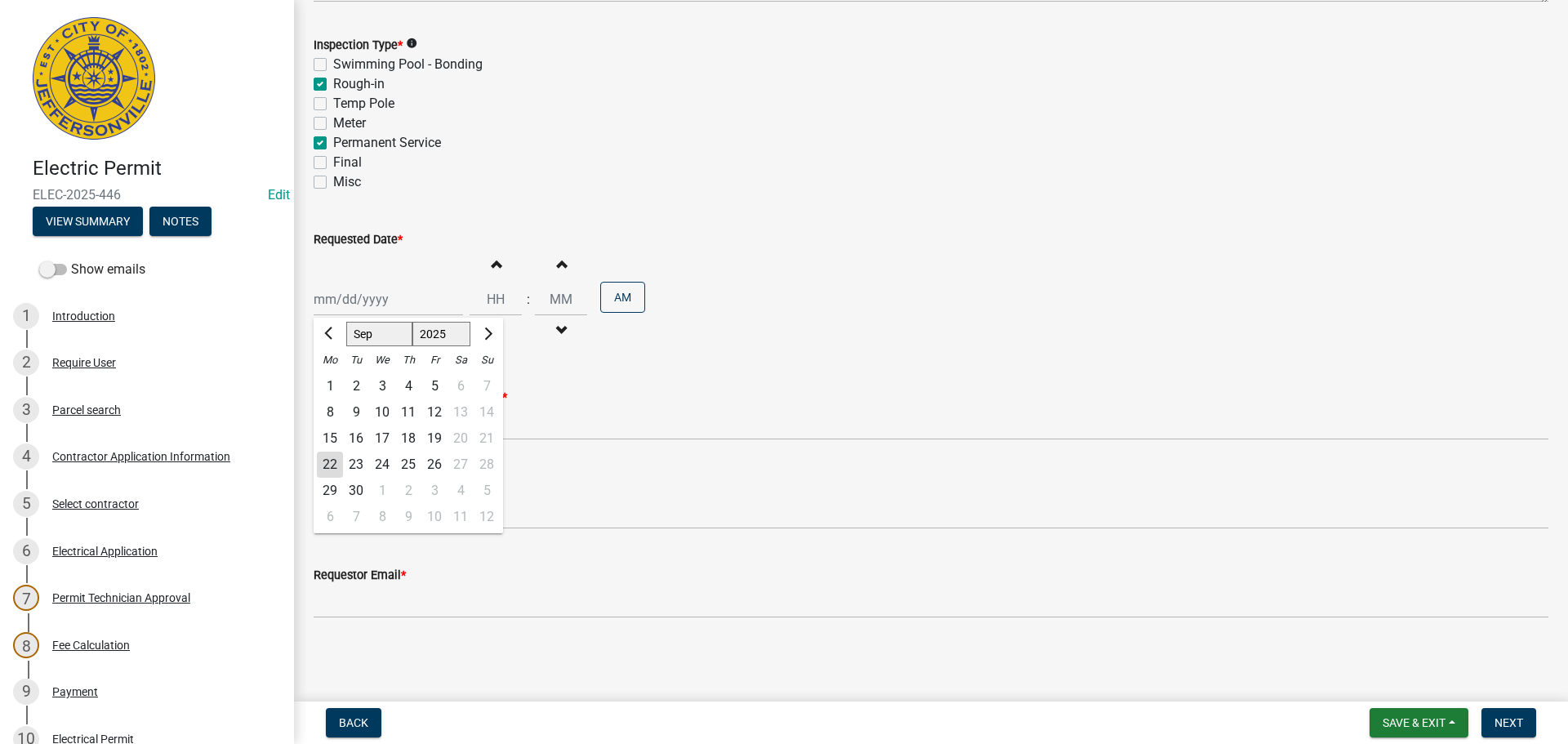
click at [351, 460] on div "23" at bounding box center [356, 464] width 26 height 26
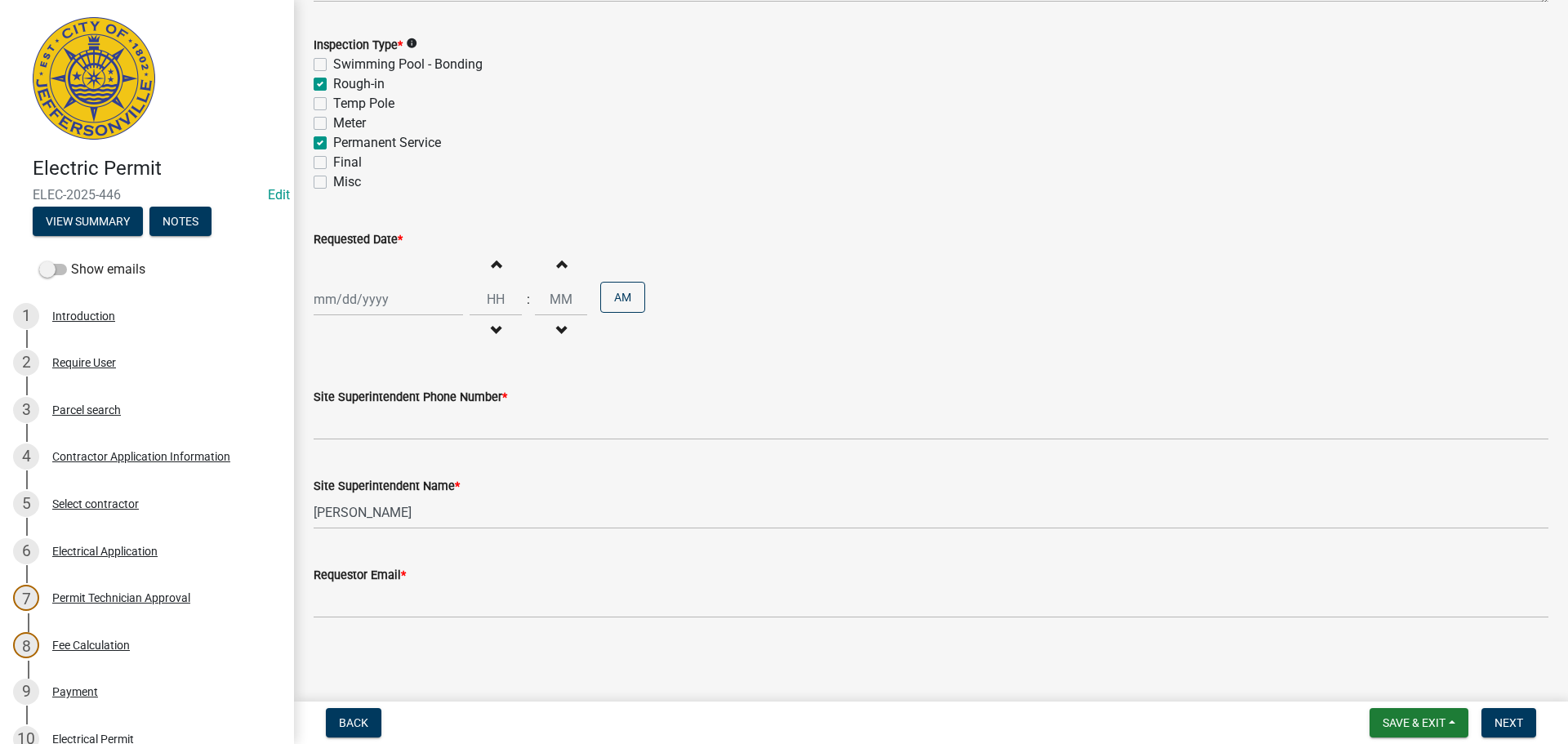
type input "[DATE]"
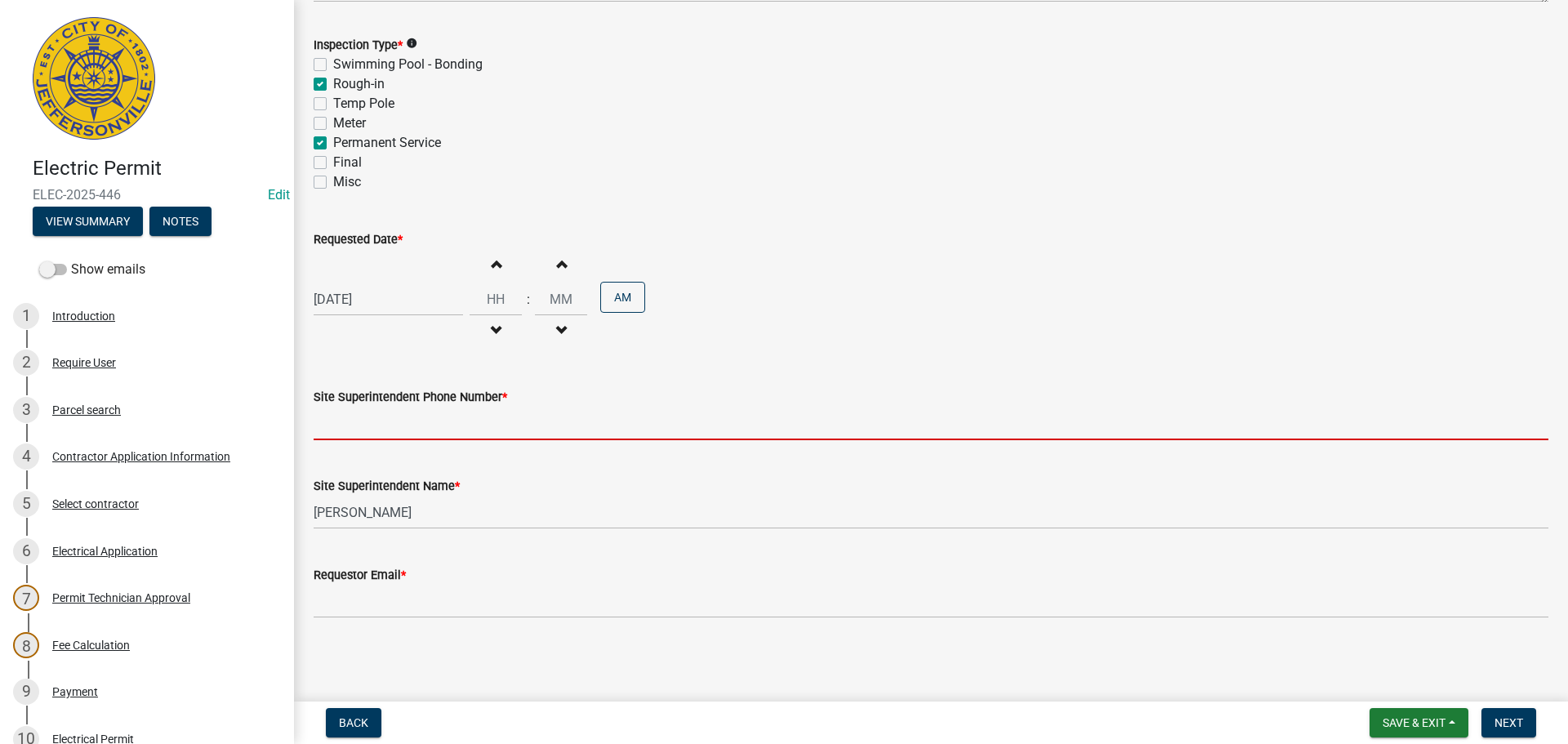
click at [322, 424] on input "Site Superintendent Phone Number *" at bounding box center [931, 424] width 1235 height 34
click at [356, 720] on span "Back" at bounding box center [353, 723] width 29 height 13
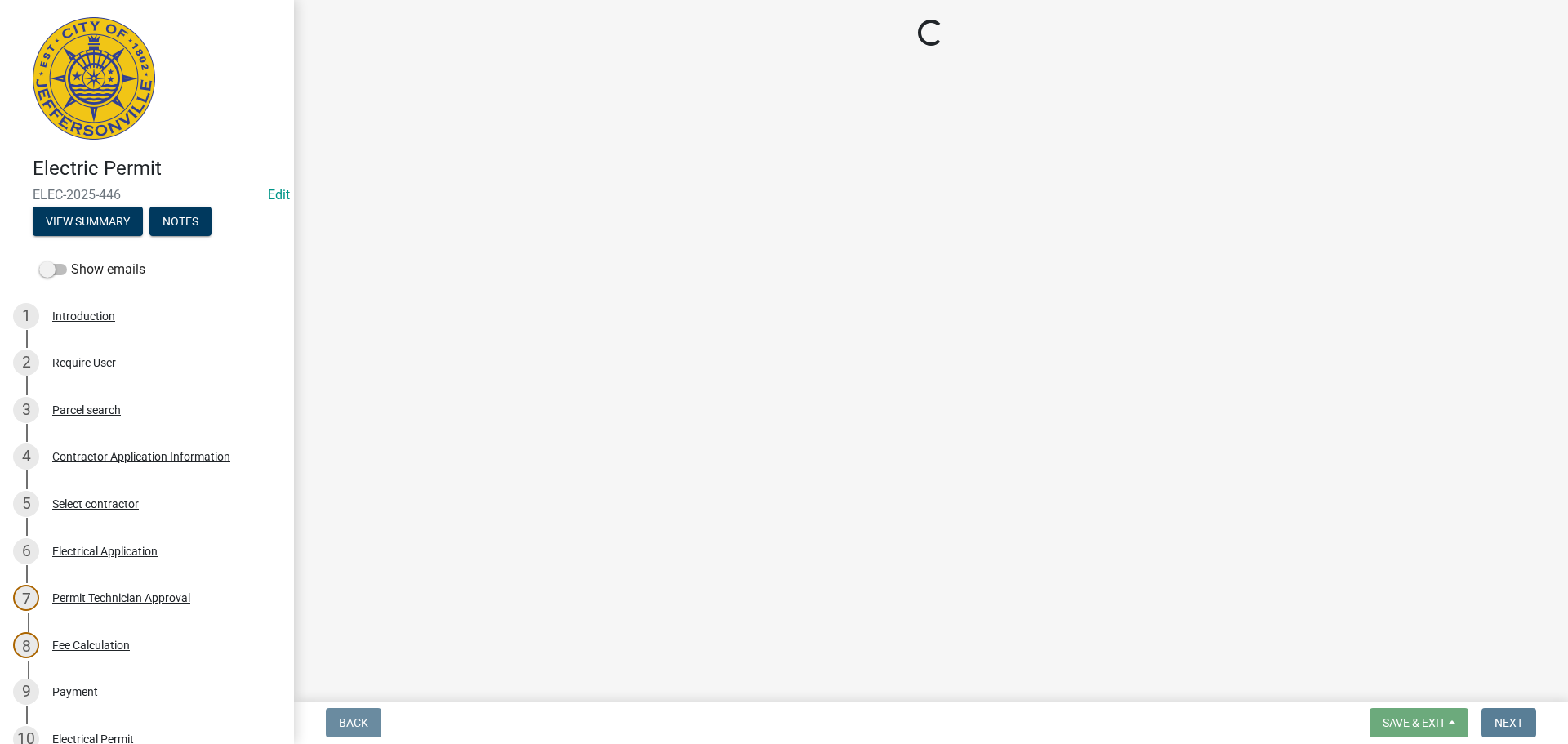
scroll to position [0, 0]
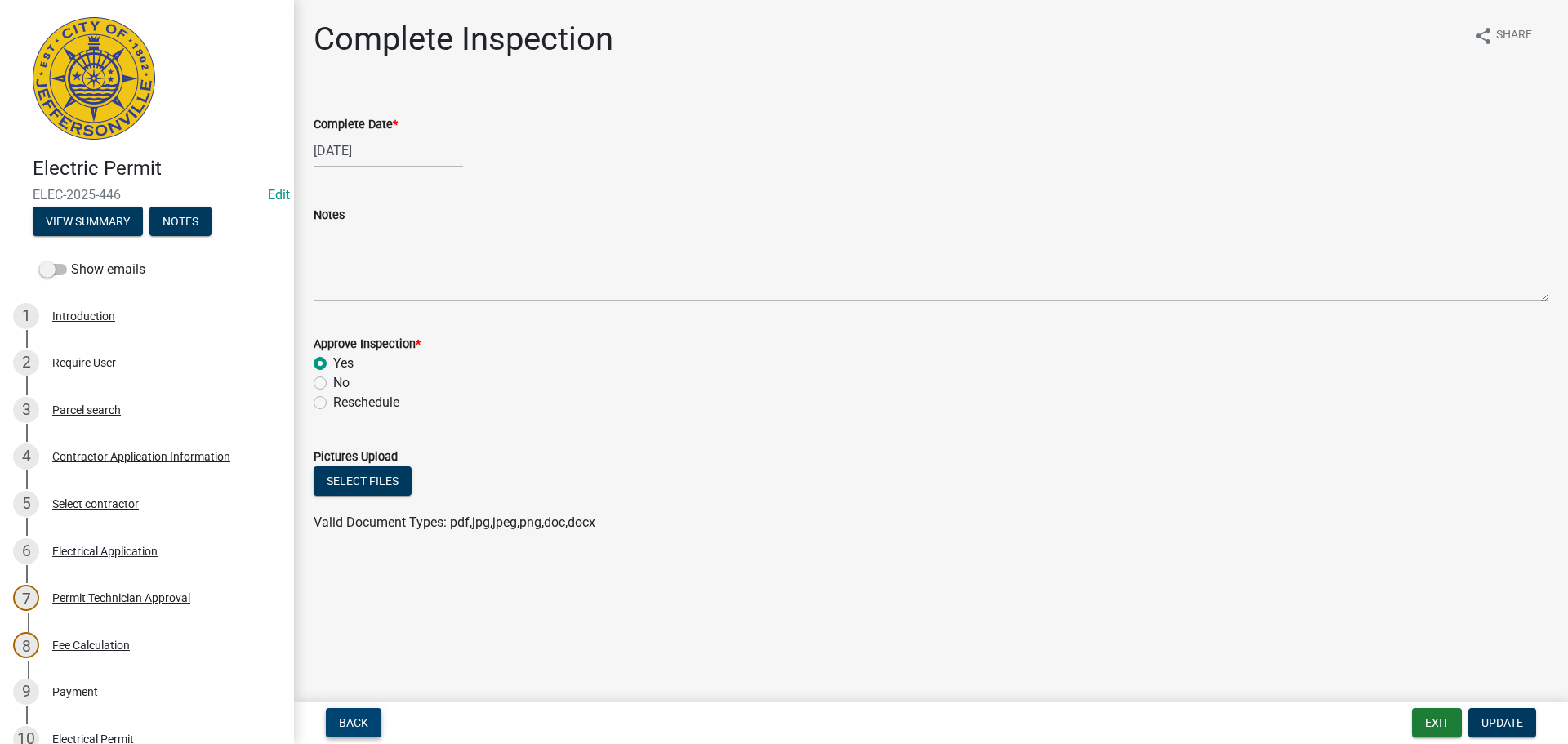
click at [356, 720] on span "Back" at bounding box center [353, 723] width 29 height 13
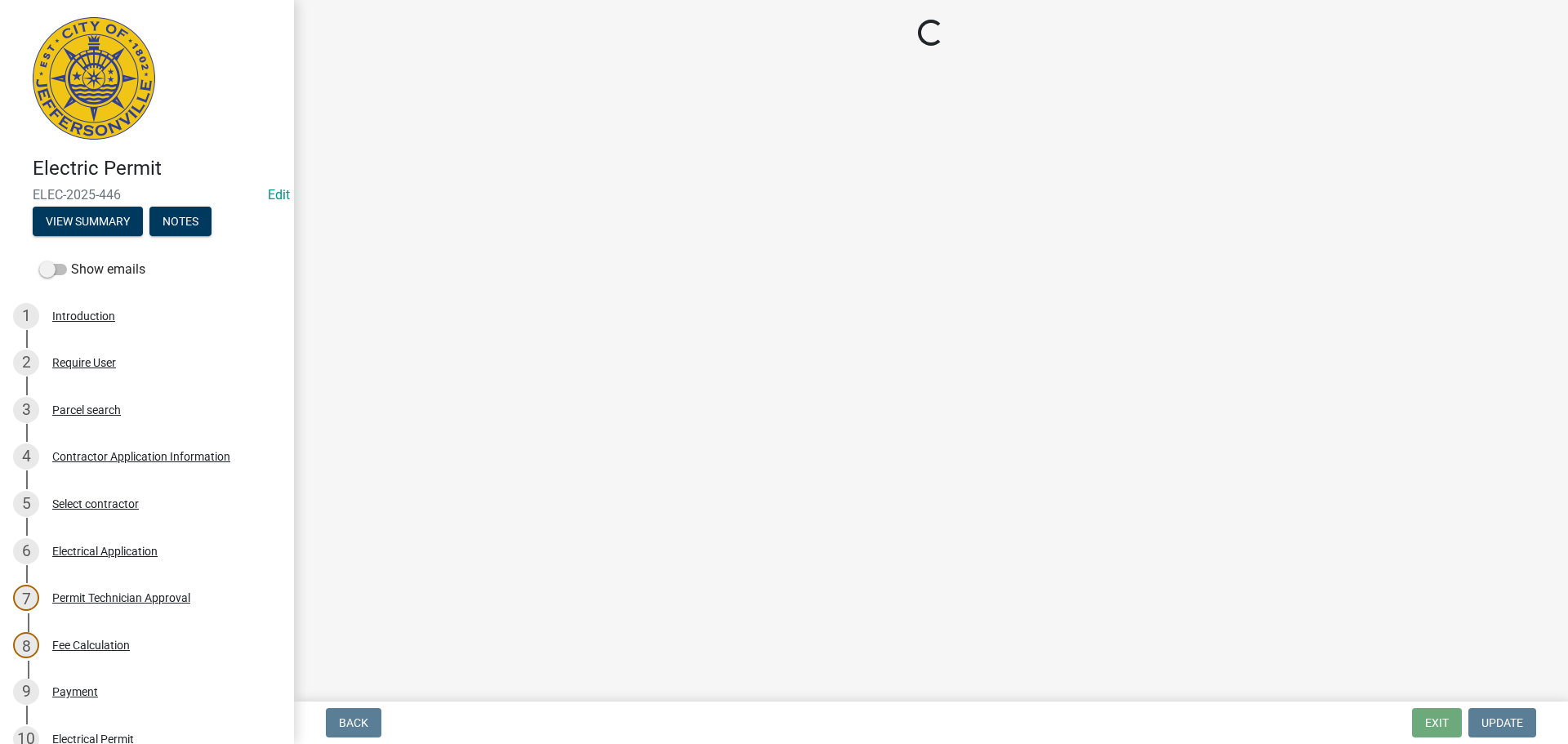
select select "7b0b9f25-f402-4148-9522-9b9b34b3e885"
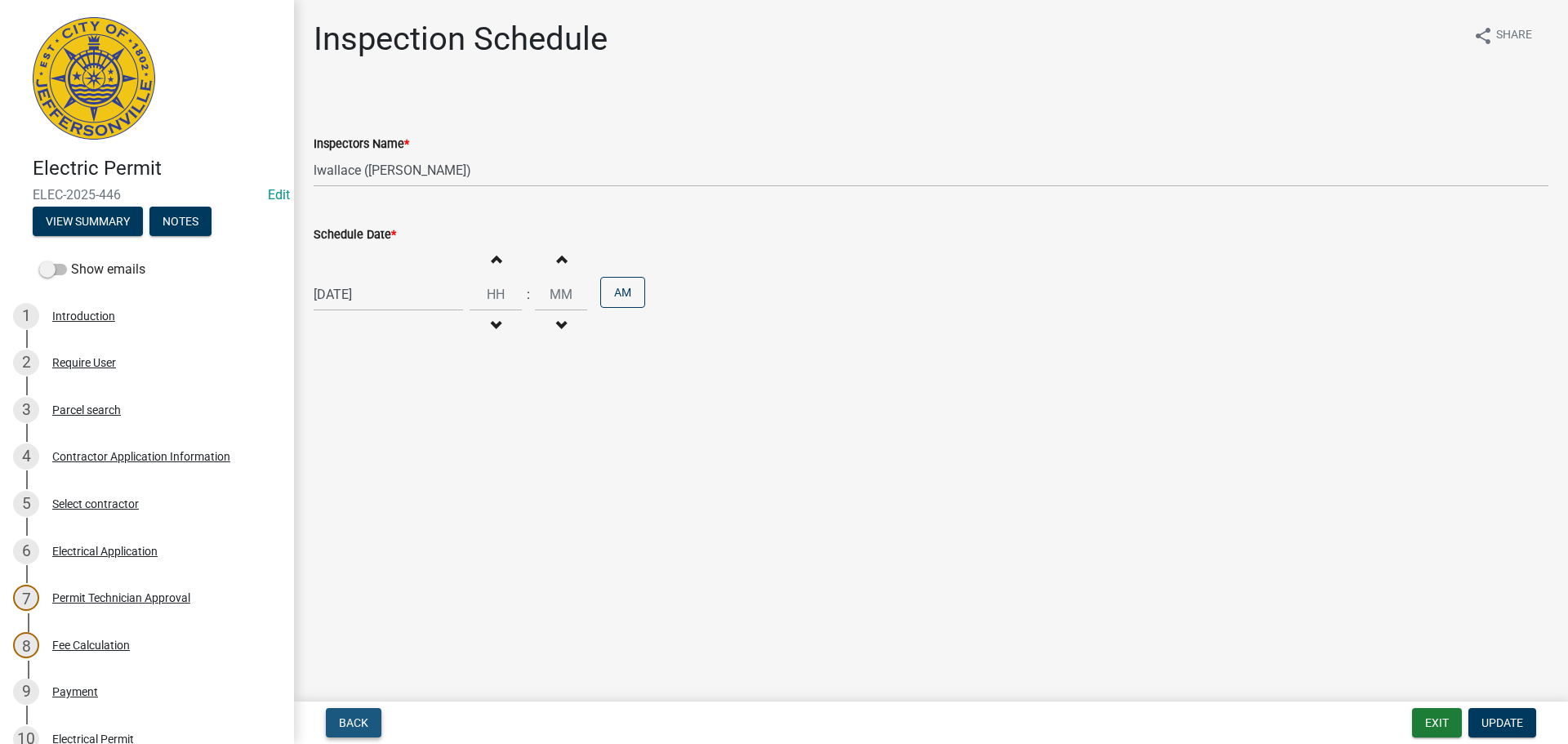
click at [356, 720] on span "Back" at bounding box center [353, 723] width 29 height 13
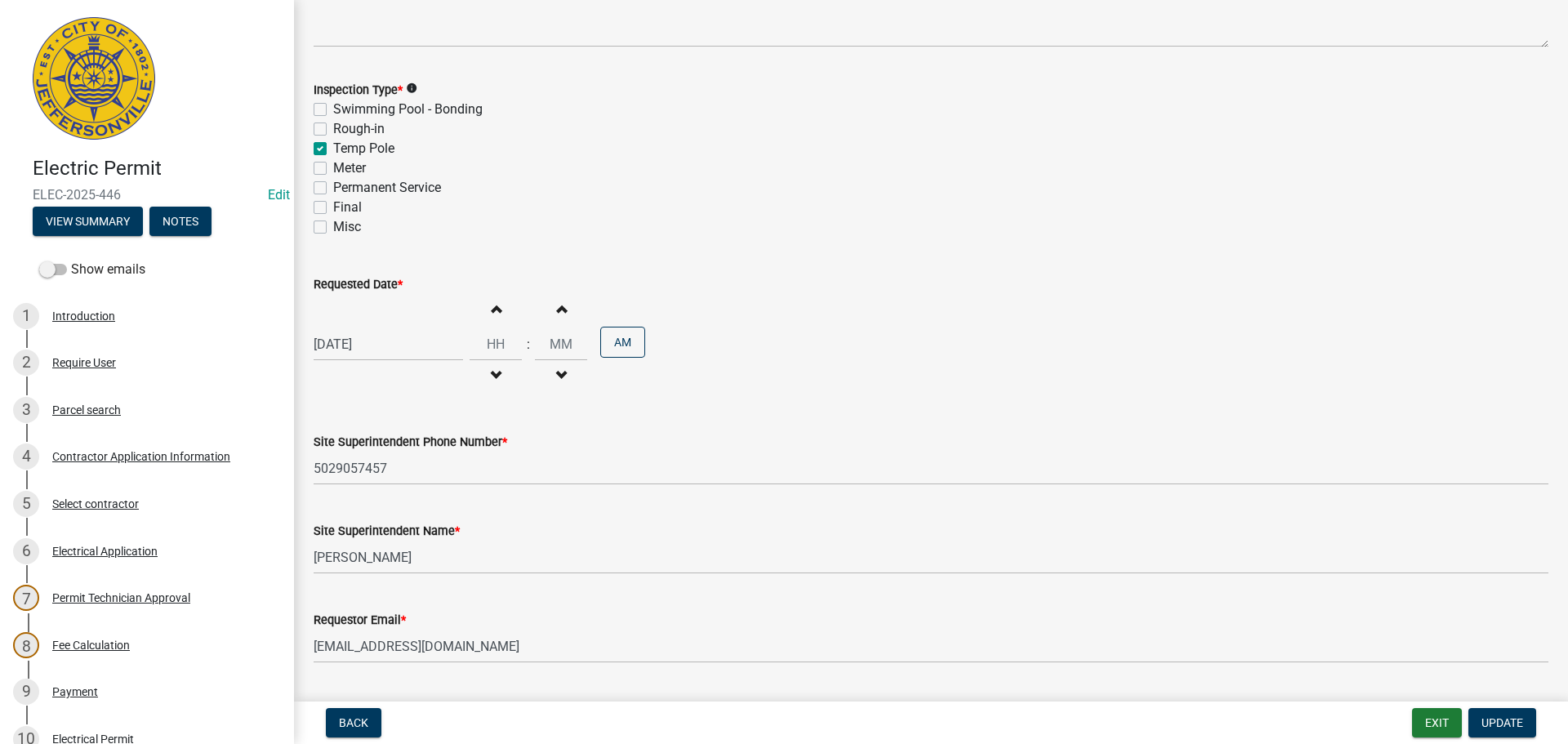
scroll to position [358, 0]
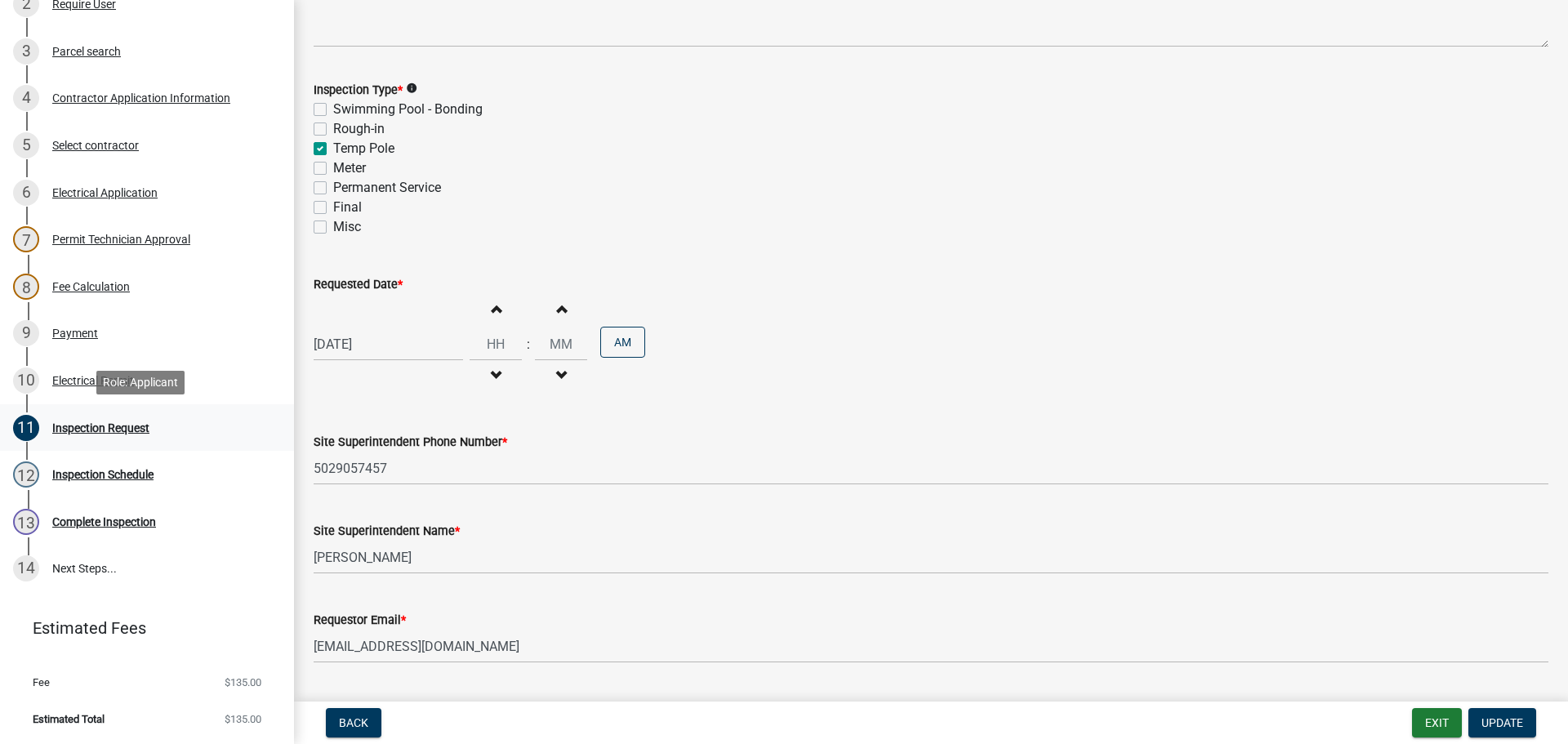
click at [78, 425] on div "Inspection Request" at bounding box center [101, 428] width 98 height 12
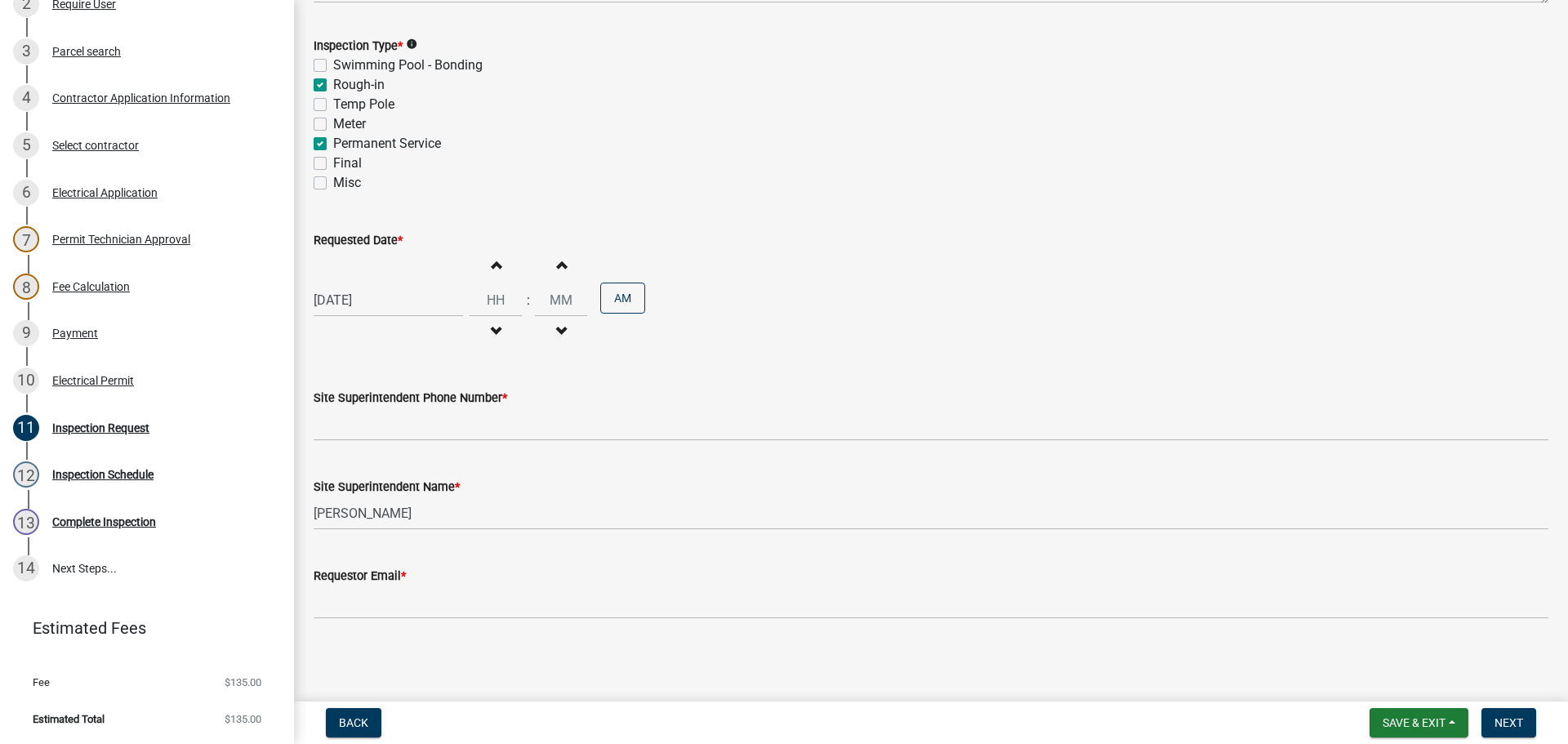
scroll to position [208, 0]
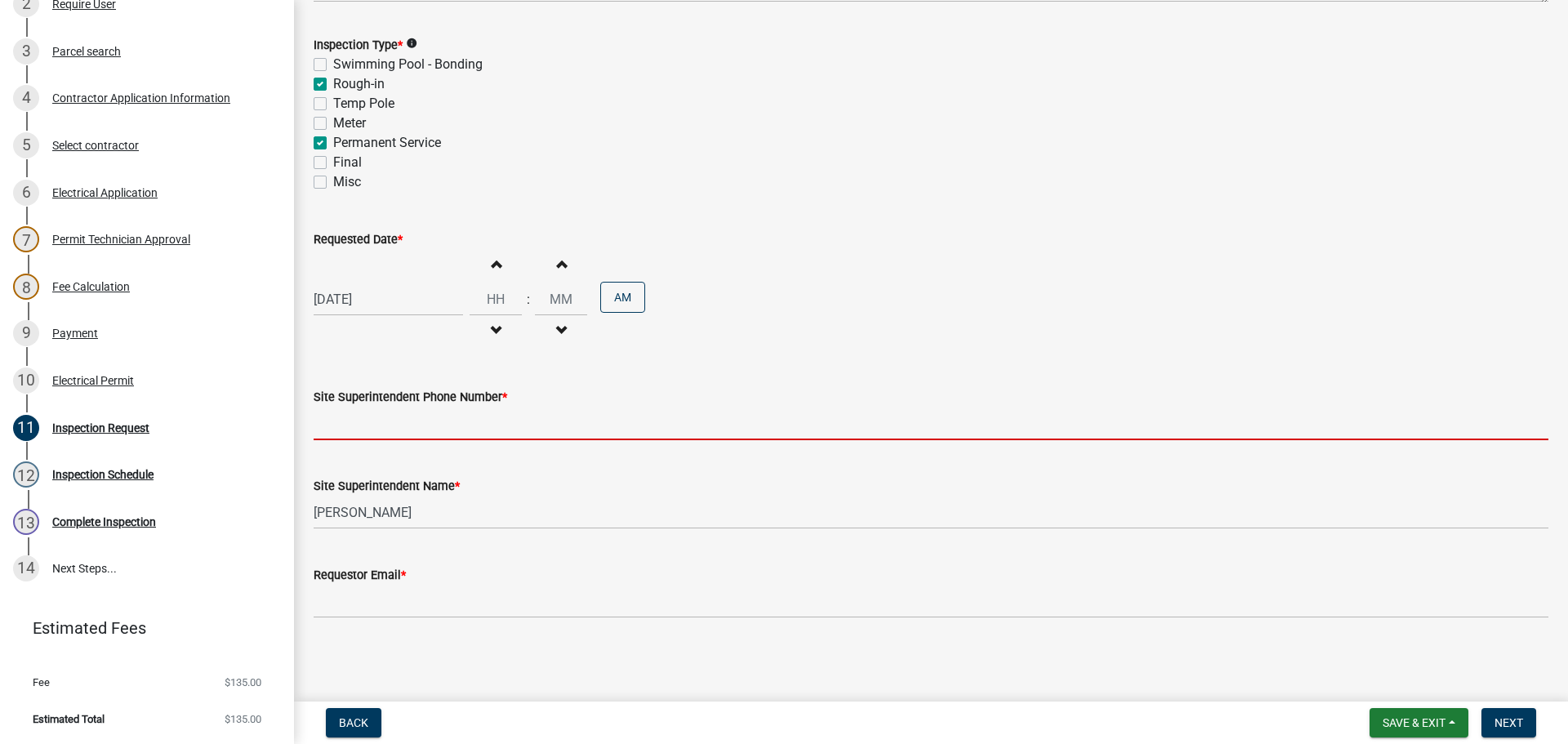
click at [357, 428] on input "Site Superintendent Phone Number *" at bounding box center [931, 424] width 1235 height 34
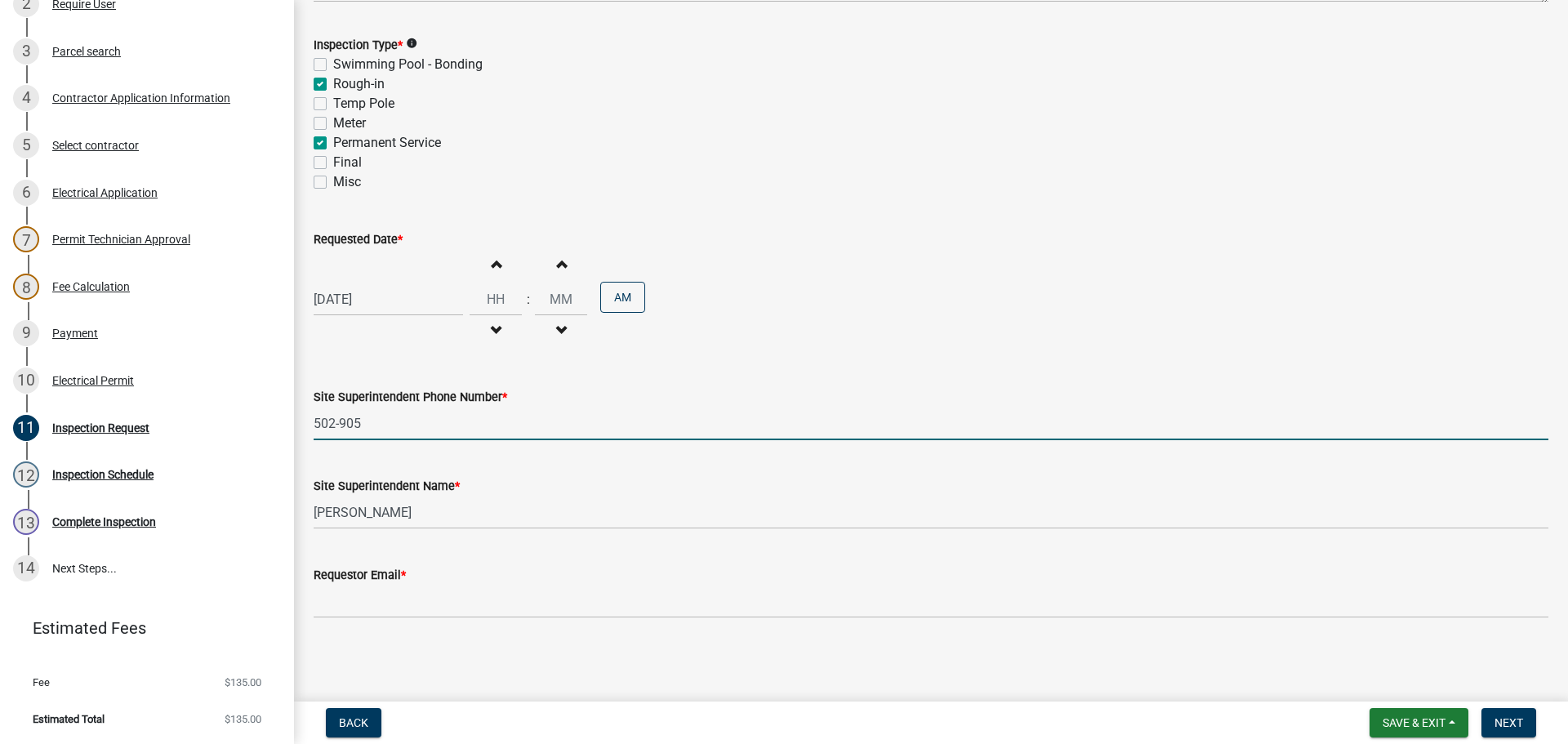
type input "502-905-7457"
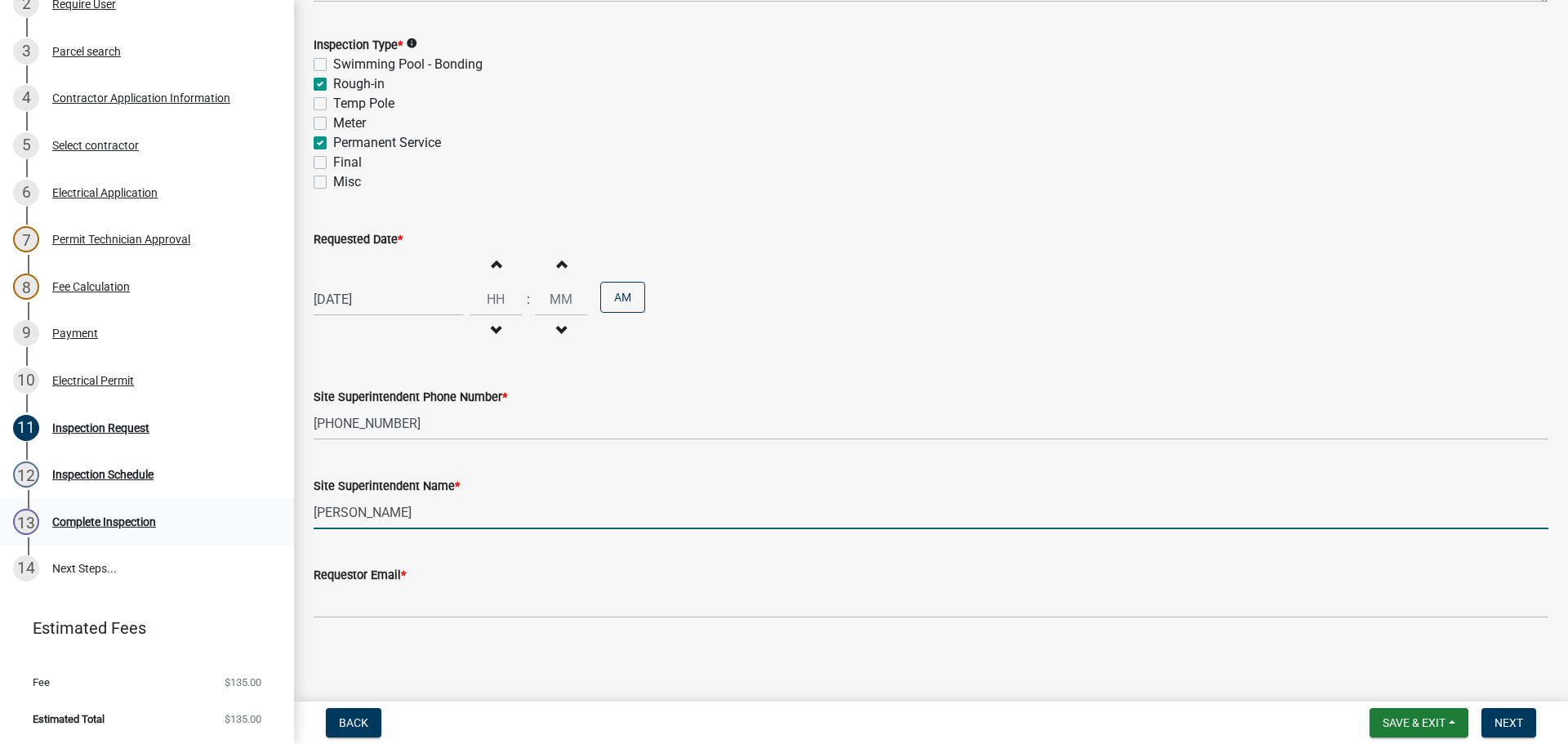
drag, startPoint x: 388, startPoint y: 511, endPoint x: 86, endPoint y: 505, distance: 302.1
click at [260, 504] on div "Electric Permit ELEC-2025-446 Edit View Summary Notes Show emails 1 Introductio…" at bounding box center [784, 372] width 1568 height 744
type input "T"
type input "[PERSON_NAME]"
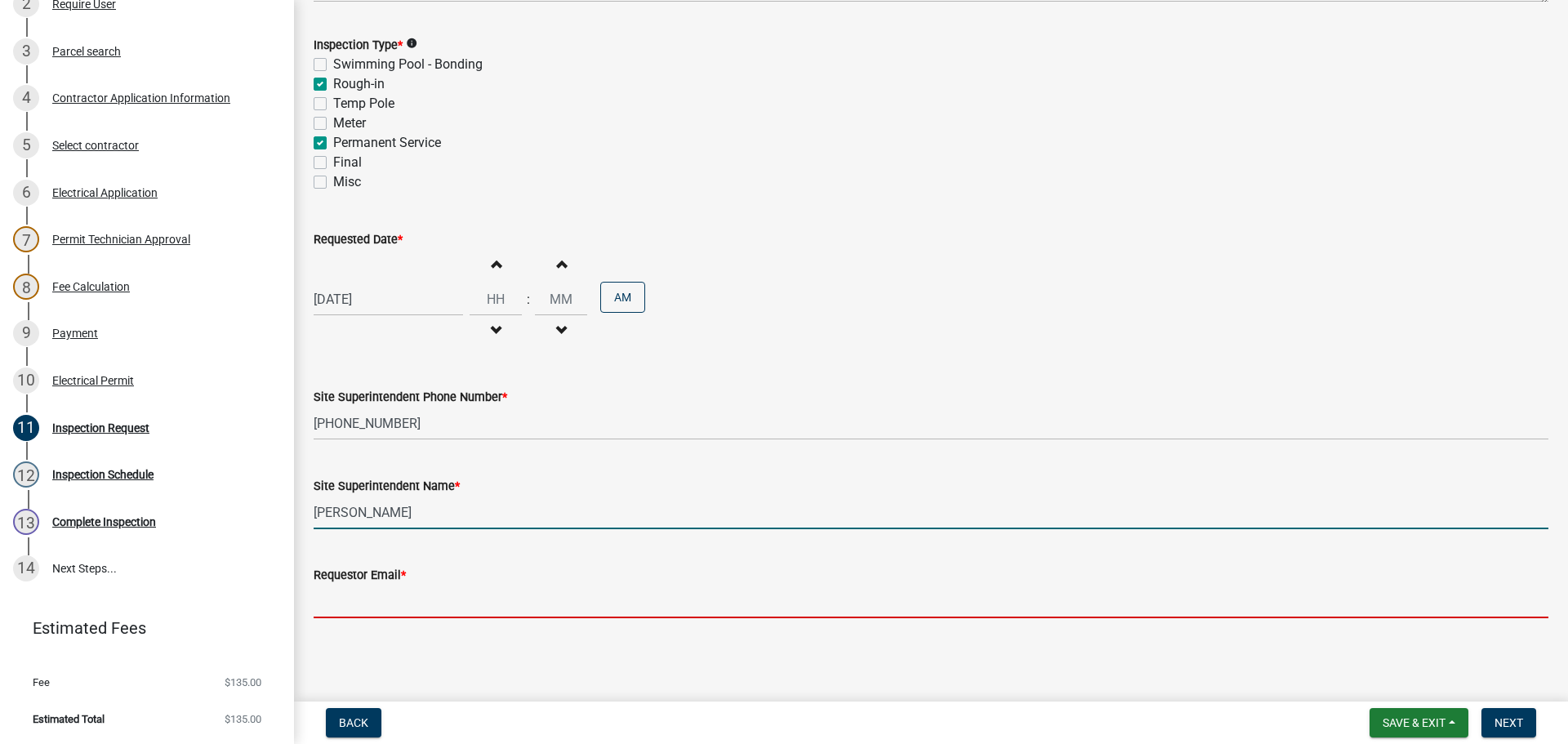
click at [366, 604] on input "Requestor Email *" at bounding box center [931, 601] width 1235 height 34
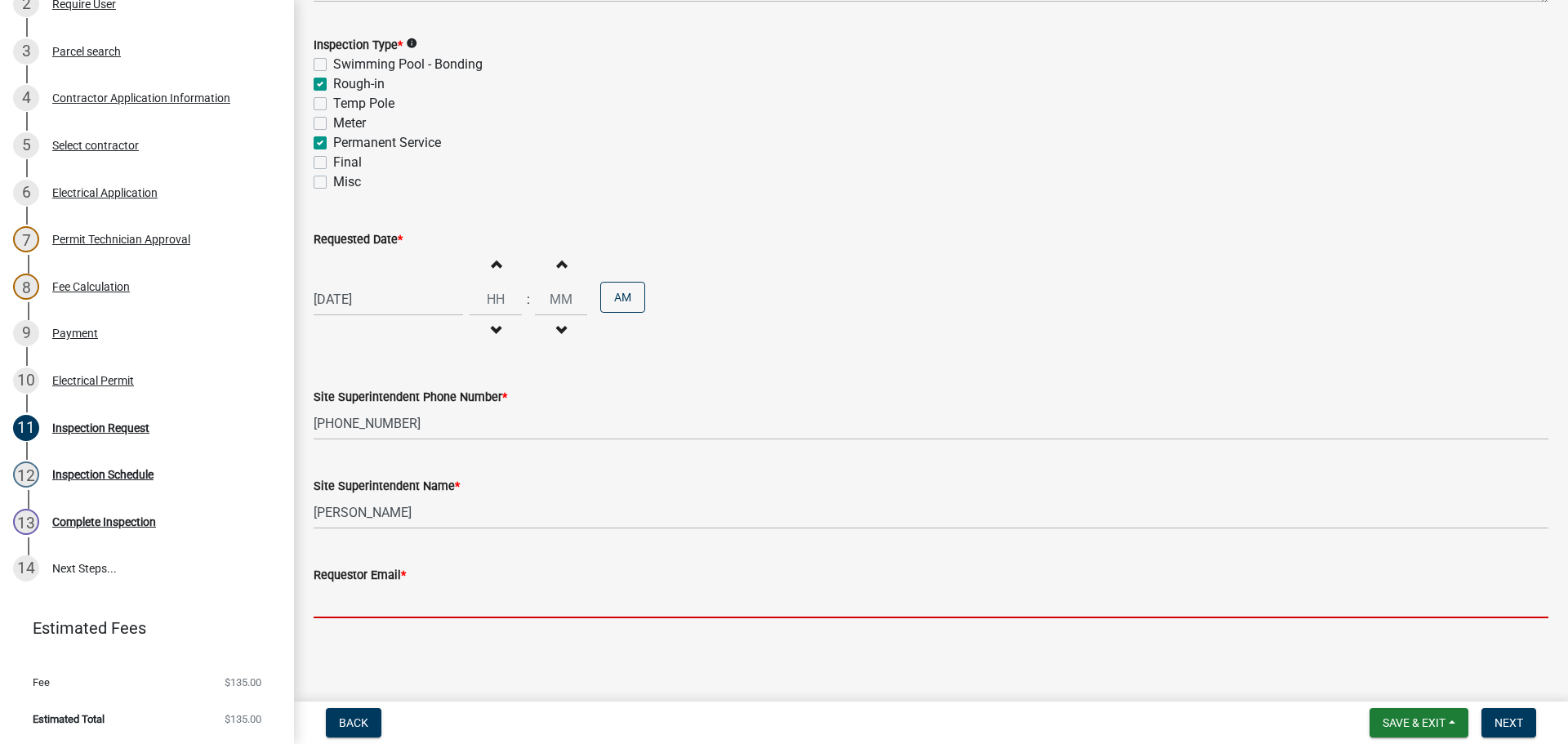
type input "idealelectric11@aol.com"
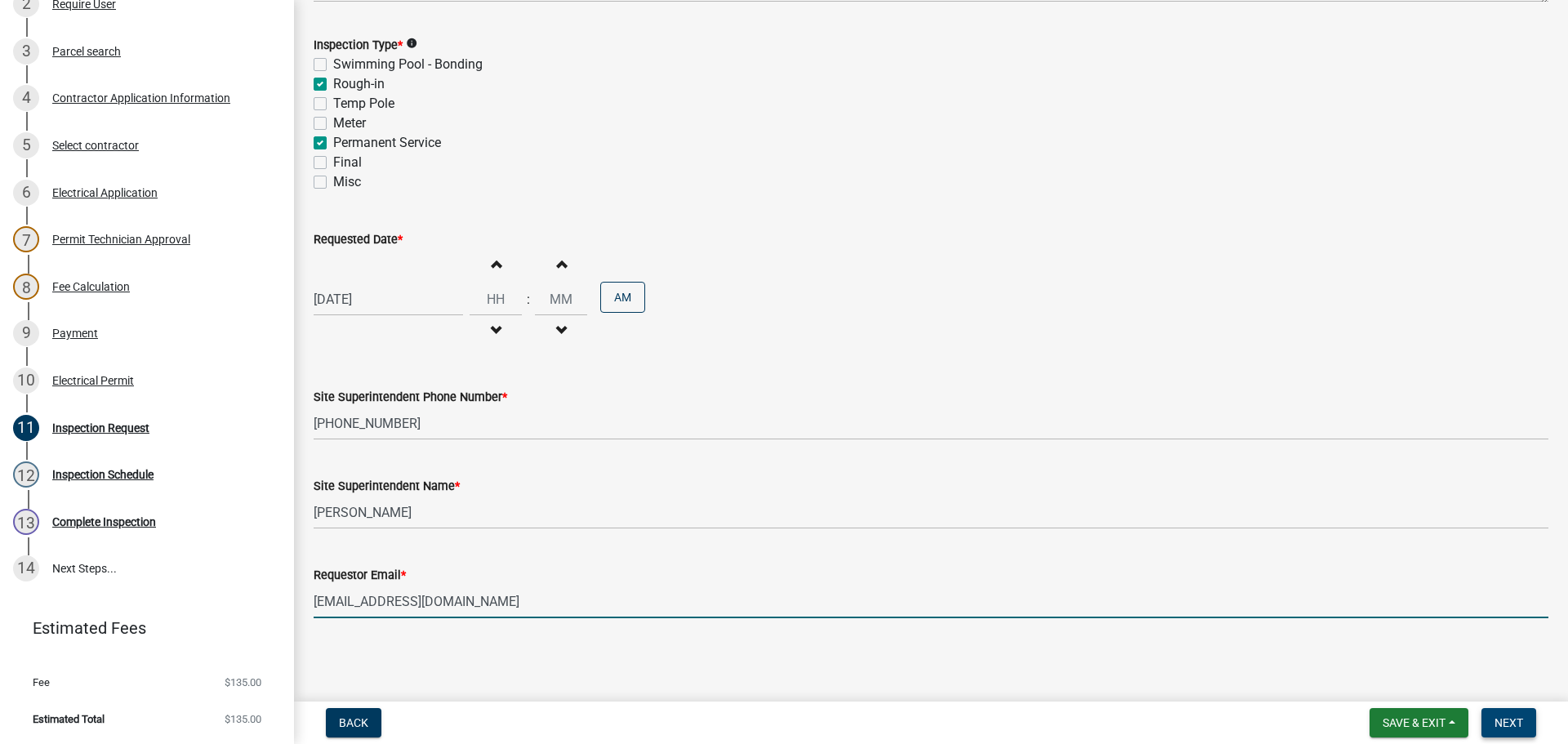
click at [1510, 715] on button "Next" at bounding box center [1508, 722] width 55 height 29
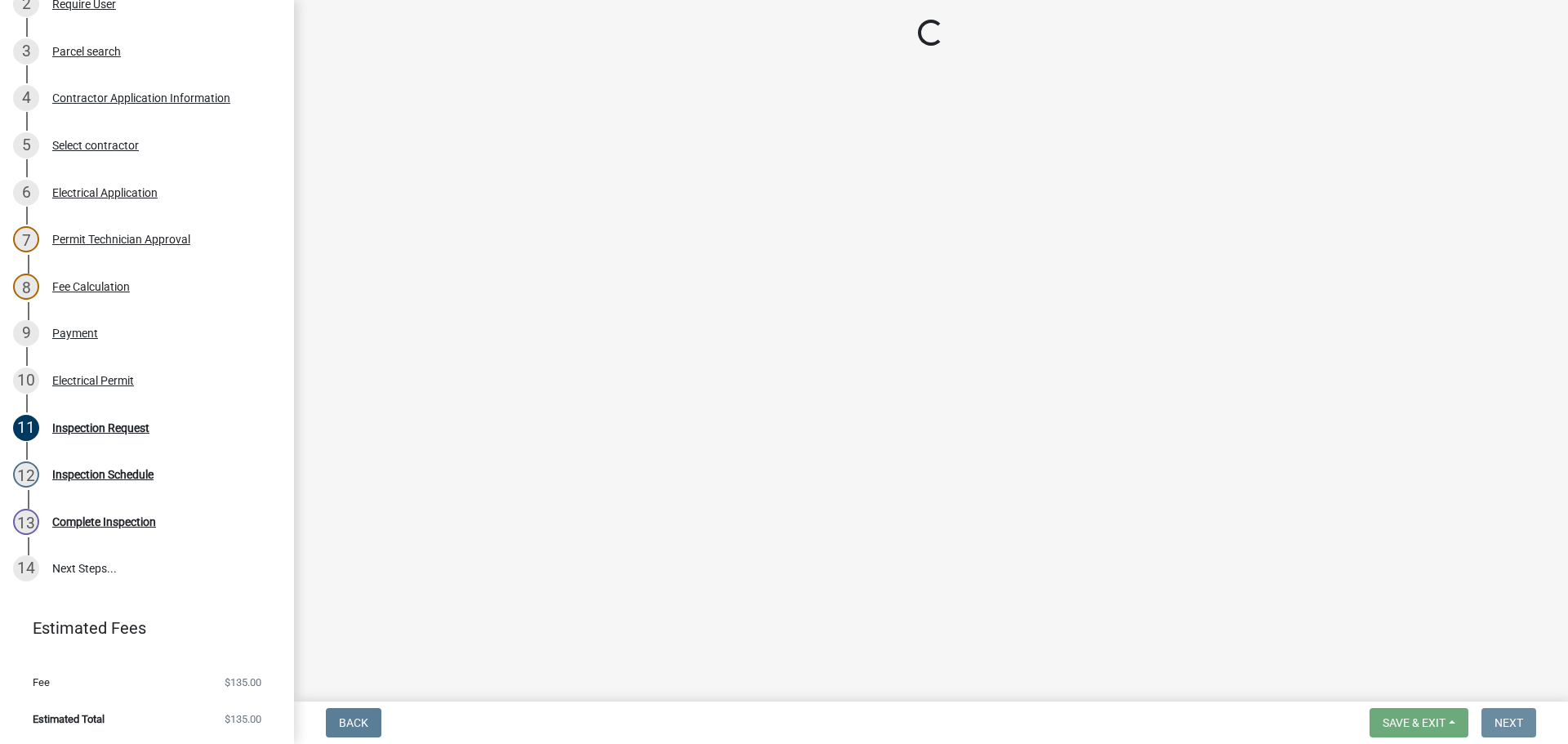
scroll to position [0, 0]
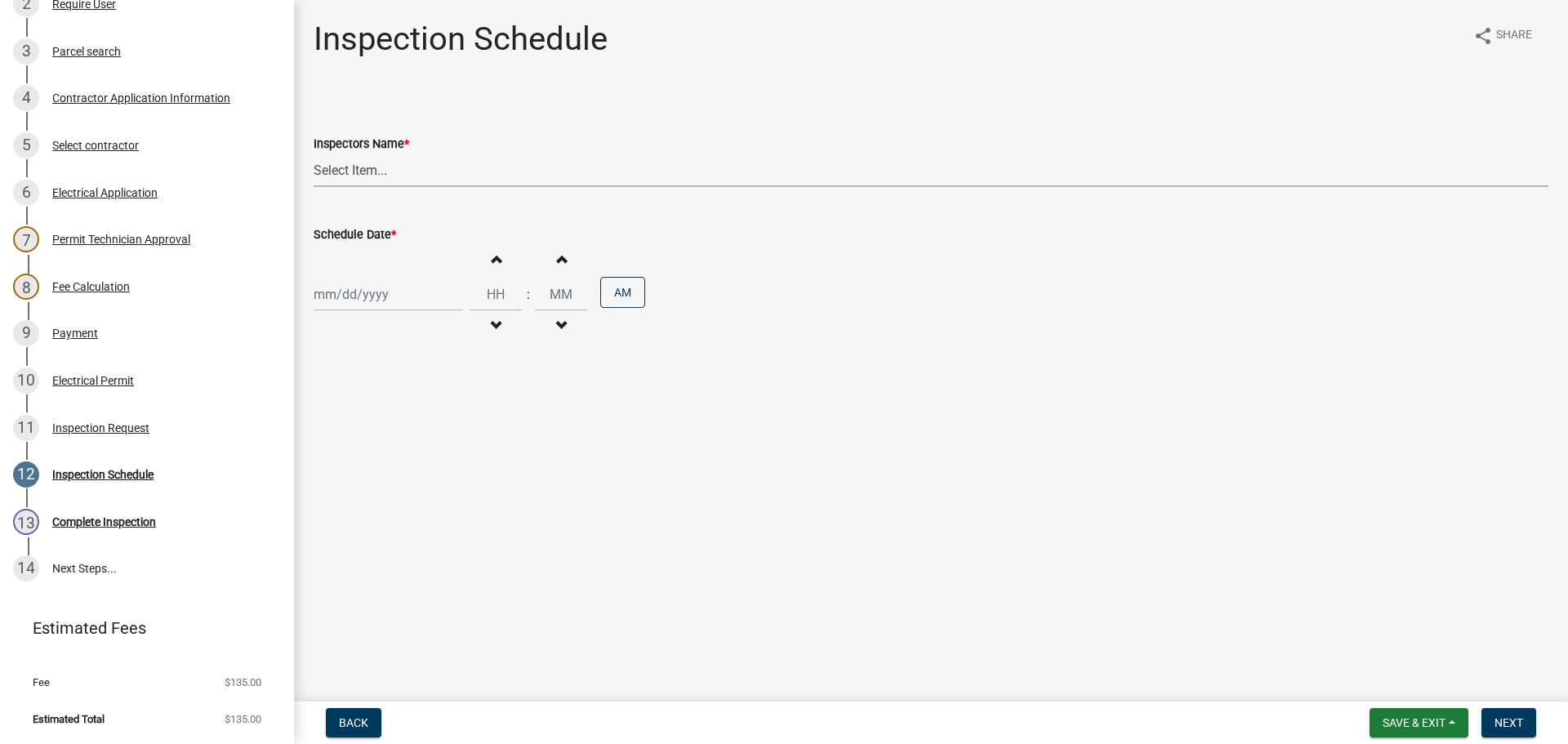
click at [337, 169] on select "Select Item... jramsey (Jeremy Ramsey) MaryFrey (Mary Frey) mkruer (Mike Kruer)…" at bounding box center [931, 171] width 1235 height 34
select select "36a8b8f0-2ef8-43e9-ae06-718f51af8d36"
click at [314, 154] on select "Select Item... jramsey (Jeremy Ramsey) MaryFrey (Mary Frey) mkruer (Mike Kruer)…" at bounding box center [931, 171] width 1235 height 34
select select "9"
select select "2025"
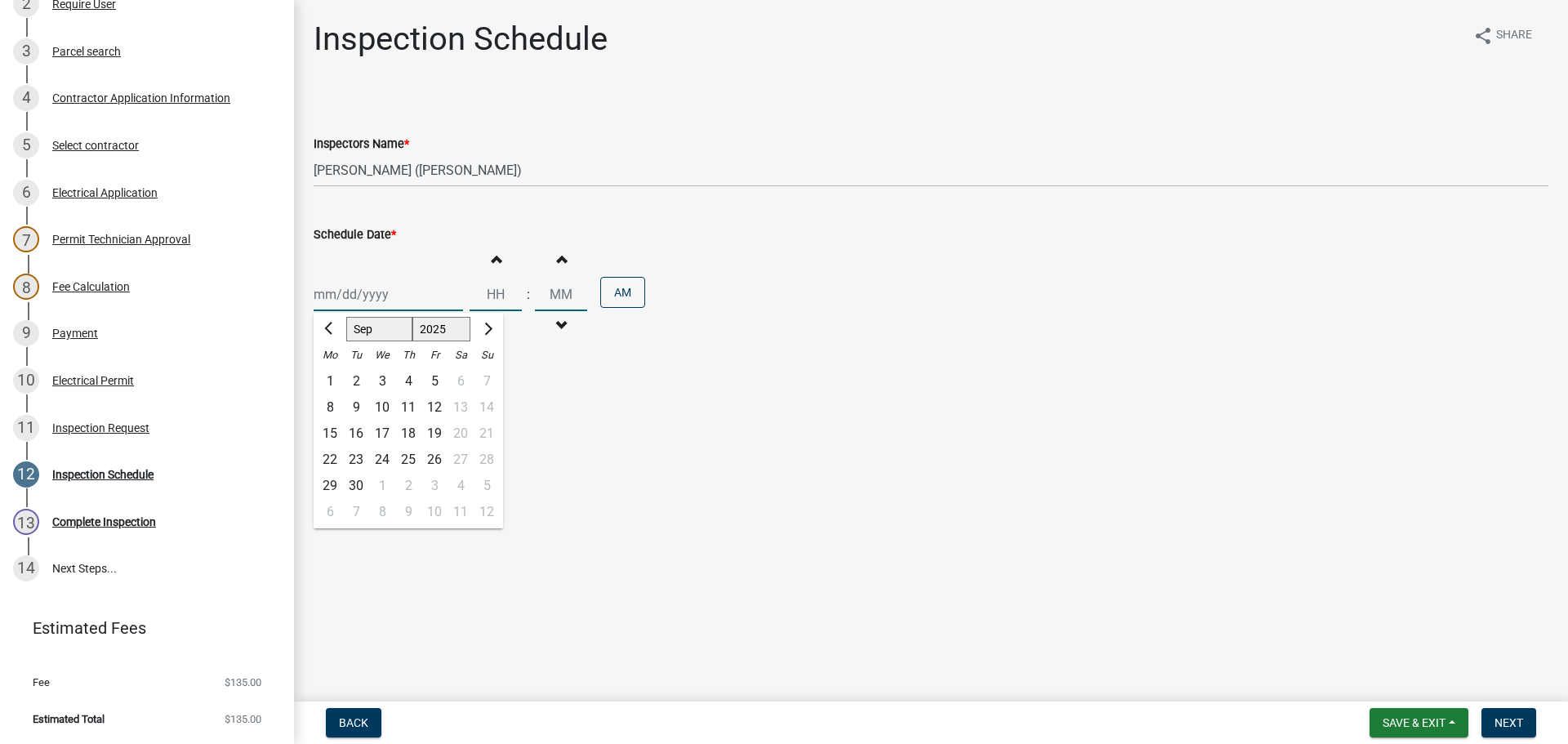
click at [330, 298] on div "Jan Feb Mar Apr May Jun Jul Aug Sep Oct Nov Dec 1525 1526 1527 1528 1529 1530 1…" at bounding box center [388, 294] width 150 height 34
click at [356, 460] on div "23" at bounding box center [356, 459] width 26 height 26
type input "09/23/2025"
click at [1507, 723] on span "Next" at bounding box center [1509, 723] width 29 height 13
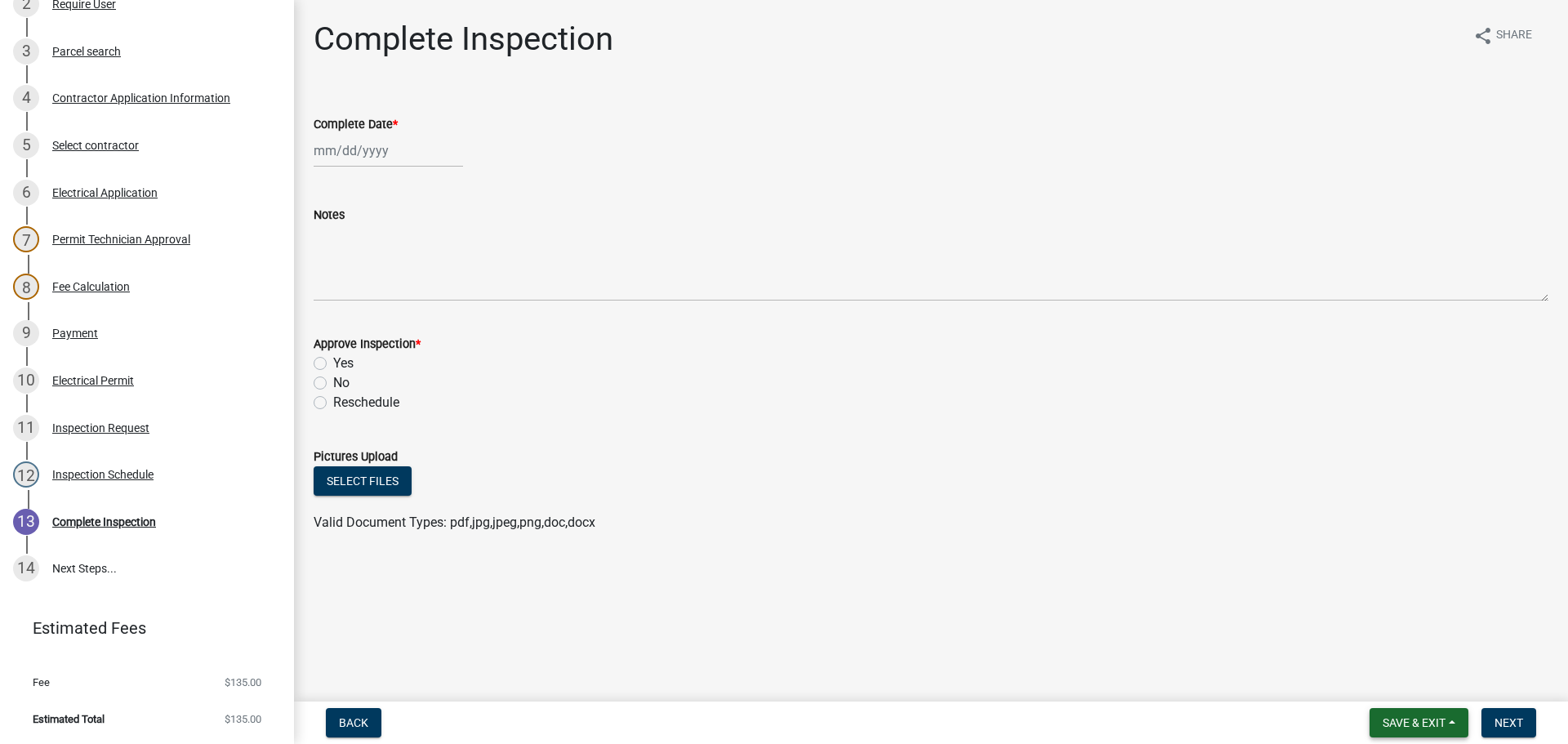
click at [1394, 718] on span "Save & Exit" at bounding box center [1414, 723] width 63 height 13
click at [1391, 691] on button "Save & Exit" at bounding box center [1402, 680] width 130 height 40
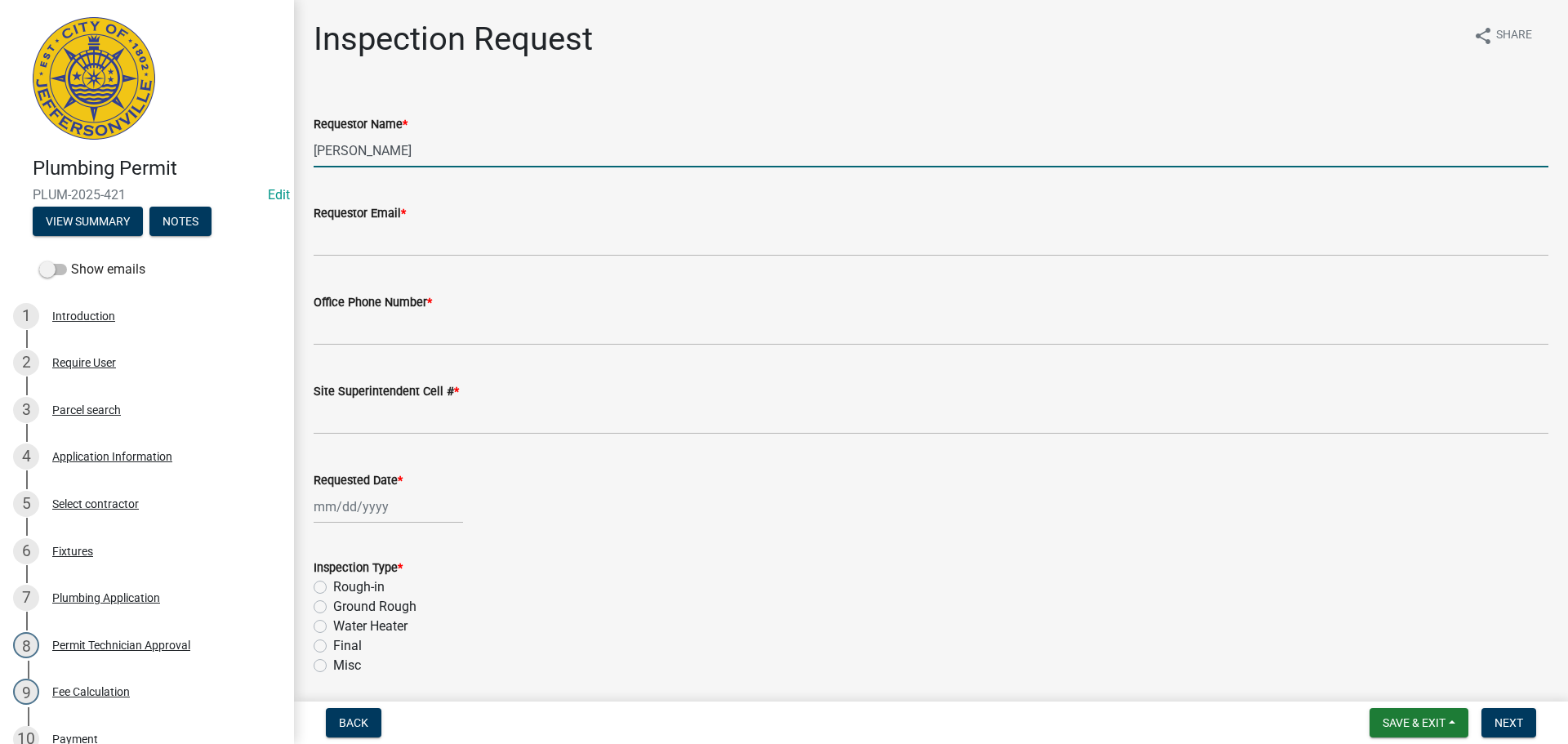
drag, startPoint x: 425, startPoint y: 148, endPoint x: 0, endPoint y: 57, distance: 434.6
click at [53, 91] on div "Plumbing Permit PLUM-2025-421 Edit View Summary Notes Show emails 1 Introductio…" at bounding box center [784, 372] width 1568 height 744
type input "ROBERT"
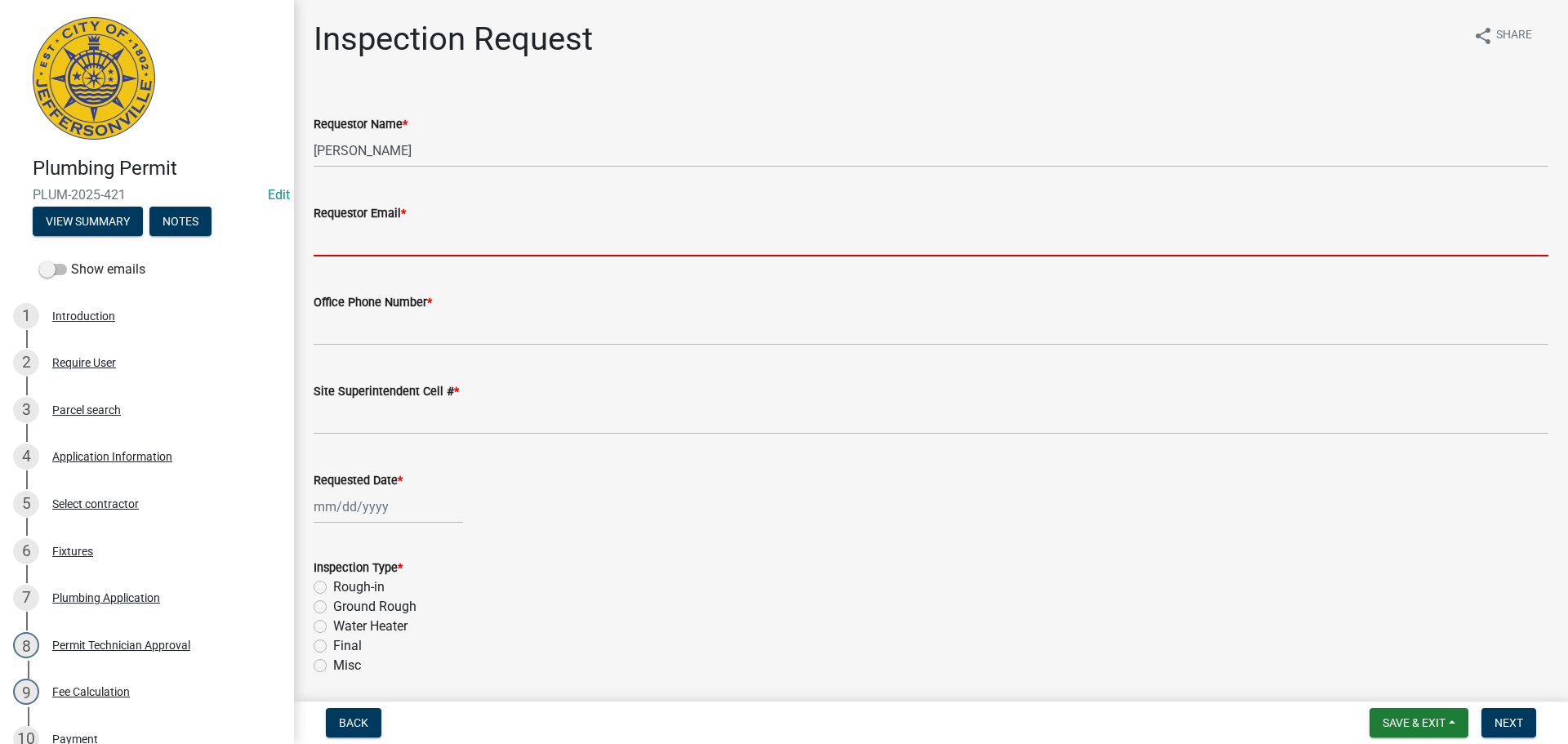
click at [351, 242] on input "Requestor Email *" at bounding box center [931, 240] width 1235 height 34
type input "mbottorff@cityofjeff.net"
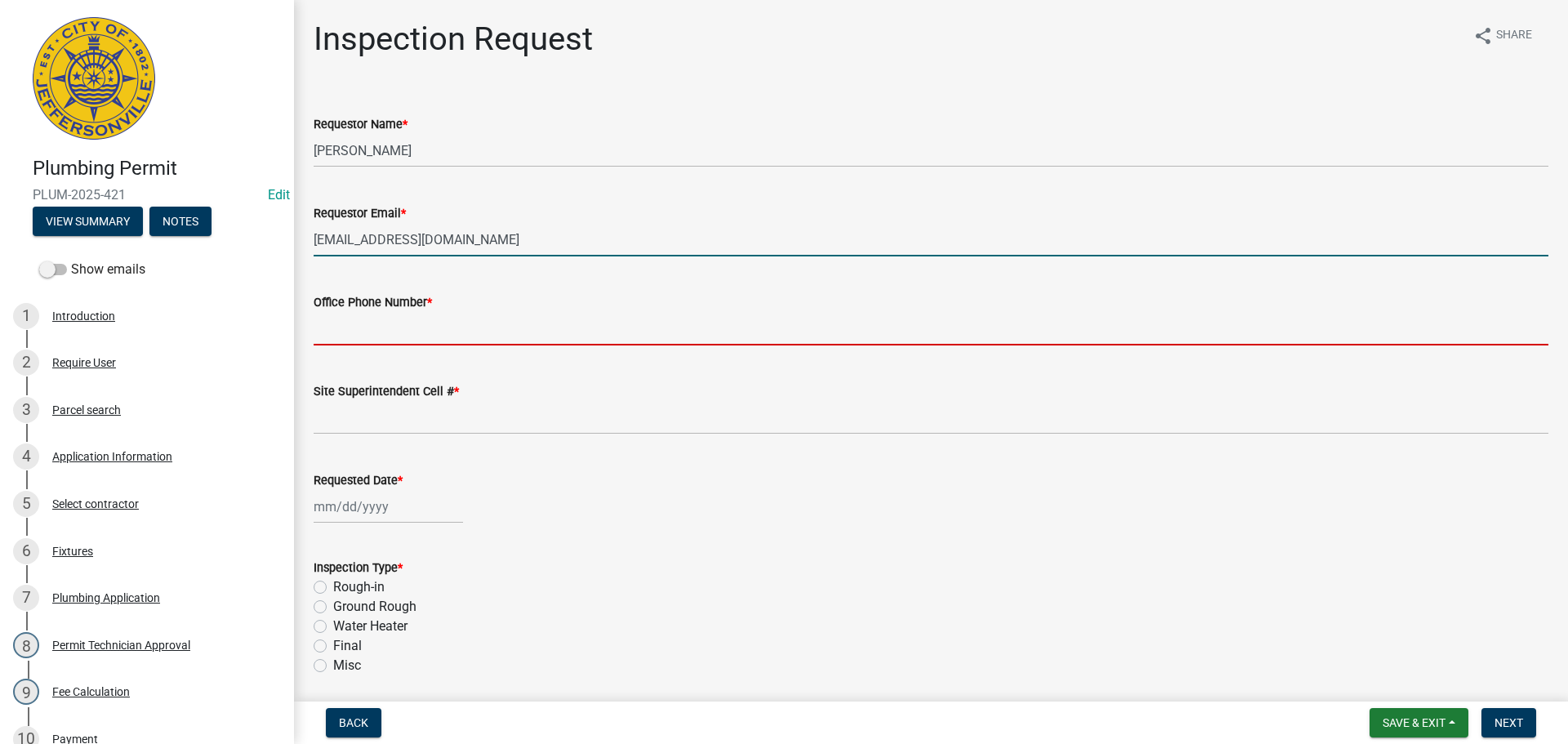
click at [383, 321] on input "Office Phone Number *" at bounding box center [931, 329] width 1235 height 34
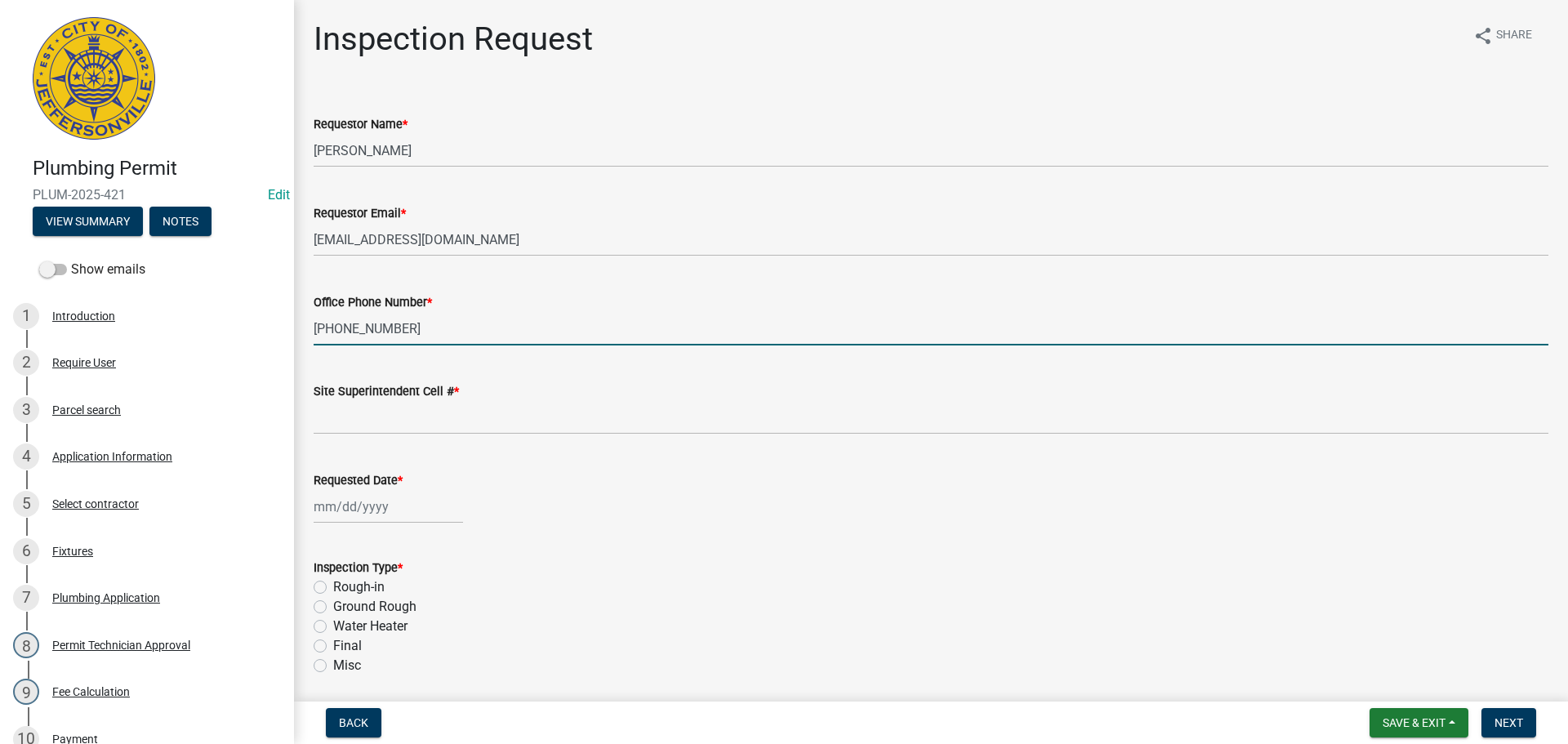
type input "502-643-1609"
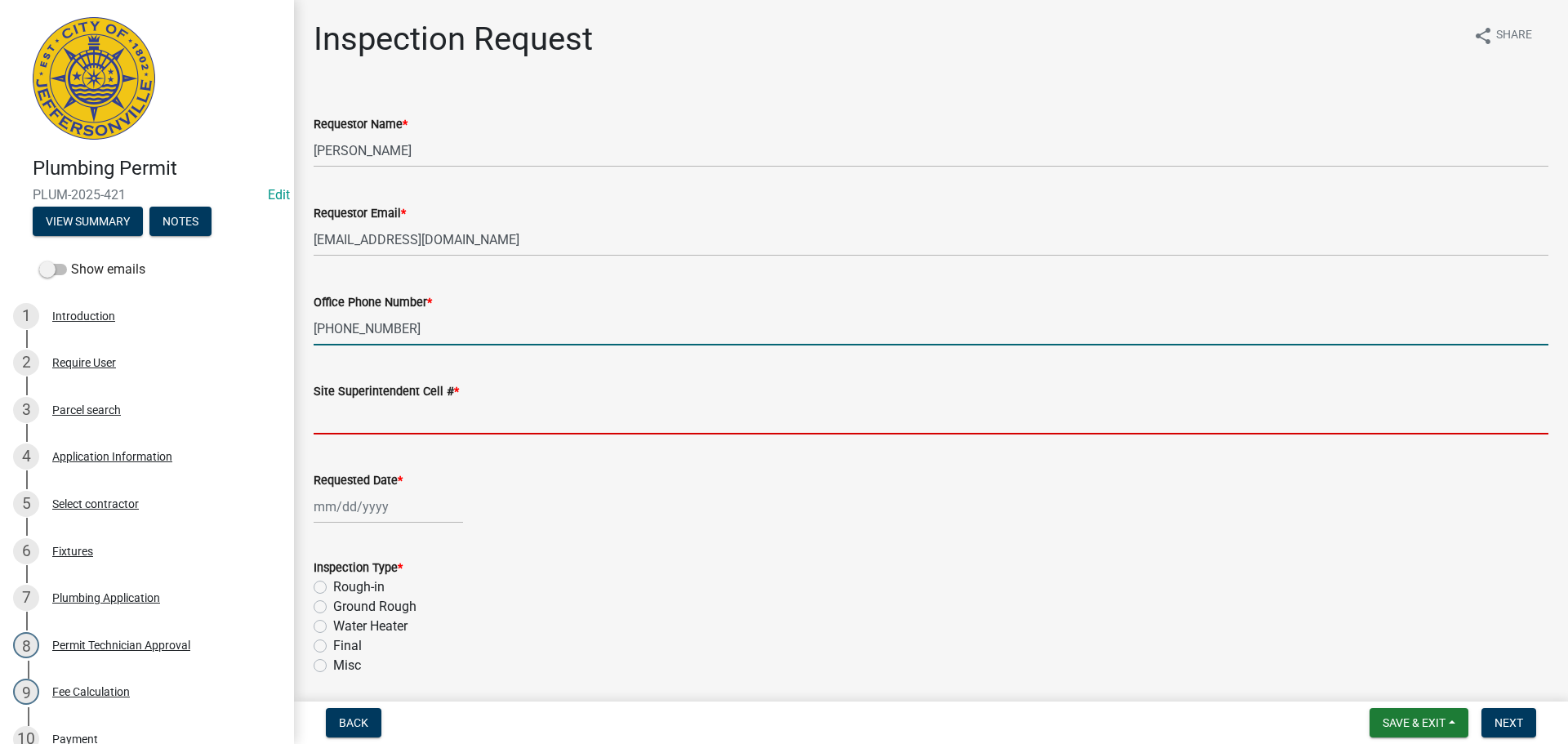
click at [356, 419] on input "Site Superintendent Cell # *" at bounding box center [931, 418] width 1235 height 34
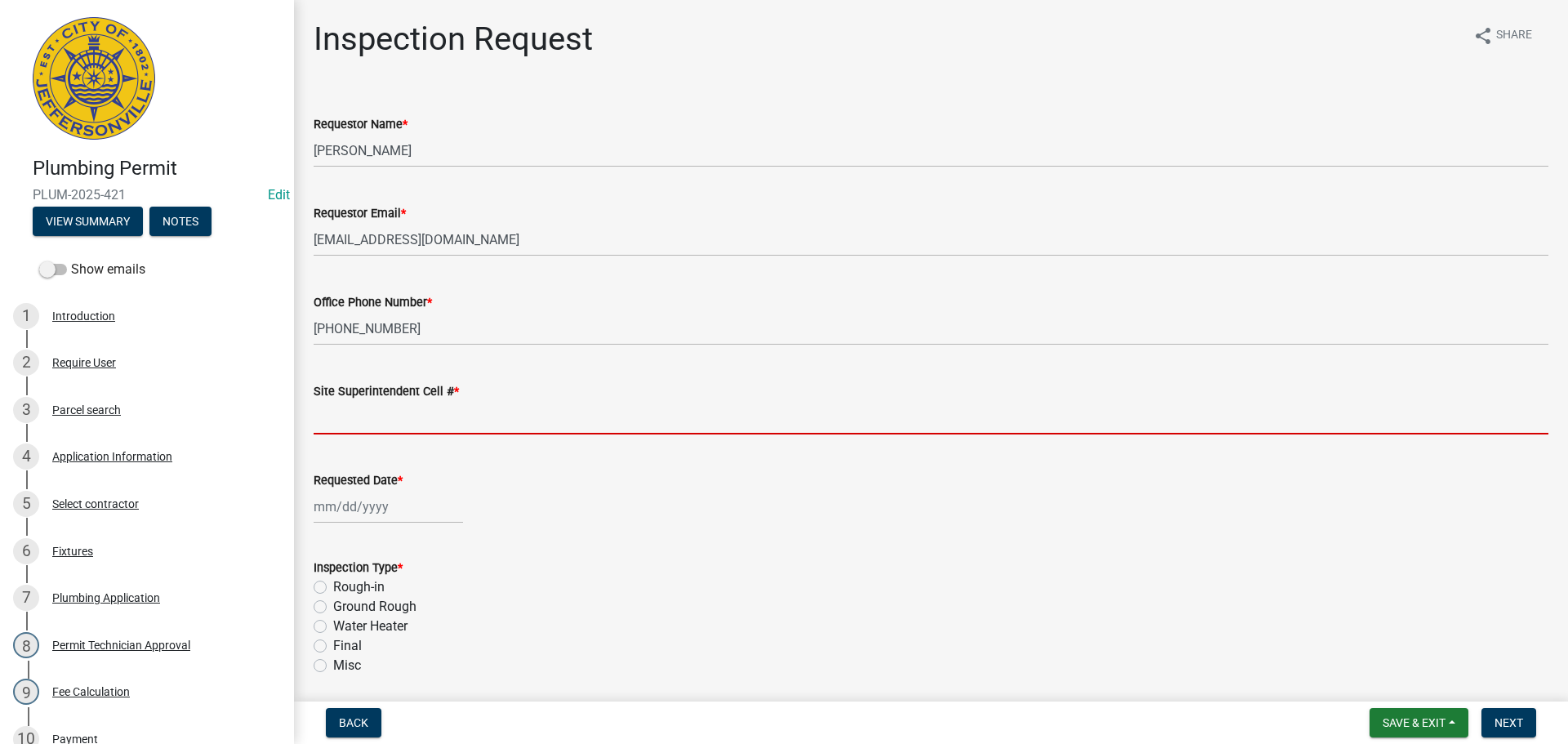
type input "SAME"
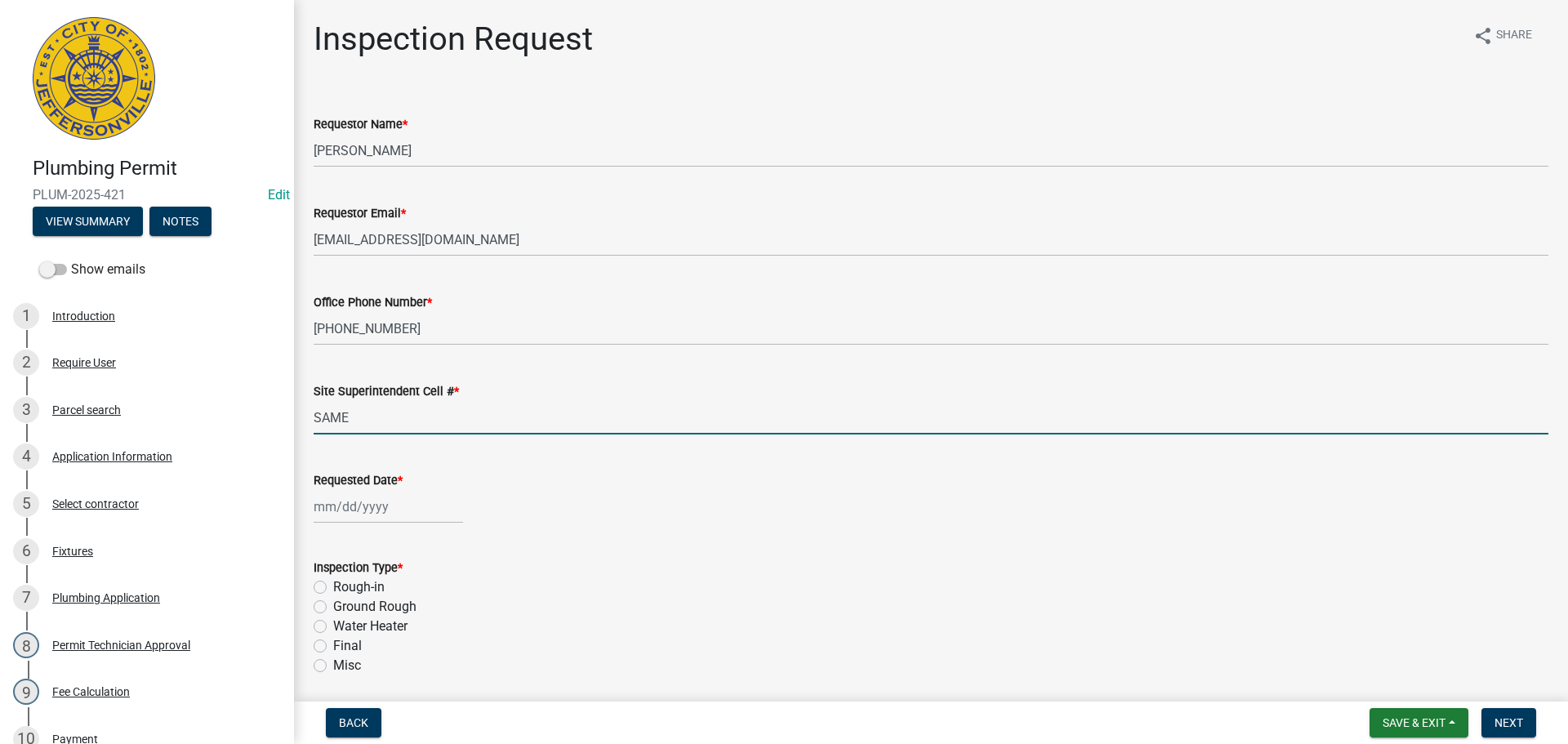
select select "9"
select select "2025"
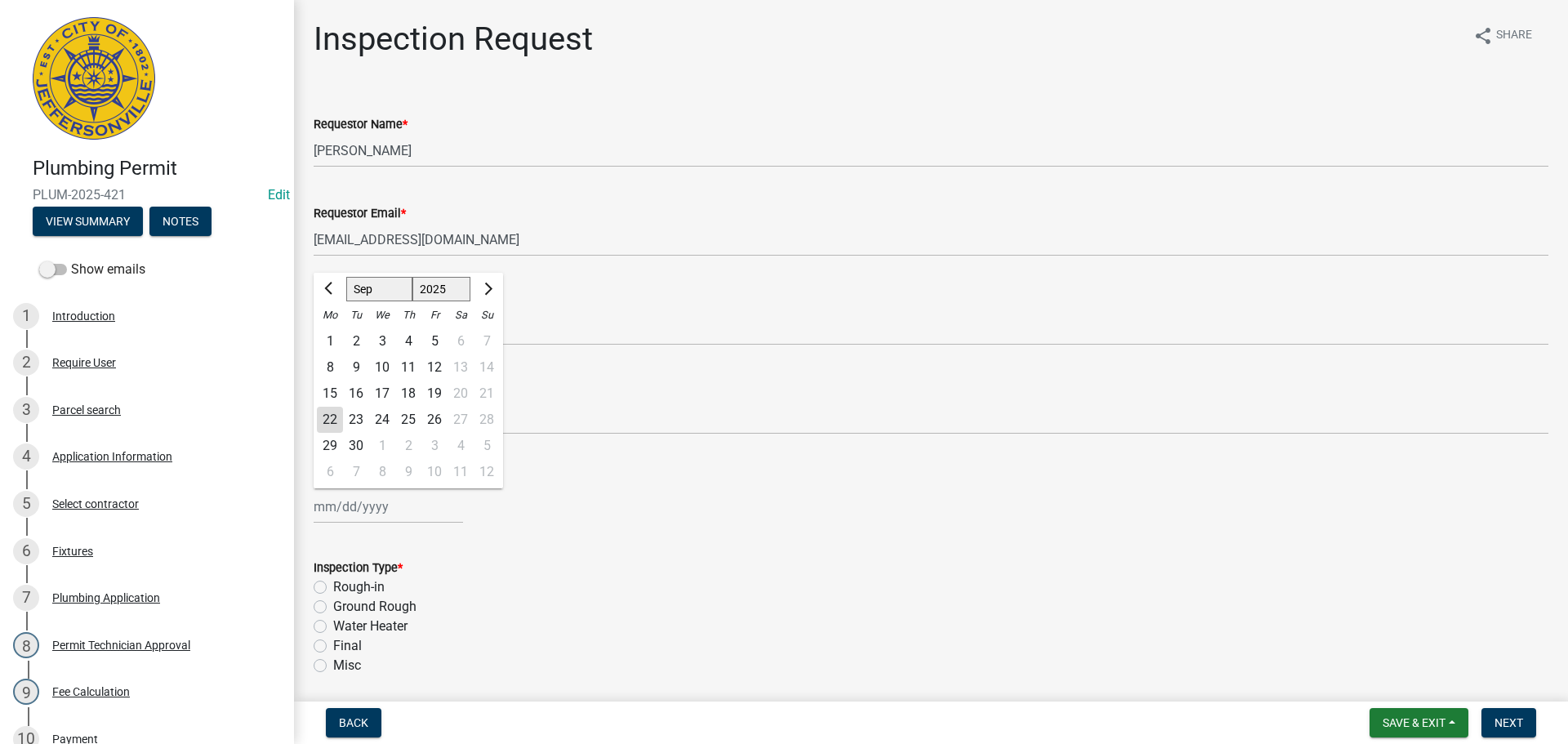
click at [352, 503] on div "[PERSON_NAME] Feb Mar Apr [PERSON_NAME][DATE] Oct Nov [DATE] 1526 1527 1528 152…" at bounding box center [388, 507] width 150 height 34
drag, startPoint x: 352, startPoint y: 425, endPoint x: 351, endPoint y: 443, distance: 18.0
click at [352, 427] on div "23" at bounding box center [356, 419] width 26 height 26
type input "[DATE]"
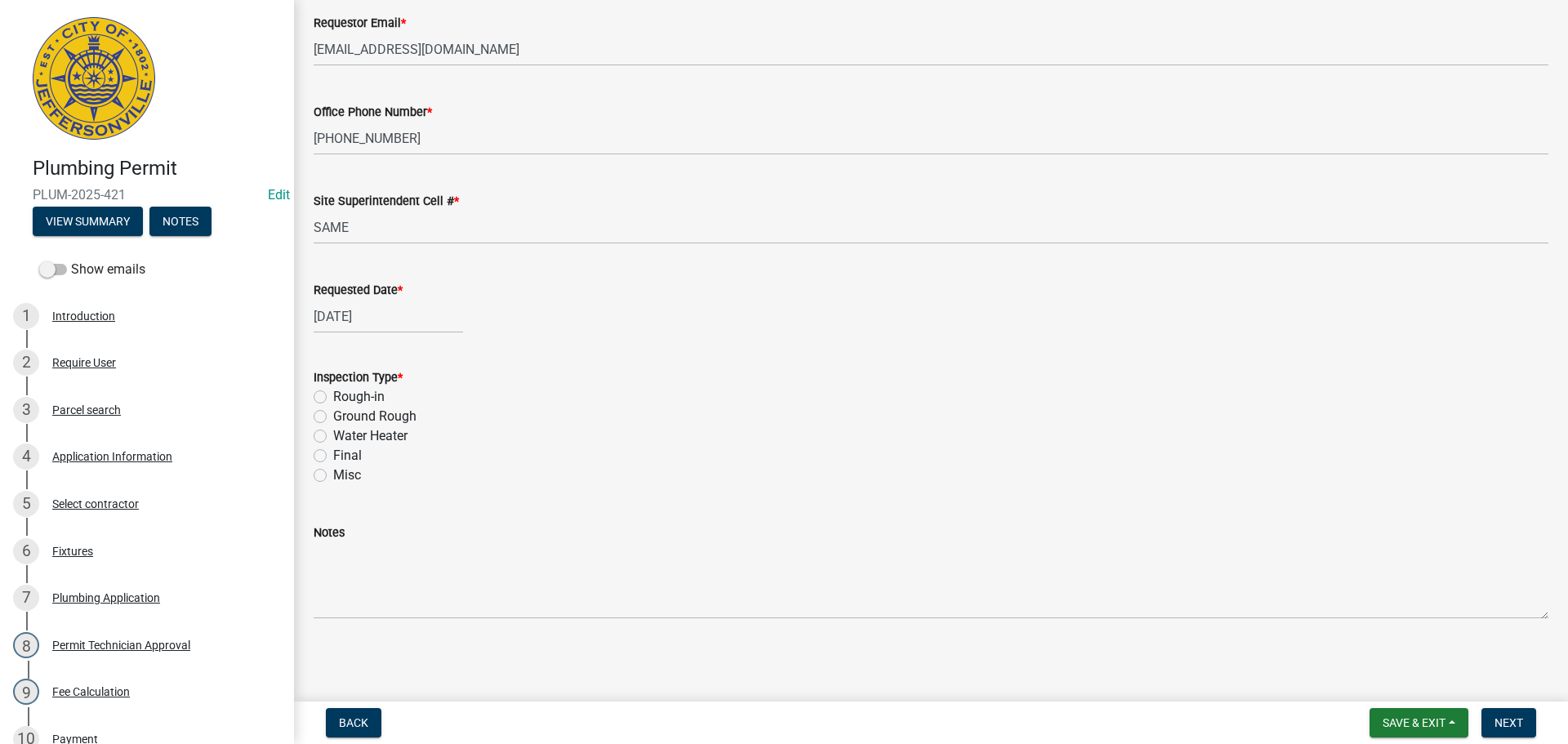
scroll to position [191, 0]
click at [333, 397] on label "Rough-in" at bounding box center [358, 395] width 51 height 19
click at [333, 397] on input "Rough-in" at bounding box center [338, 391] width 11 height 11
radio input "true"
click at [1518, 724] on span "Next" at bounding box center [1509, 723] width 29 height 13
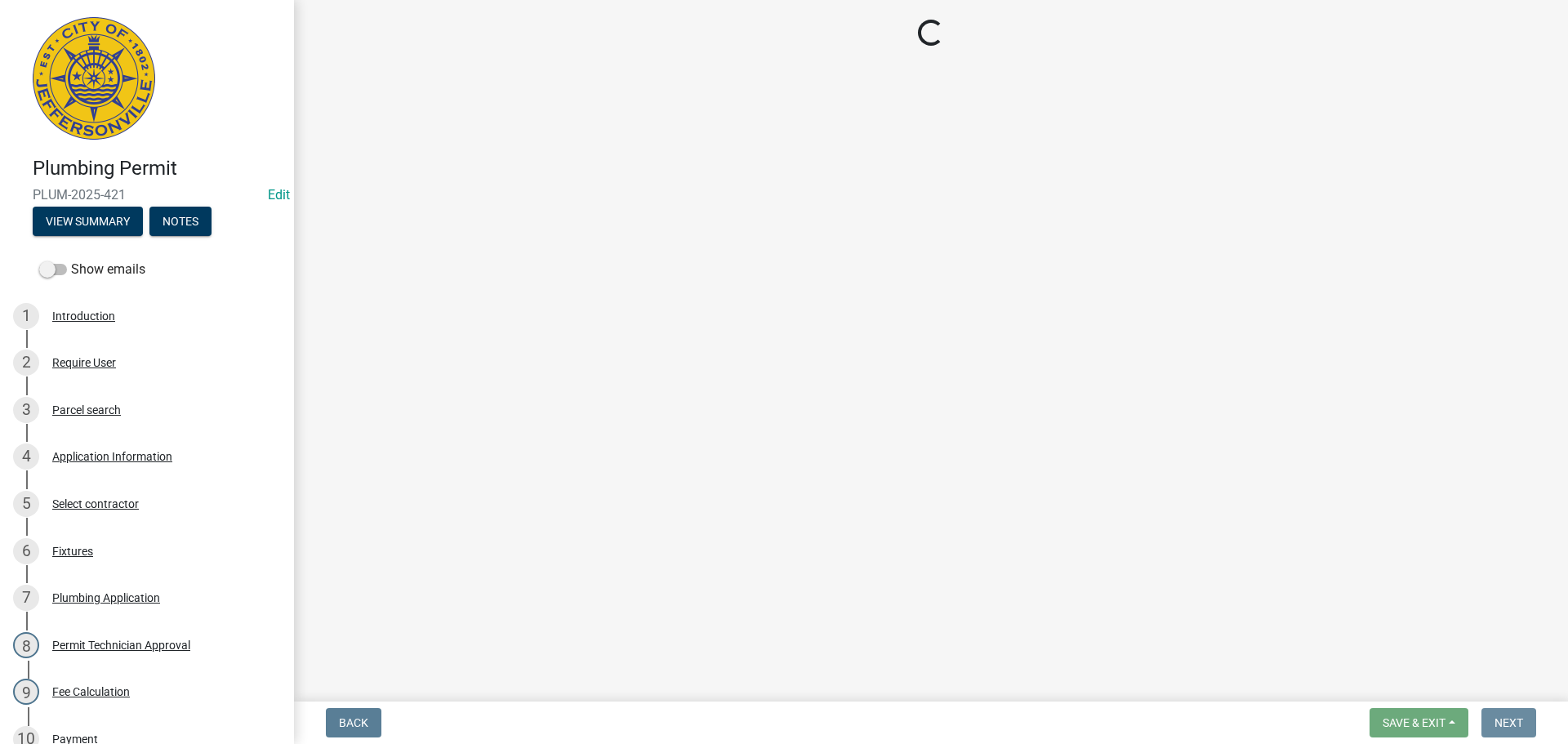
scroll to position [0, 0]
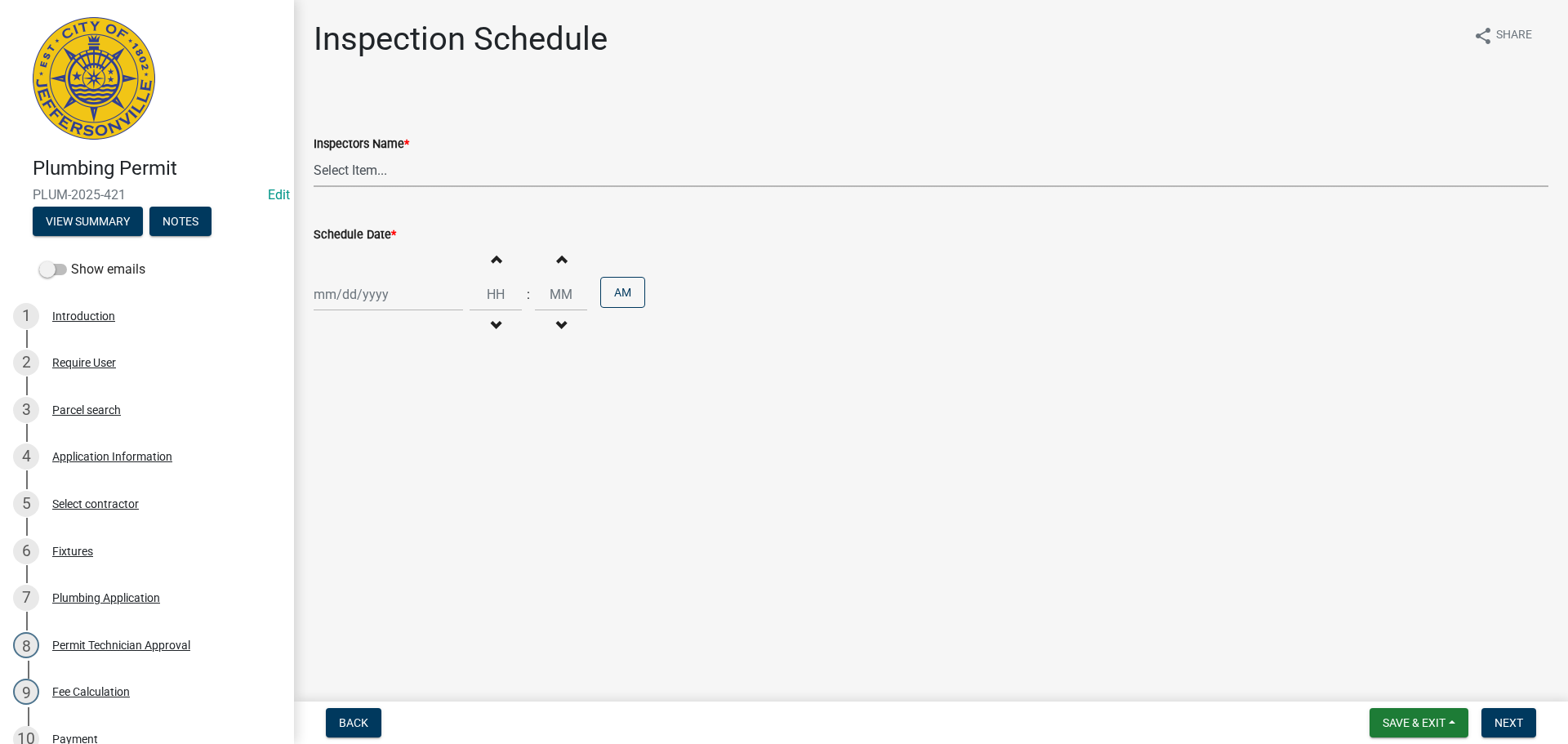
click at [326, 160] on select "Select Item... [PERSON_NAME] ([PERSON_NAME]) [PERSON_NAME] ([PERSON_NAME]) mkru…" at bounding box center [931, 171] width 1235 height 34
select select "13c97fbc-c819-4cee-844a-0db3d3c4db95"
click at [314, 154] on select "Select Item... [PERSON_NAME] ([PERSON_NAME]) [PERSON_NAME] ([PERSON_NAME]) mkru…" at bounding box center [931, 171] width 1235 height 34
click at [337, 289] on div at bounding box center [388, 294] width 150 height 34
select select "9"
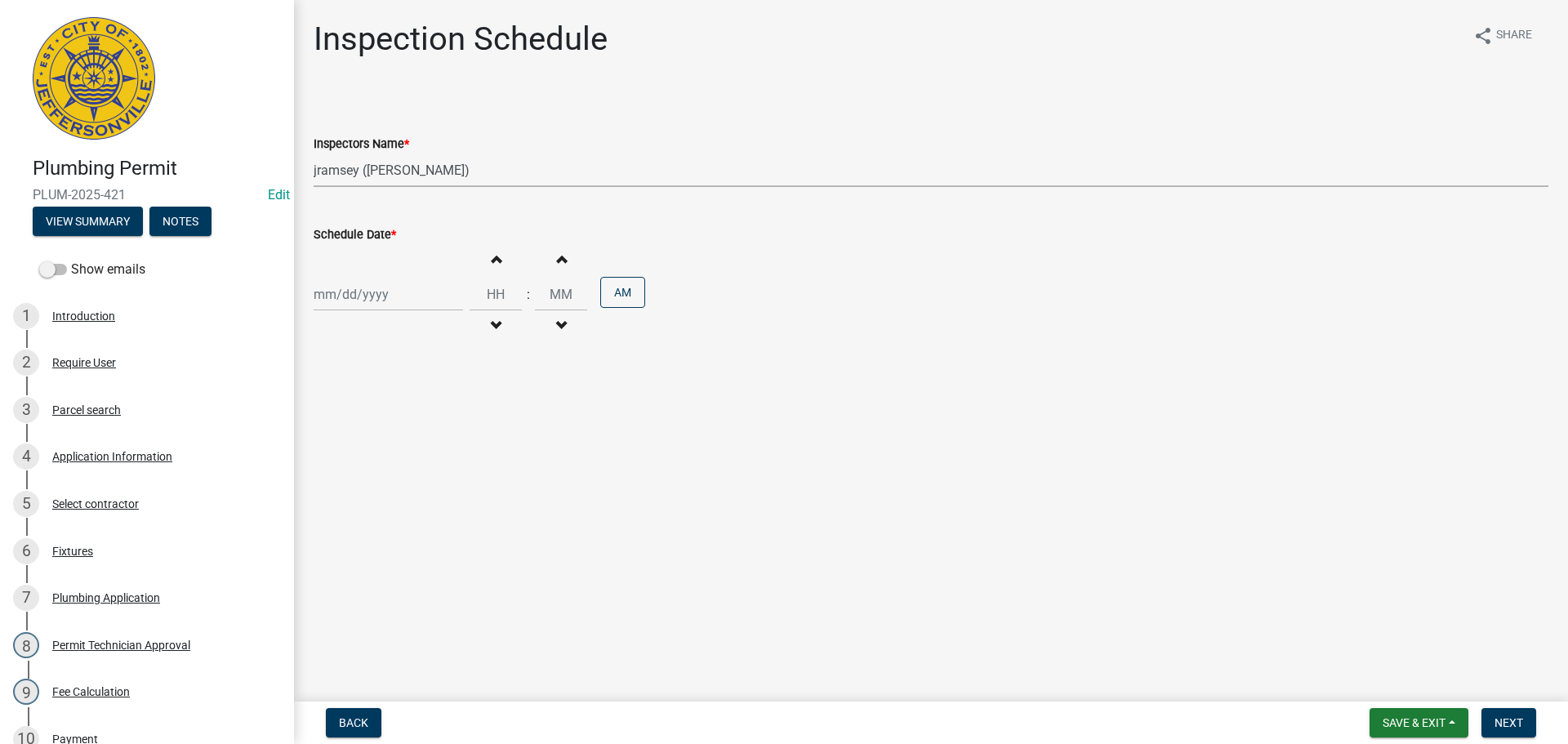
select select "2025"
click at [356, 456] on div "23" at bounding box center [356, 459] width 26 height 26
type input "[DATE]"
click at [1522, 722] on span "Next" at bounding box center [1509, 723] width 29 height 13
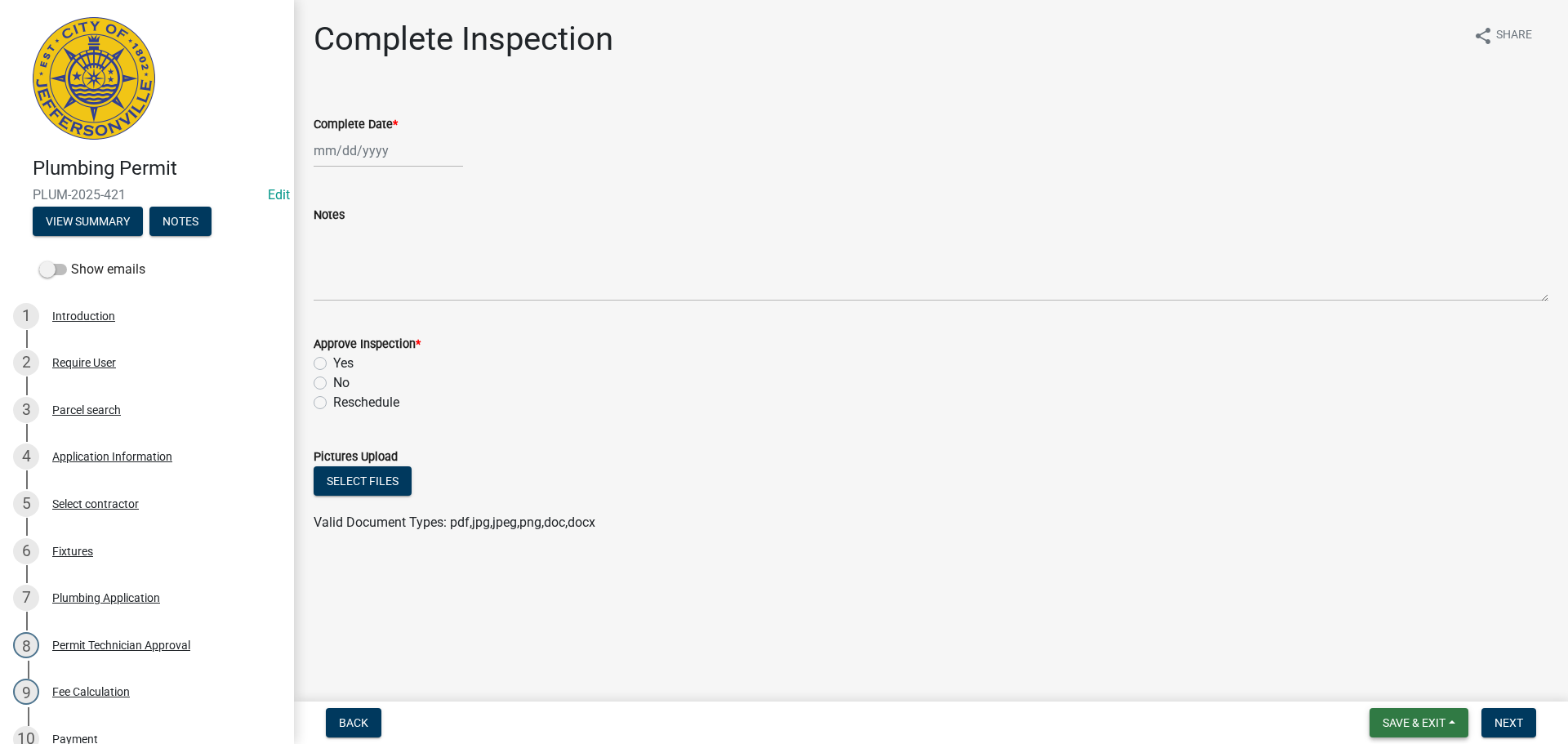
click at [1402, 712] on button "Save & Exit" at bounding box center [1419, 722] width 99 height 29
click at [1372, 685] on button "Save & Exit" at bounding box center [1402, 680] width 130 height 40
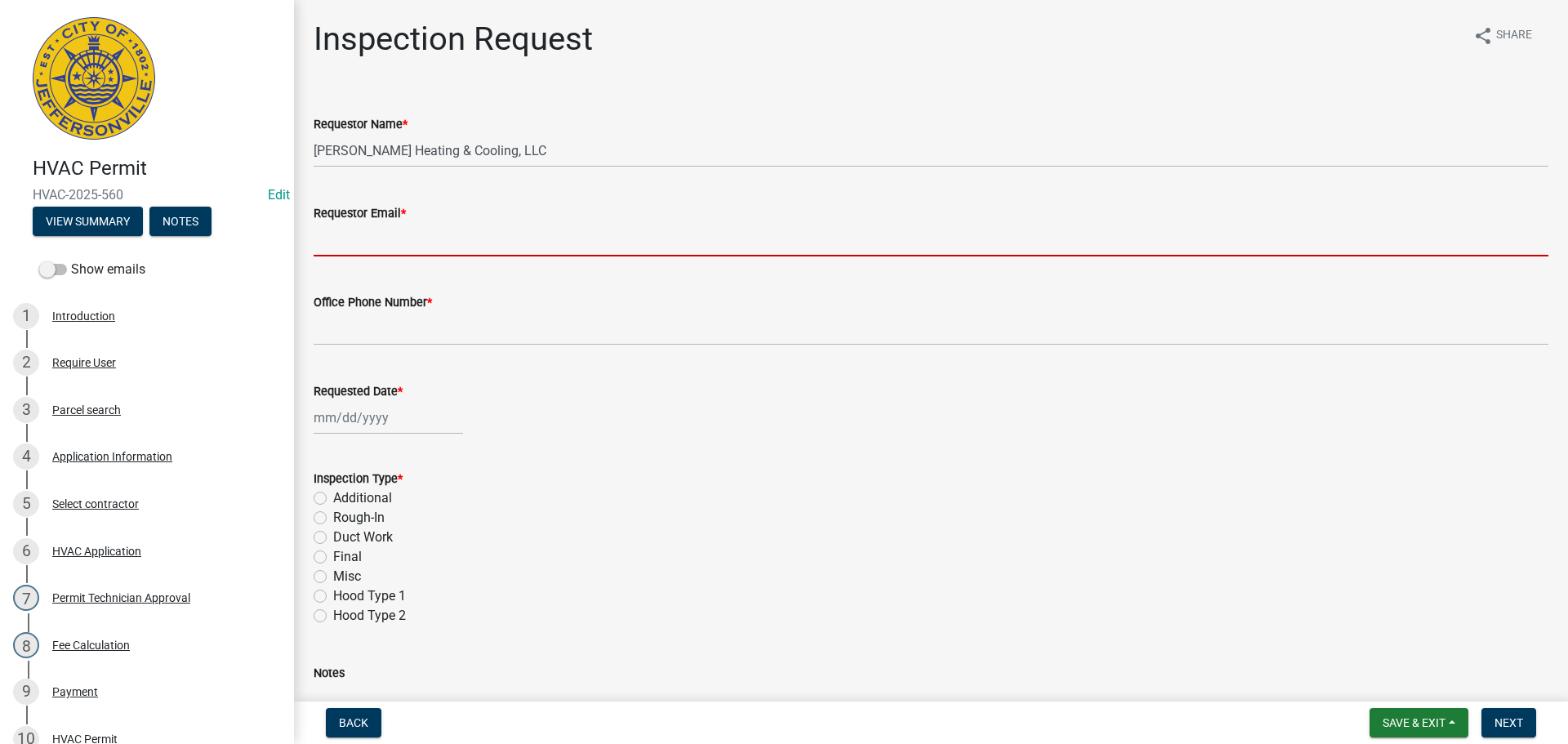
click at [356, 230] on input "Requestor Email *" at bounding box center [931, 240] width 1235 height 34
type input "mbottorff@cityofjeff.net"
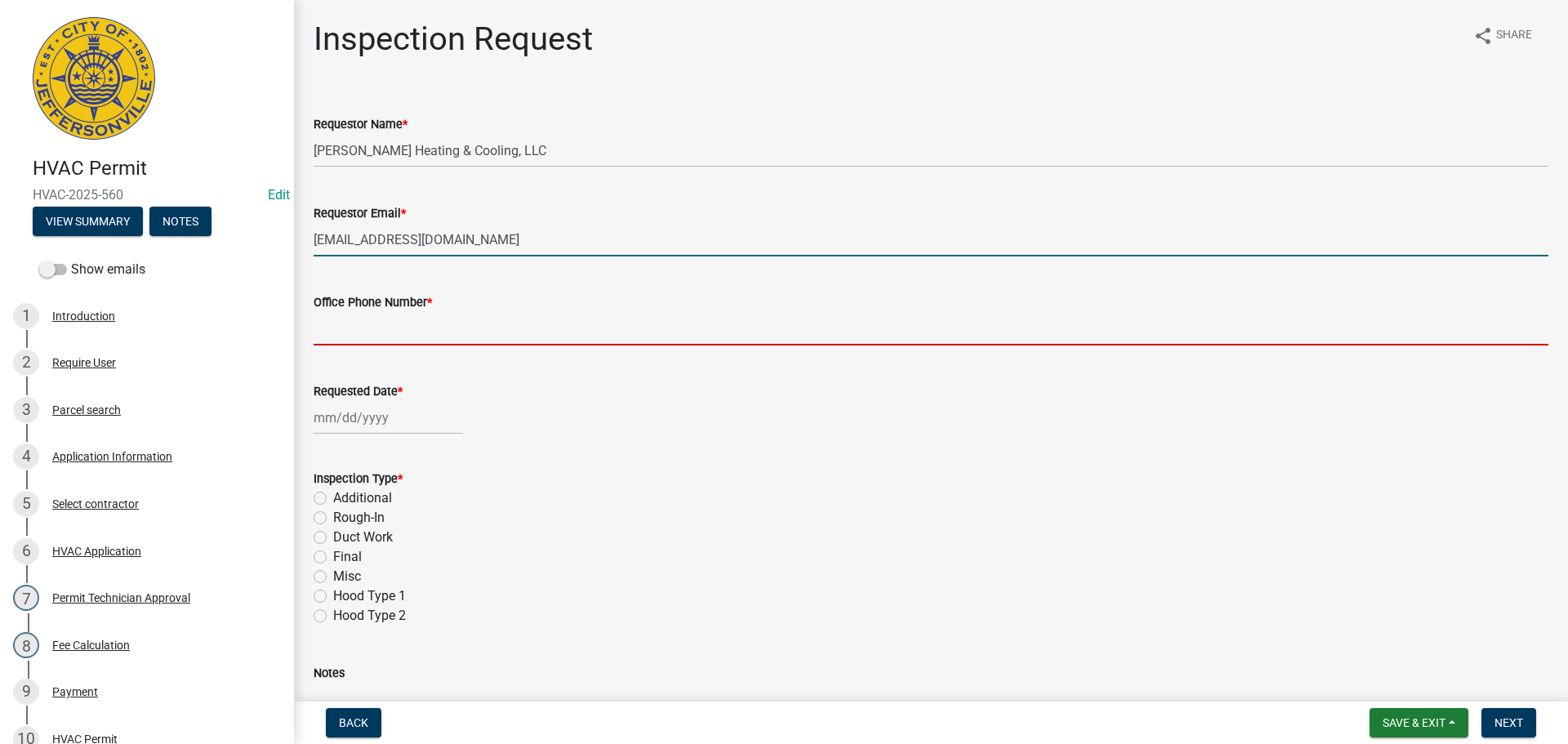
click at [372, 338] on input "Office Phone Number *" at bounding box center [931, 329] width 1235 height 34
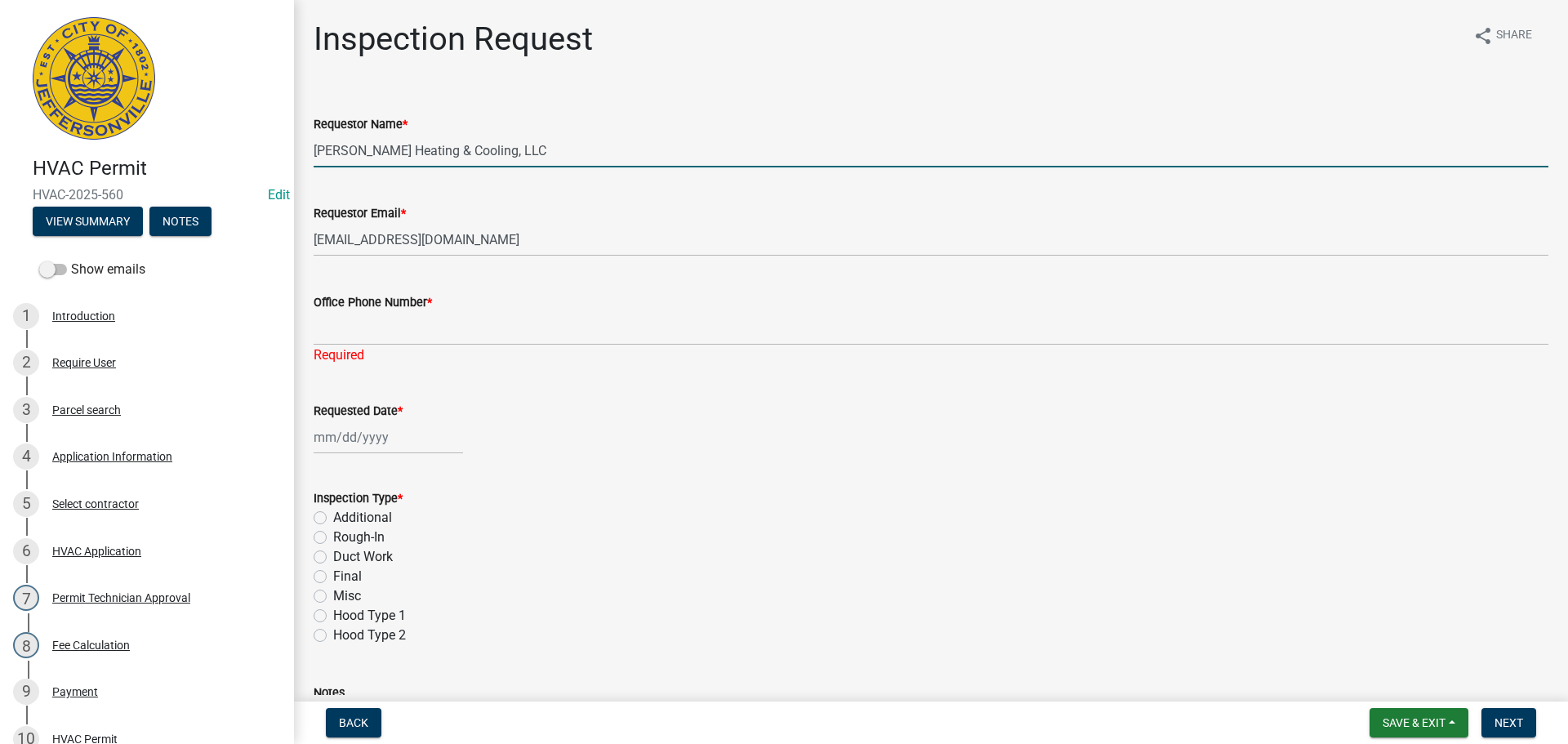
drag, startPoint x: 540, startPoint y: 156, endPoint x: 100, endPoint y: 150, distance: 440.0
click at [135, 152] on div "HVAC Permit HVAC-2025-560 Edit View Summary Notes Show emails 1 Introduction 2 …" at bounding box center [784, 372] width 1568 height 744
type input "ROBERT"
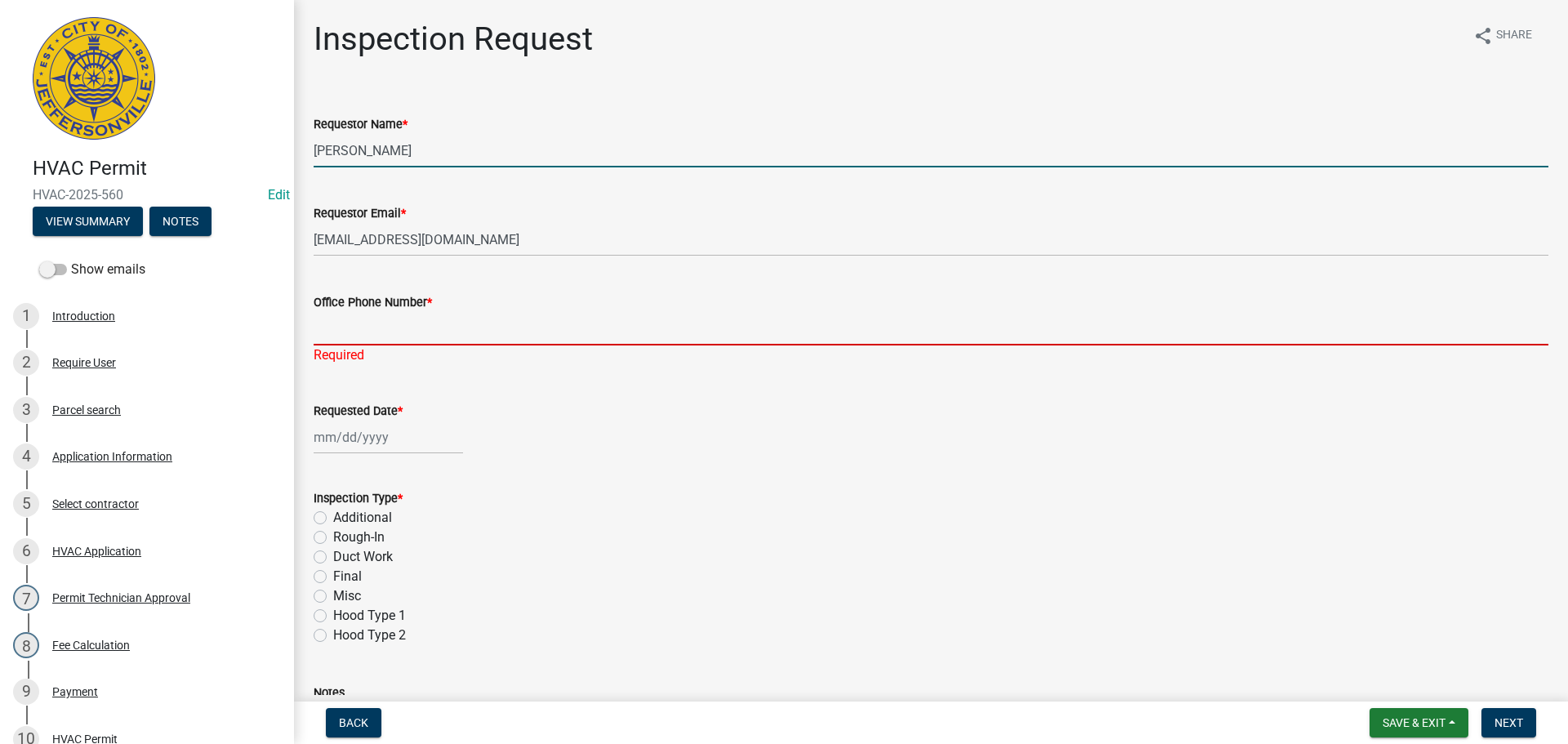
click at [355, 314] on input "Office Phone Number *" at bounding box center [931, 329] width 1235 height 34
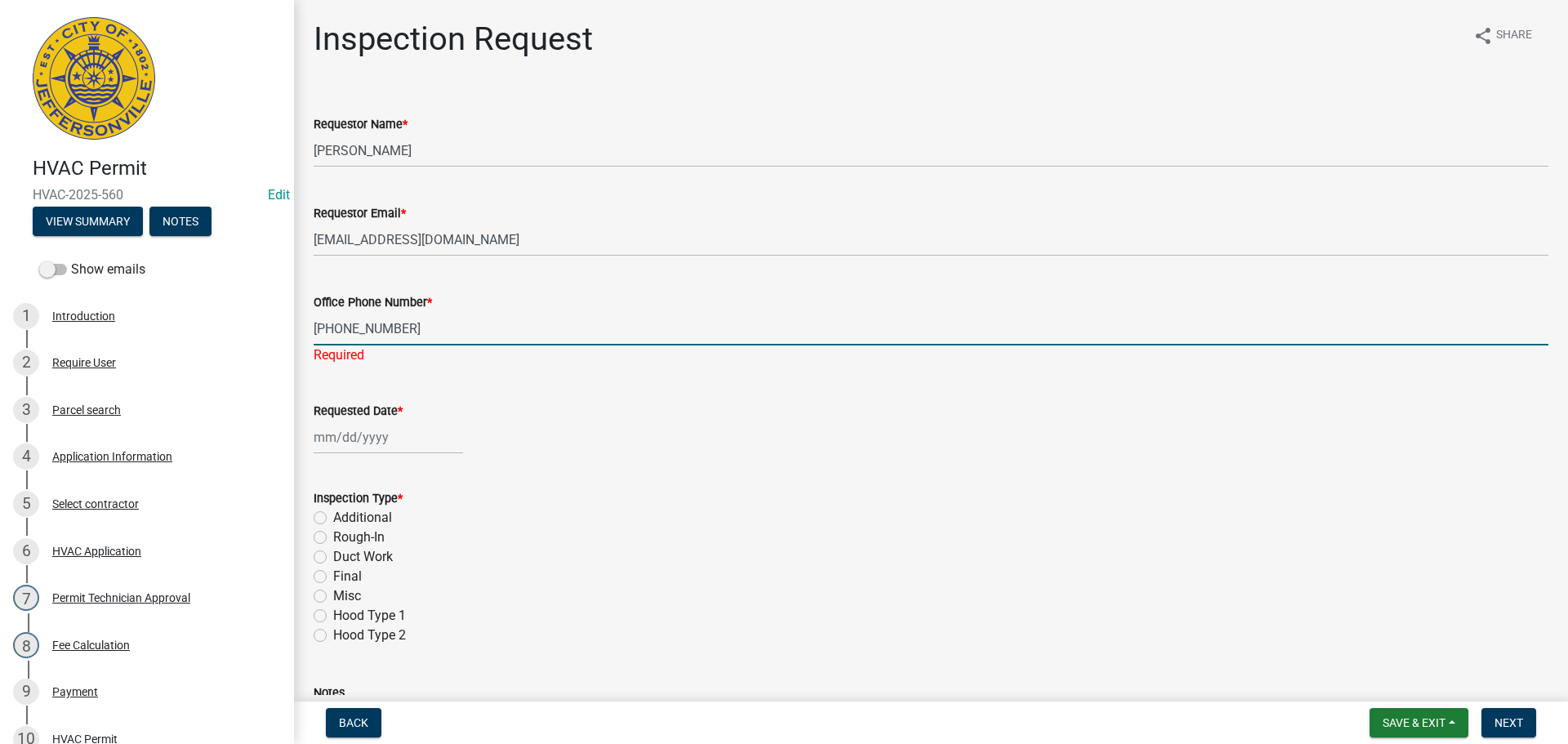
type input "502-643-1609"
click at [357, 446] on div at bounding box center [388, 437] width 150 height 34
select select "9"
select select "2025"
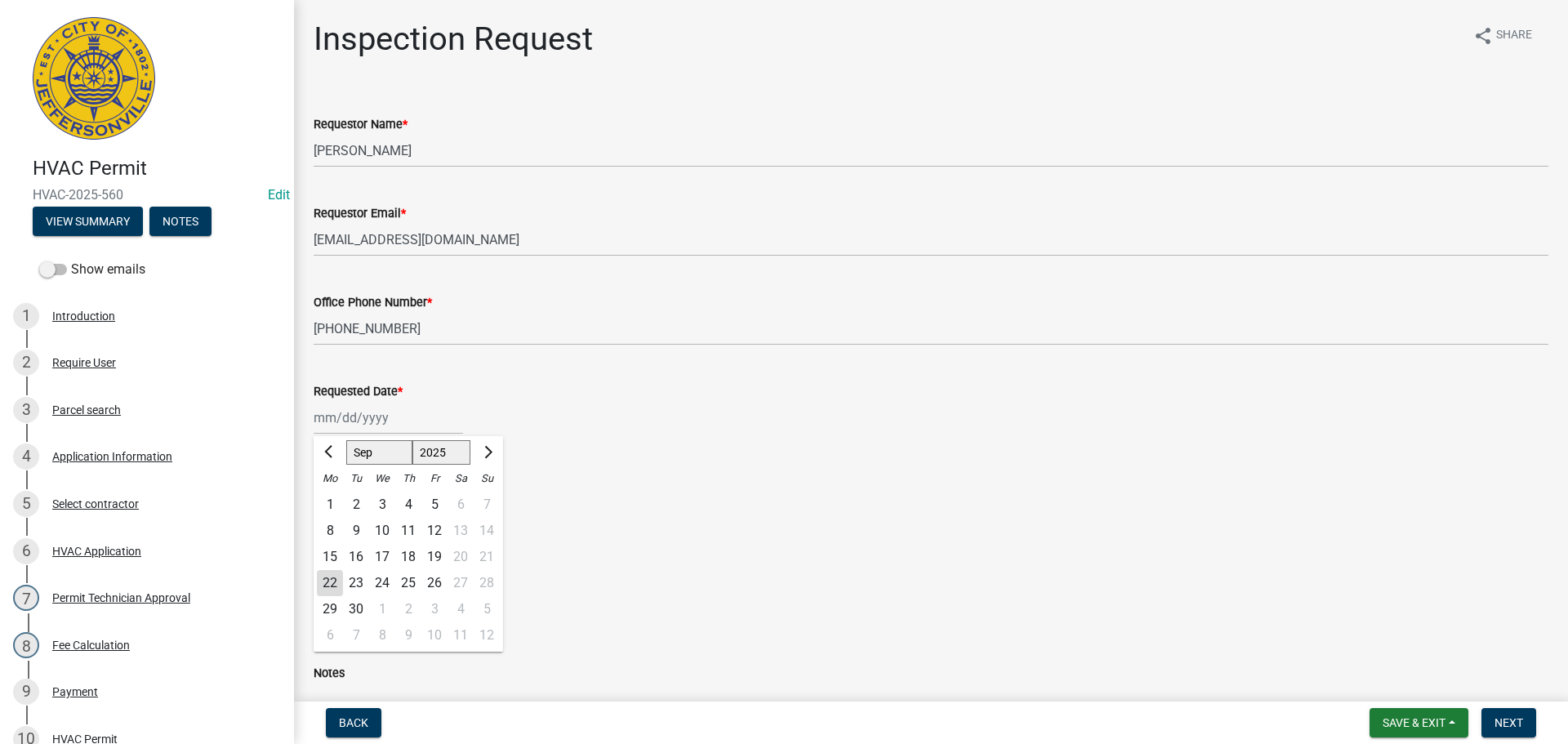
click at [351, 581] on div "23" at bounding box center [356, 583] width 26 height 26
type input "09/23/2025"
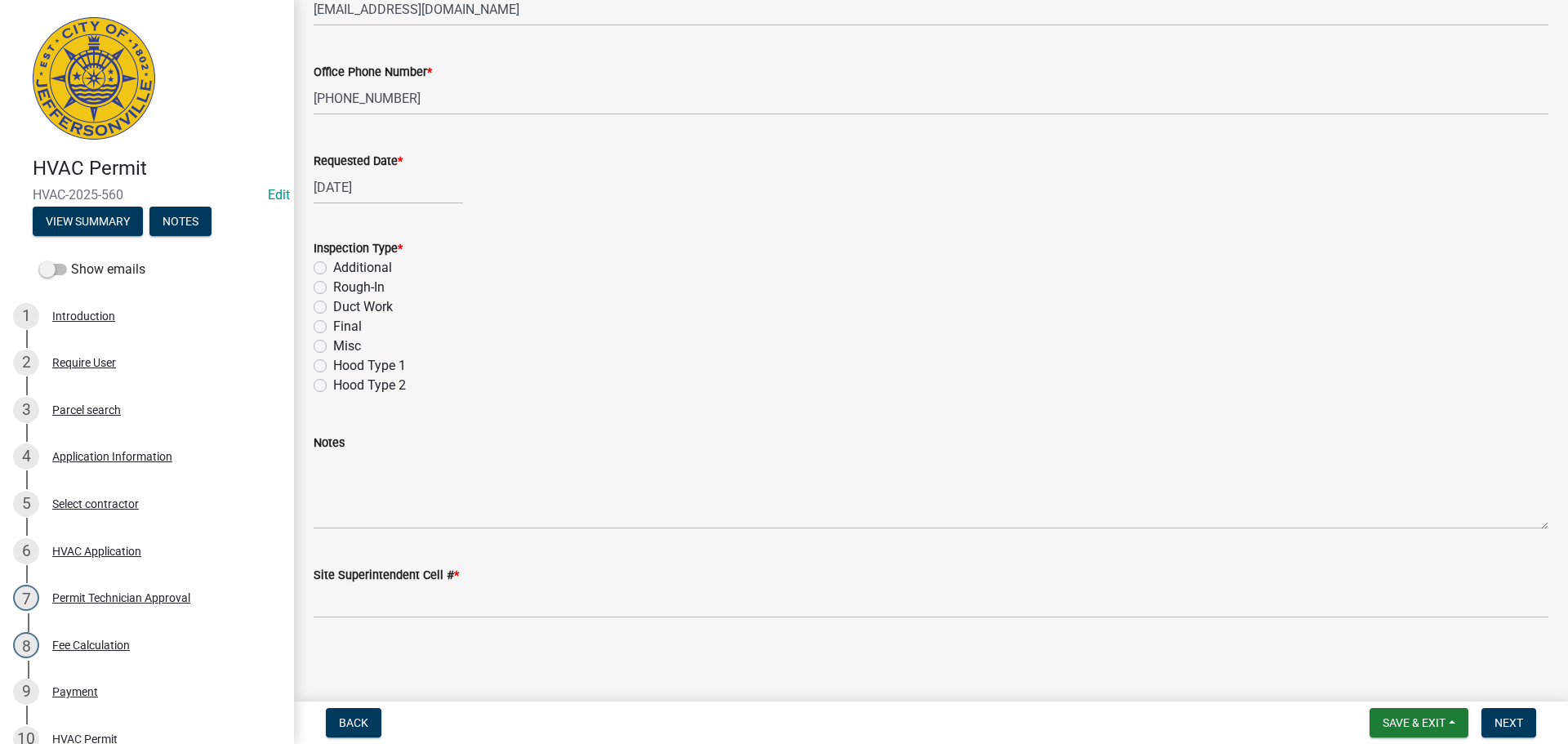
click at [333, 292] on label "Rough-In" at bounding box center [358, 287] width 51 height 19
click at [333, 288] on input "Rough-In" at bounding box center [338, 282] width 11 height 11
radio input "true"
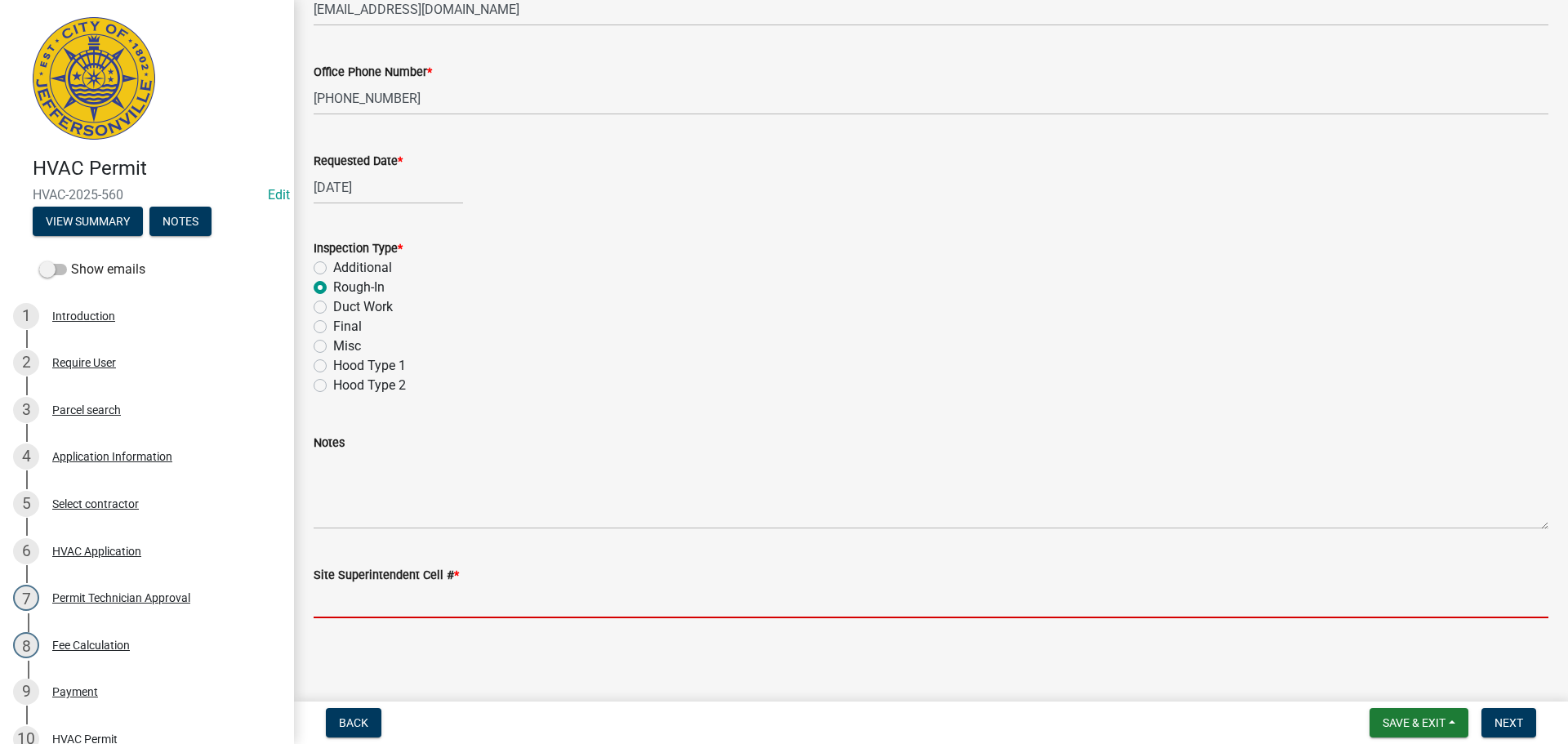
click at [368, 602] on input "Site Superintendent Cell # *" at bounding box center [931, 601] width 1235 height 34
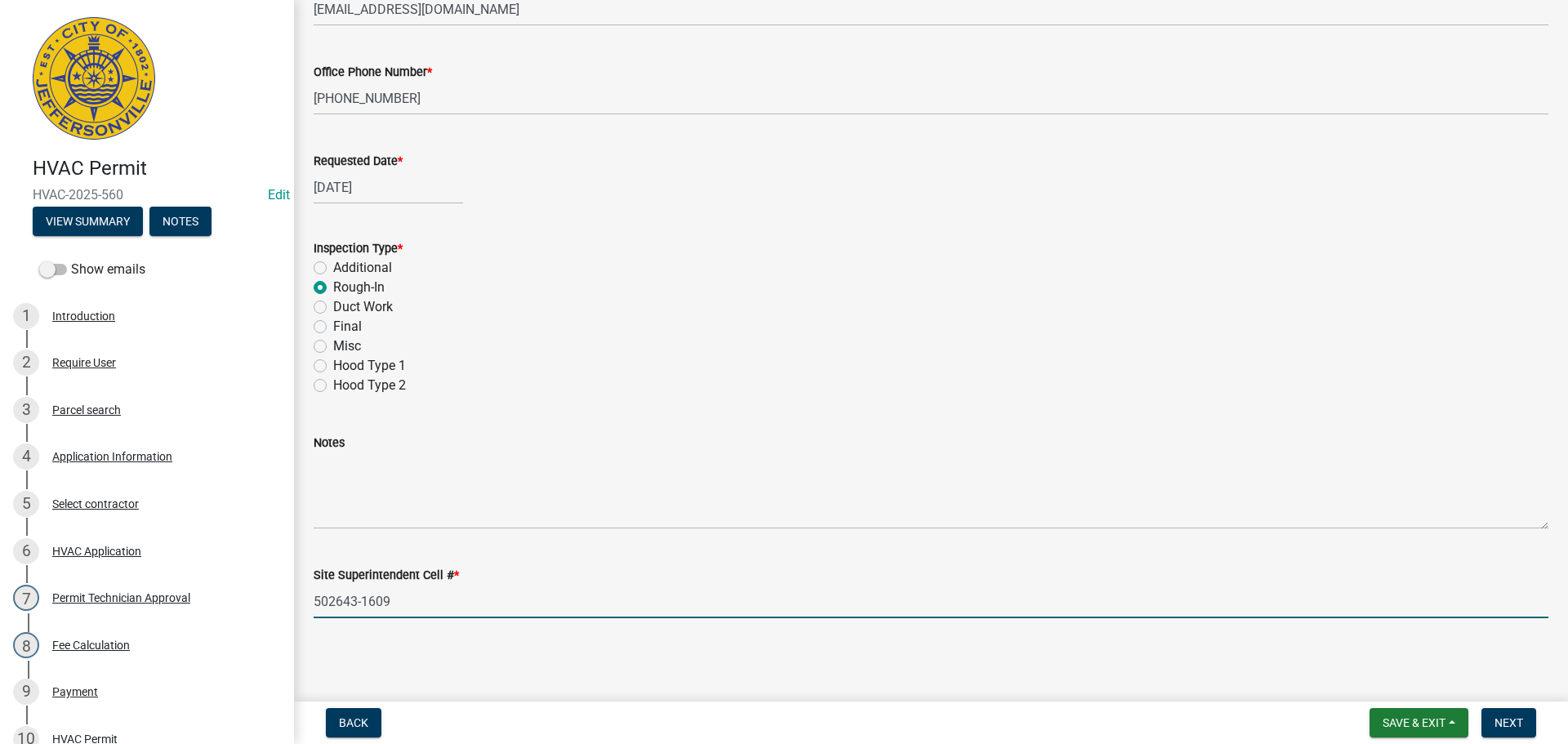
click at [335, 595] on input "502643-1609" at bounding box center [931, 601] width 1235 height 34
type input "[PHONE_NUMBER]"
click at [1502, 718] on span "Next" at bounding box center [1509, 723] width 29 height 13
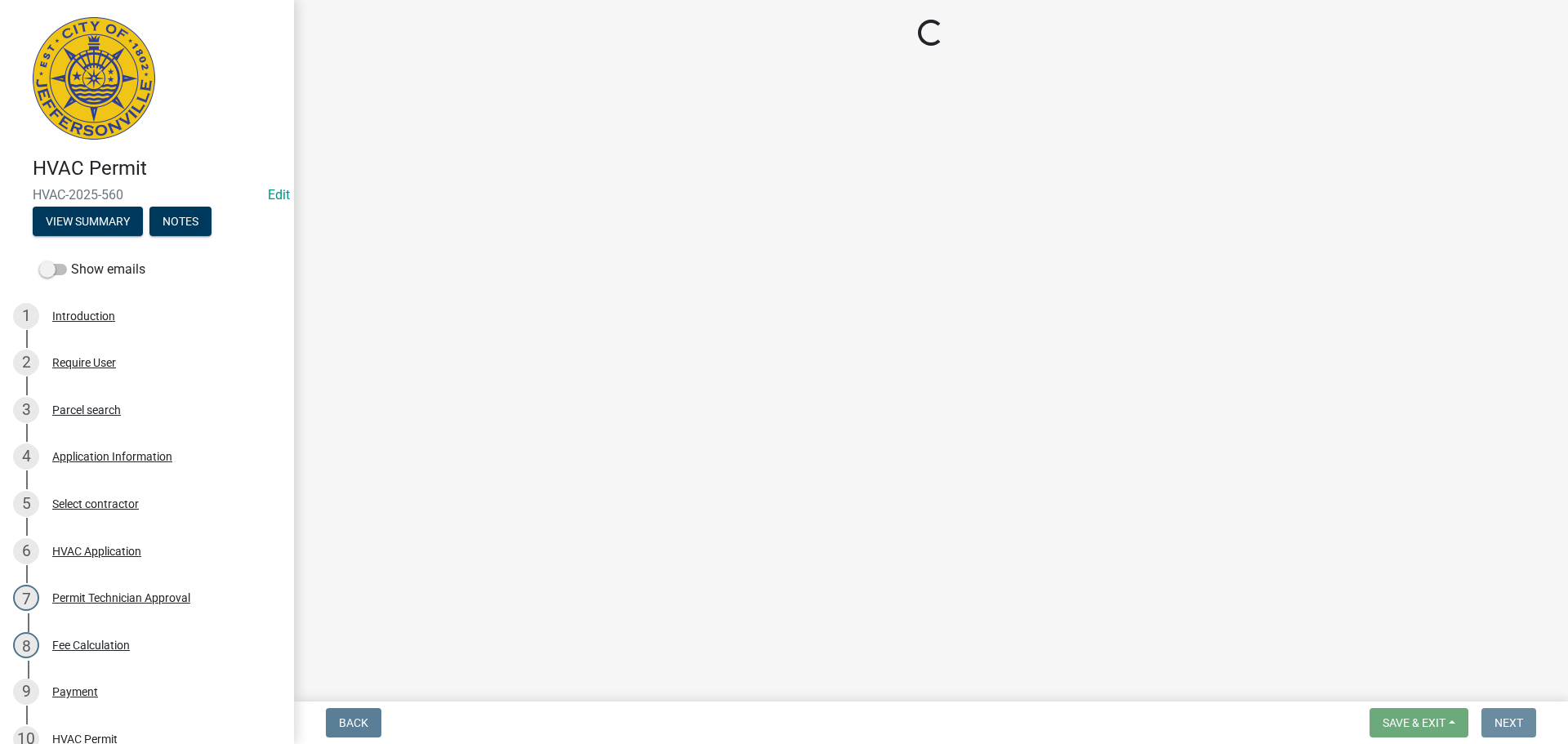
scroll to position [0, 0]
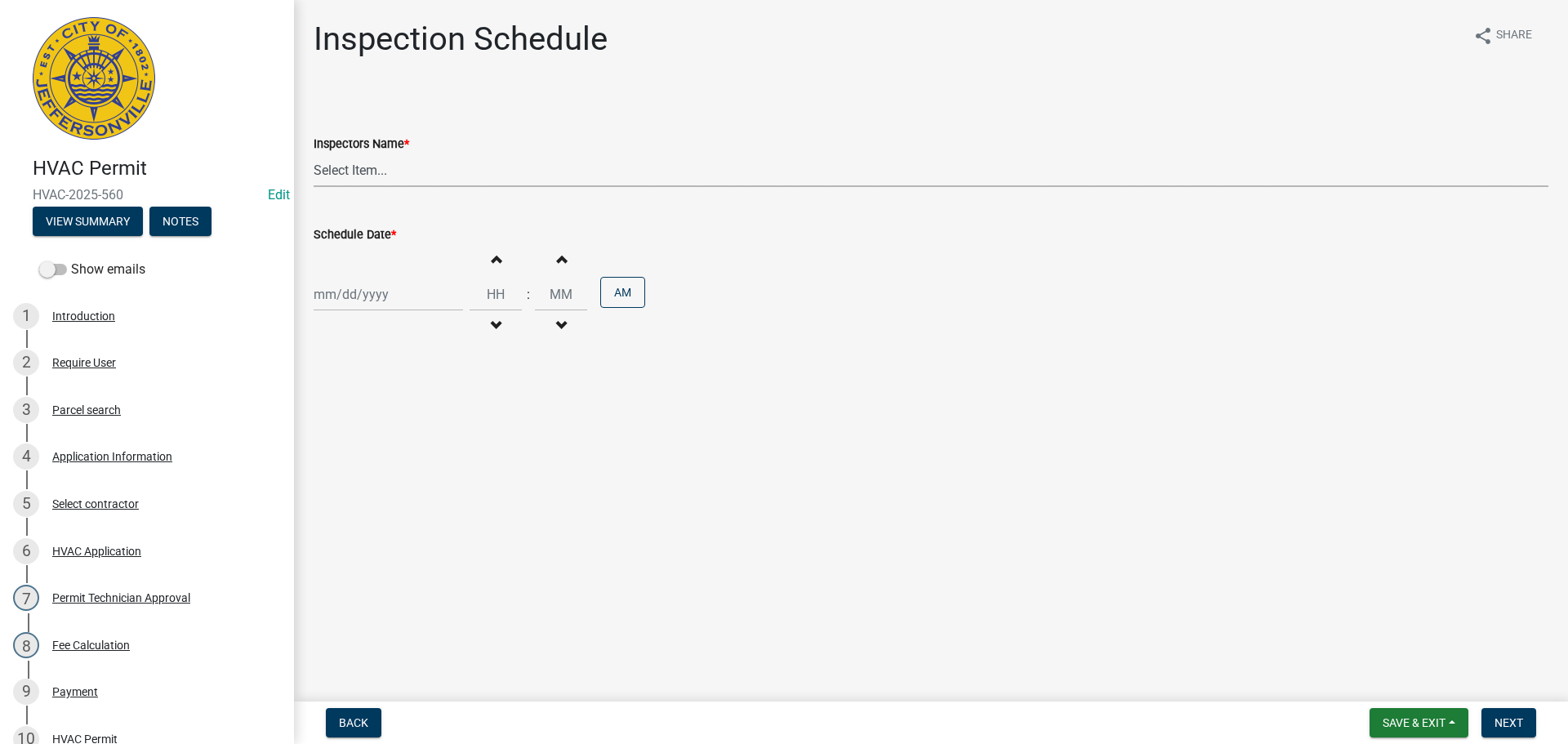
click at [348, 172] on select "Select Item... jramsey (Jeremy Ramsey) MaryFrey (Mary Frey) mkruer (Mike Kruer)…" at bounding box center [931, 171] width 1235 height 34
select select "13c97fbc-c819-4cee-844a-0db3d3c4db95"
click at [314, 154] on select "Select Item... jramsey (Jeremy Ramsey) MaryFrey (Mary Frey) mkruer (Mike Kruer)…" at bounding box center [931, 171] width 1235 height 34
select select "9"
select select "2025"
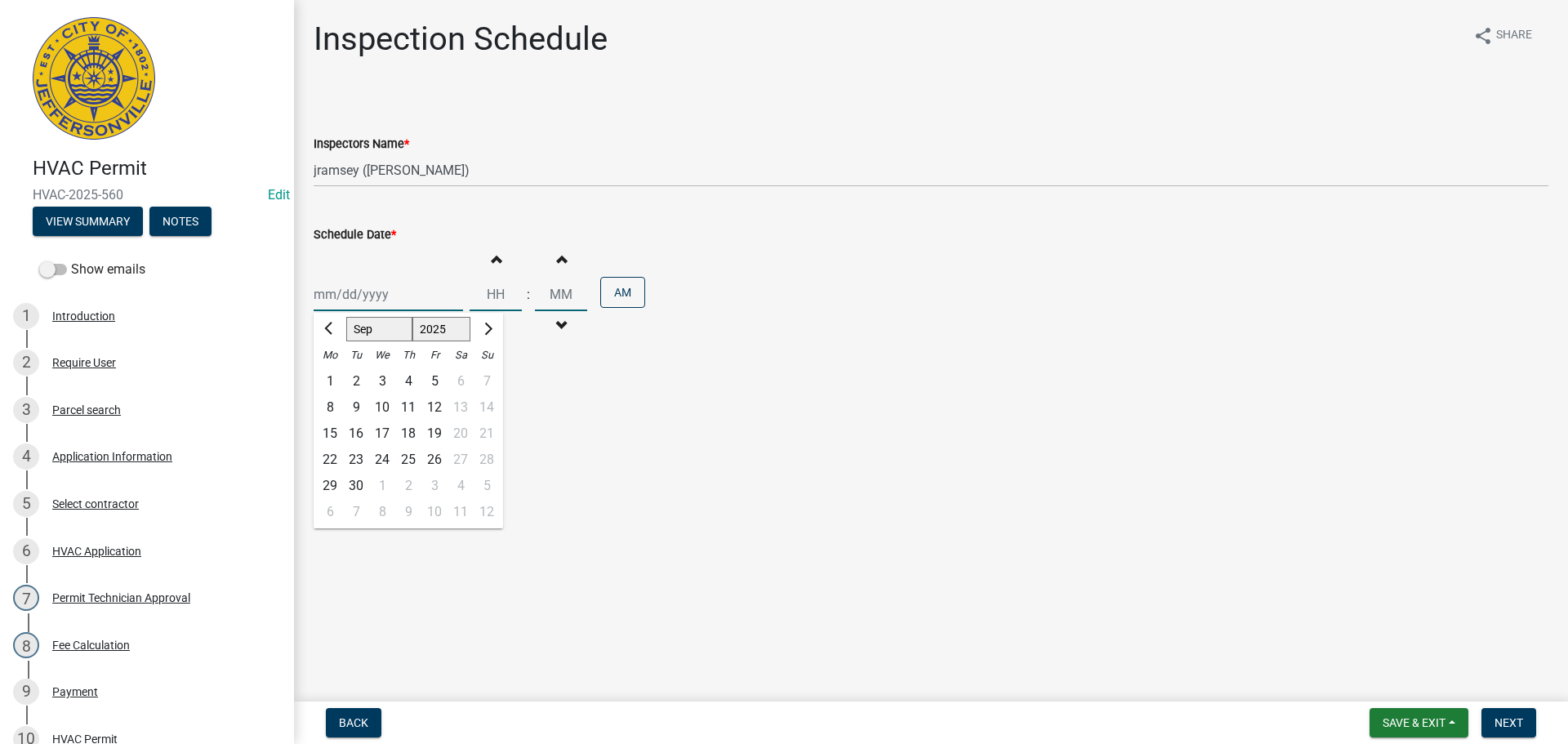
click at [336, 292] on div "Jan Feb Mar Apr May Jun Jul Aug Sep Oct Nov Dec 1525 1526 1527 1528 1529 1530 1…" at bounding box center [388, 294] width 150 height 34
click at [356, 455] on div "23" at bounding box center [356, 459] width 26 height 26
type input "[DATE]"
click at [1502, 720] on span "Next" at bounding box center [1509, 723] width 29 height 13
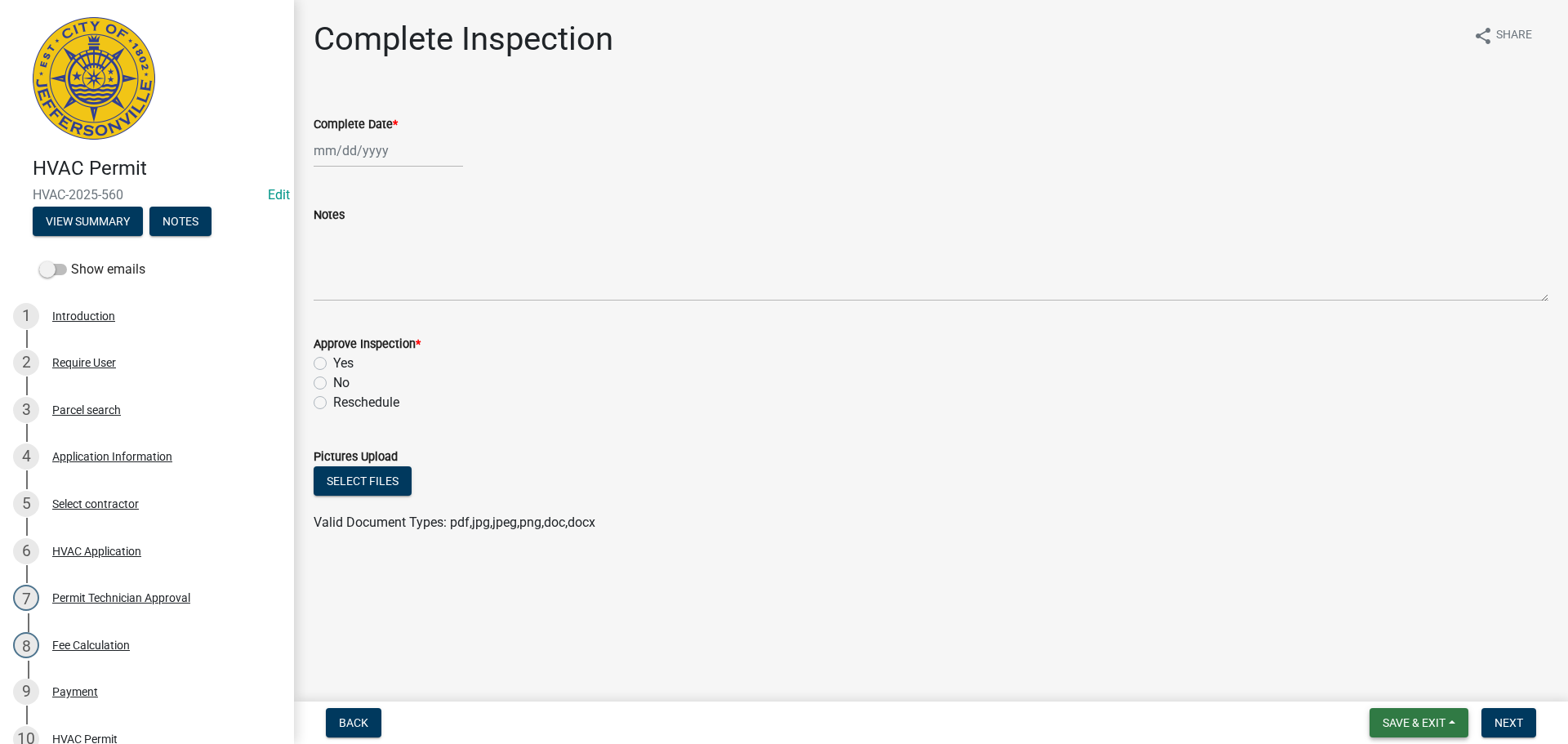
click at [1407, 716] on span "Save & Exit" at bounding box center [1414, 723] width 63 height 13
click at [1399, 691] on button "Save & Exit" at bounding box center [1402, 680] width 130 height 40
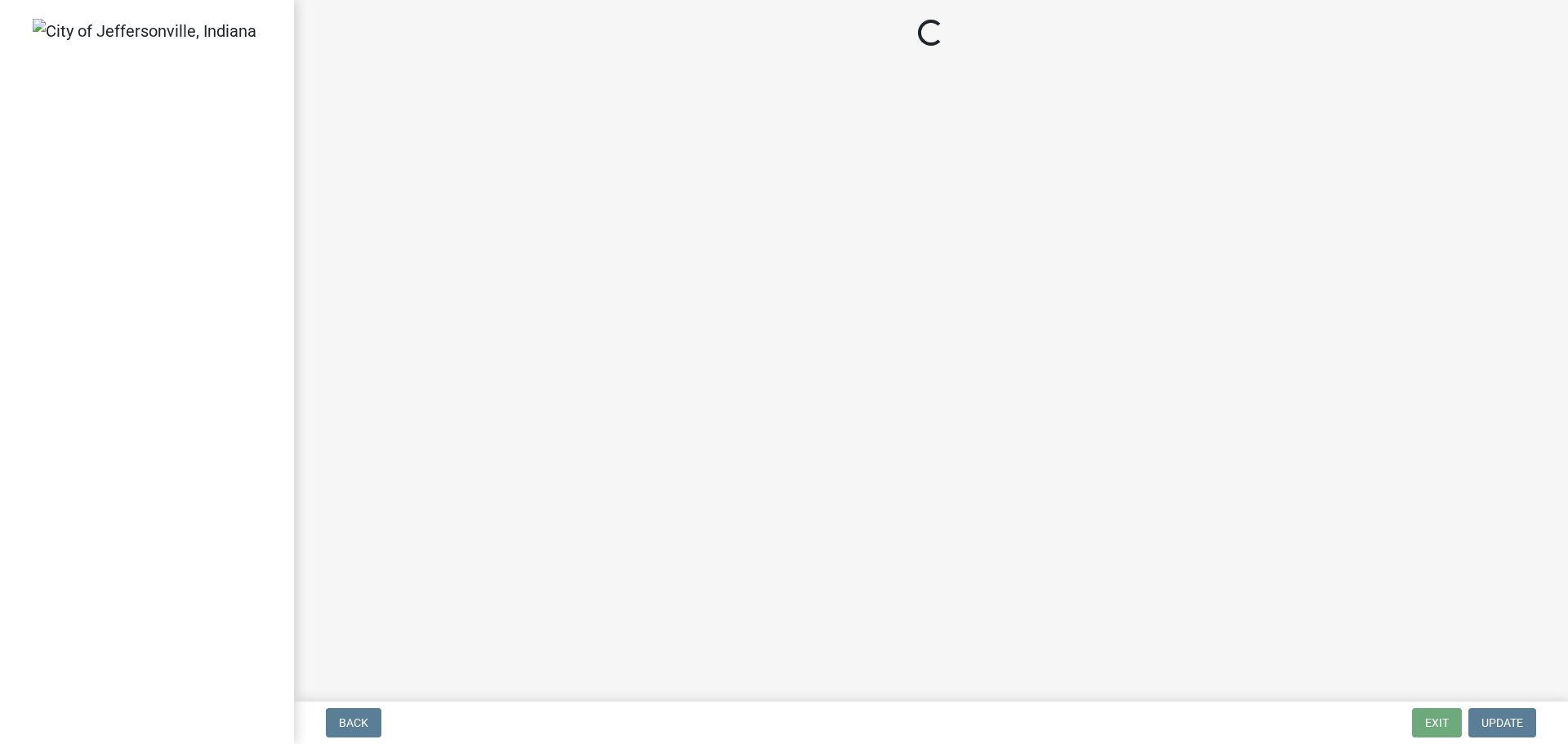
select select "3: 3"
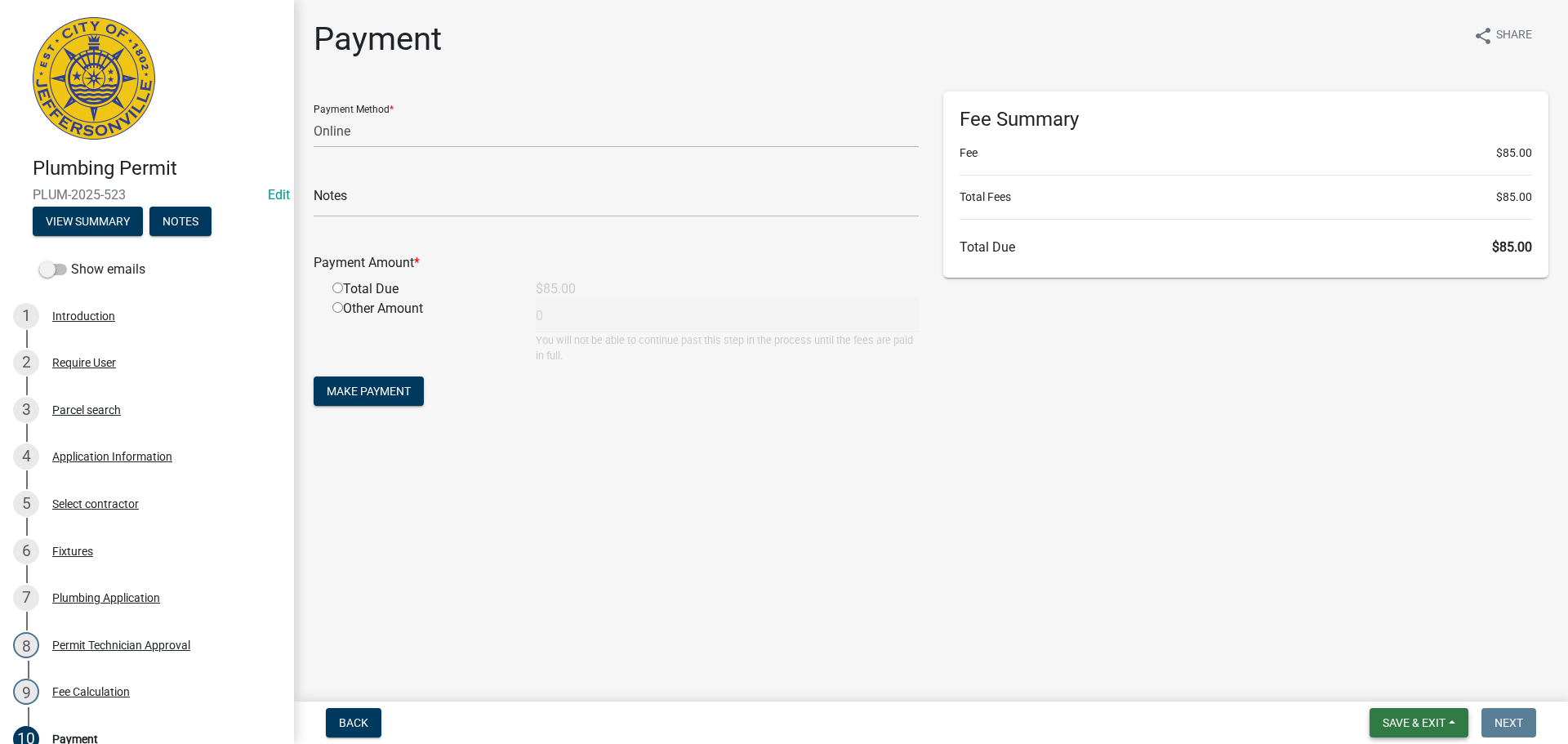
click at [1391, 715] on button "Save & Exit" at bounding box center [1419, 722] width 99 height 29
click at [1389, 683] on button "Save & Exit" at bounding box center [1402, 680] width 130 height 40
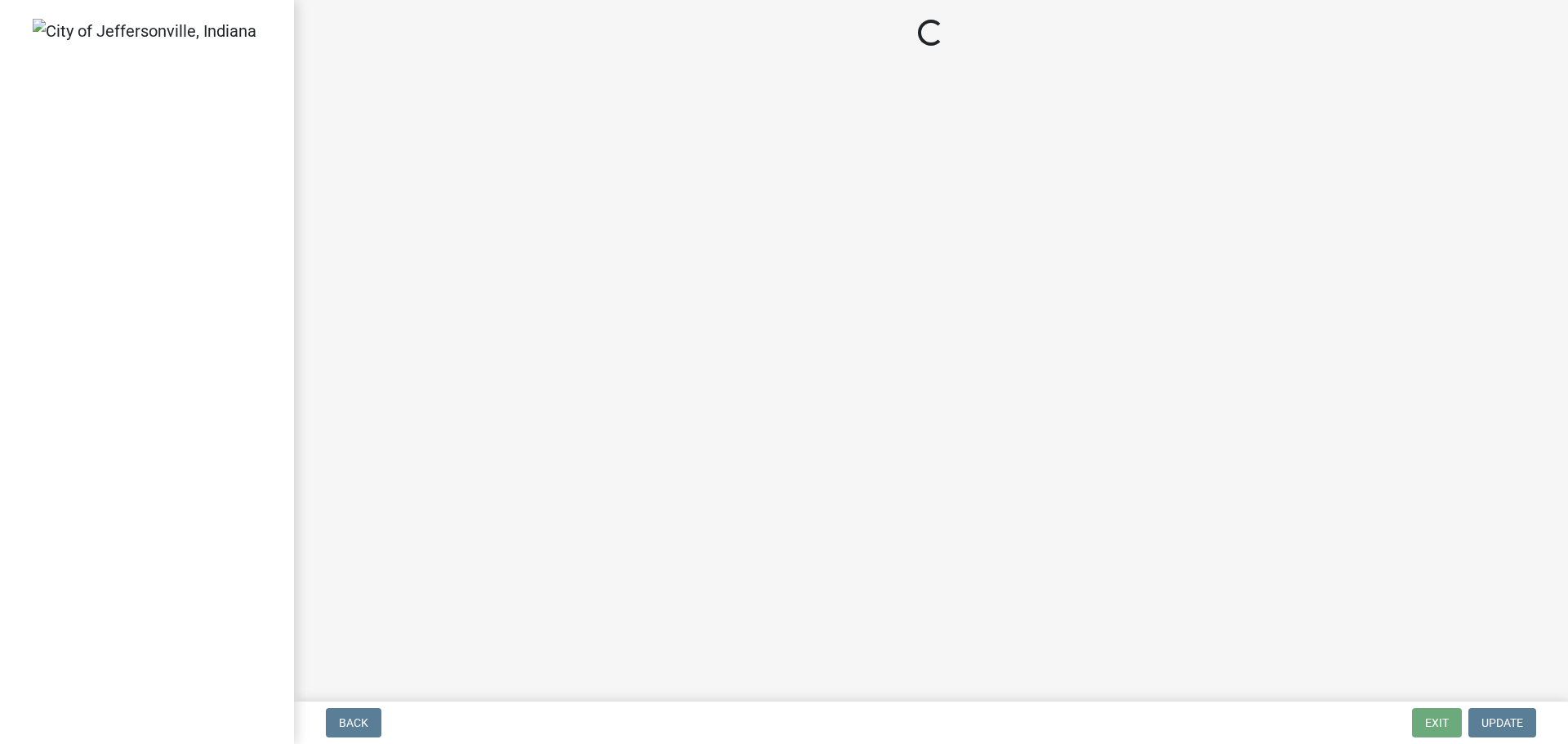
select select "3: 3"
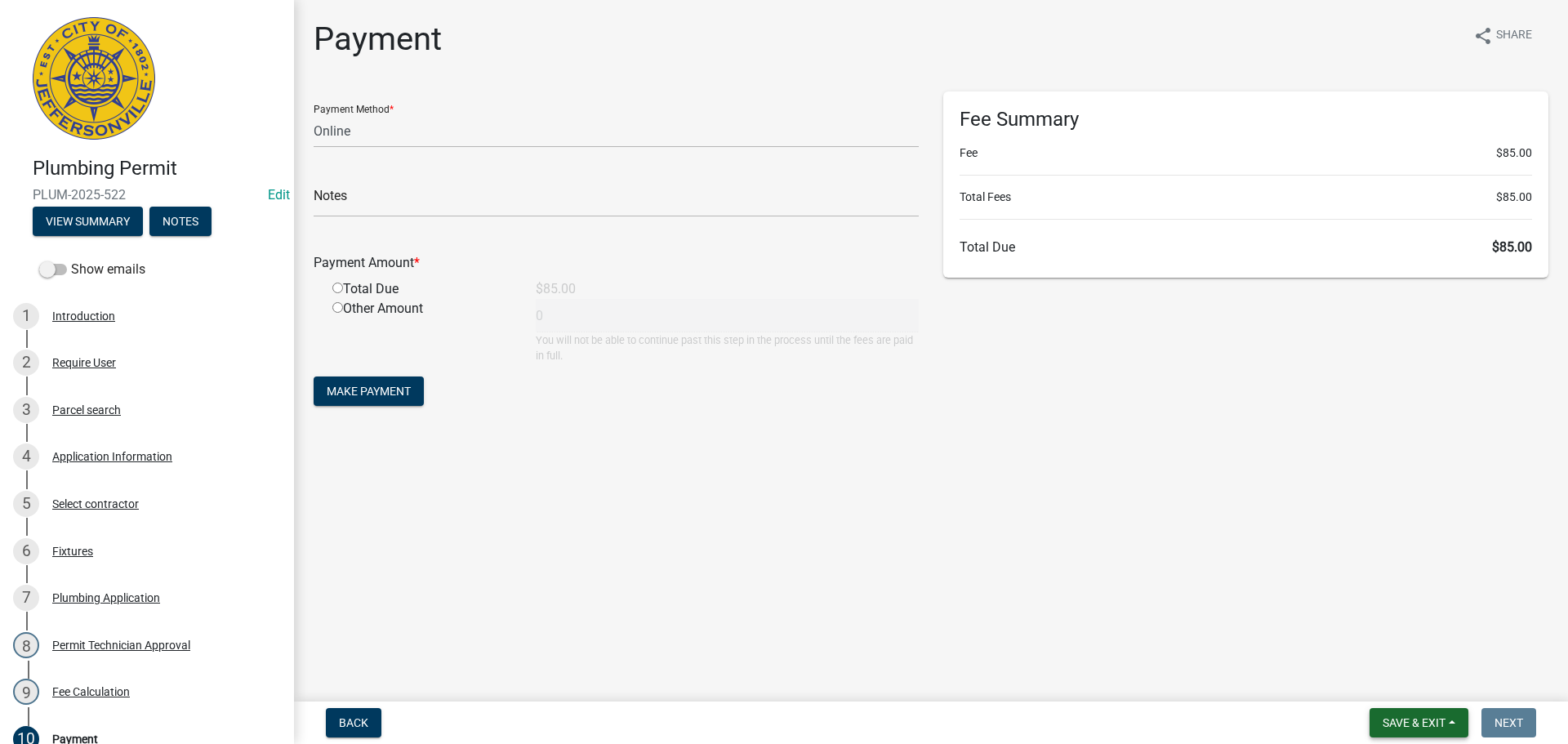
click at [1401, 716] on span "Save & Exit" at bounding box center [1414, 723] width 63 height 13
click at [1397, 681] on button "Save & Exit" at bounding box center [1402, 680] width 130 height 40
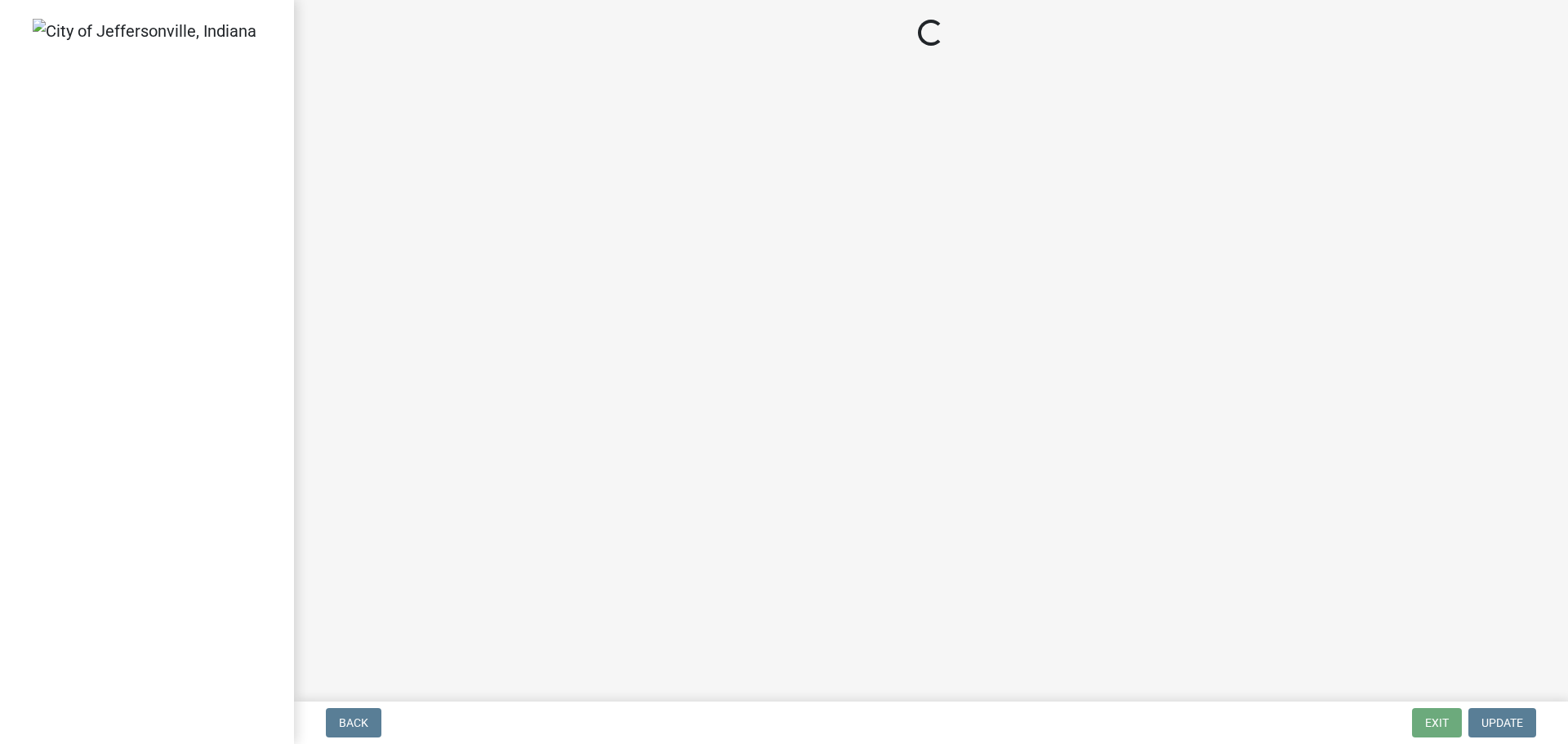
select select "3: 3"
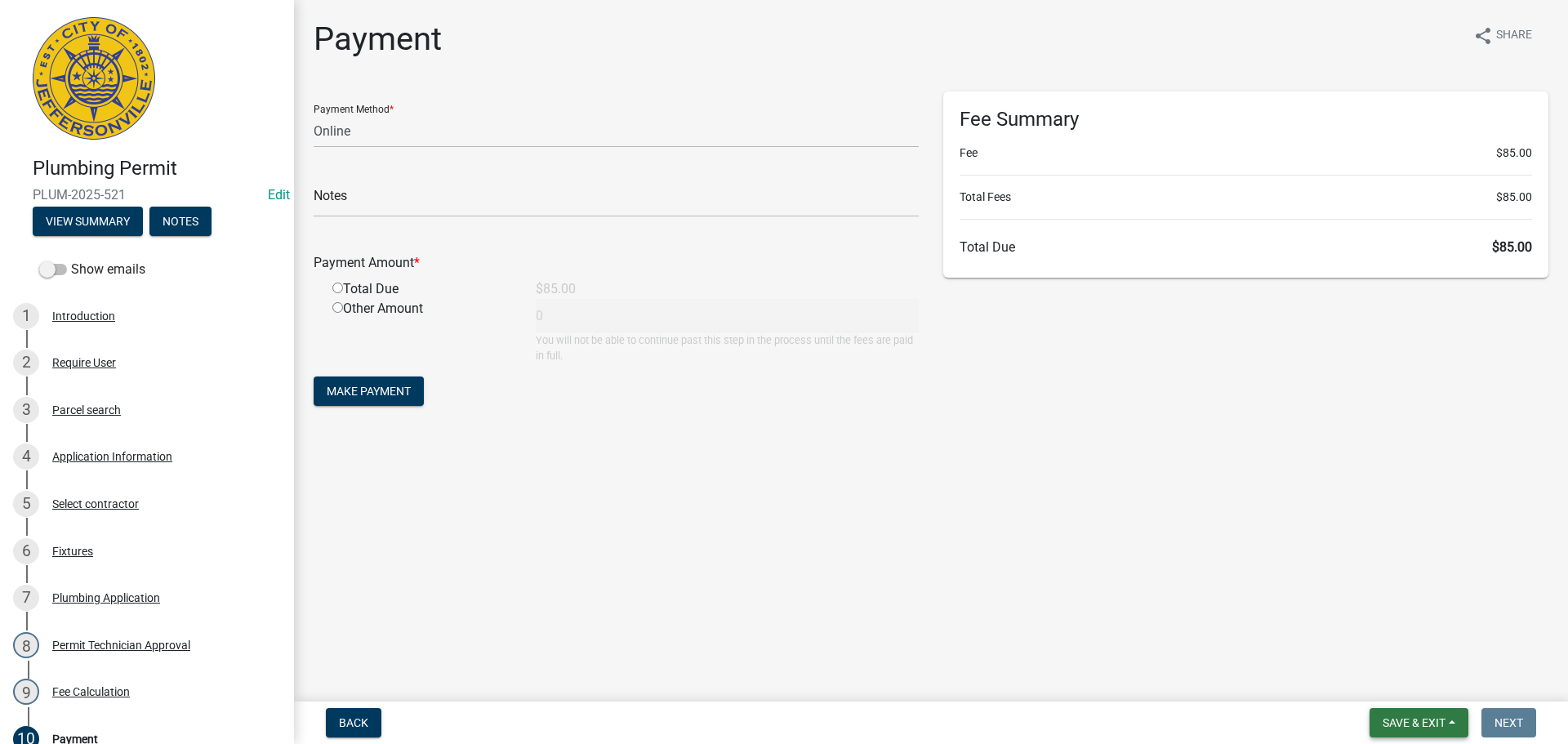
click at [1403, 716] on span "Save & Exit" at bounding box center [1414, 723] width 63 height 13
click at [1389, 678] on button "Save & Exit" at bounding box center [1402, 680] width 130 height 40
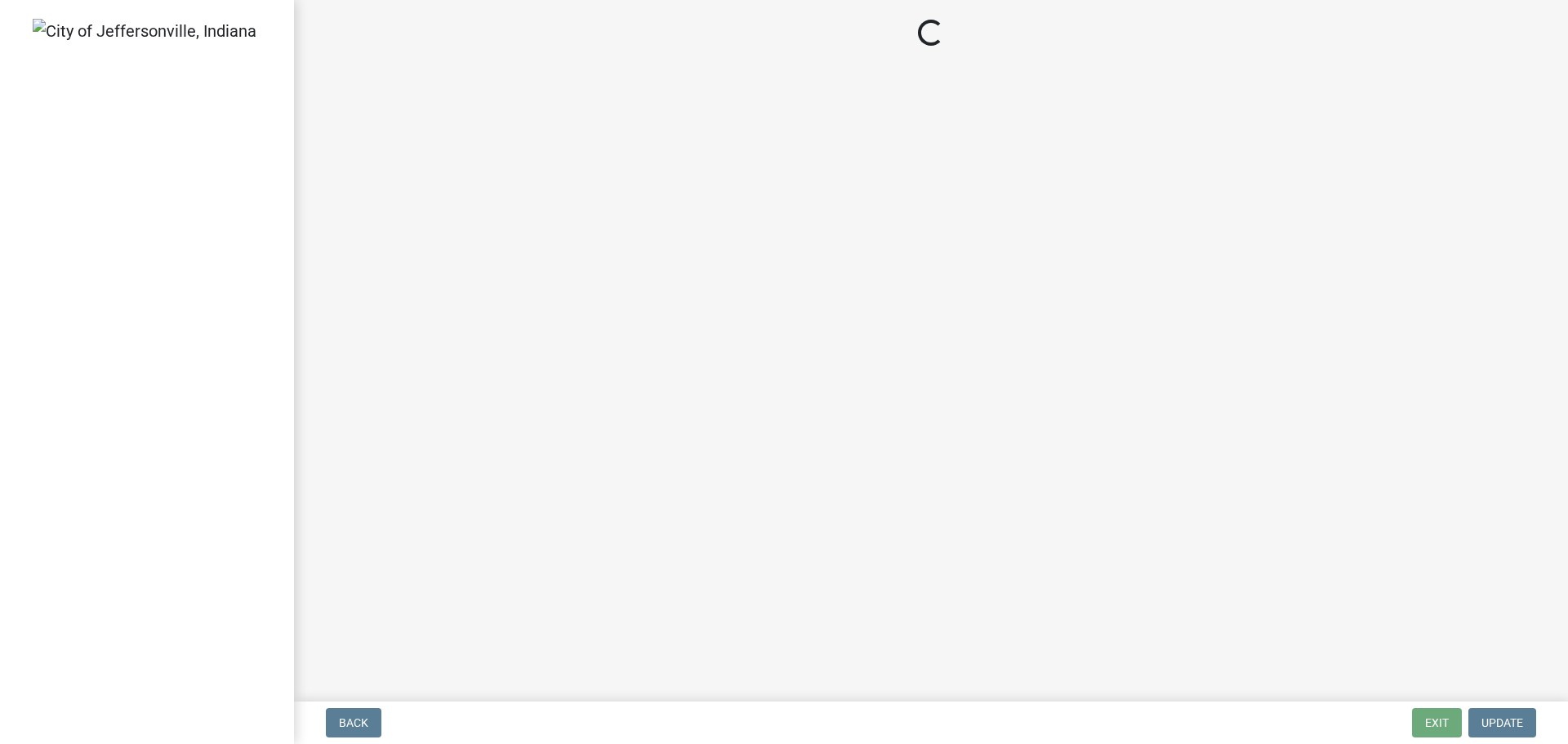
select select "3: 3"
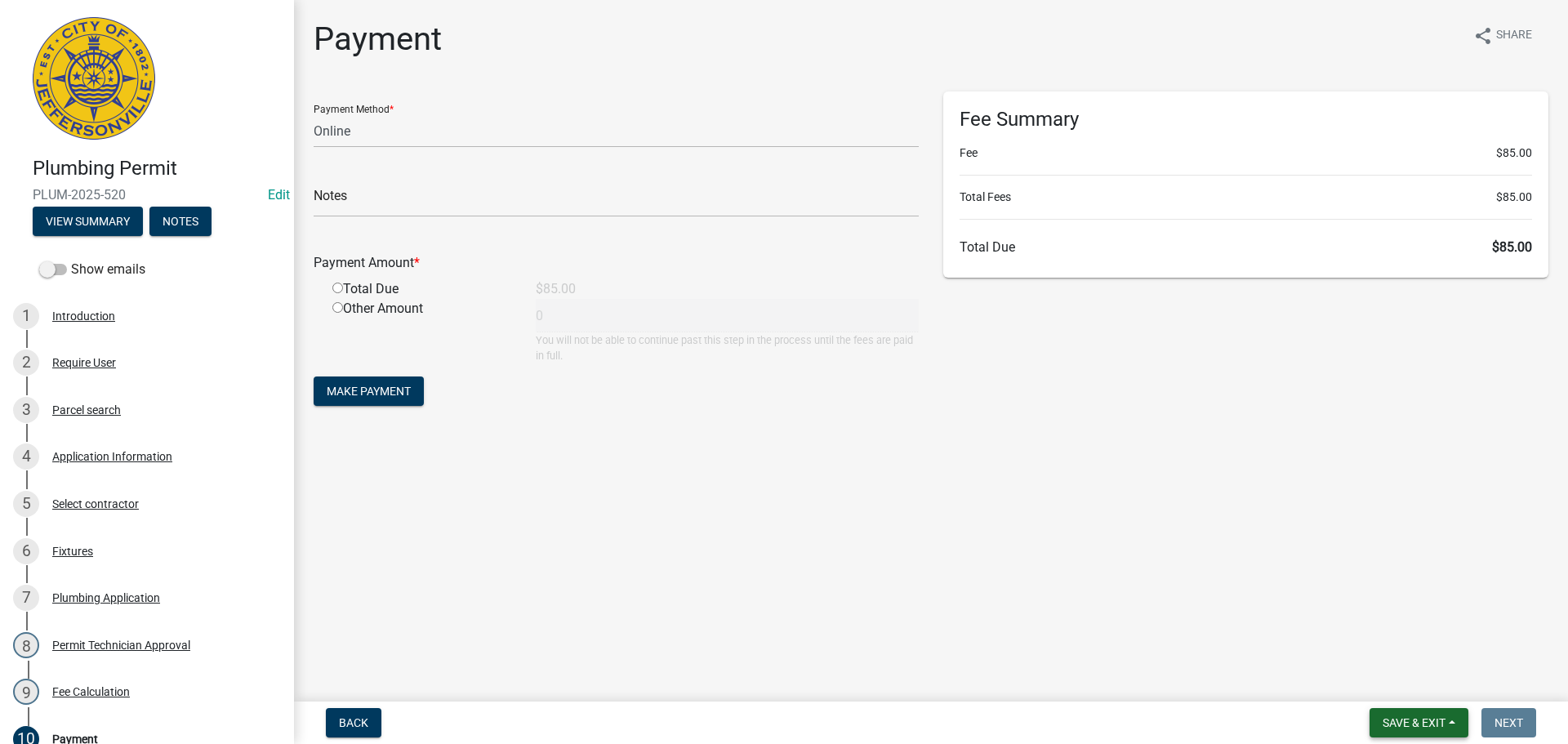
click at [1429, 720] on span "Save & Exit" at bounding box center [1414, 723] width 63 height 13
click at [1413, 684] on button "Save & Exit" at bounding box center [1402, 680] width 130 height 40
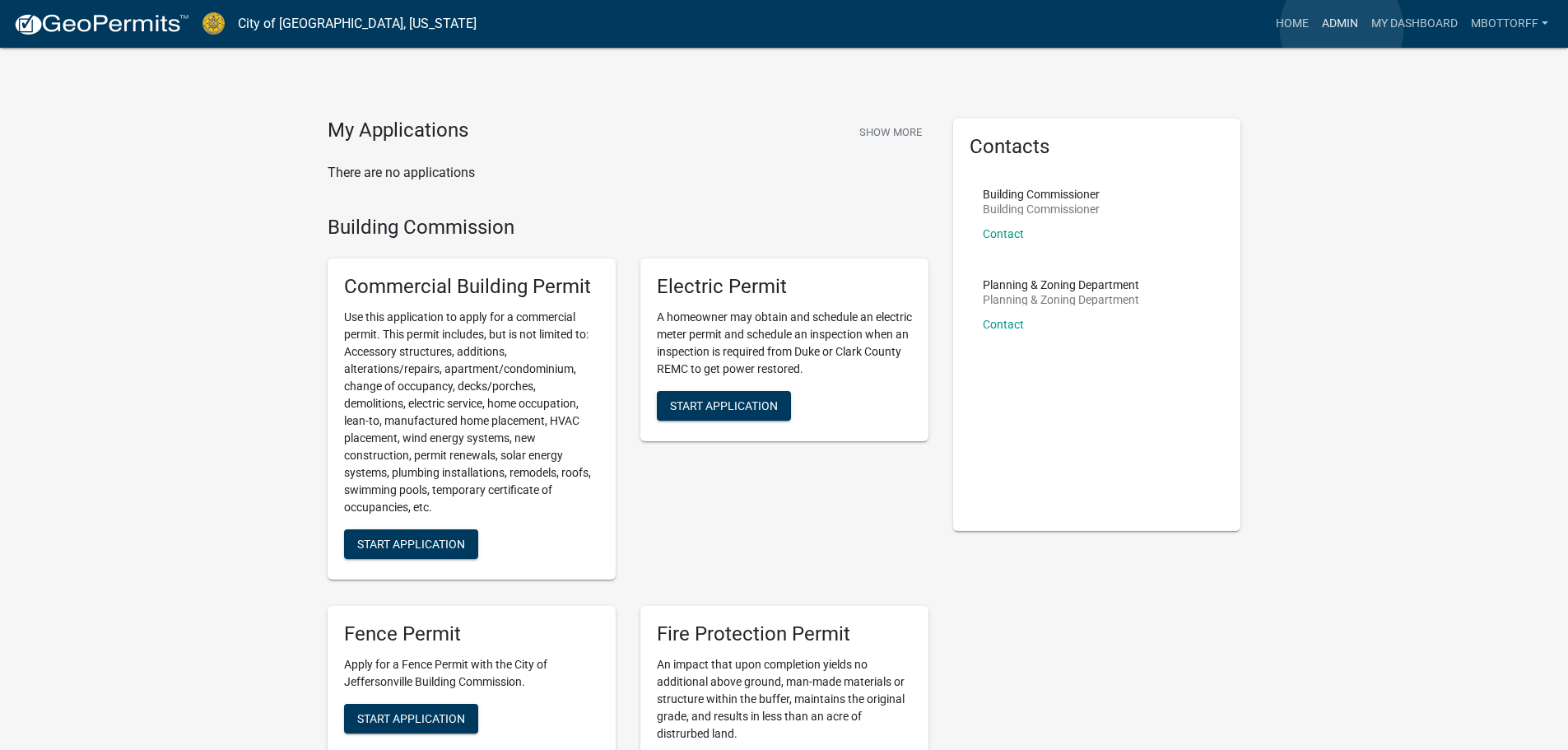
click at [1342, 29] on link "Admin" at bounding box center [1340, 24] width 49 height 31
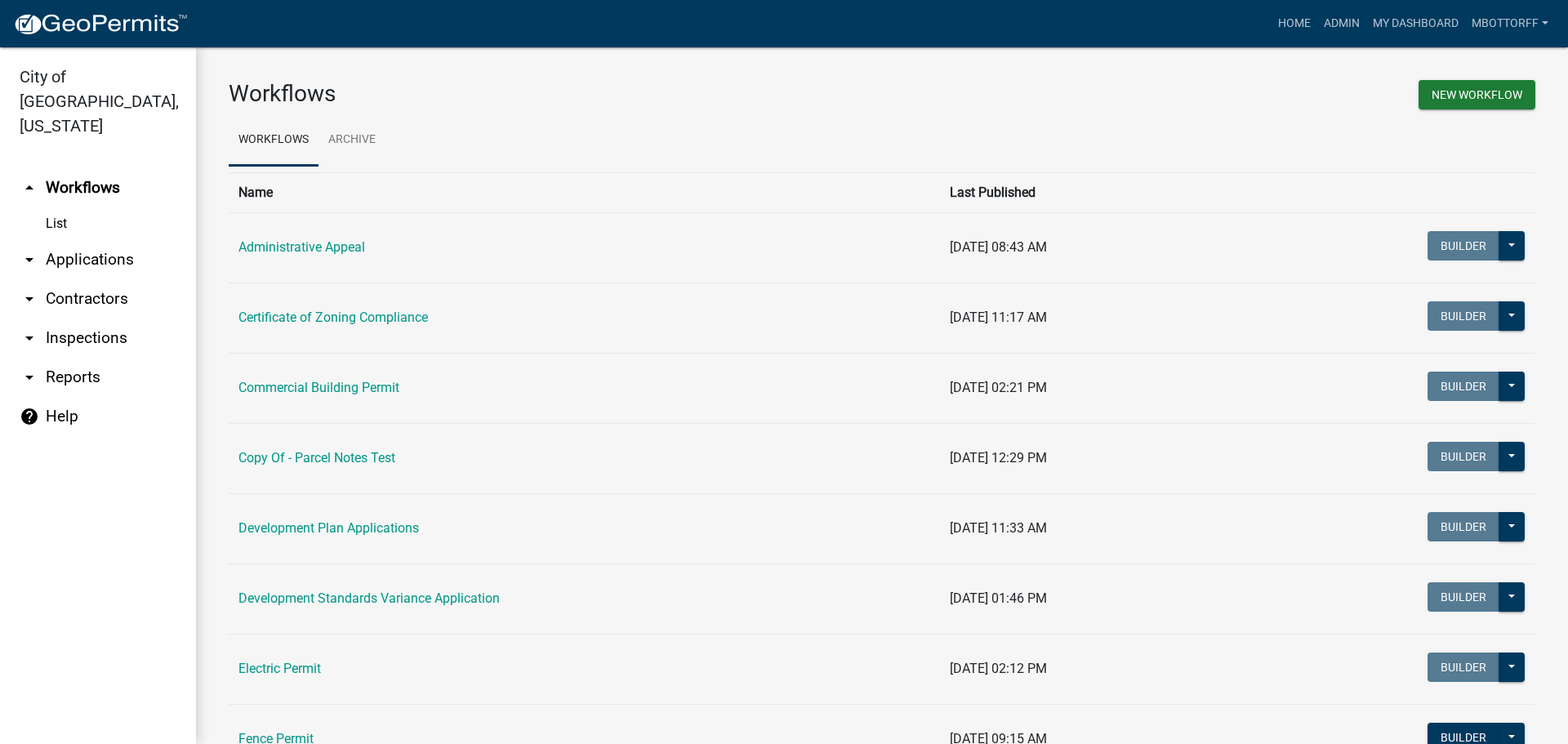
click at [63, 319] on link "arrow_drop_down Inspections" at bounding box center [98, 338] width 196 height 40
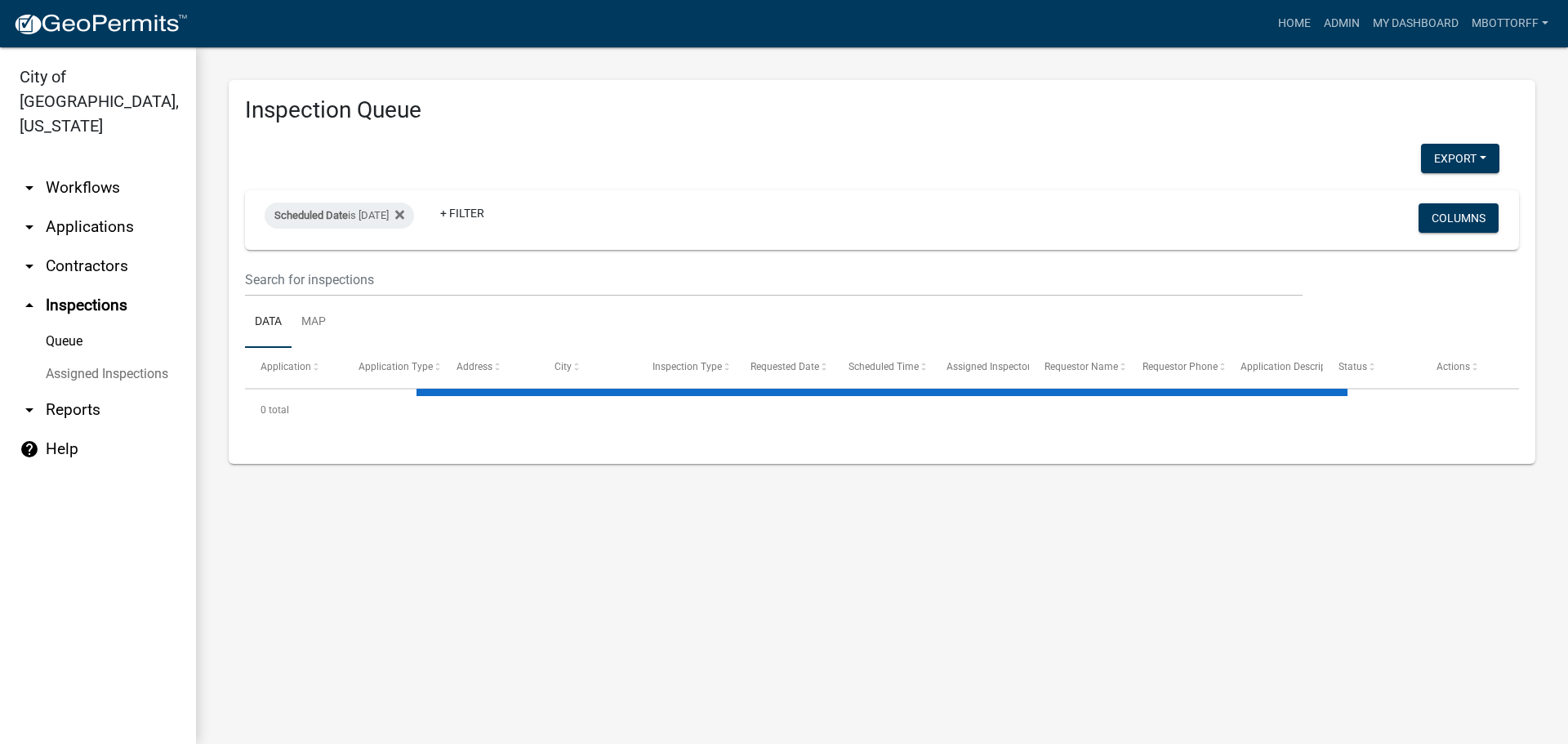
select select "3: 100"
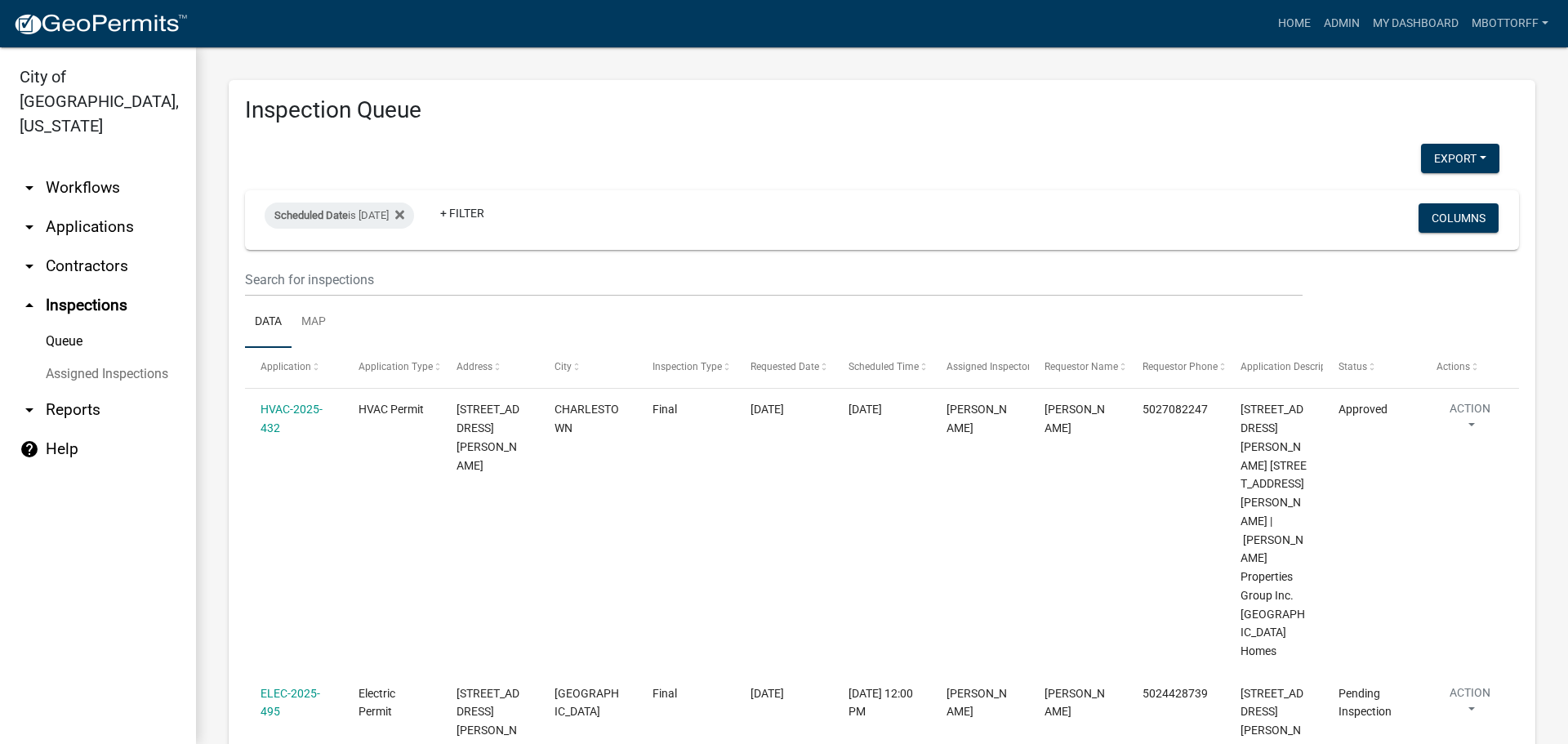
click at [71, 357] on link "Assigned Inspections" at bounding box center [98, 373] width 196 height 33
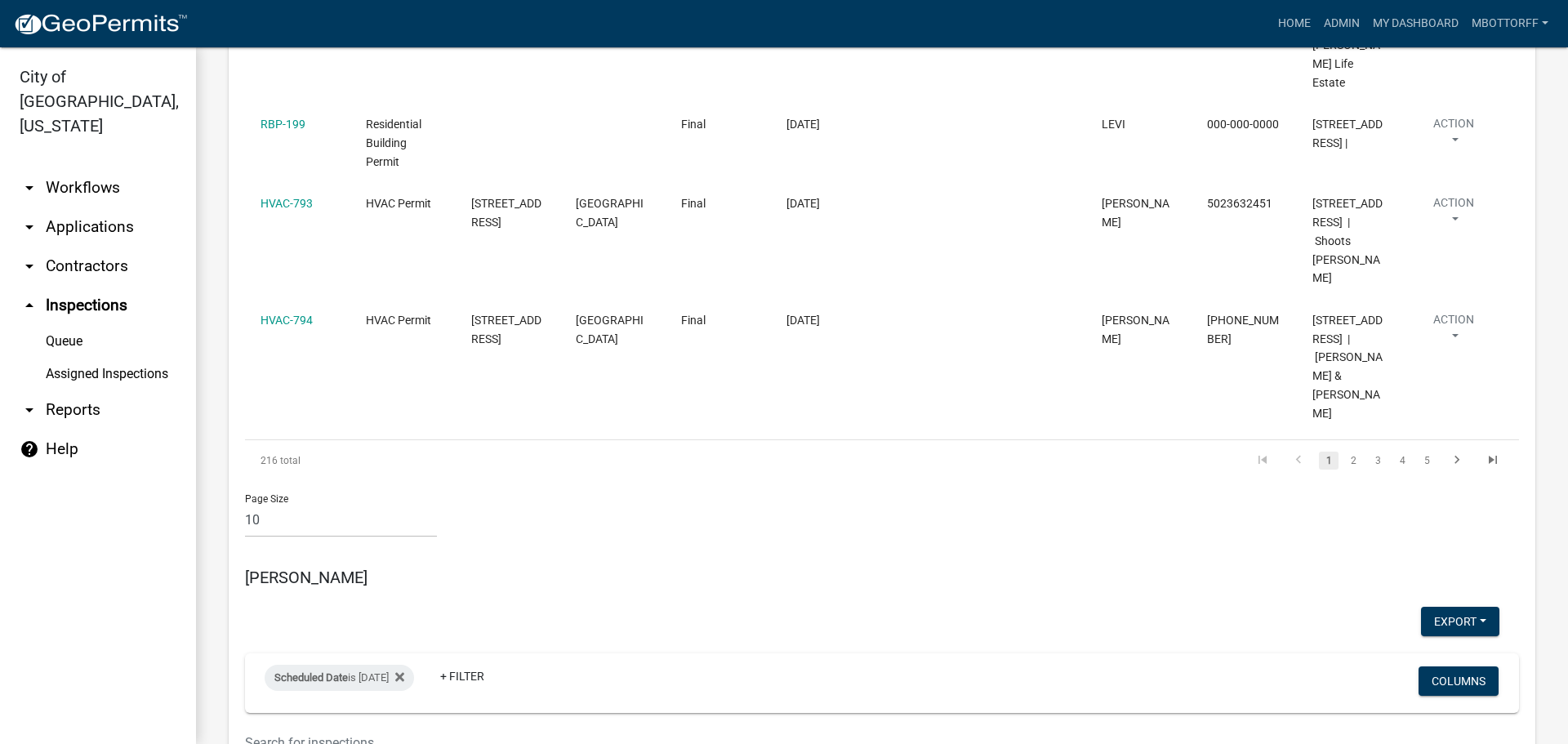
scroll to position [1633, 0]
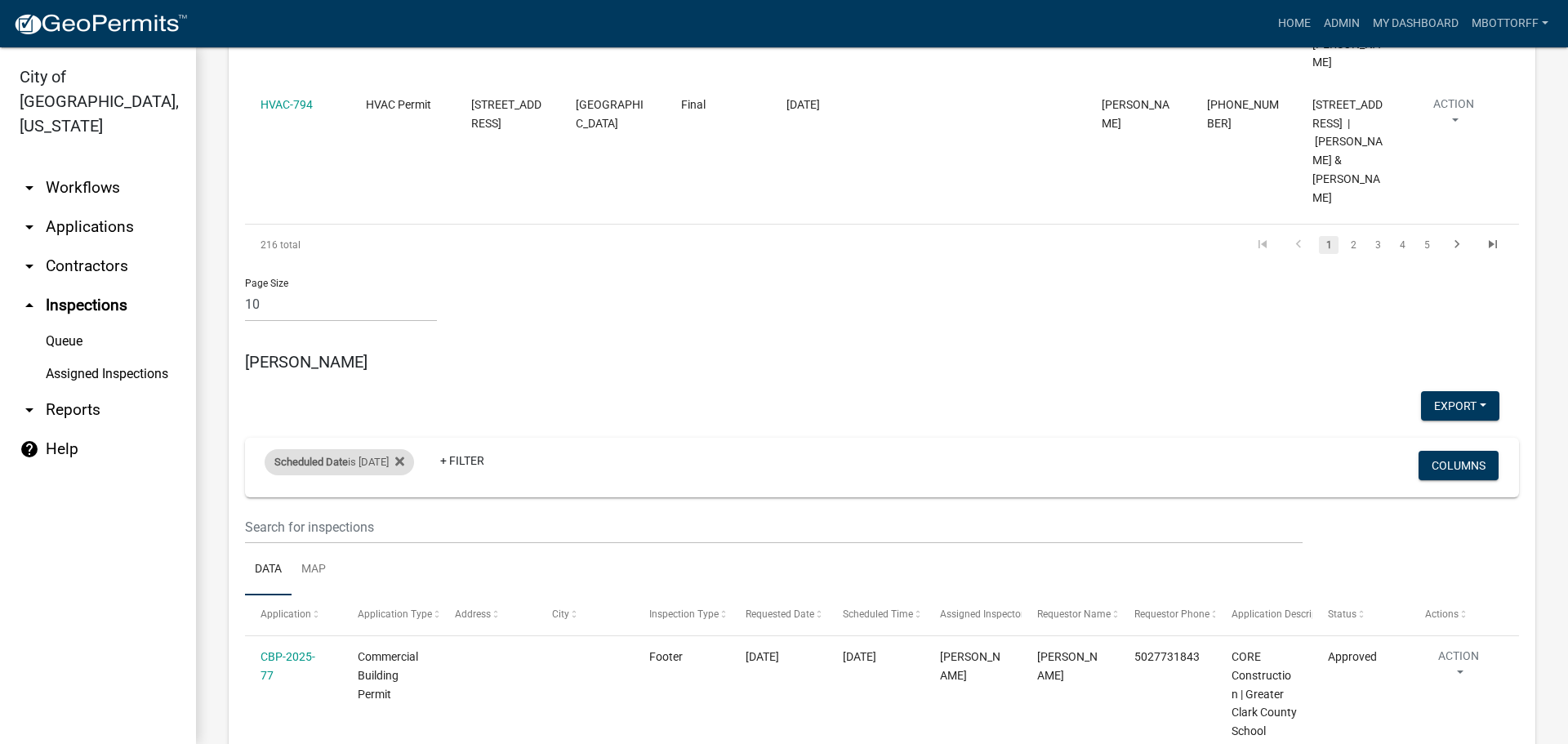
click at [381, 449] on div "Scheduled Date is [DATE]" at bounding box center [340, 462] width 150 height 26
click at [401, 356] on input "[DATE]" at bounding box center [354, 356] width 114 height 34
type input "[DATE]"
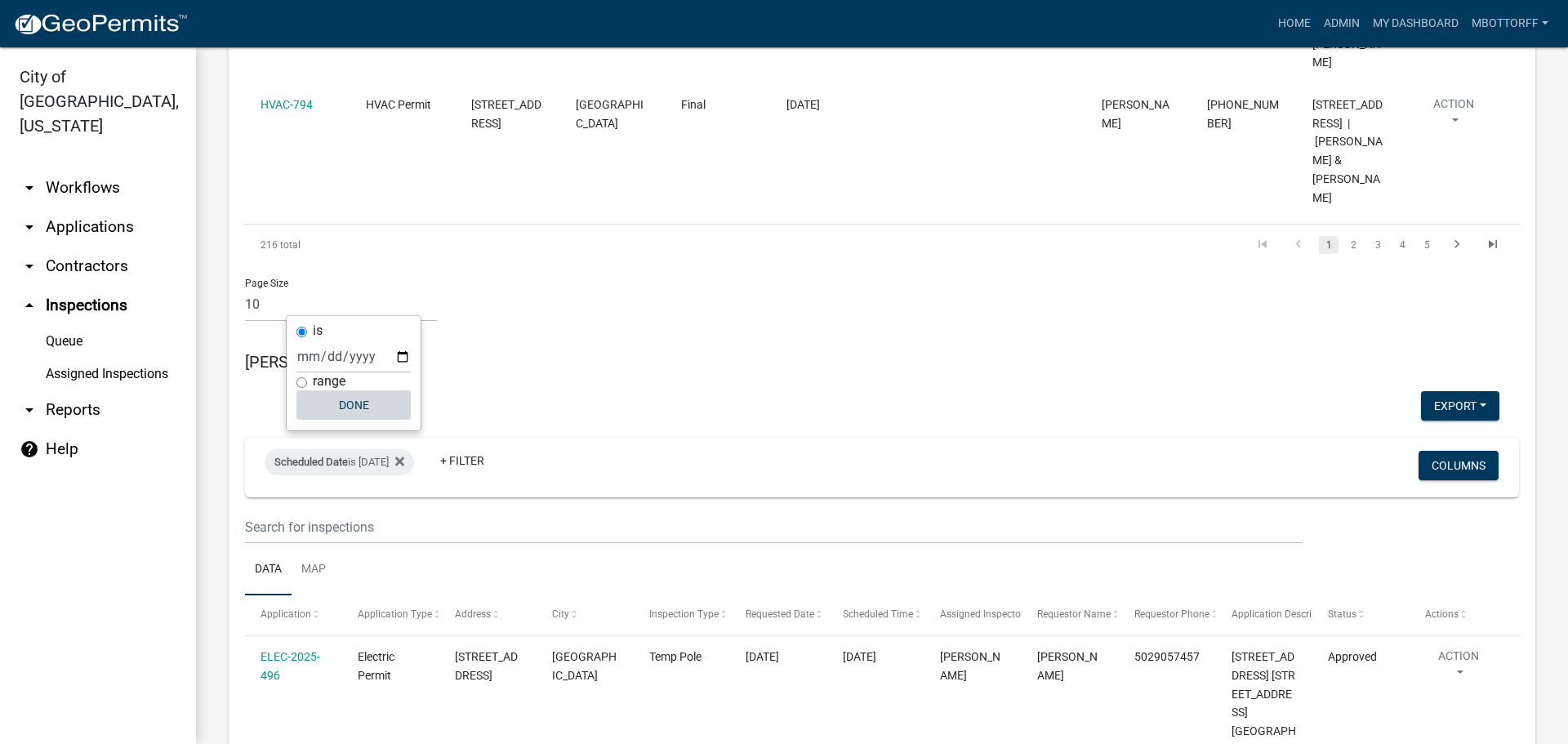
click at [359, 402] on button "Done" at bounding box center [354, 404] width 114 height 29
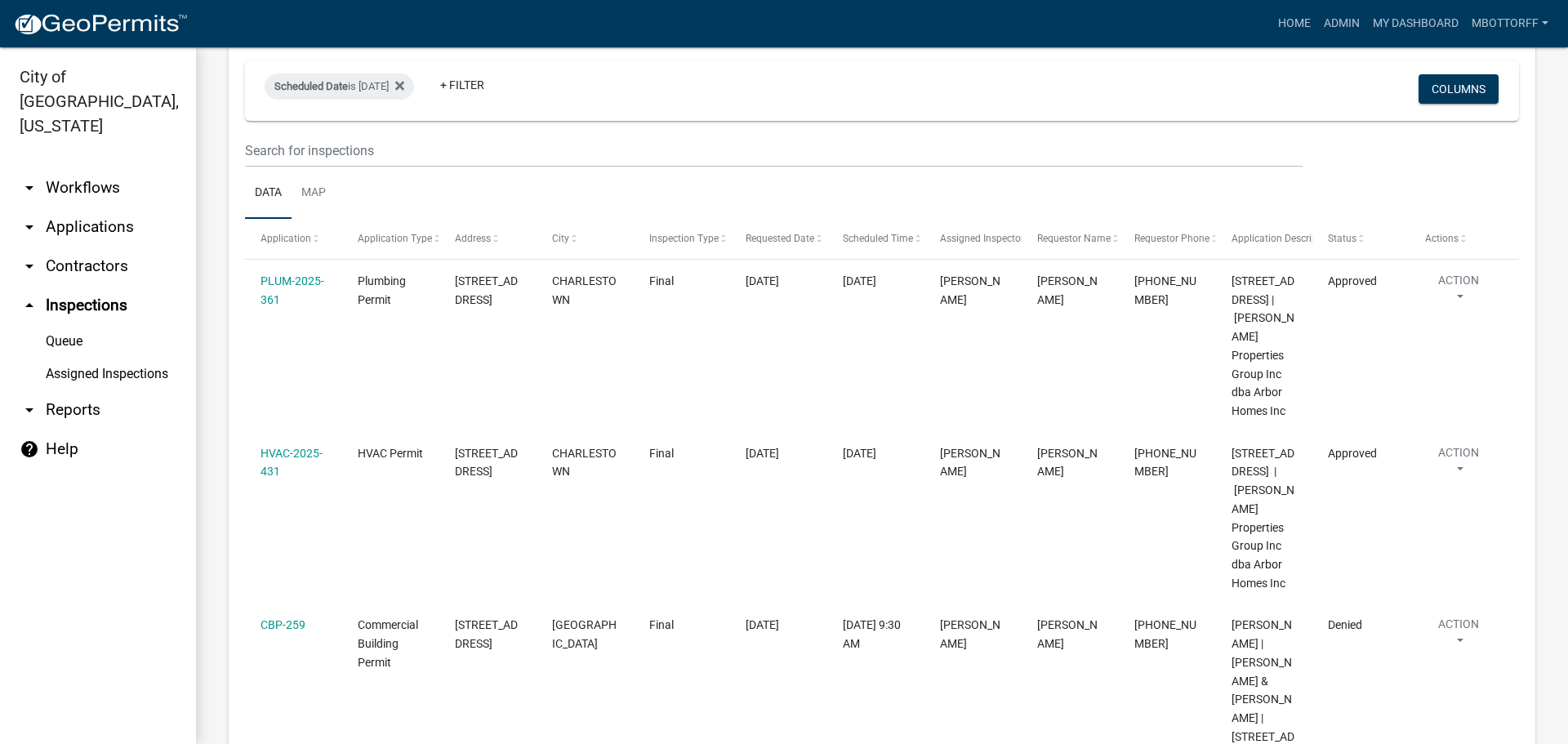
scroll to position [7186, 0]
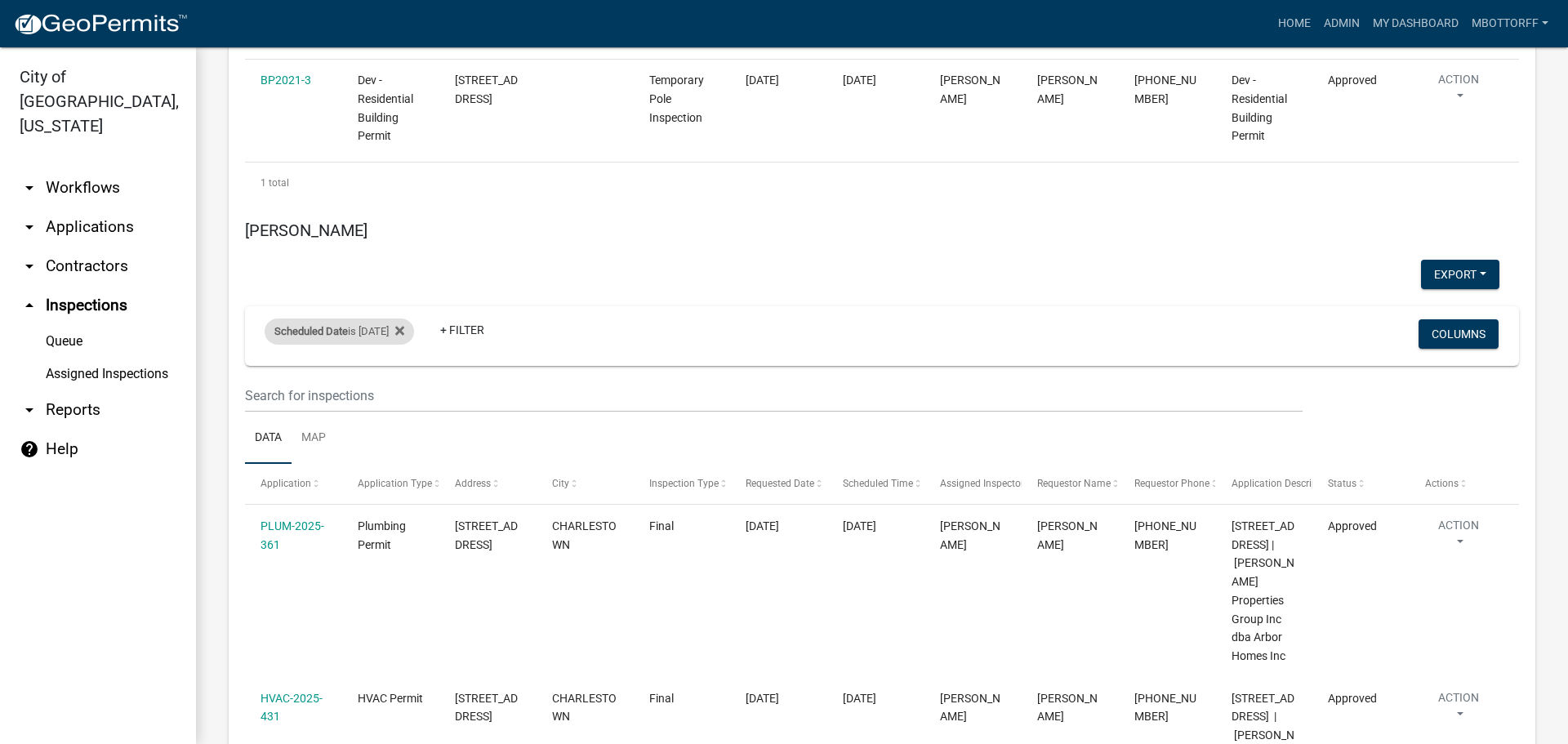
click at [385, 319] on div "Scheduled Date is [DATE]" at bounding box center [340, 331] width 150 height 26
click at [399, 298] on input "[DATE]" at bounding box center [354, 299] width 114 height 34
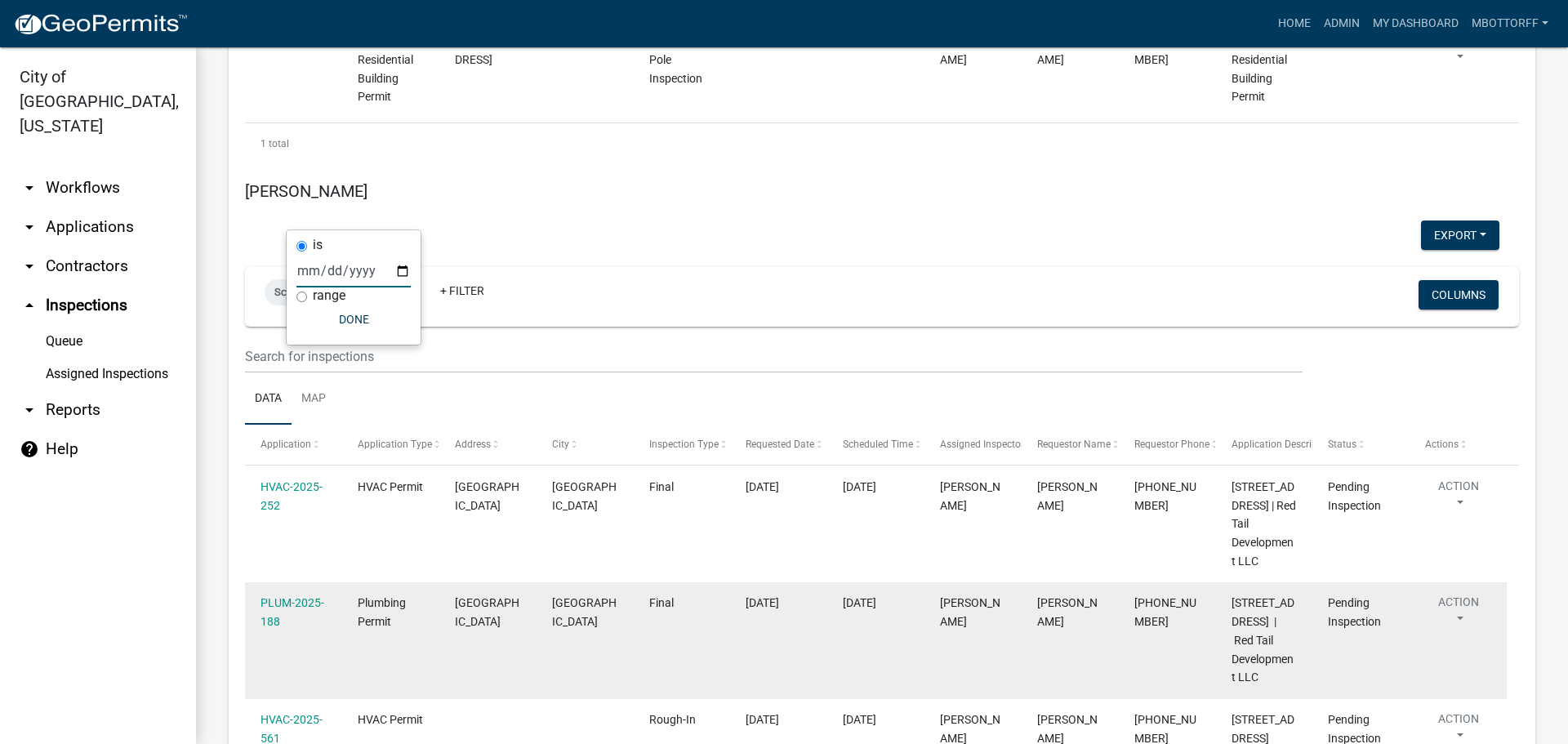
scroll to position [7144, 0]
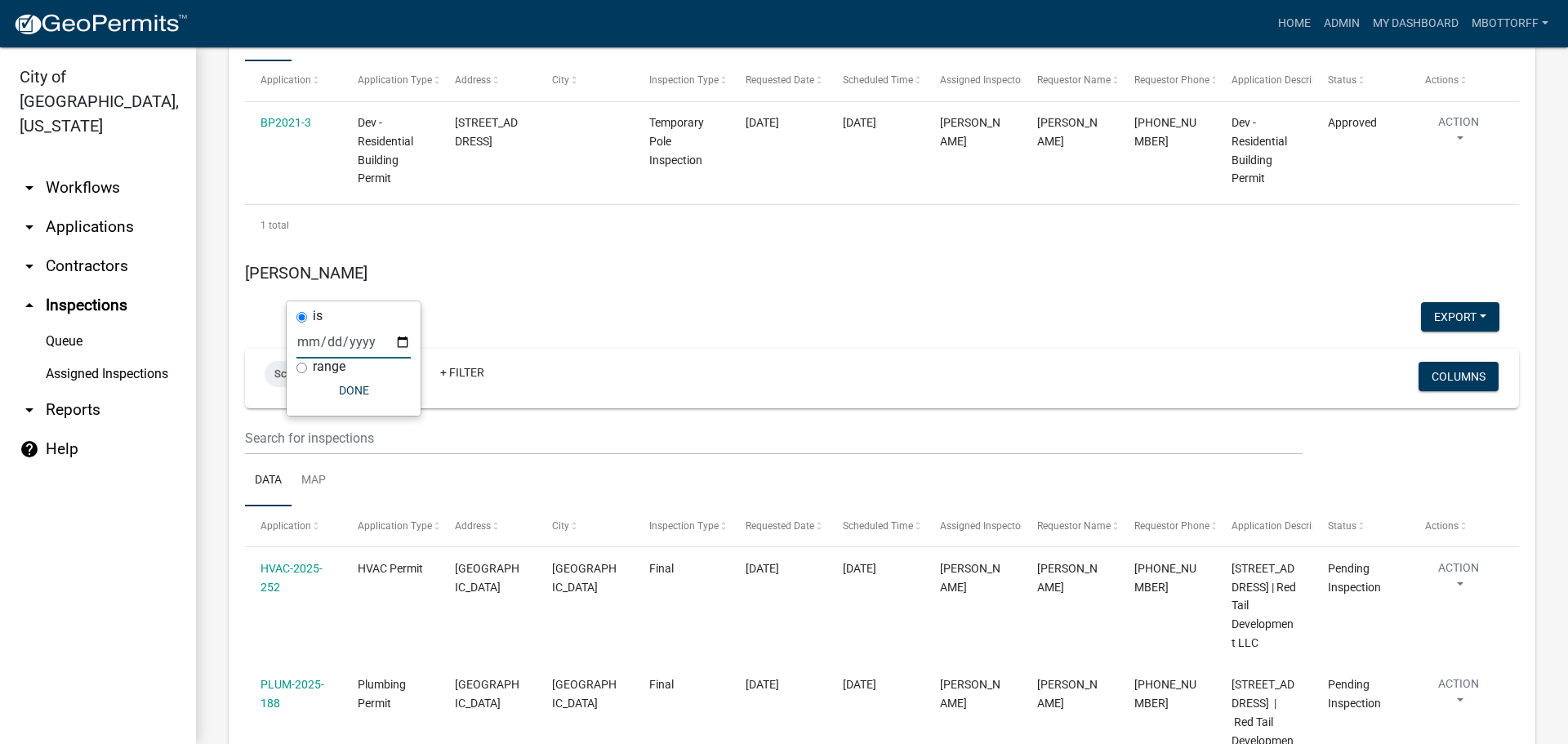
click at [399, 339] on input "2025-09-23" at bounding box center [354, 342] width 114 height 34
type input "2025-09-24"
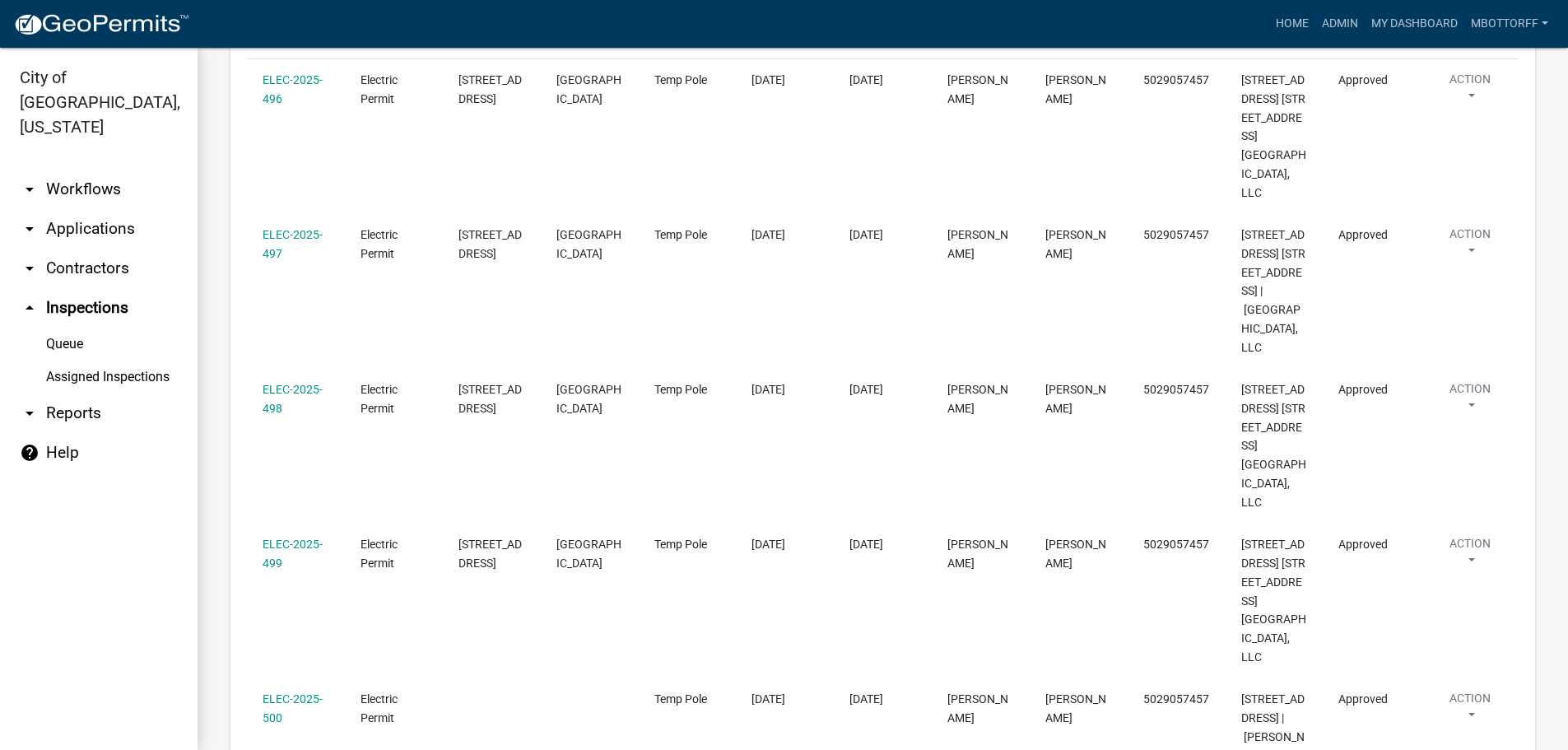
scroll to position [2141, 0]
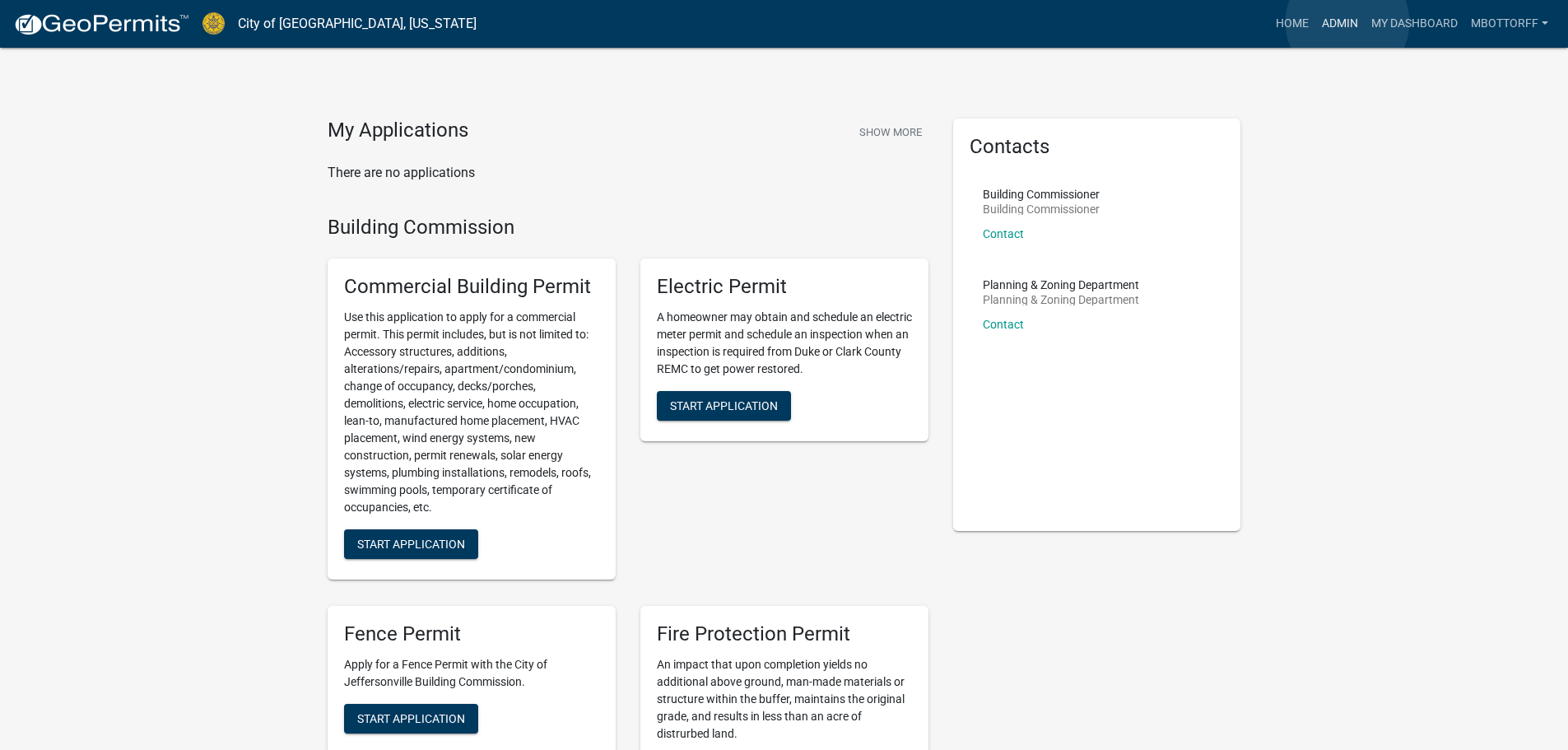
drag, startPoint x: 1348, startPoint y: 22, endPoint x: 1323, endPoint y: 23, distance: 25.0
click at [1348, 22] on link "Admin" at bounding box center [1340, 24] width 49 height 31
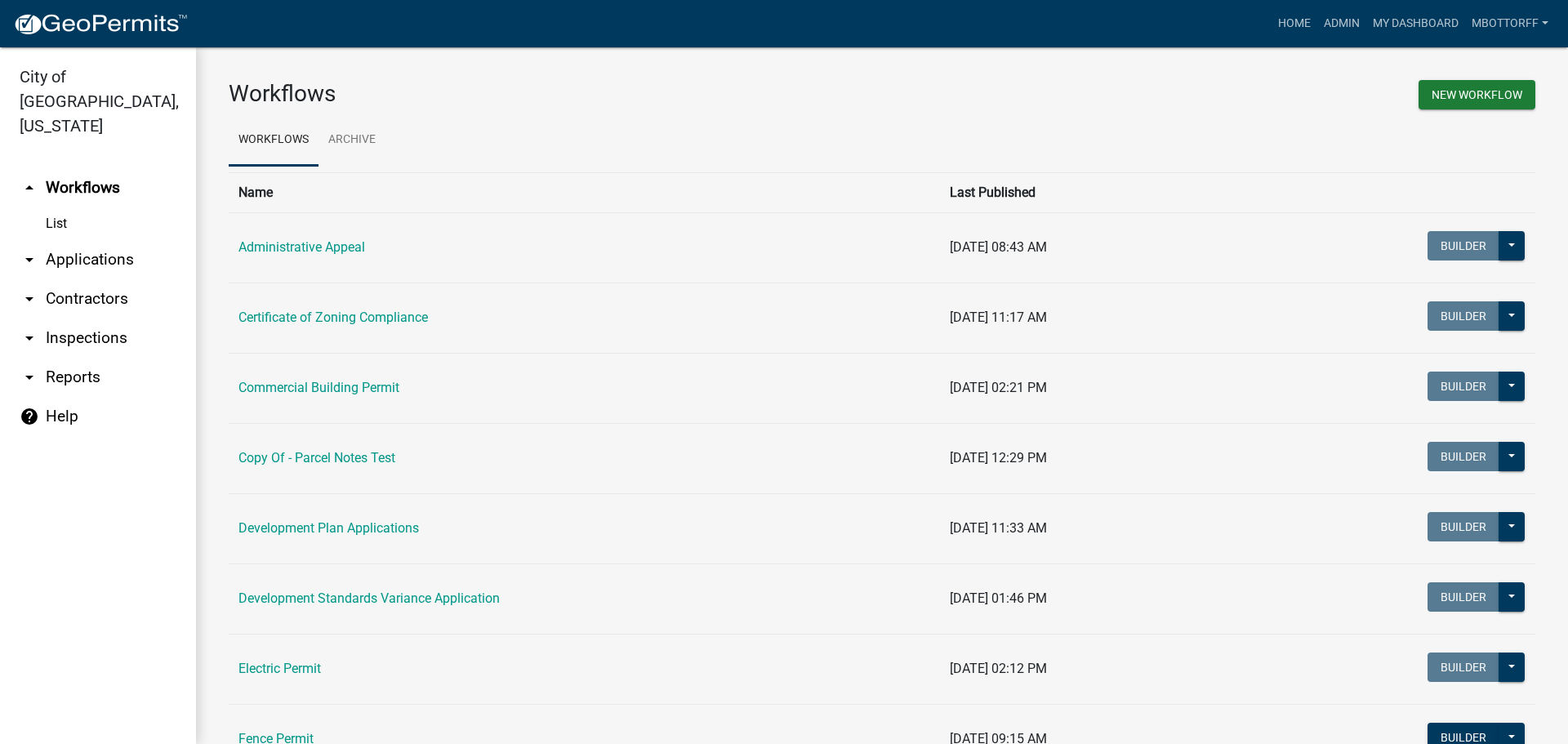
click at [99, 240] on link "arrow_drop_down Applications" at bounding box center [98, 260] width 196 height 40
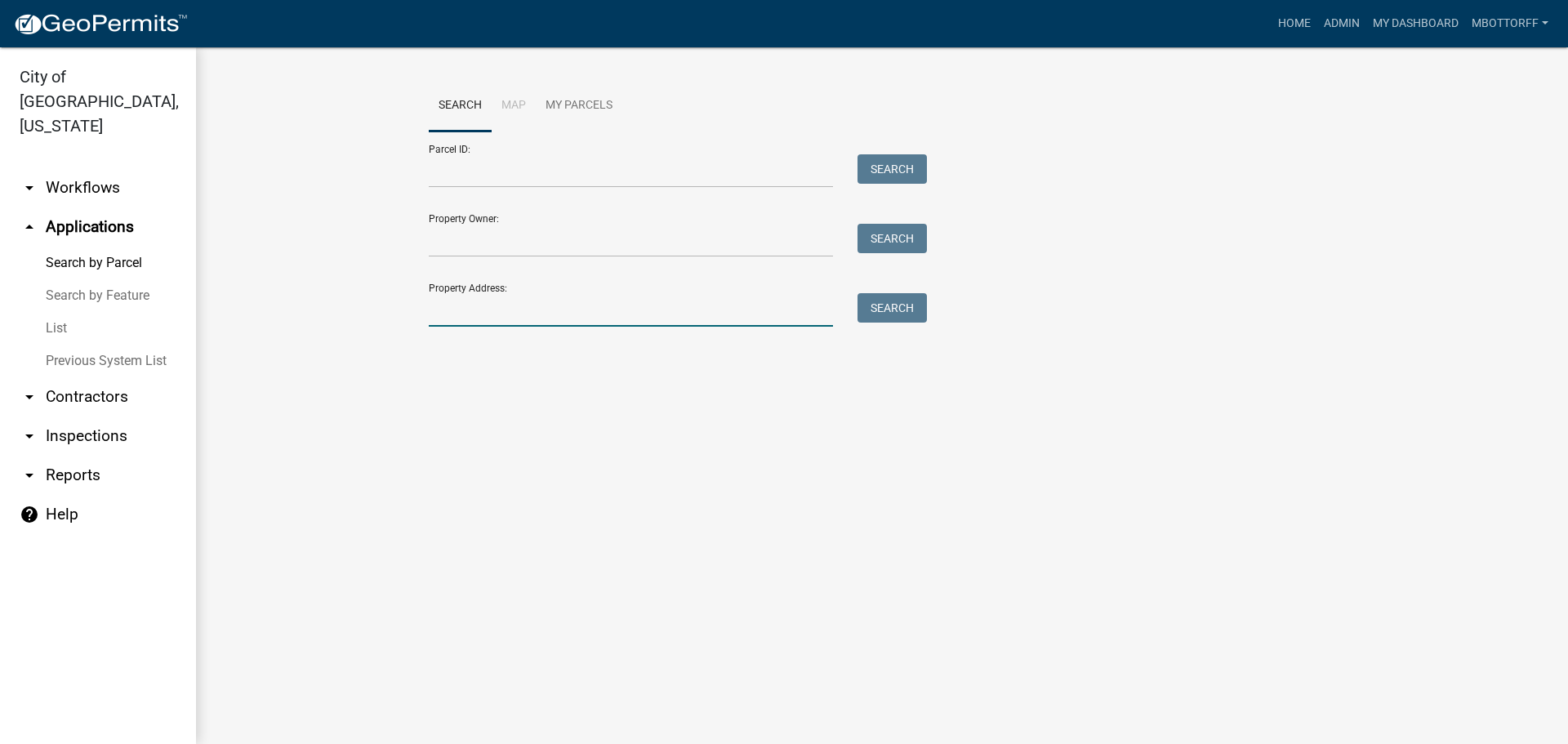
click at [454, 301] on input "Property Address:" at bounding box center [631, 310] width 404 height 34
click at [916, 306] on button "Search" at bounding box center [892, 308] width 70 height 29
click at [441, 303] on input "9907 CAPI" at bounding box center [631, 310] width 404 height 34
type input "907 CAPI"
click at [927, 297] on div "Search" at bounding box center [888, 310] width 86 height 34
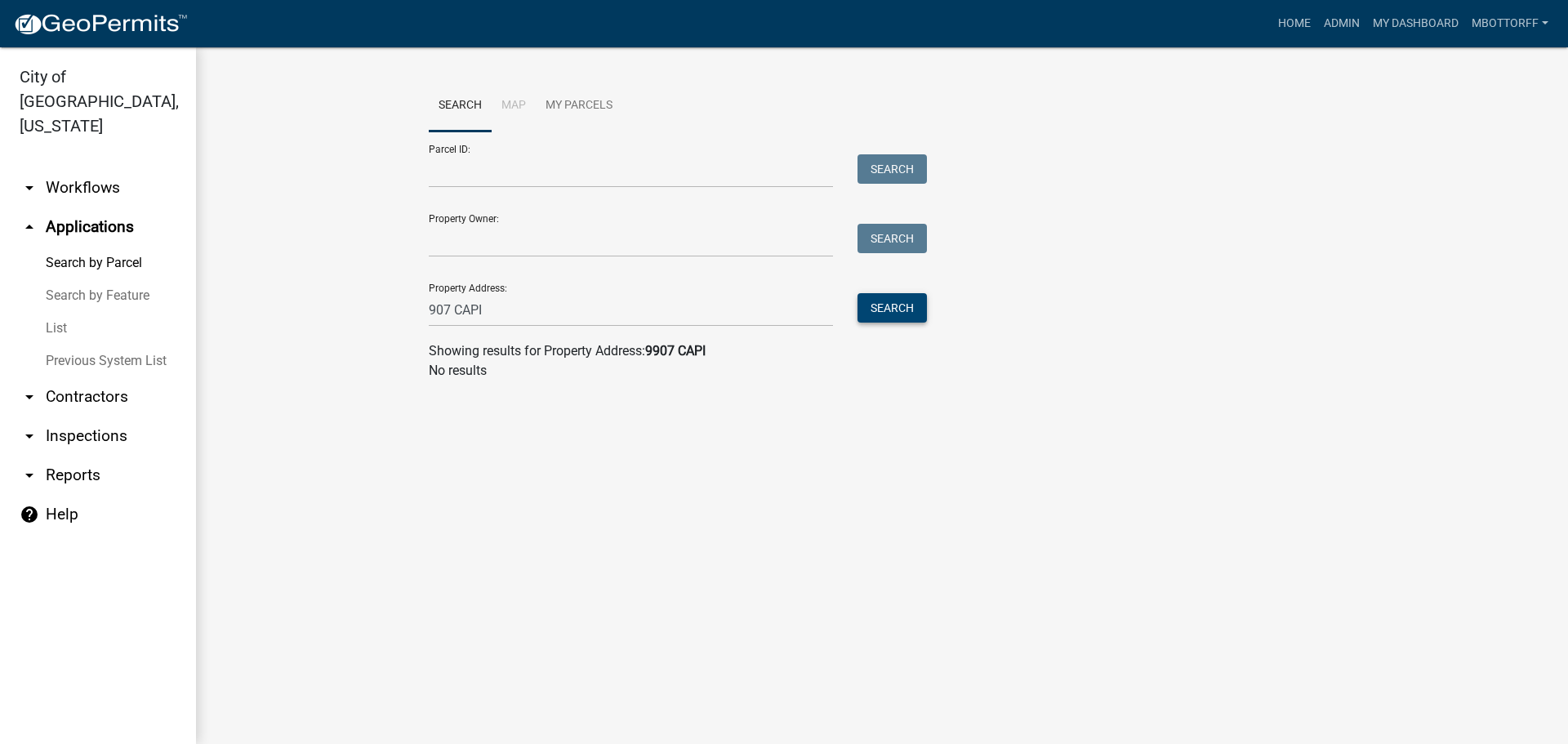
click at [882, 311] on button "Search" at bounding box center [892, 308] width 70 height 29
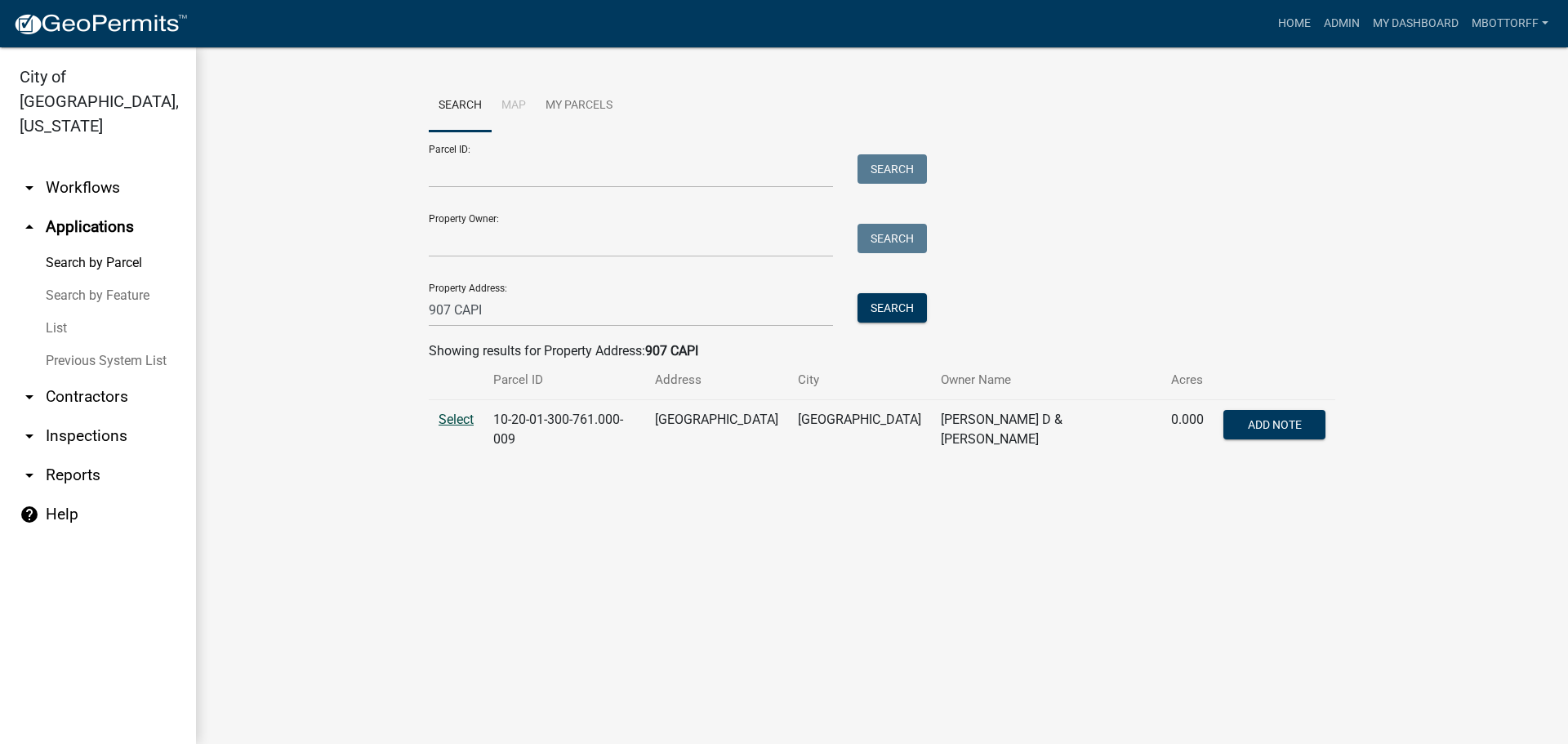
click at [462, 416] on span "Select" at bounding box center [457, 419] width 35 height 15
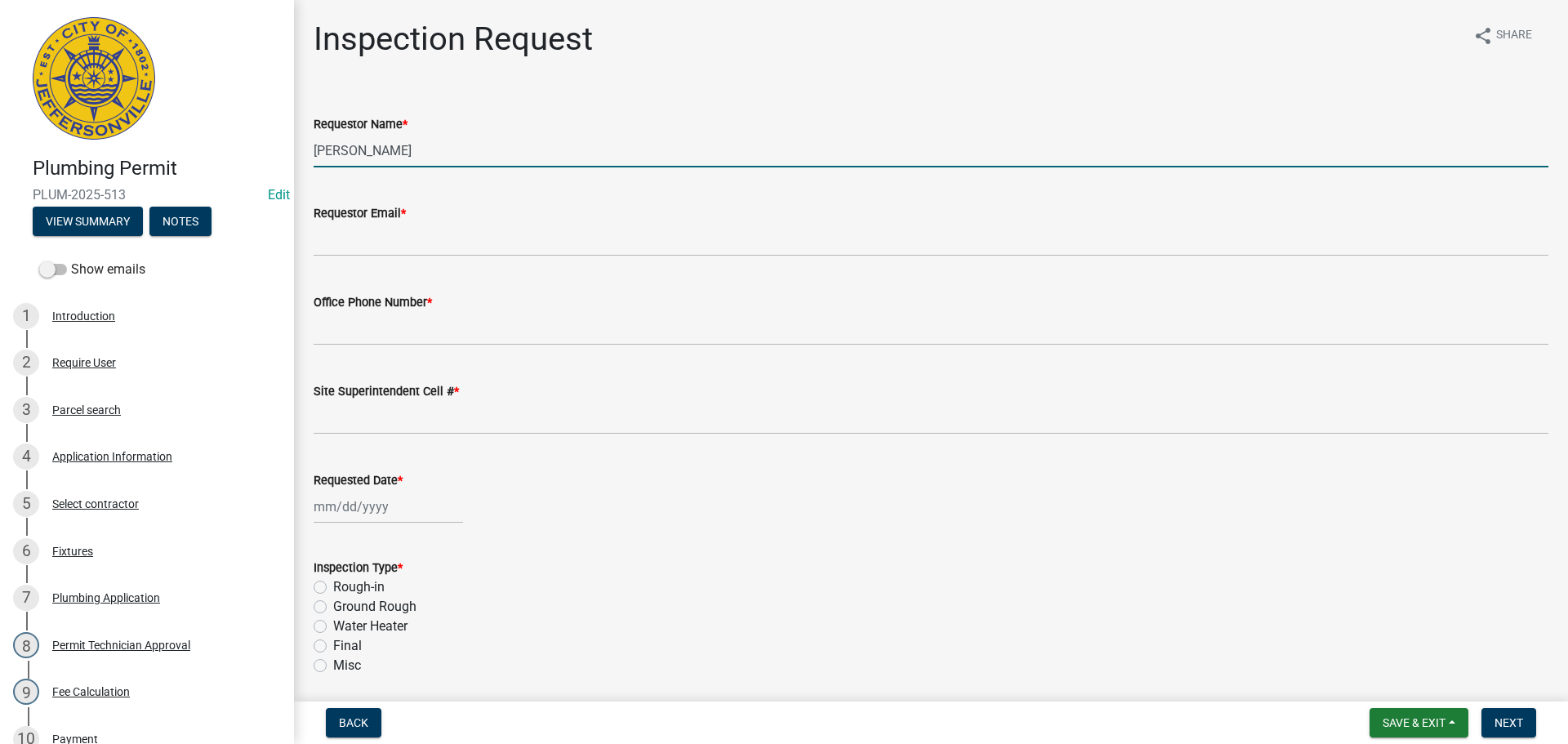
drag, startPoint x: 407, startPoint y: 154, endPoint x: 176, endPoint y: 120, distance: 233.5
click at [181, 124] on div "Plumbing Permit PLUM-2025-513 Edit View Summary Notes Show emails 1 Introductio…" at bounding box center [784, 372] width 1568 height 744
type input "[PERSON_NAME]"
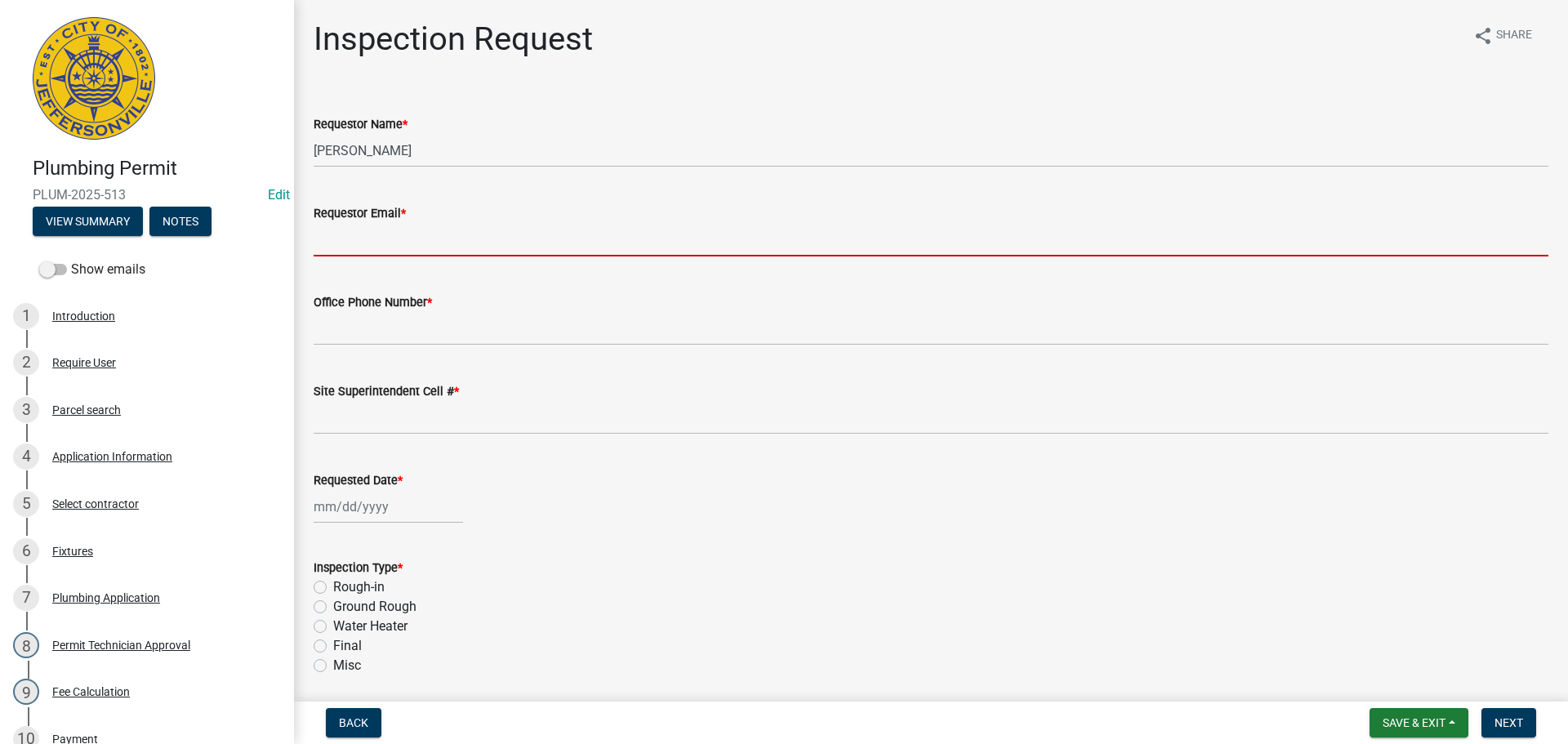
click at [410, 232] on input "Requestor Email *" at bounding box center [931, 240] width 1235 height 34
type input "[EMAIL_ADDRESS][DOMAIN_NAME]"
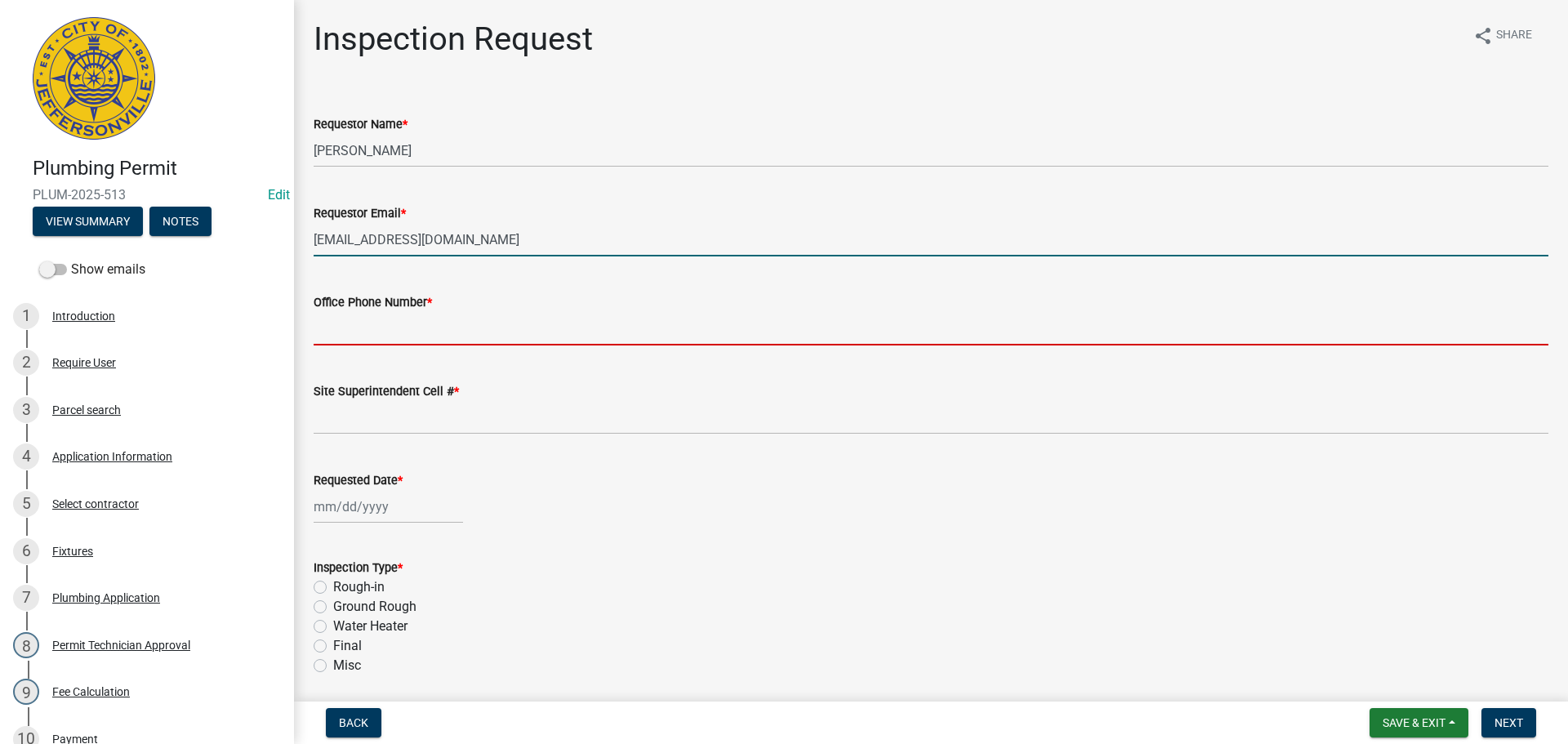
drag, startPoint x: 380, startPoint y: 340, endPoint x: 438, endPoint y: 299, distance: 71.0
click at [381, 340] on input "Office Phone Number *" at bounding box center [931, 329] width 1235 height 34
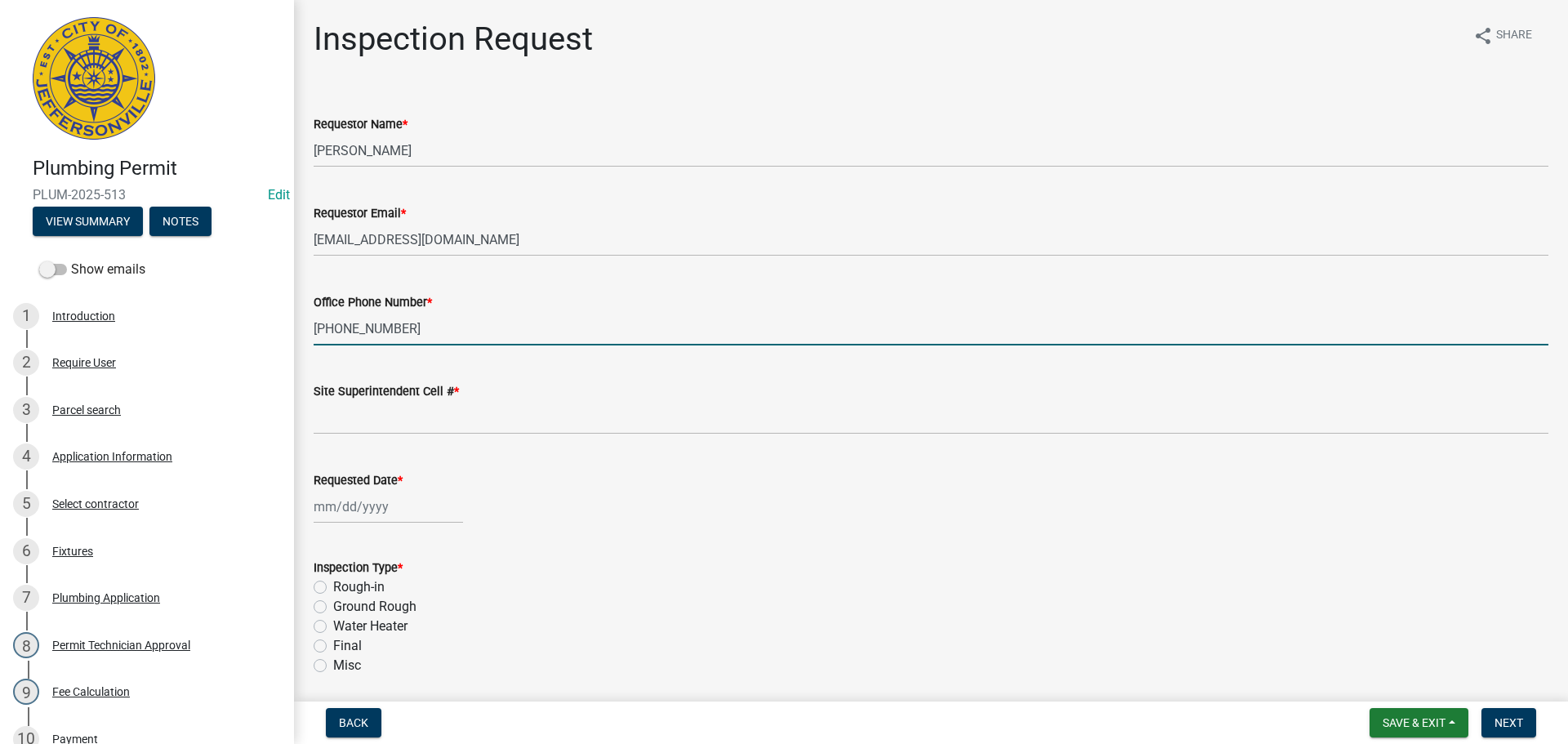
type input "[PHONE_NUMBER]"
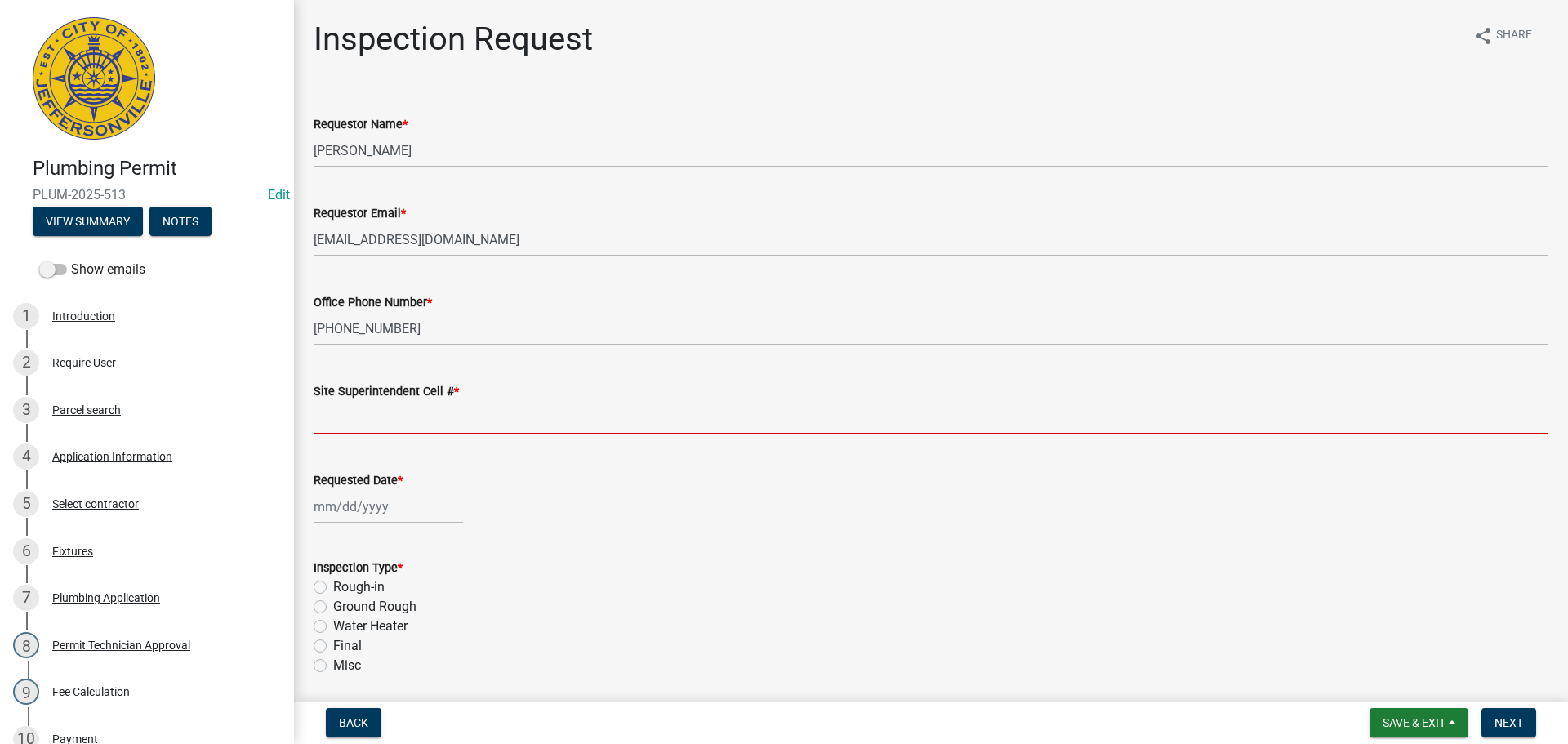
drag, startPoint x: 339, startPoint y: 419, endPoint x: 350, endPoint y: 418, distance: 11.0
click at [339, 419] on input "Site Superintendent Cell # *" at bounding box center [931, 418] width 1235 height 34
type input "SAME"
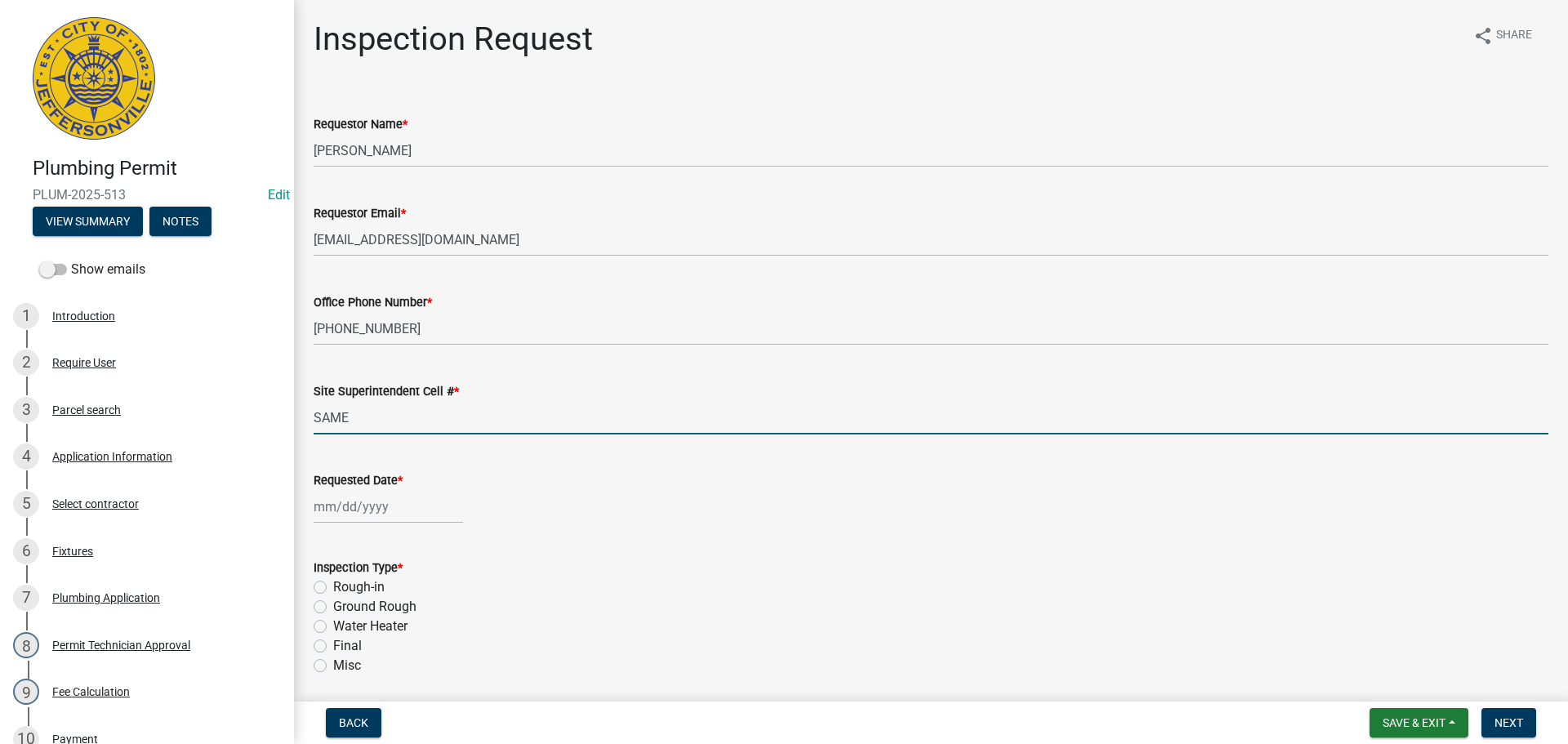
click at [350, 510] on div at bounding box center [388, 507] width 150 height 34
select select "9"
select select "2025"
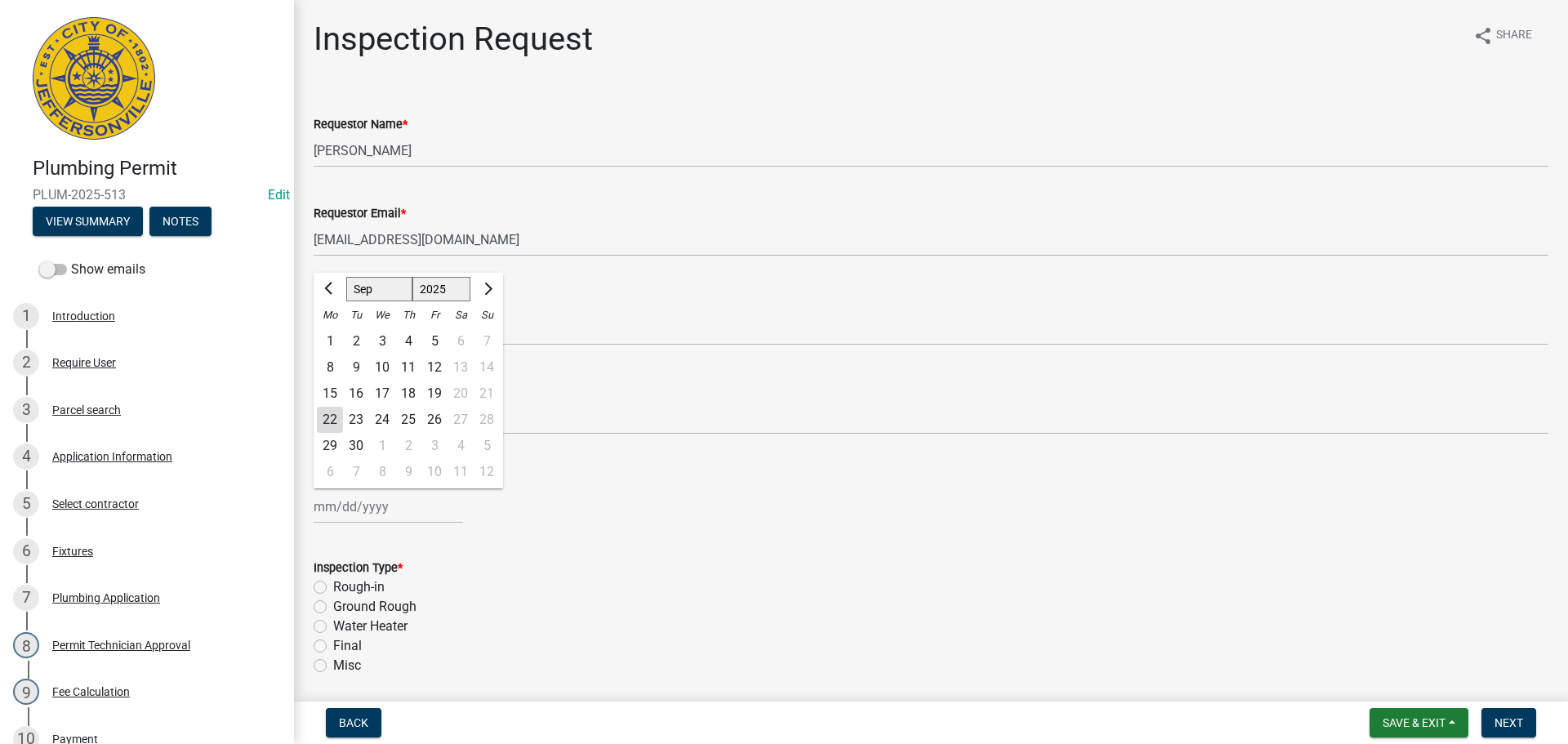
click at [388, 419] on div "24" at bounding box center [382, 419] width 26 height 26
type input "[DATE]"
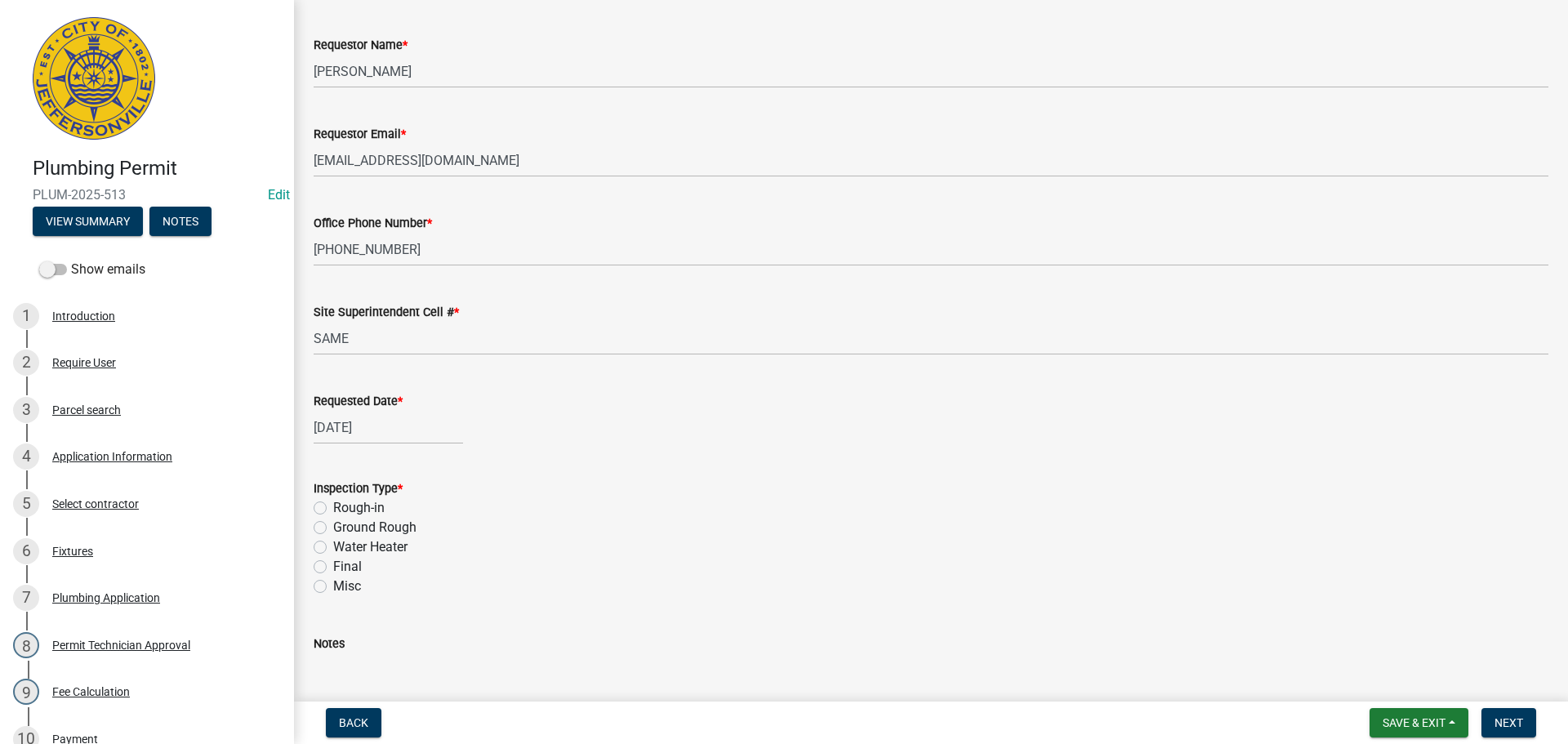
scroll to position [191, 0]
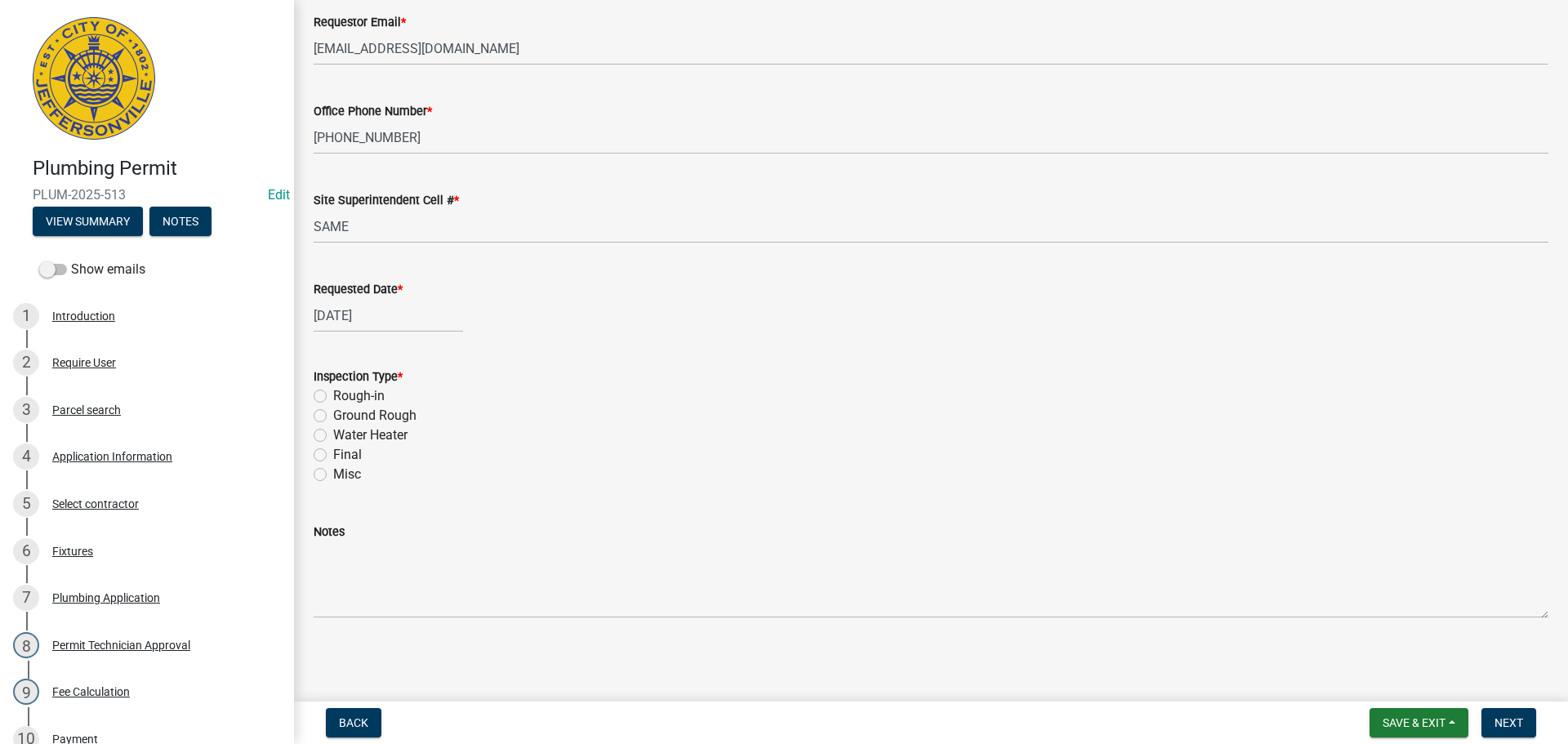
click at [333, 439] on label "Water Heater" at bounding box center [370, 435] width 74 height 19
click at [333, 436] on input "Water Heater" at bounding box center [338, 430] width 11 height 11
radio input "true"
click at [1516, 715] on button "Next" at bounding box center [1508, 722] width 55 height 29
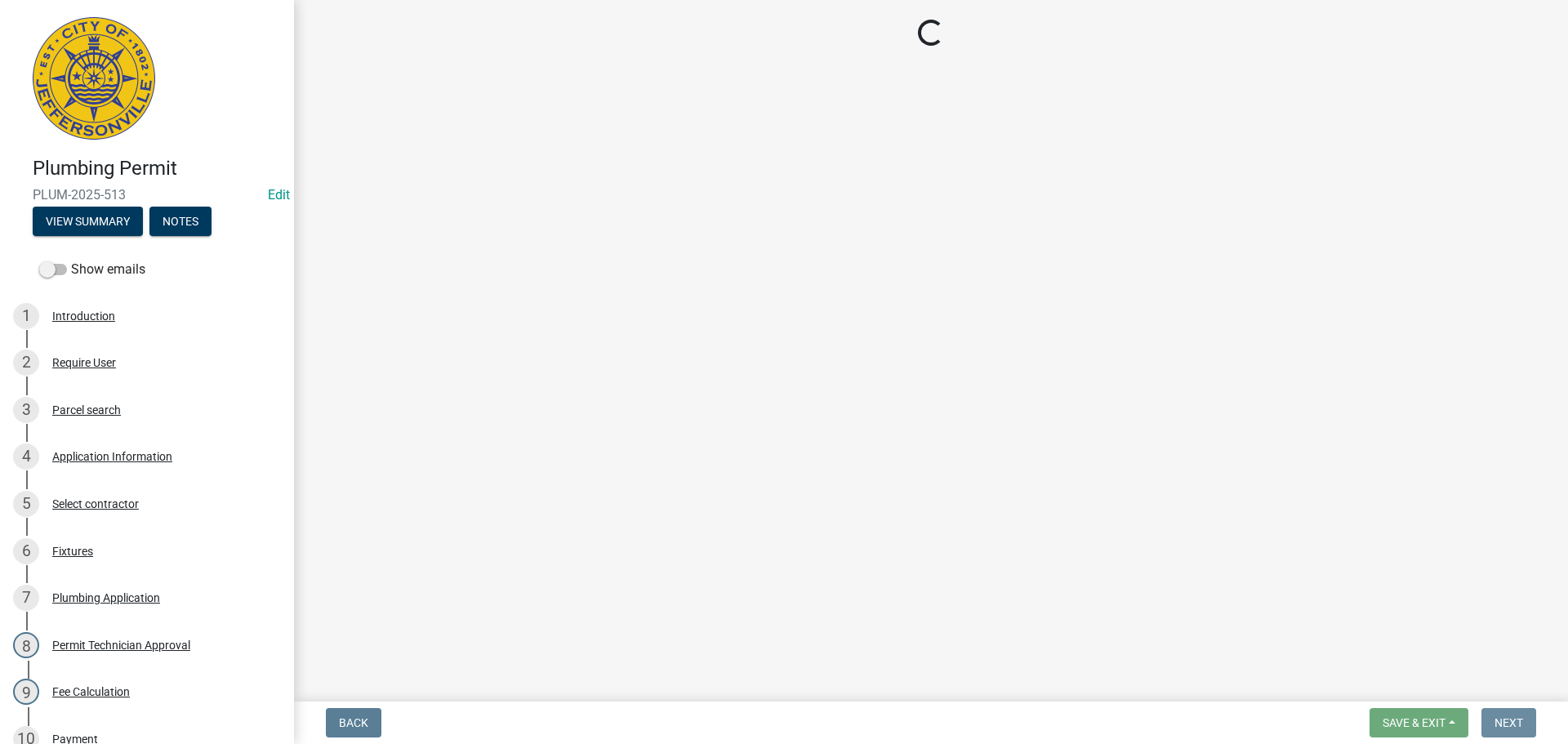
scroll to position [0, 0]
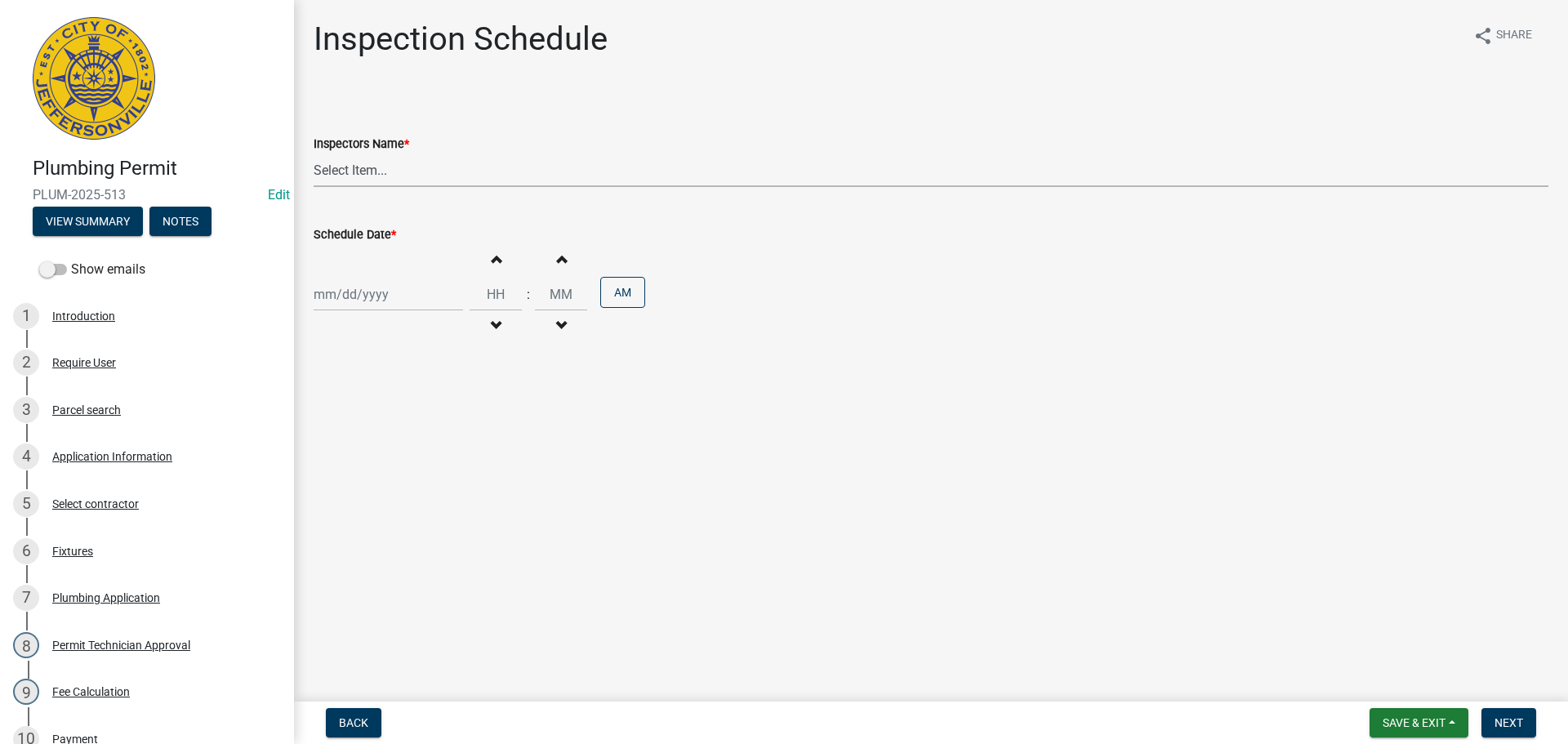
click at [331, 173] on select "Select Item... [PERSON_NAME] ([PERSON_NAME]) [PERSON_NAME] ([PERSON_NAME]) mkru…" at bounding box center [931, 171] width 1235 height 34
select select "13c97fbc-c819-4cee-844a-0db3d3c4db95"
click at [314, 154] on select "Select Item... [PERSON_NAME] ([PERSON_NAME]) [PERSON_NAME] ([PERSON_NAME]) mkru…" at bounding box center [931, 171] width 1235 height 34
select select "9"
select select "2025"
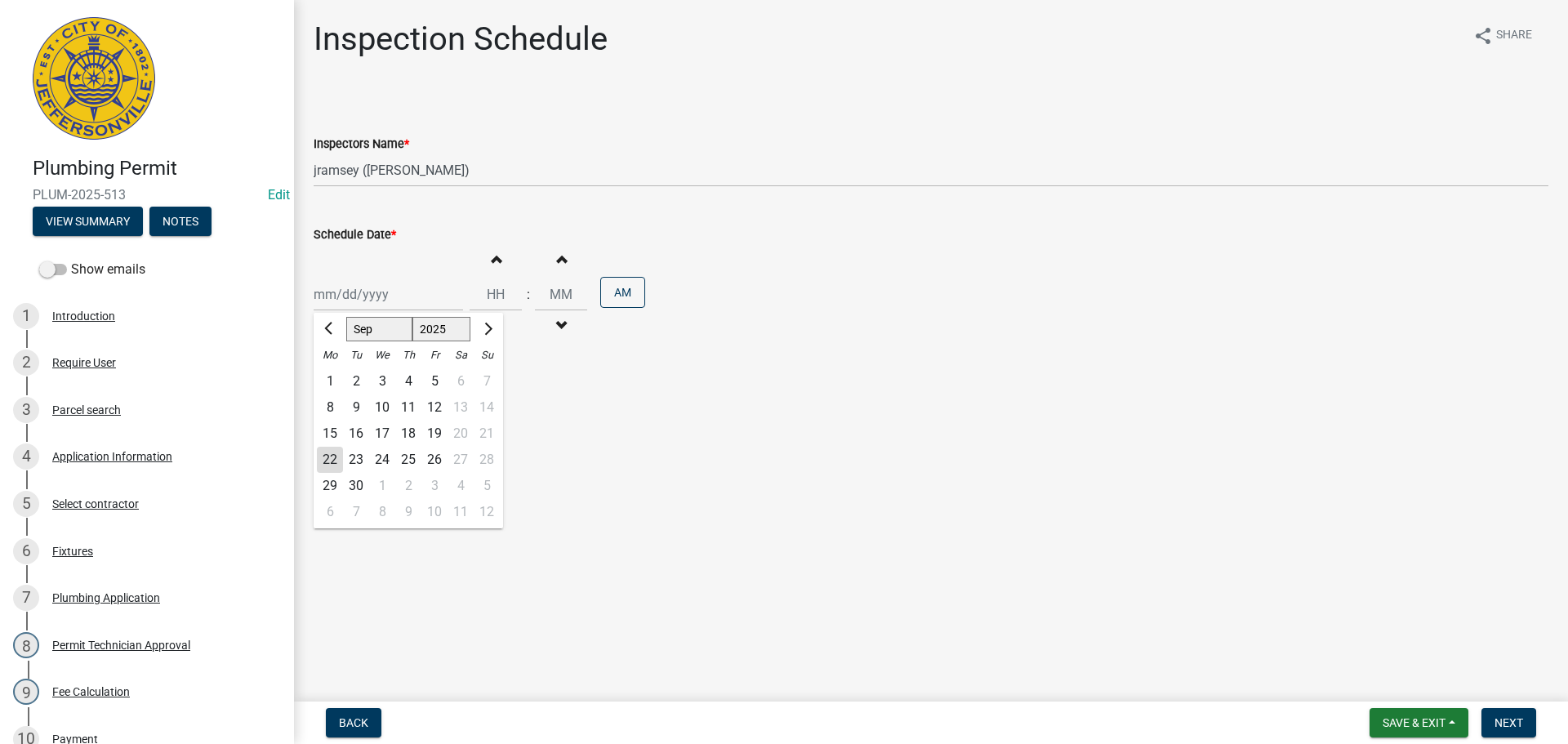
drag, startPoint x: 347, startPoint y: 288, endPoint x: 325, endPoint y: 301, distance: 25.6
click at [347, 288] on div "[PERSON_NAME] Feb Mar Apr [PERSON_NAME][DATE] Oct Nov [DATE] 1526 1527 1528 152…" at bounding box center [388, 294] width 150 height 34
click at [383, 455] on div "24" at bounding box center [382, 459] width 26 height 26
type input "[DATE]"
click at [494, 293] on input "Hours" at bounding box center [496, 294] width 52 height 34
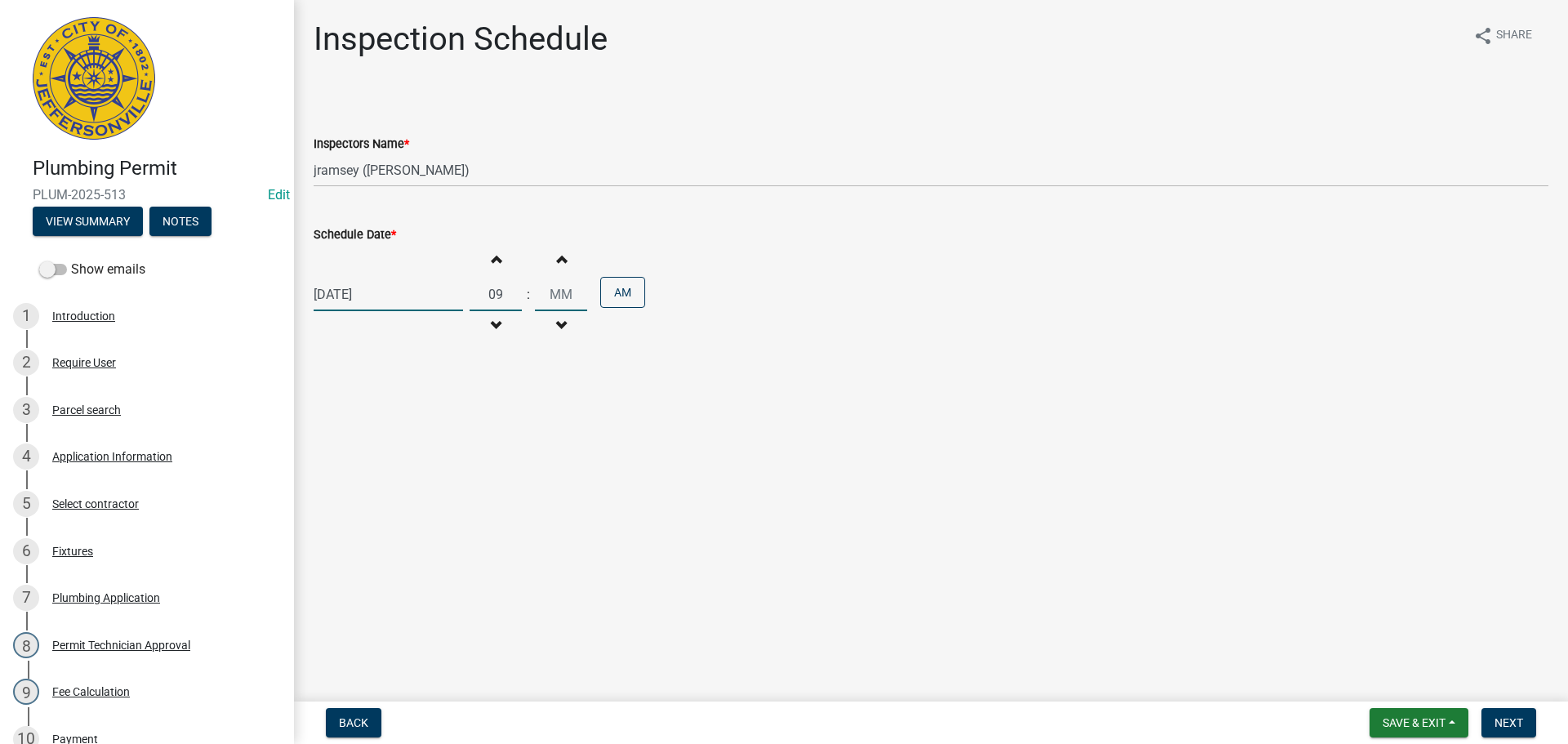
type input "09"
type input "2"
type input "30"
click at [1507, 725] on span "Next" at bounding box center [1509, 723] width 29 height 13
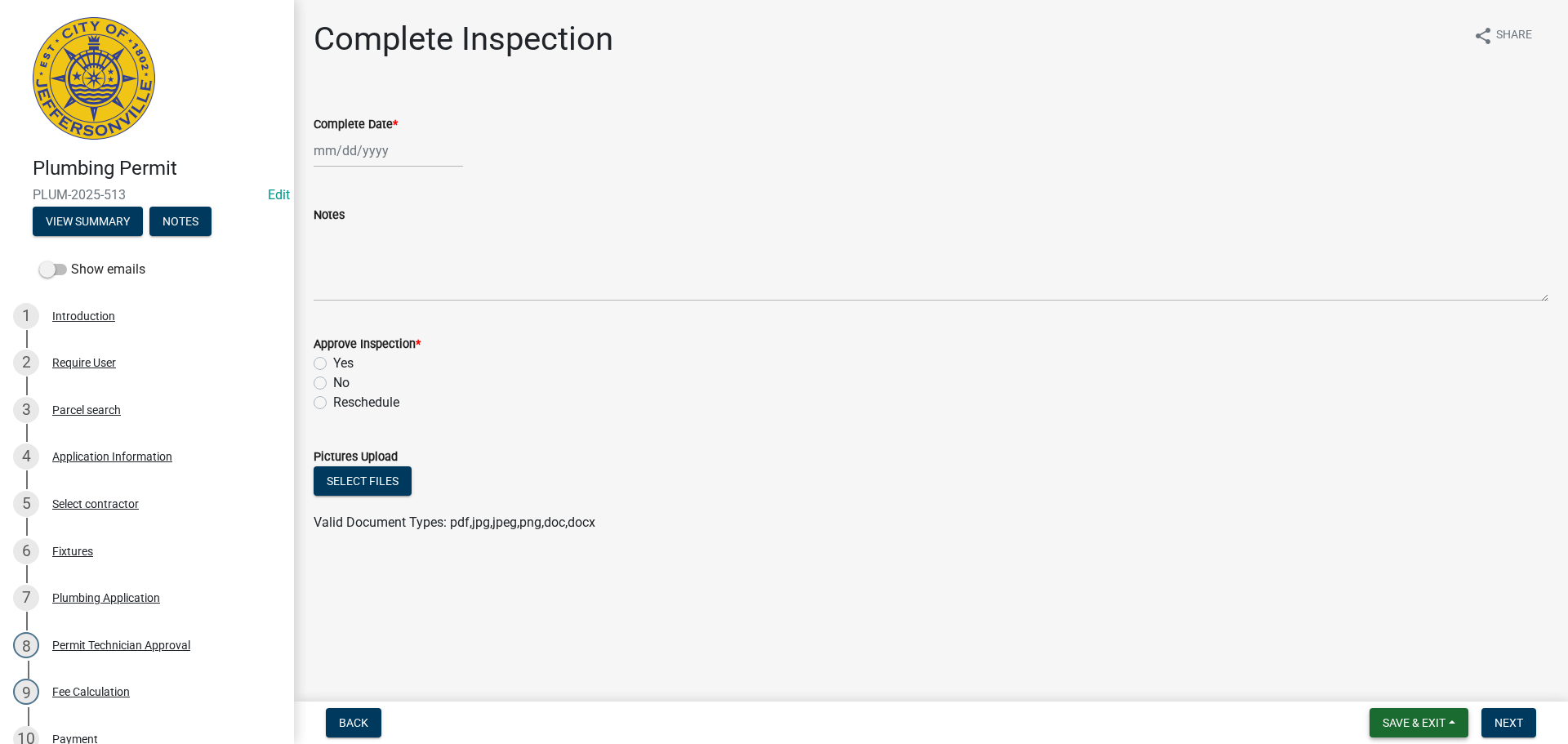
click at [1397, 719] on span "Save & Exit" at bounding box center [1414, 723] width 63 height 13
click at [1401, 677] on button "Save & Exit" at bounding box center [1402, 680] width 130 height 40
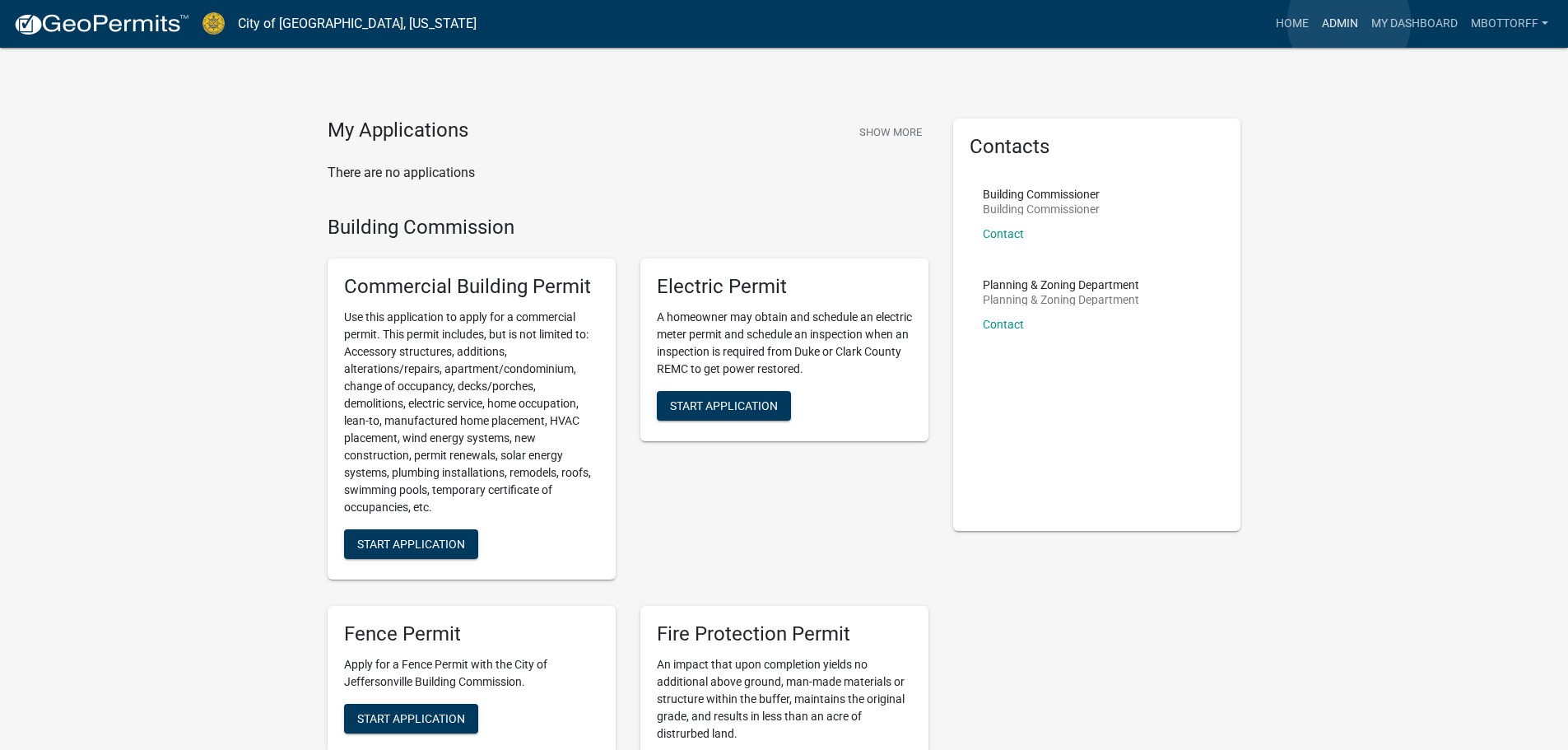
click at [1349, 22] on link "Admin" at bounding box center [1340, 24] width 49 height 31
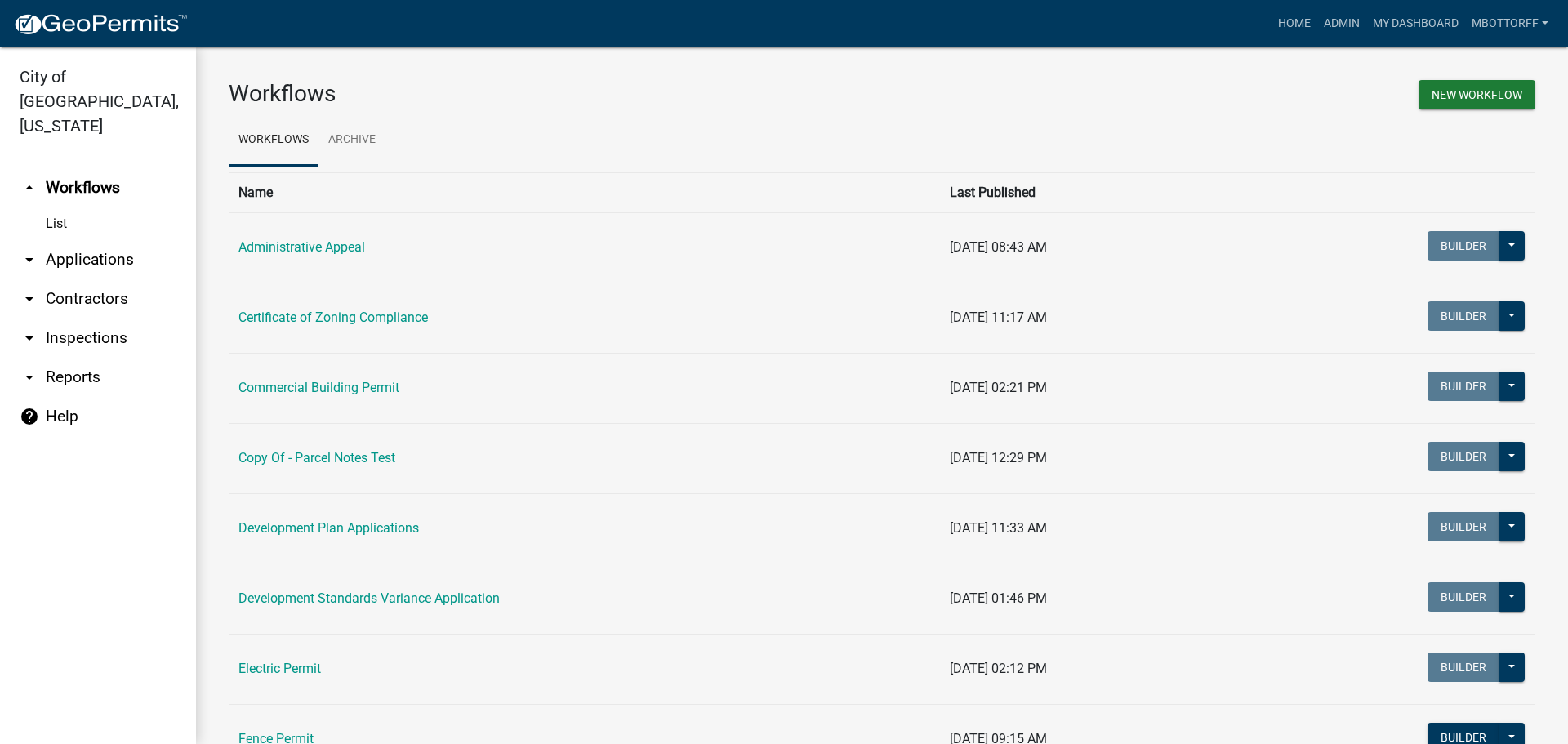
click at [87, 319] on link "arrow_drop_down Inspections" at bounding box center [98, 338] width 196 height 40
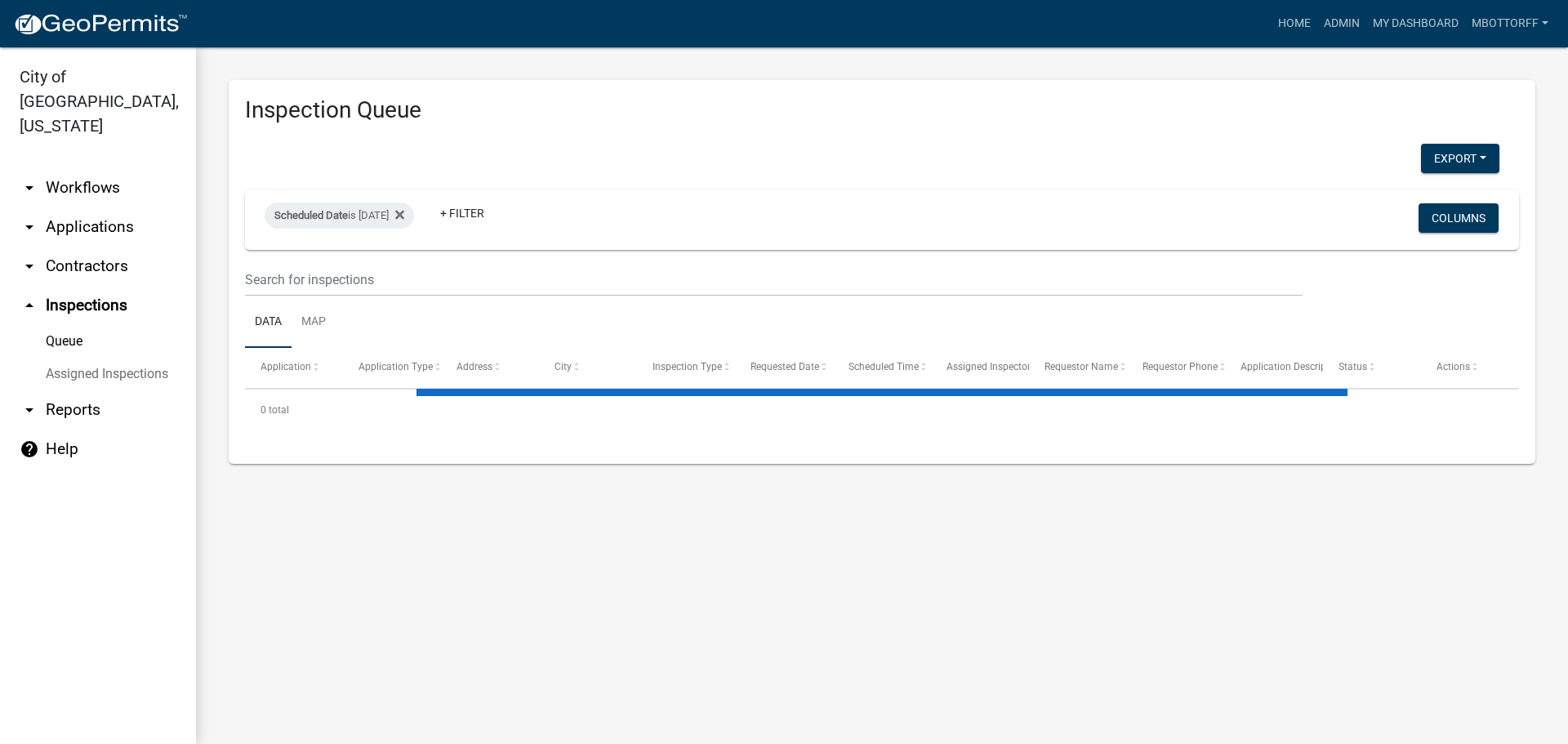
select select "3: 100"
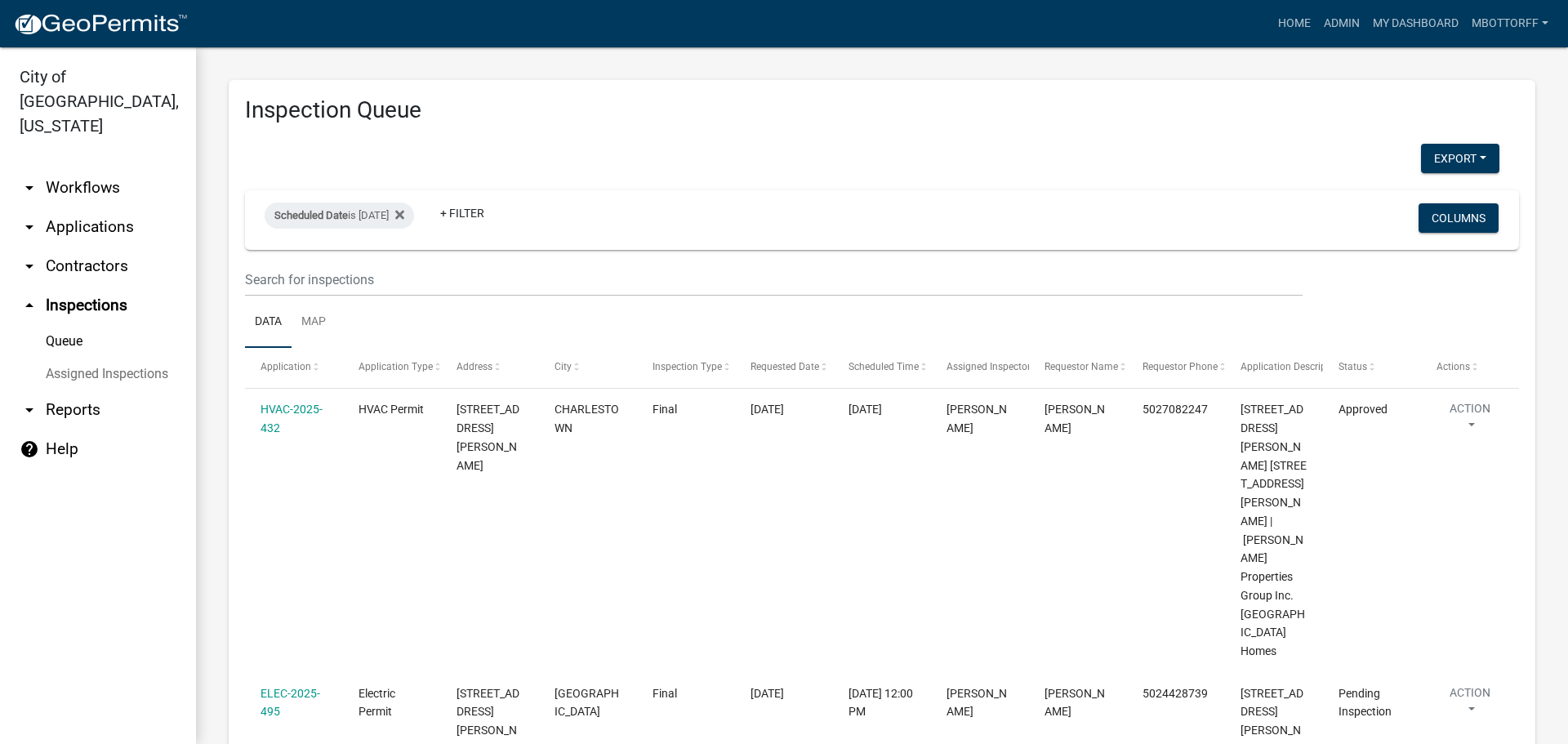
click at [73, 357] on link "Assigned Inspections" at bounding box center [98, 373] width 196 height 33
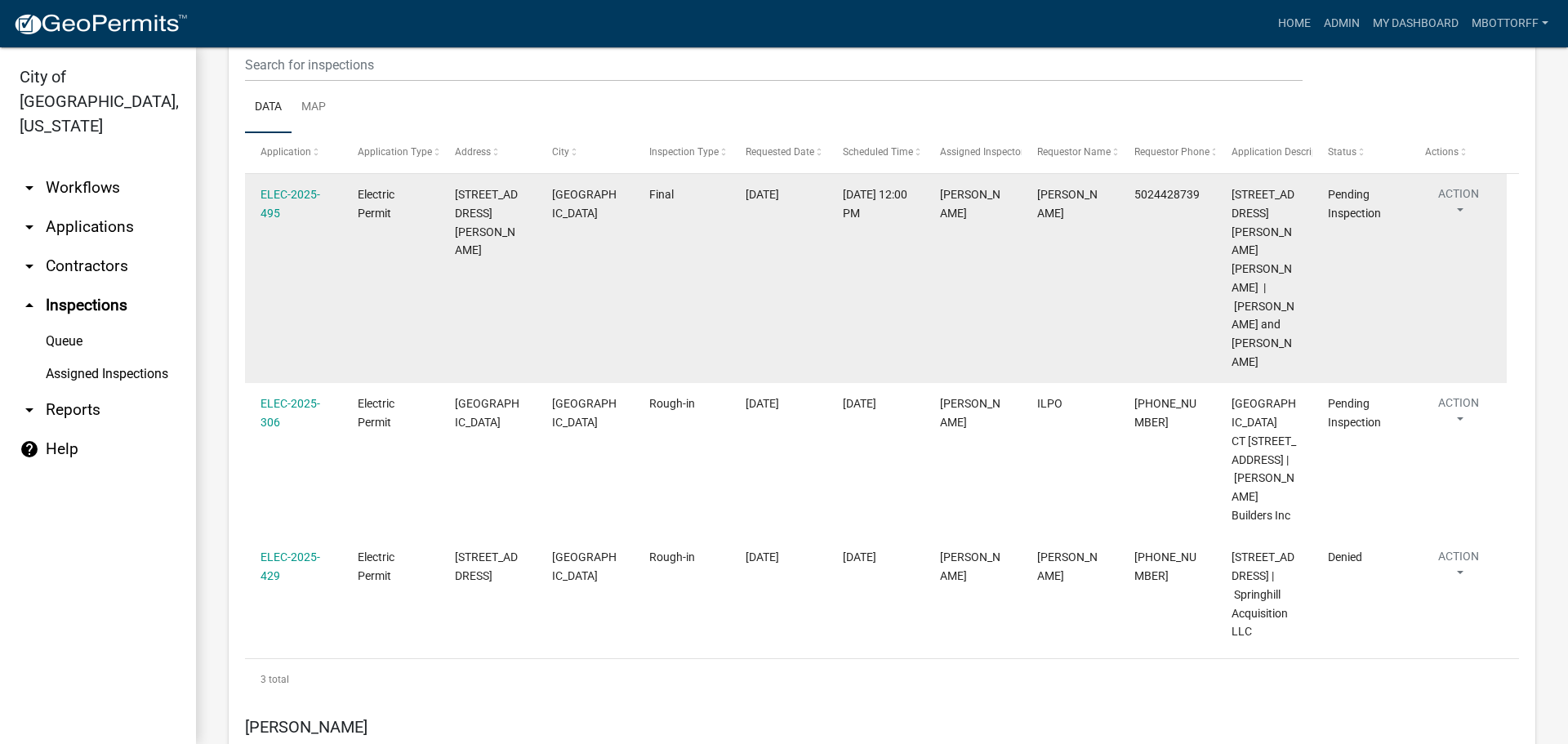
scroll to position [4120, 0]
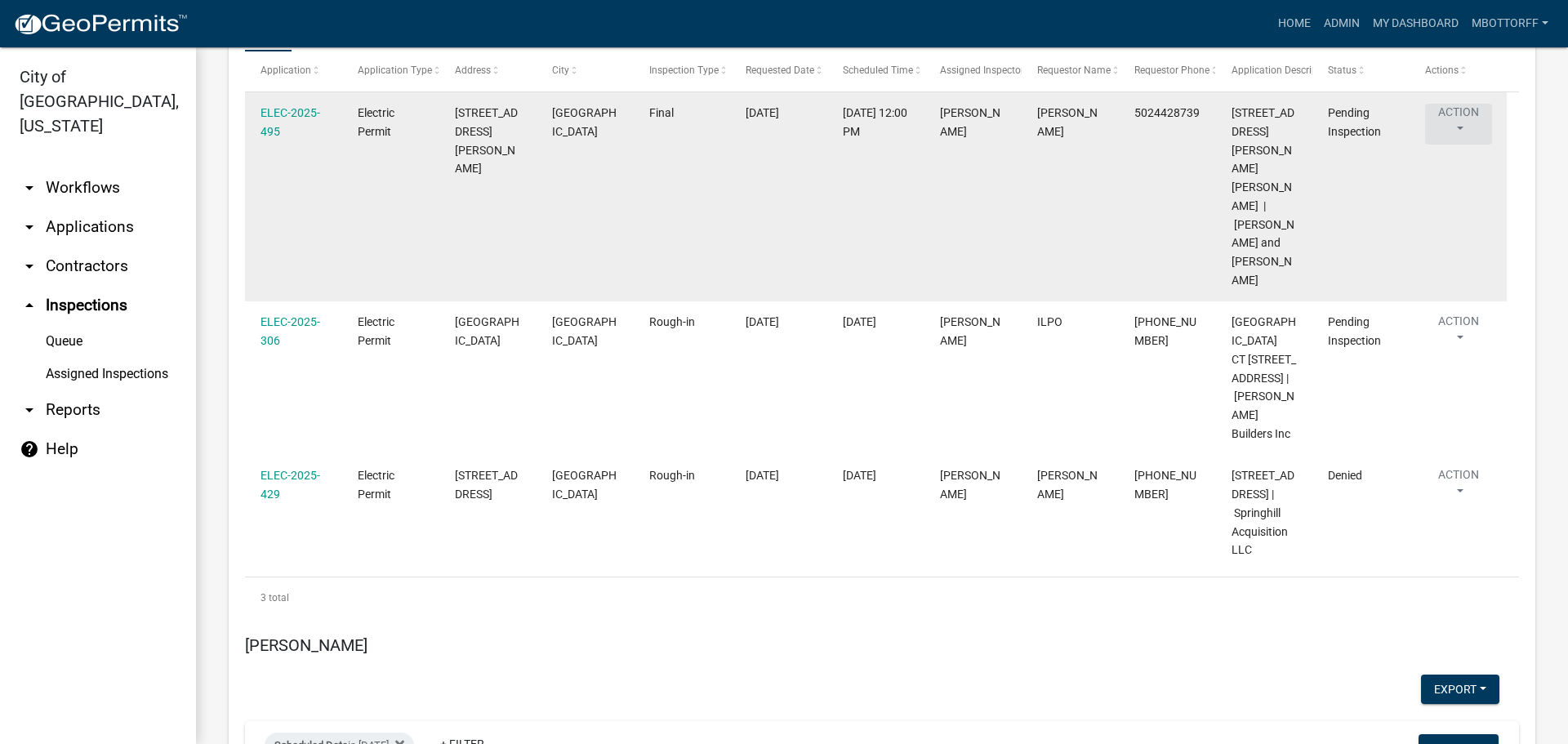
click at [1451, 122] on button "Action" at bounding box center [1459, 124] width 67 height 41
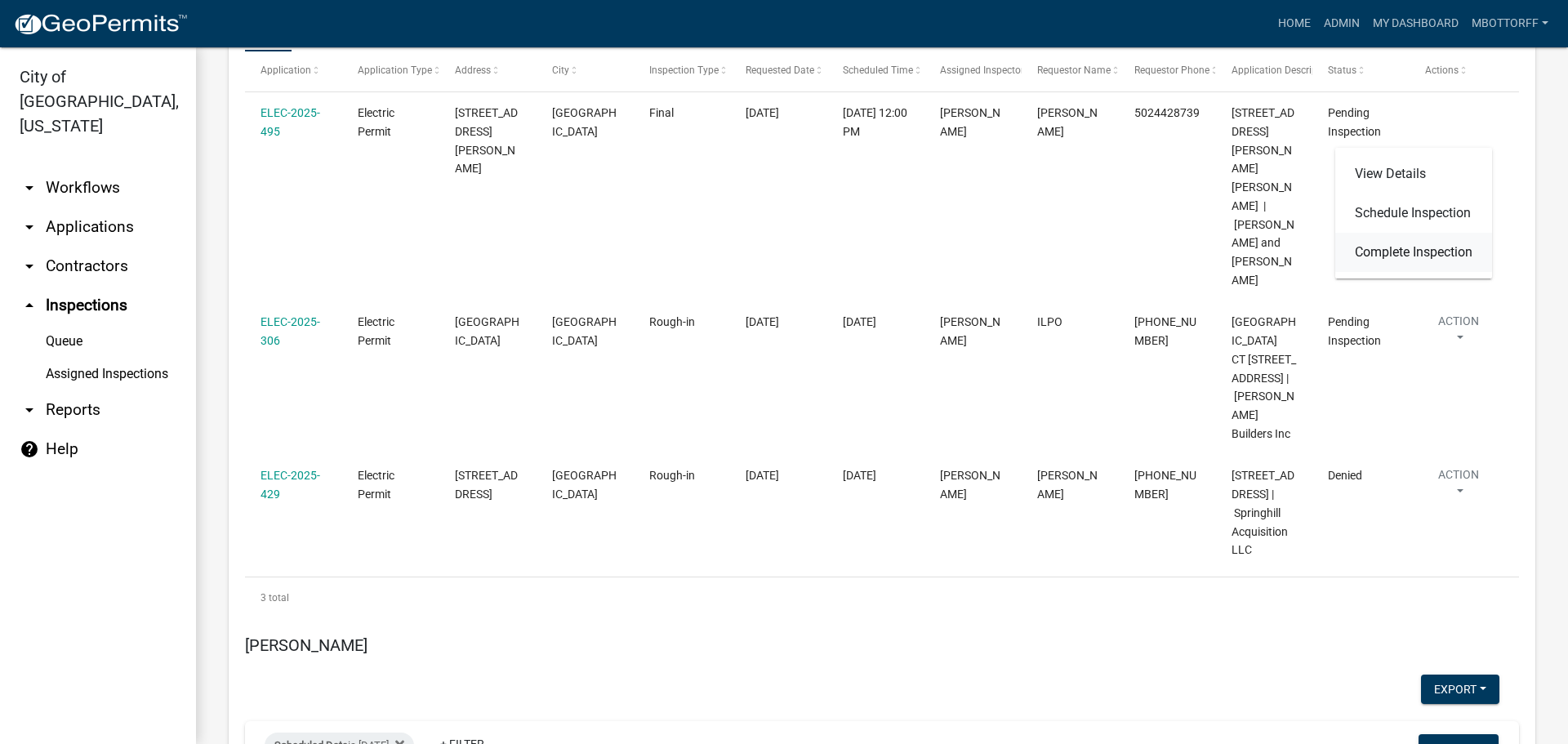
click at [1417, 251] on link "Complete Inspection" at bounding box center [1413, 252] width 157 height 40
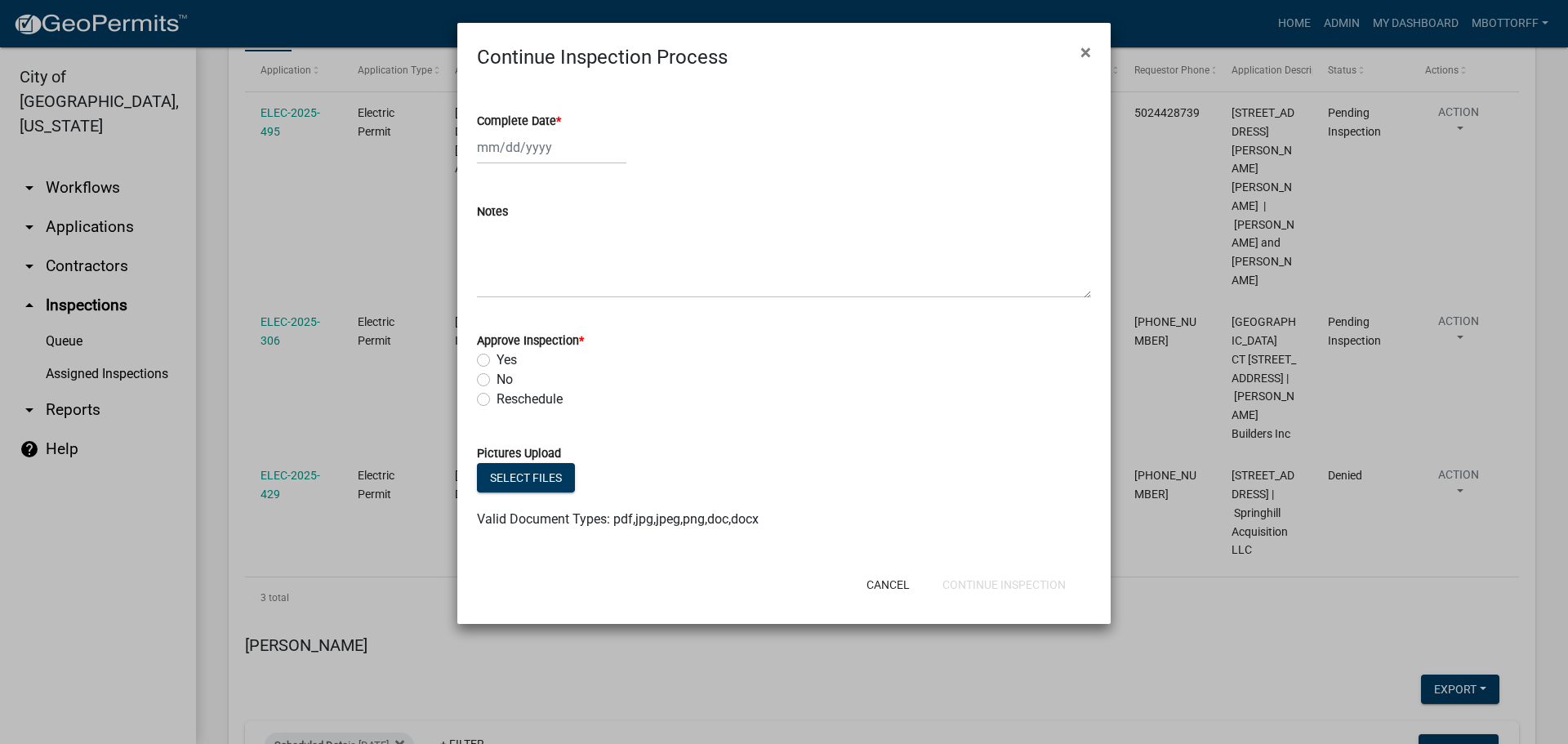
click at [490, 149] on div at bounding box center [552, 147] width 150 height 34
select select "9"
select select "2025"
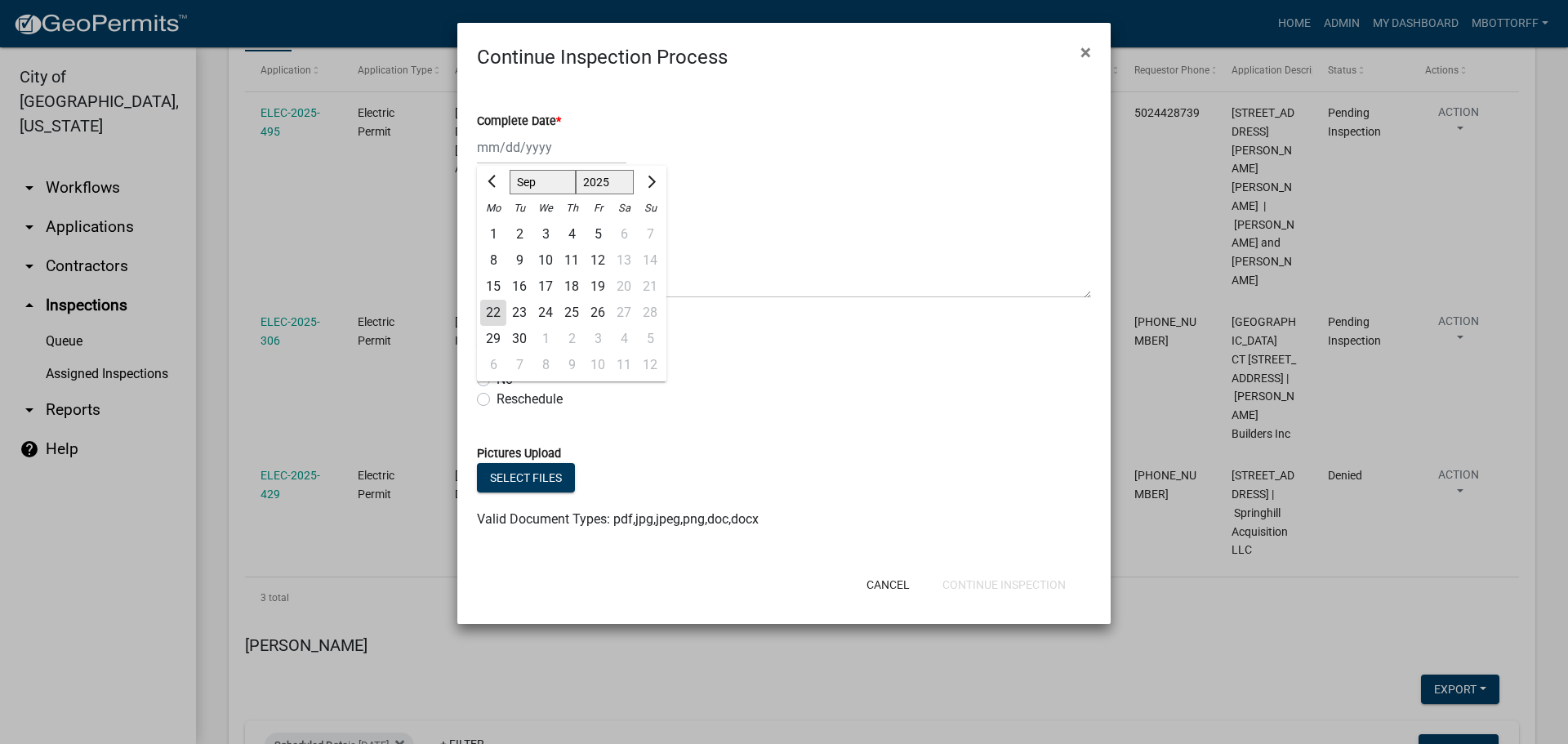
click at [495, 313] on div "22" at bounding box center [493, 312] width 26 height 26
type input "09/22/2025"
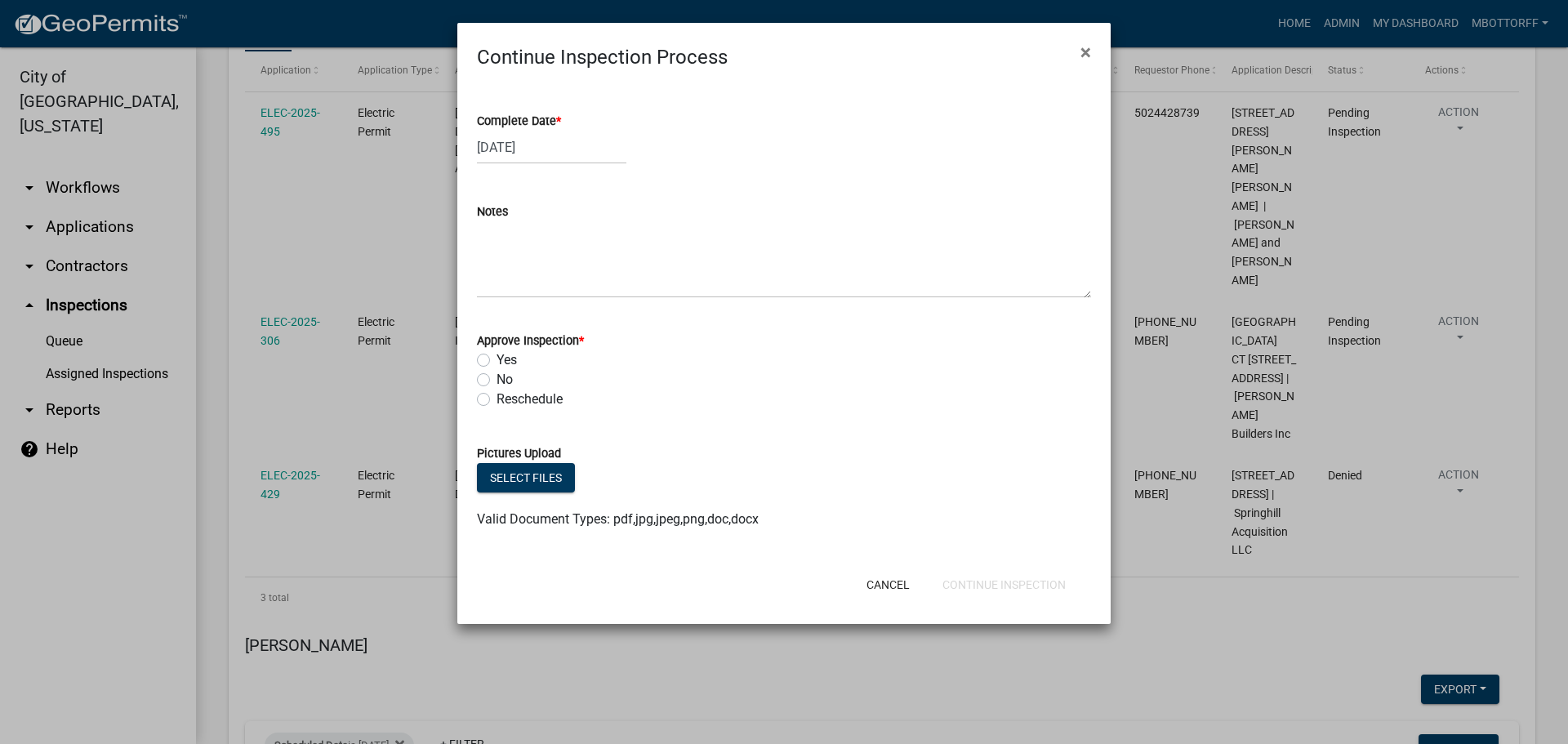
click at [497, 381] on label "No" at bounding box center [504, 379] width 16 height 19
click at [497, 381] on input "No" at bounding box center [502, 375] width 11 height 11
radio input "true"
click at [522, 253] on textarea "Notes" at bounding box center [784, 259] width 614 height 77
type textarea "CANCELED WILL RESCHEDULE"
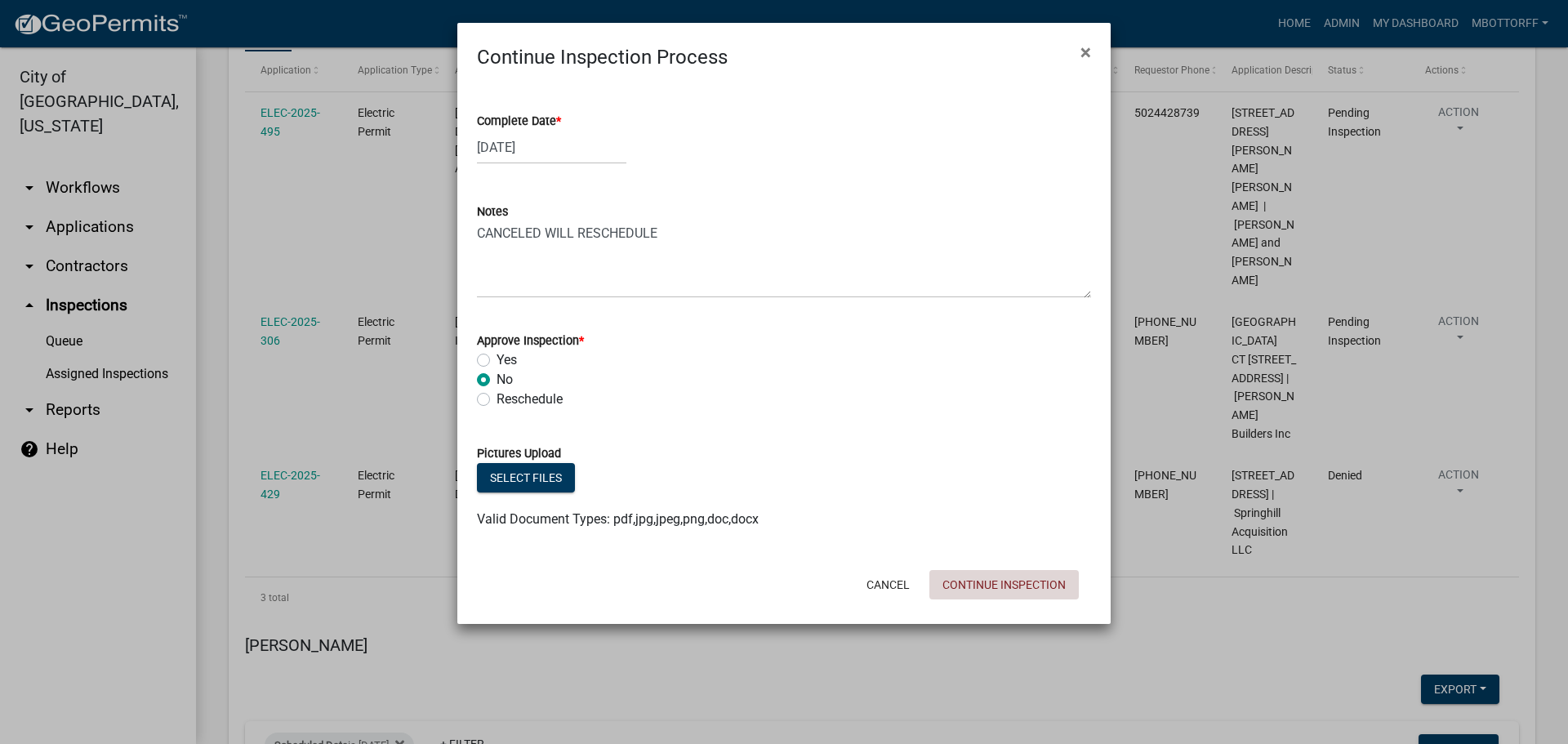
click at [1002, 587] on button "Continue Inspection" at bounding box center [1004, 584] width 150 height 29
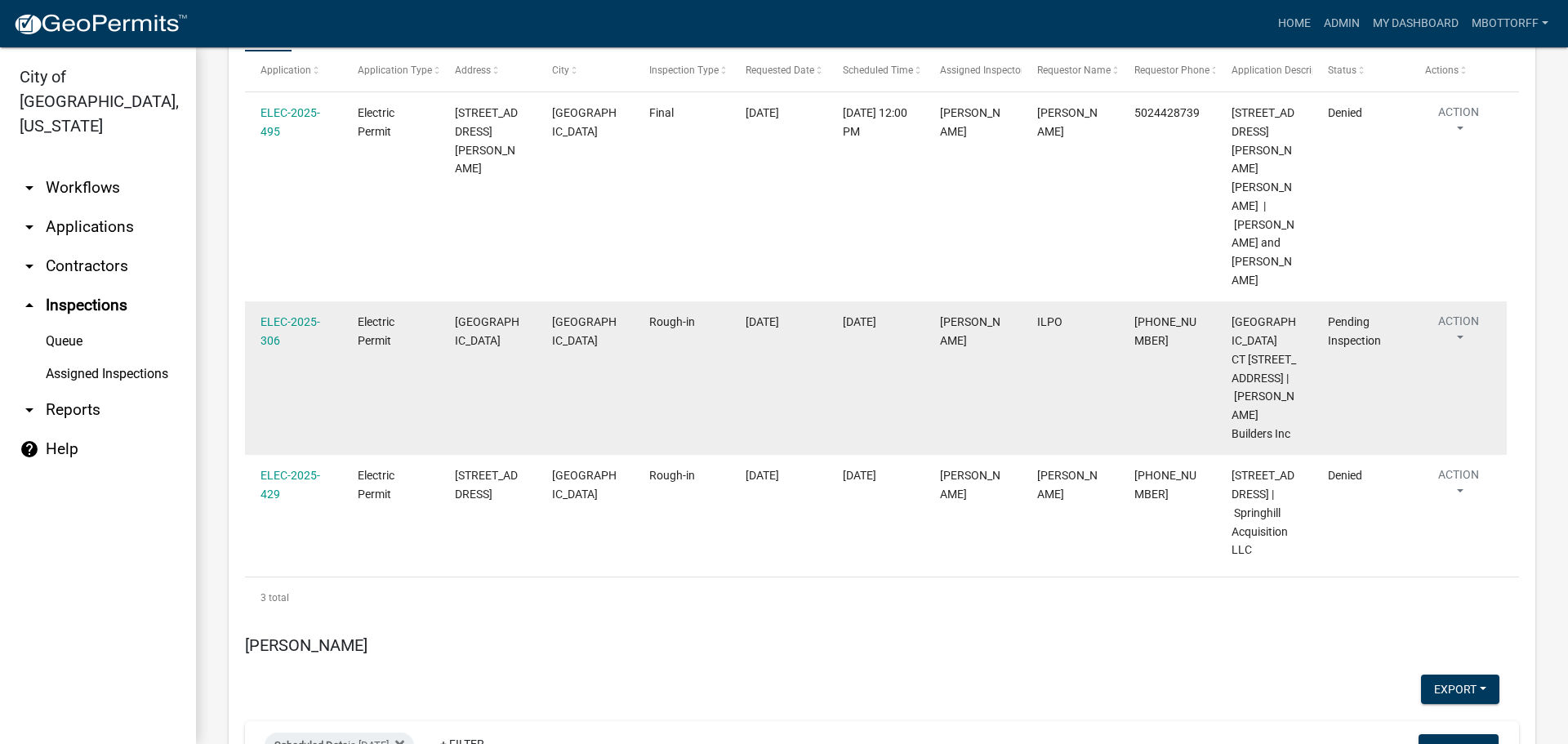
click at [1459, 313] on button "Action" at bounding box center [1459, 333] width 67 height 41
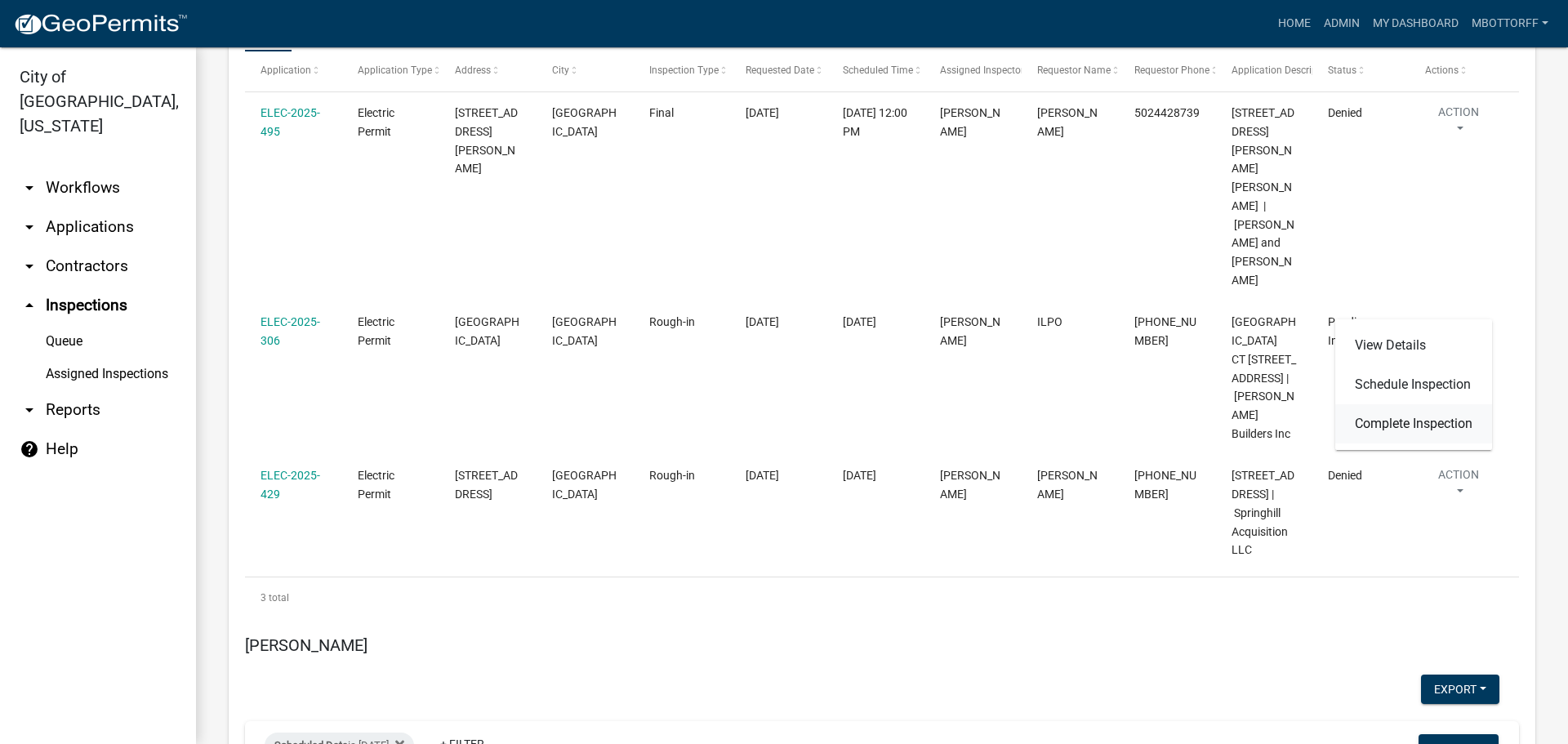
click at [1400, 423] on link "Complete Inspection" at bounding box center [1413, 424] width 157 height 40
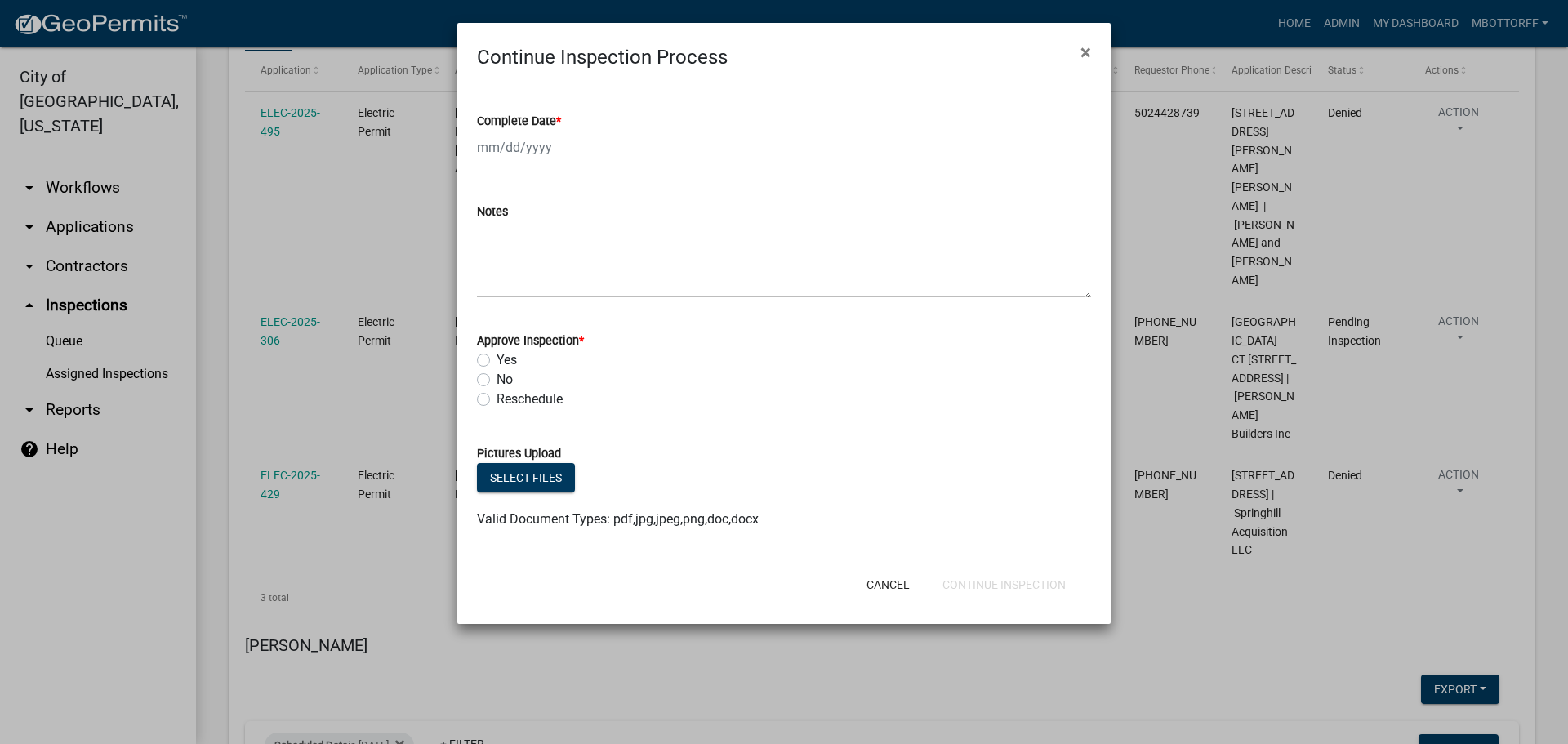
click at [478, 144] on div at bounding box center [552, 147] width 150 height 34
select select "9"
select select "2025"
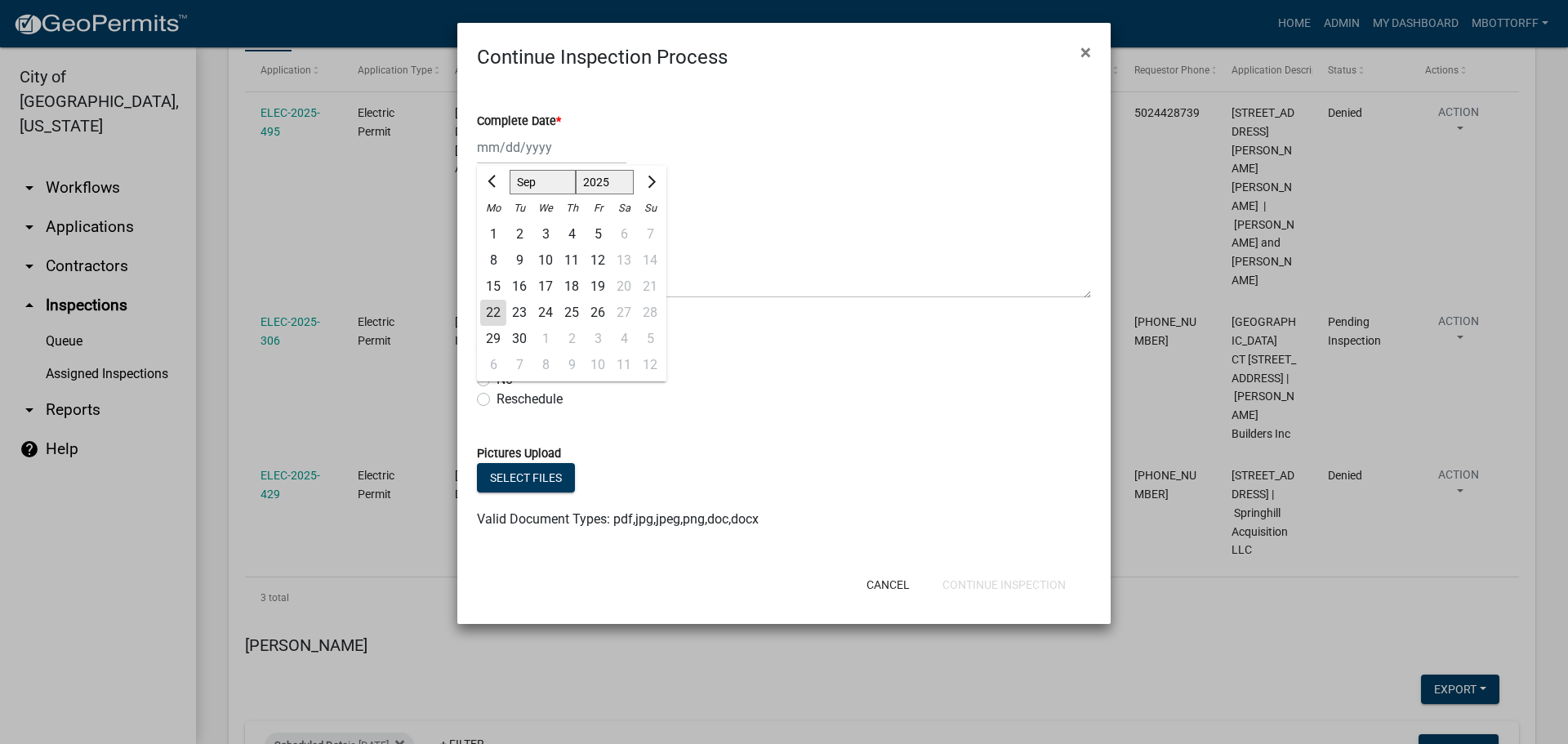
click at [494, 305] on div "22" at bounding box center [493, 312] width 26 height 26
type input "09/22/2025"
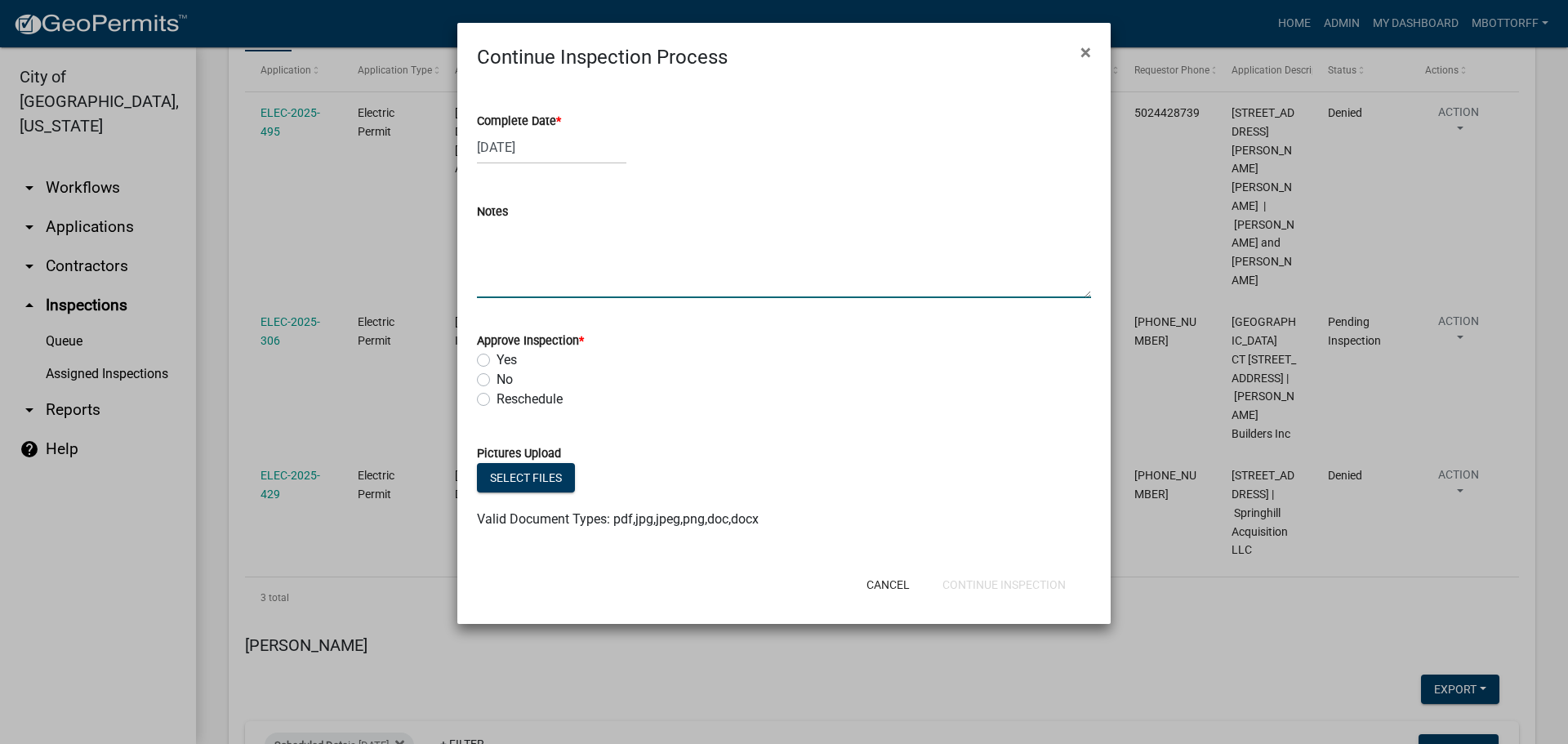
click at [499, 246] on textarea "Notes" at bounding box center [784, 259] width 614 height 77
type textarea "OK LW"
click at [497, 366] on label "Yes" at bounding box center [507, 360] width 20 height 19
click at [497, 361] on input "Yes" at bounding box center [502, 356] width 11 height 11
radio input "true"
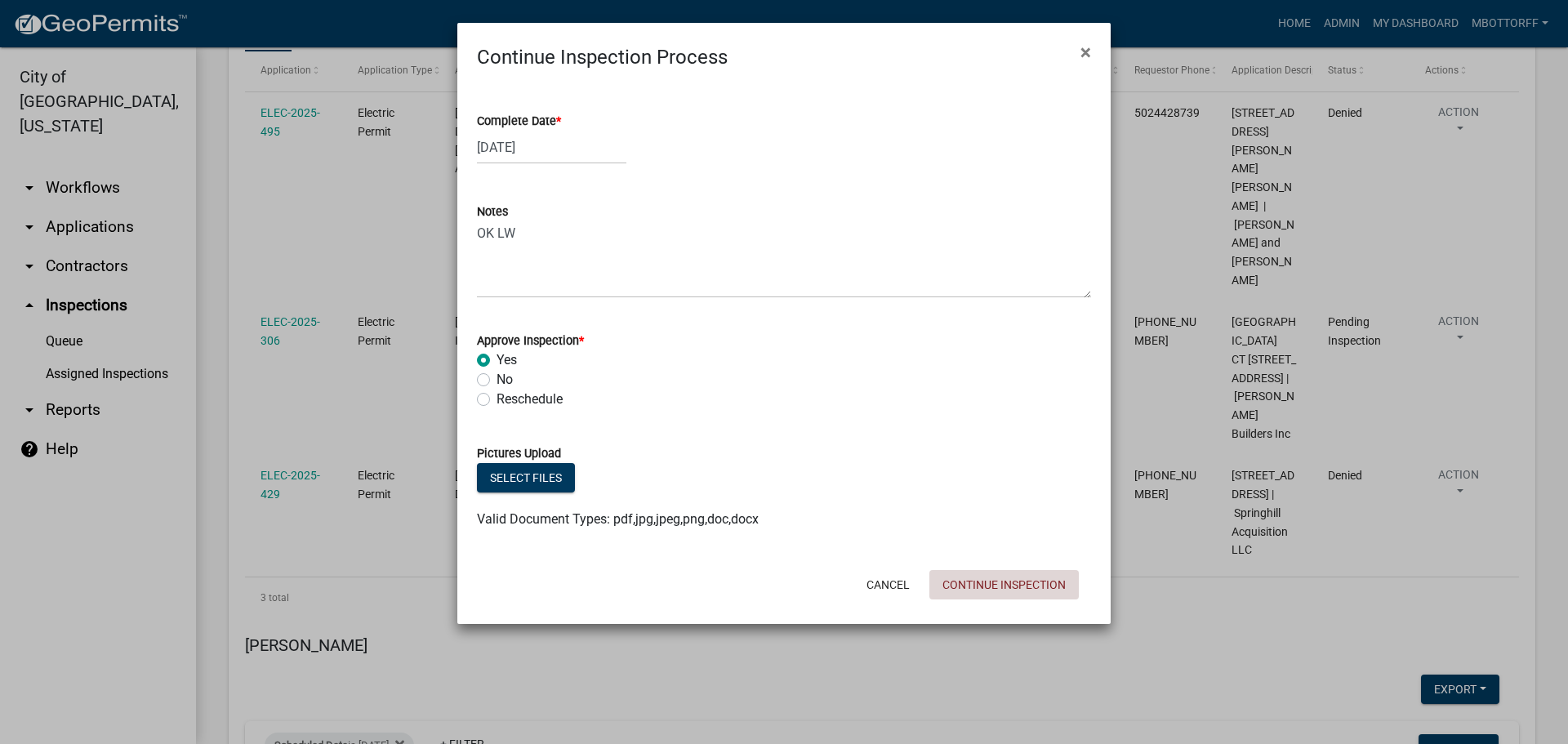
click at [1033, 585] on button "Continue Inspection" at bounding box center [1004, 584] width 150 height 29
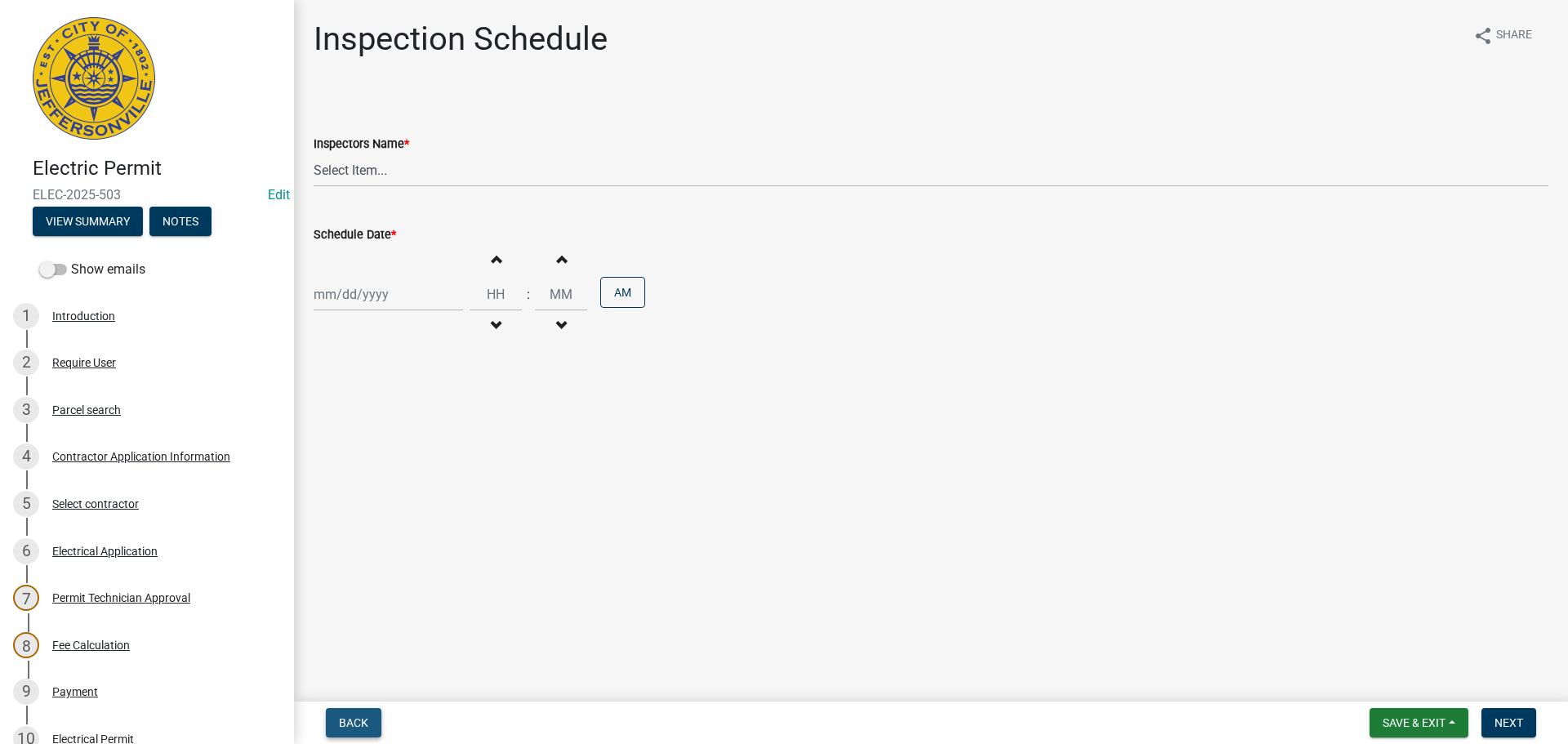
click at [358, 720] on span "Back" at bounding box center [353, 723] width 29 height 13
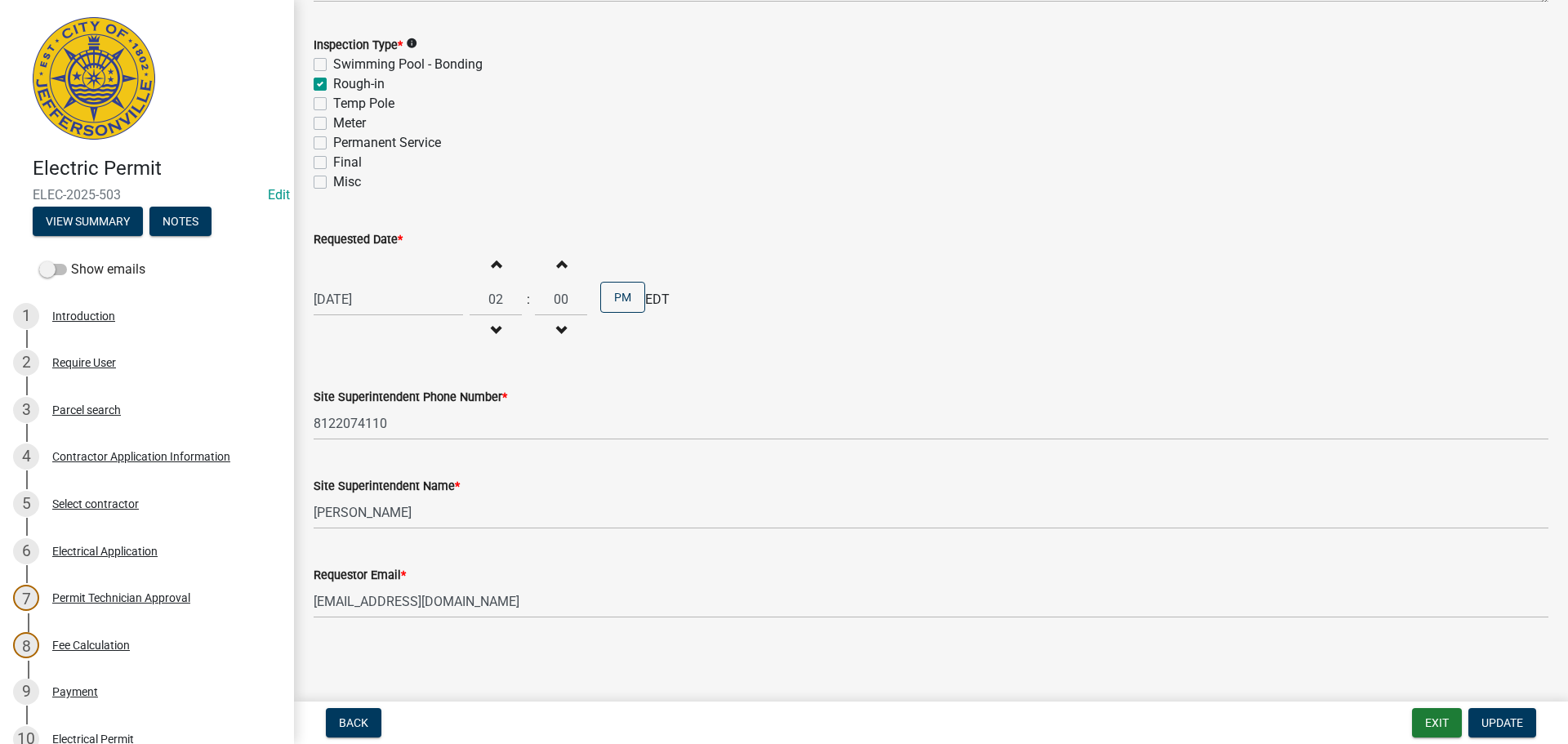
scroll to position [358, 0]
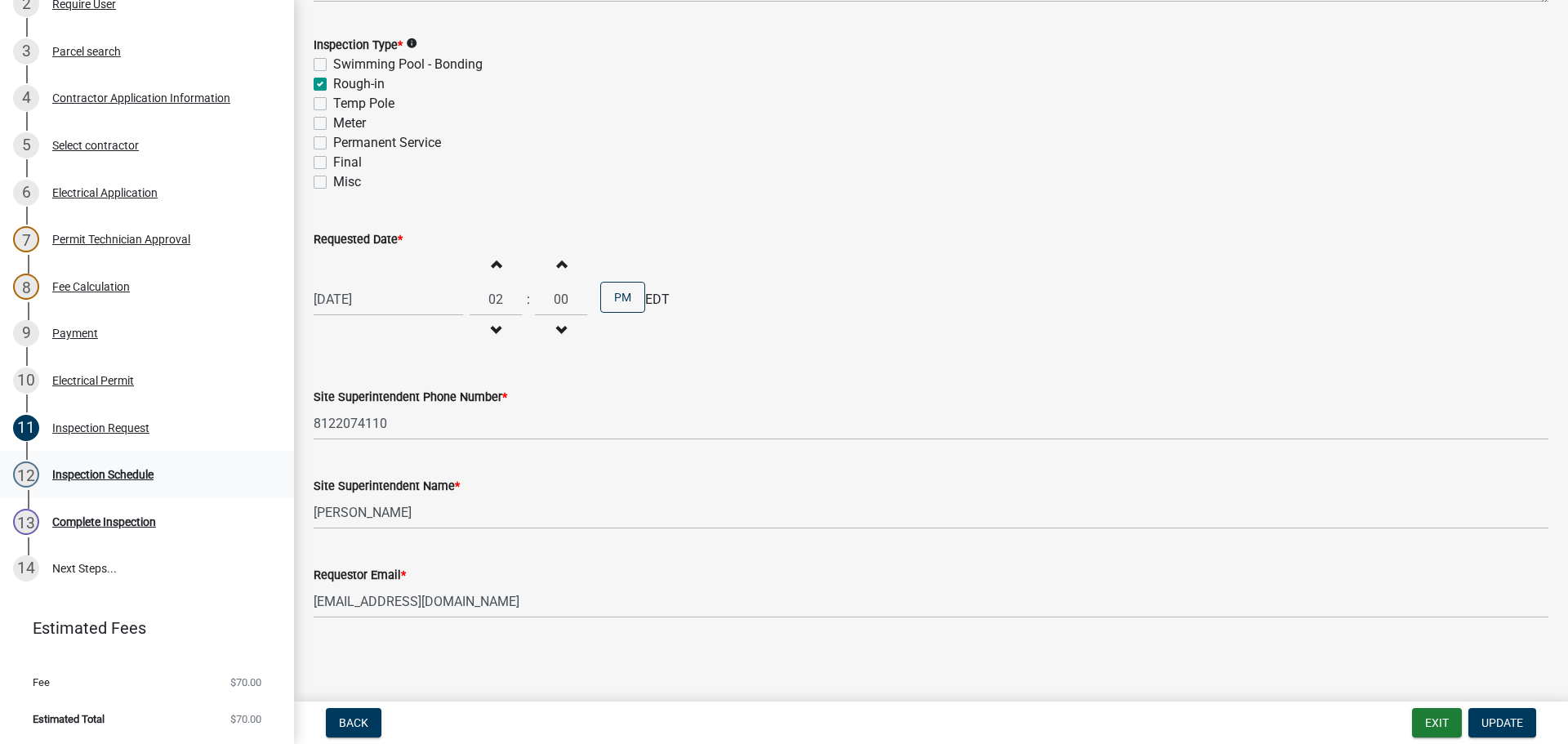
click at [114, 470] on div "Inspection Schedule" at bounding box center [103, 475] width 101 height 12
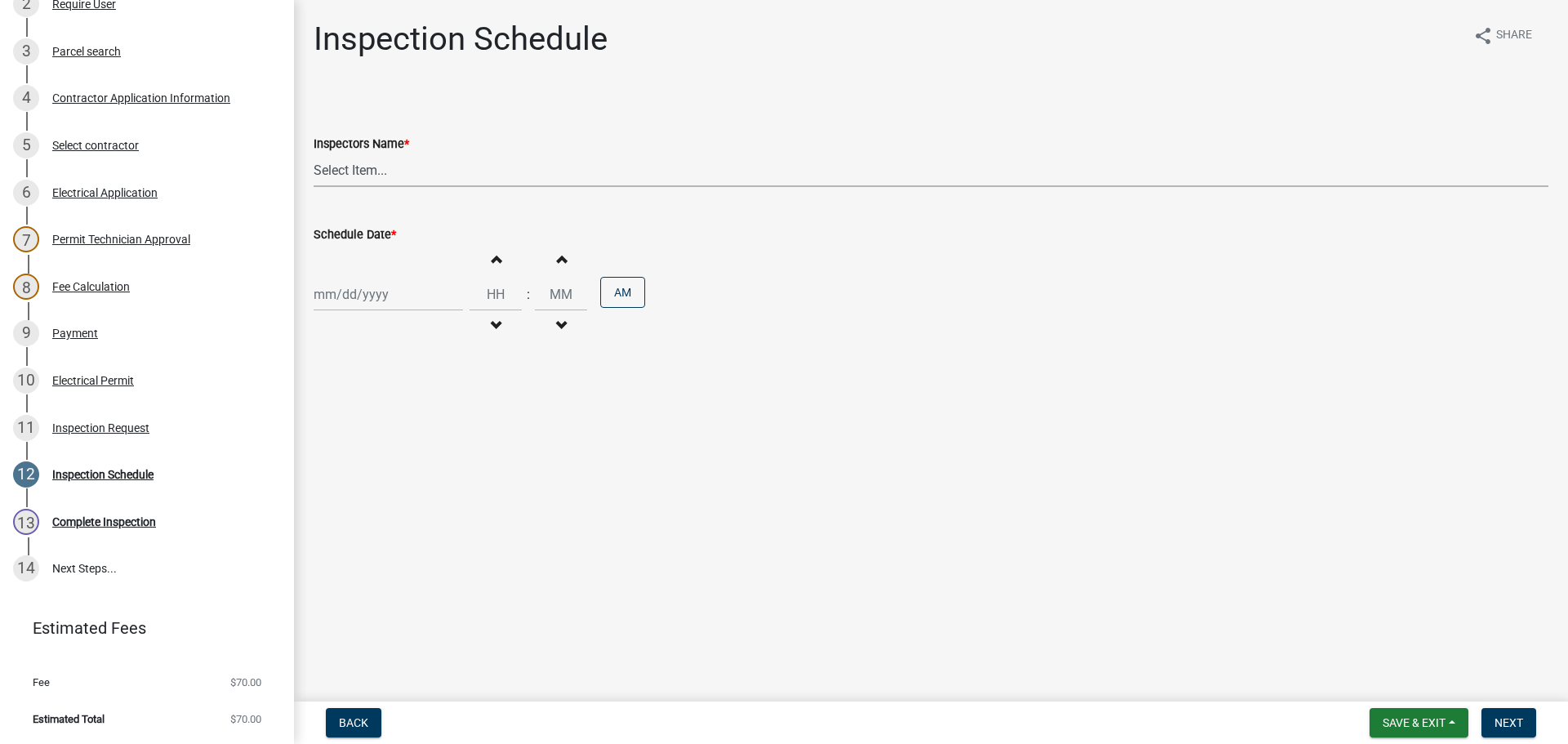
click at [341, 169] on select "Select Item... [PERSON_NAME] ([PERSON_NAME]) [PERSON_NAME] ([PERSON_NAME]) mkru…" at bounding box center [931, 171] width 1235 height 34
select select "36a8b8f0-2ef8-43e9-ae06-718f51af8d36"
click at [314, 154] on select "Select Item... [PERSON_NAME] ([PERSON_NAME]) [PERSON_NAME] ([PERSON_NAME]) mkru…" at bounding box center [931, 171] width 1235 height 34
select select "9"
select select "2025"
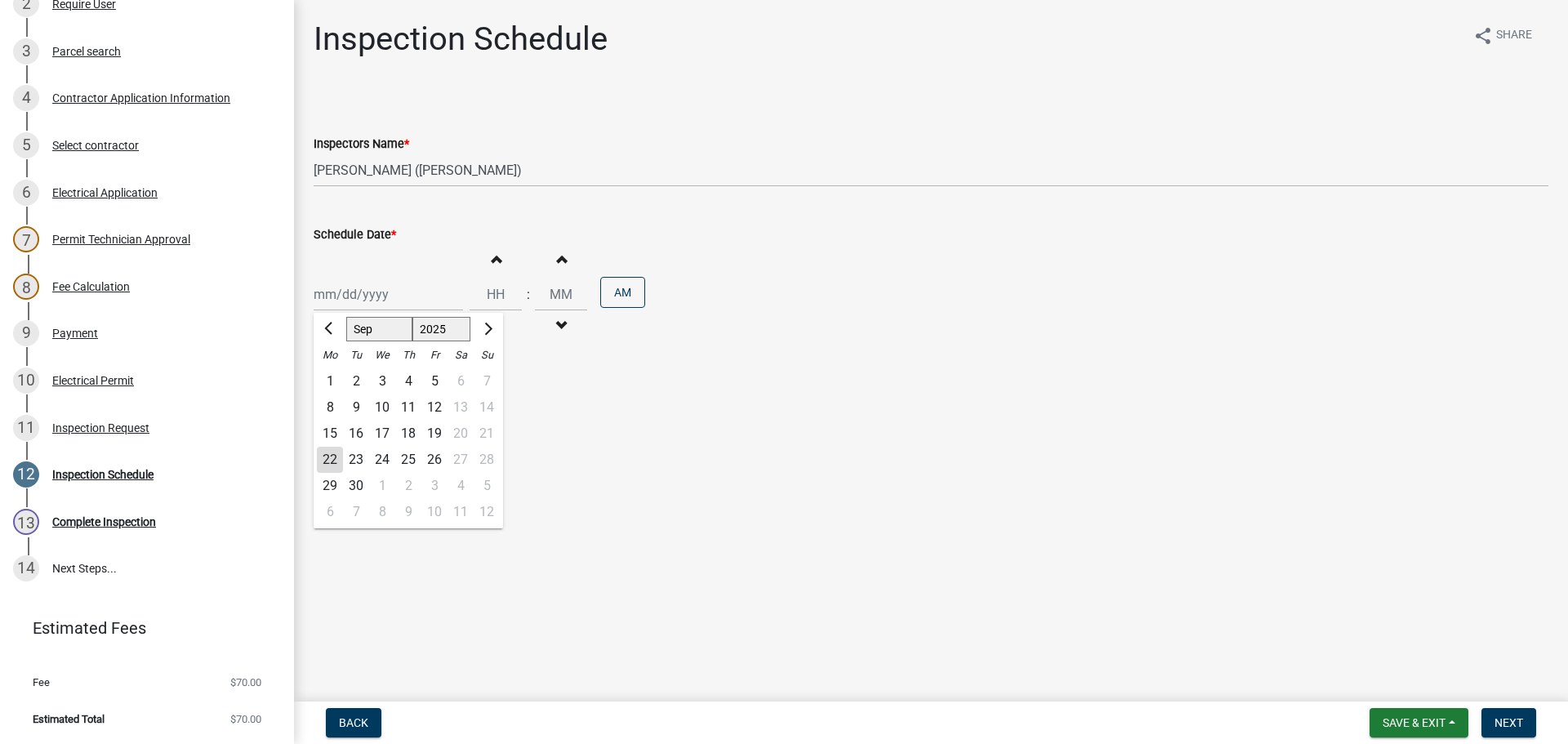
click at [341, 288] on div "[PERSON_NAME] Feb Mar Apr [PERSON_NAME][DATE] Oct Nov [DATE] 1526 1527 1528 152…" at bounding box center [388, 294] width 150 height 34
click at [356, 456] on div "23" at bounding box center [356, 459] width 26 height 26
type input "[DATE]"
click at [1504, 720] on span "Next" at bounding box center [1509, 723] width 29 height 13
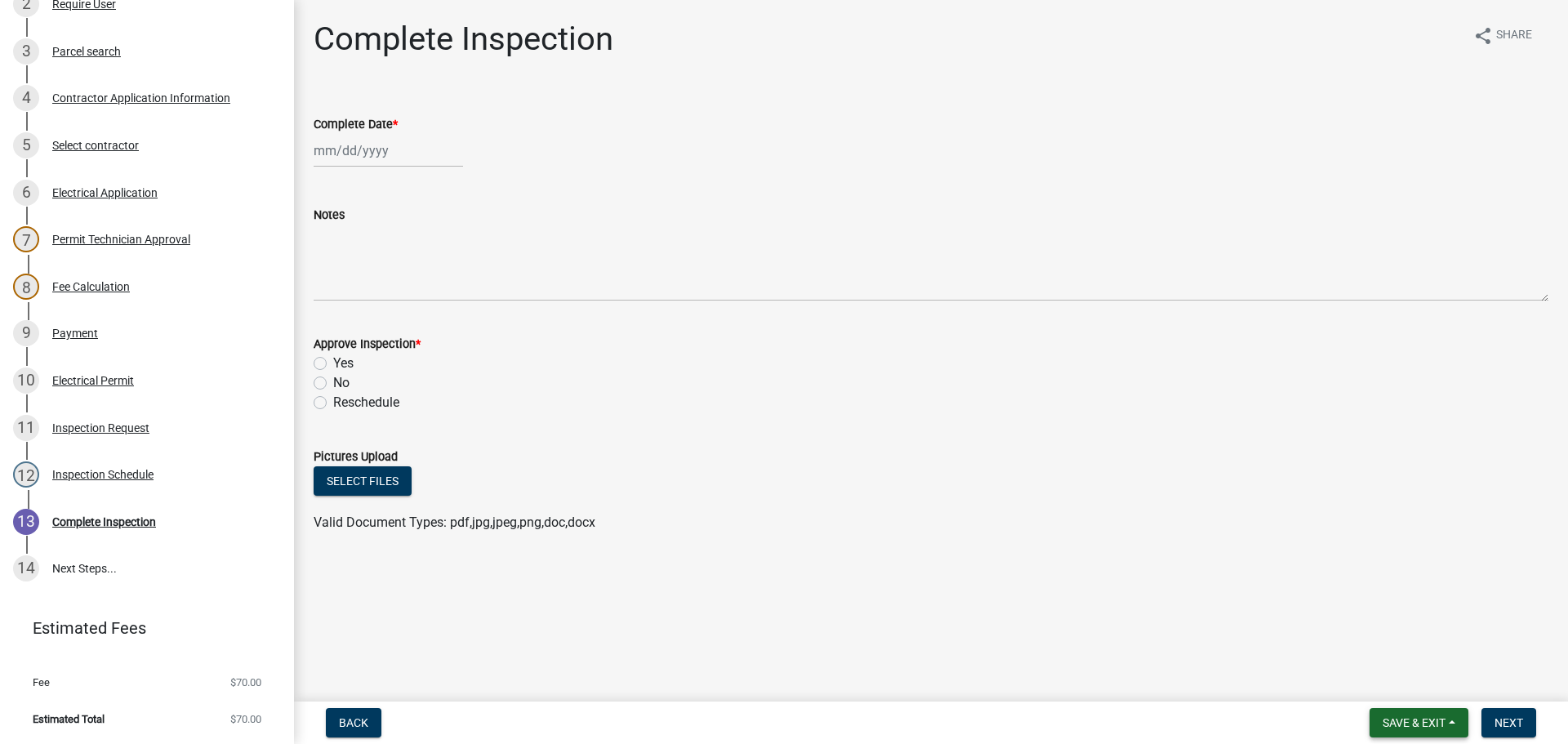
click at [1418, 720] on span "Save & Exit" at bounding box center [1414, 723] width 63 height 13
click at [1399, 681] on button "Save & Exit" at bounding box center [1402, 680] width 130 height 40
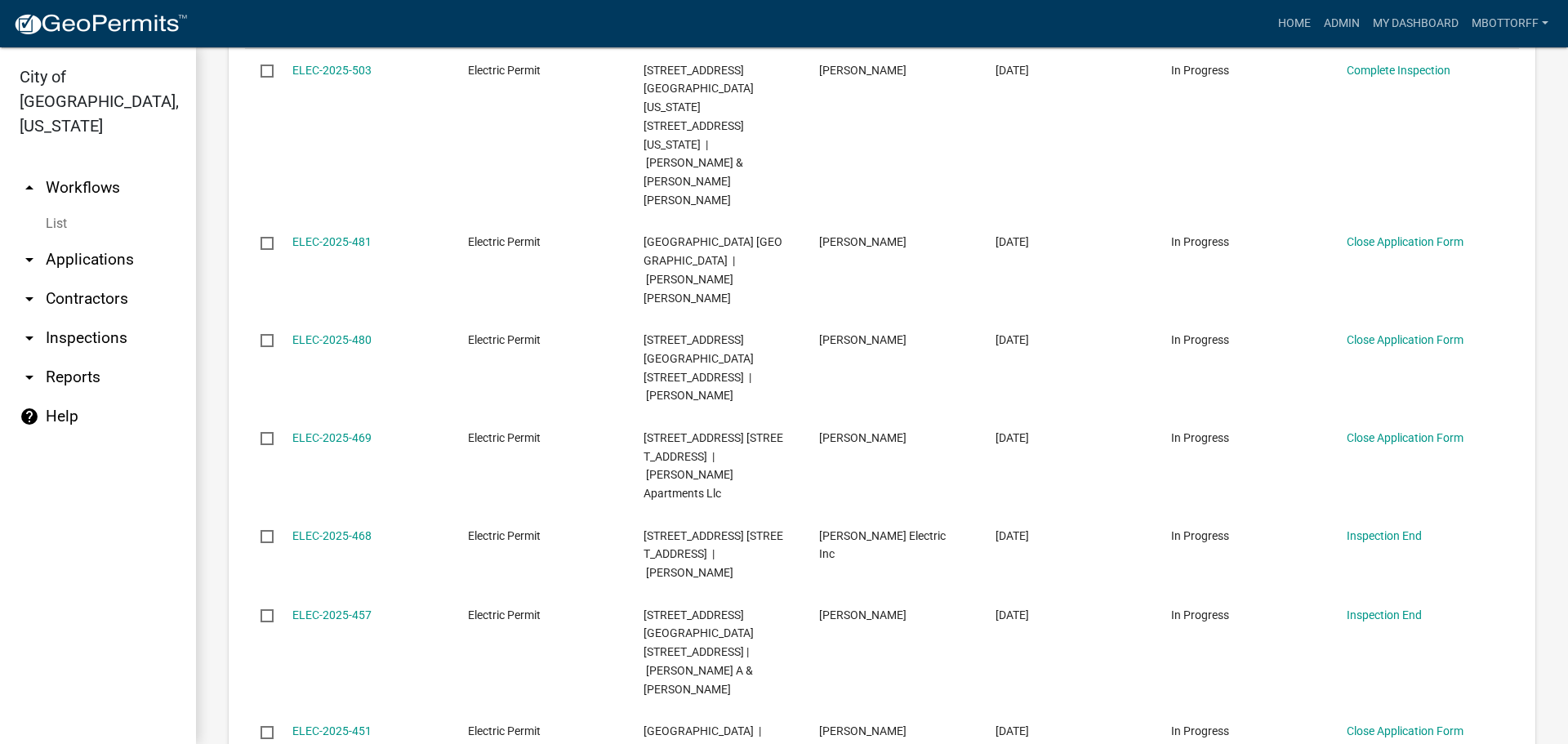
scroll to position [409, 0]
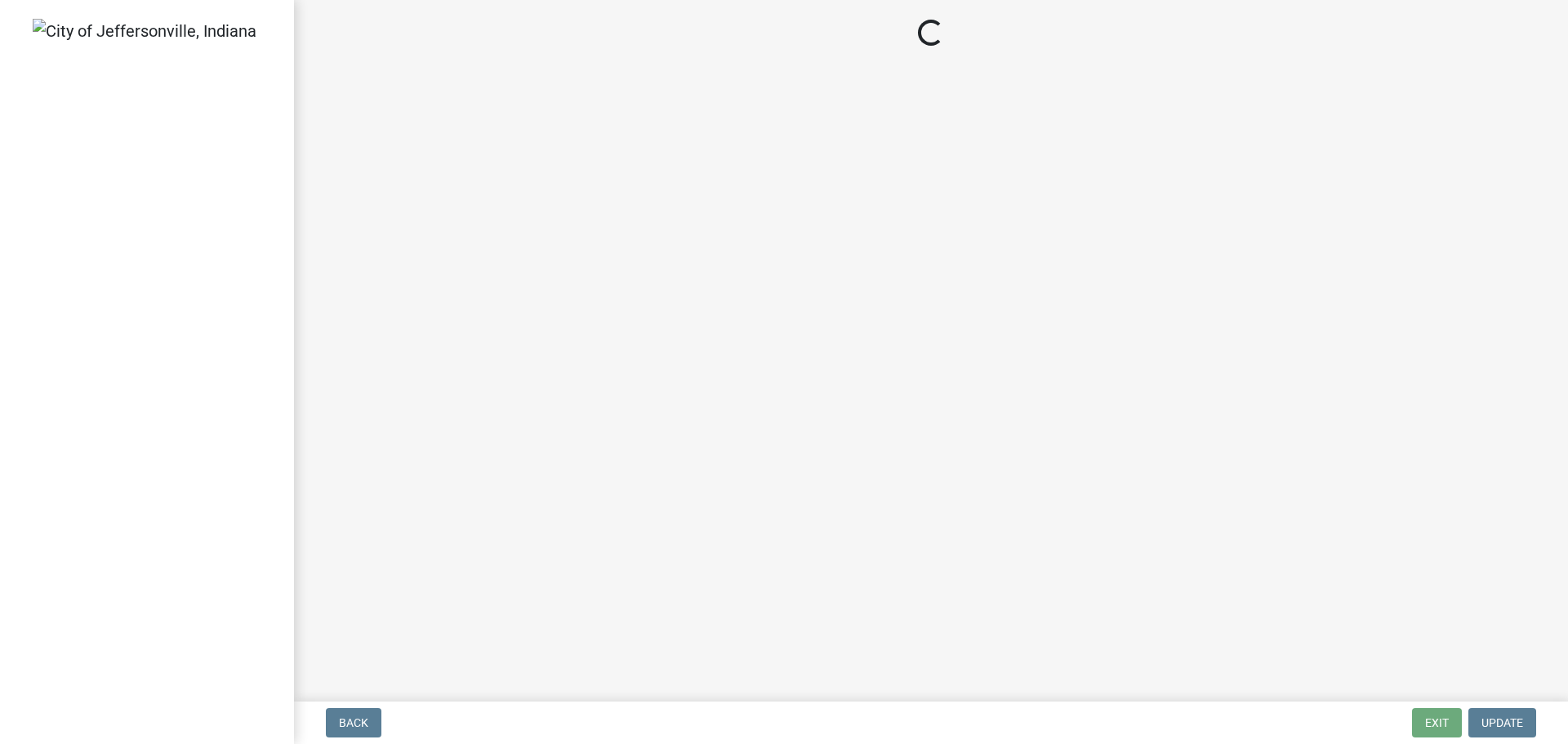
select select "3: 3"
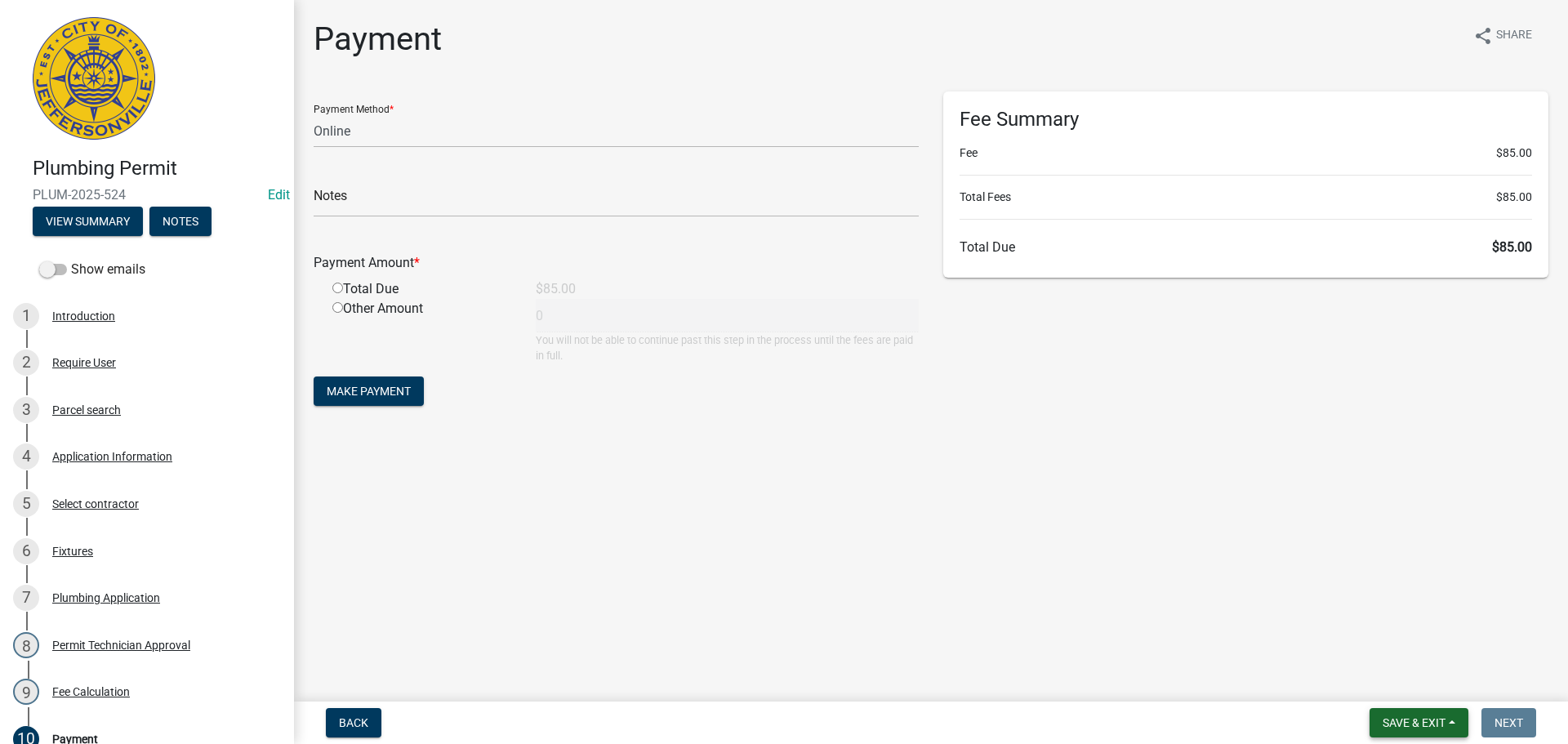
click at [1418, 724] on span "Save & Exit" at bounding box center [1414, 723] width 63 height 13
click at [1390, 686] on button "Save & Exit" at bounding box center [1402, 680] width 130 height 40
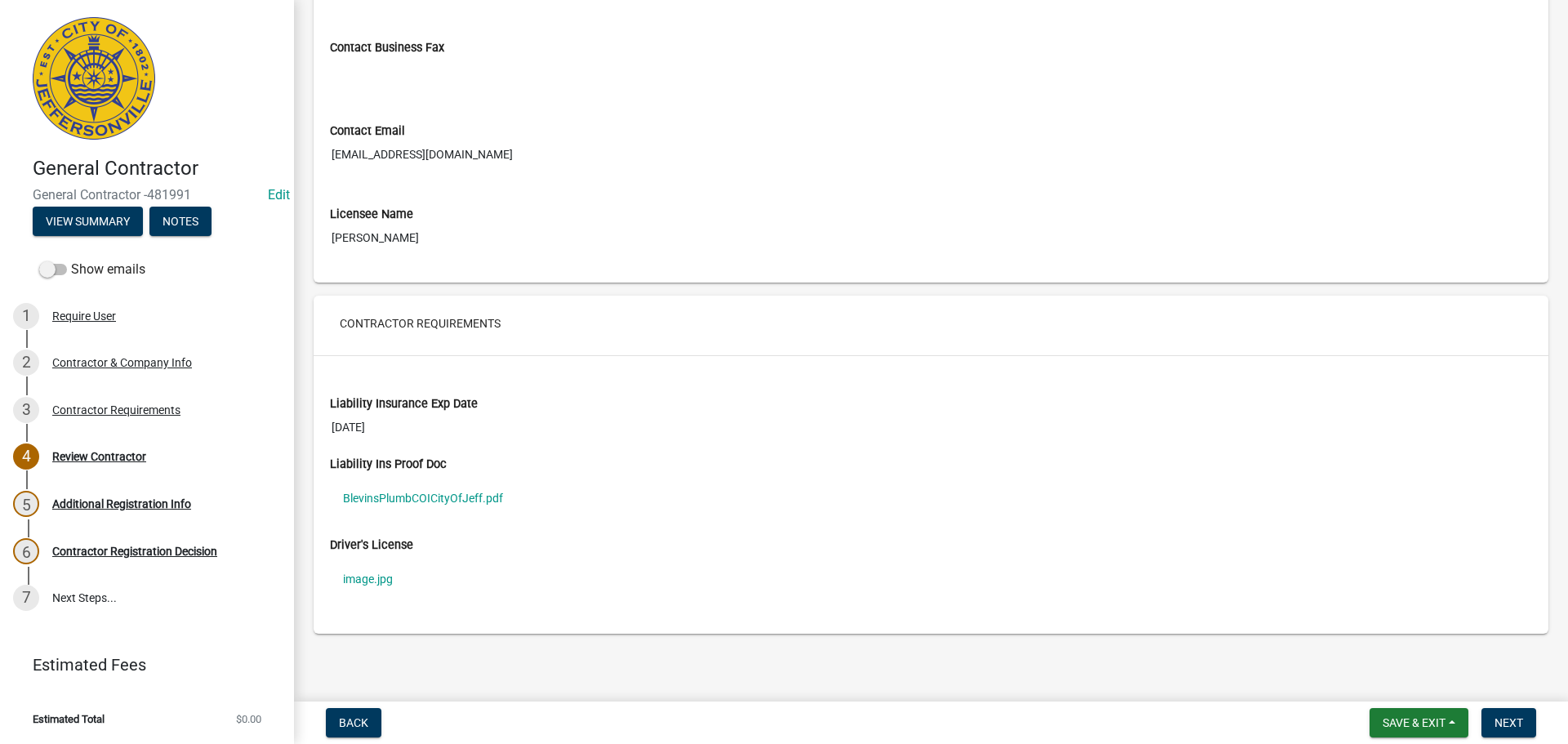
scroll to position [987, 0]
click at [398, 491] on link "BlevinsPlumbCOICityOfJeff.pdf" at bounding box center [931, 495] width 1202 height 38
click at [371, 573] on link "image.jpg" at bounding box center [931, 576] width 1202 height 38
click at [1390, 720] on span "Save & Exit" at bounding box center [1414, 723] width 63 height 13
click at [1386, 686] on button "Save & Exit" at bounding box center [1402, 680] width 130 height 40
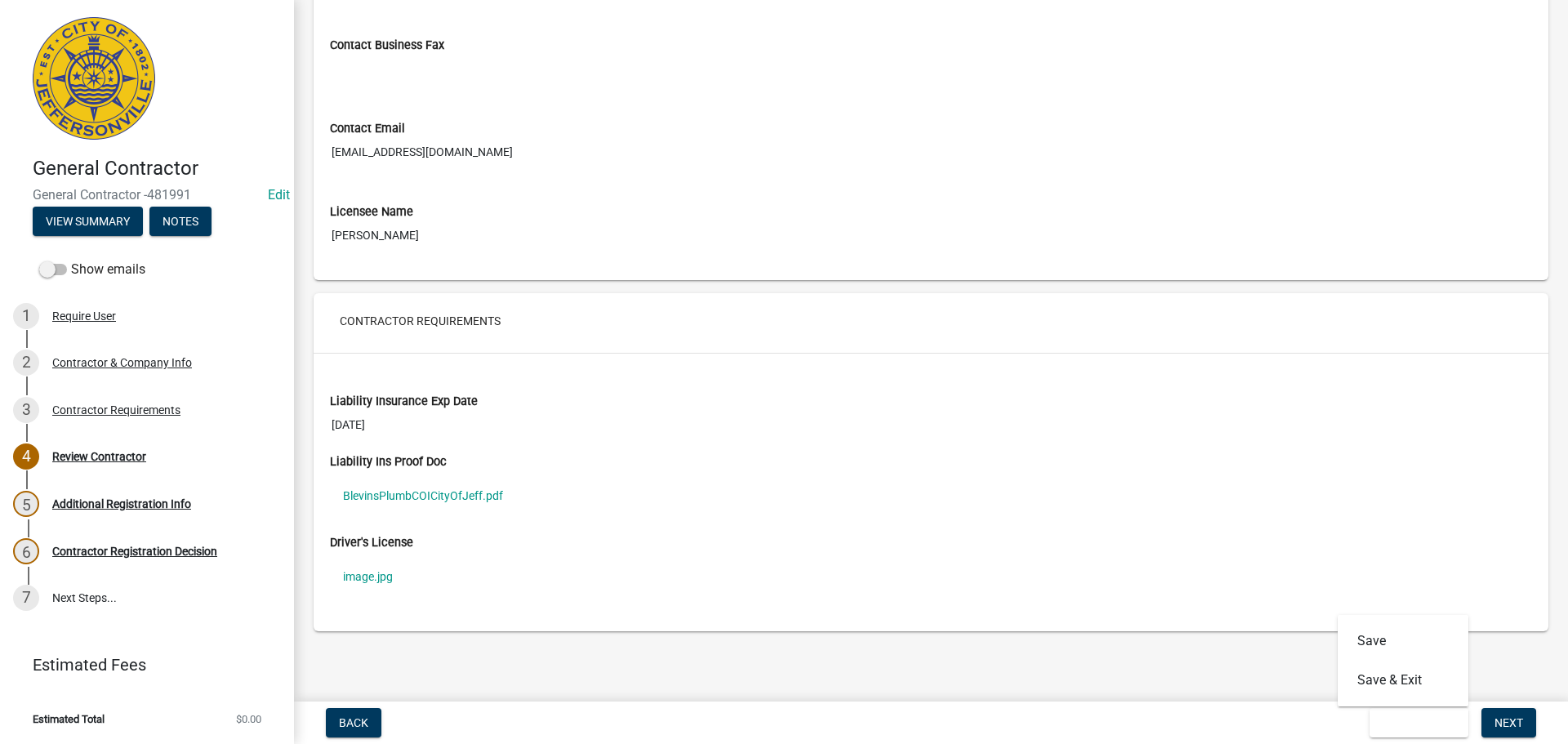
scroll to position [0, 0]
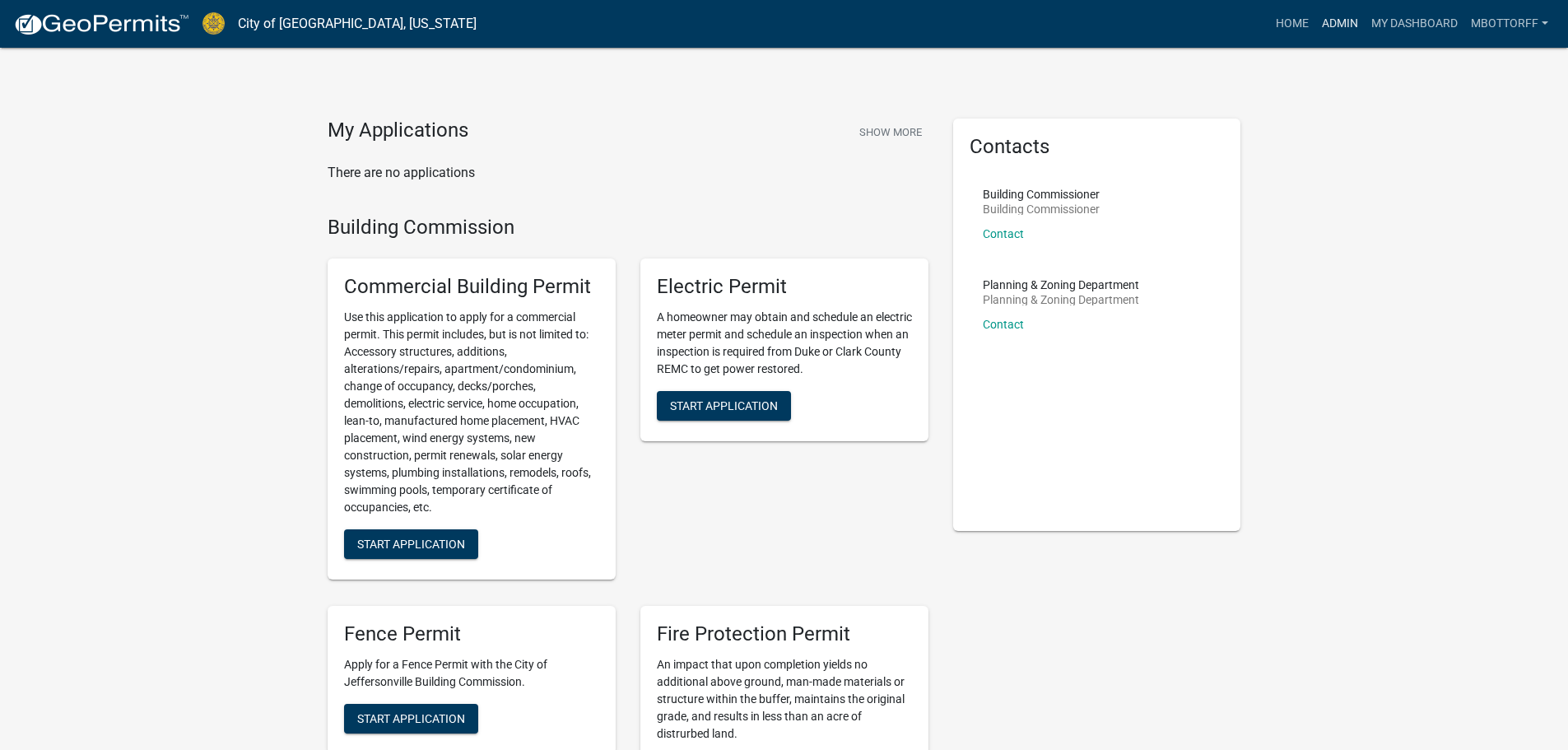
click at [1342, 24] on link "Admin" at bounding box center [1340, 24] width 49 height 31
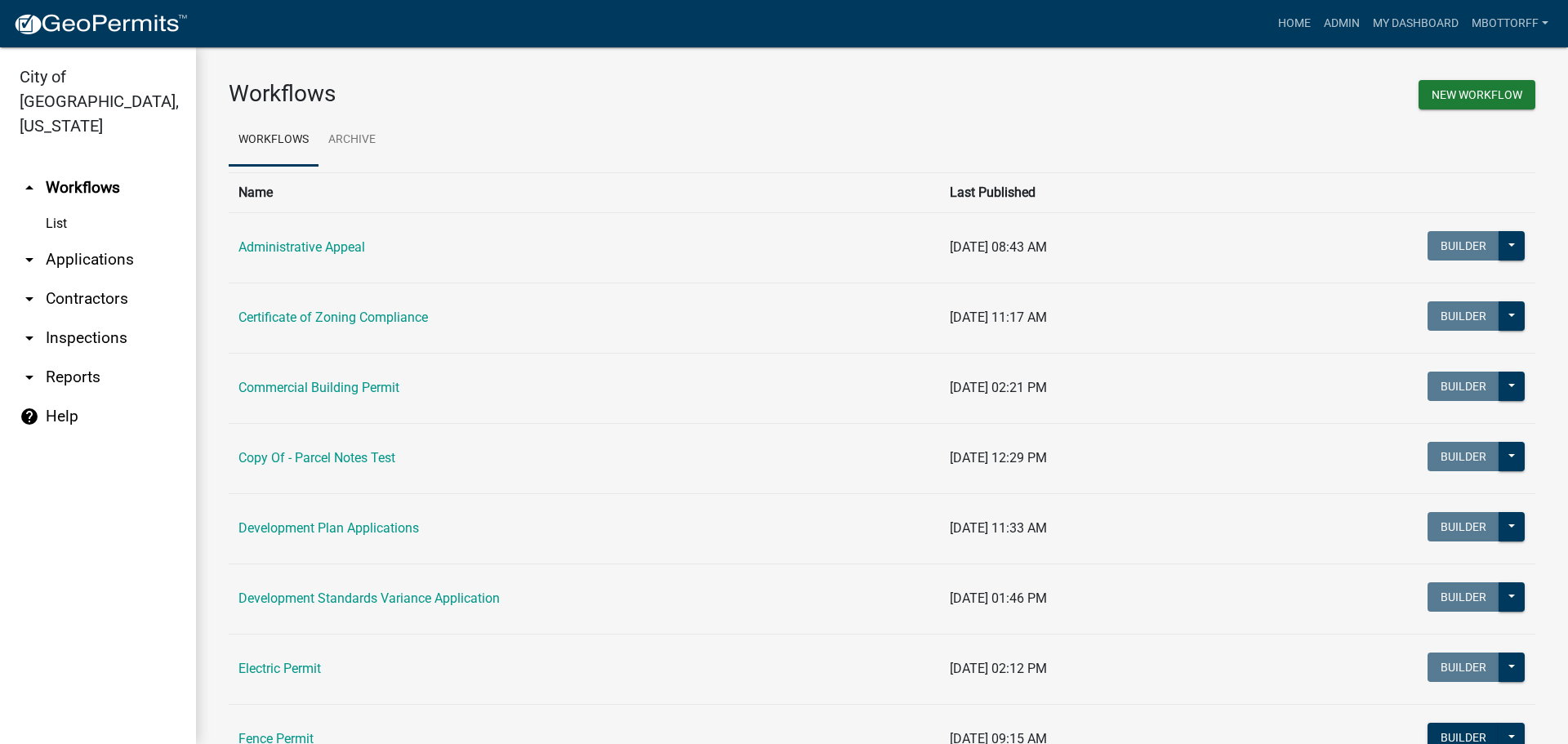
click at [57, 279] on link "arrow_drop_down Contractors" at bounding box center [98, 298] width 196 height 40
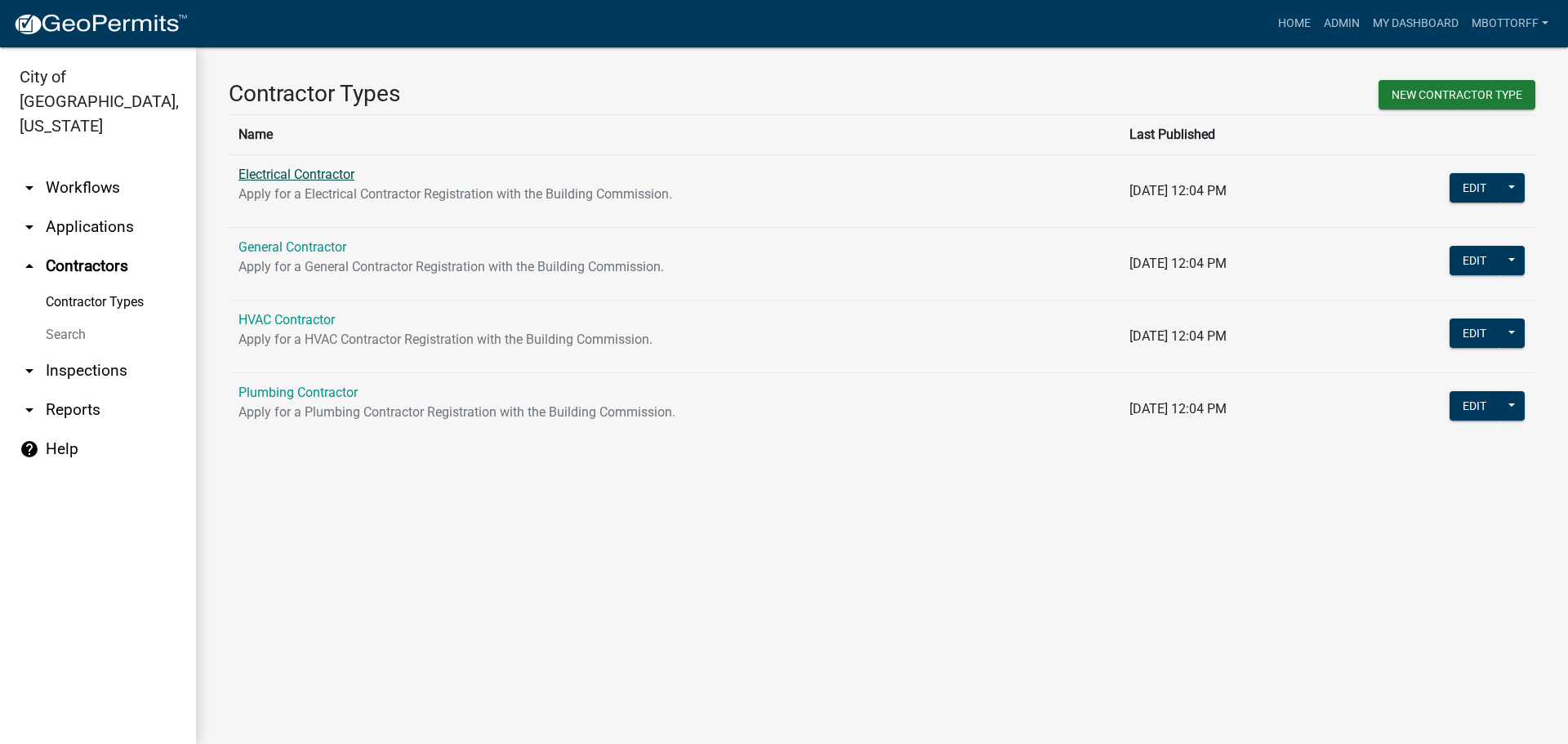
click at [297, 178] on link "Electrical Contractor" at bounding box center [297, 174] width 116 height 15
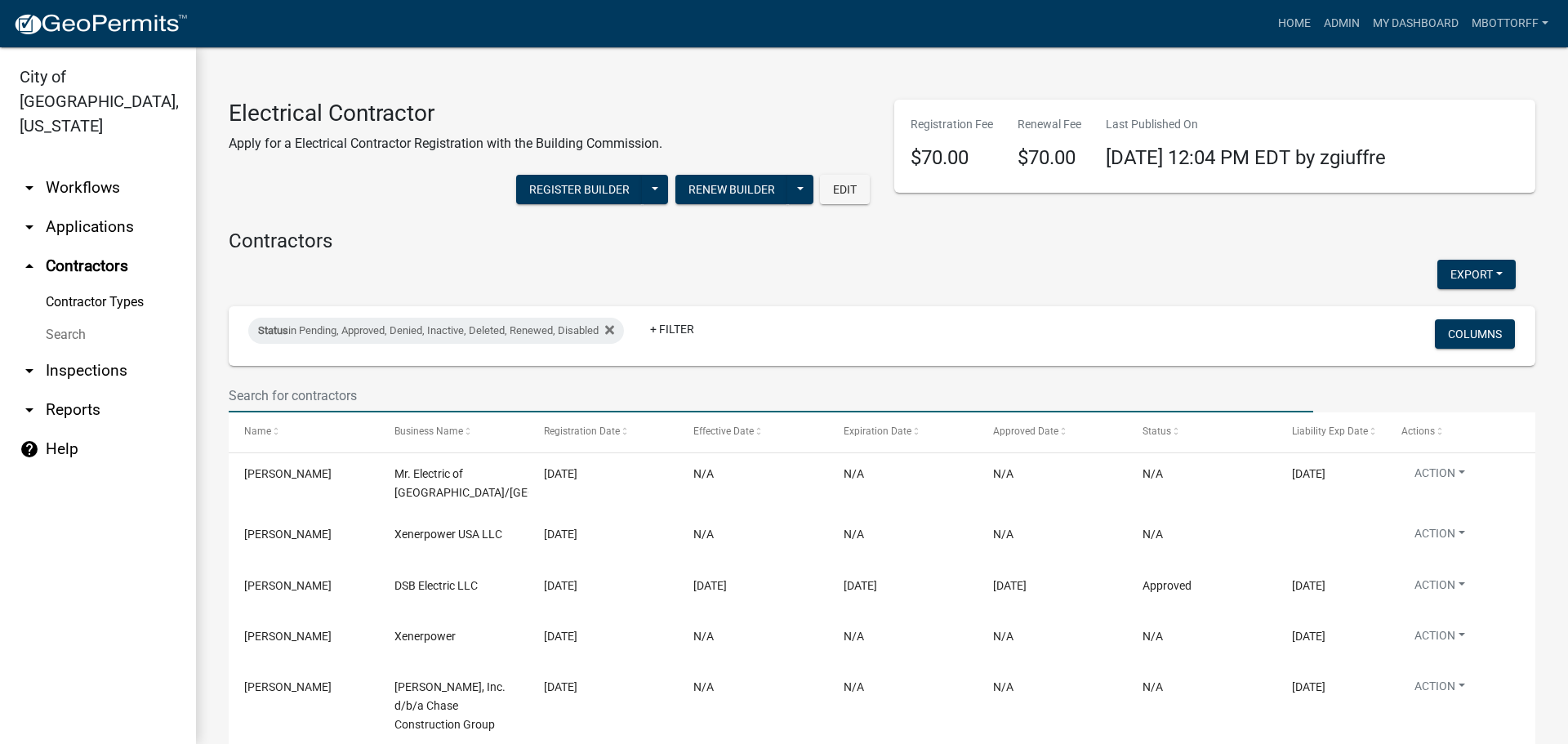
click at [302, 401] on input "text" at bounding box center [771, 396] width 1085 height 34
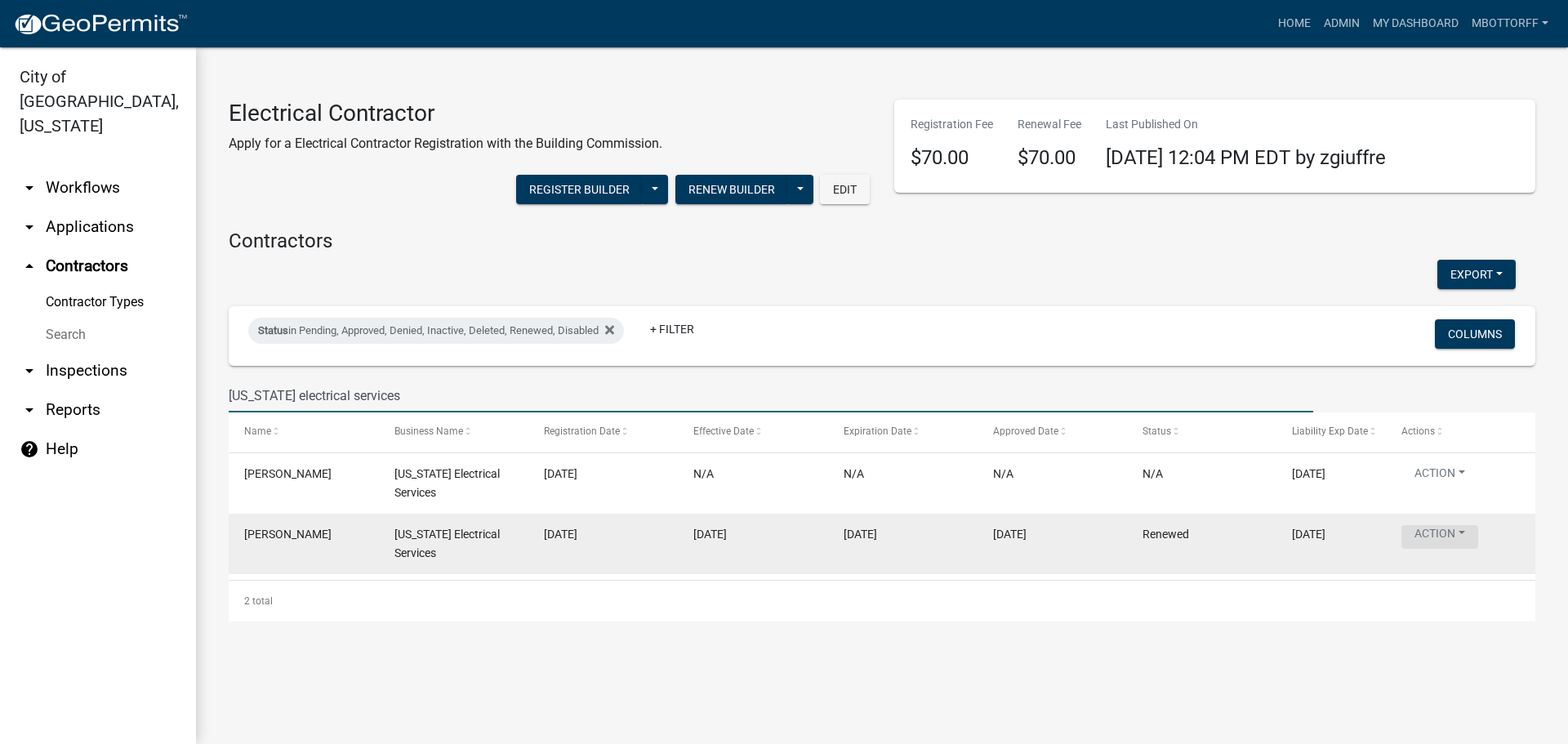
type input "kentucky electrical services"
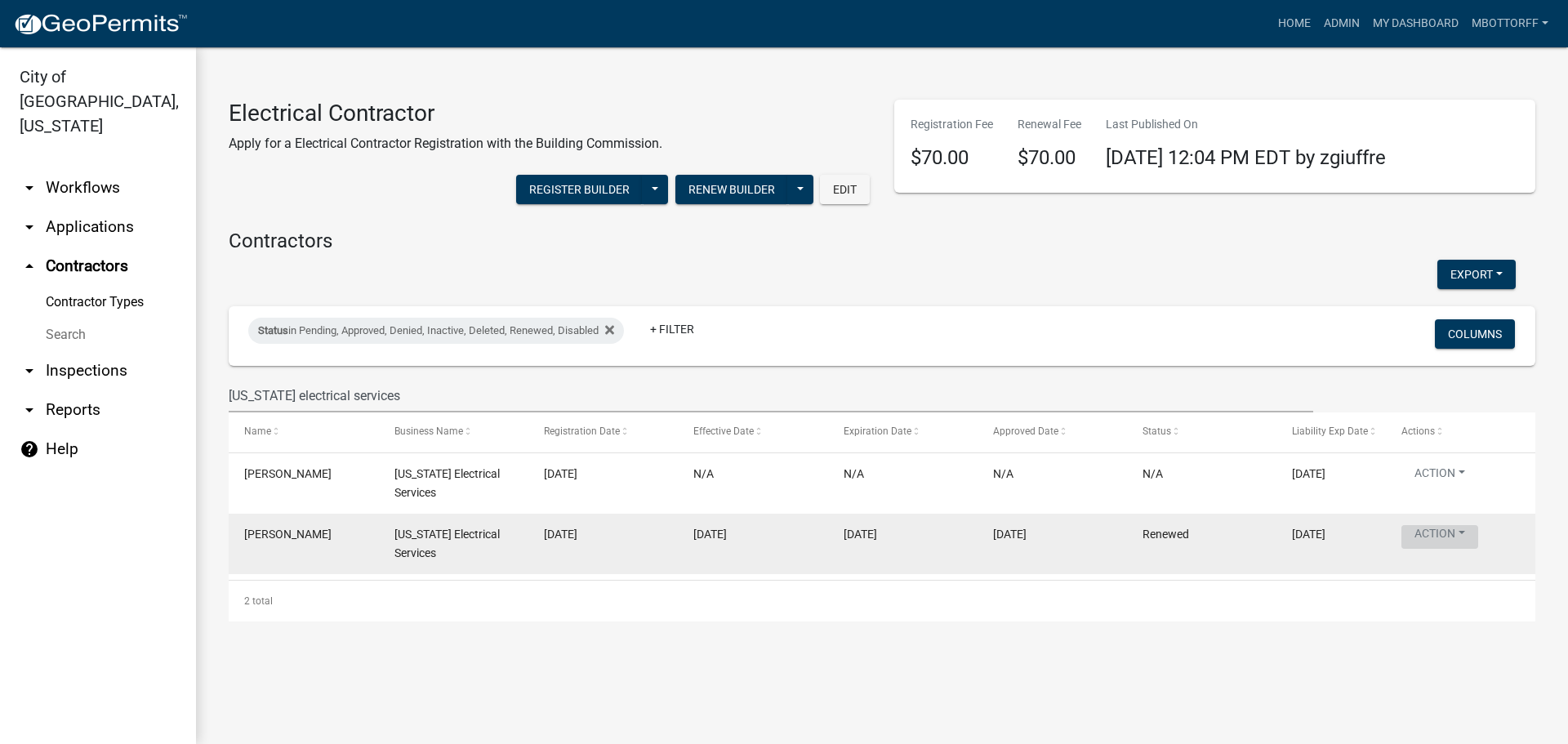
click at [1452, 531] on button "Action" at bounding box center [1439, 537] width 77 height 24
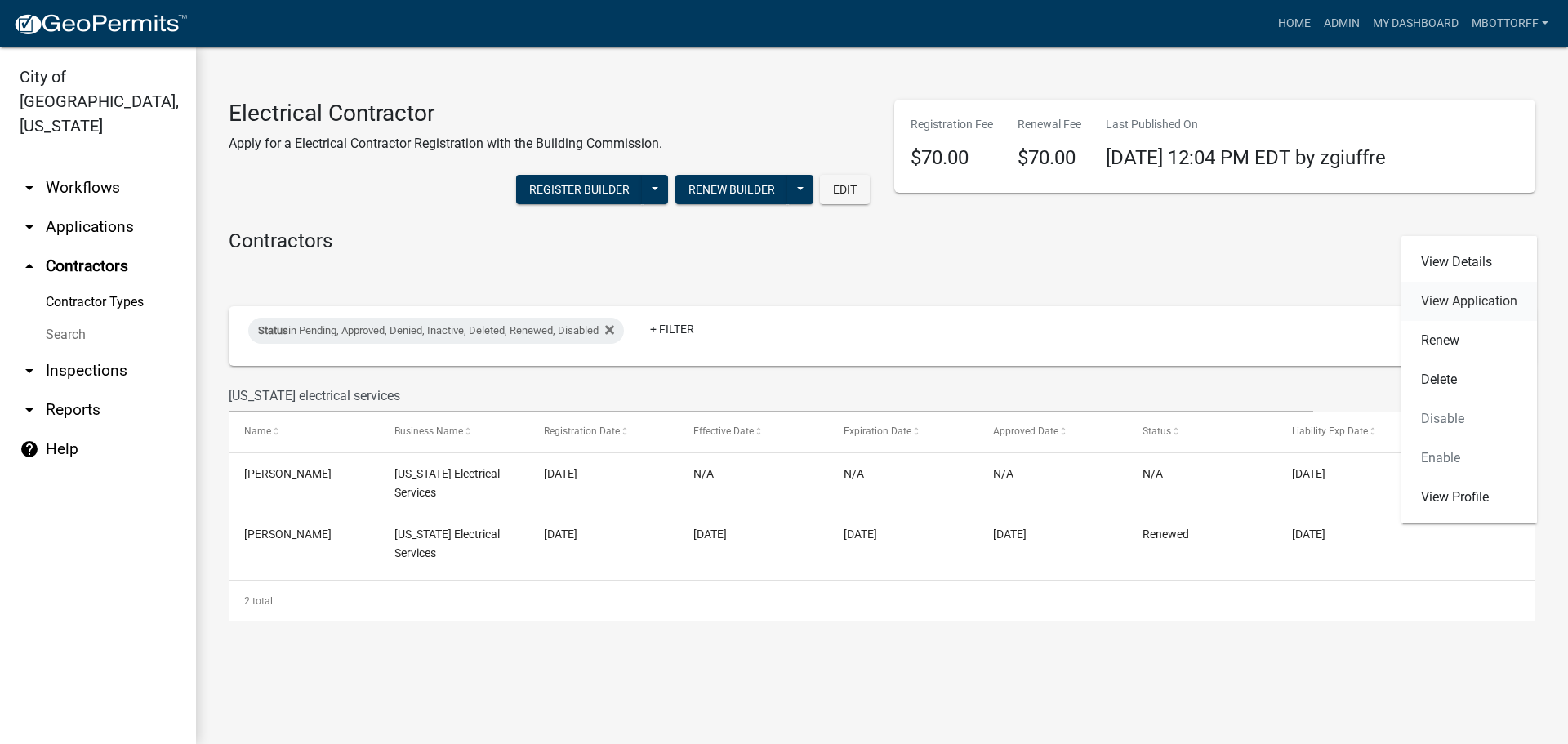
click at [1445, 298] on link "View Application" at bounding box center [1469, 301] width 135 height 40
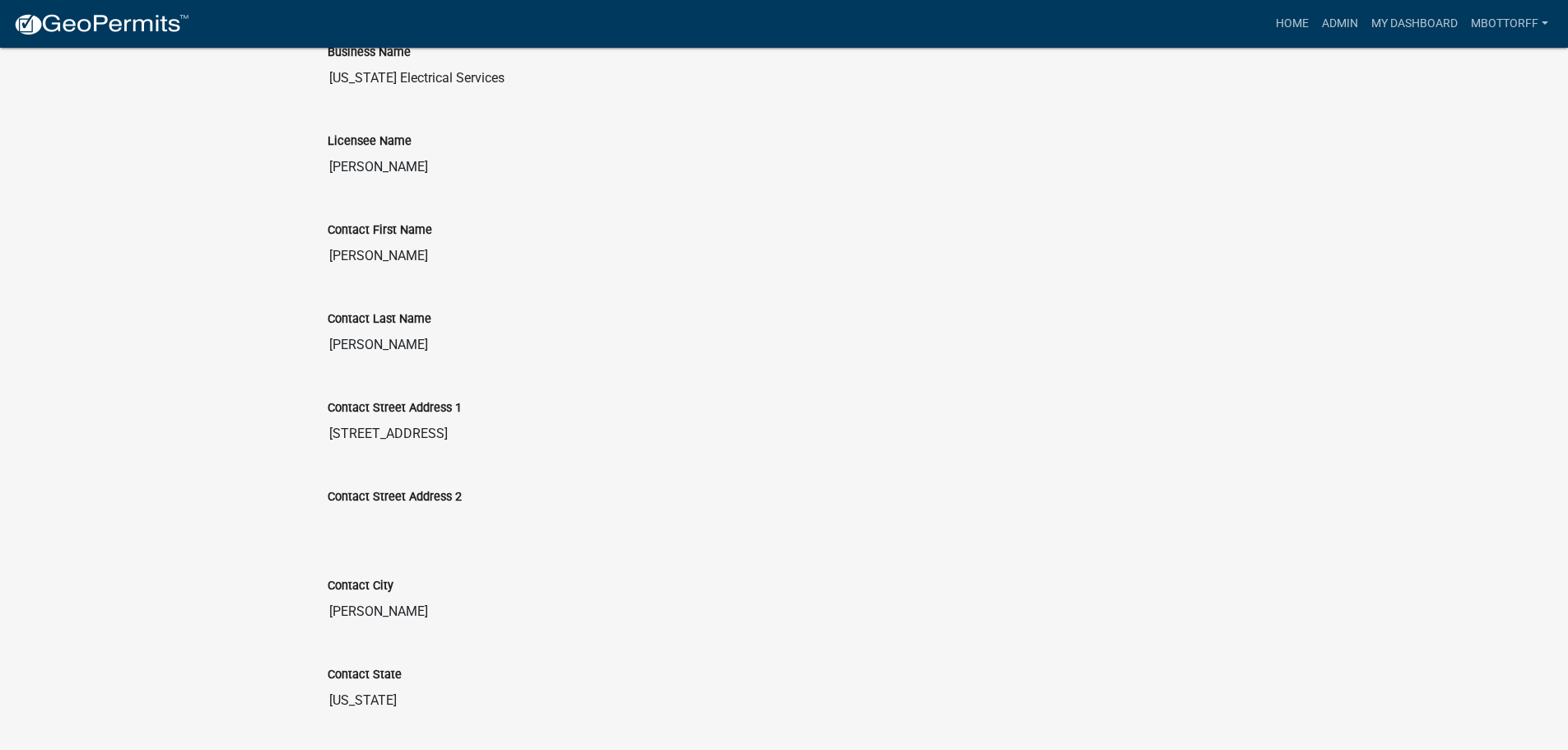
scroll to position [269, 0]
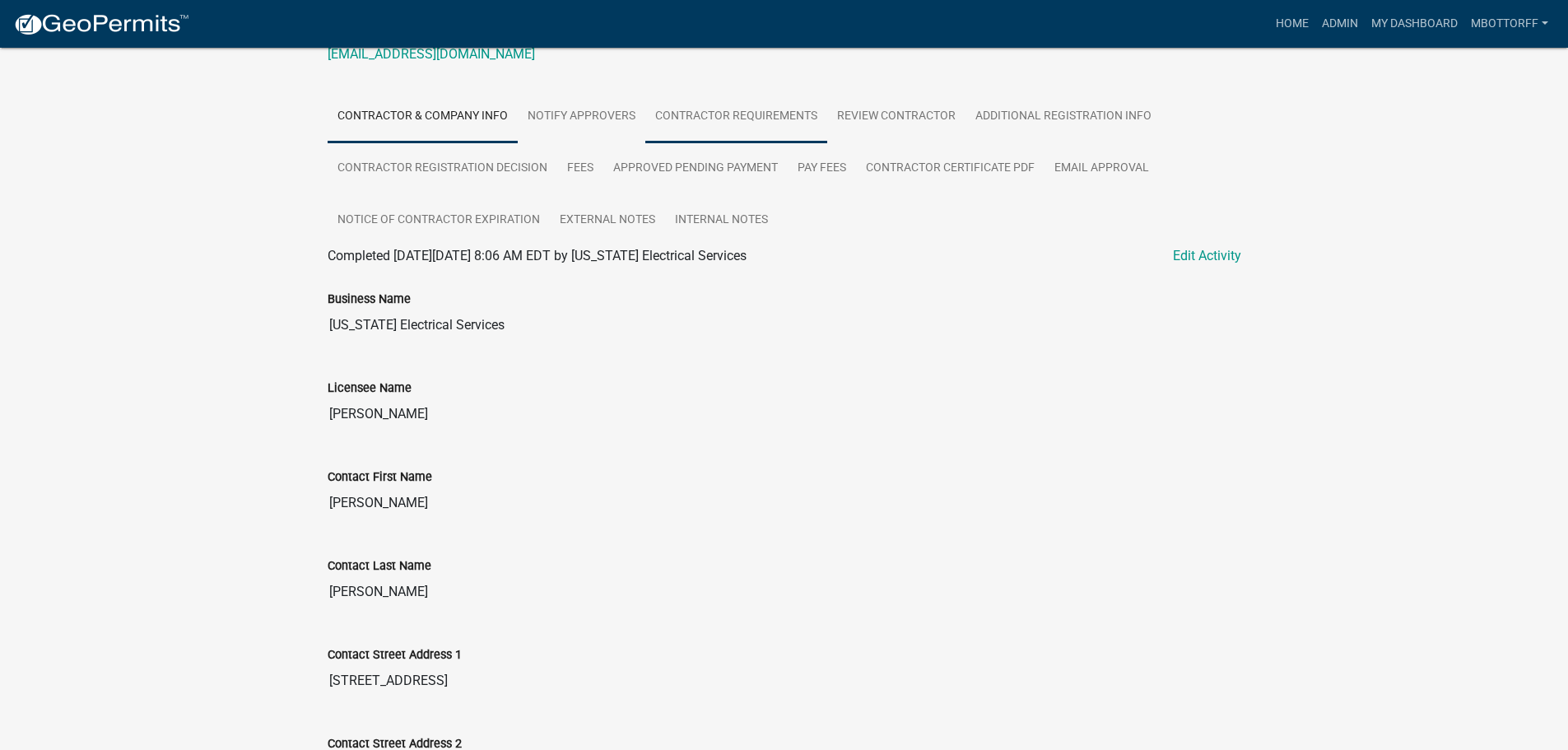
click at [716, 113] on link "Contractor Requirements" at bounding box center [737, 117] width 182 height 53
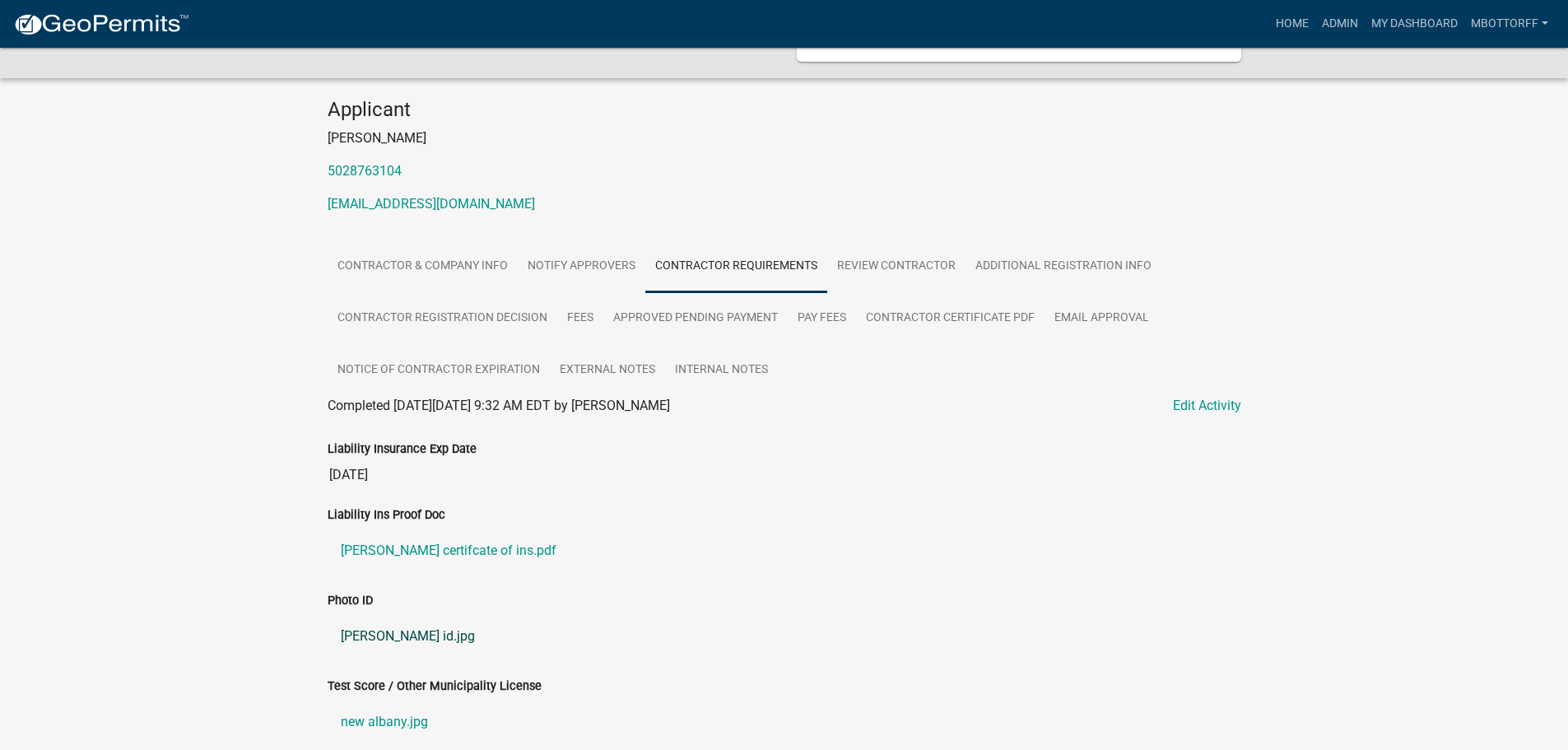
scroll to position [295, 0]
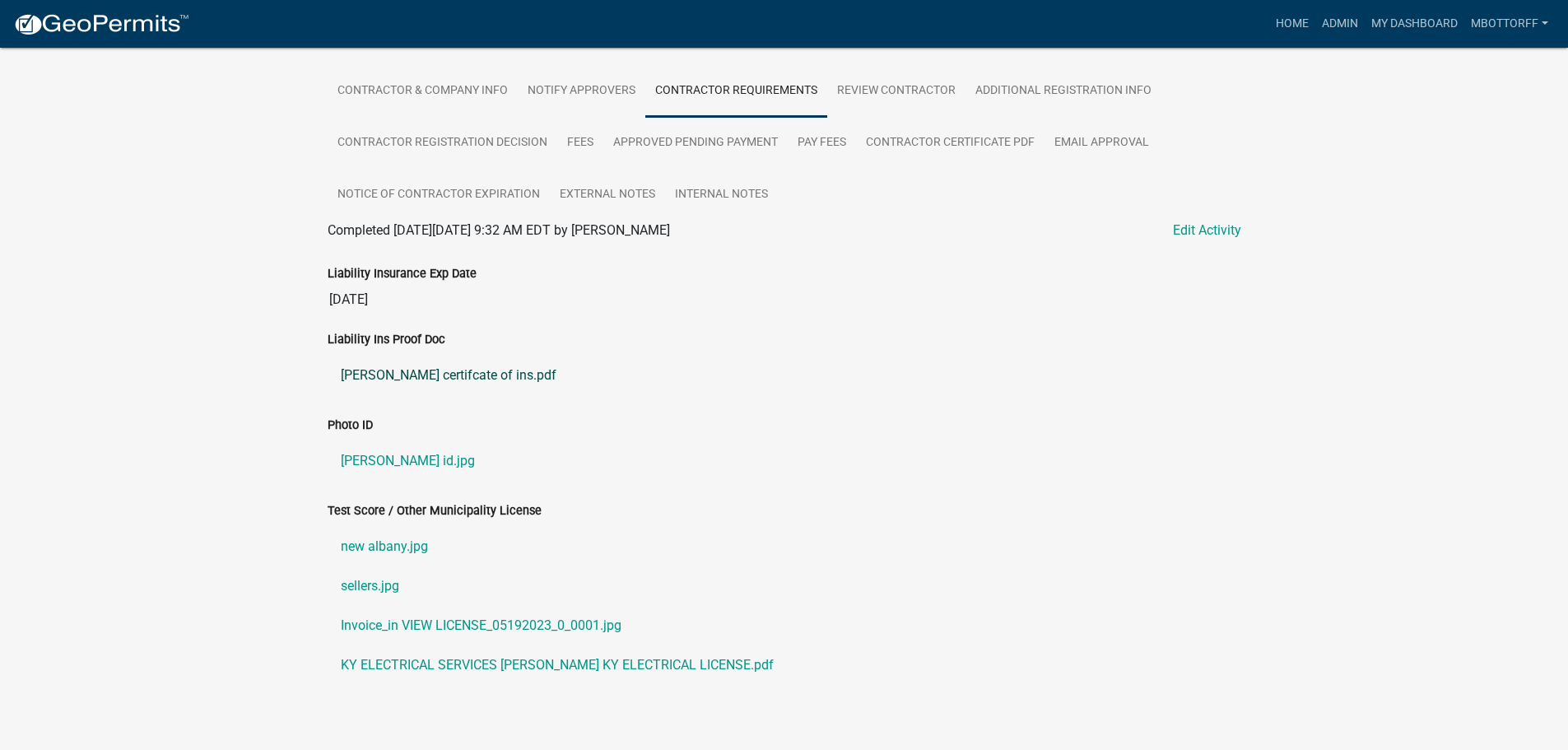
click at [402, 374] on link "Jeff certifcate of ins.pdf" at bounding box center [785, 375] width 914 height 40
click at [362, 459] on link "lloyd id.jpg" at bounding box center [785, 461] width 914 height 40
click at [442, 621] on link "Invoice_in VIEW LICENSE_05192023_0_0001.jpg" at bounding box center [785, 625] width 914 height 40
click at [420, 628] on link "Invoice_in VIEW LICENSE_05192023_0_0001.jpg" at bounding box center [785, 625] width 914 height 40
click at [548, 669] on link "KY ELECTRICAL SERVICES LLOYD JACKSON KY ELECTRICAL LICENSE.pdf" at bounding box center [785, 665] width 914 height 40
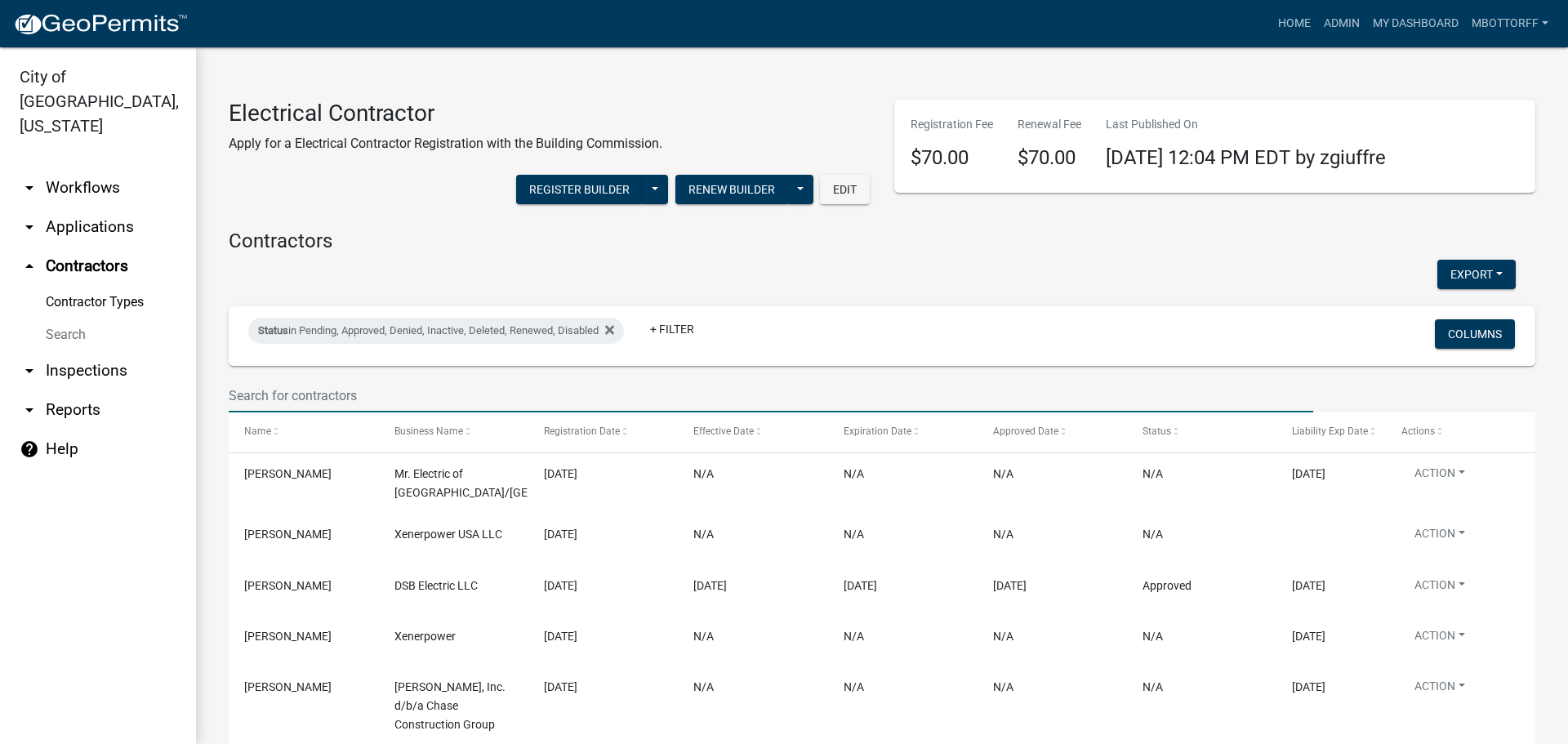
click at [261, 394] on input "text" at bounding box center [771, 396] width 1085 height 34
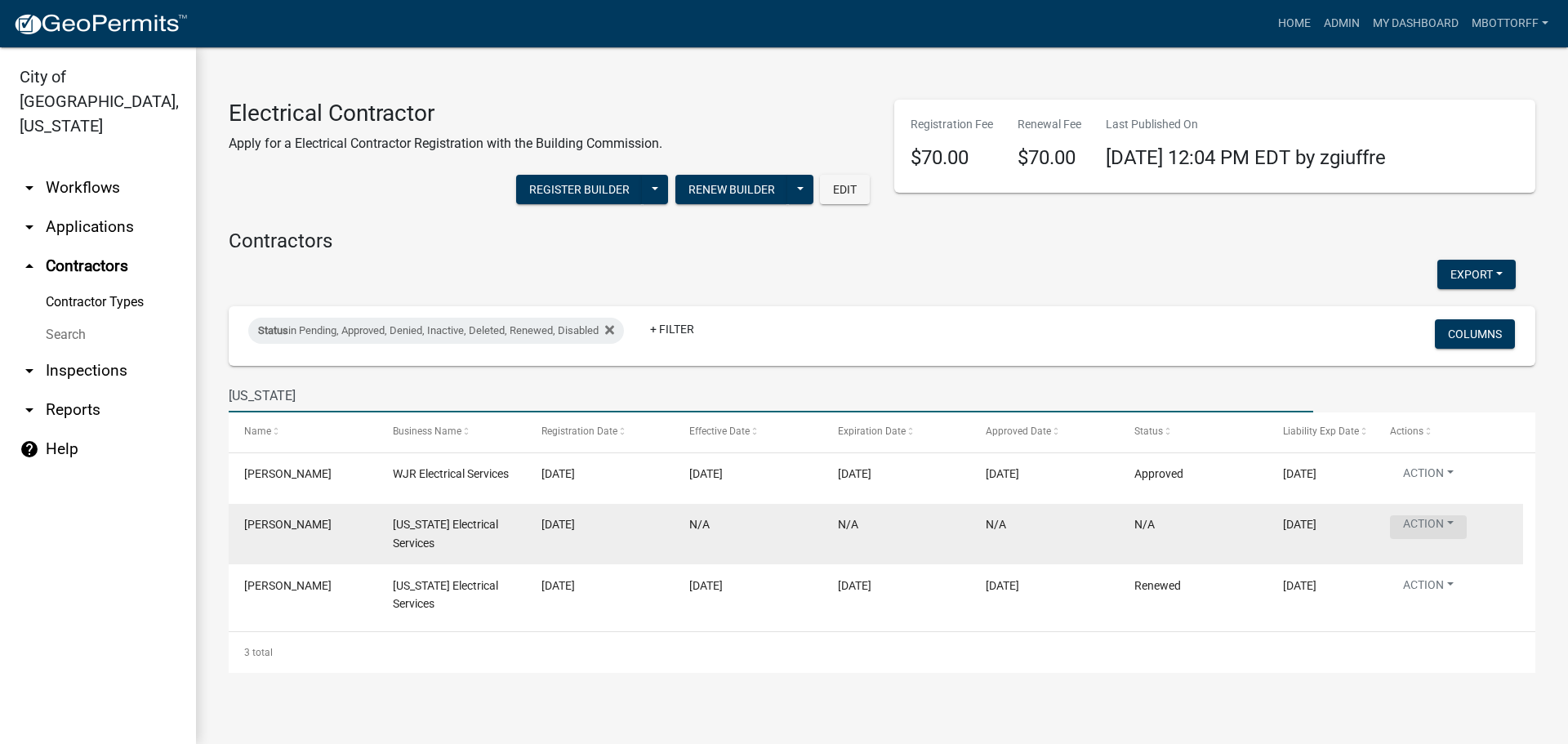
type input "kentucky"
click at [1456, 530] on button "Action" at bounding box center [1428, 527] width 77 height 24
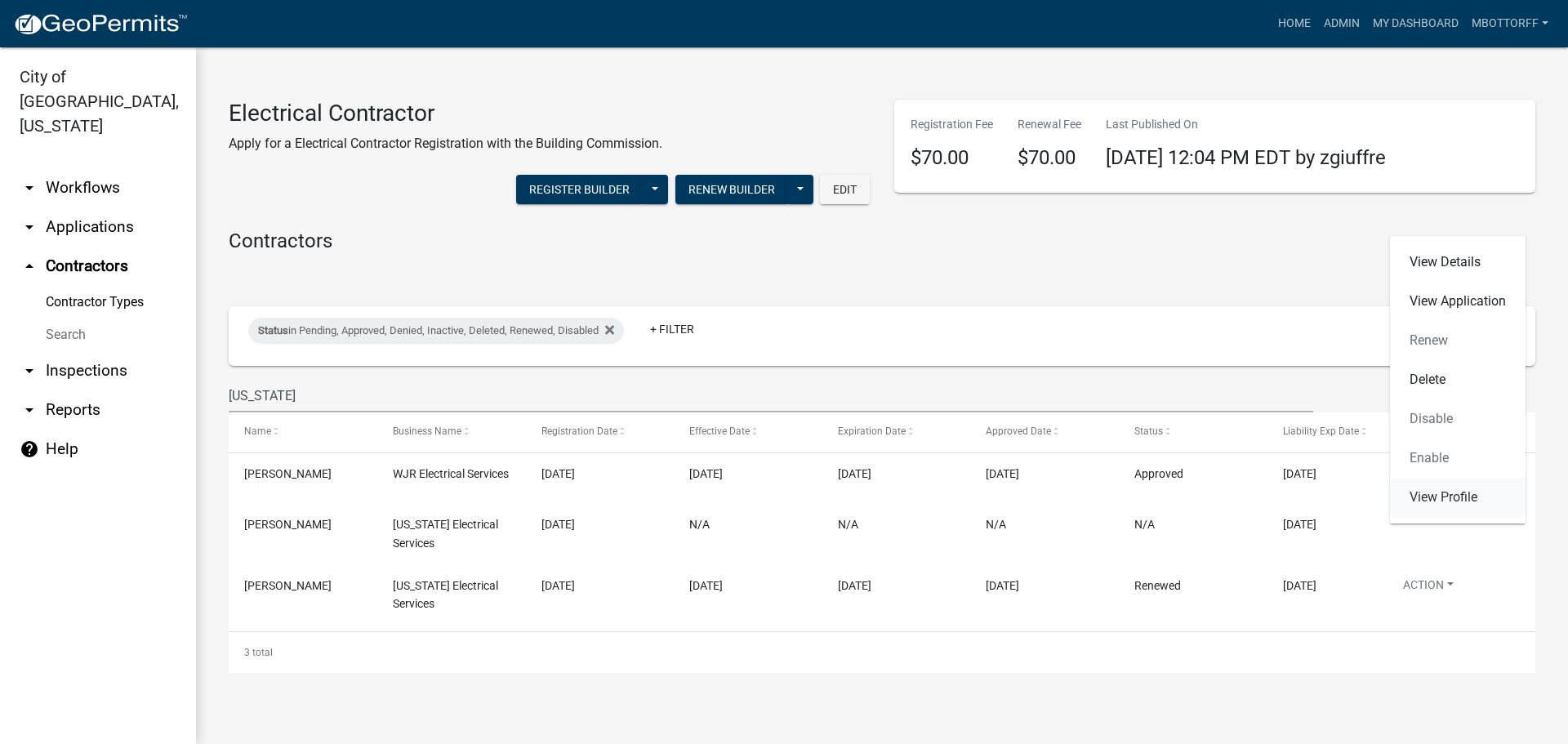
click at [1452, 493] on link "View Profile" at bounding box center [1457, 497] width 135 height 40
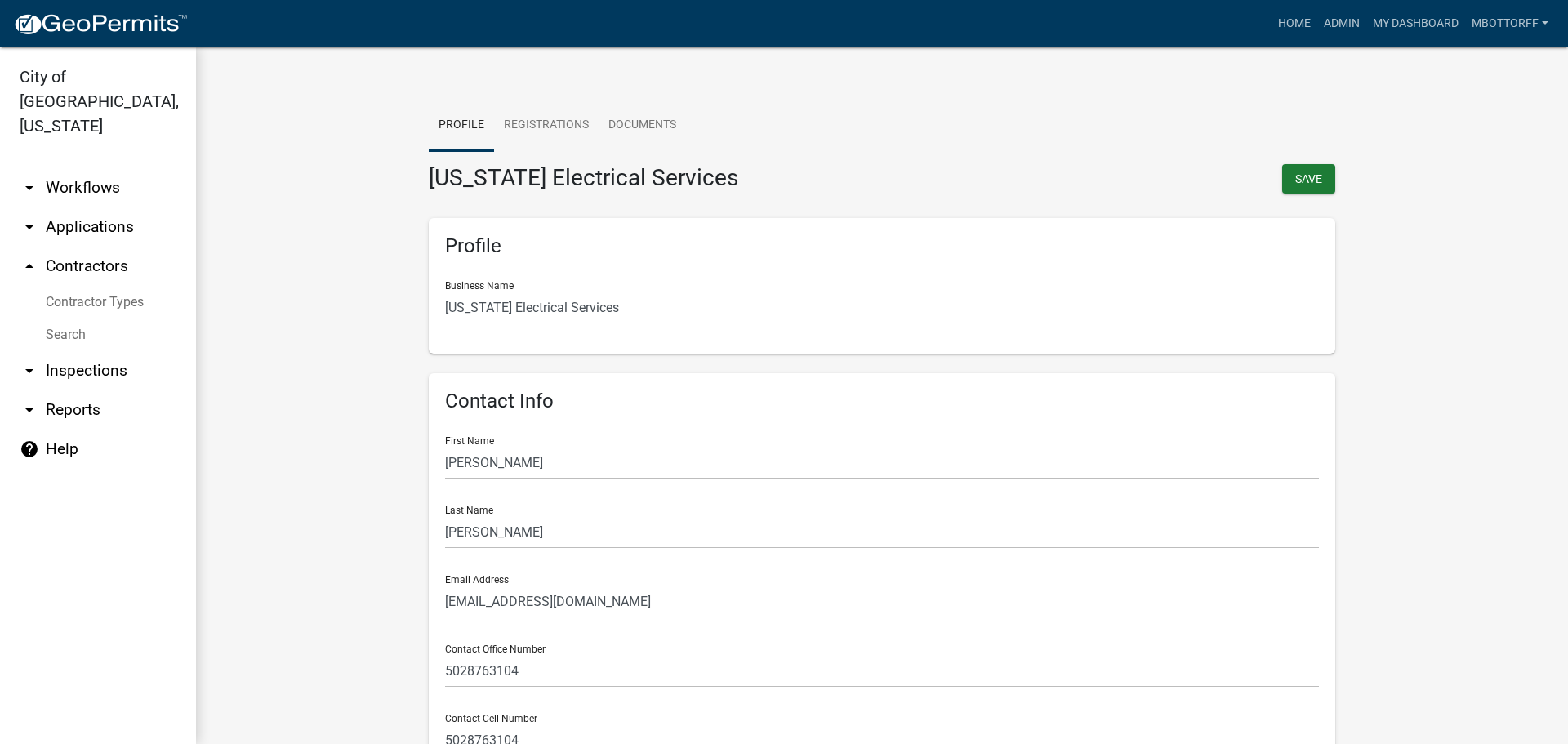
scroll to position [245, 0]
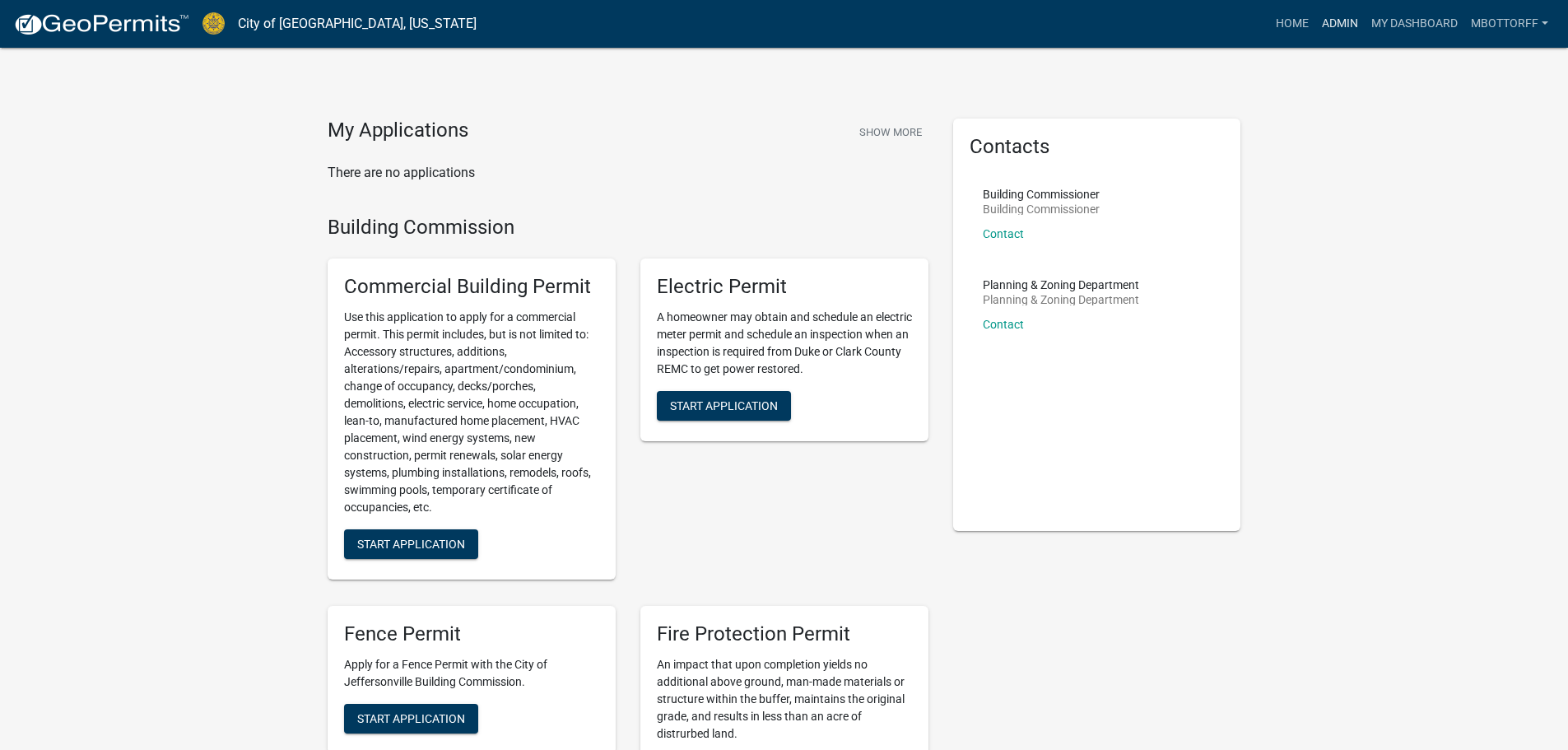
drag, startPoint x: 1342, startPoint y: 19, endPoint x: 1131, endPoint y: 14, distance: 211.1
click at [1342, 19] on link "Admin" at bounding box center [1340, 24] width 49 height 31
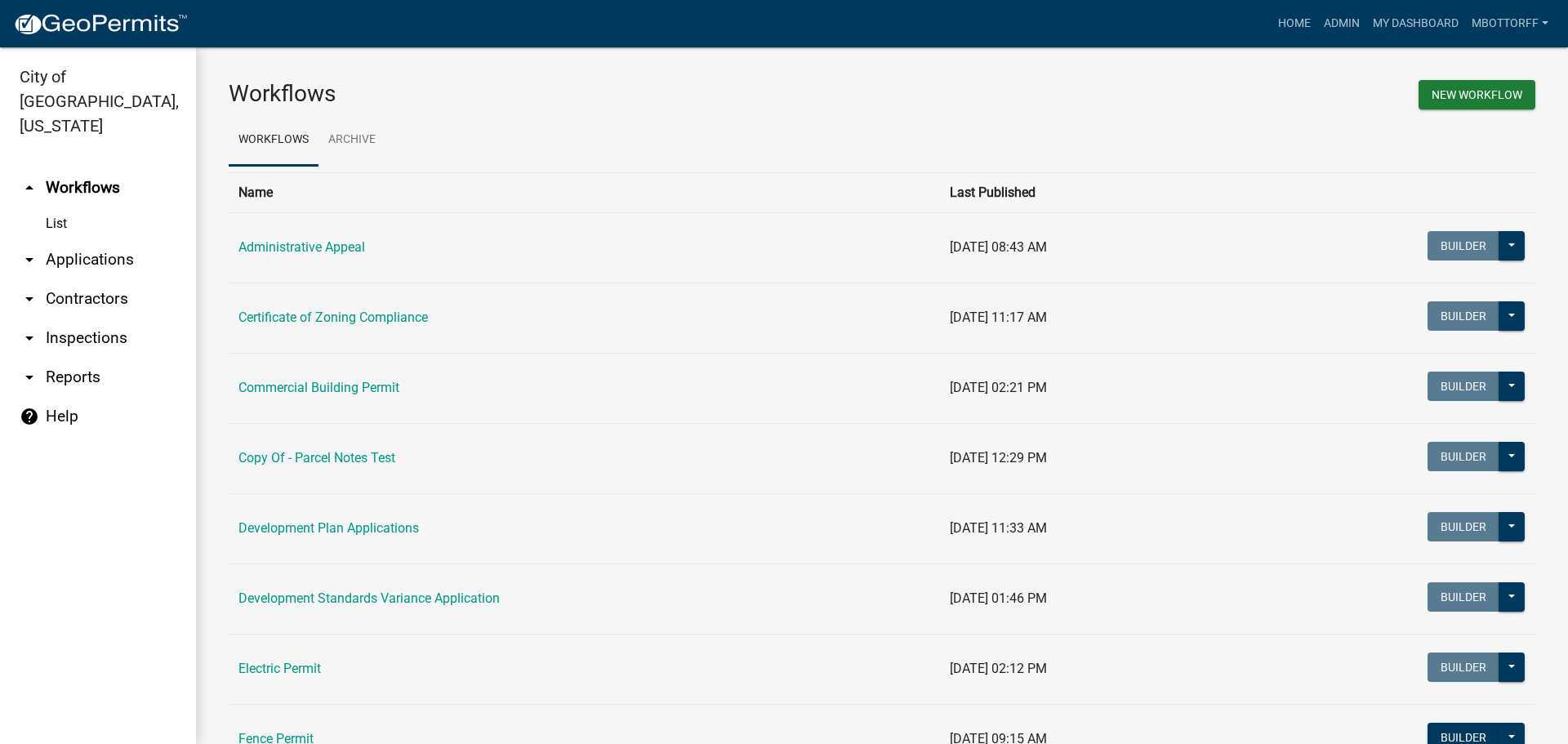
click at [66, 240] on link "arrow_drop_down Applications" at bounding box center [98, 260] width 196 height 40
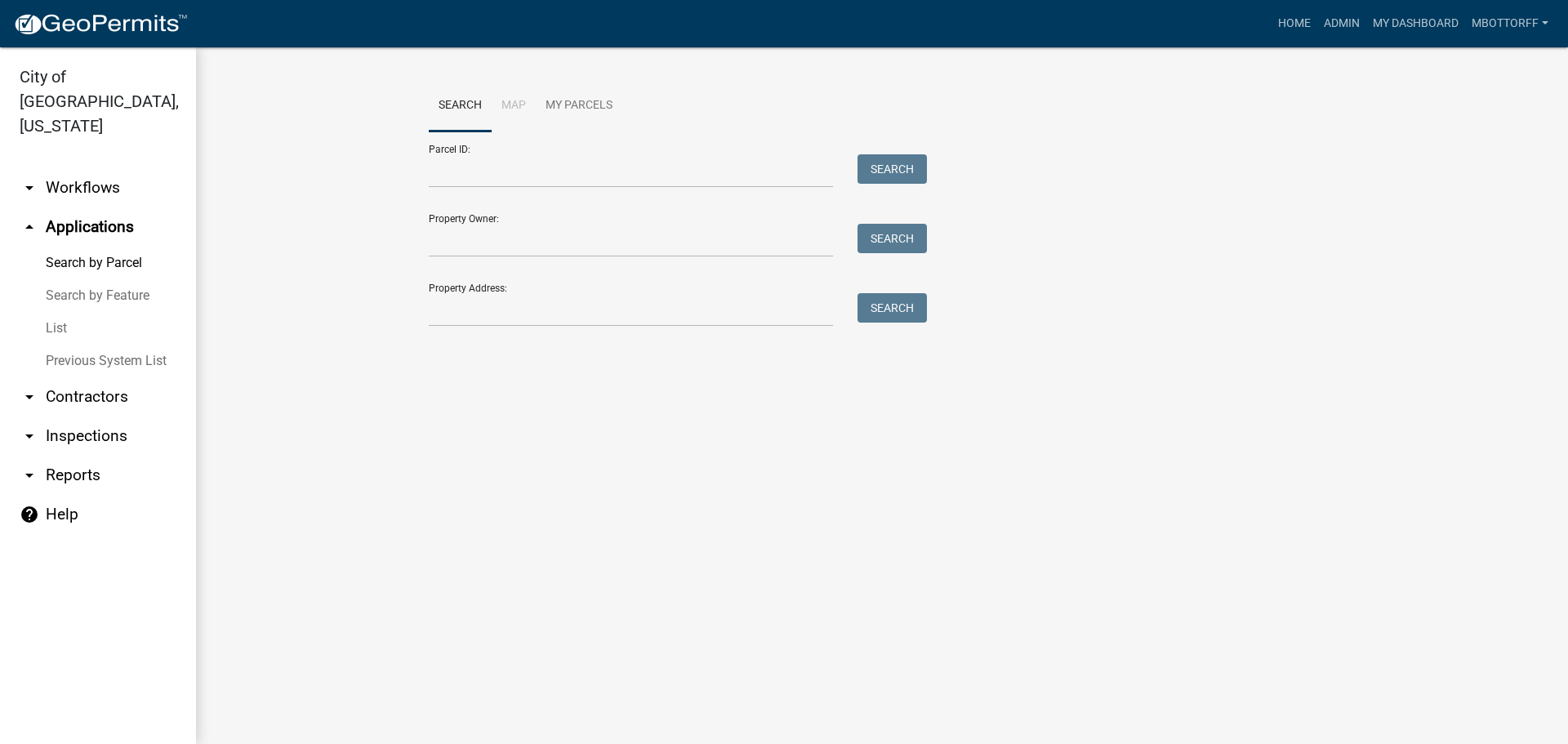
click at [55, 312] on link "List" at bounding box center [98, 328] width 196 height 33
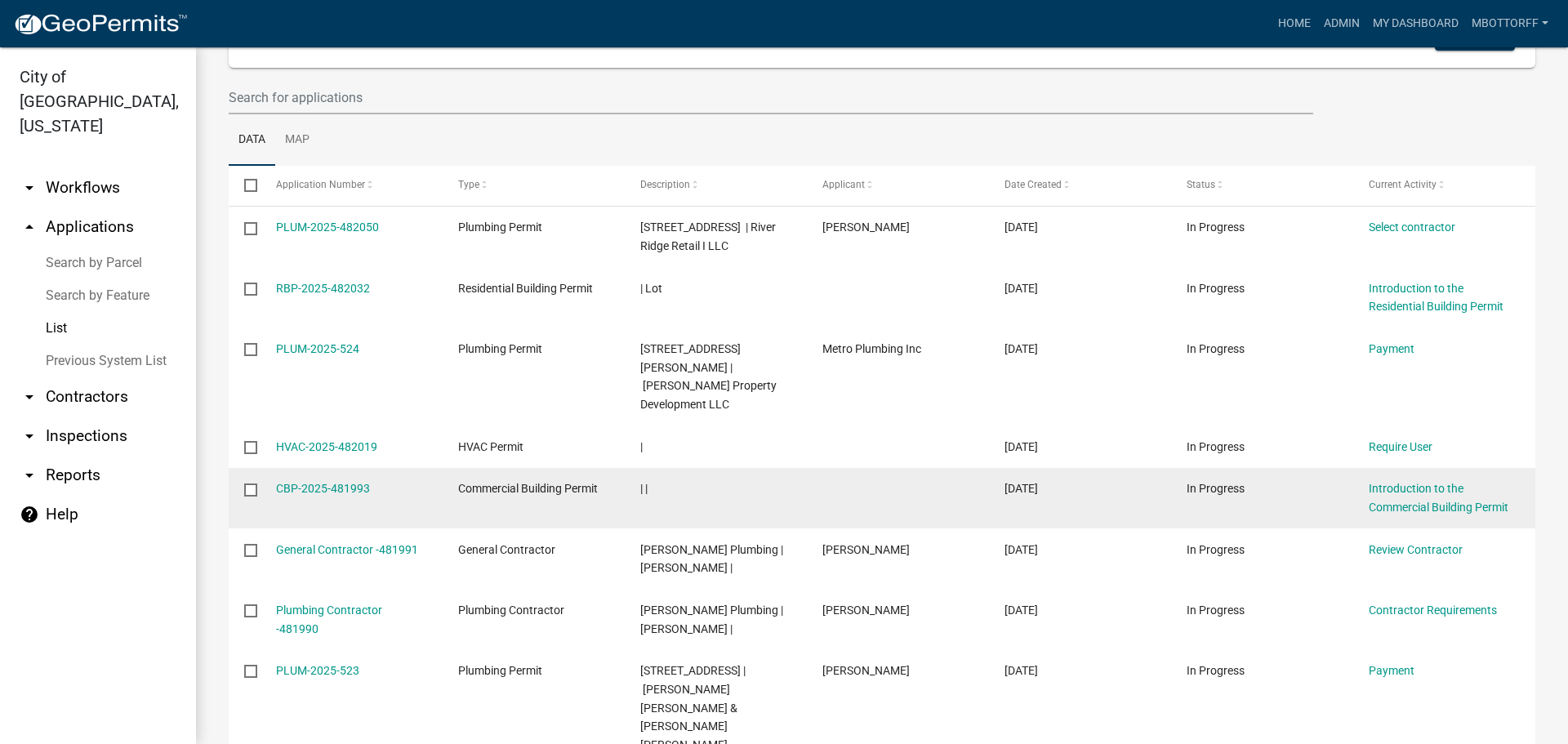
scroll to position [163, 0]
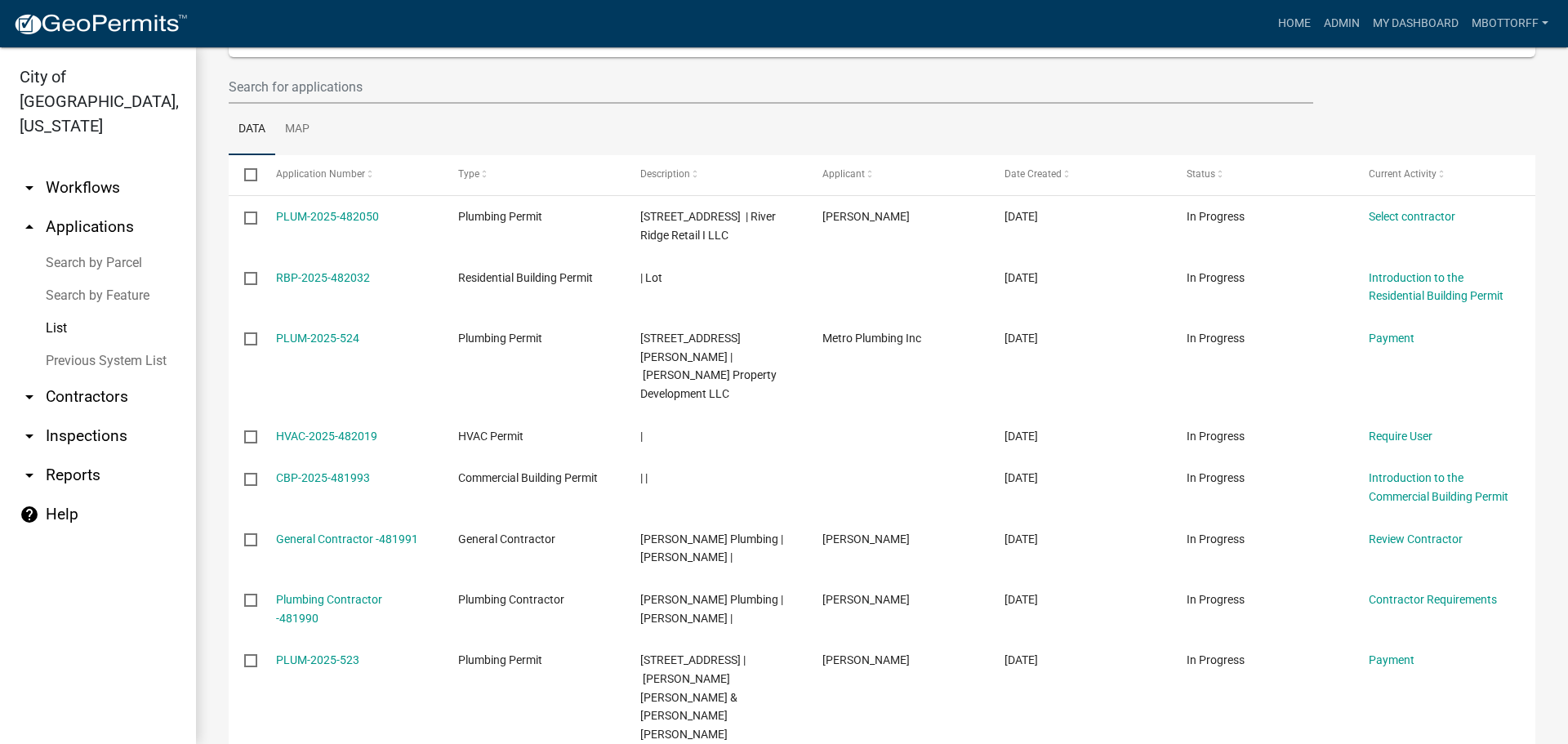
click at [72, 377] on link "arrow_drop_down Contractors" at bounding box center [98, 397] width 196 height 40
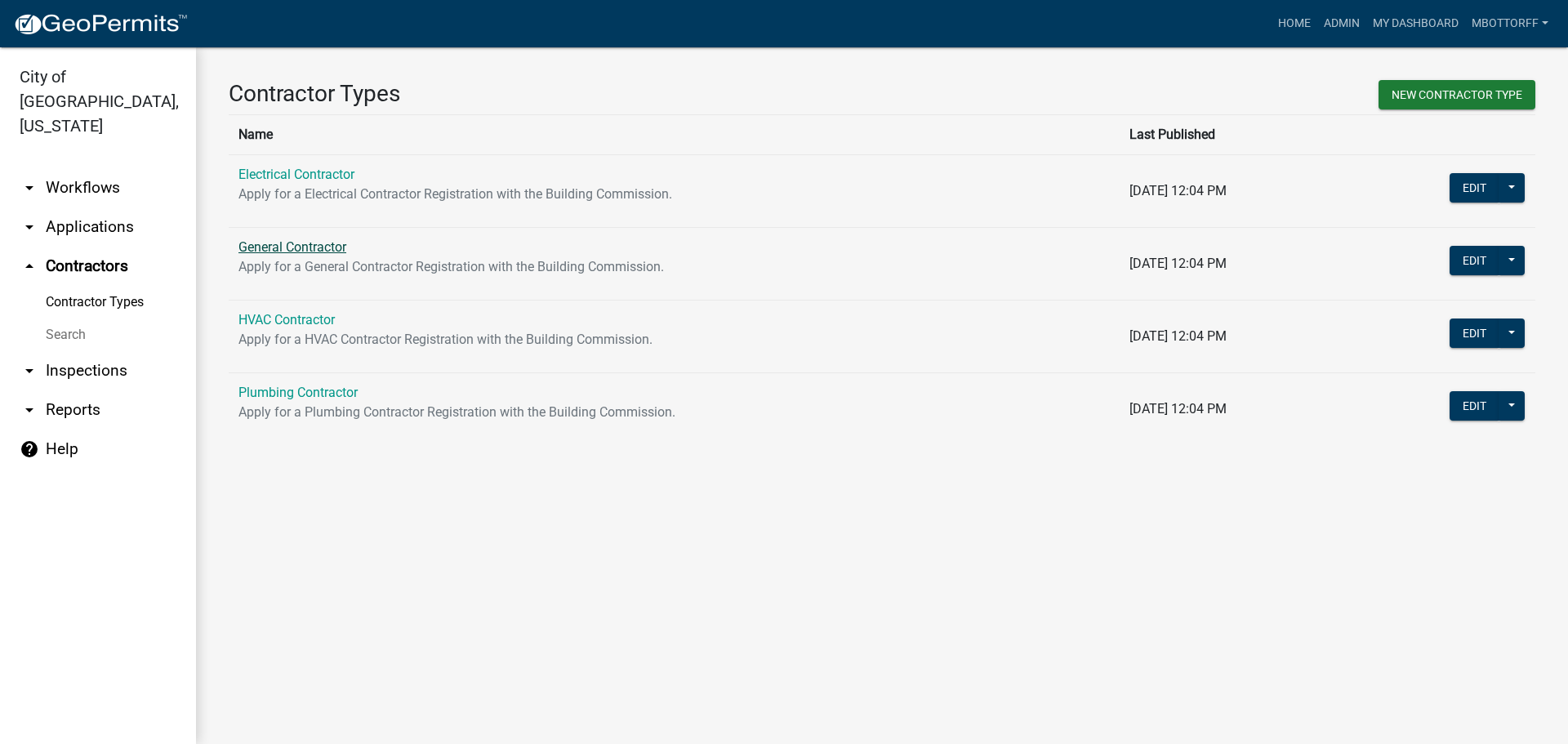
click at [304, 253] on link "General Contractor" at bounding box center [293, 247] width 108 height 15
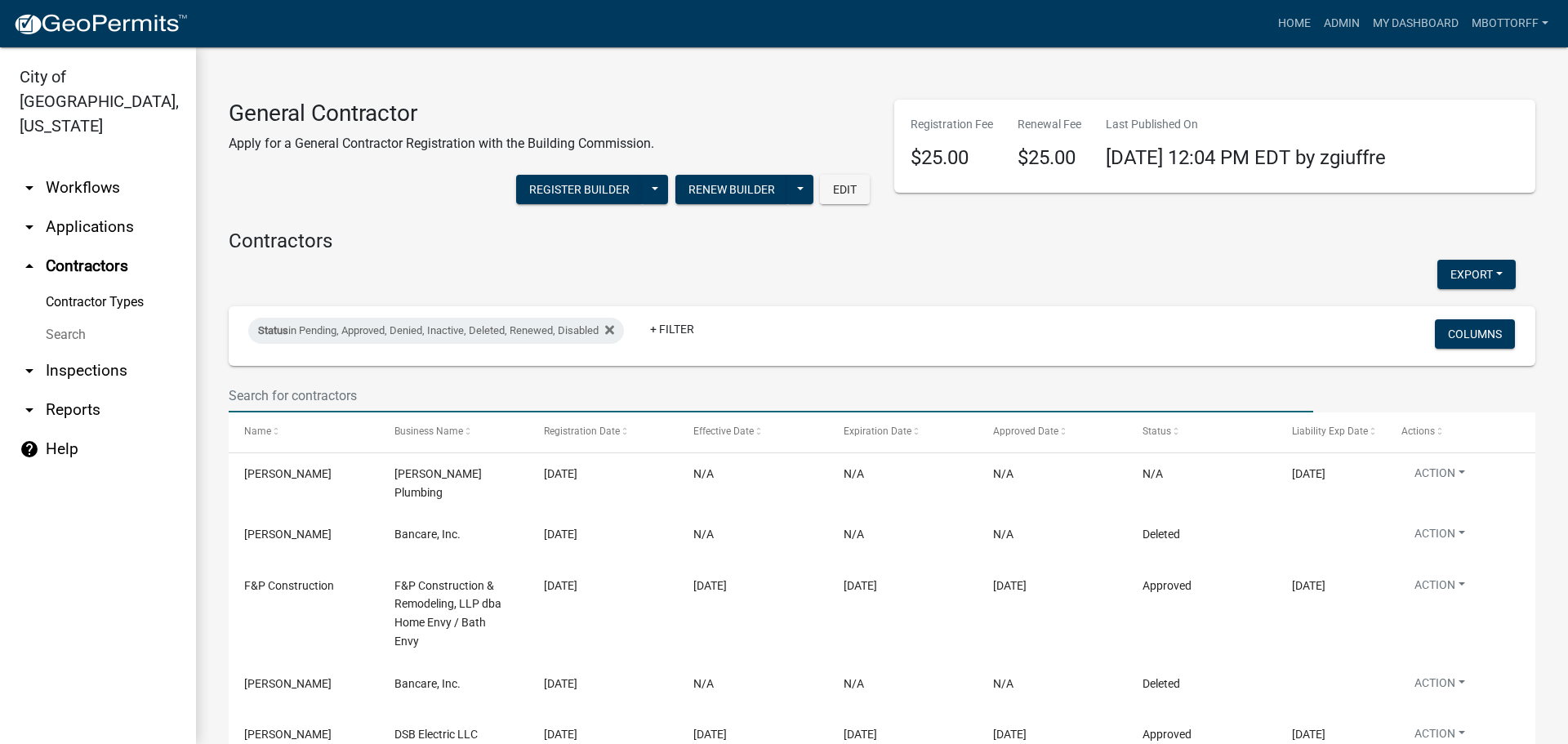
click at [291, 390] on input "text" at bounding box center [771, 396] width 1085 height 34
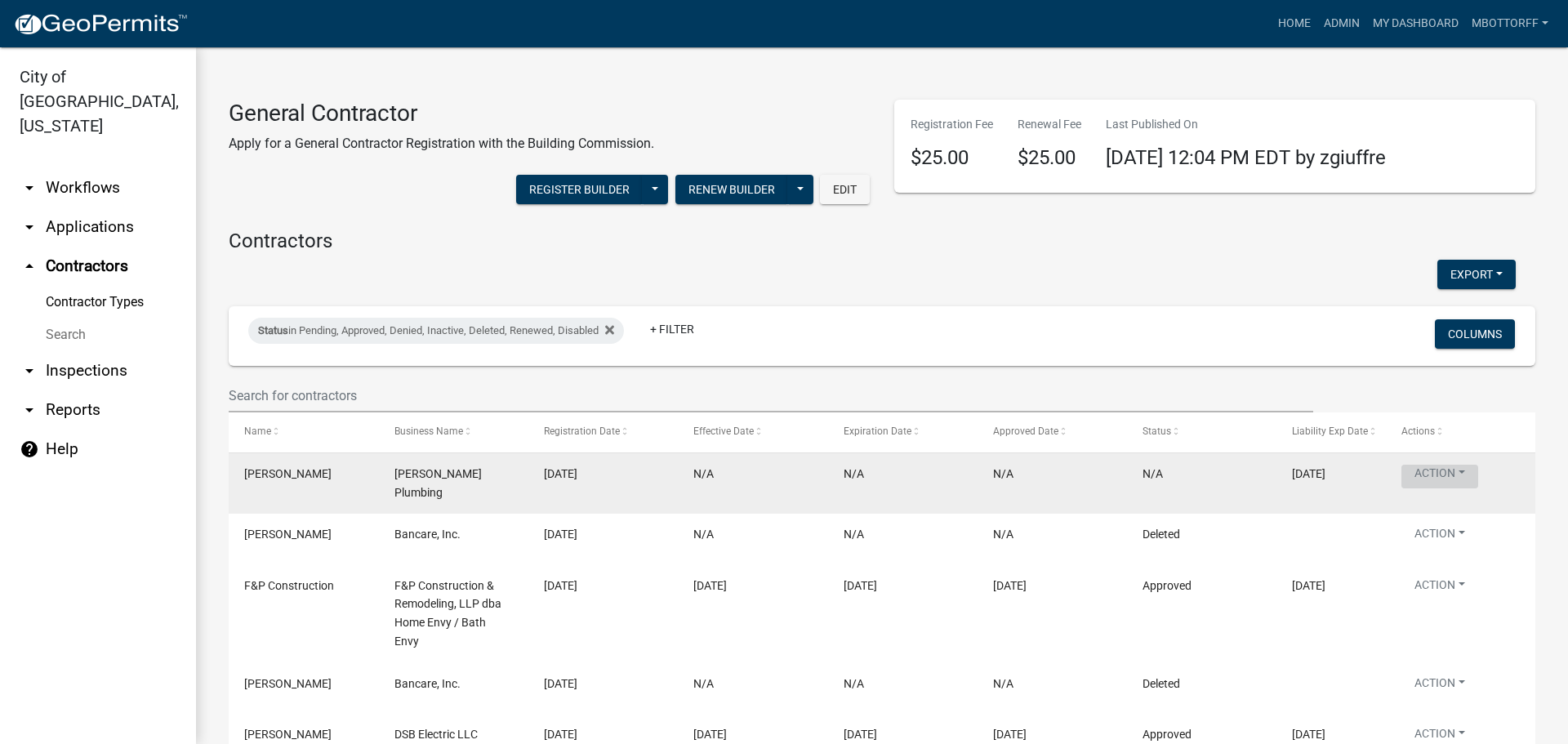
click at [1468, 473] on button "Action" at bounding box center [1439, 477] width 77 height 24
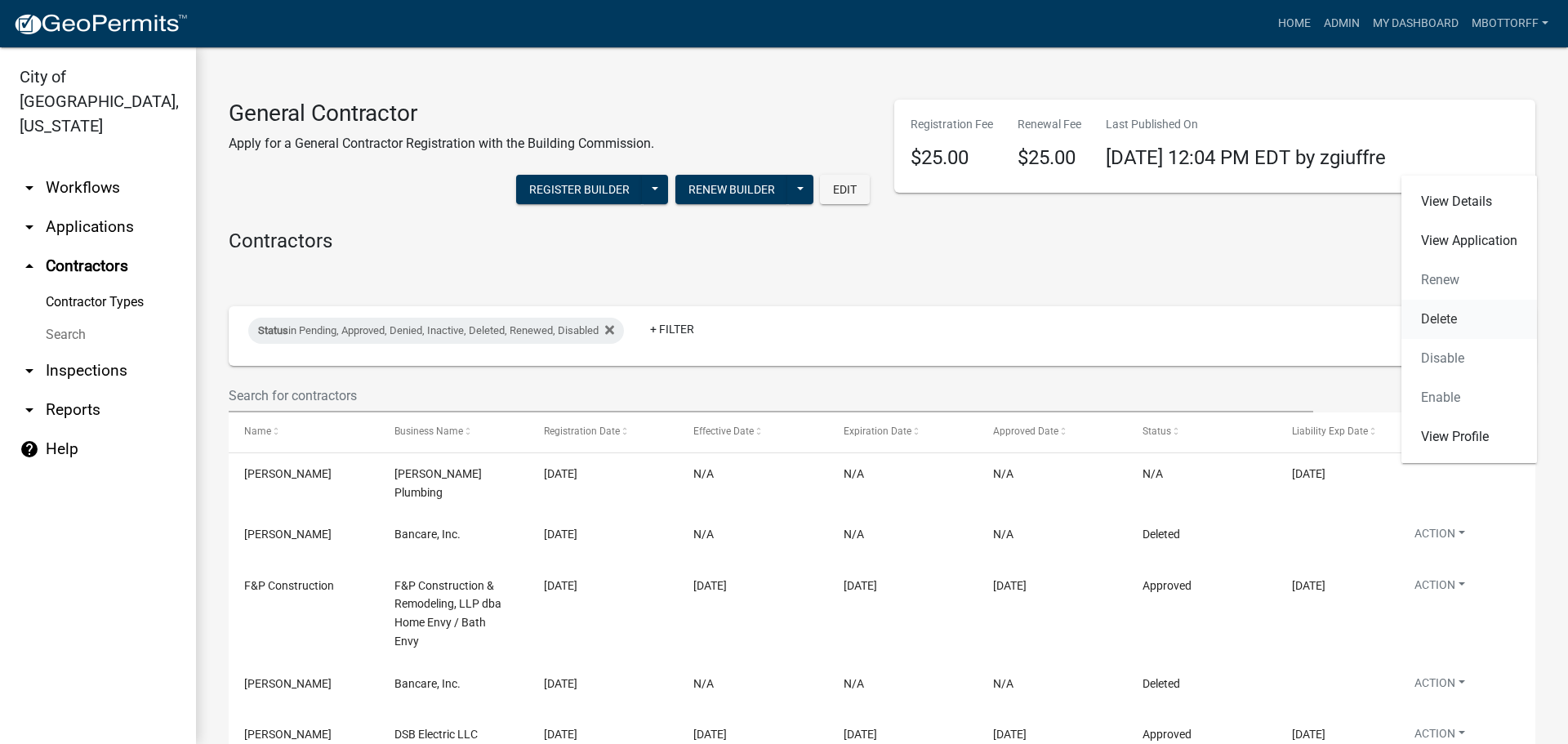
click at [1445, 313] on link "Delete" at bounding box center [1469, 319] width 135 height 40
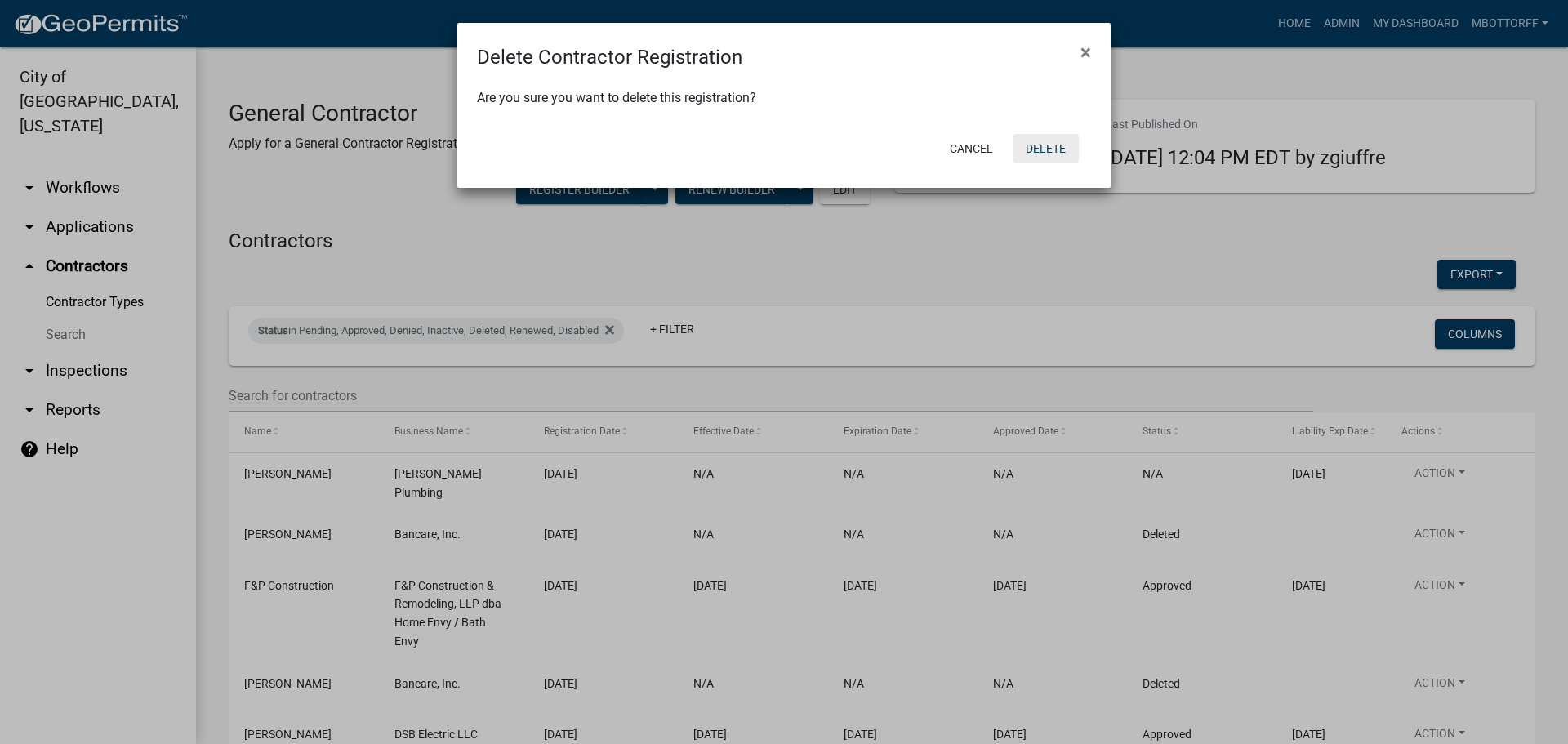
click at [1041, 150] on button "Delete" at bounding box center [1045, 148] width 66 height 29
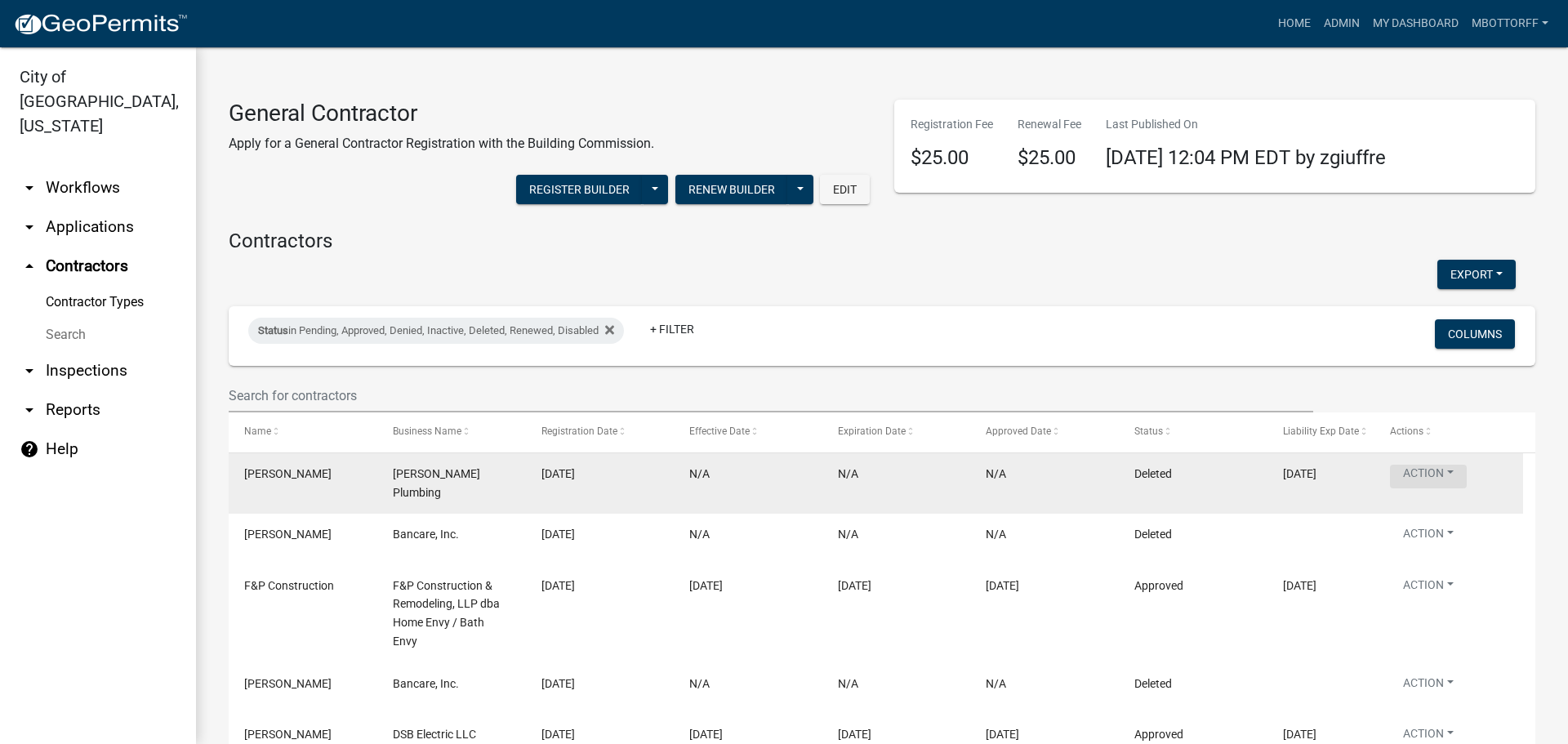
click at [1423, 471] on button "Action" at bounding box center [1428, 477] width 77 height 24
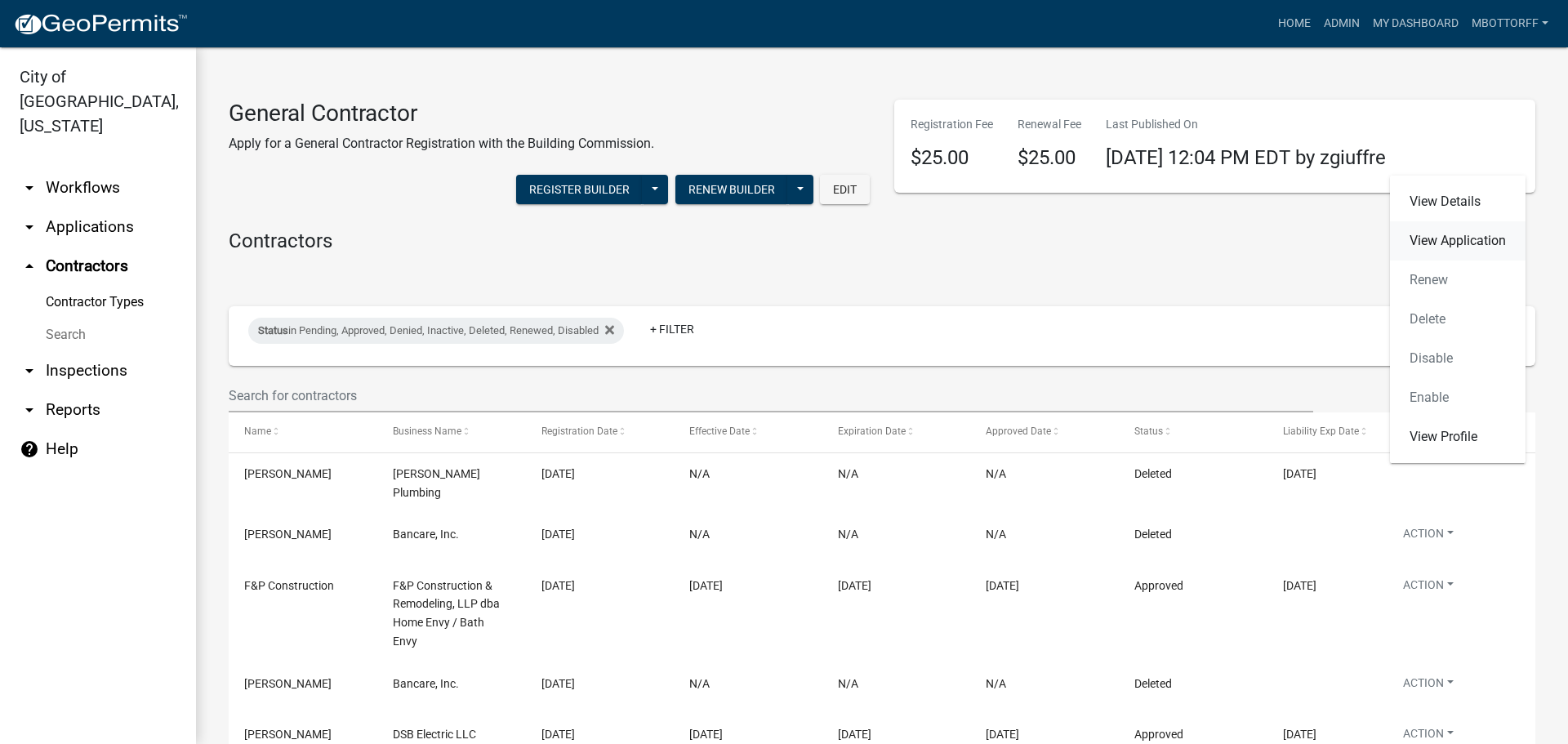
click at [1418, 242] on link "View Application" at bounding box center [1457, 240] width 135 height 40
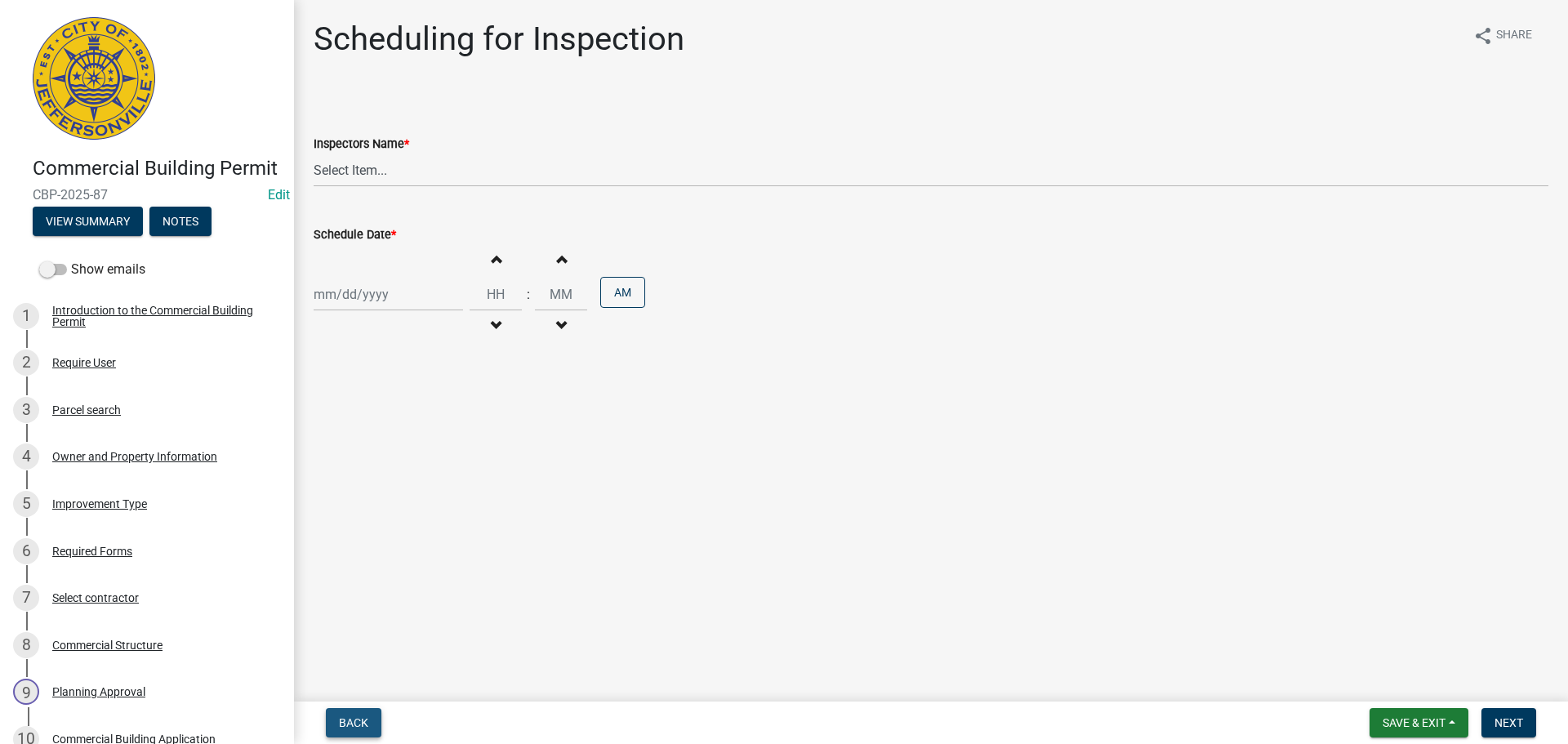
click at [362, 713] on button "Back" at bounding box center [354, 722] width 55 height 29
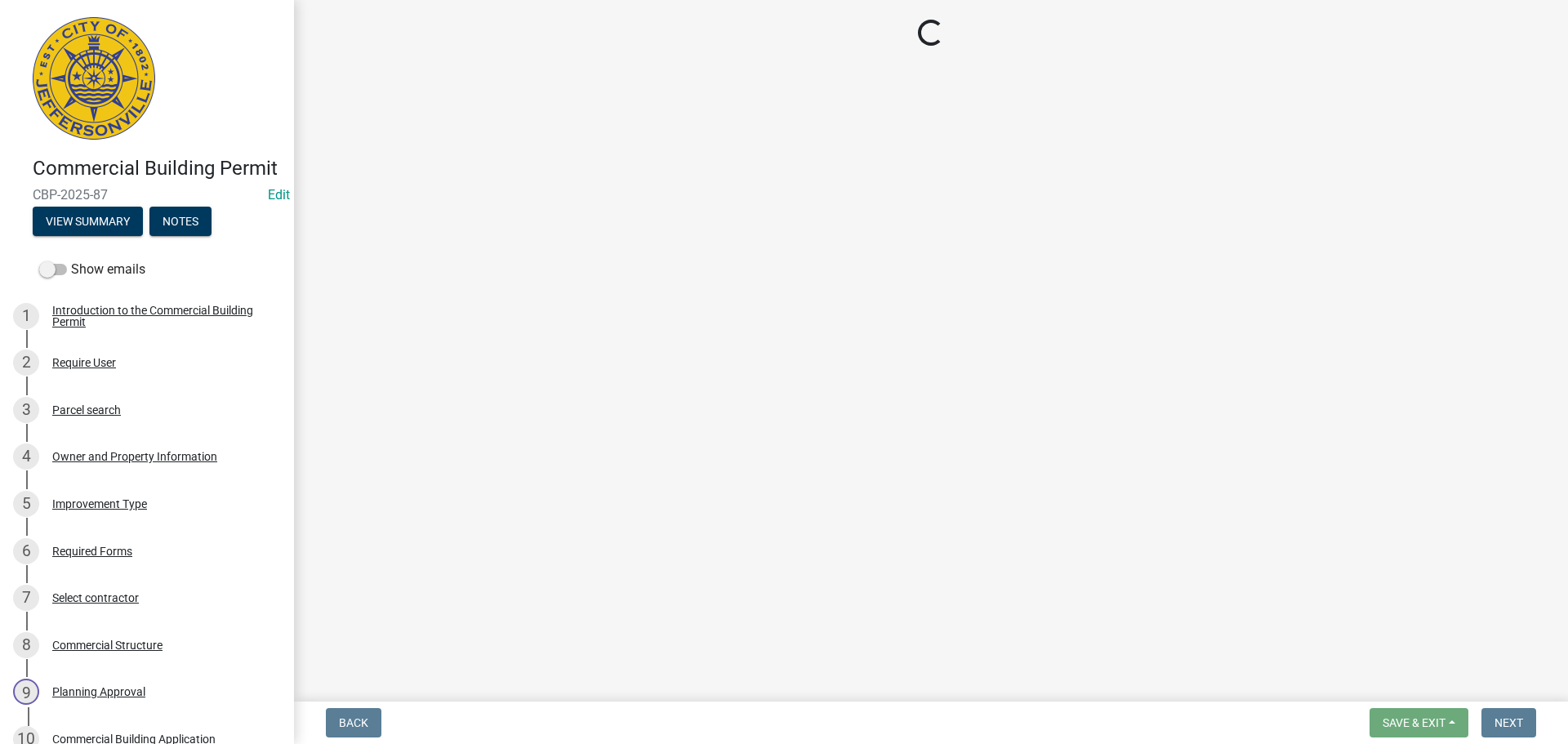
select select "5905b6c6-73a3-4561-9a25-e231032c58c8"
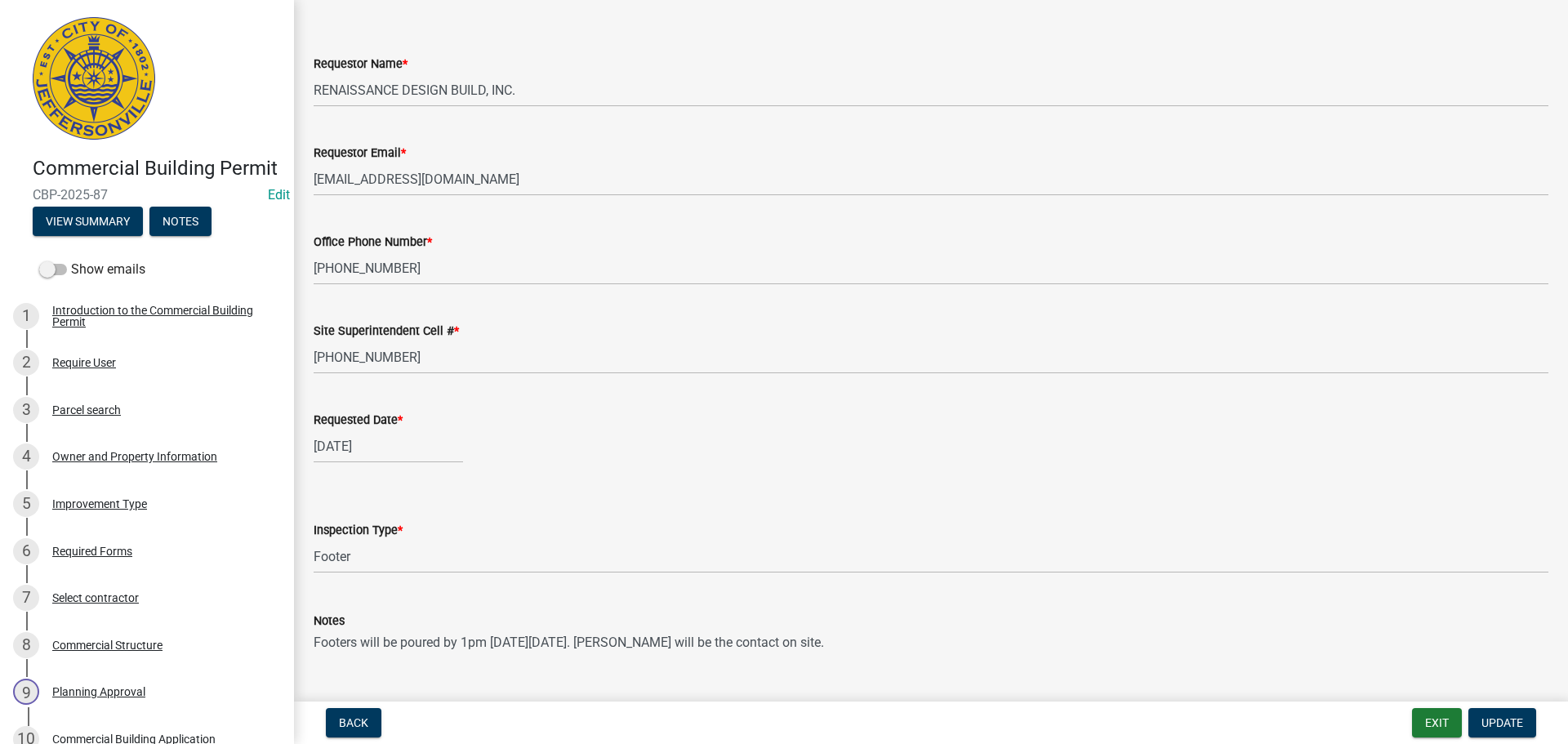
scroll to position [150, 0]
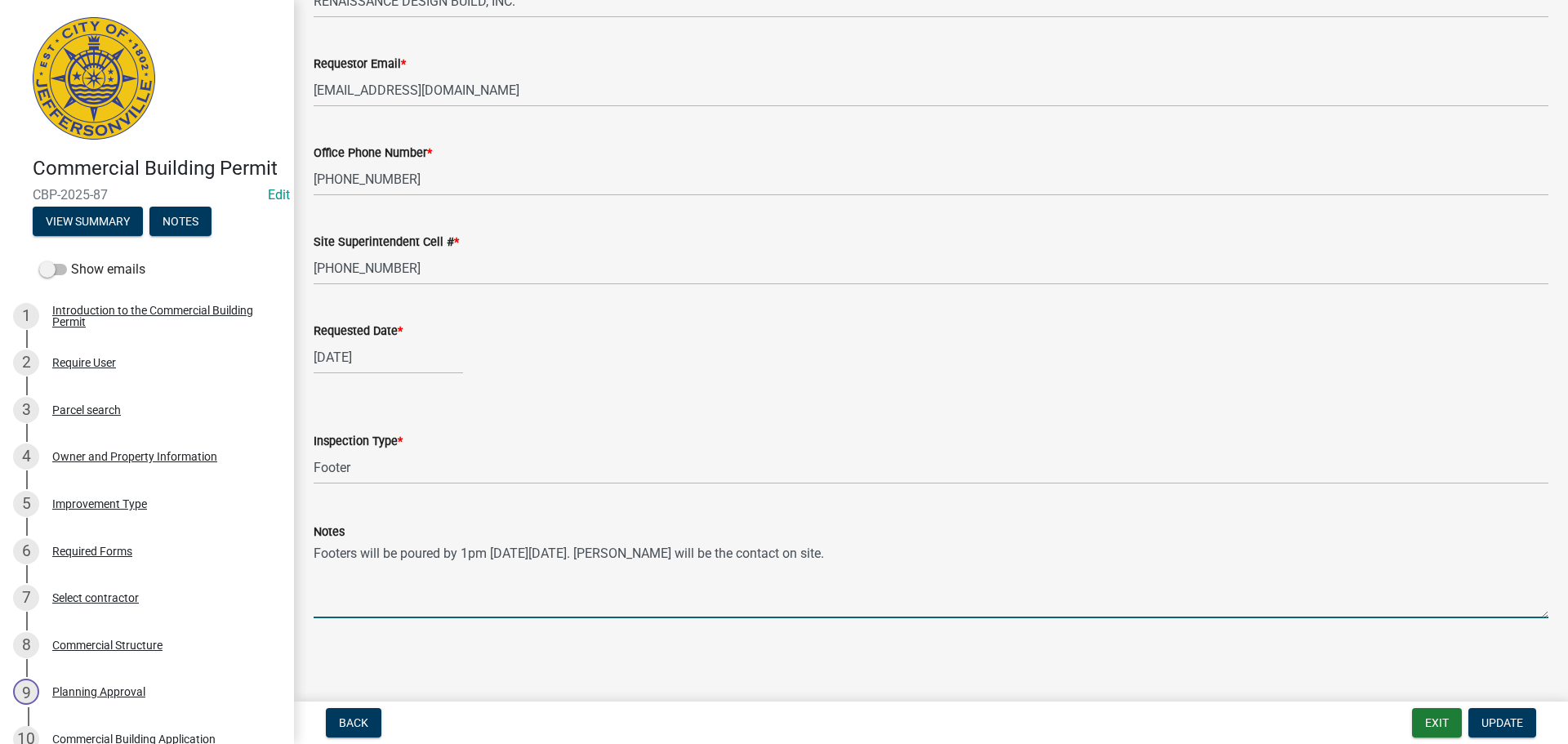
drag, startPoint x: 817, startPoint y: 555, endPoint x: 306, endPoint y: 554, distance: 511.0
click at [306, 554] on div "Notes Footers will be poured by 1pm on Tuesday 09-23-2025. Jay will be the cont…" at bounding box center [931, 559] width 1259 height 119
click at [1517, 726] on span "Update" at bounding box center [1502, 723] width 42 height 13
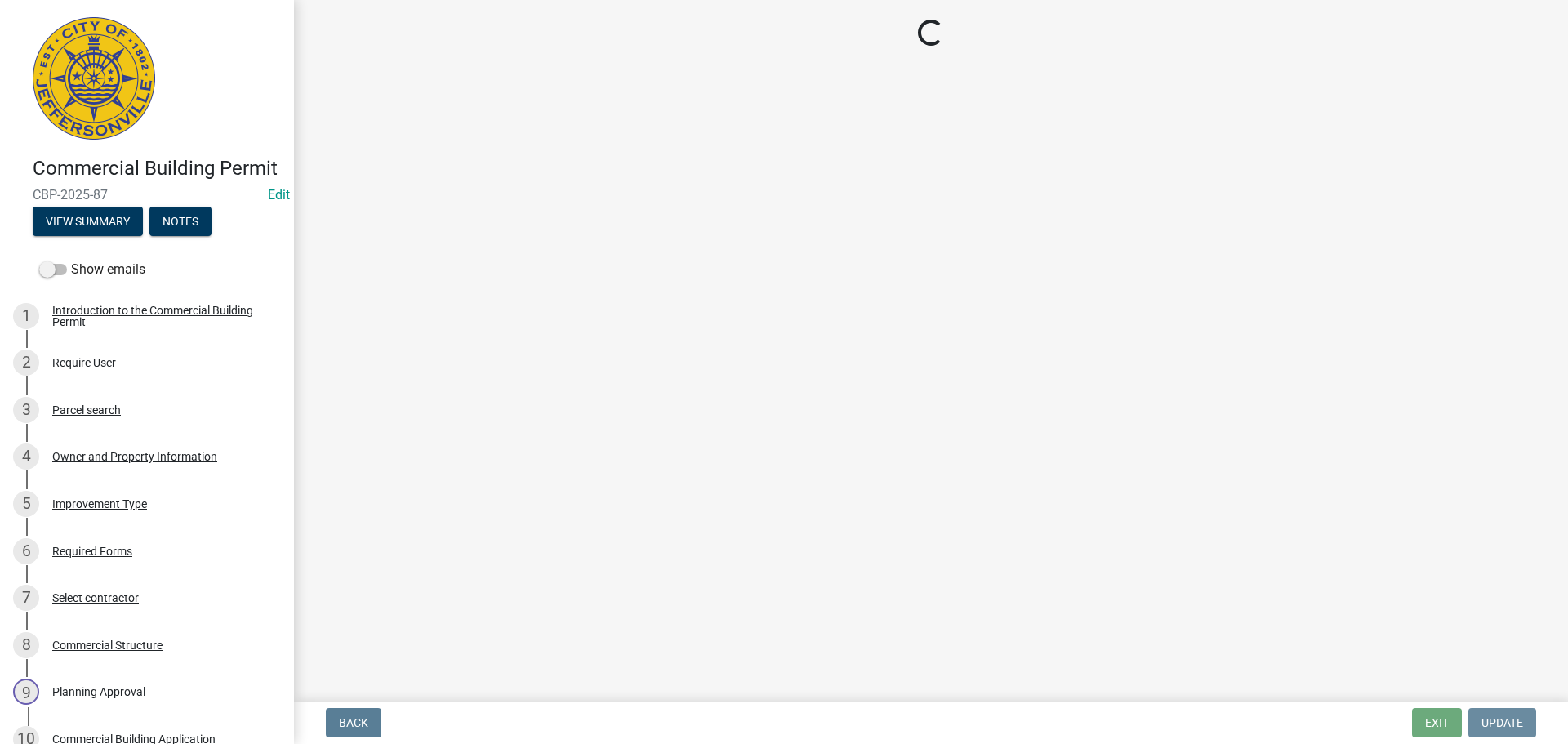
scroll to position [0, 0]
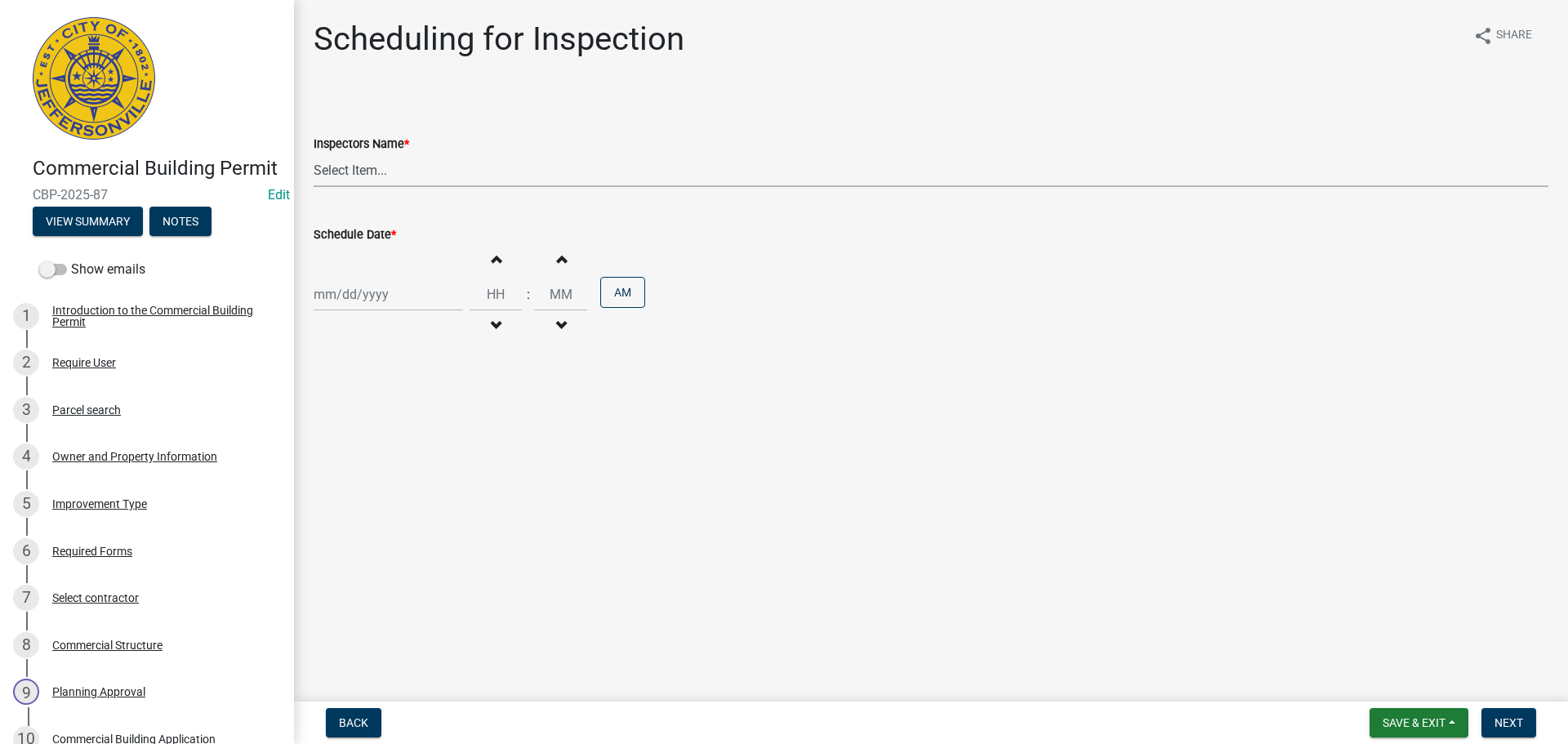
click at [340, 162] on select "Select Item... jramsey (Jeremy Ramsey) MaryFrey (Mary Frey) mkruer (Mike Kruer)…" at bounding box center [931, 171] width 1235 height 34
select select "fdb3bcc6-ce93-4663-8a18-5c08884dd177"
click at [314, 154] on select "Select Item... jramsey (Jeremy Ramsey) MaryFrey (Mary Frey) mkruer (Mike Kruer)…" at bounding box center [931, 171] width 1235 height 34
select select "9"
select select "2025"
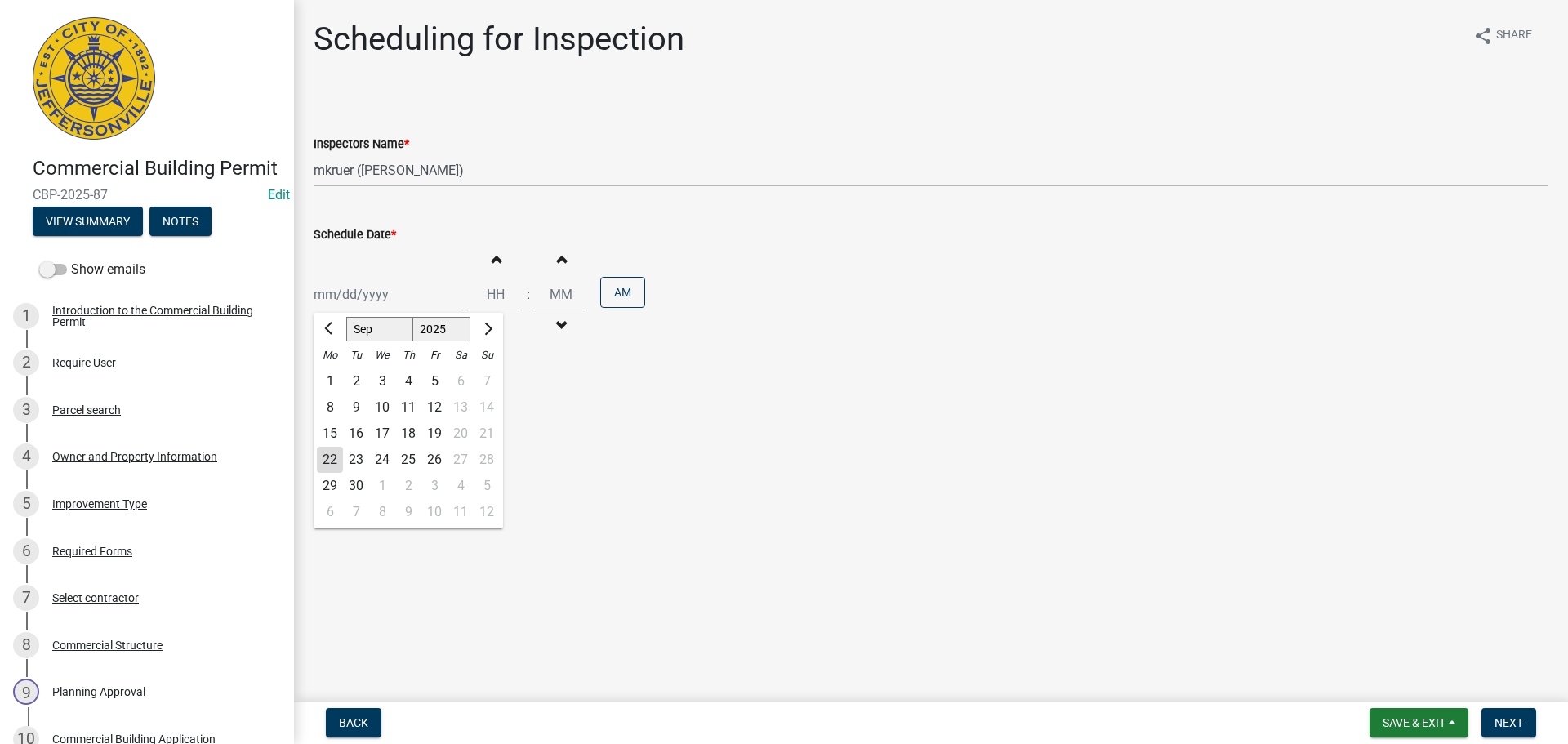
click at [325, 303] on div "Jan Feb Mar Apr May Jun Jul Aug Sep Oct Nov Dec 1525 1526 1527 1528 1529 1530 1…" at bounding box center [388, 294] width 150 height 34
click at [357, 459] on div "23" at bounding box center [356, 459] width 26 height 26
type input "[DATE]"
click at [1507, 725] on span "Next" at bounding box center [1509, 723] width 29 height 13
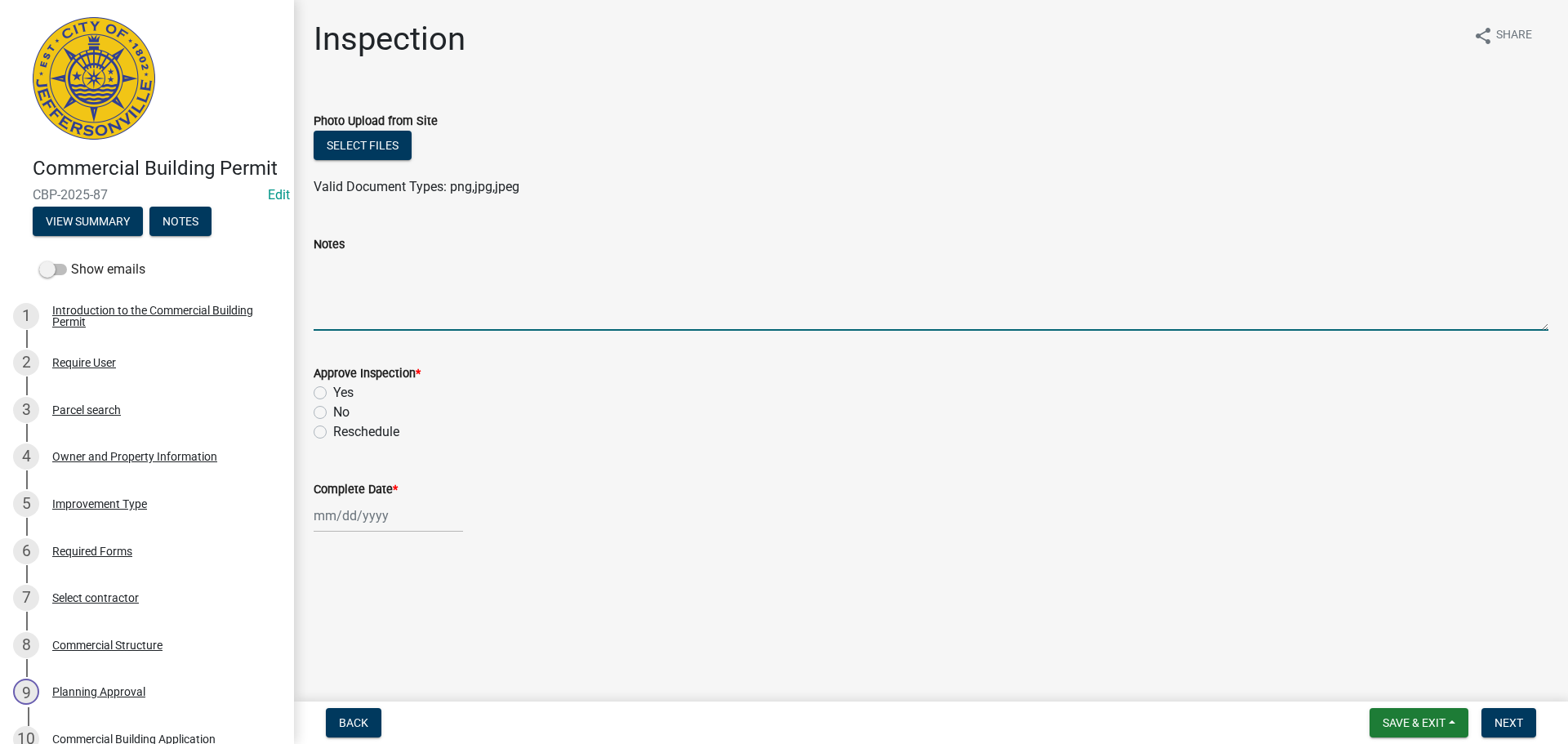
click at [317, 270] on textarea "Notes" at bounding box center [931, 292] width 1235 height 77
paste textarea "Footers will be poured by 1pm [DATE][DATE]. [PERSON_NAME] will be the contact o…"
type textarea "Footers will be poured by 1pm [DATE][DATE]. [PERSON_NAME] will be the contact o…"
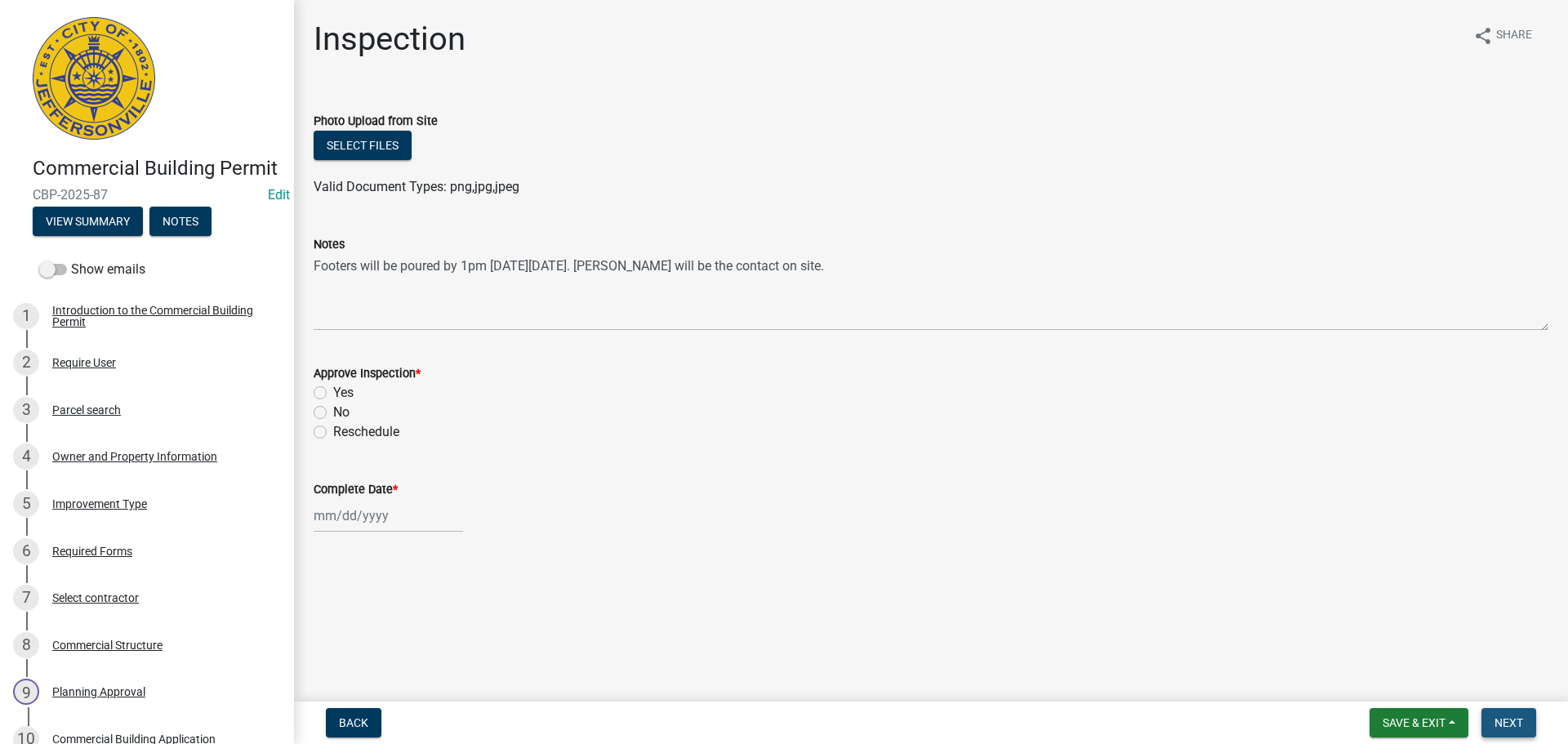
click at [1509, 721] on span "Next" at bounding box center [1509, 723] width 29 height 13
click at [1408, 719] on span "Save & Exit" at bounding box center [1414, 723] width 63 height 13
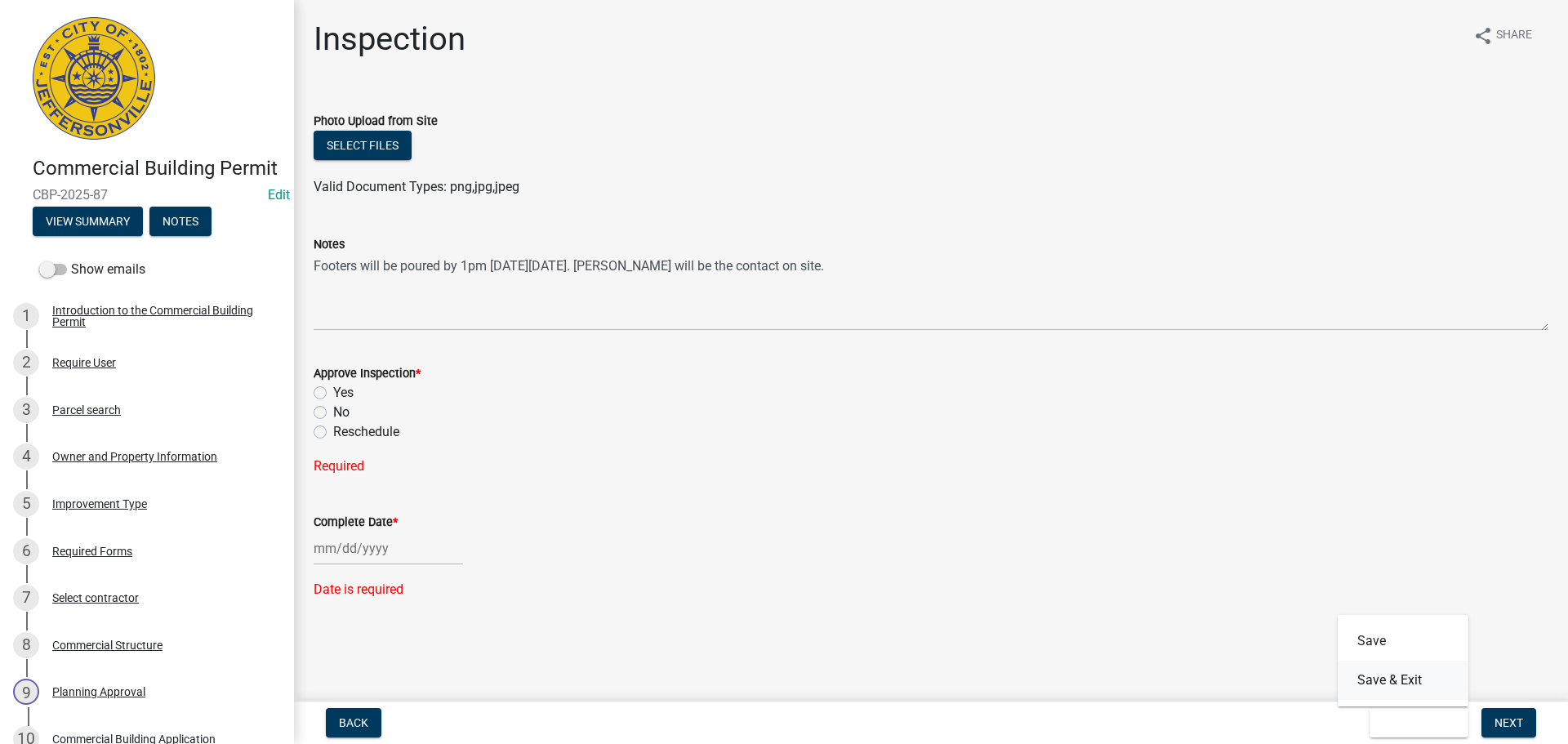
click at [1403, 688] on button "Save & Exit" at bounding box center [1402, 680] width 130 height 40
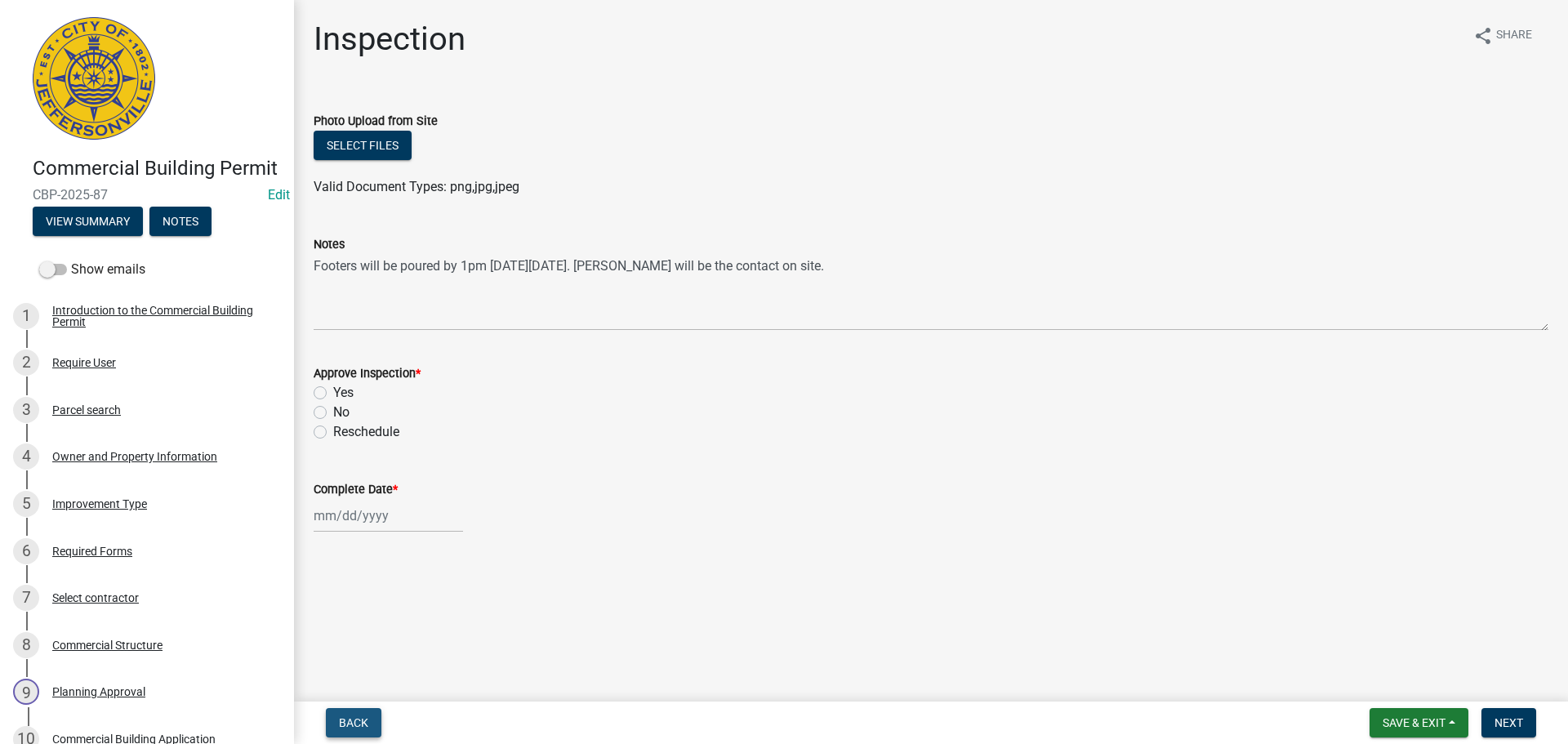
click at [333, 723] on button "Back" at bounding box center [354, 722] width 55 height 29
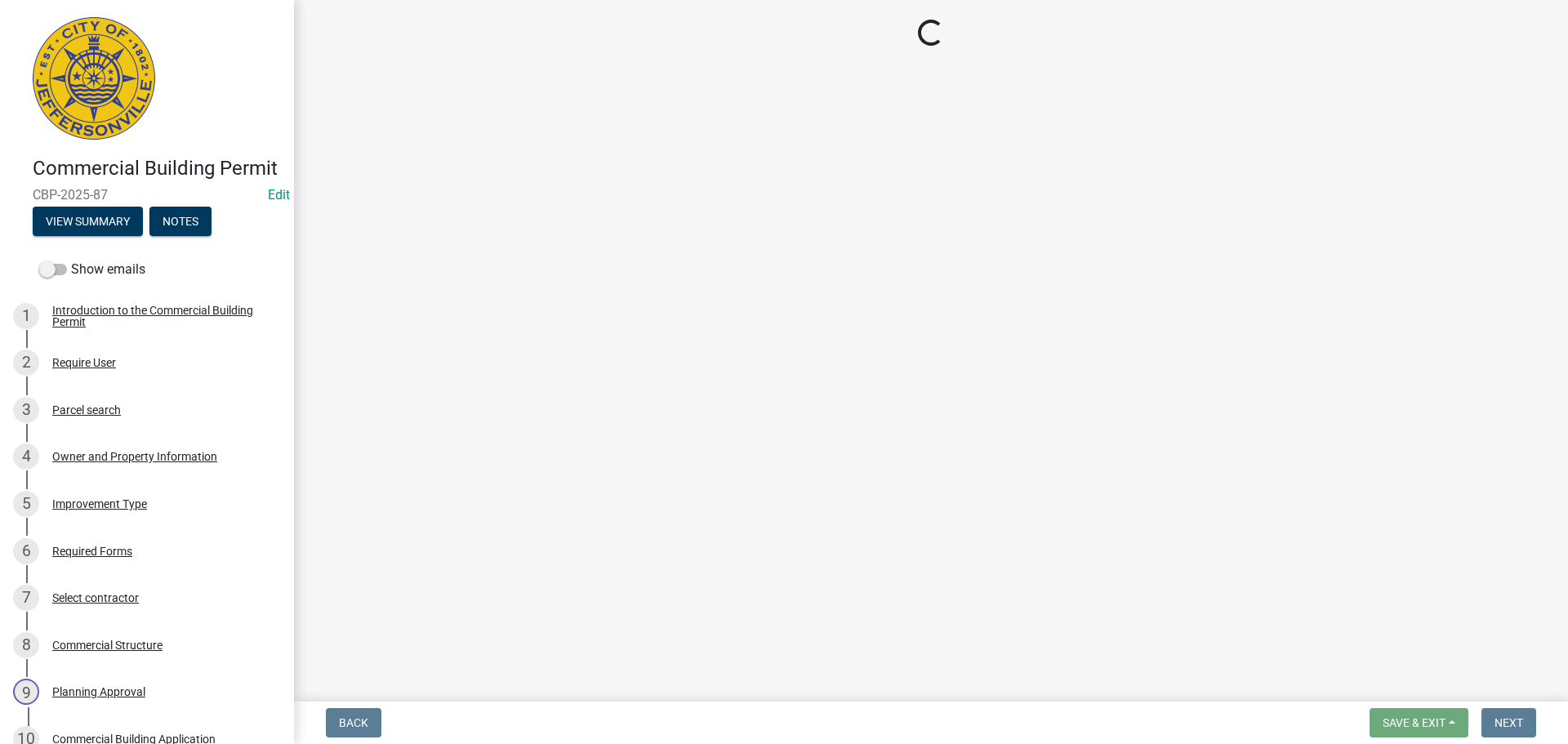
select select "fdb3bcc6-ce93-4663-8a18-5c08884dd177"
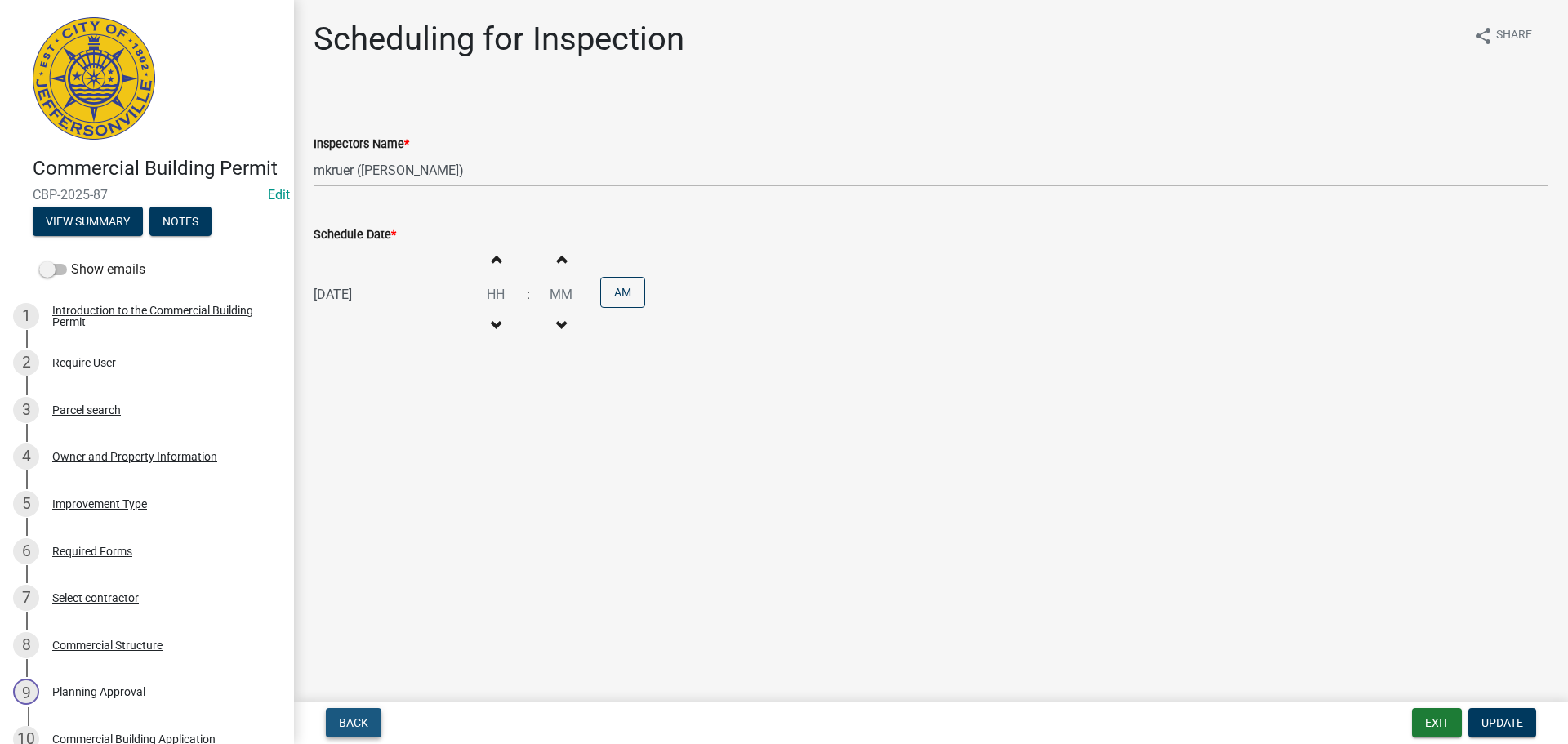
click at [351, 721] on span "Back" at bounding box center [353, 723] width 29 height 13
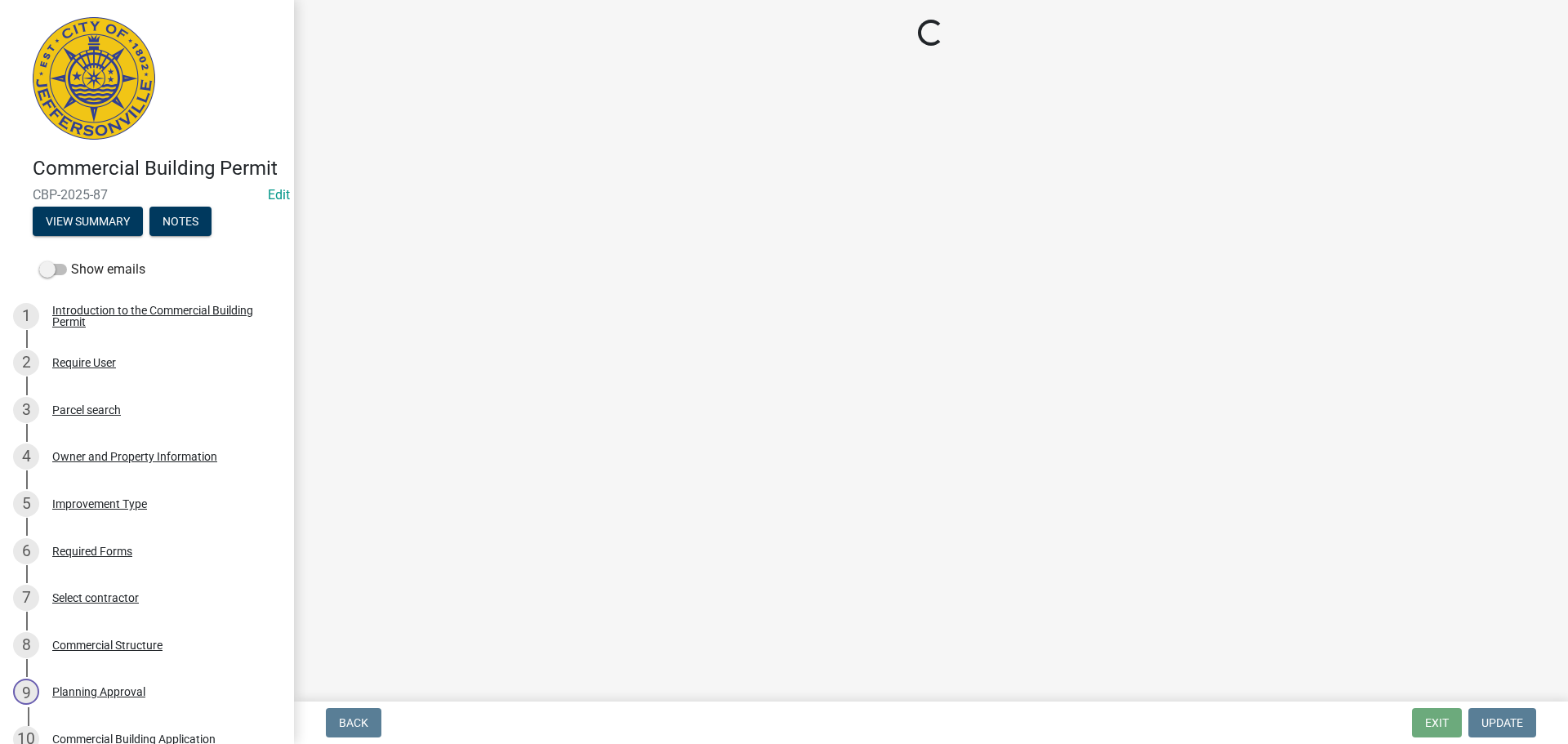
select select "5905b6c6-73a3-4561-9a25-e231032c58c8"
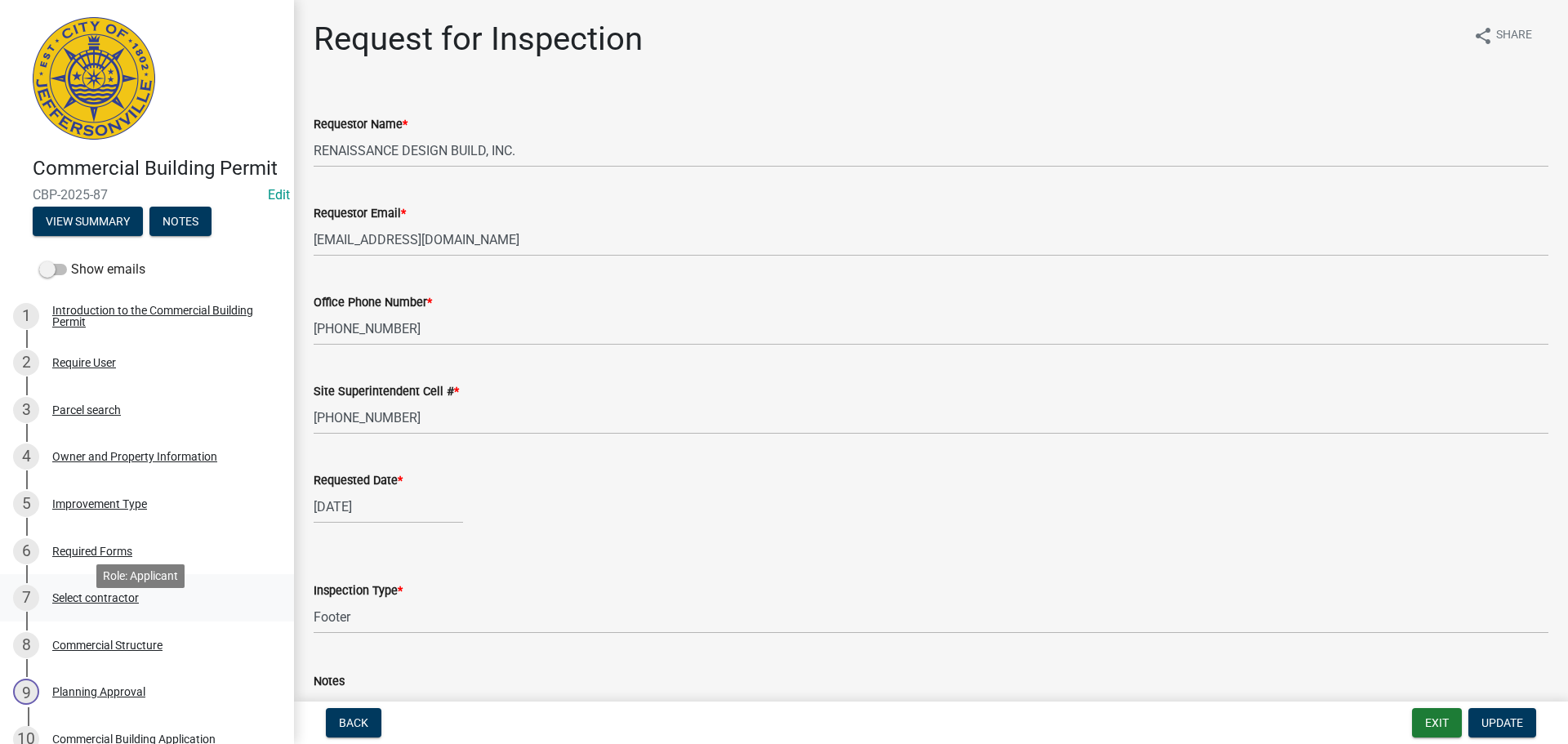
click at [85, 604] on div "Select contractor" at bounding box center [95, 598] width 87 height 12
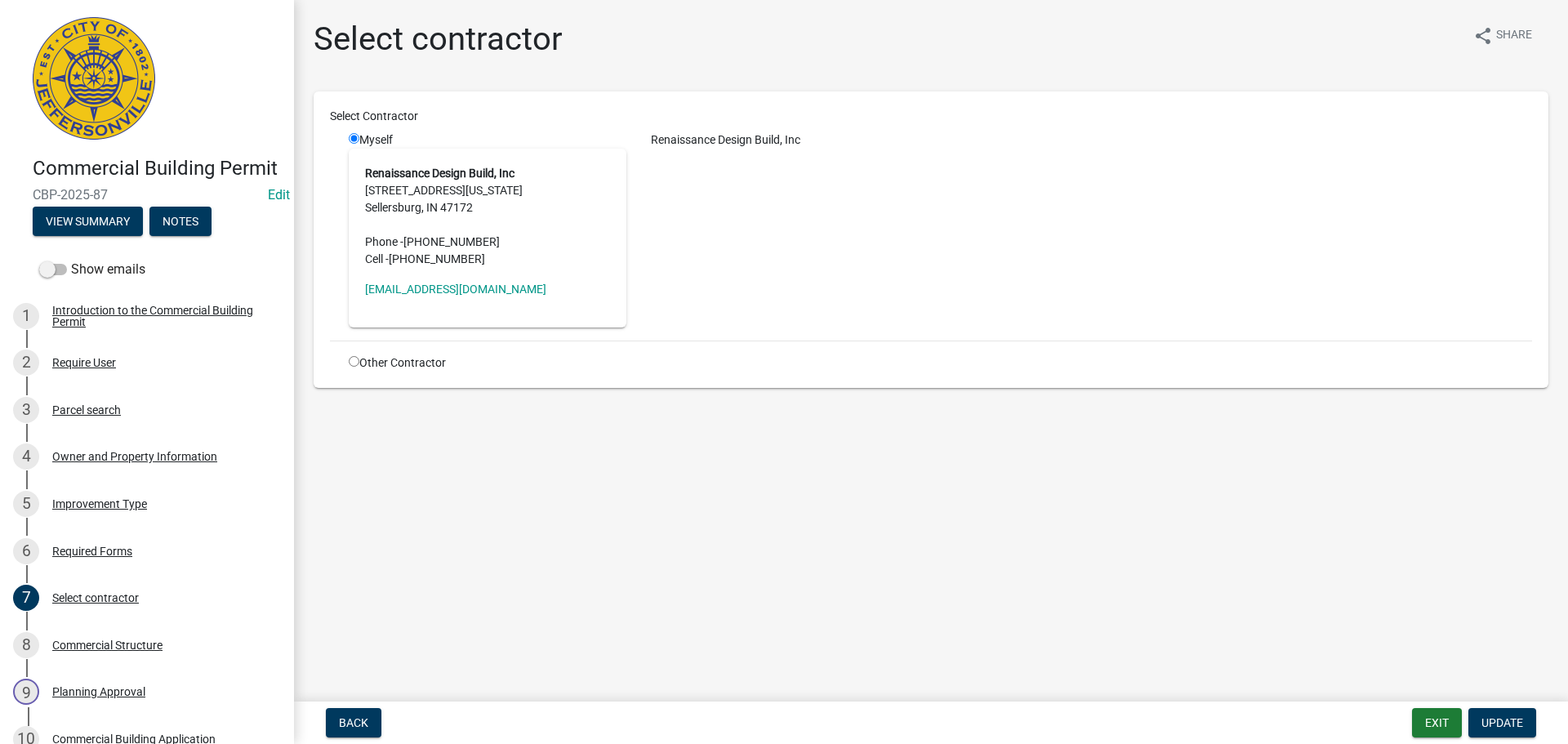
scroll to position [651, 0]
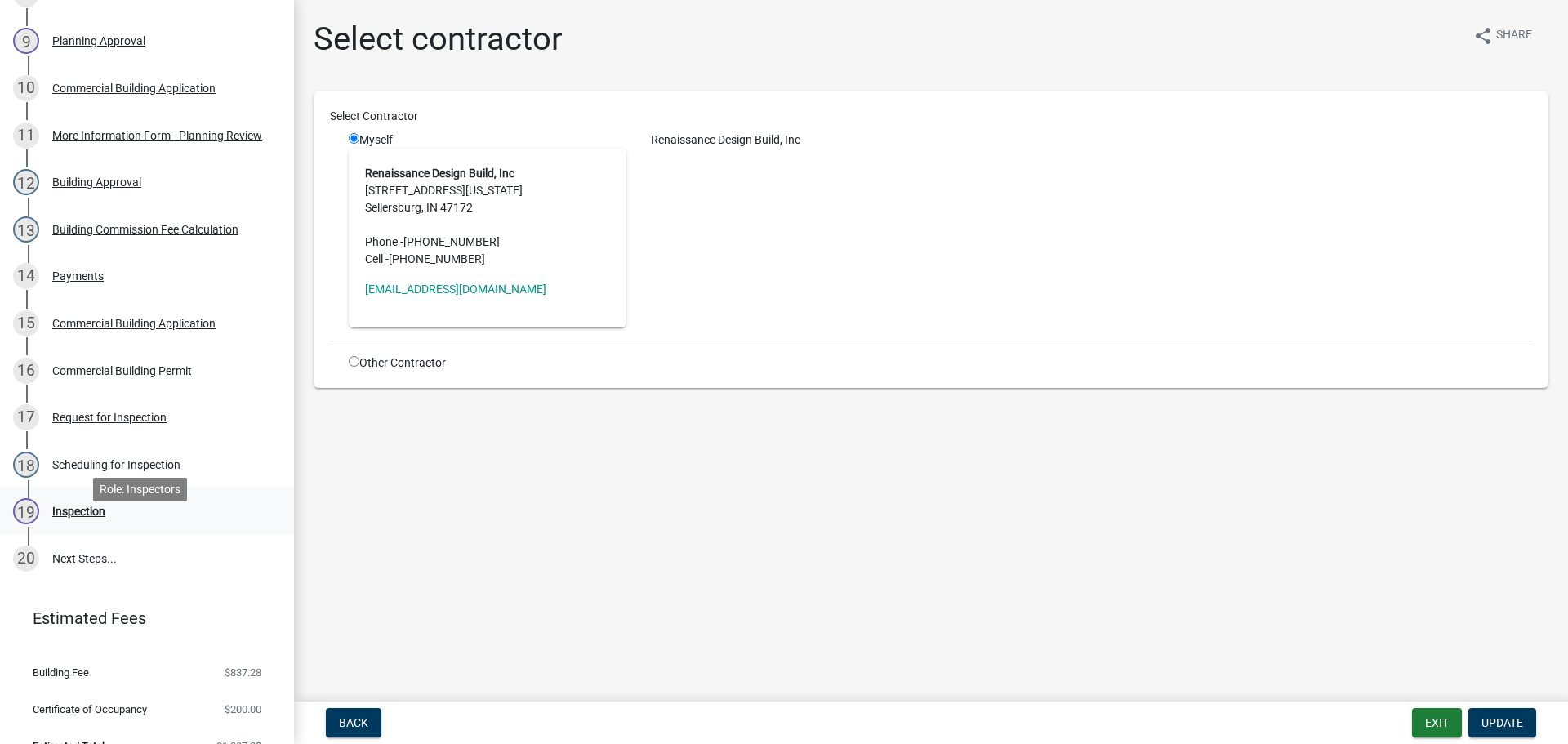
click at [77, 517] on div "Inspection" at bounding box center [78, 511] width 53 height 12
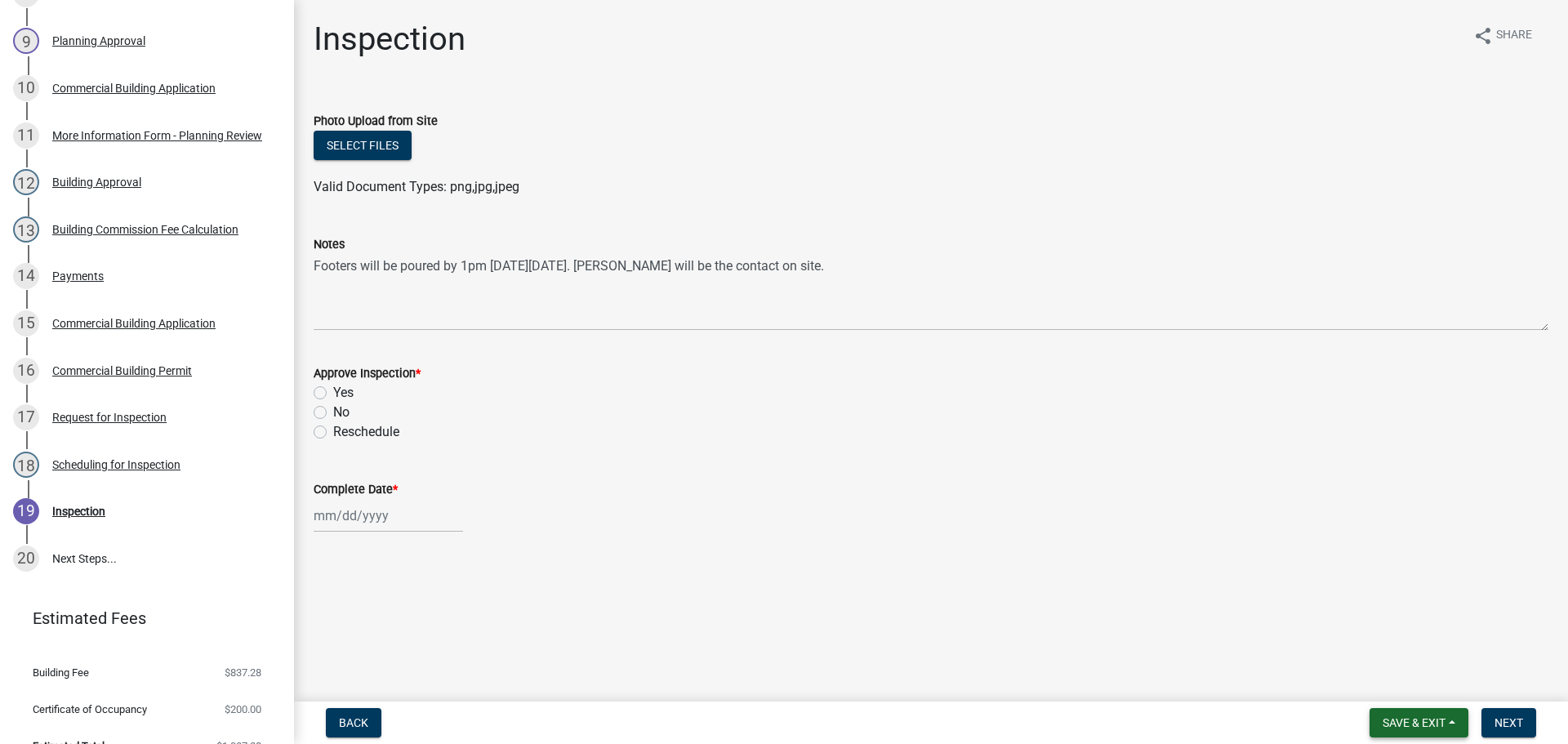
click at [1410, 723] on span "Save & Exit" at bounding box center [1414, 723] width 63 height 13
click at [1391, 679] on button "Save & Exit" at bounding box center [1402, 680] width 130 height 40
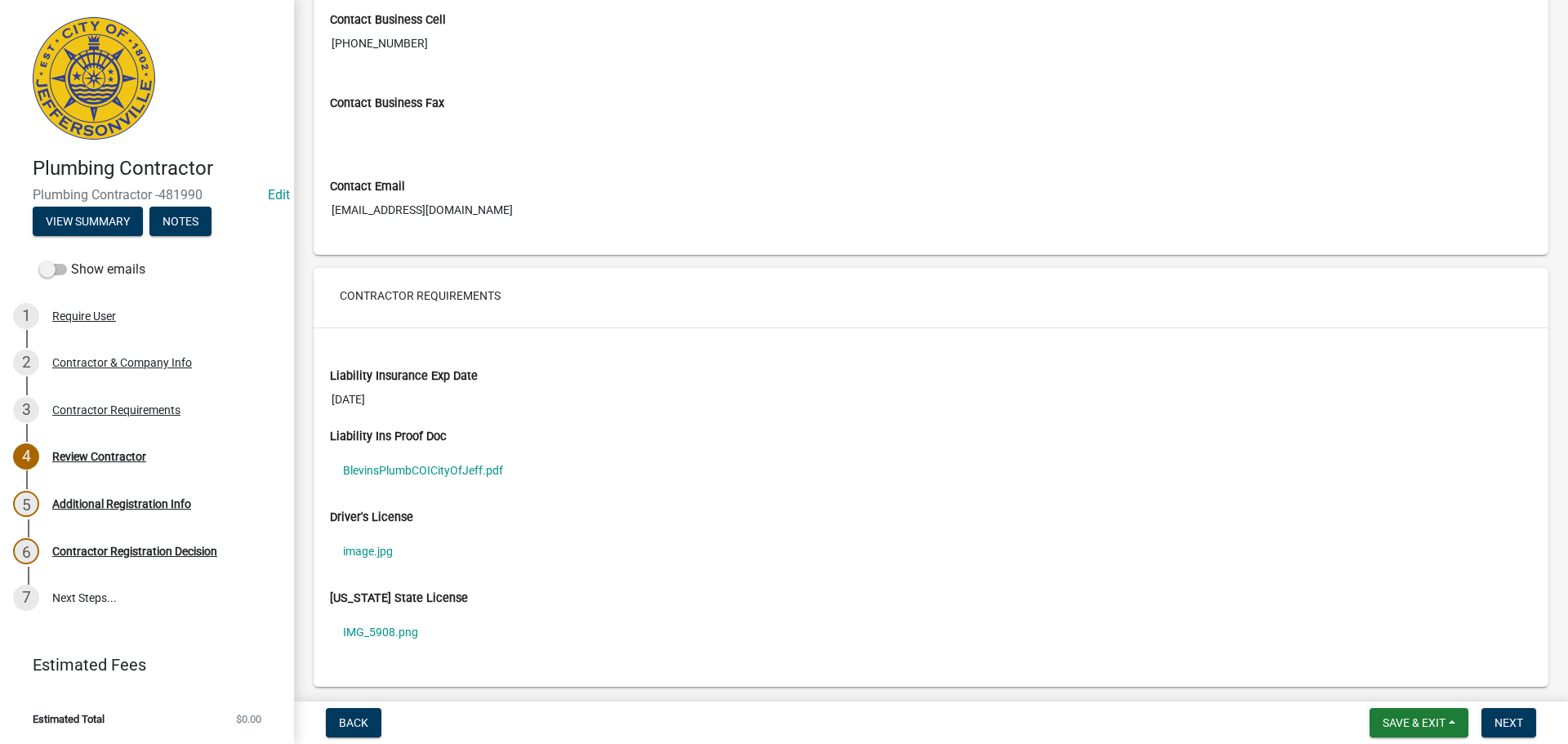
scroll to position [1069, 0]
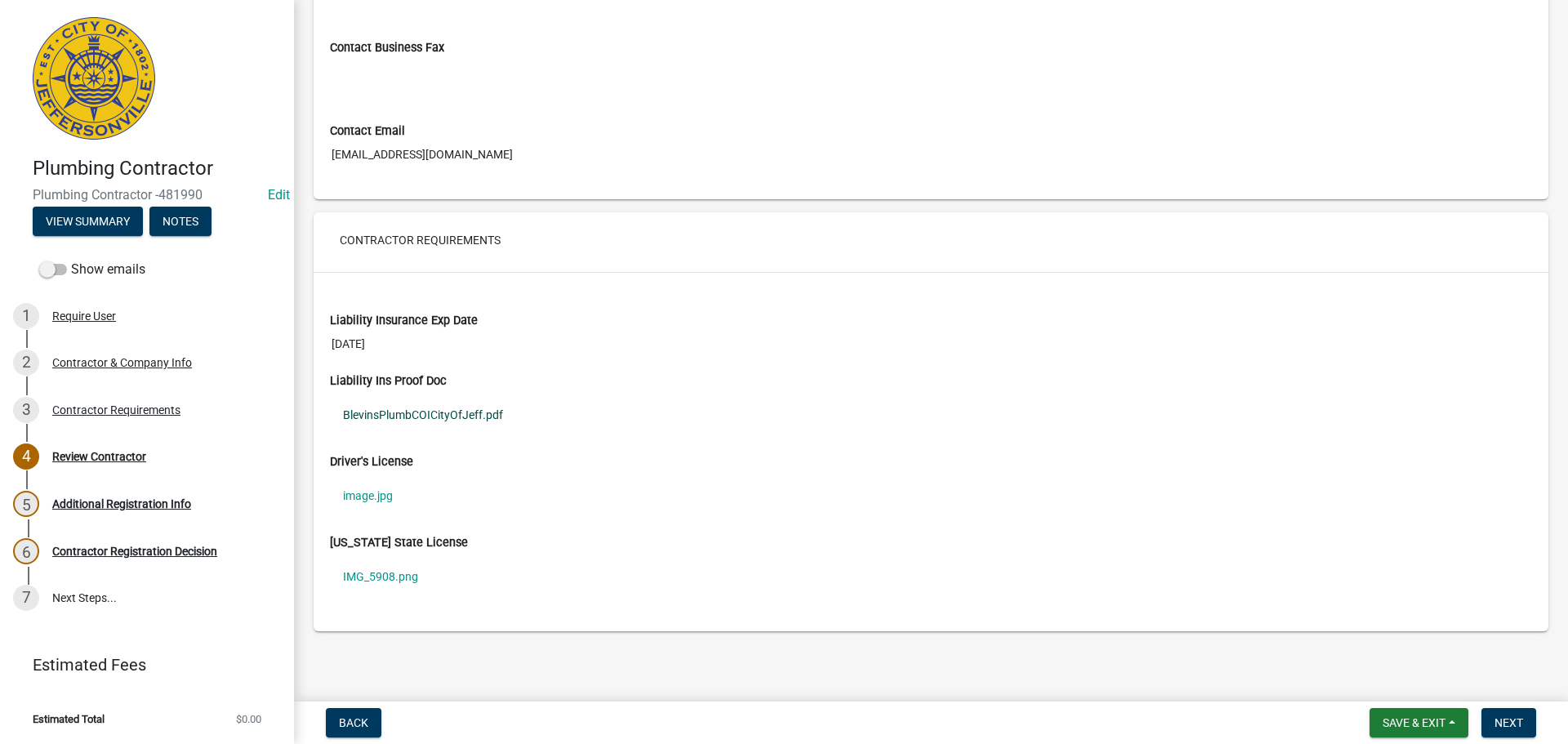
click at [362, 414] on link "BlevinsPlumbCOICityOfJeff.pdf" at bounding box center [931, 414] width 1202 height 38
click at [347, 494] on link "image.jpg" at bounding box center [931, 495] width 1202 height 38
click at [370, 578] on link "IMG_5908.png" at bounding box center [931, 576] width 1202 height 38
click at [1507, 718] on span "Next" at bounding box center [1509, 723] width 29 height 13
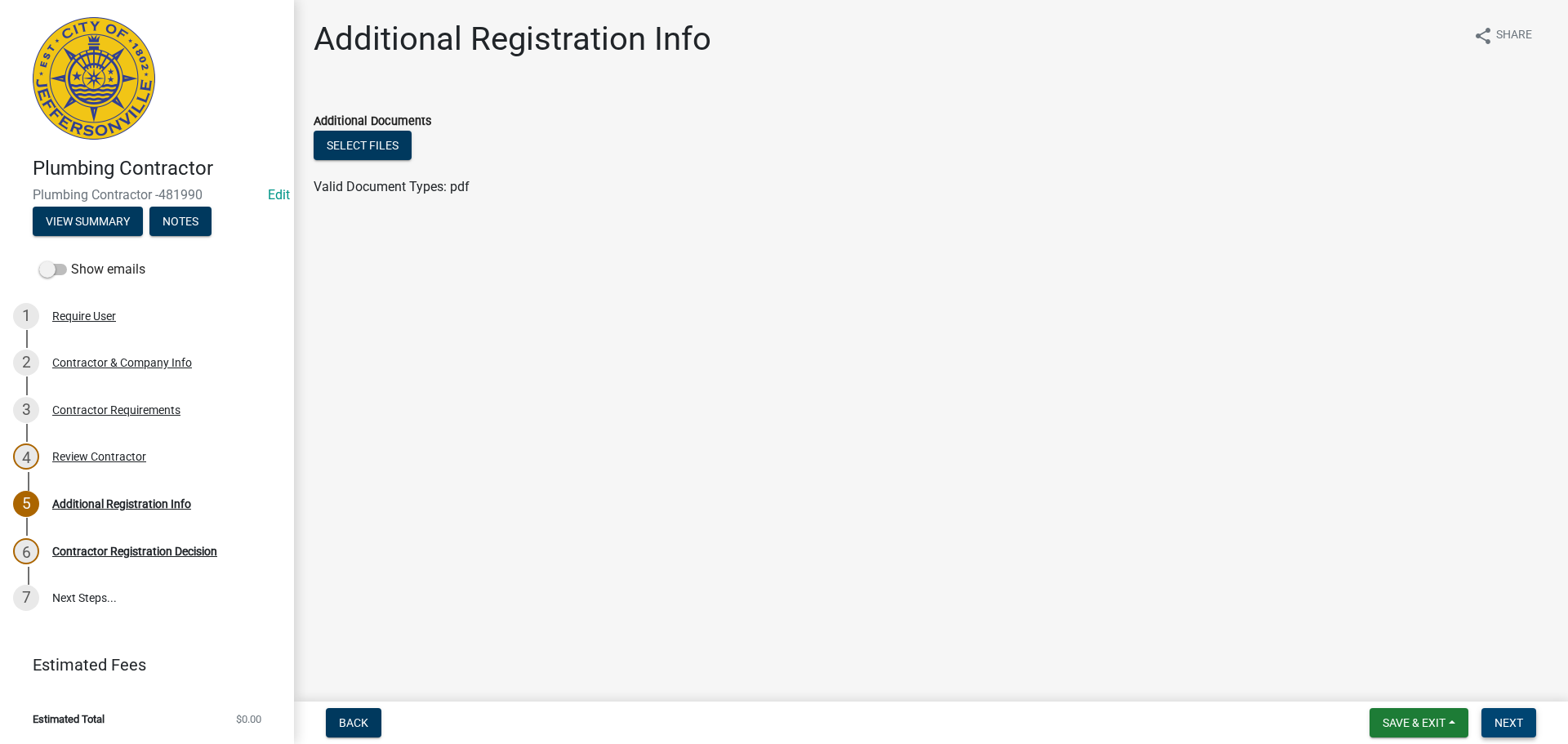
click at [1506, 720] on span "Next" at bounding box center [1509, 723] width 29 height 13
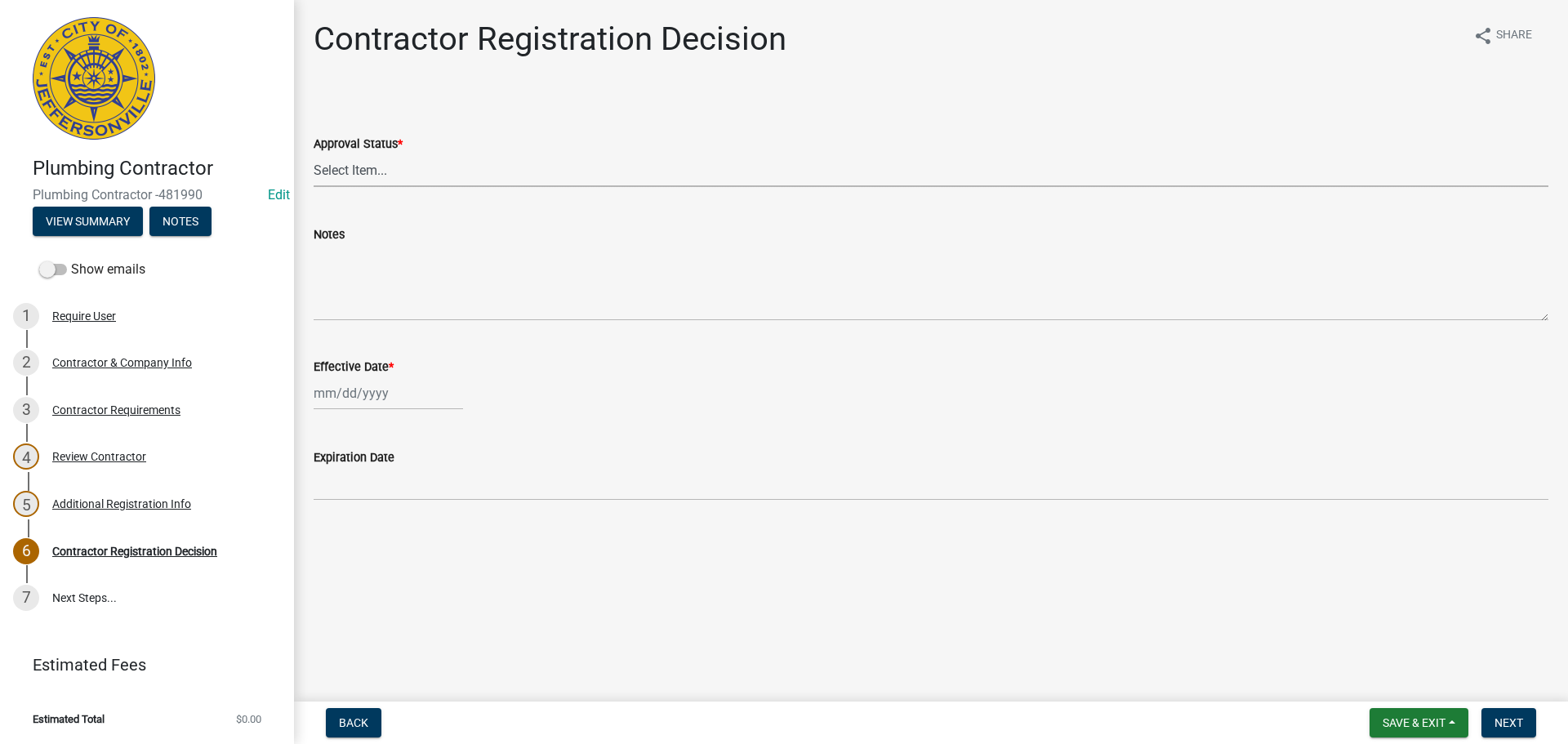
click at [349, 168] on select "Select Item... Approved Denied" at bounding box center [931, 171] width 1235 height 34
click at [314, 154] on select "Select Item... Approved Denied" at bounding box center [931, 171] width 1235 height 34
select select "4b86b809-39dd-4c68-9f3d-fdb3e7050482"
click at [341, 387] on div at bounding box center [388, 393] width 150 height 34
select select "9"
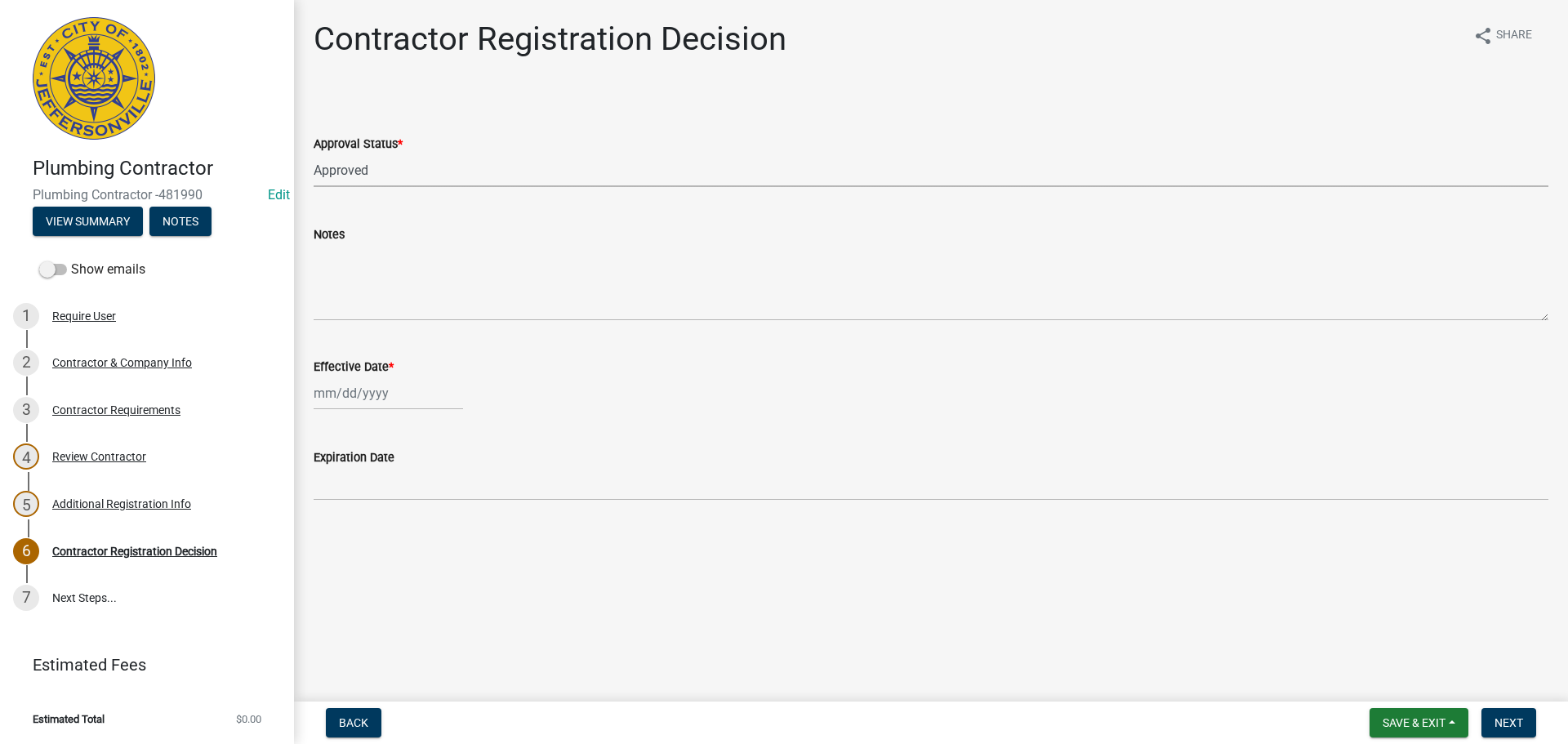
select select "2025"
click at [329, 557] on div "22" at bounding box center [330, 558] width 26 height 26
type input "09/22/2025"
click at [1511, 720] on span "Next" at bounding box center [1509, 723] width 29 height 13
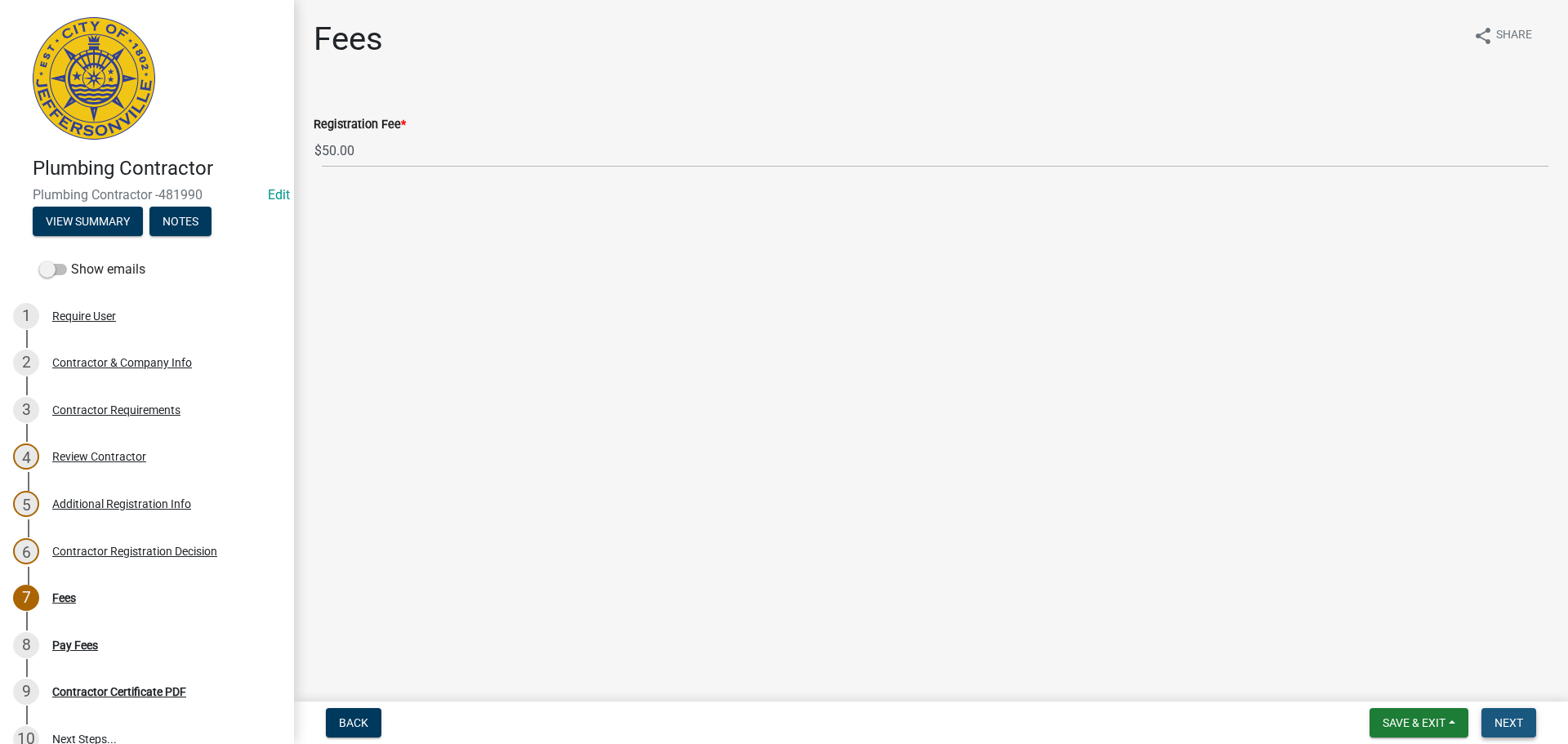
click at [1533, 724] on button "Next" at bounding box center [1508, 722] width 55 height 29
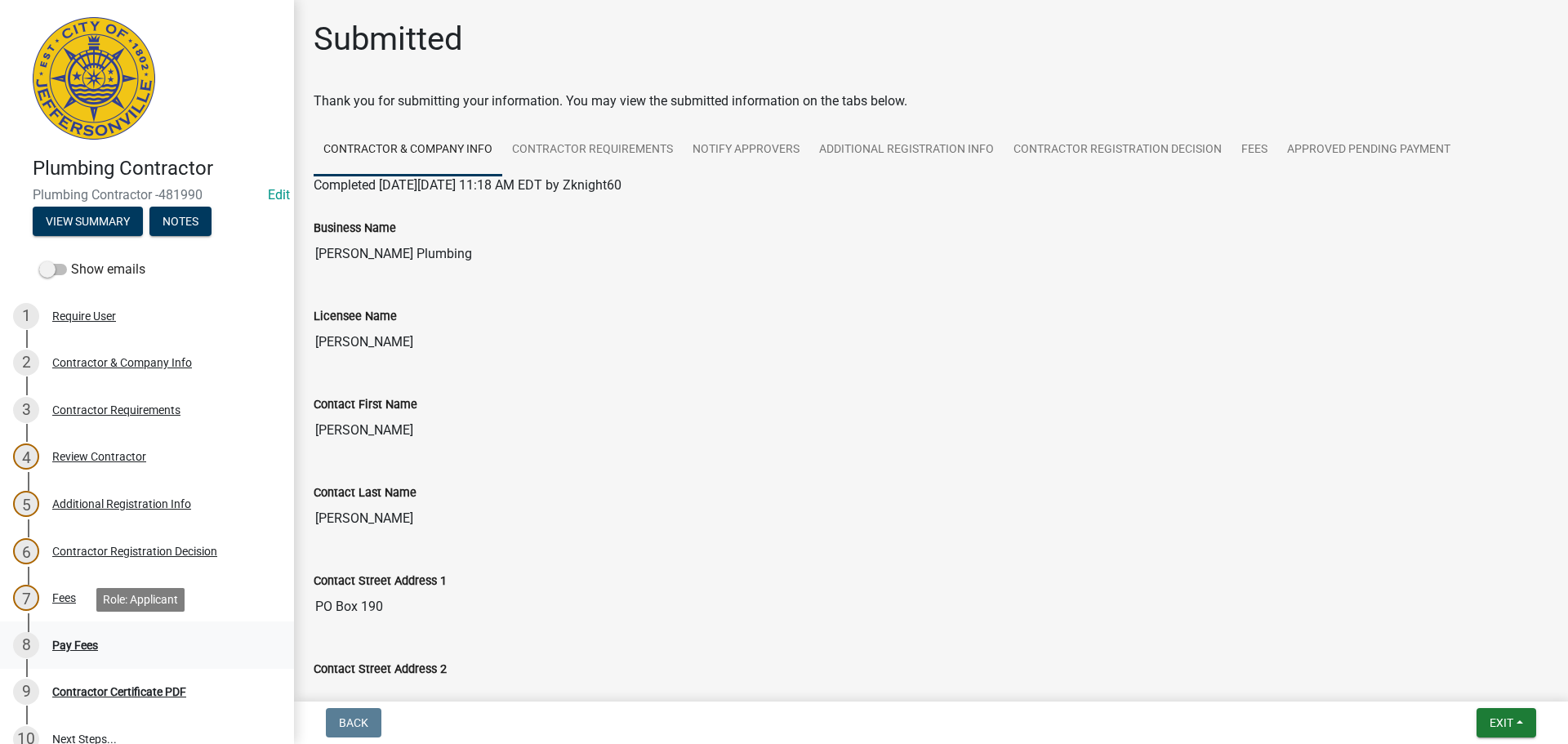
click at [61, 646] on div "Pay Fees" at bounding box center [75, 646] width 45 height 12
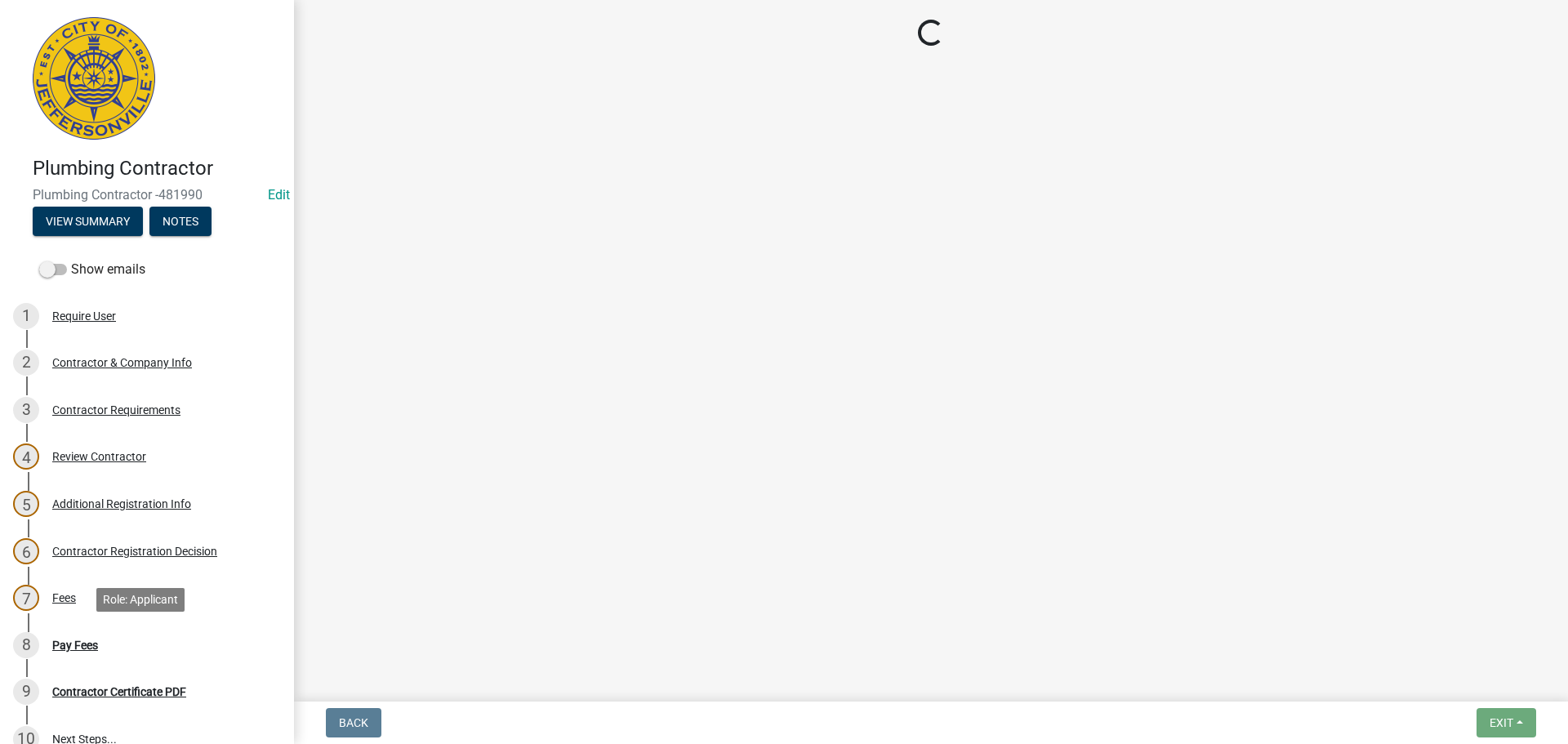
select select "3: 3"
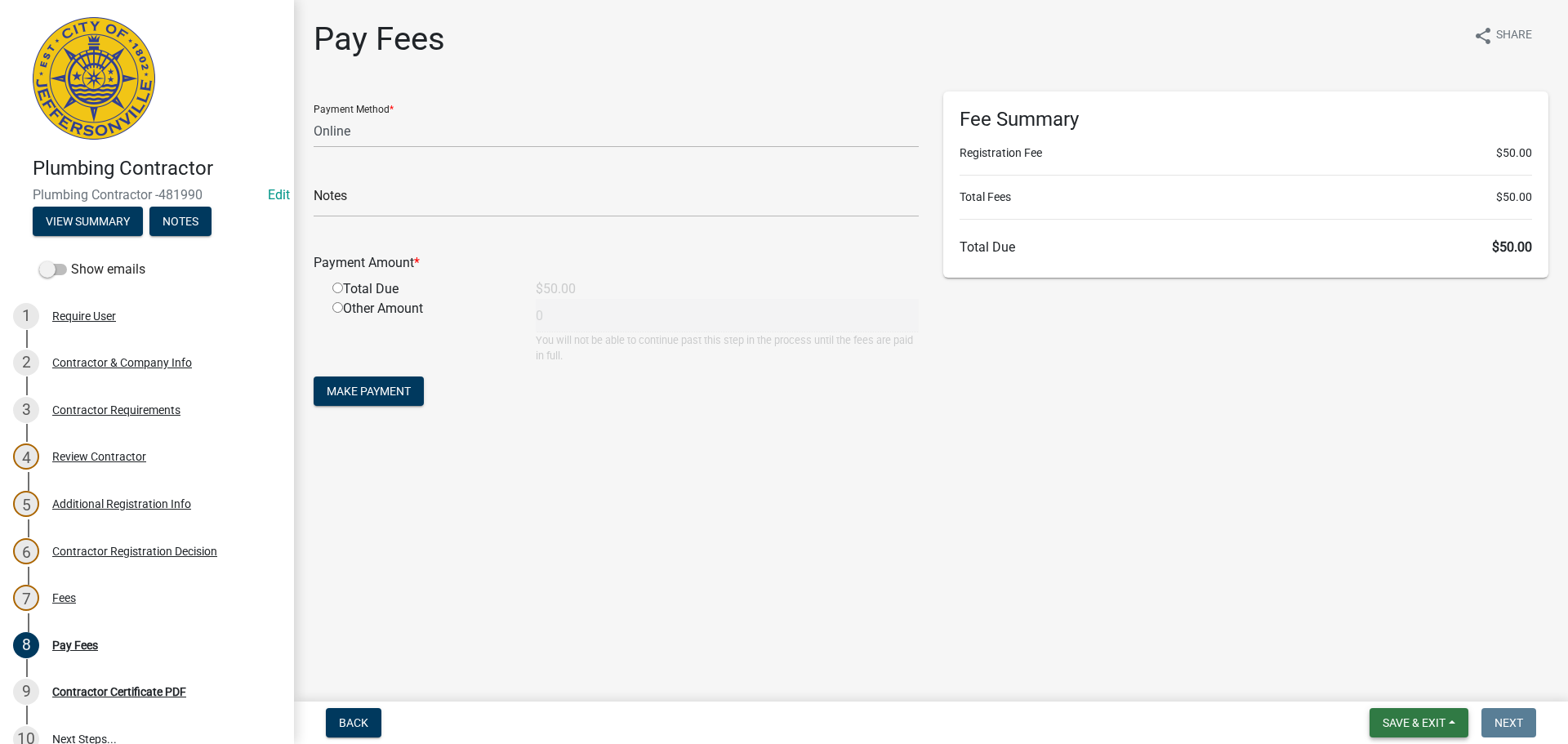
drag, startPoint x: 1409, startPoint y: 716, endPoint x: 1408, endPoint y: 702, distance: 14.0
click at [1409, 716] on span "Save & Exit" at bounding box center [1414, 723] width 63 height 13
drag, startPoint x: 1407, startPoint y: 687, endPoint x: 1241, endPoint y: 620, distance: 179.0
click at [1407, 685] on button "Save & Exit" at bounding box center [1402, 680] width 130 height 40
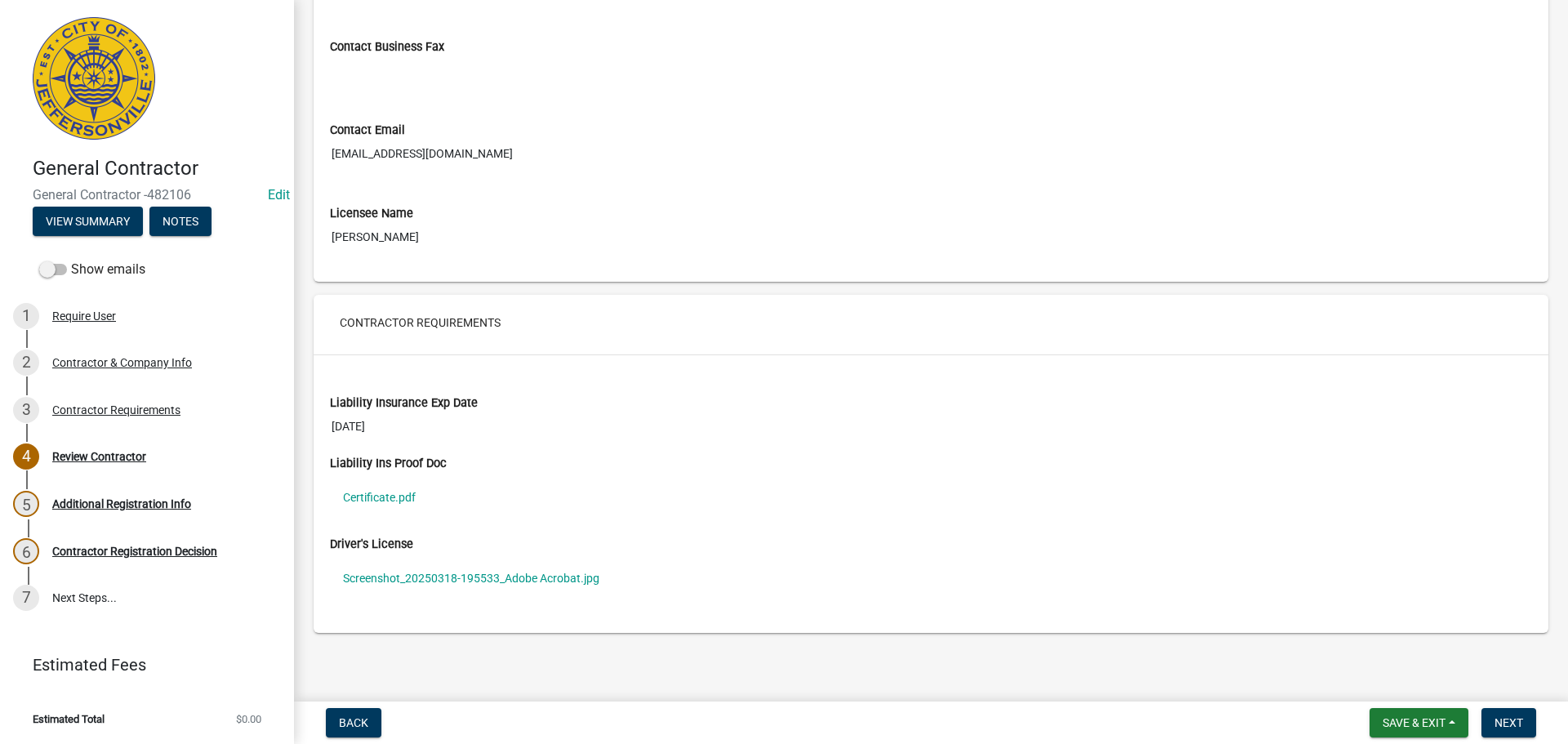
scroll to position [987, 0]
click at [367, 493] on link "Certificate.pdf" at bounding box center [931, 495] width 1202 height 38
click at [387, 581] on link "Screenshot_20250318-195533_Adobe Acrobat.jpg" at bounding box center [931, 576] width 1202 height 38
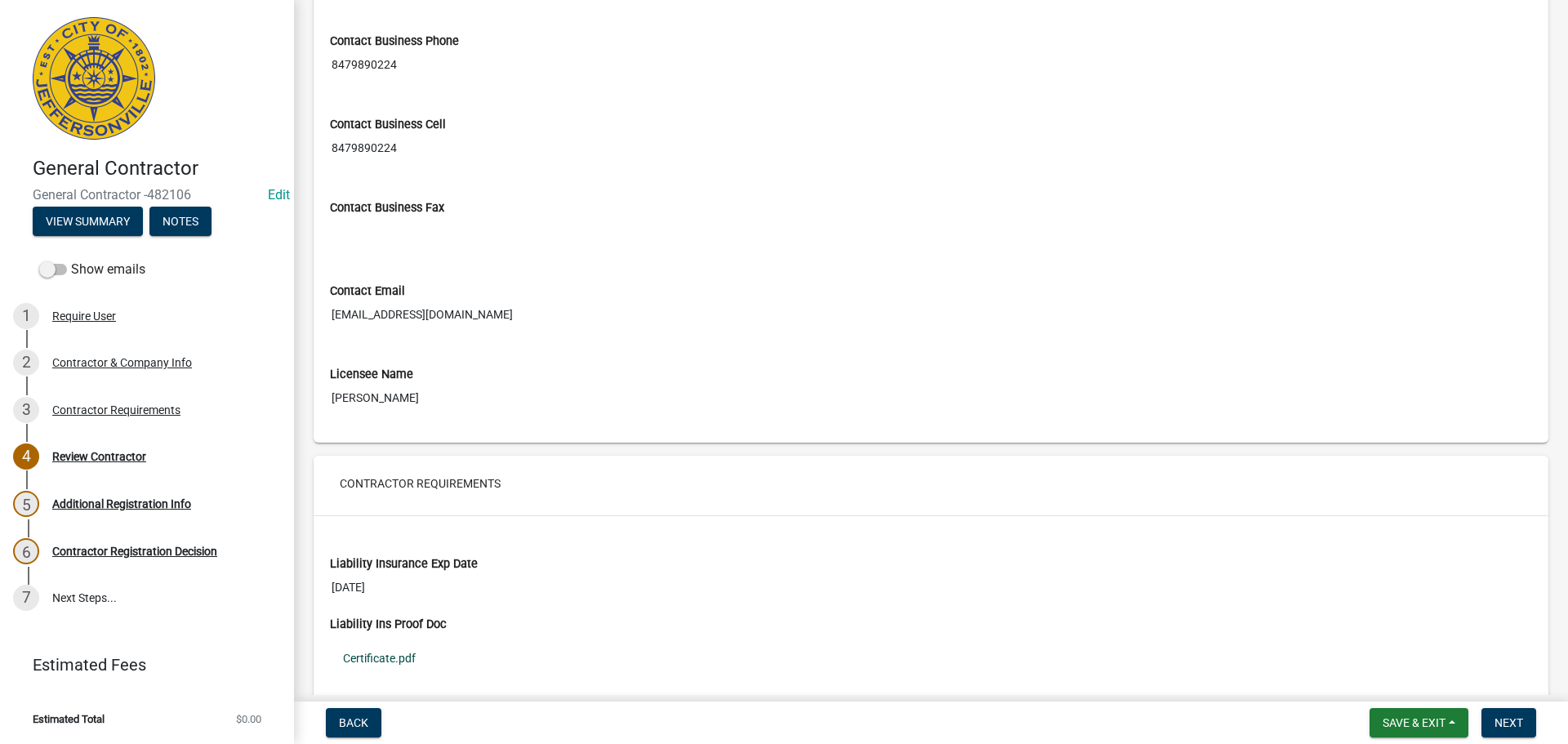
scroll to position [824, 0]
click at [1415, 713] on button "Save & Exit" at bounding box center [1419, 722] width 99 height 29
drag, startPoint x: 1408, startPoint y: 687, endPoint x: 1024, endPoint y: 536, distance: 412.6
click at [1401, 683] on button "Save & Exit" at bounding box center [1402, 680] width 130 height 40
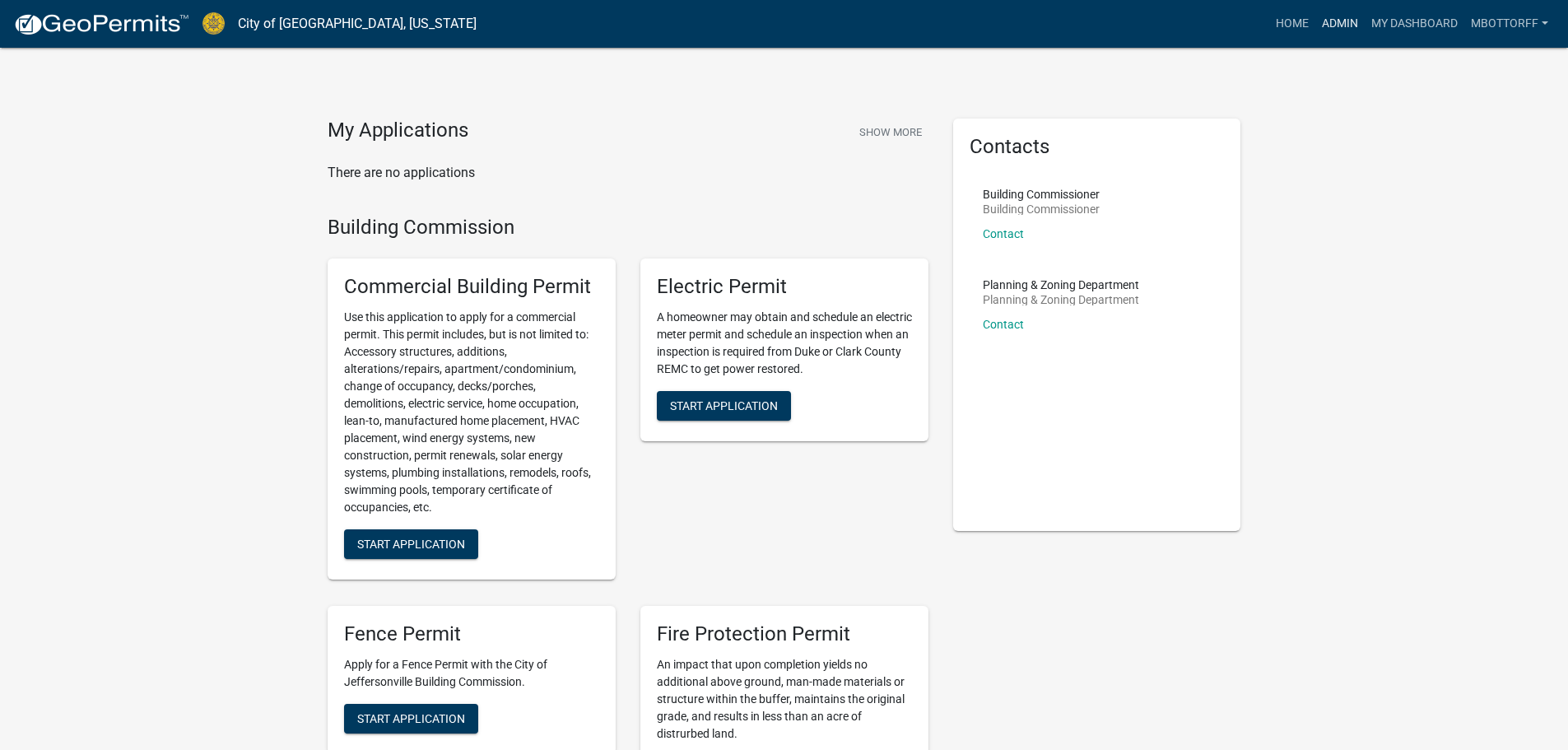
click at [1327, 25] on link "Admin" at bounding box center [1340, 24] width 49 height 31
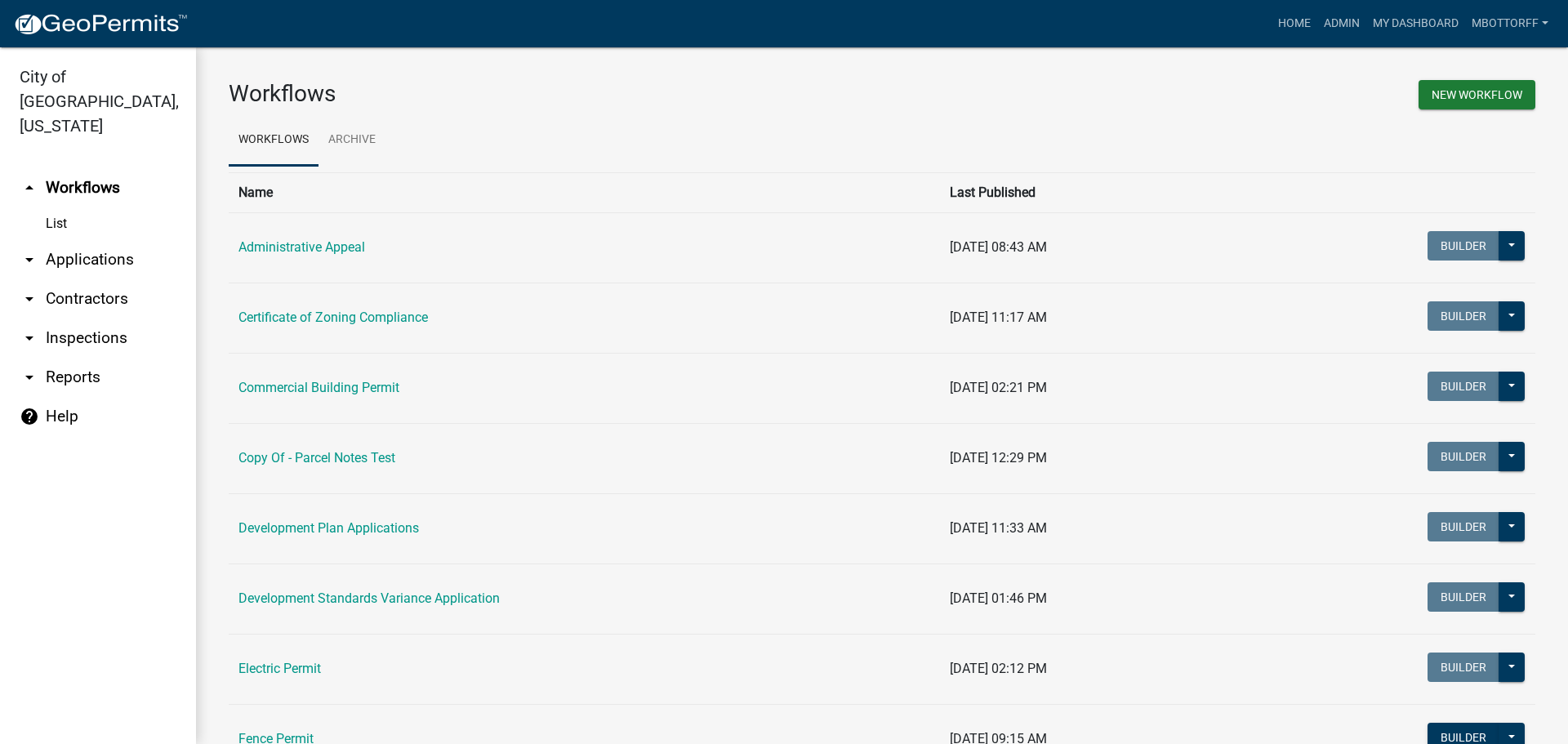
click at [61, 279] on link "arrow_drop_down Contractors" at bounding box center [98, 298] width 196 height 40
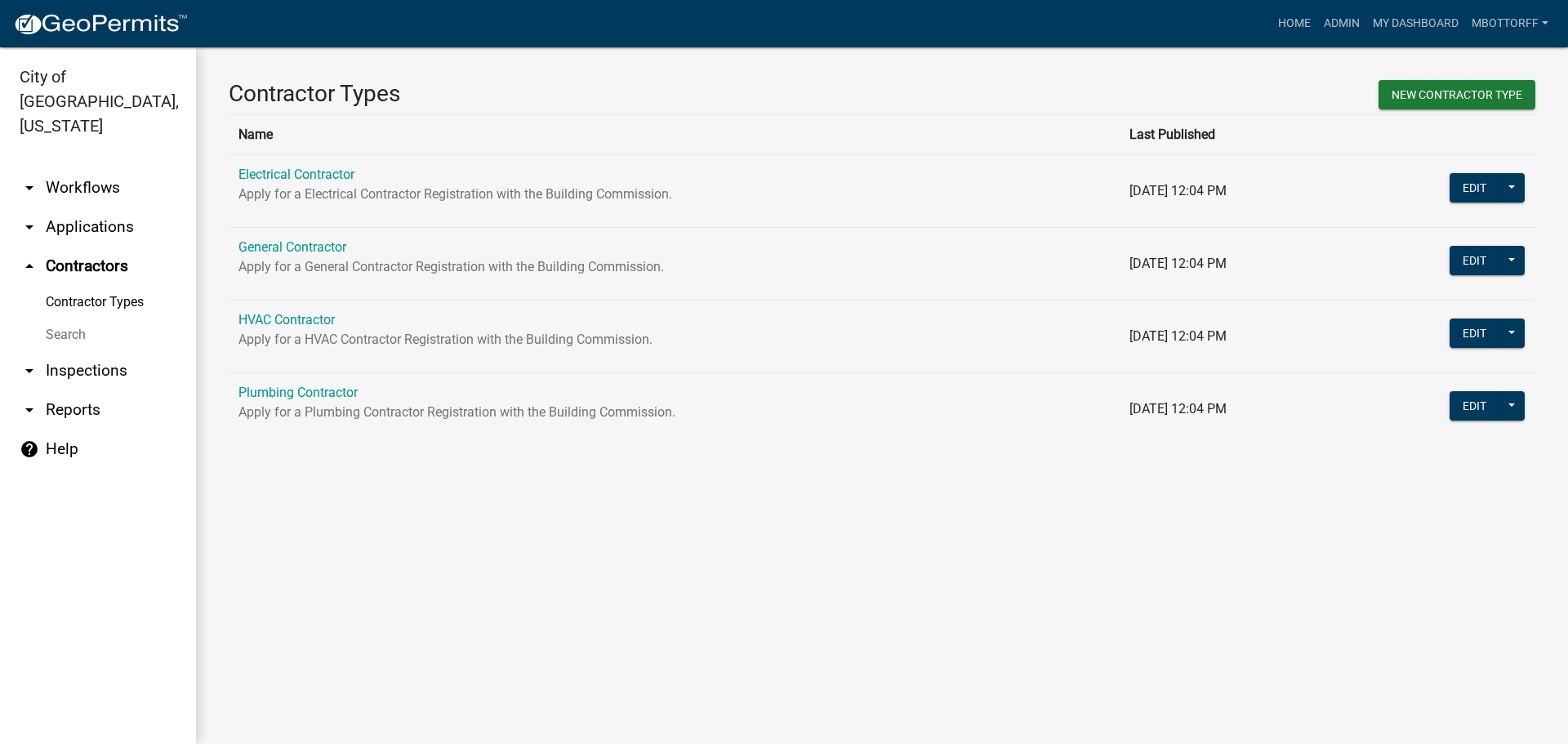
click at [54, 319] on link "Search" at bounding box center [98, 335] width 196 height 33
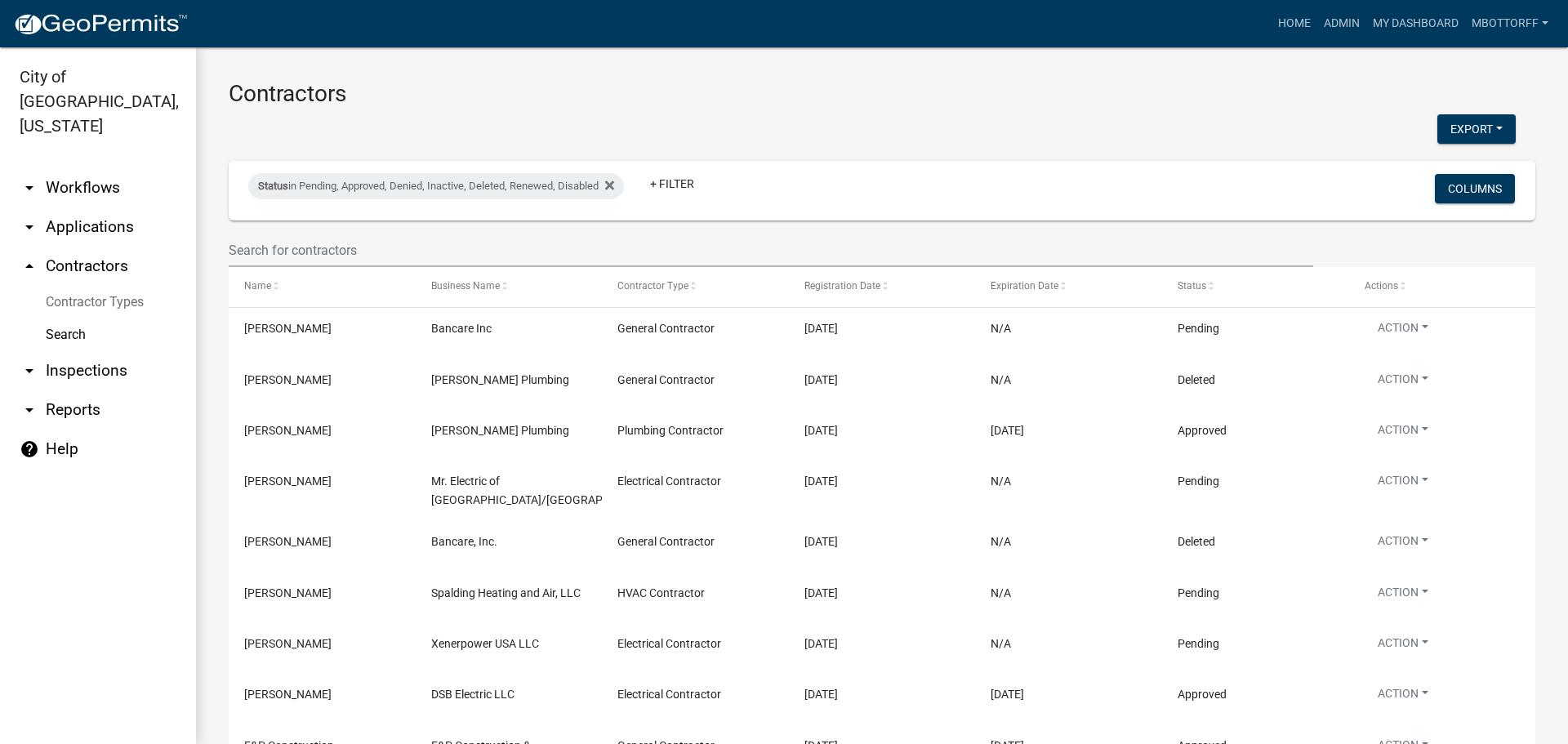
drag, startPoint x: 72, startPoint y: 345, endPoint x: 147, endPoint y: 341, distance: 75.1
click at [75, 351] on link "arrow_drop_down Inspections" at bounding box center [98, 371] width 196 height 40
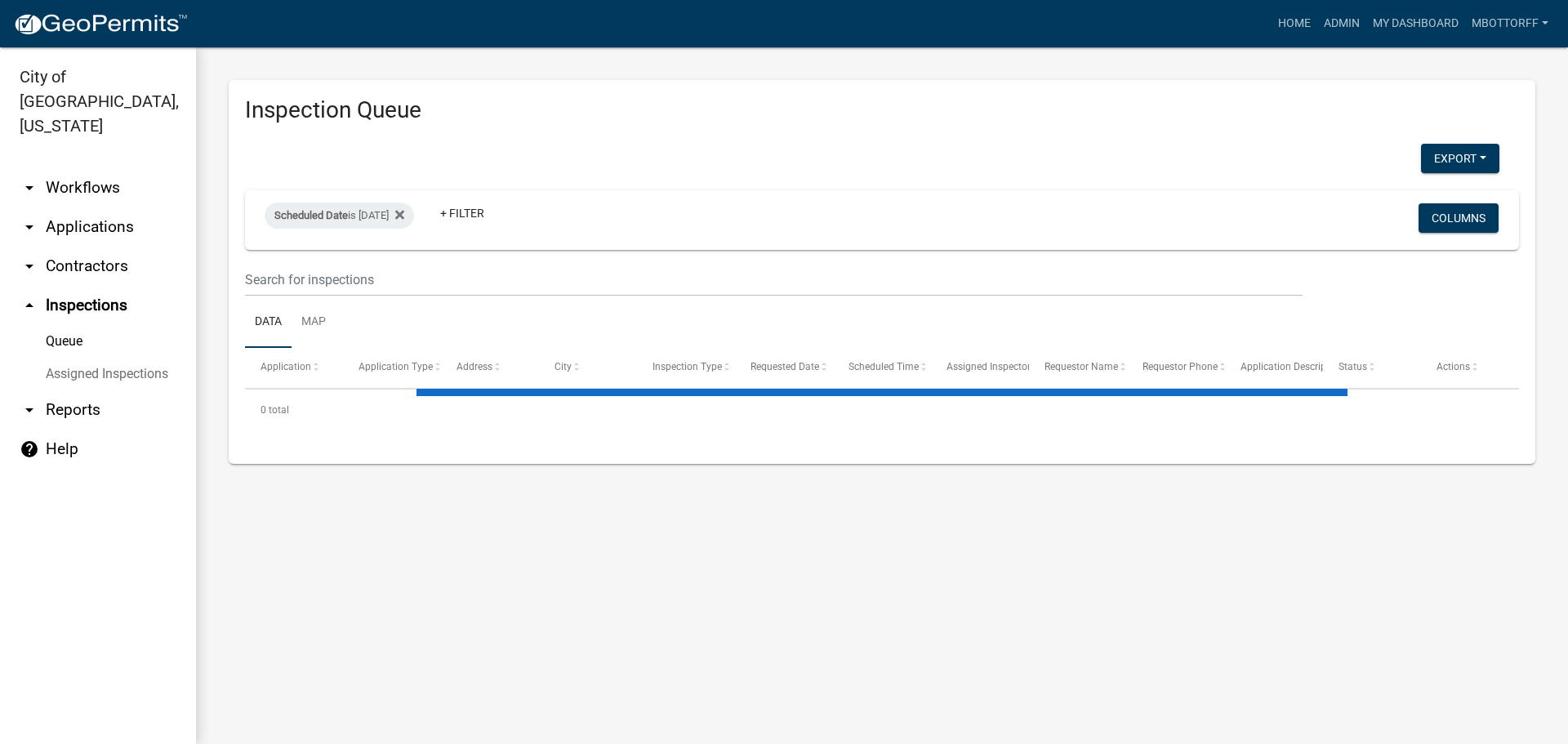
select select "3: 100"
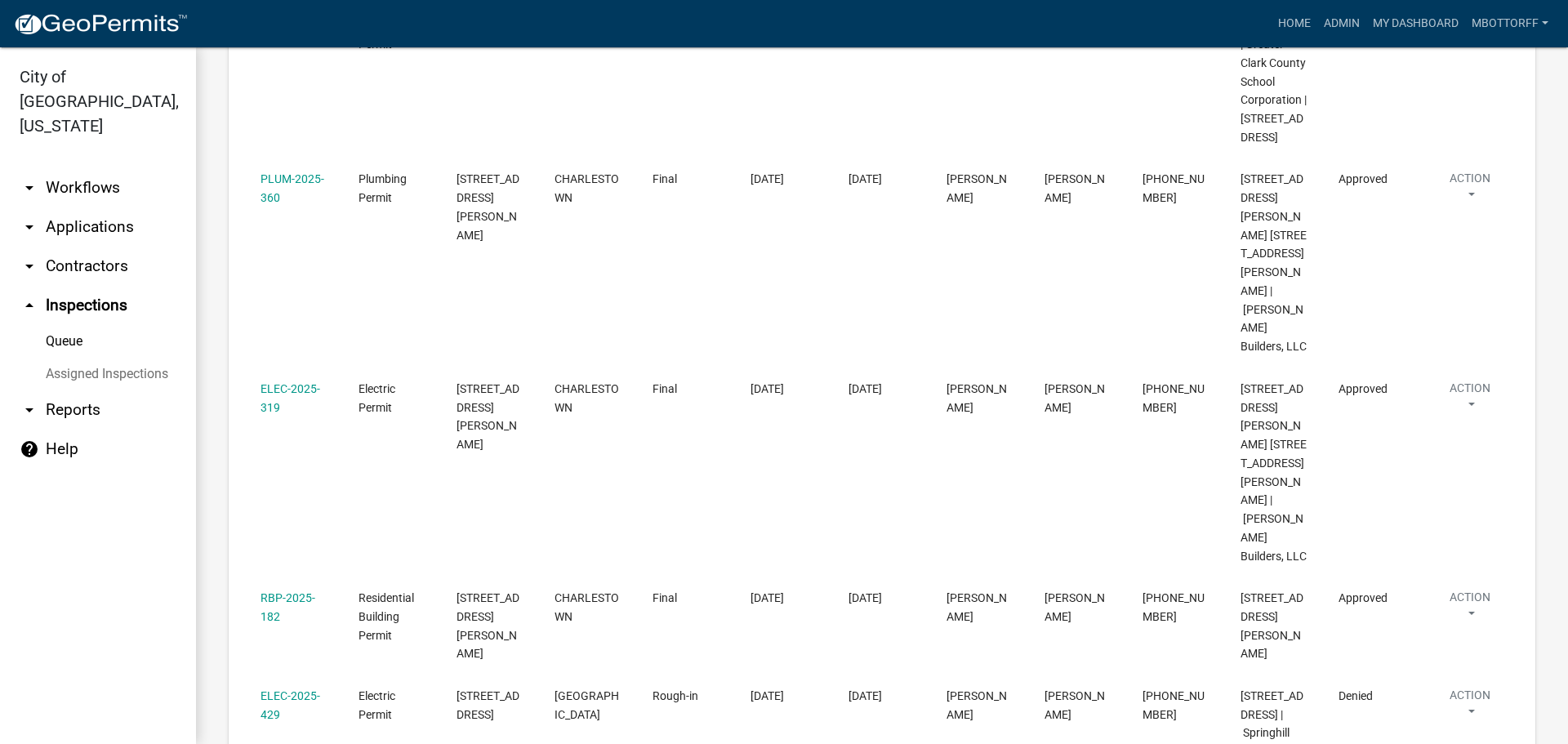
scroll to position [2386, 0]
click at [108, 357] on link "Assigned Inspections" at bounding box center [98, 373] width 196 height 33
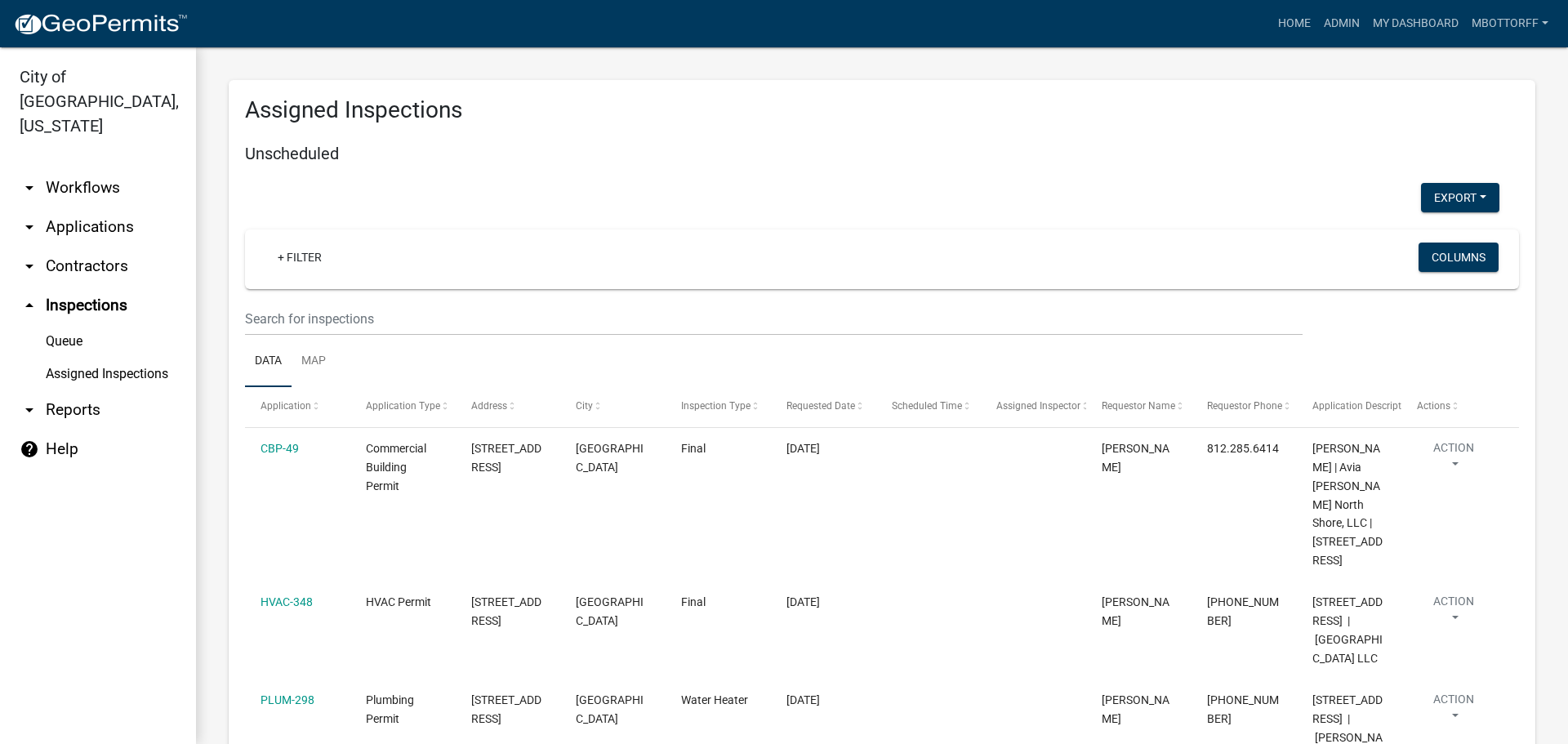
click at [103, 357] on link "Assigned Inspections" at bounding box center [98, 373] width 196 height 33
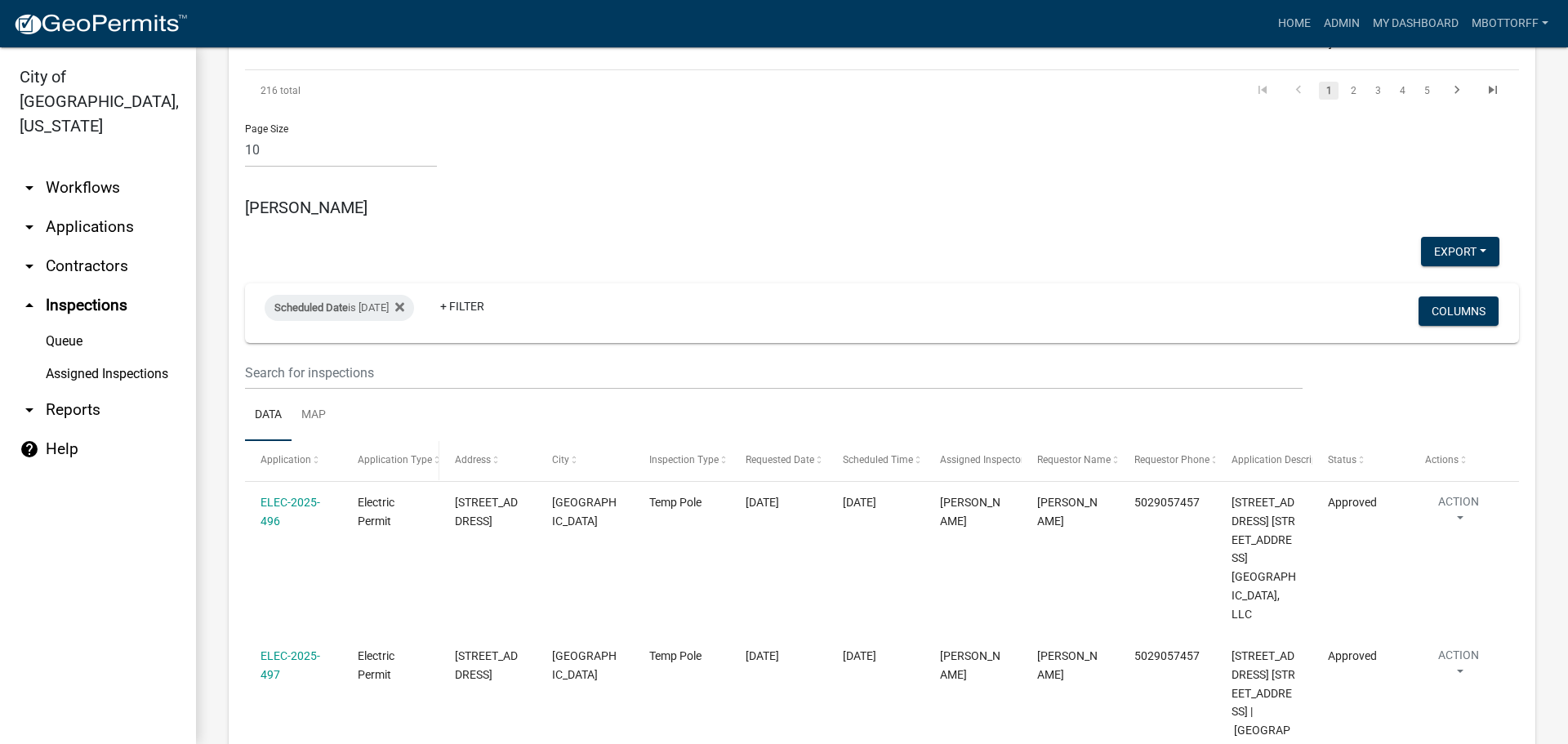
scroll to position [1797, 0]
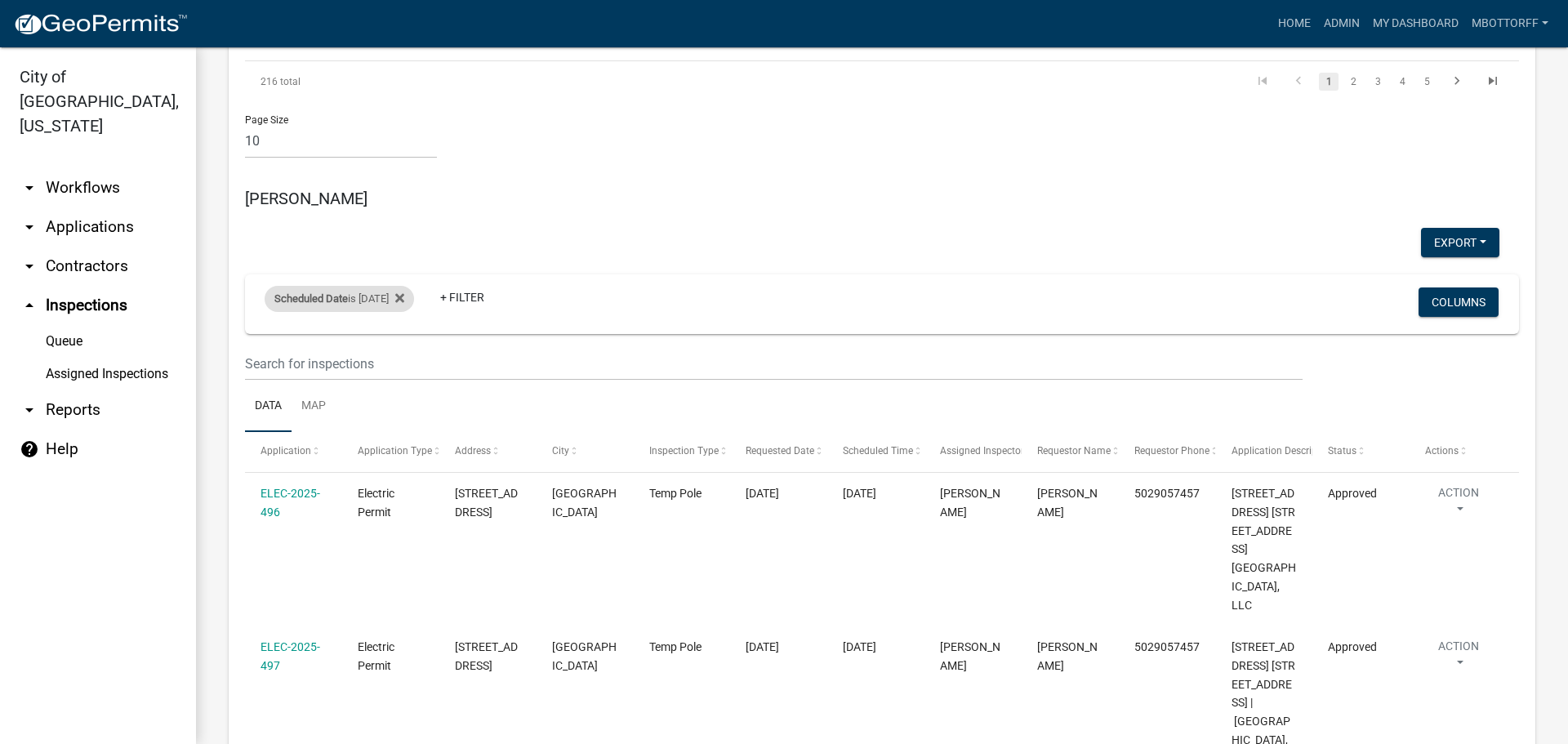
click at [381, 286] on div "Scheduled Date is [DATE]" at bounding box center [340, 298] width 150 height 26
click at [401, 193] on input "[DATE]" at bounding box center [354, 193] width 114 height 34
type input "[DATE]"
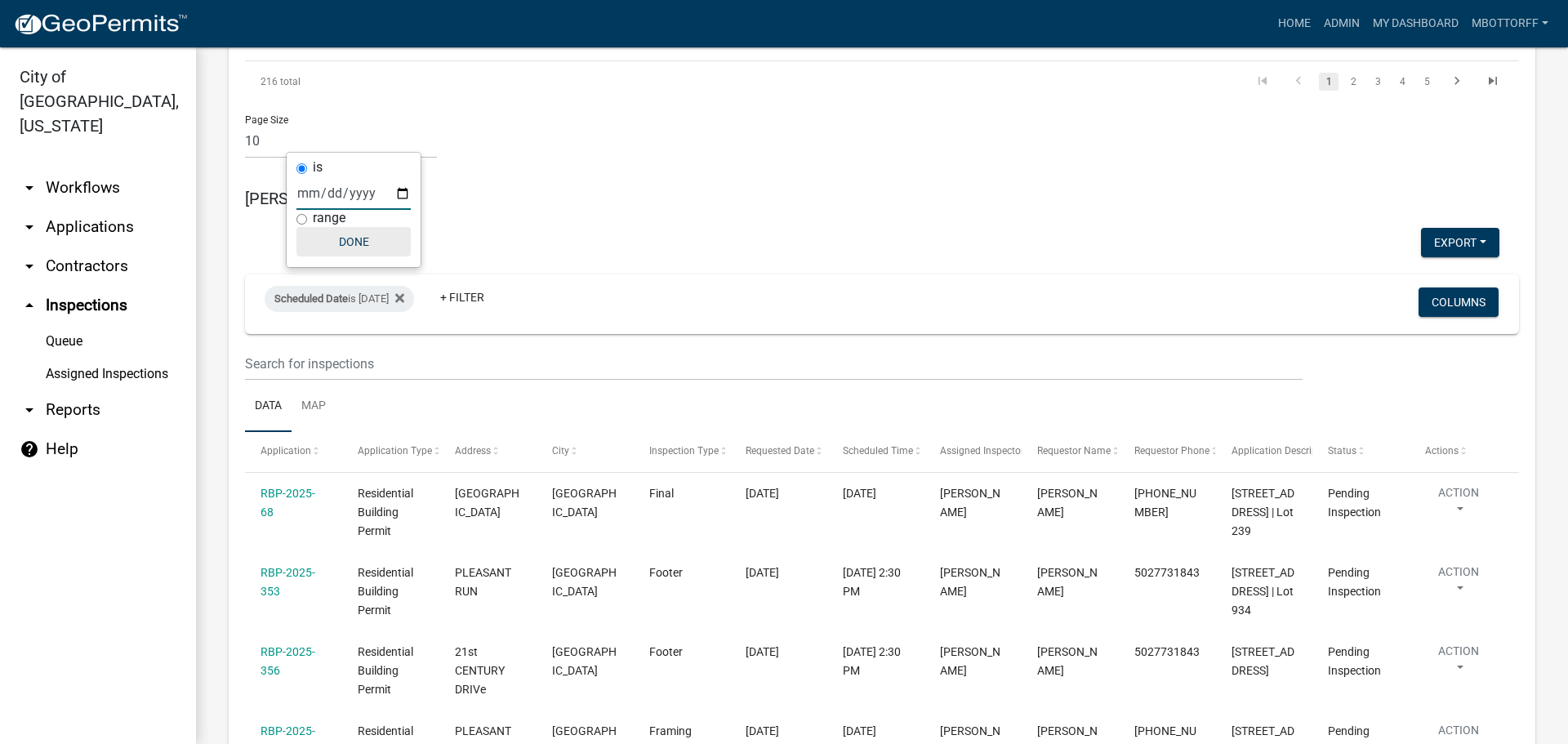
drag, startPoint x: 357, startPoint y: 245, endPoint x: 420, endPoint y: 253, distance: 63.5
click at [357, 245] on button "Done" at bounding box center [354, 241] width 114 height 29
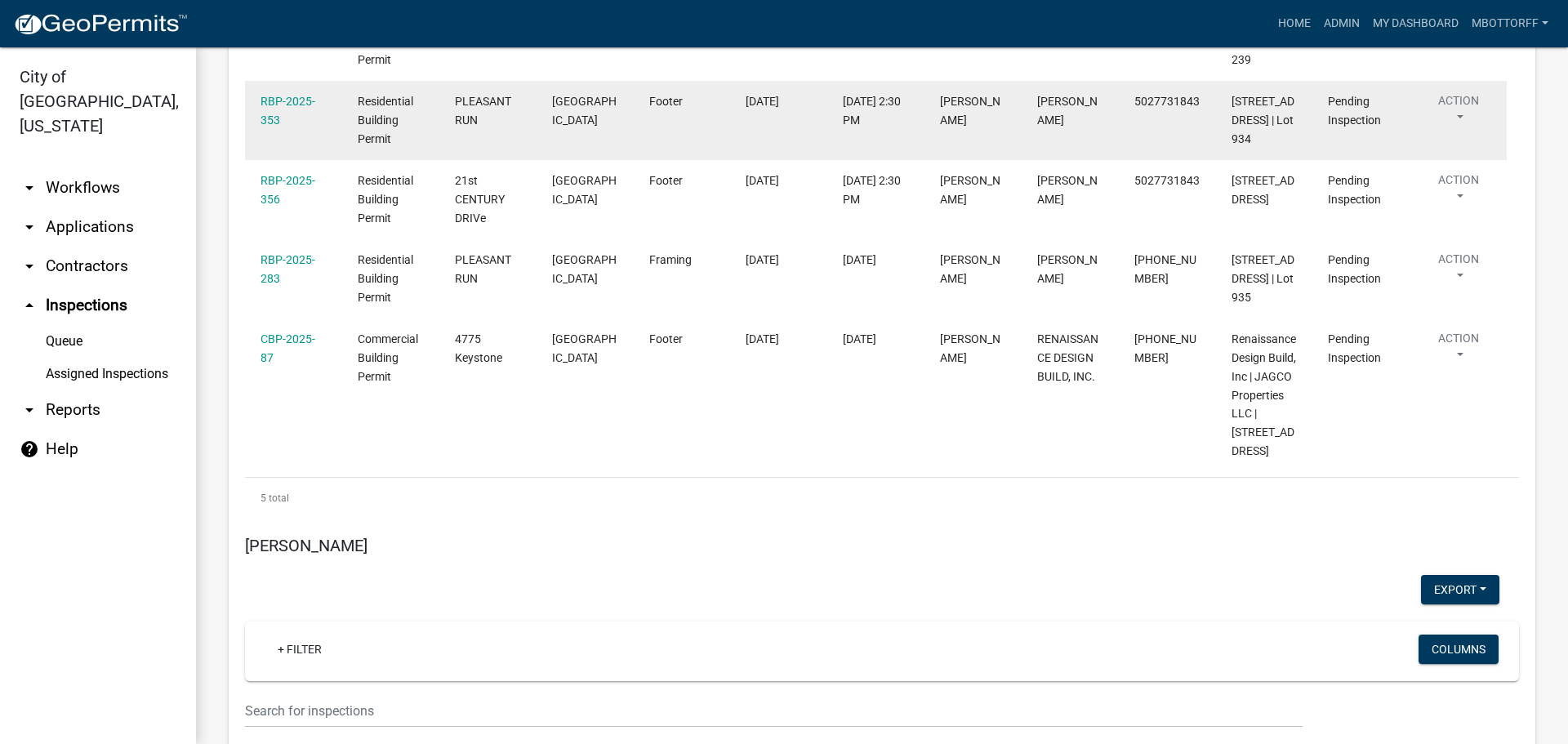
scroll to position [2287, 0]
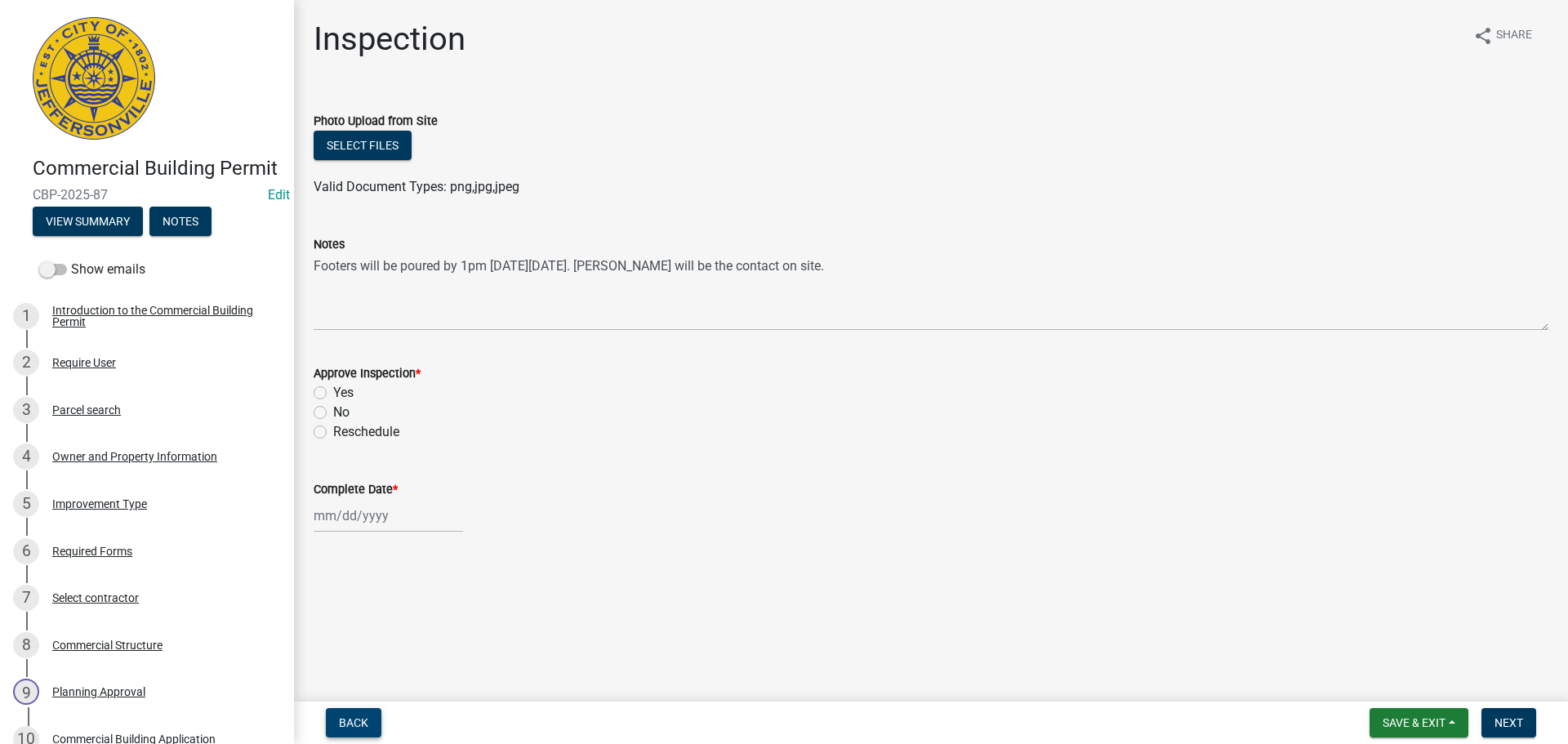
click at [356, 725] on span "Back" at bounding box center [353, 723] width 29 height 13
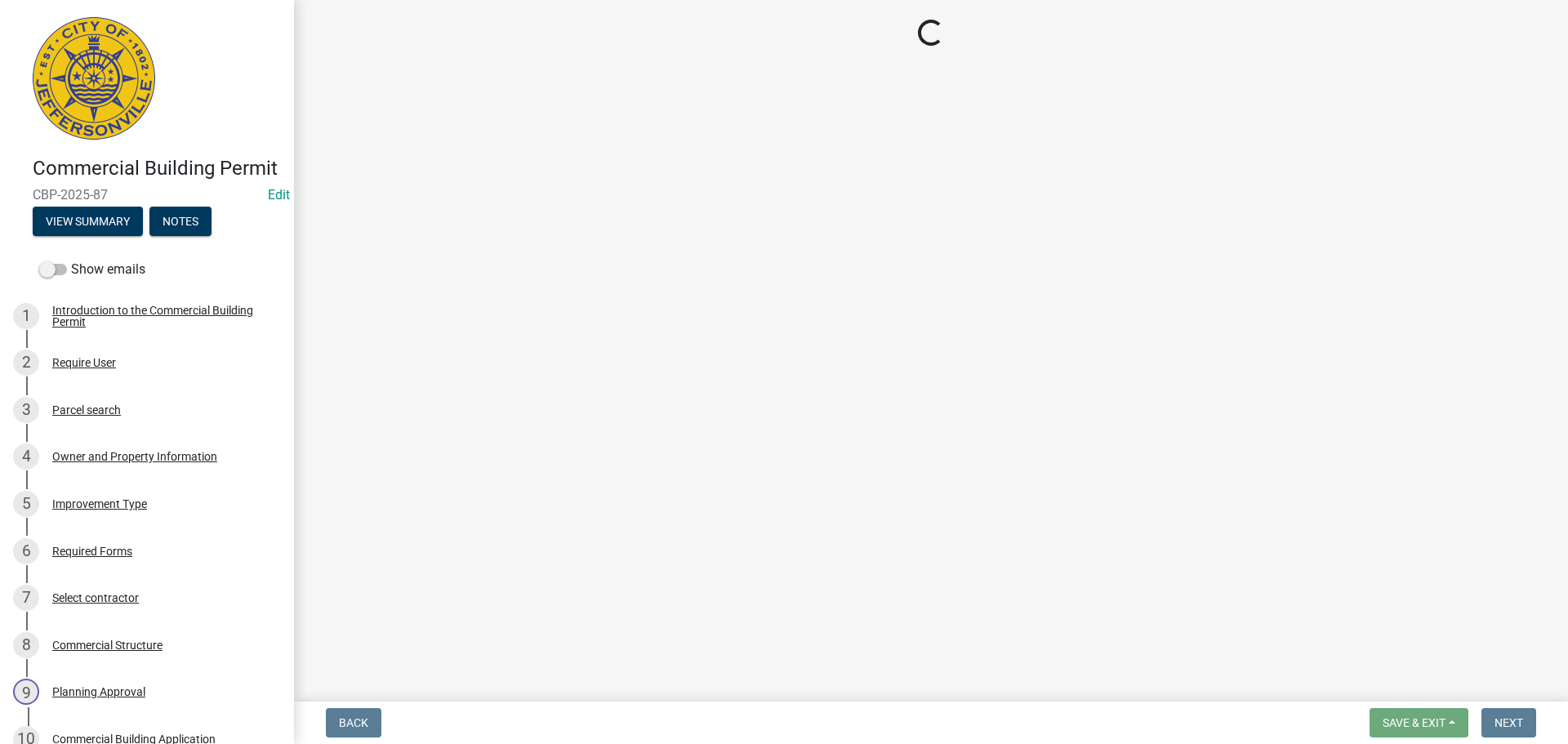
select select "fdb3bcc6-ce93-4663-8a18-5c08884dd177"
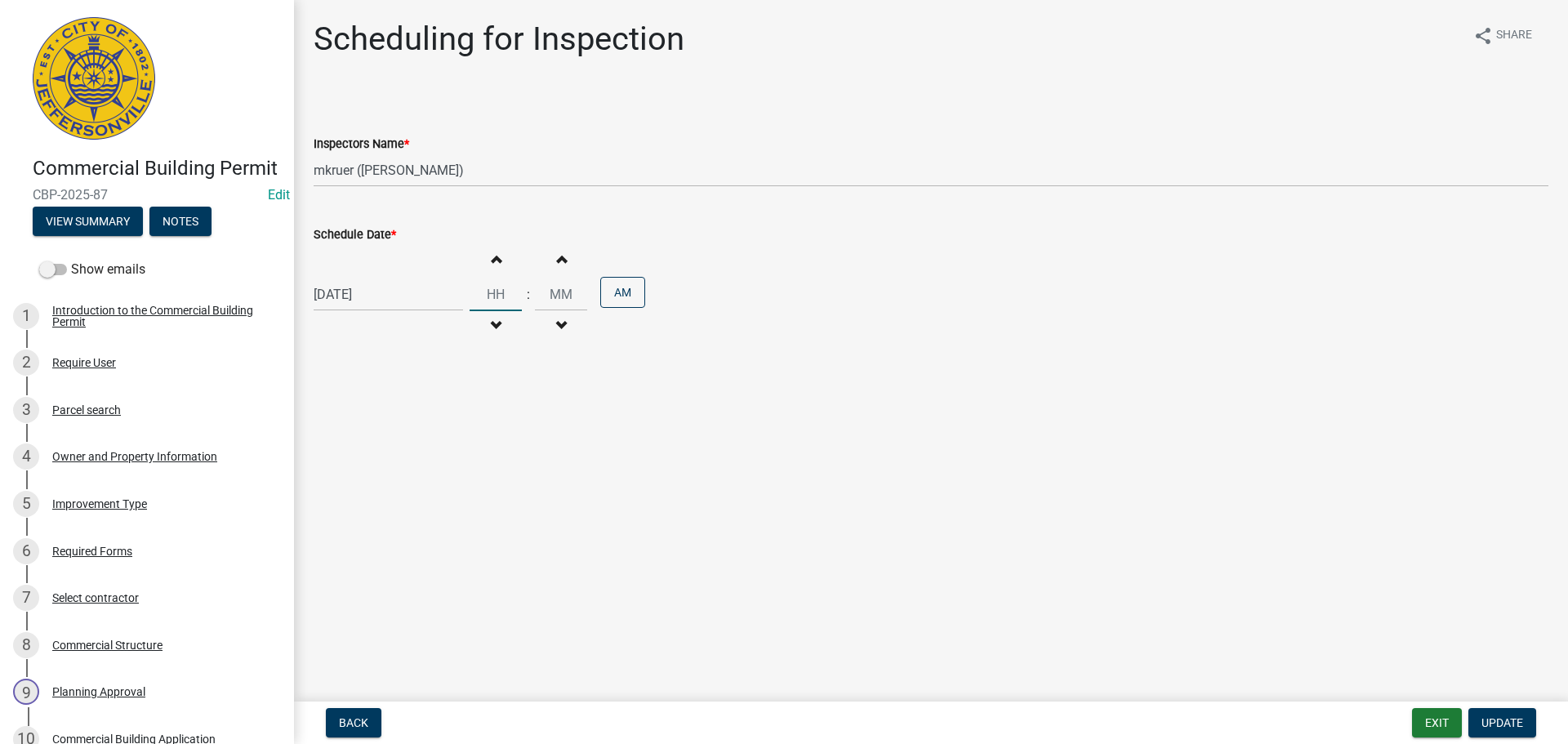
click at [501, 297] on input "Hours" at bounding box center [496, 294] width 52 height 34
type input "01"
type input "00"
click at [622, 288] on button "AM" at bounding box center [622, 292] width 45 height 31
click at [1501, 724] on span "Update" at bounding box center [1502, 723] width 42 height 13
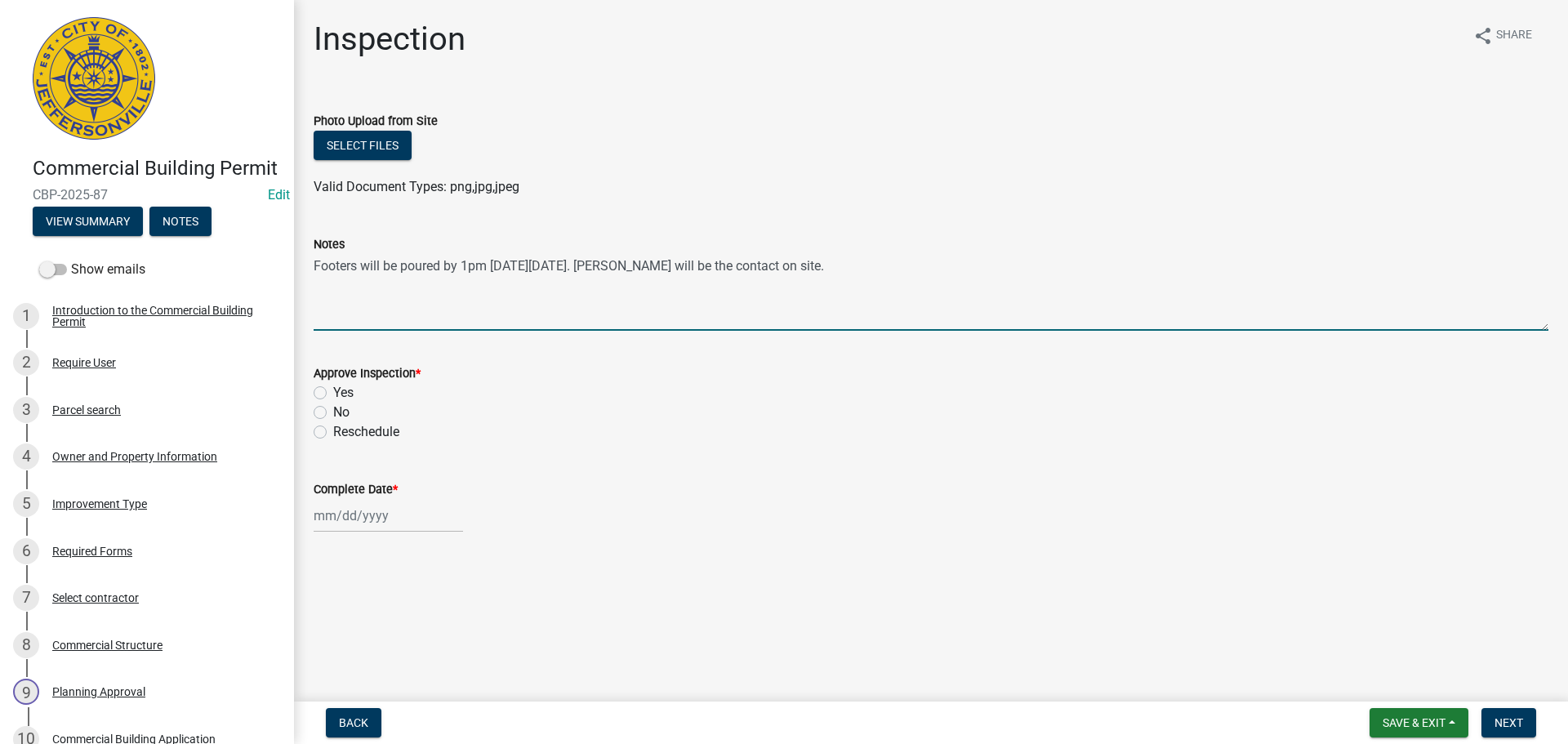
click at [468, 265] on textarea "Footers will be poured by 1pm [DATE][DATE]. [PERSON_NAME] will be the contact o…" at bounding box center [931, 292] width 1235 height 77
click at [463, 266] on textarea "Footers will be poured by :30 pm [DATE][DATE]. [PERSON_NAME] will be the contac…" at bounding box center [931, 292] width 1235 height 77
type textarea "Footers will be poured by 1:30 pm [DATE][DATE]. [PERSON_NAME] will be the conta…"
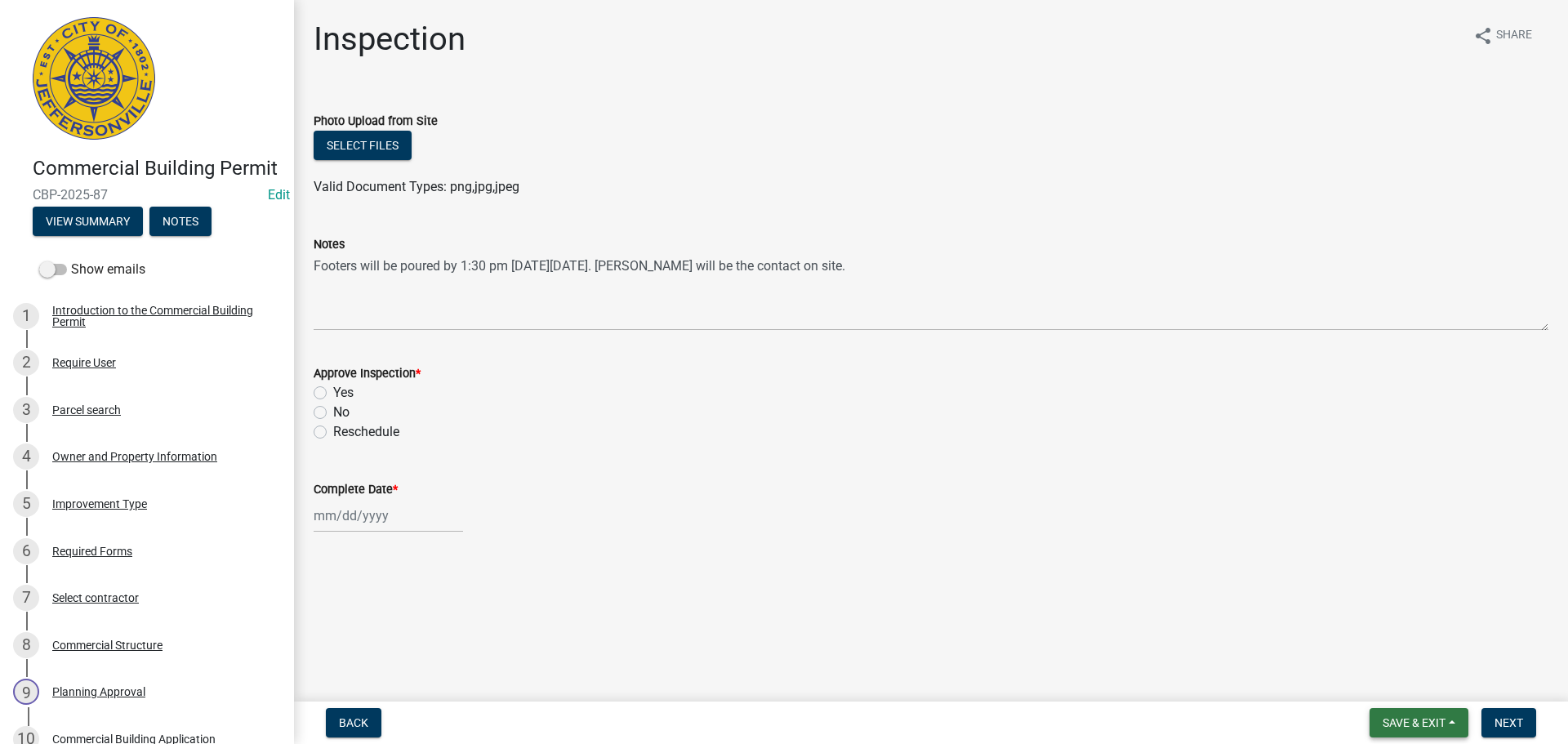
click at [1375, 719] on button "Save & Exit" at bounding box center [1419, 722] width 99 height 29
click at [1374, 678] on button "Save & Exit" at bounding box center [1402, 680] width 130 height 40
